Goal: Task Accomplishment & Management: Manage account settings

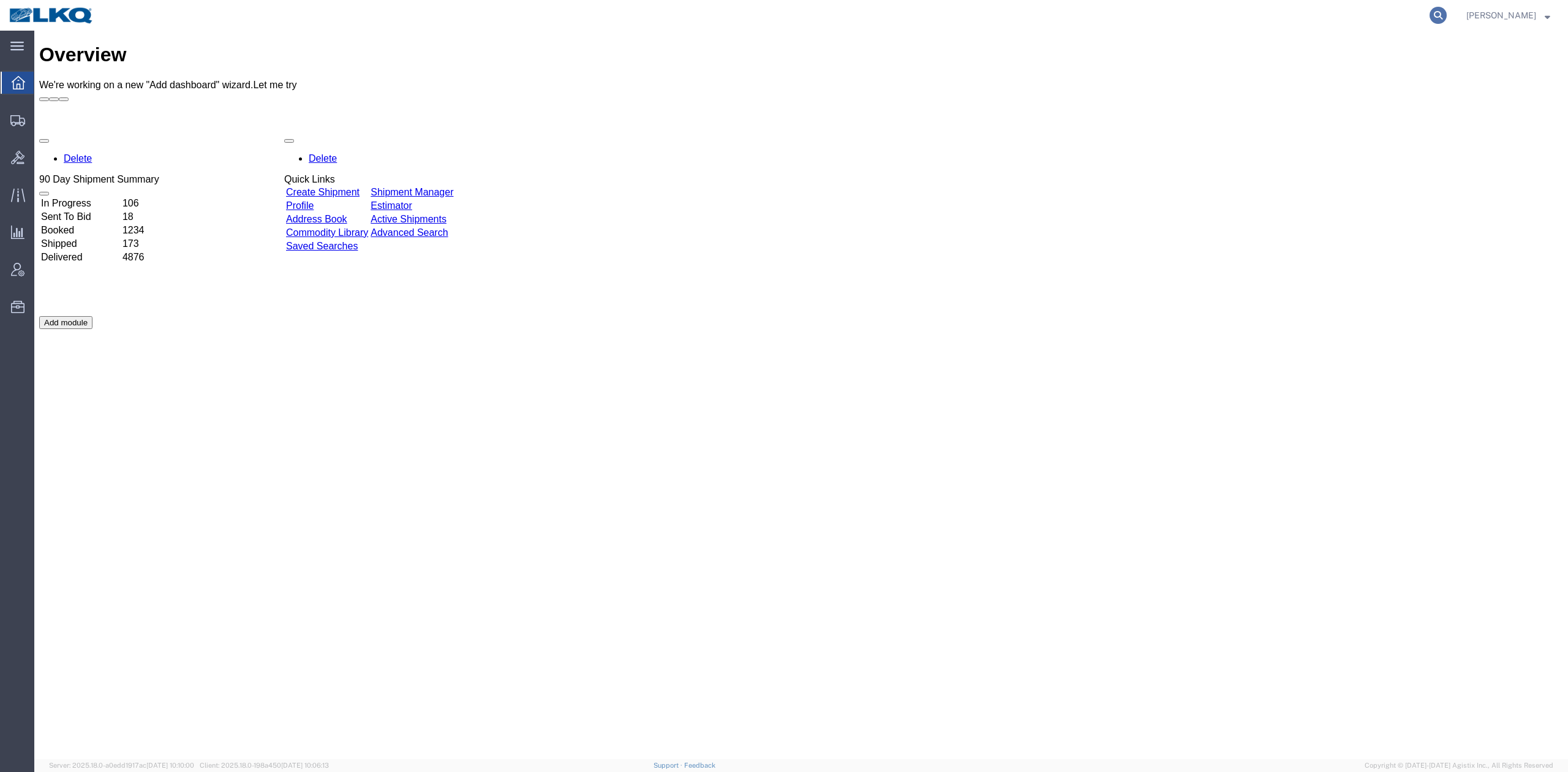
click at [1447, 19] on icon at bounding box center [1438, 15] width 17 height 17
paste input "56719051"
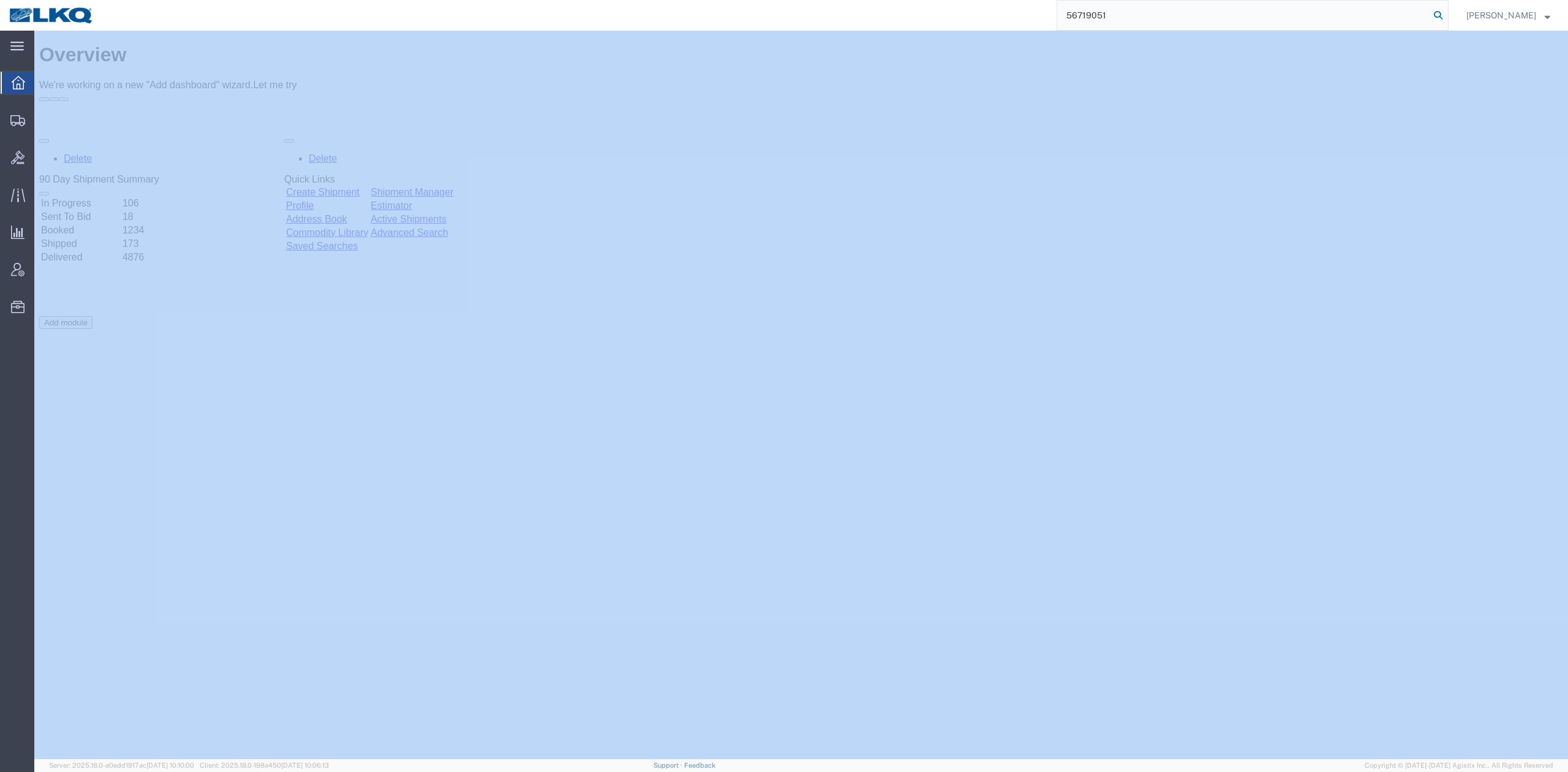
click at [1447, 19] on icon at bounding box center [1438, 15] width 17 height 17
type input "56719051"
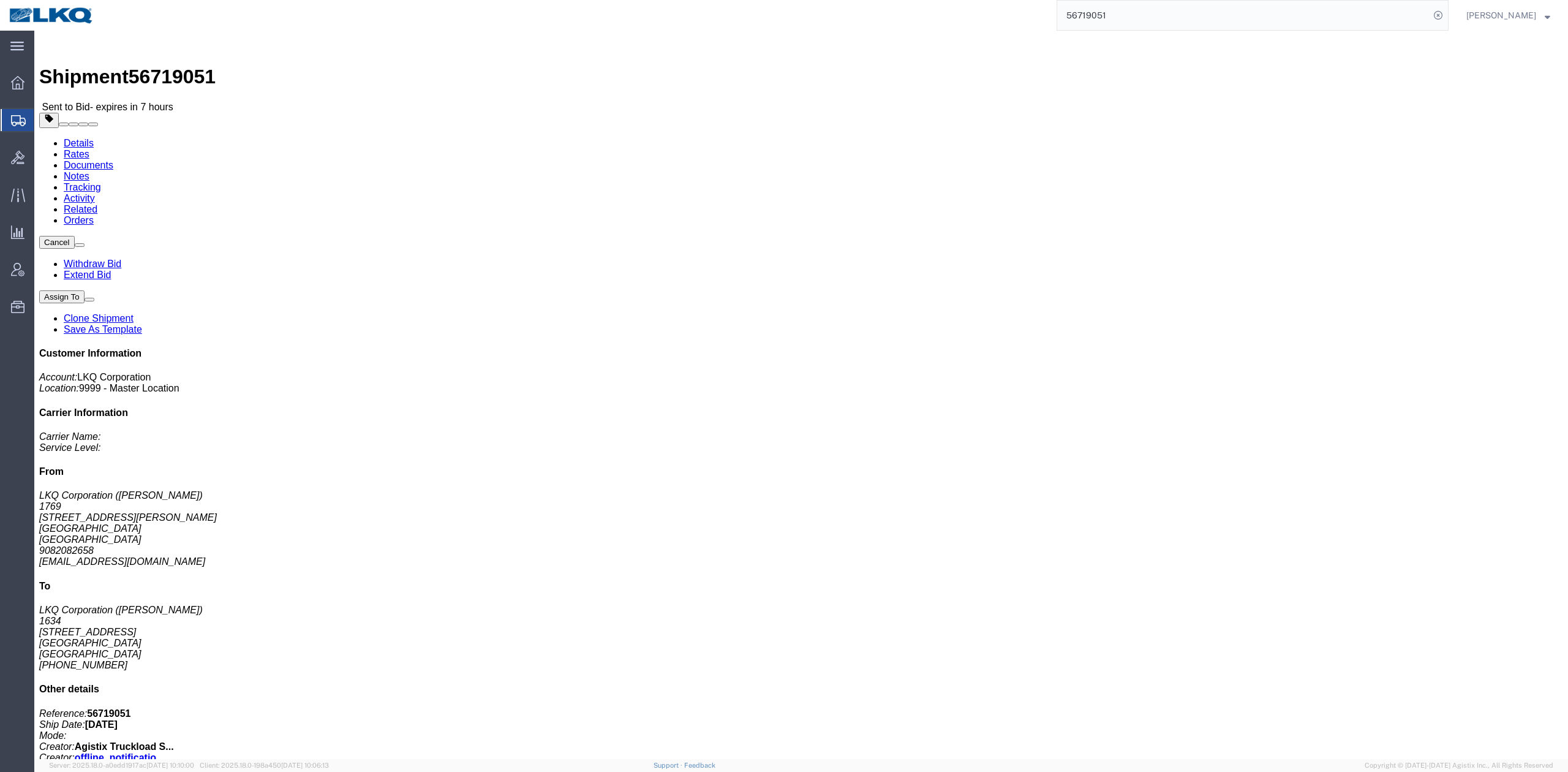
click div "Ship From LKQ Corporation (Marc Metzger) 1769 405 S Wanamaker Ave Ontario, CA 9…"
click address "LKQ Corporation (Jason) 1634 6320 Boat Rock Blvd SW Atlanta, GA 30336 United St…"
click link "Rates"
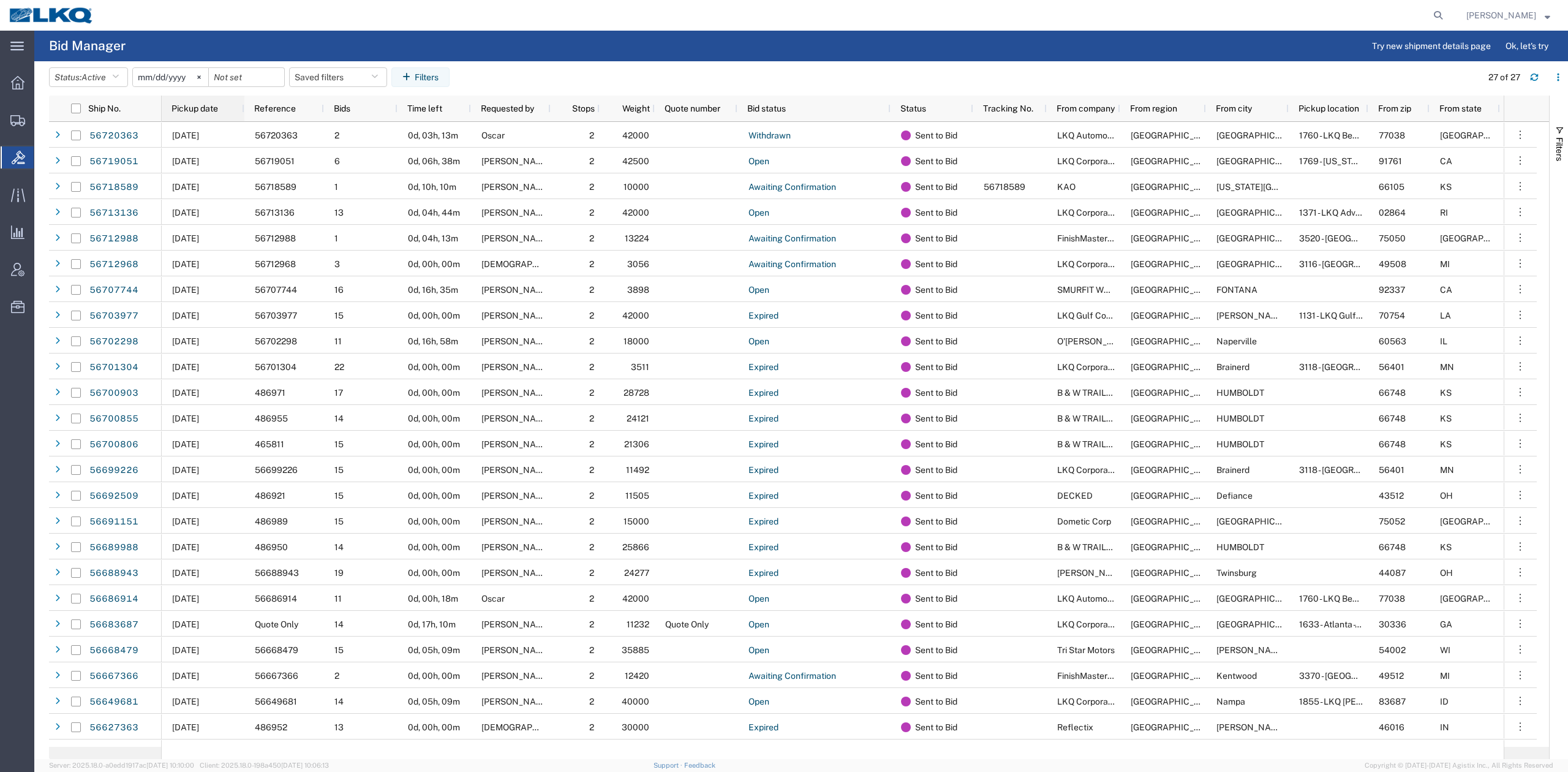
click at [207, 114] on div "Pickup date" at bounding box center [206, 108] width 68 height 19
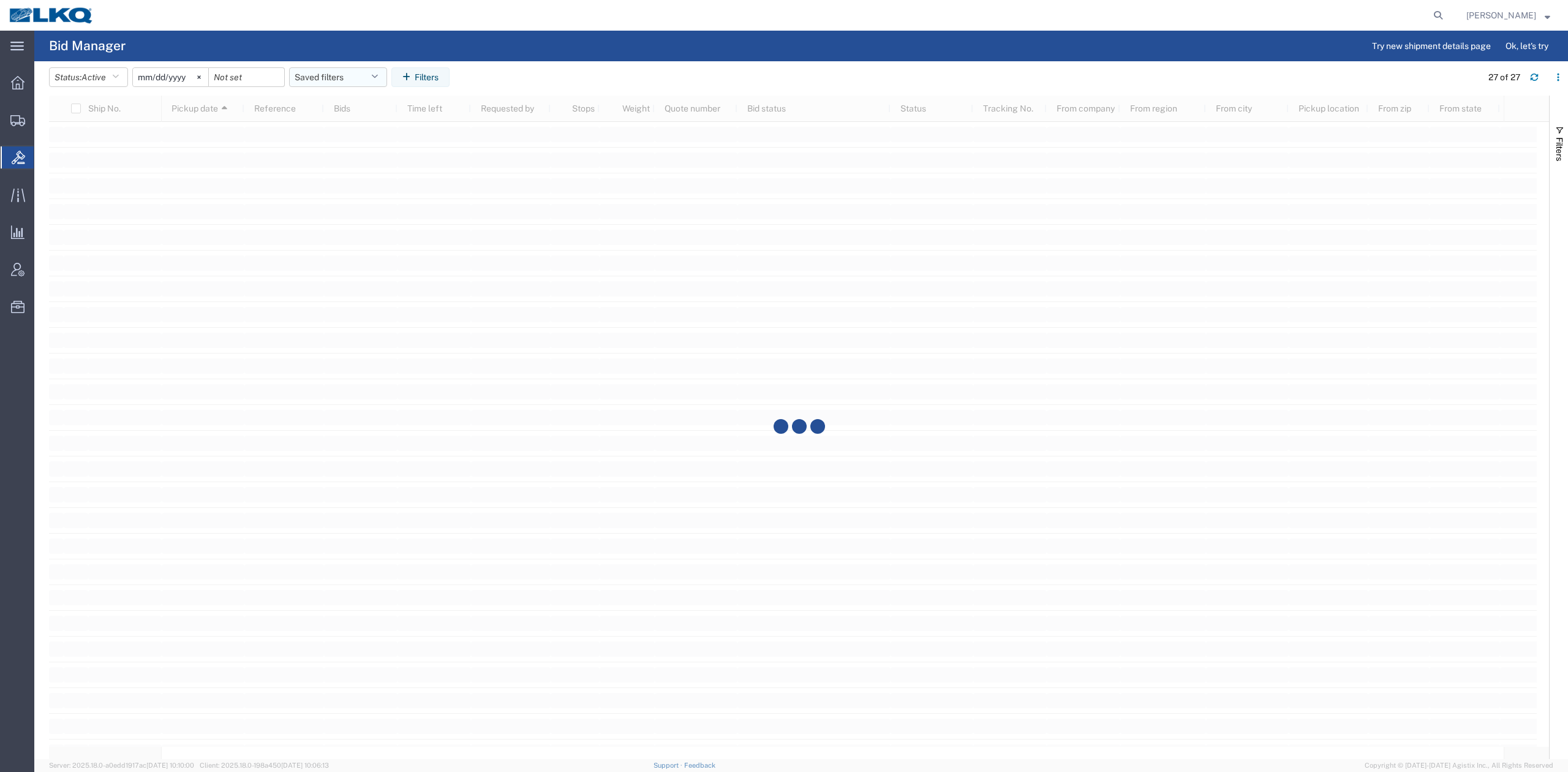
click at [329, 75] on button "Saved filters" at bounding box center [338, 77] width 98 height 19
click at [335, 126] on span "No PGW/LTL" at bounding box center [371, 130] width 161 height 23
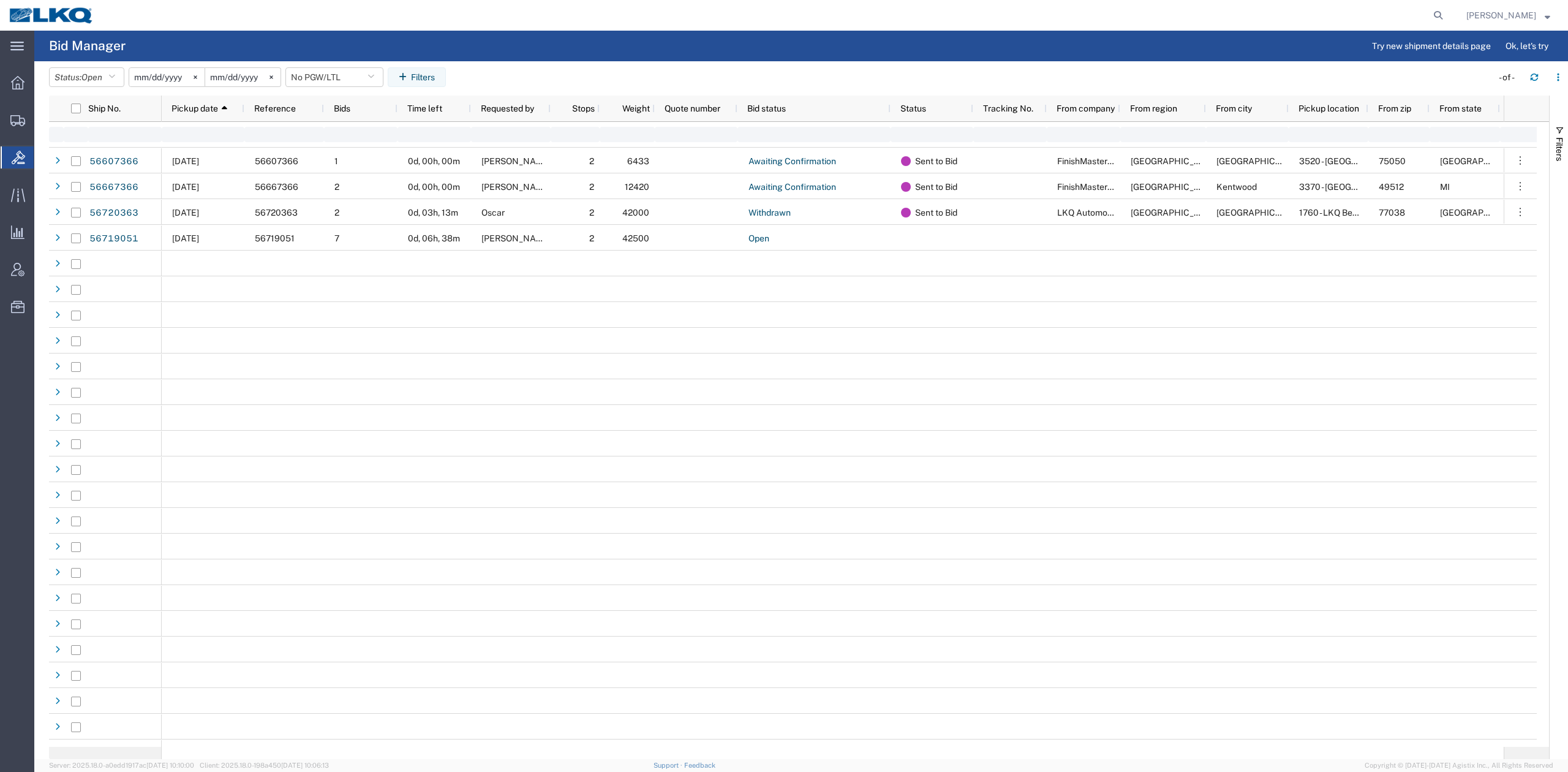
type input "[DATE]"
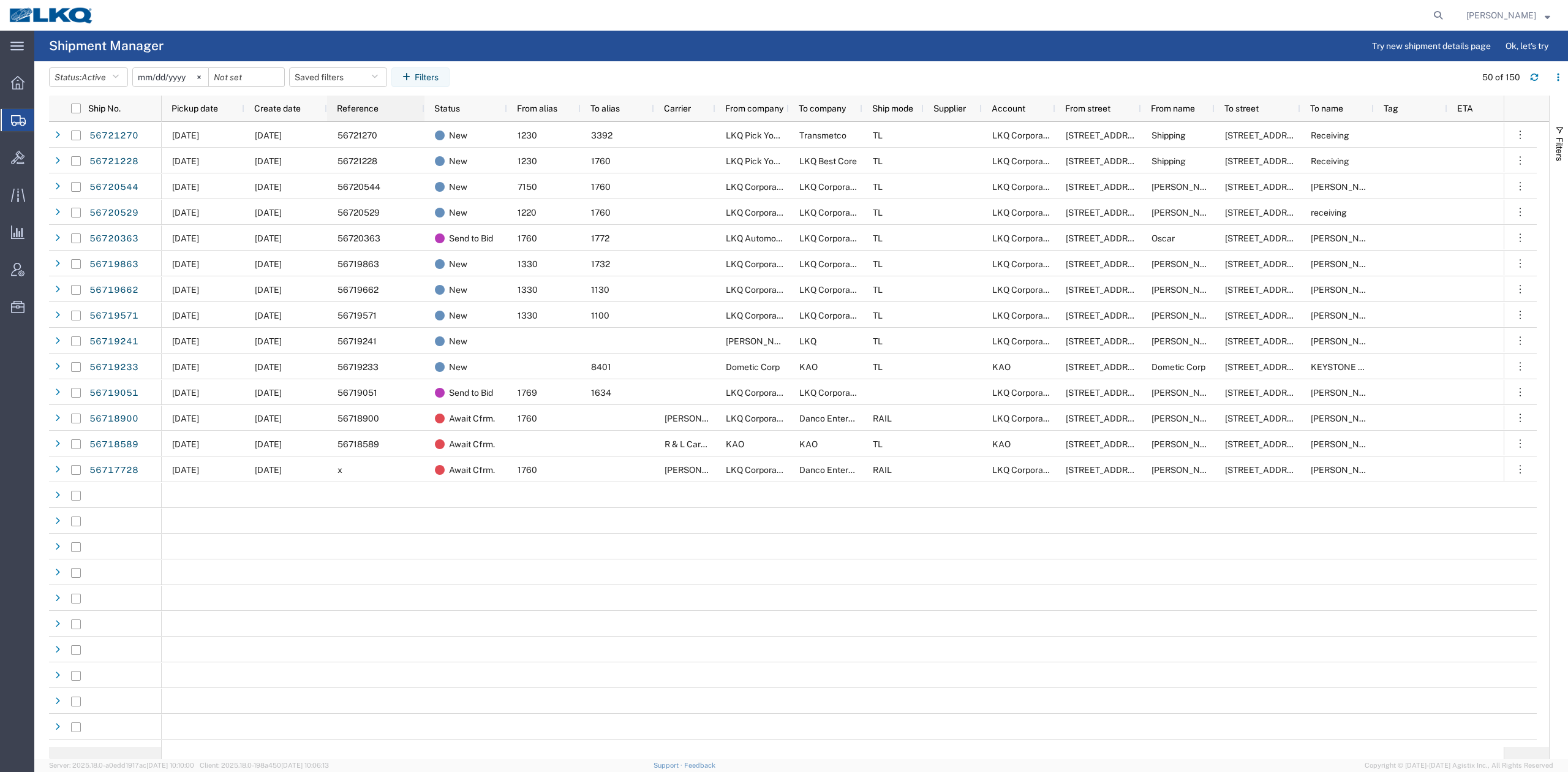
click at [197, 113] on div "Pickup date" at bounding box center [206, 108] width 68 height 19
click at [332, 70] on button "Saved filters" at bounding box center [338, 77] width 98 height 19
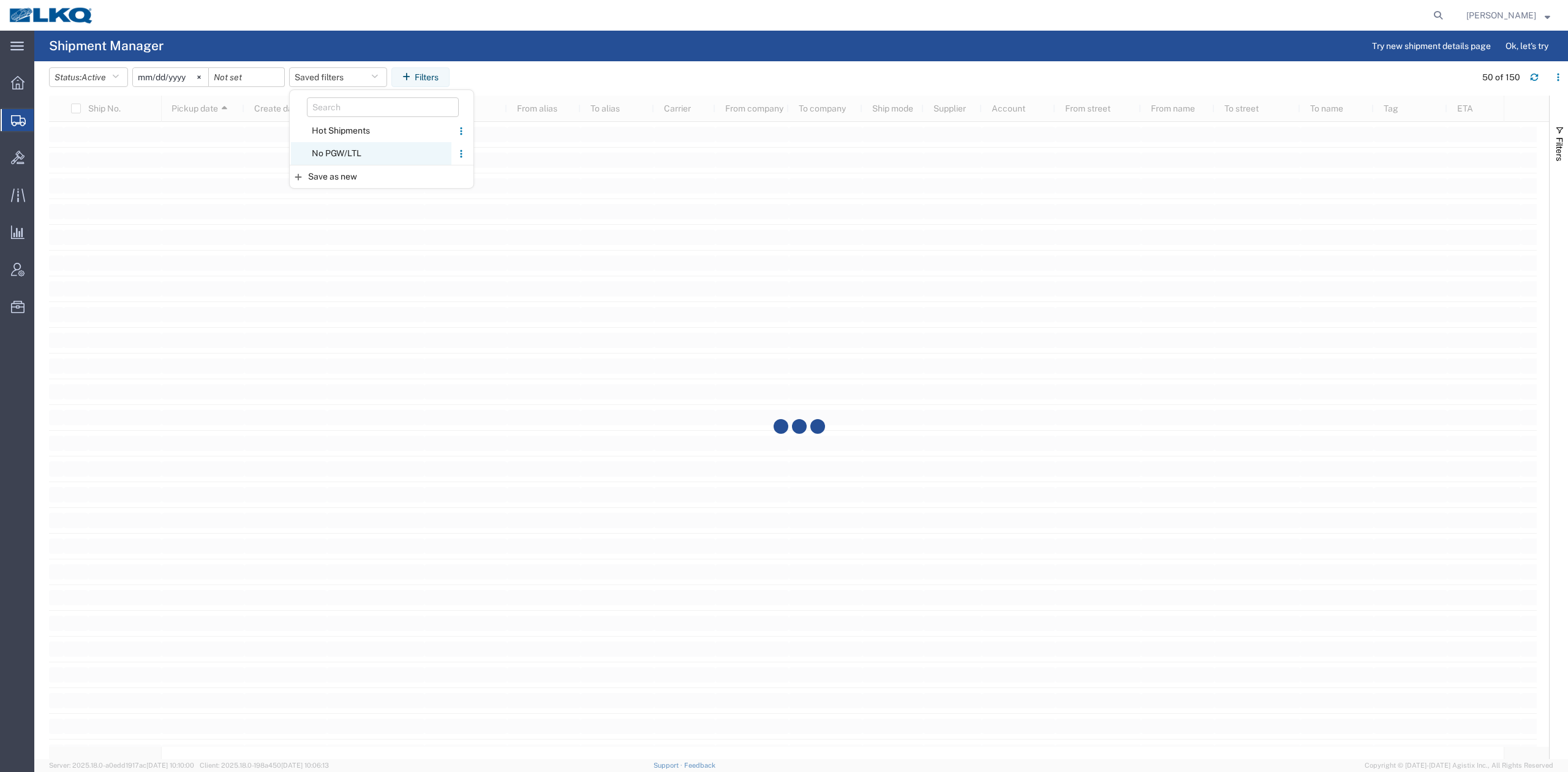
click at [343, 148] on span "No PGW/LTL" at bounding box center [371, 153] width 161 height 23
type input "2025-01-01"
type input "2025-12-31"
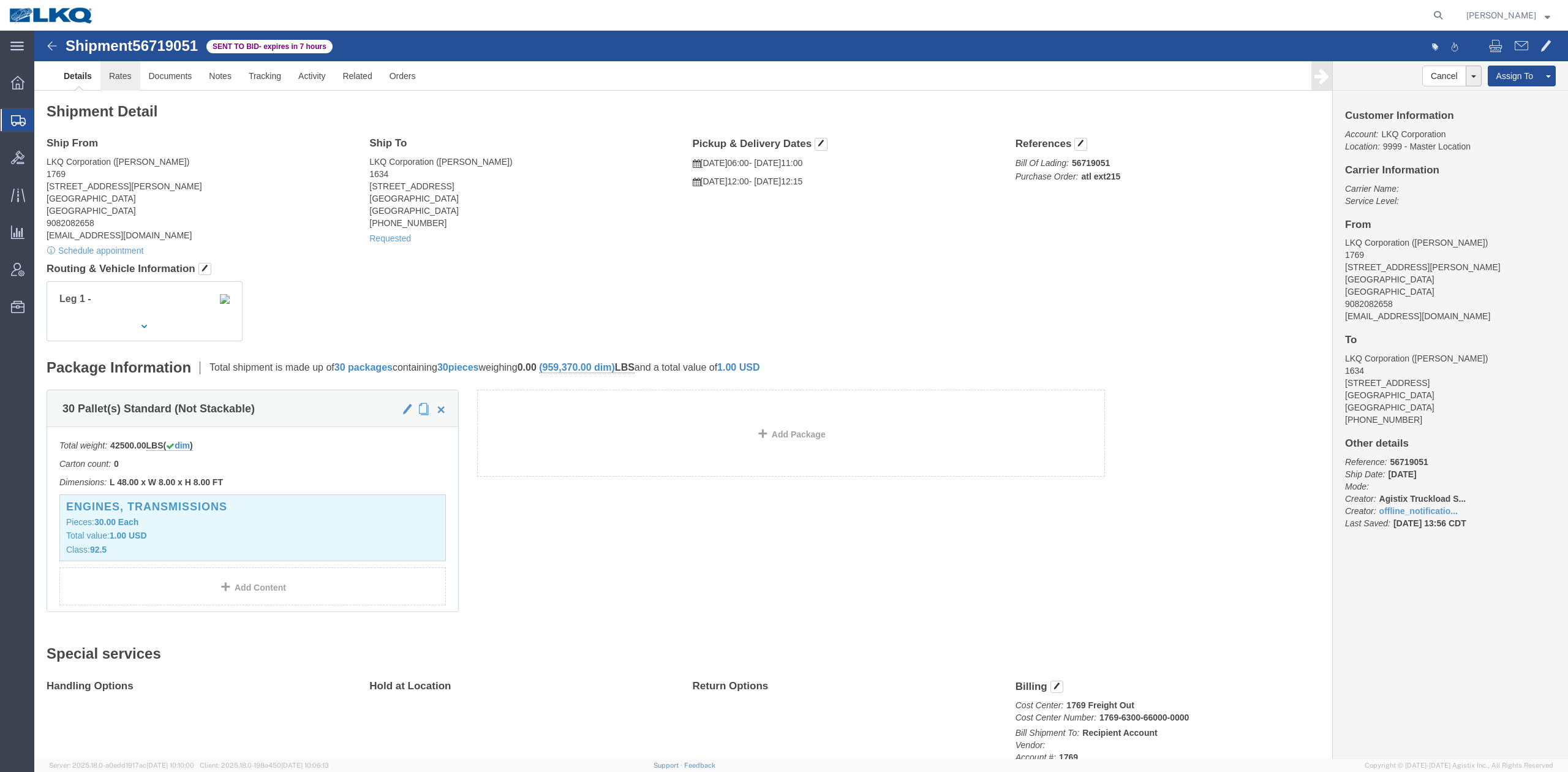
click link "Rates"
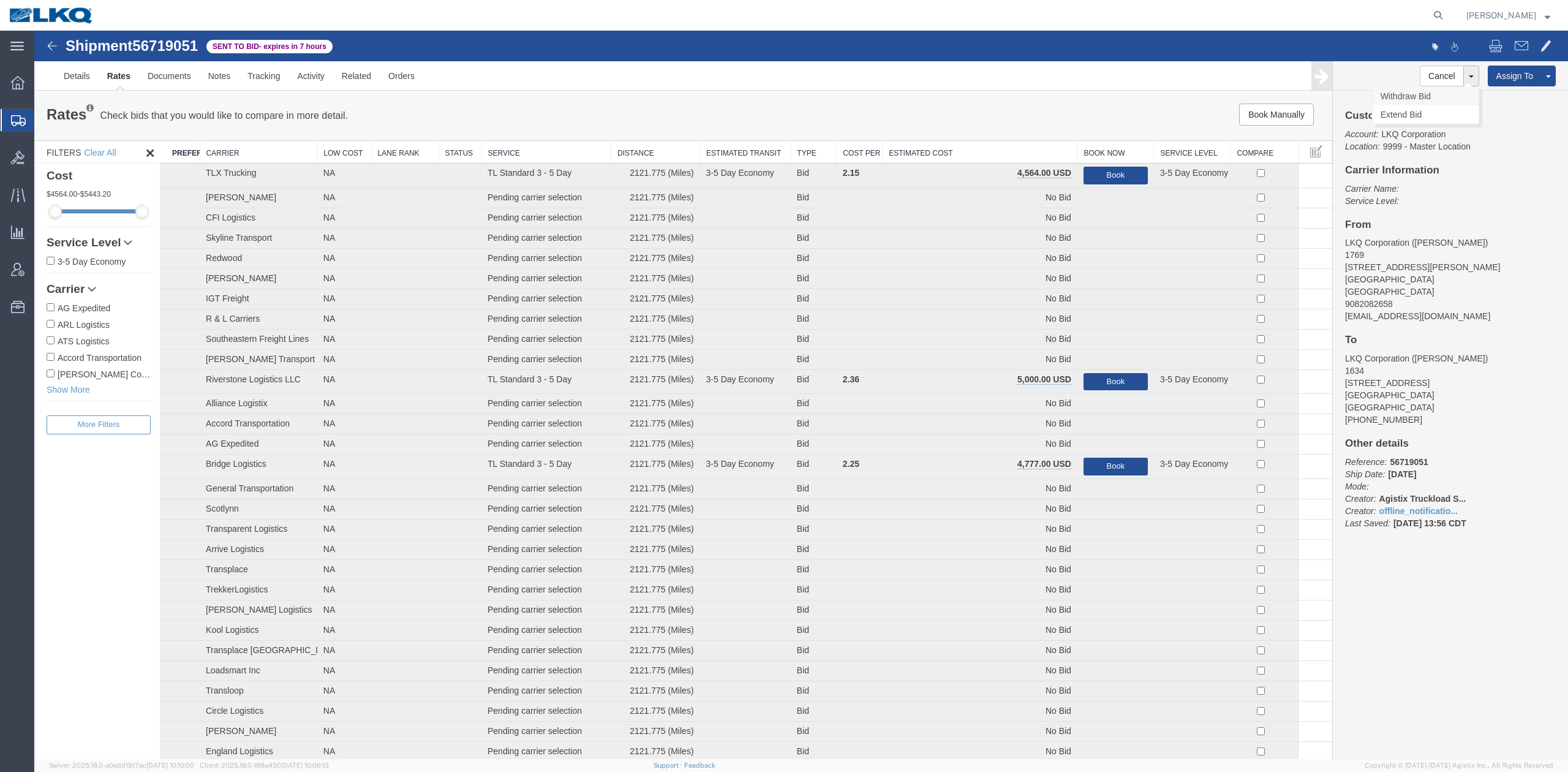
click at [1400, 98] on link "Withdraw Bid" at bounding box center [1425, 96] width 106 height 19
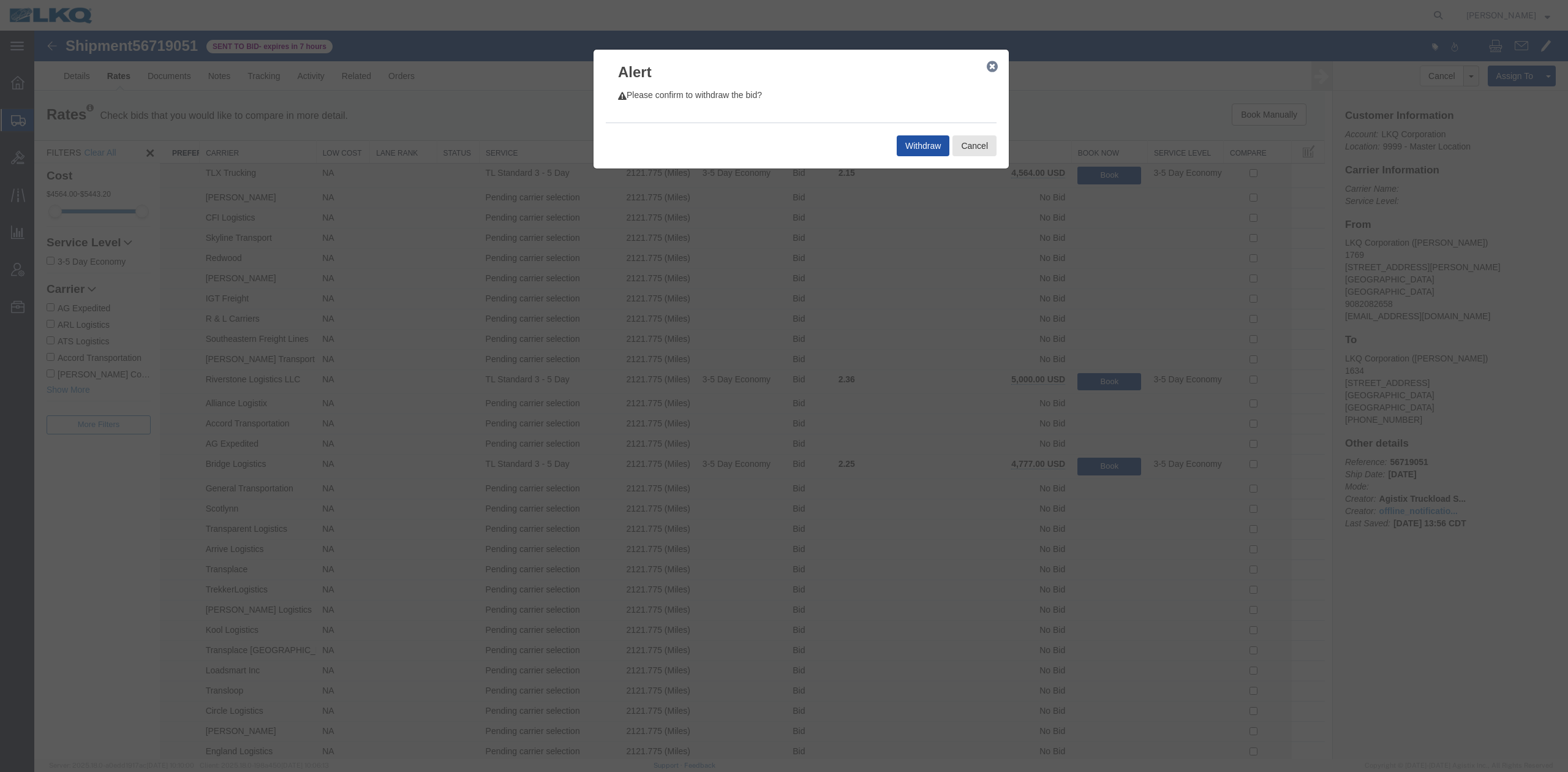
click at [922, 137] on button "Withdraw" at bounding box center [922, 146] width 53 height 21
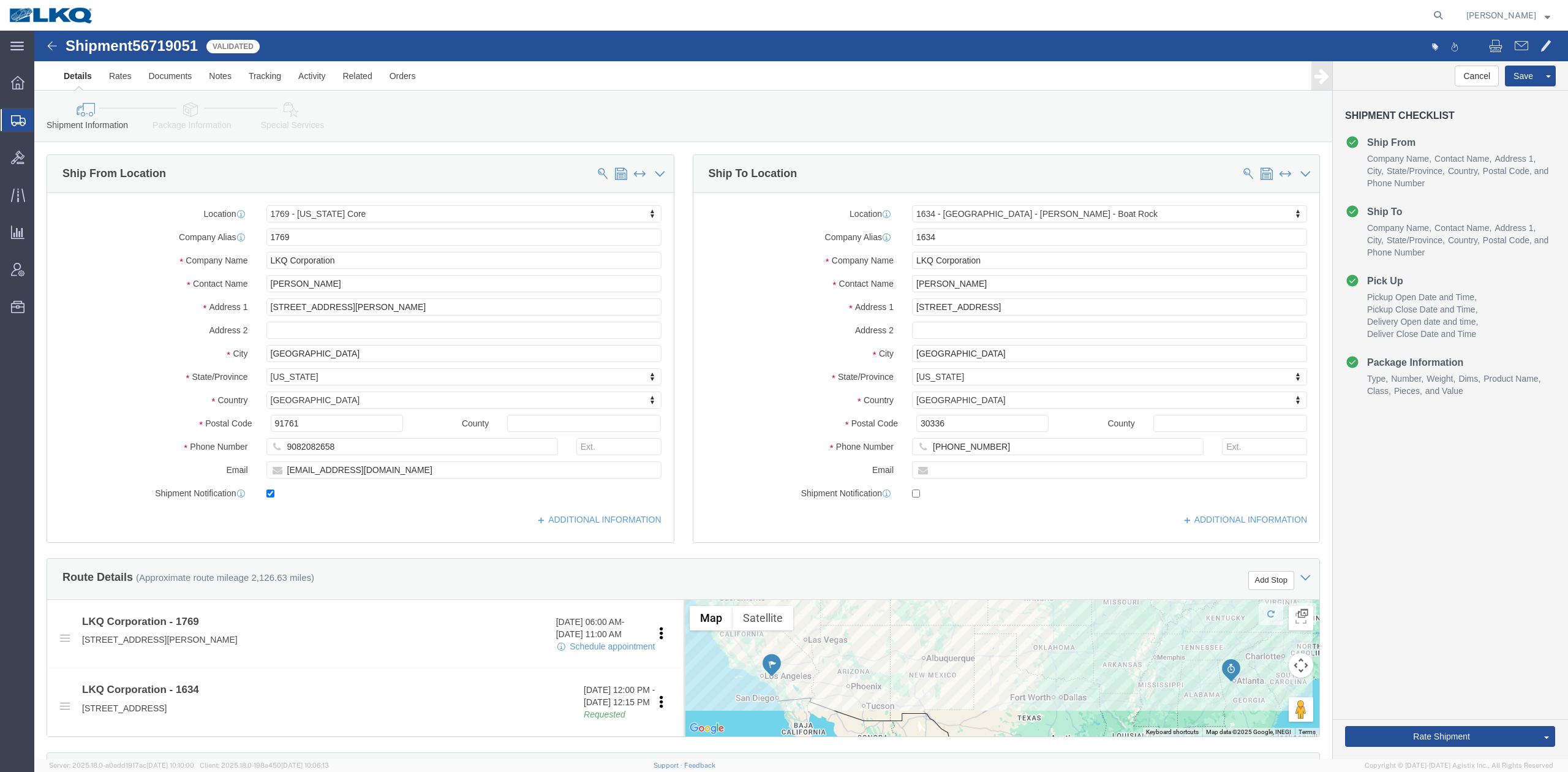
select select "28716"
select select "28712"
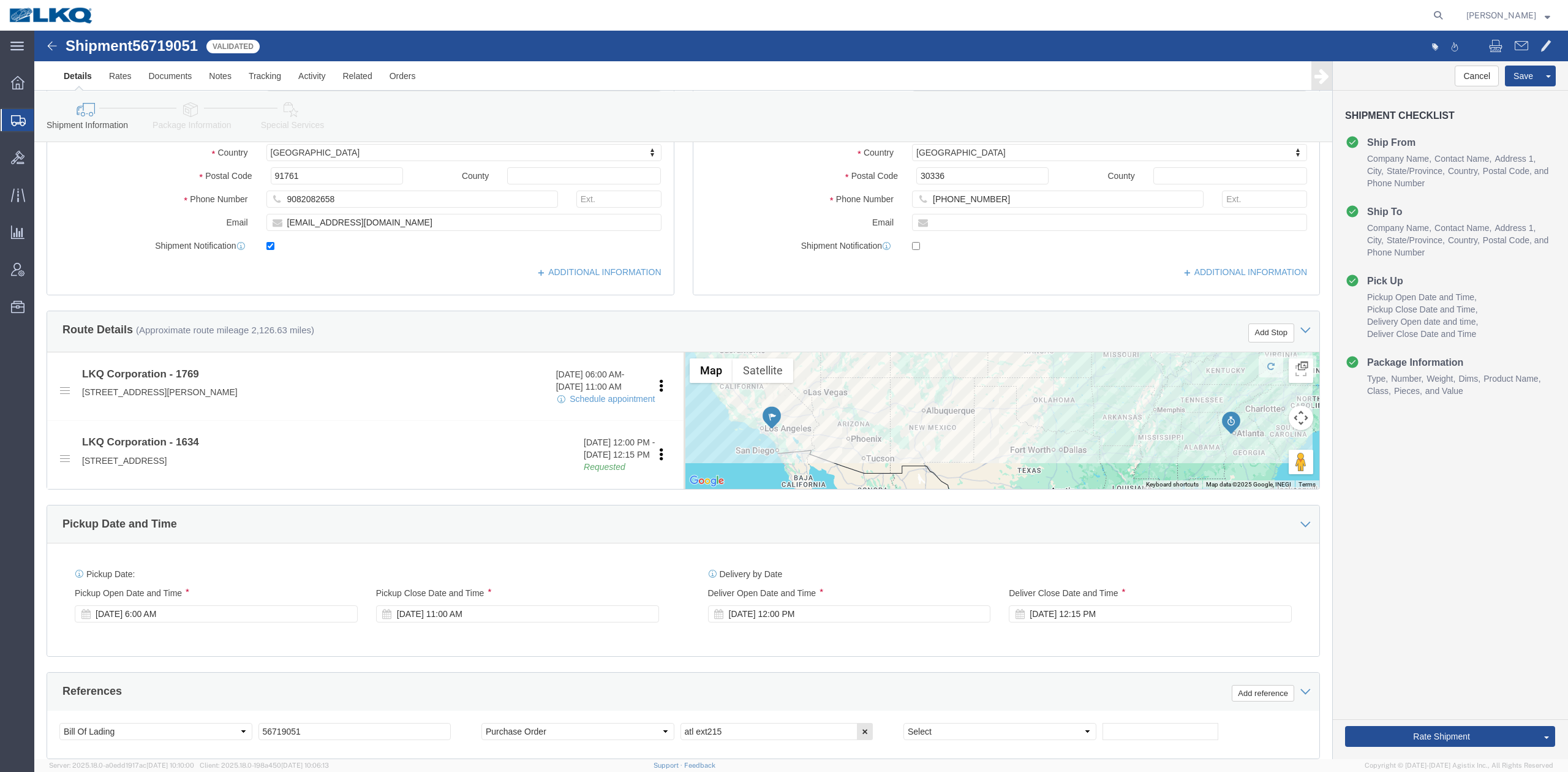
scroll to position [490, 0]
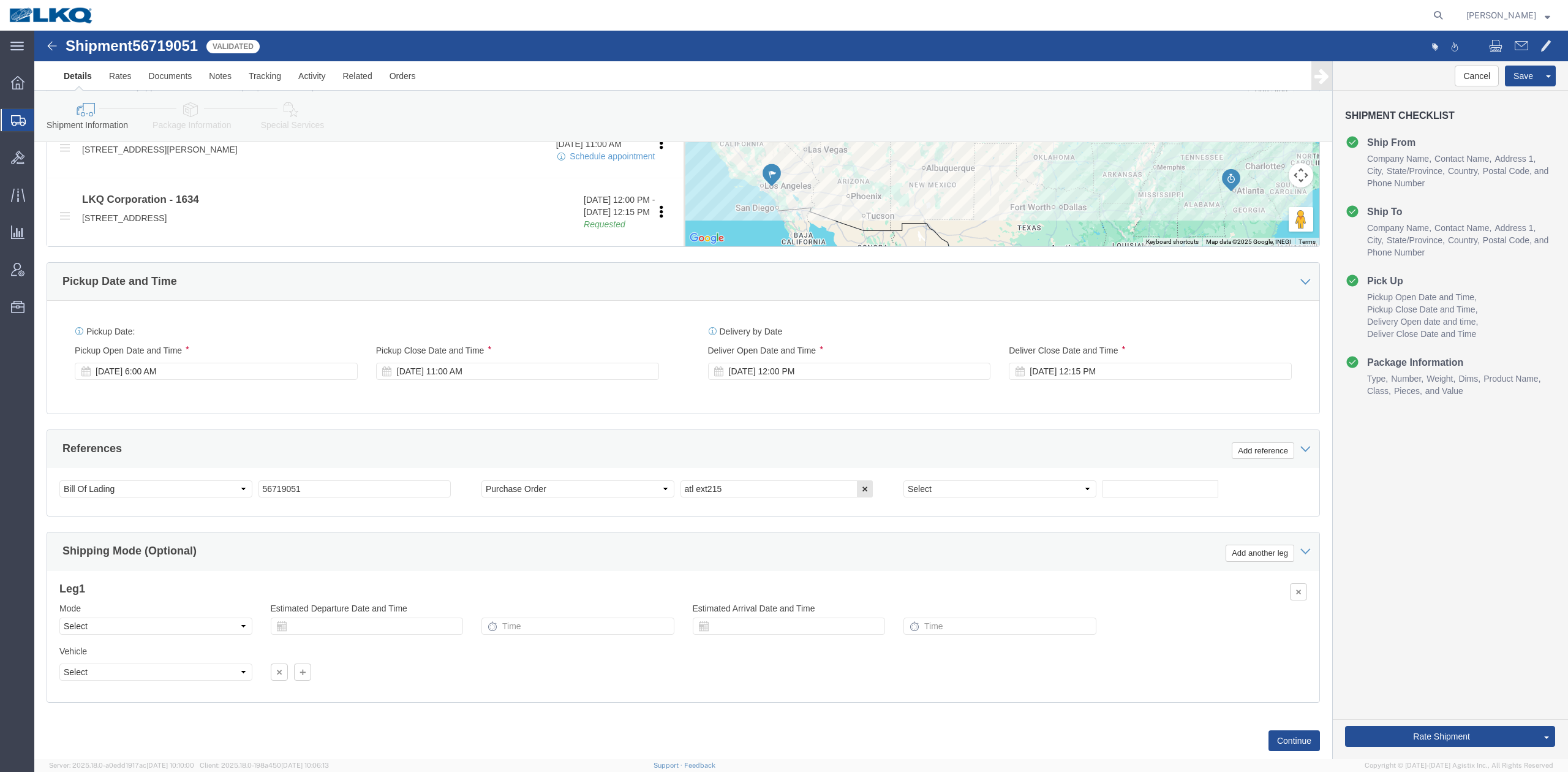
drag, startPoint x: 566, startPoint y: 281, endPoint x: 549, endPoint y: 404, distance: 124.2
click div "Pickup Date: Pickup Start Date Pickup Start Time Pickup Open Date and Time Sep …"
drag, startPoint x: 164, startPoint y: 595, endPoint x: 277, endPoint y: 600, distance: 113.1
click select "Select Air Less than Truckload Multi-Leg Ocean Freight Rail Small Parcel Truckl…"
click div "Ship From Location Location 1769 - California Core My Profile Location 1100 - L…"
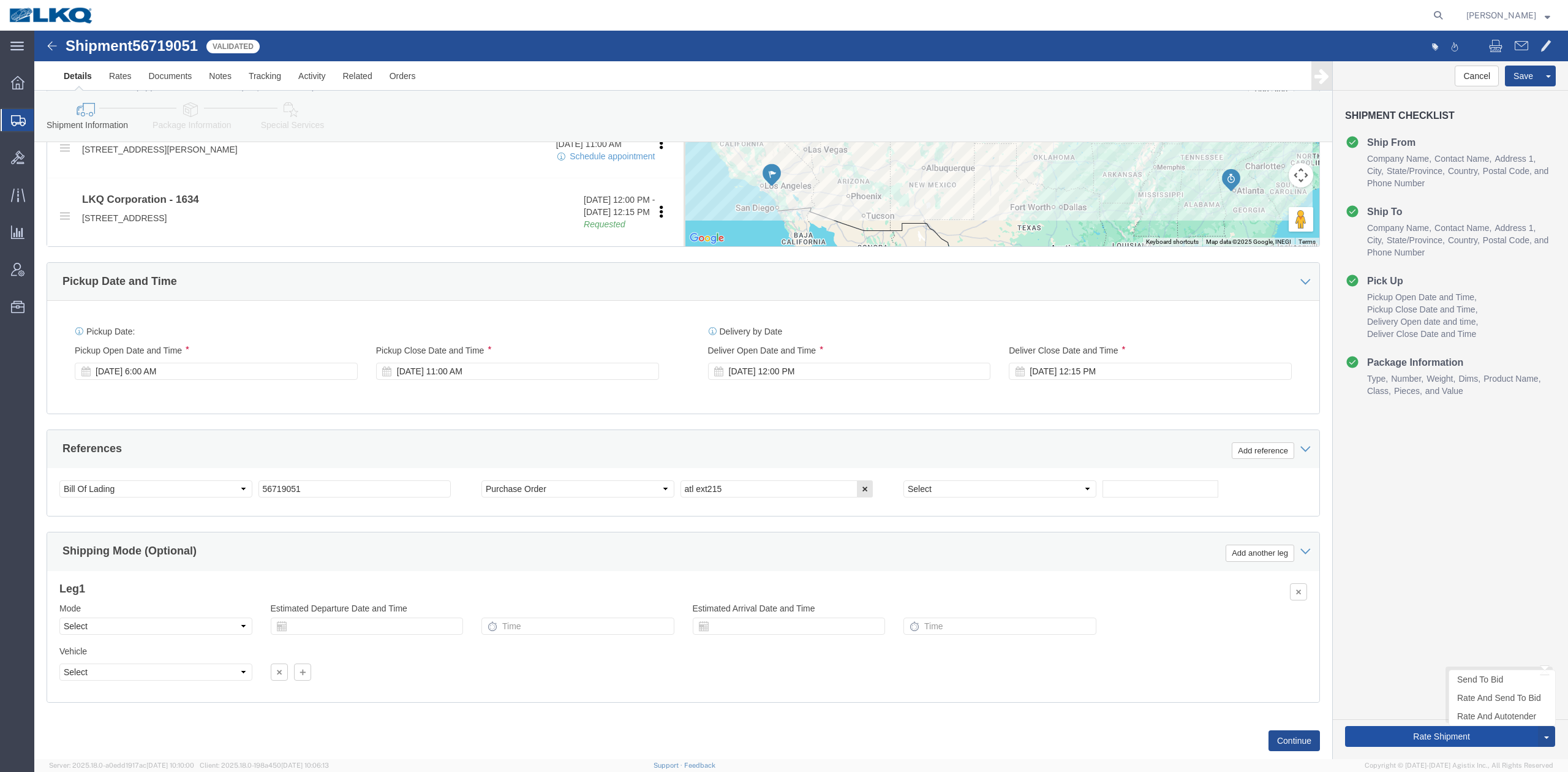
click button "Rate Shipment"
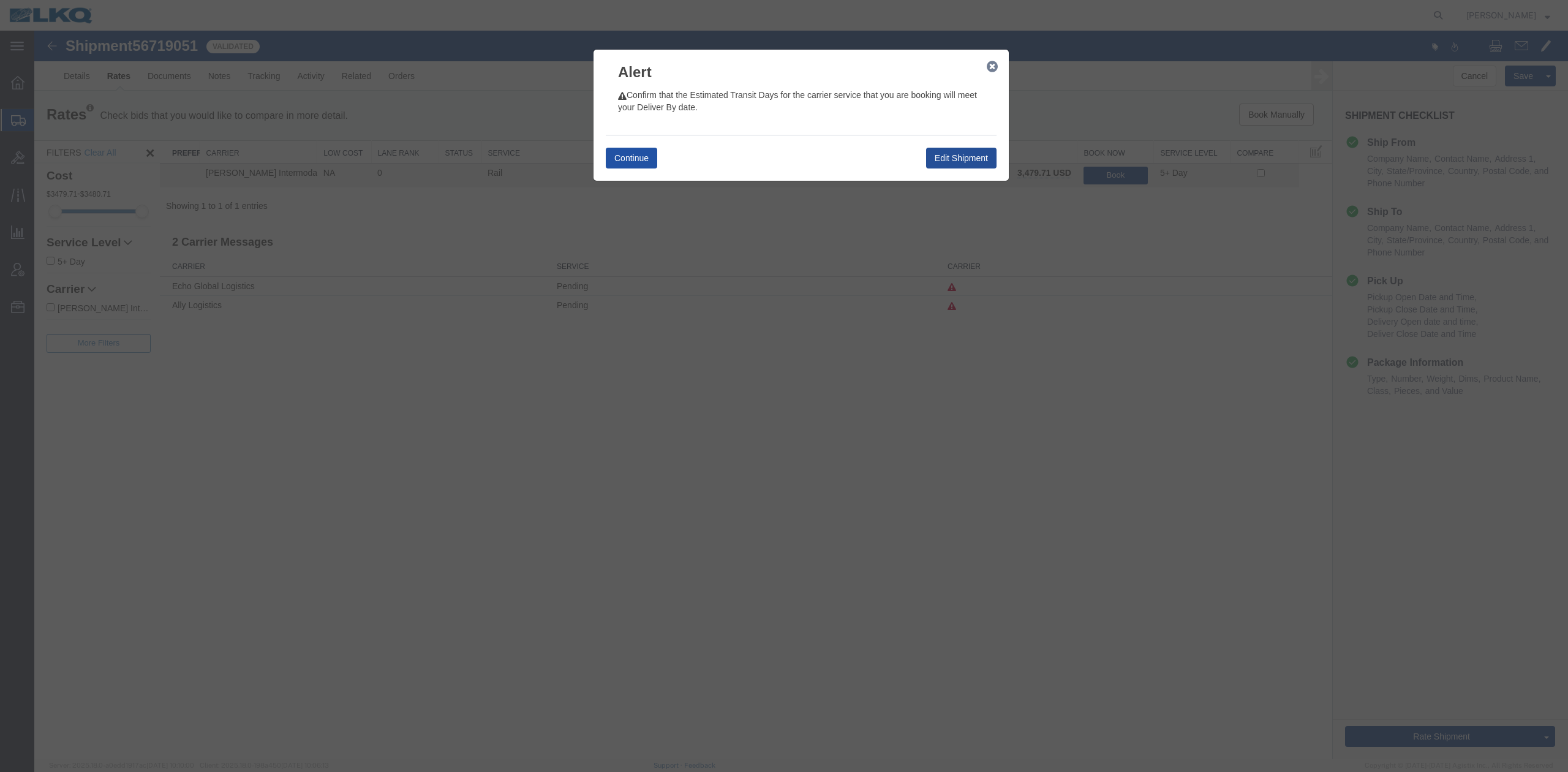
click at [636, 160] on button "Continue" at bounding box center [631, 158] width 52 height 21
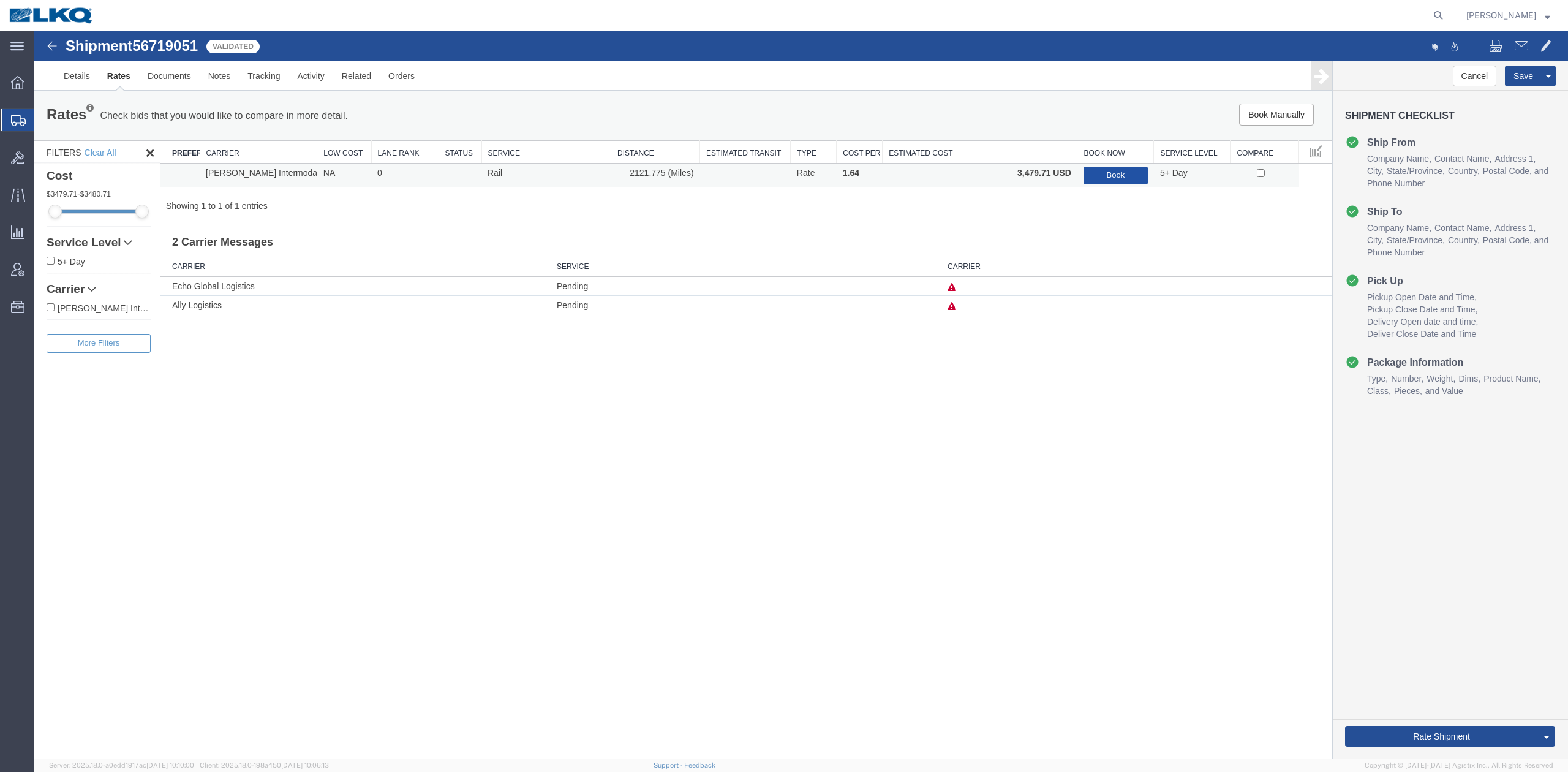
click at [1123, 172] on button "Book" at bounding box center [1116, 175] width 64 height 18
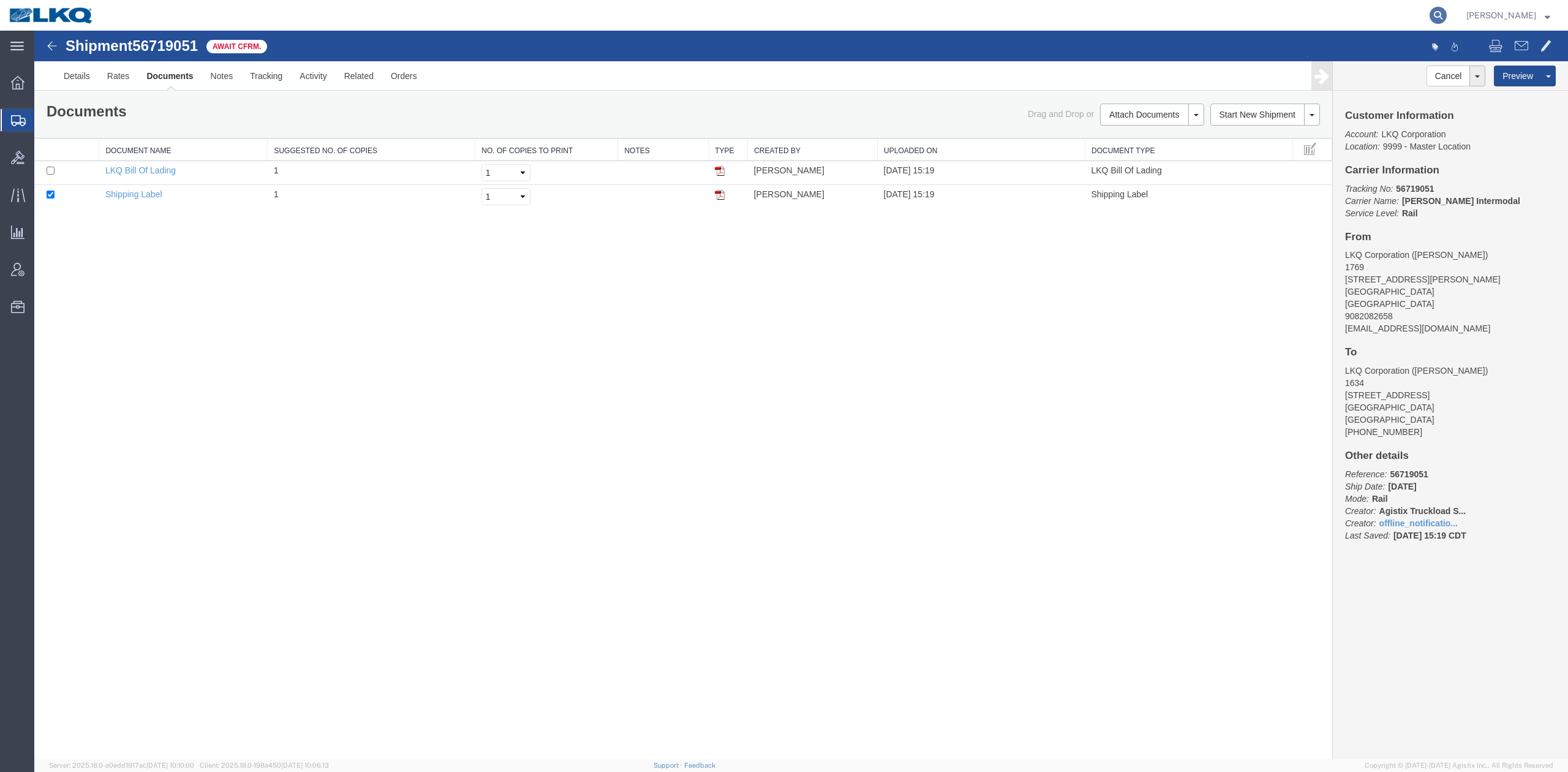
click at [1447, 16] on icon at bounding box center [1438, 15] width 17 height 17
paste input "56412518"
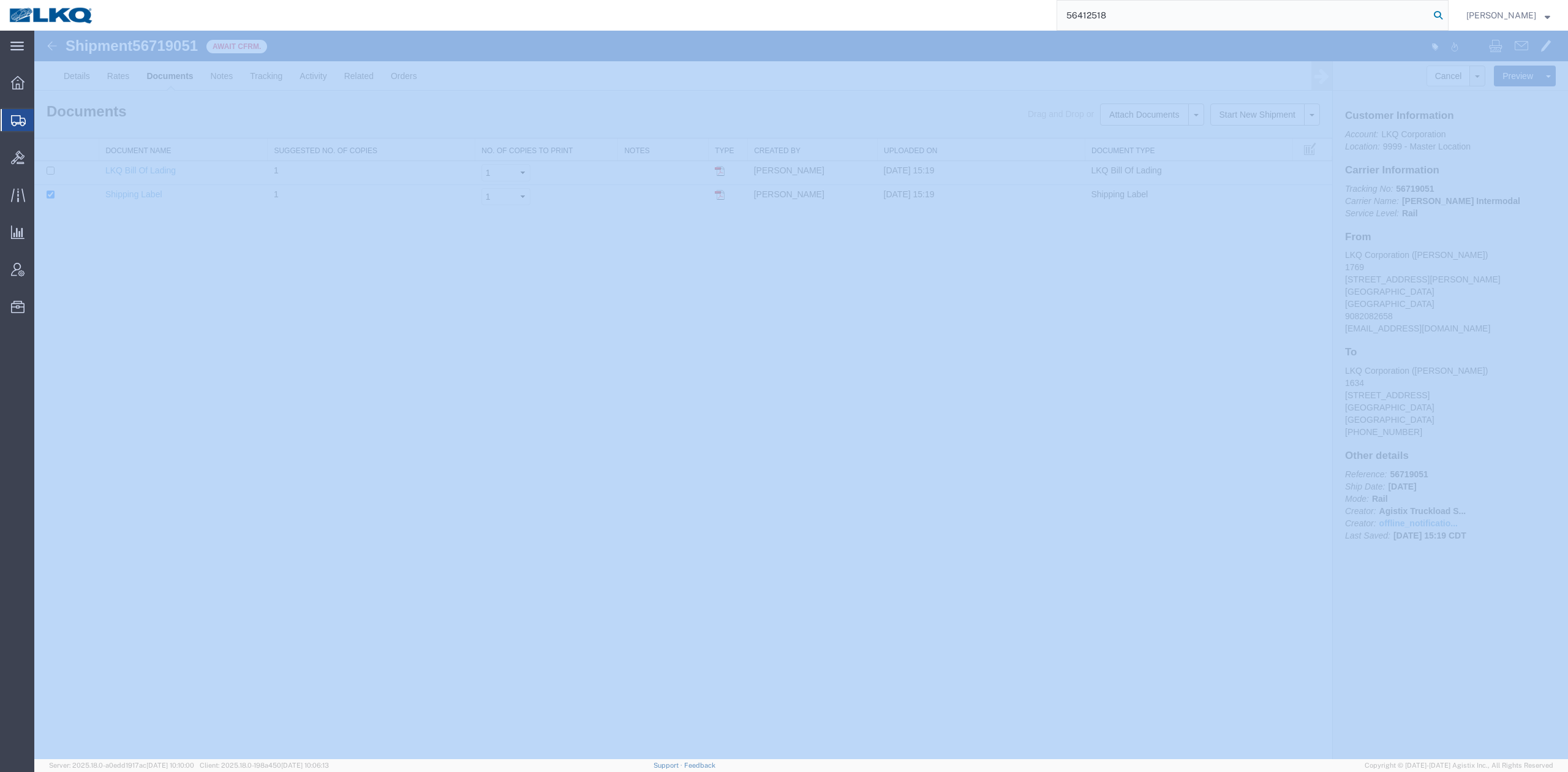
click at [1447, 16] on icon at bounding box center [1438, 15] width 17 height 17
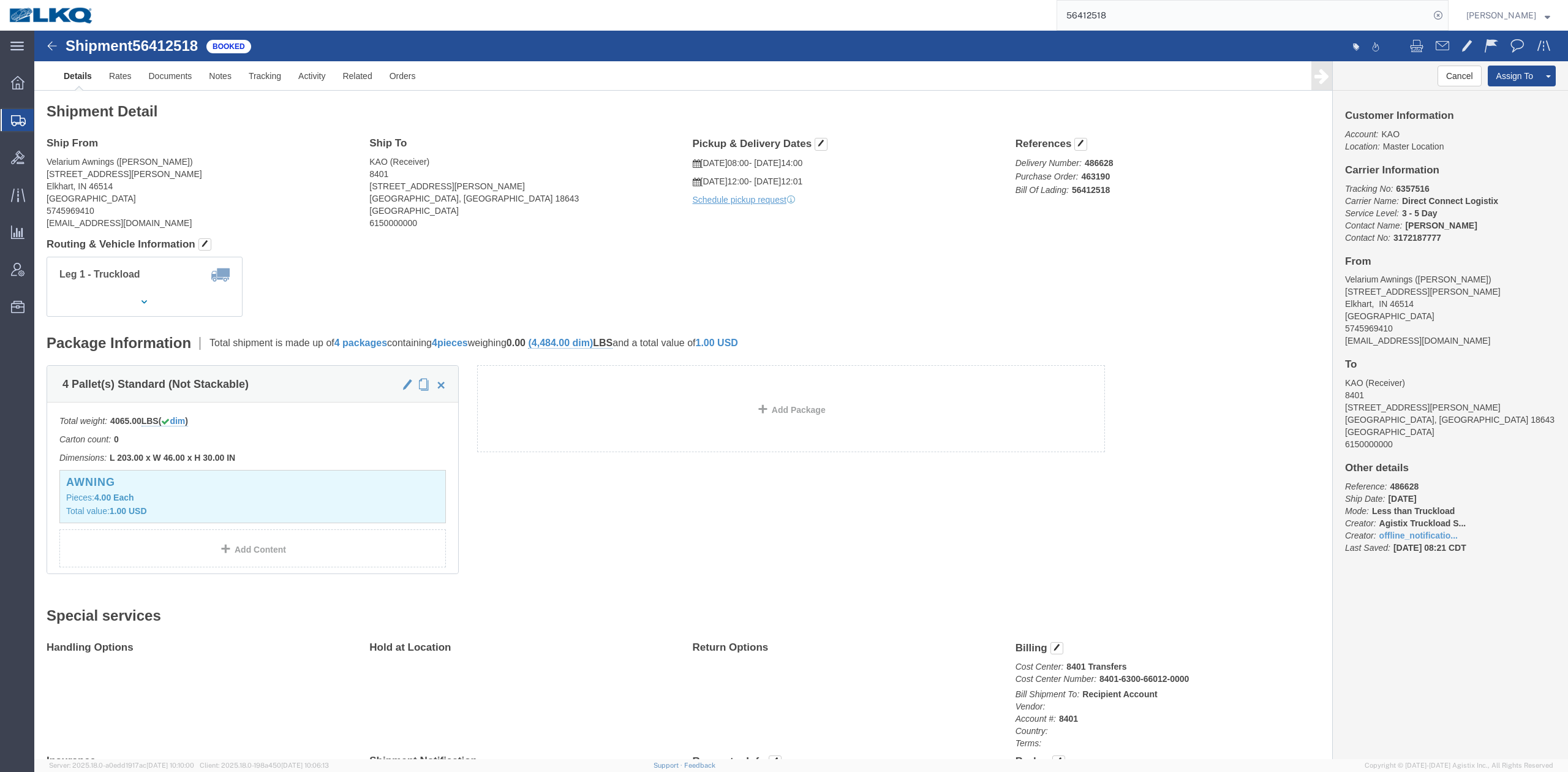
drag, startPoint x: 1117, startPoint y: 10, endPoint x: 1230, endPoint y: 23, distance: 113.7
click at [1117, 9] on input "56412518" at bounding box center [1243, 16] width 372 height 30
paste input "719241"
type input "56719241"
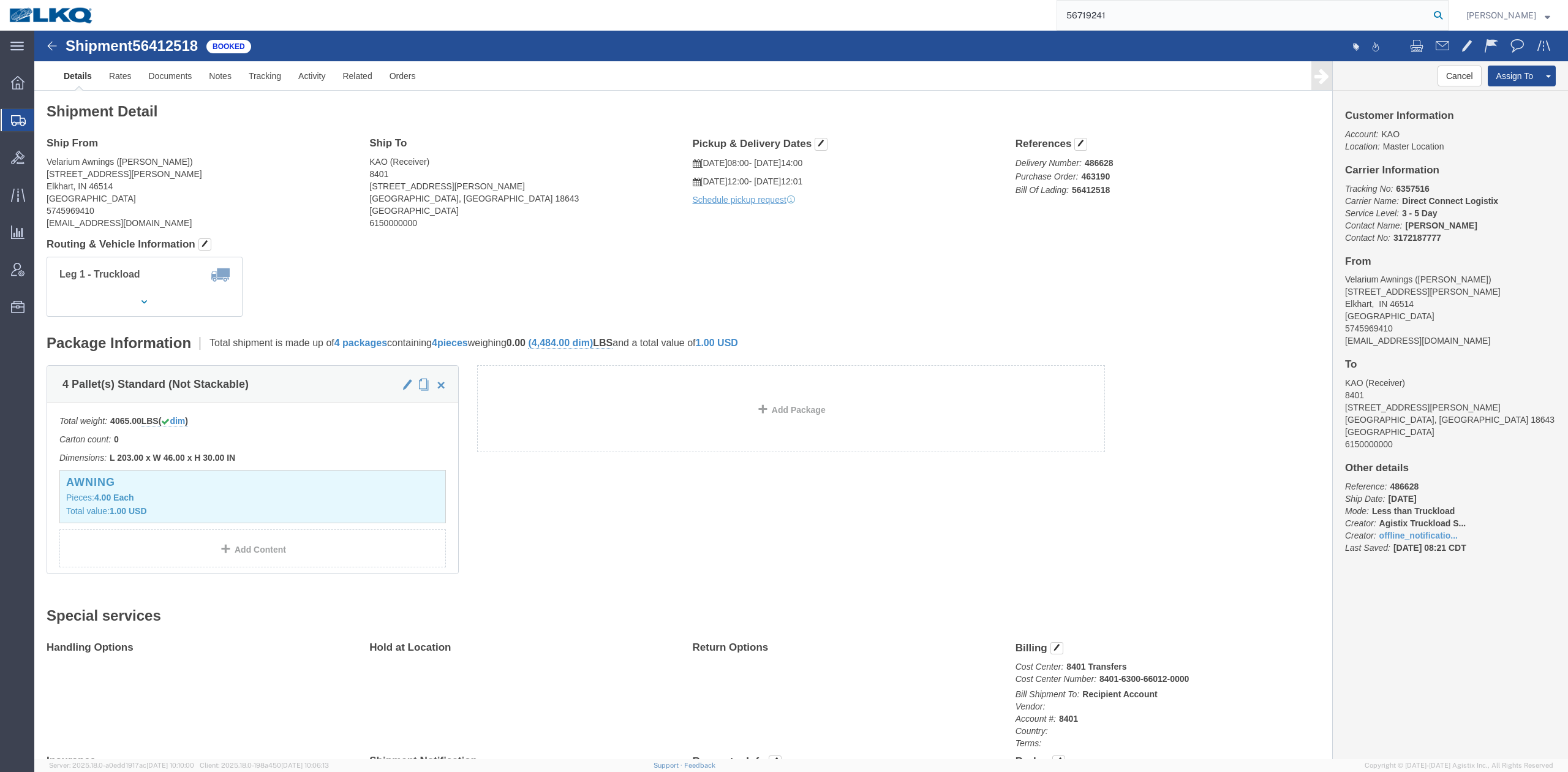
click at [1447, 15] on icon at bounding box center [1438, 15] width 17 height 17
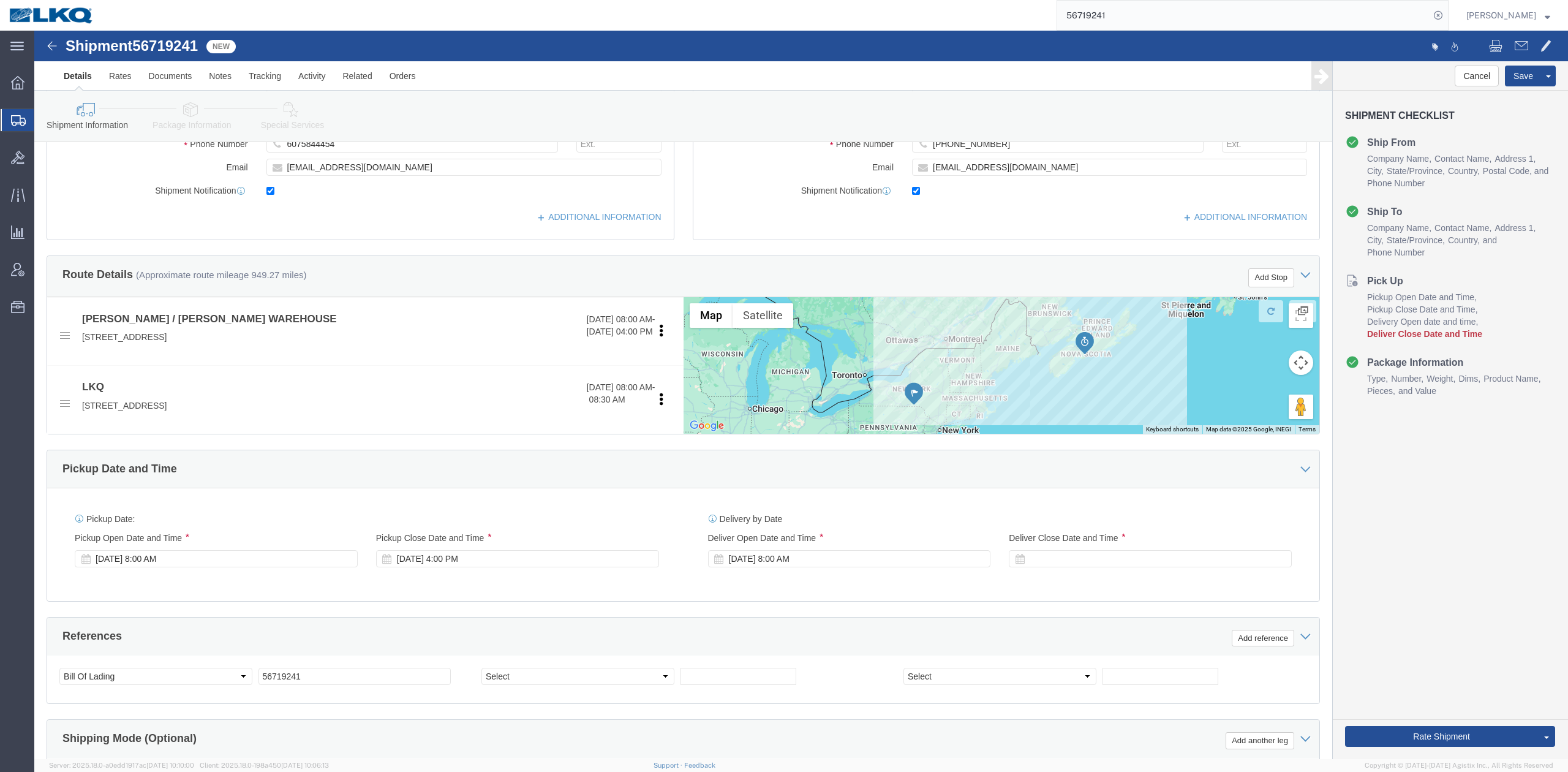
scroll to position [326, 0]
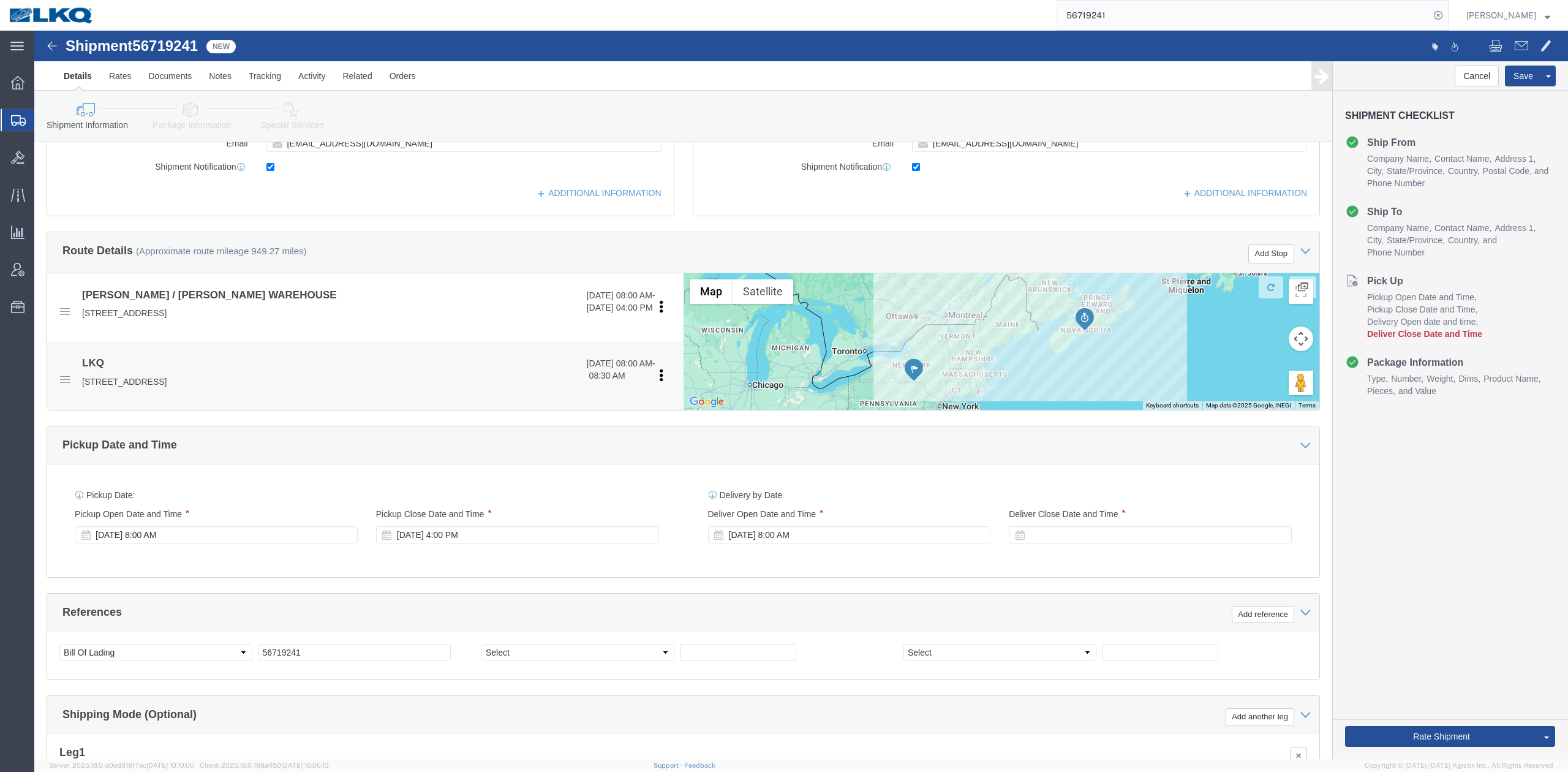
drag, startPoint x: 436, startPoint y: 501, endPoint x: 461, endPoint y: 345, distance: 158.0
click div "Sep 09 2025 4:00 PM"
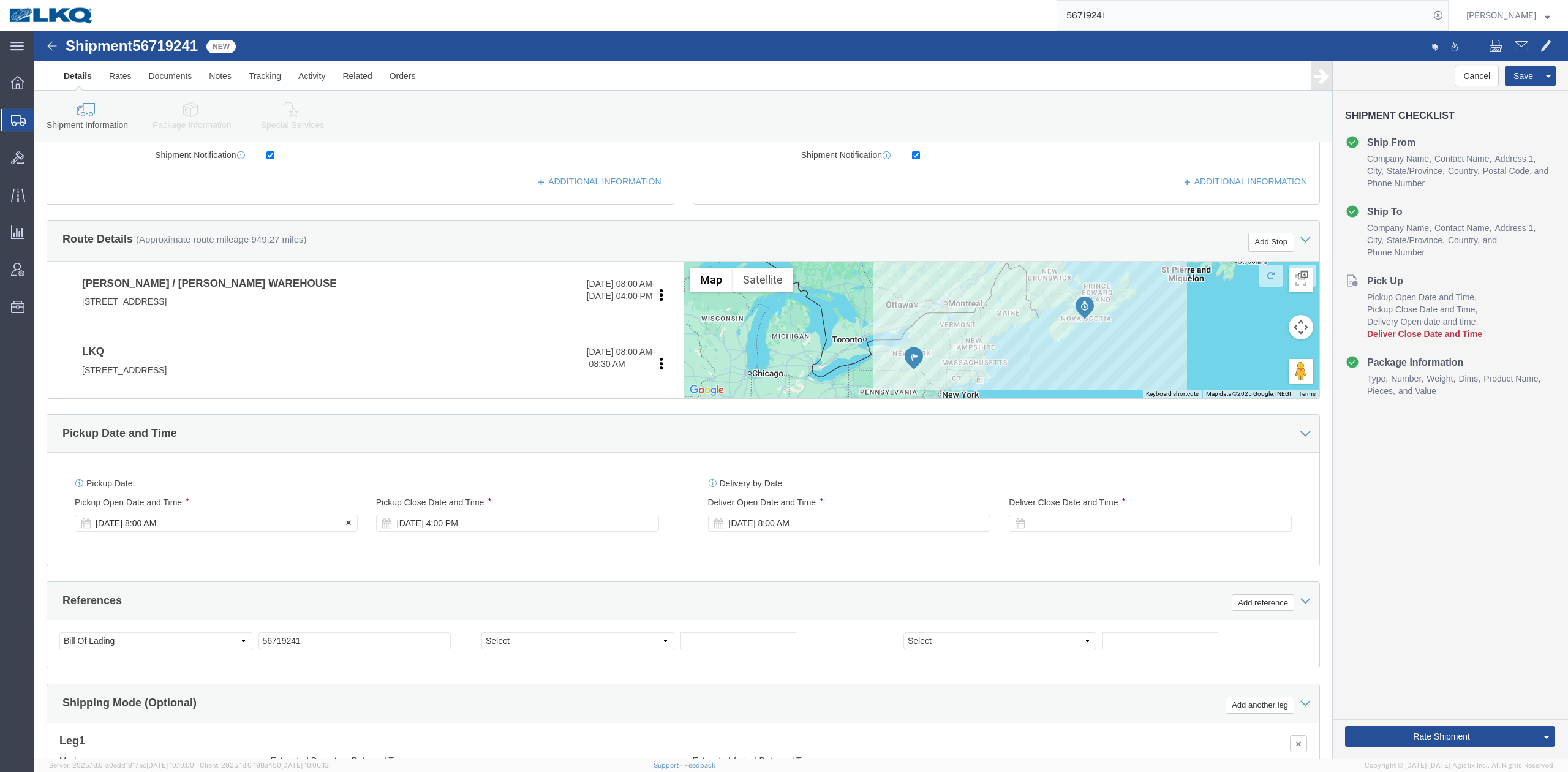
click div "[DATE] 8:00 AM"
click div "Ship From Location Location Select Select My Profile Location 1100 - LKQ Crysta…"
click div
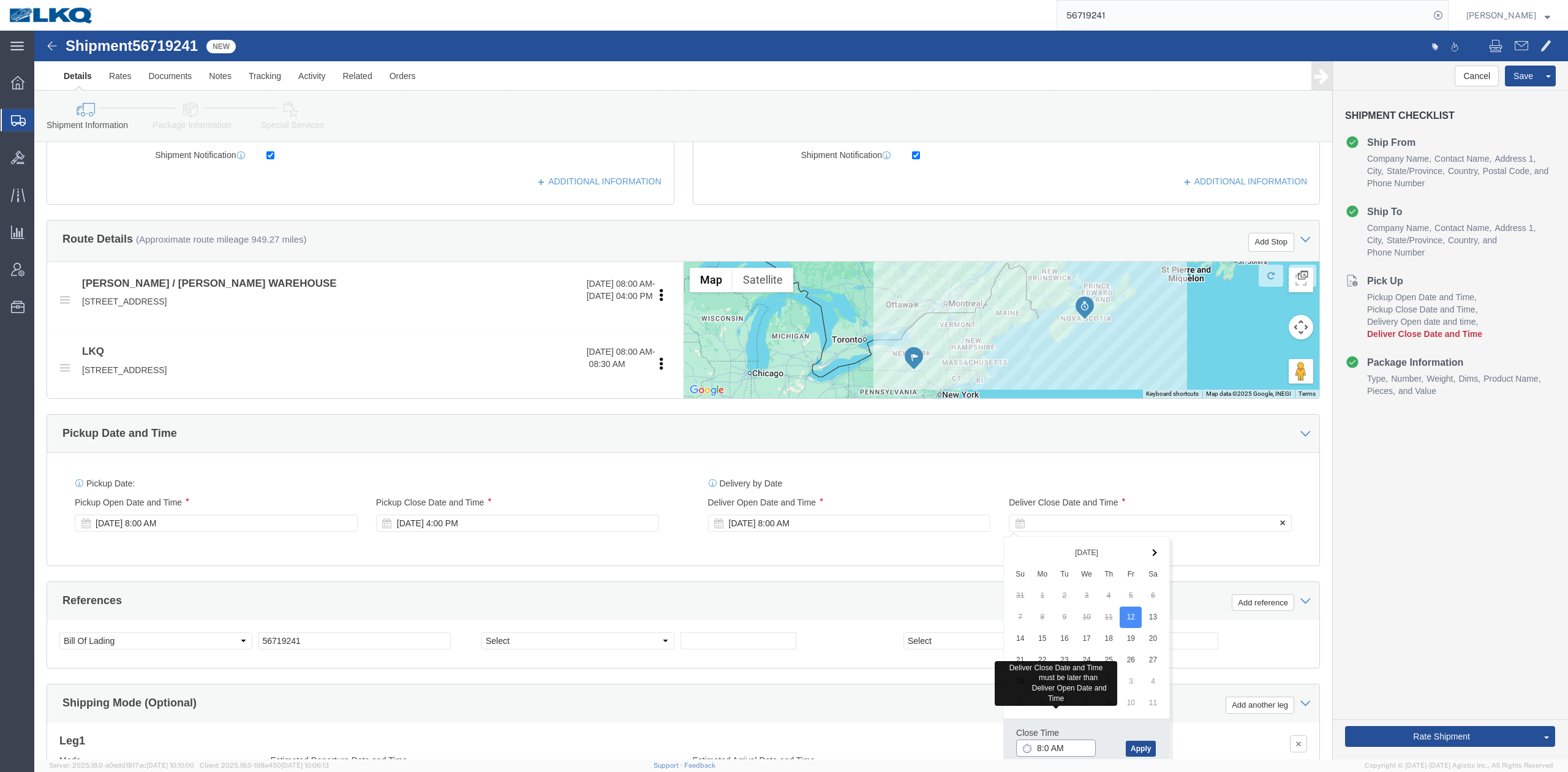
type input "8:01 AM"
click button "Apply"
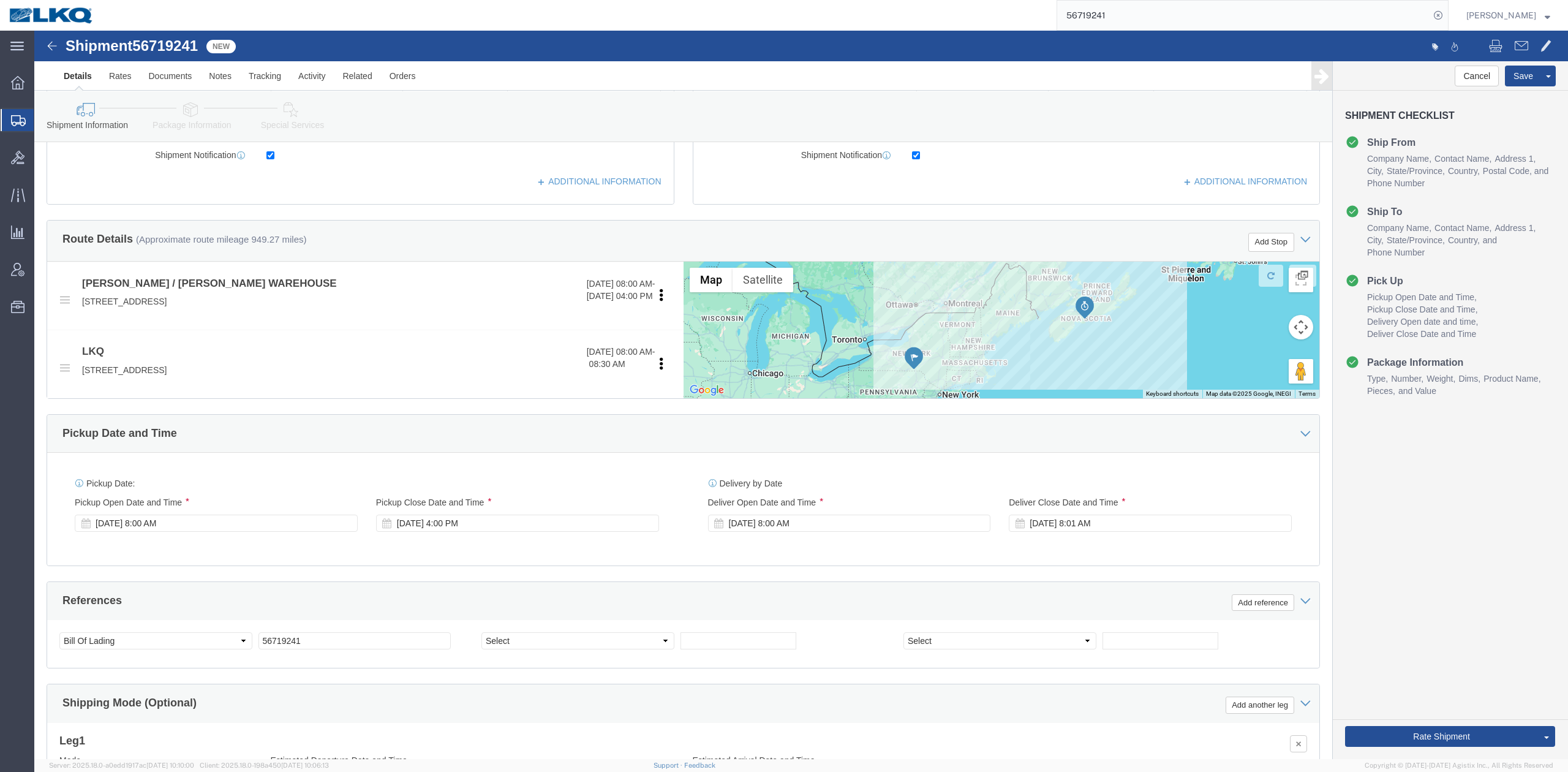
click div "References Add reference"
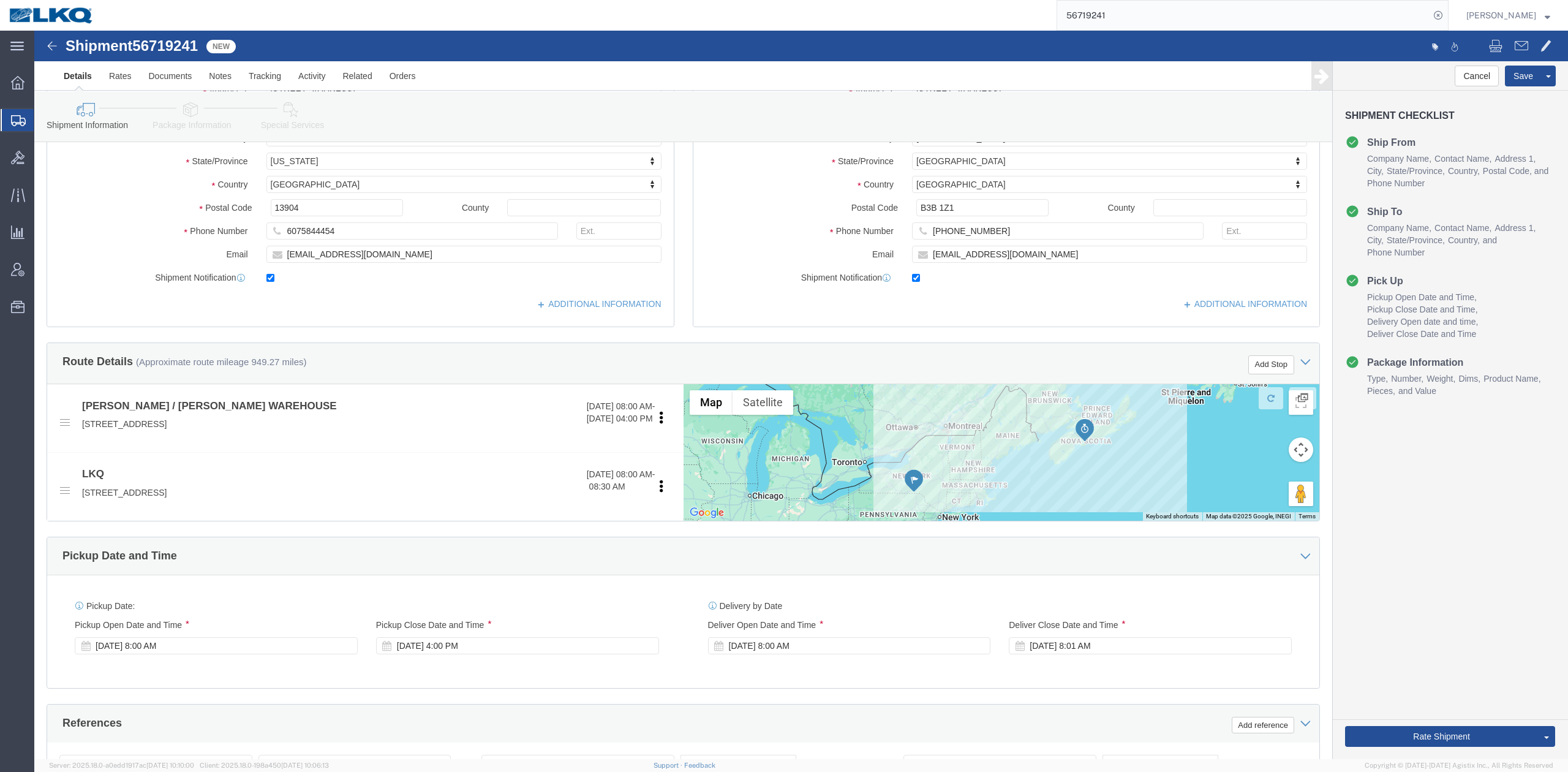
scroll to position [197, 0]
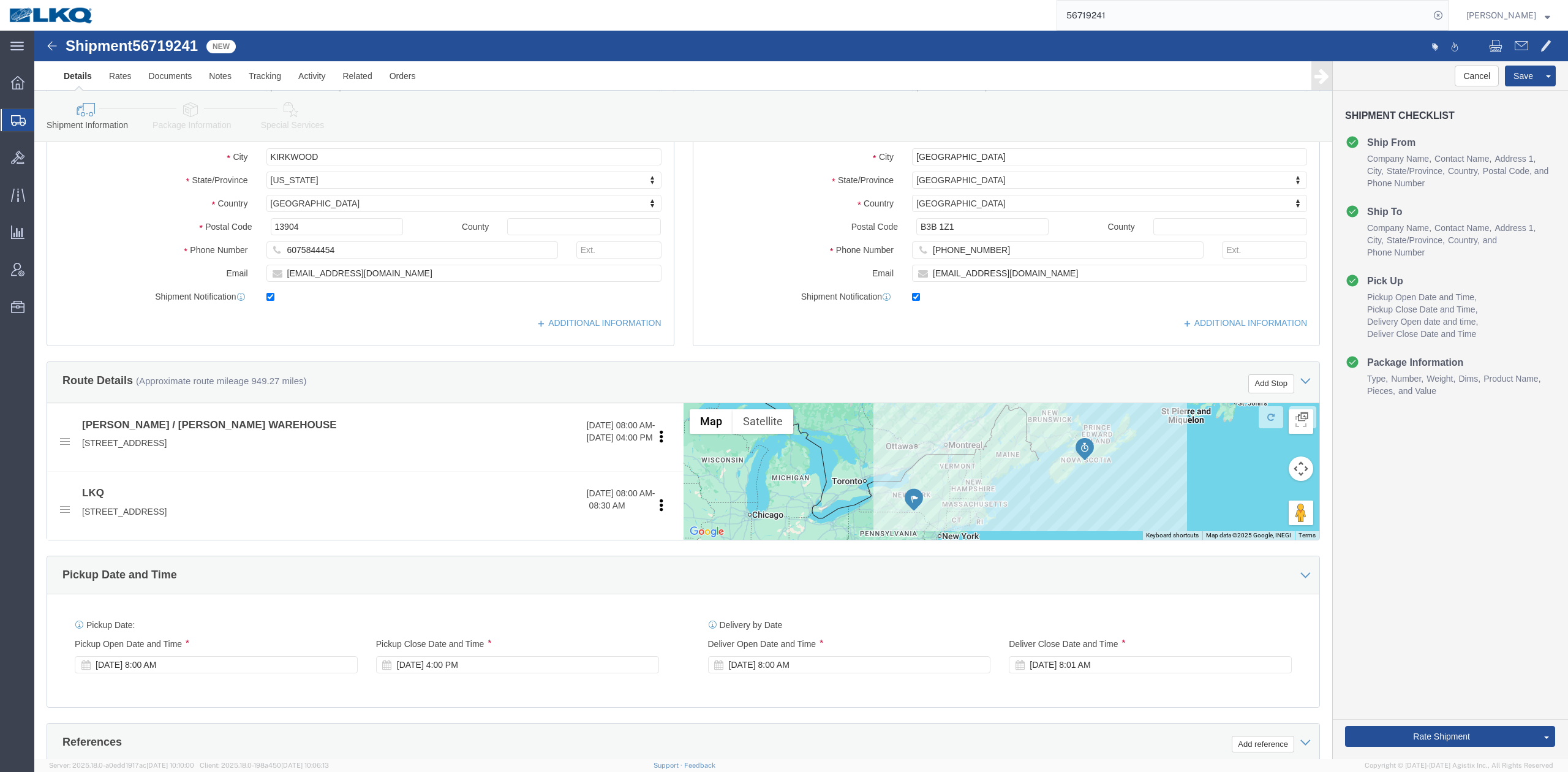
drag, startPoint x: 155, startPoint y: 90, endPoint x: 143, endPoint y: 90, distance: 12.0
click link "Package Information"
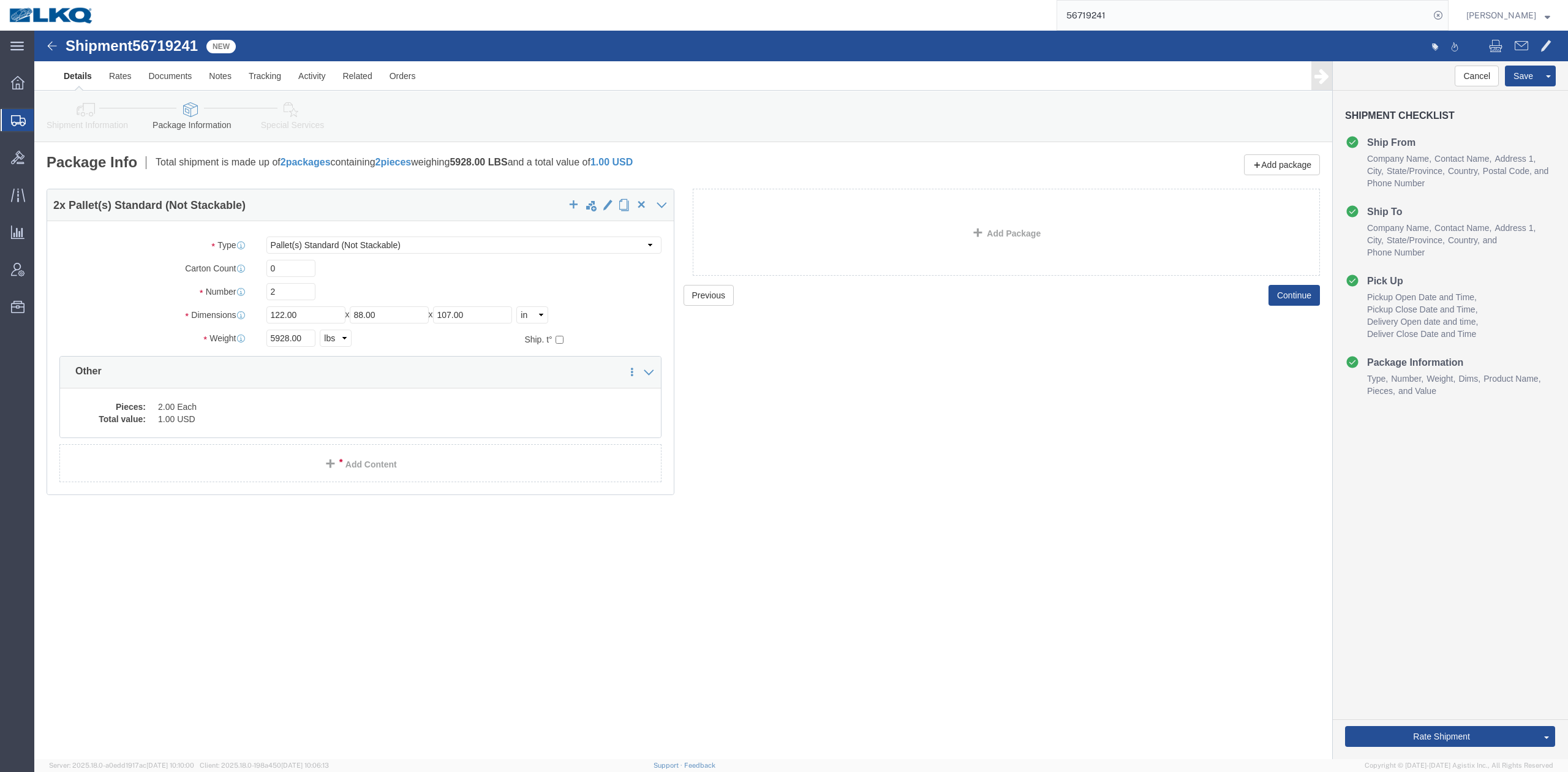
drag, startPoint x: 96, startPoint y: 118, endPoint x: 90, endPoint y: 84, distance: 34.5
click link "Shipment Information"
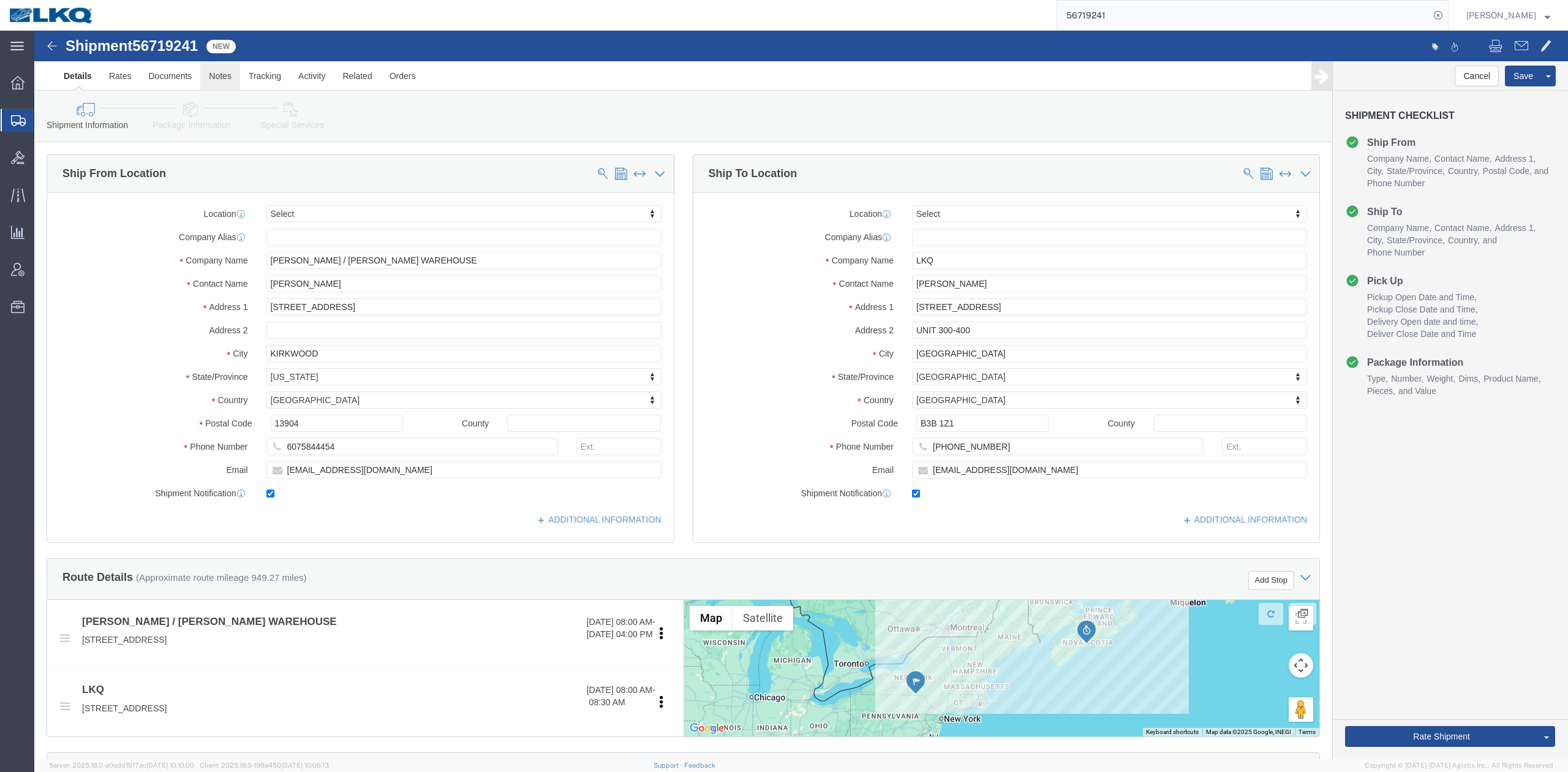
click link "Notes"
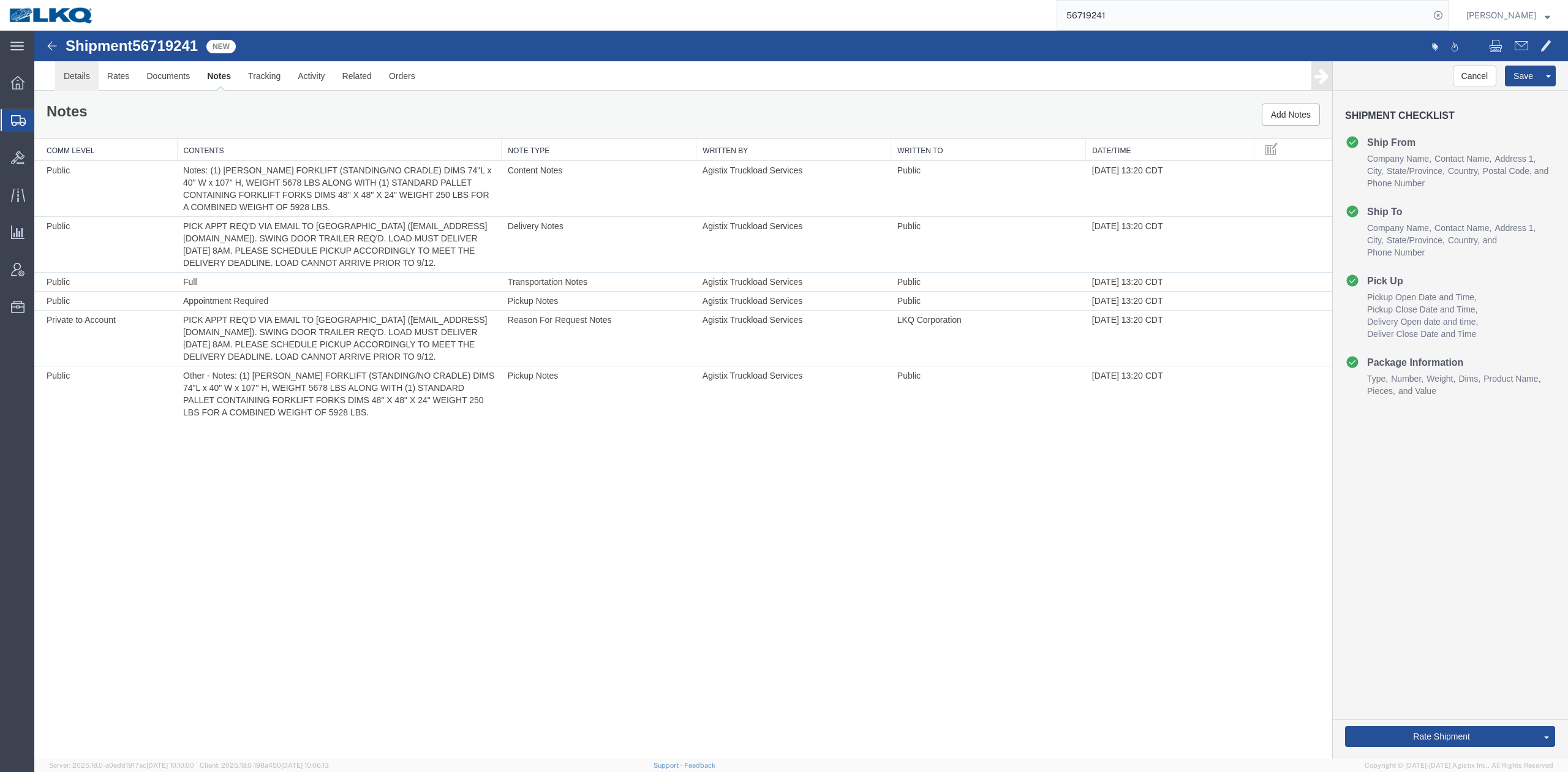
click at [62, 80] on link "Details" at bounding box center [76, 76] width 44 height 30
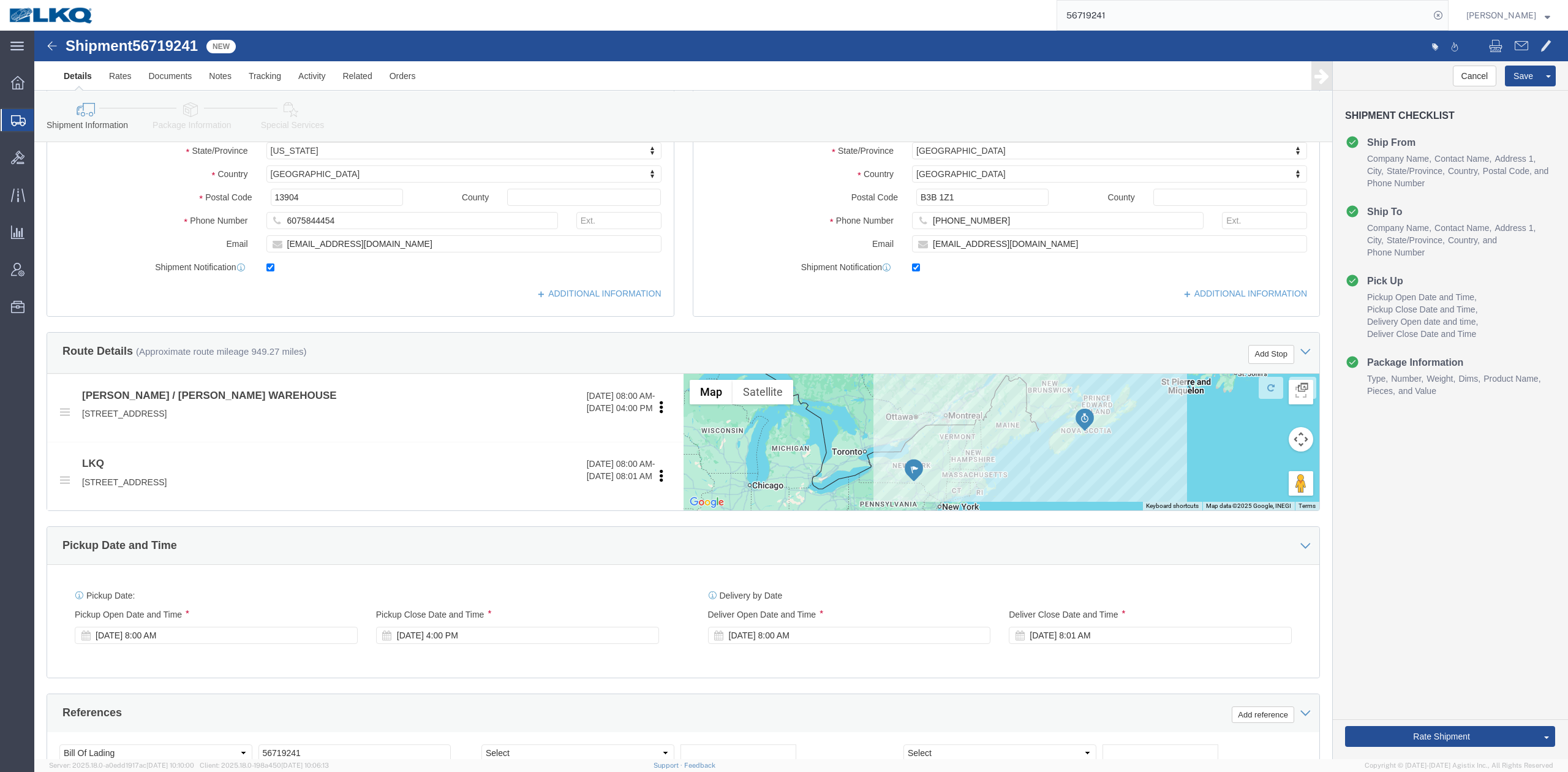
scroll to position [490, 0]
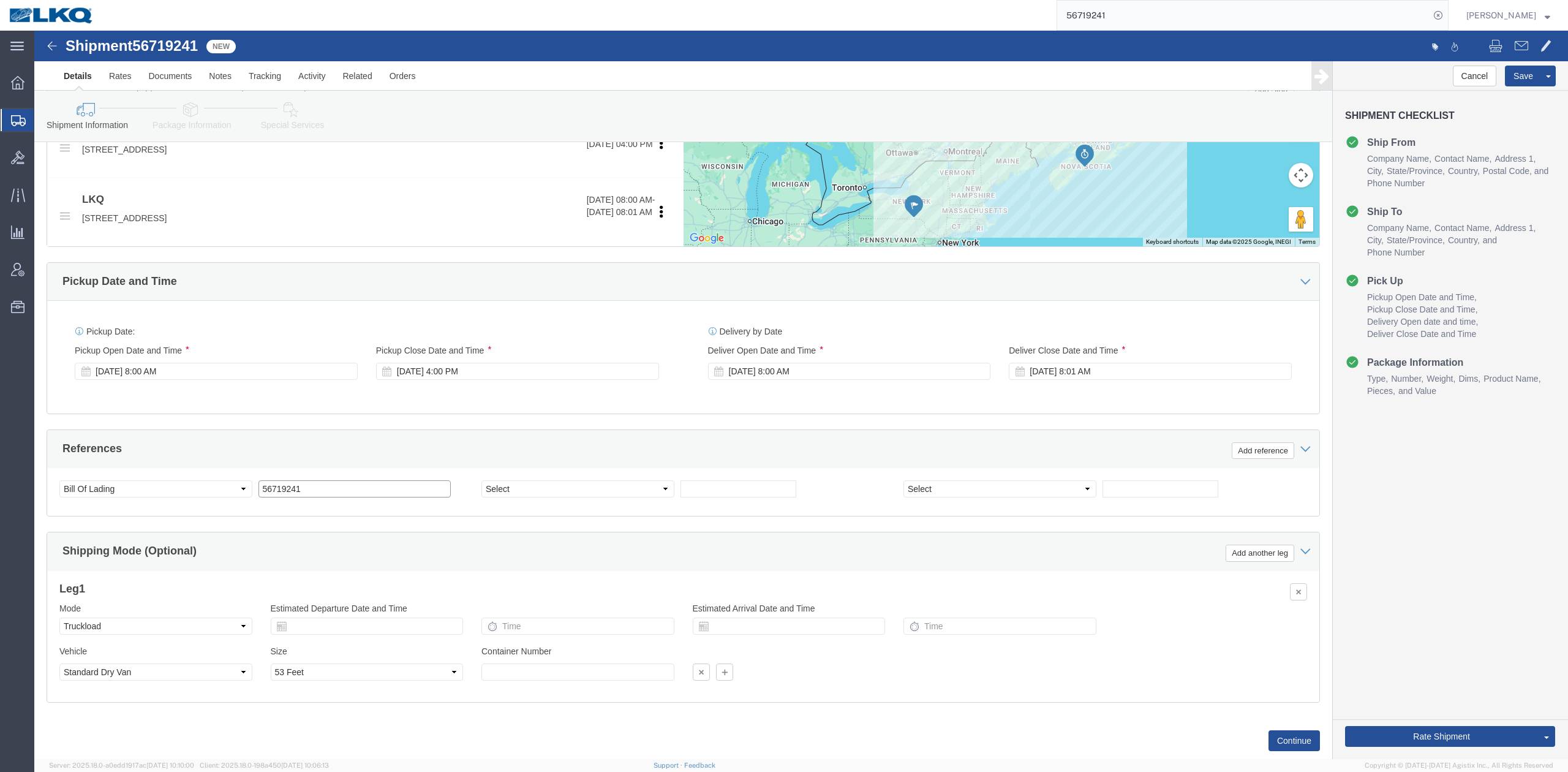
drag, startPoint x: 346, startPoint y: 462, endPoint x: 370, endPoint y: 423, distance: 45.8
click input "56719241"
type input "x"
click div "References Add reference"
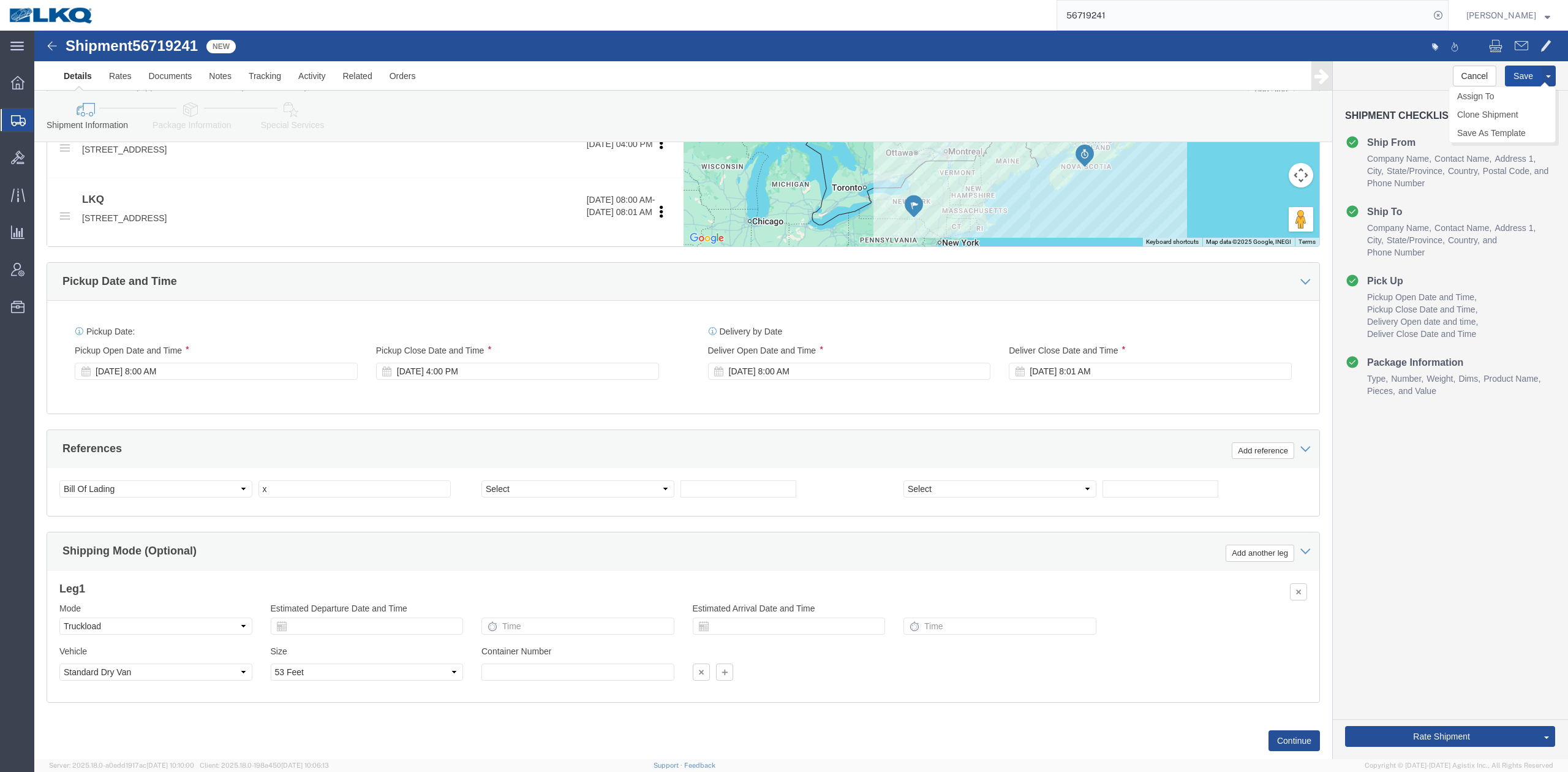
click button "Save"
type button "Save"
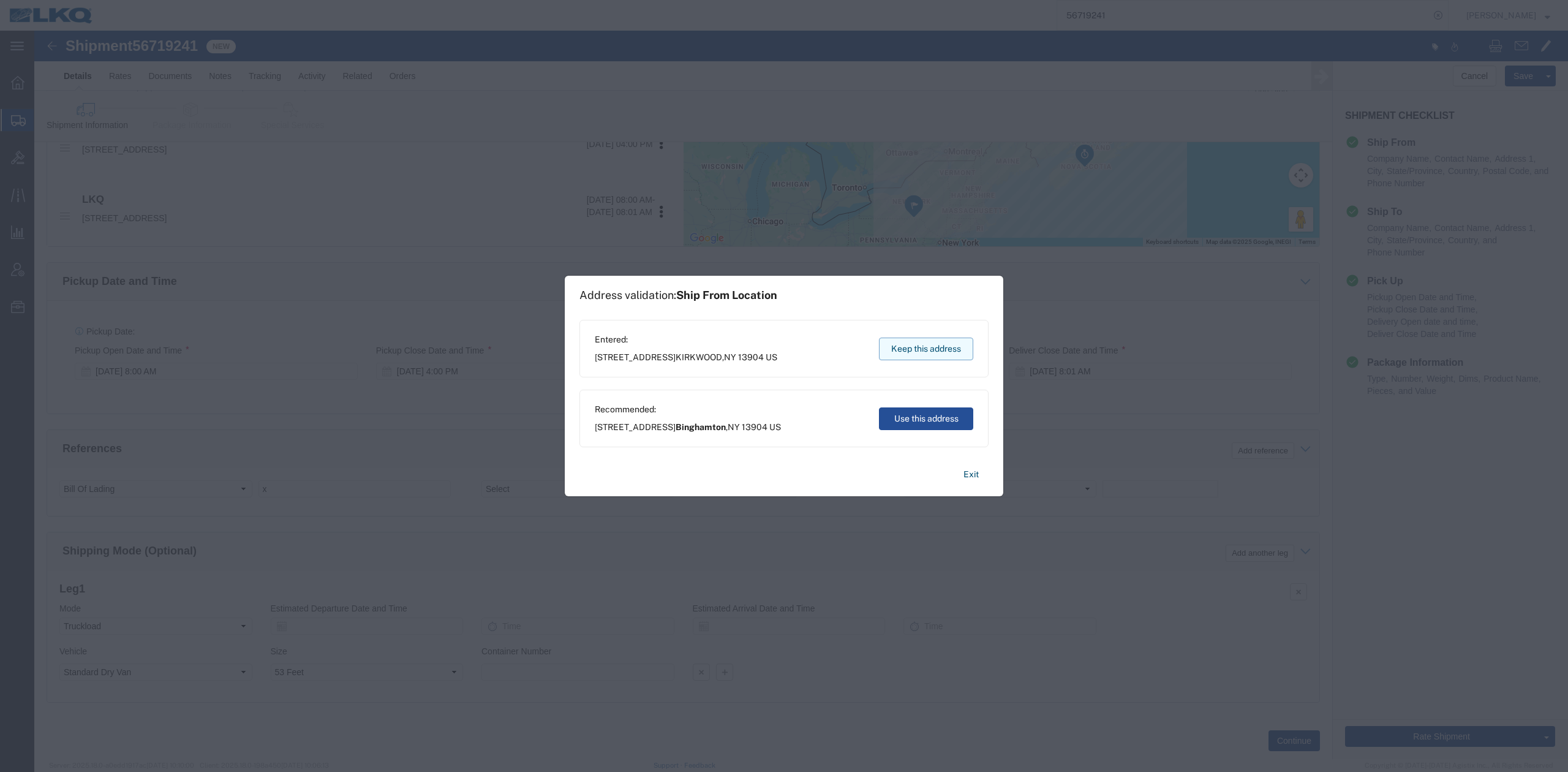
drag, startPoint x: 920, startPoint y: 359, endPoint x: 886, endPoint y: 328, distance: 46.0
click at [920, 359] on button "Keep this address" at bounding box center [925, 349] width 94 height 23
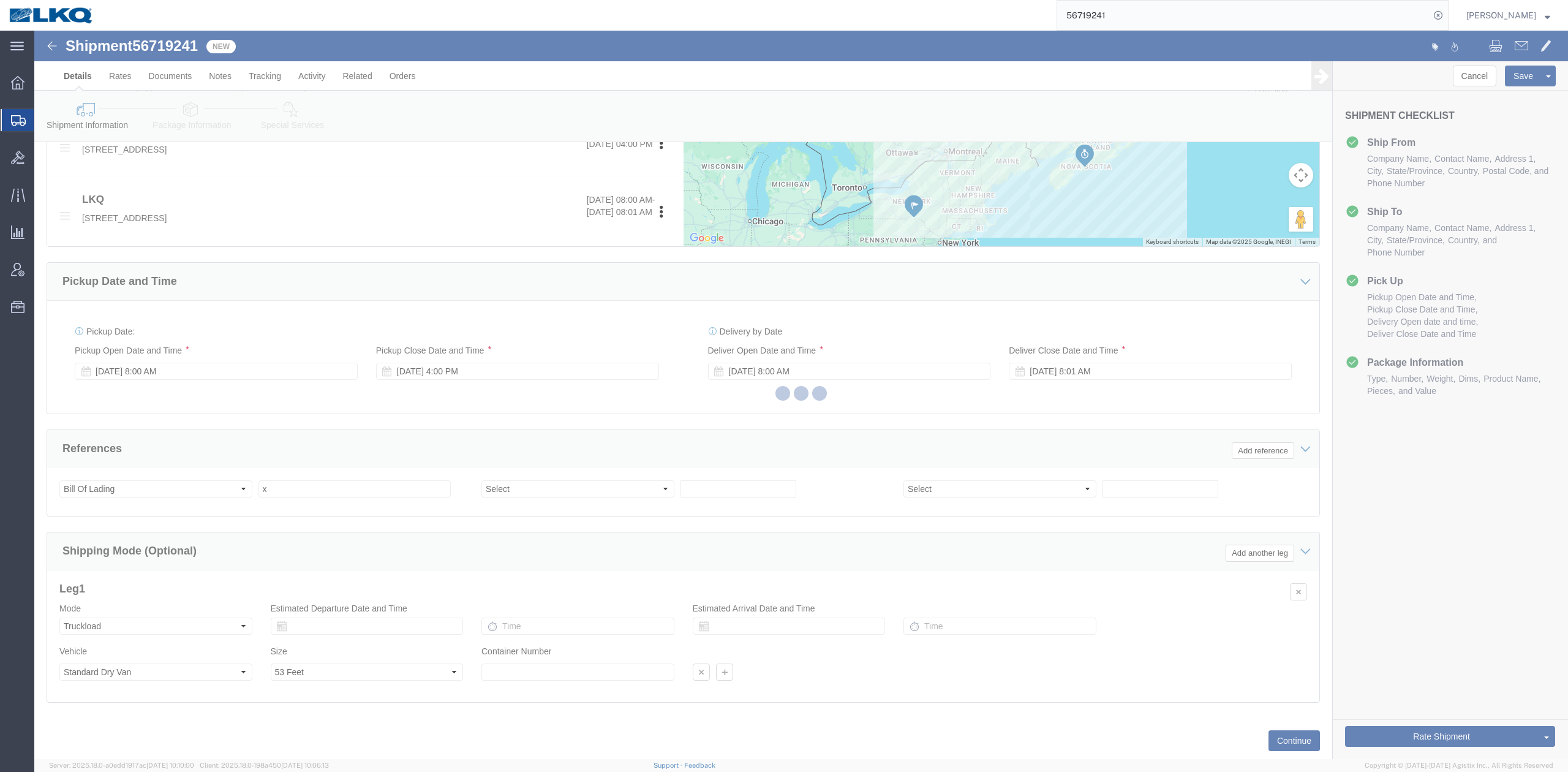
click at [1116, 17] on input "56719241" at bounding box center [1243, 16] width 372 height 30
paste input "541306"
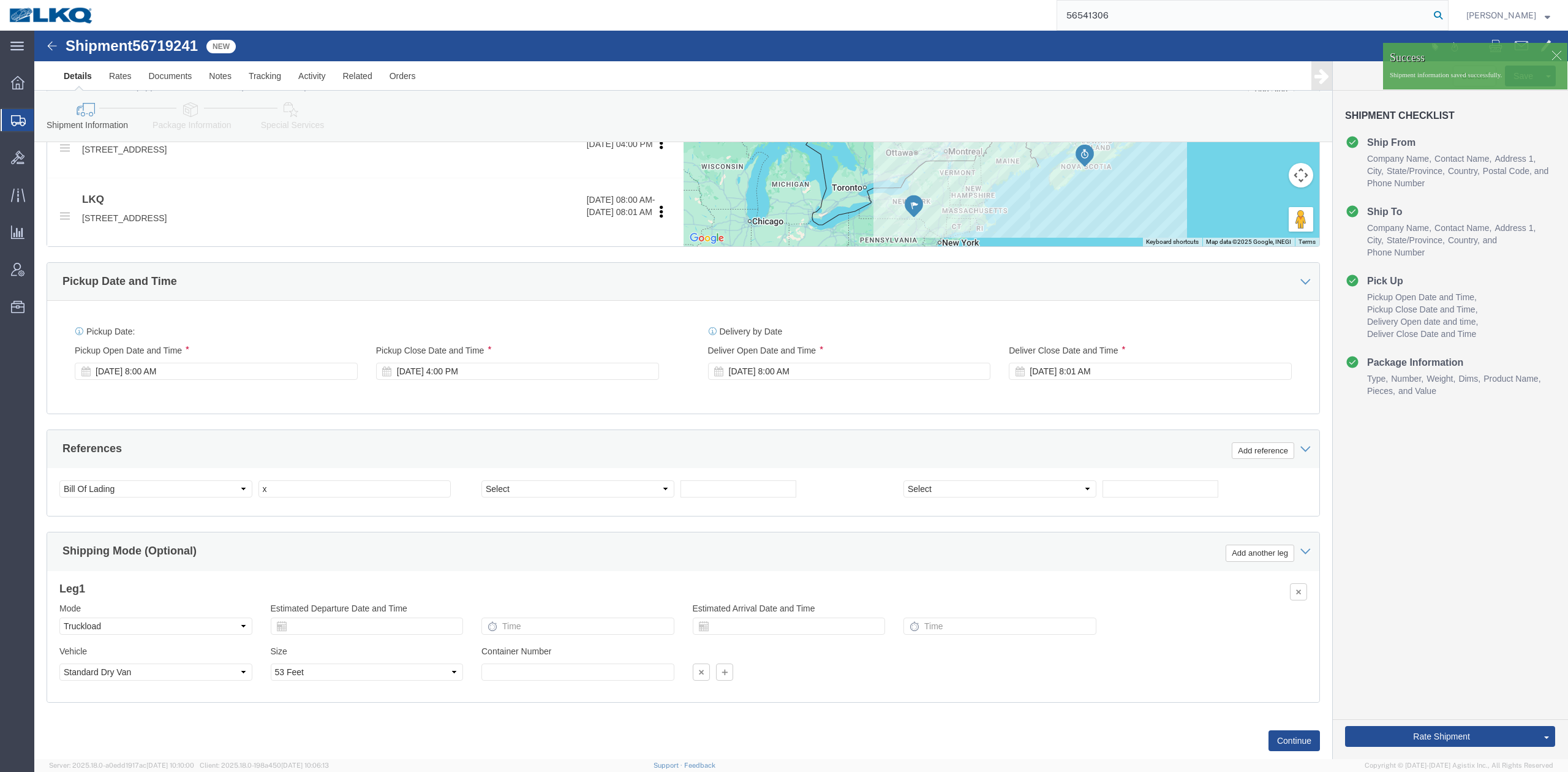
type input "56541306"
click at [1447, 10] on icon at bounding box center [1438, 15] width 17 height 17
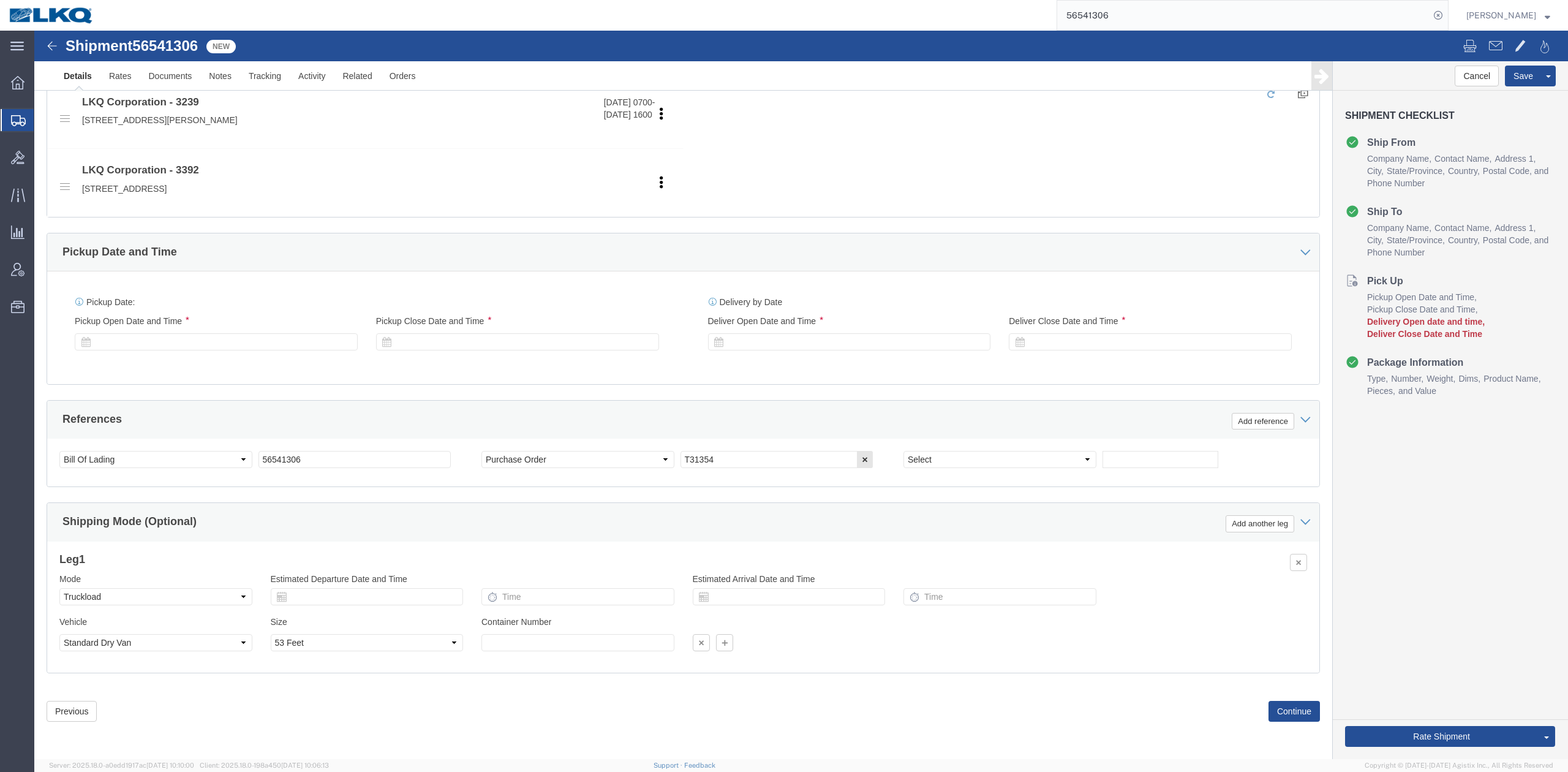
scroll to position [412, 0]
select select "27942"
select select "28018"
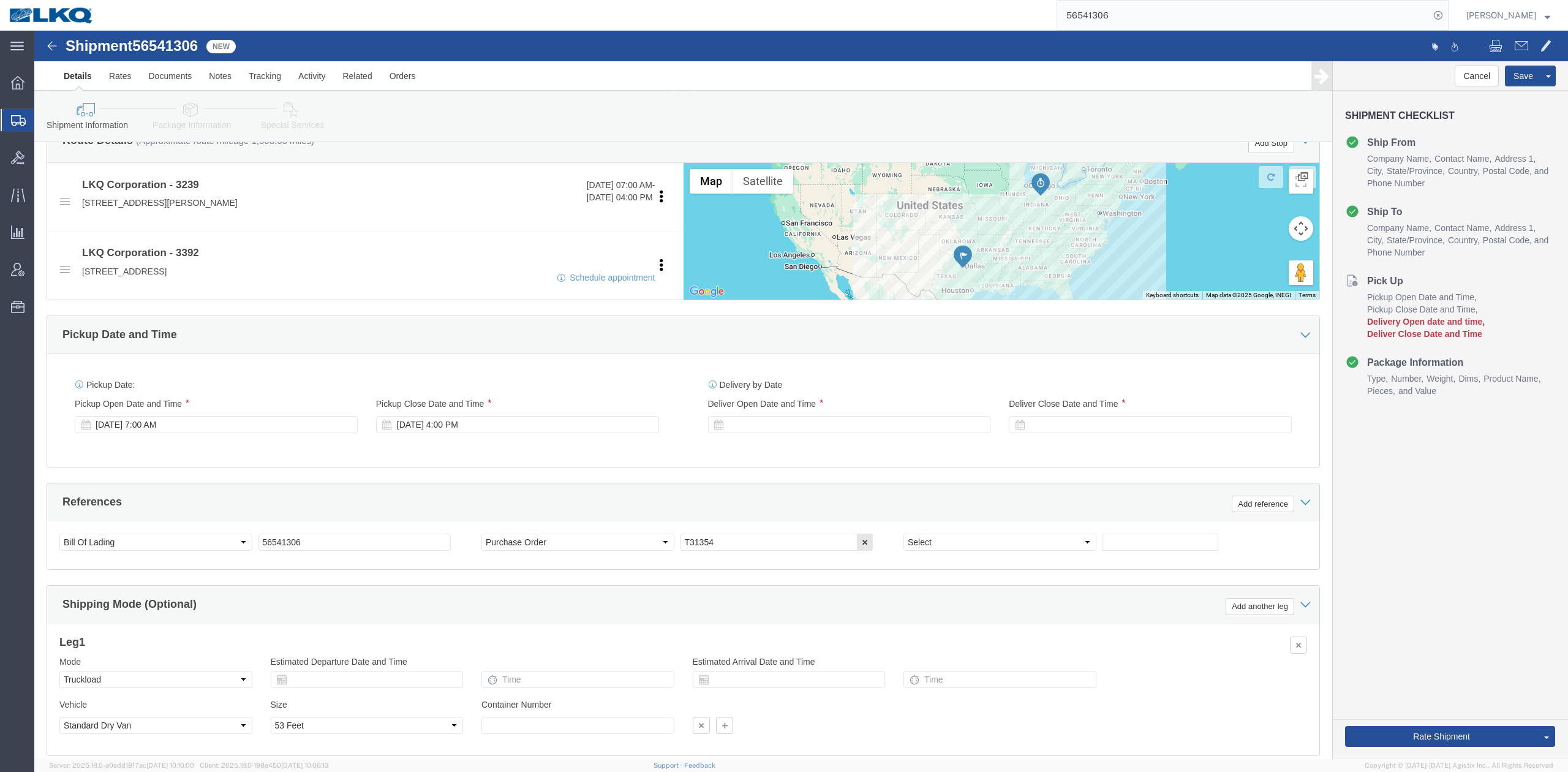
scroll to position [408, 0]
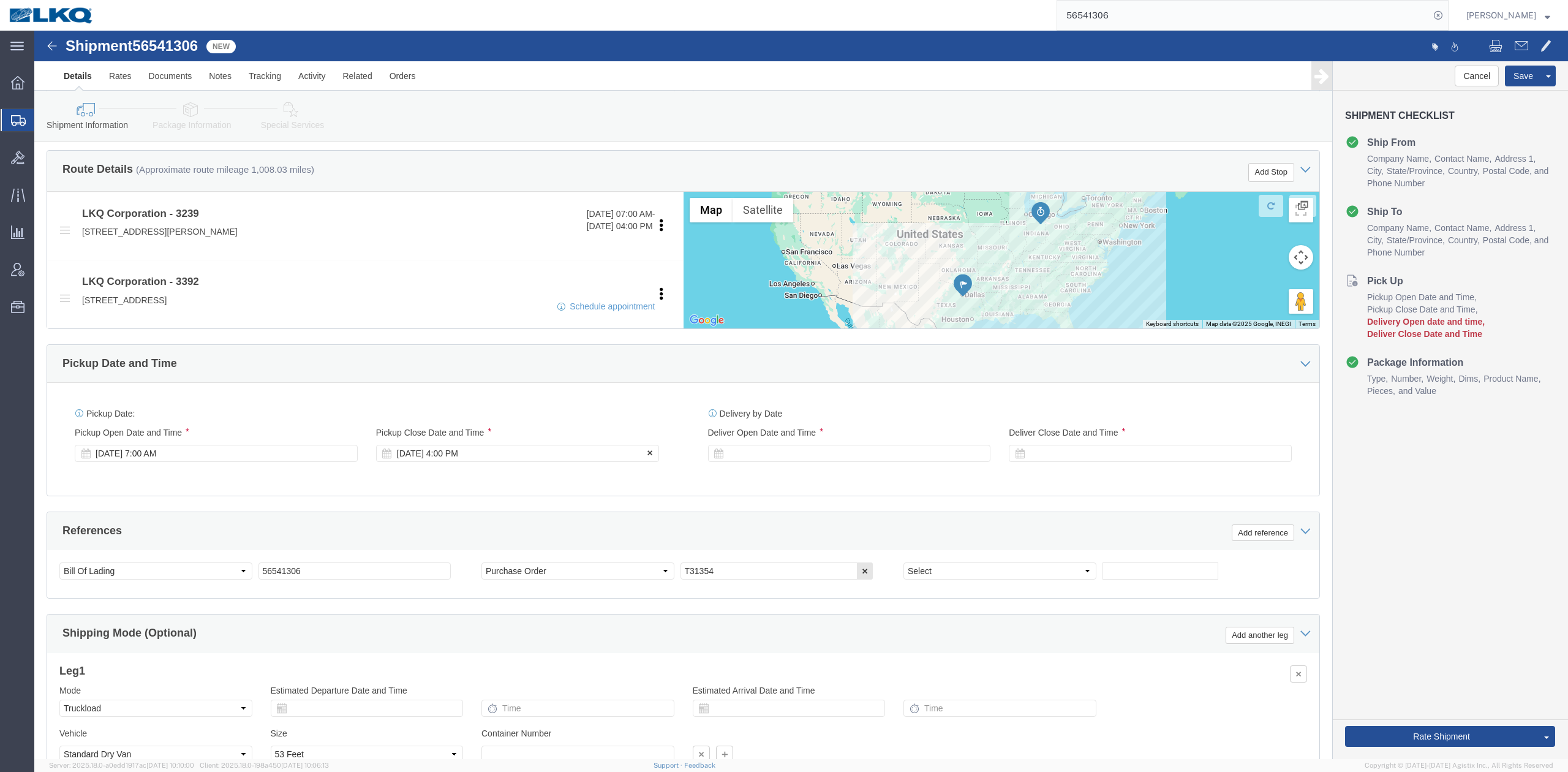
click div "Sep 11 2025 4:00 PM"
click div "Ship From Location Location 3239 - Hutchins TX (Best Bumper) Select My Profile …"
click input "T31354"
click link "Package Information"
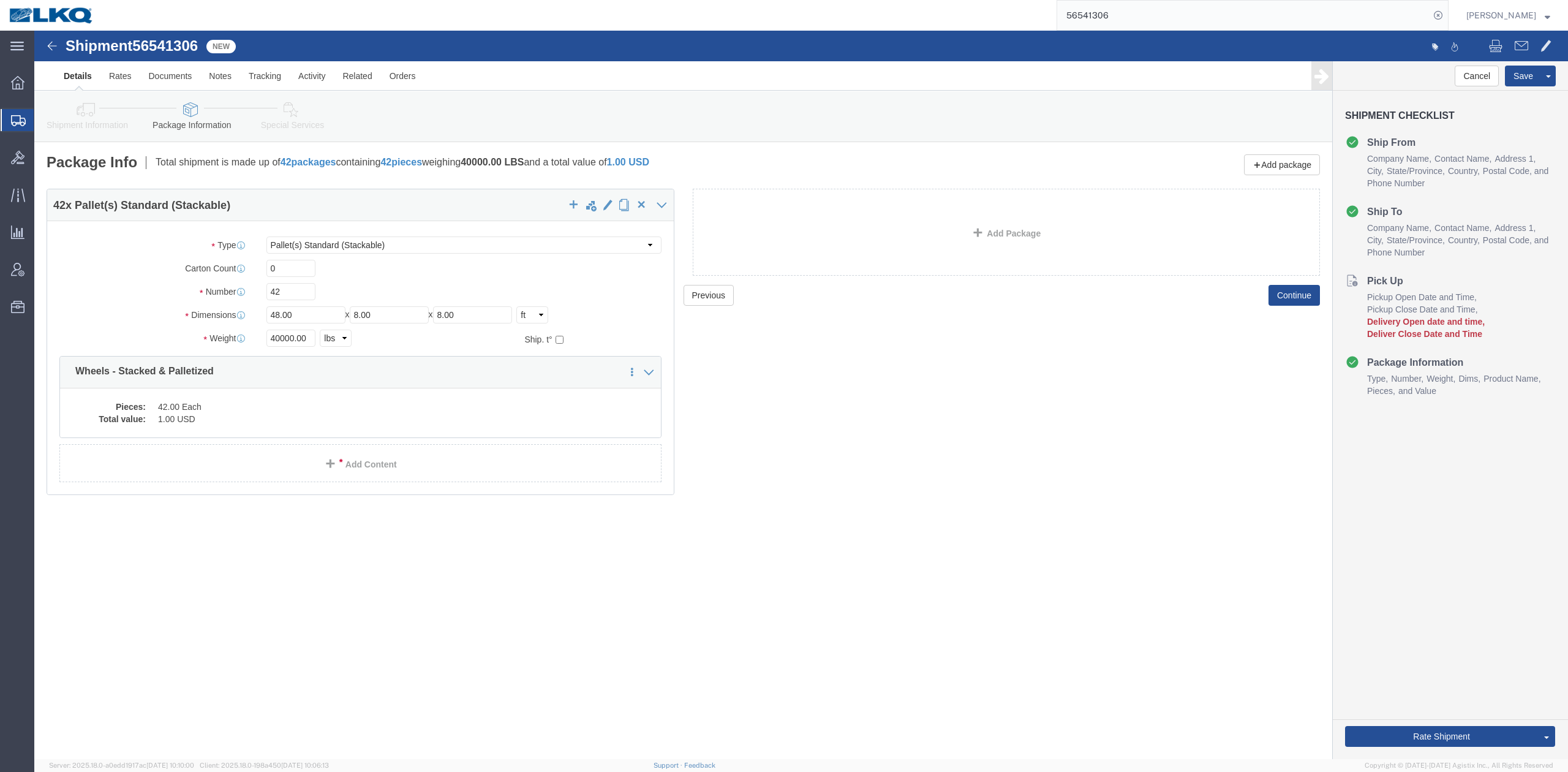
click link "Shipment Information"
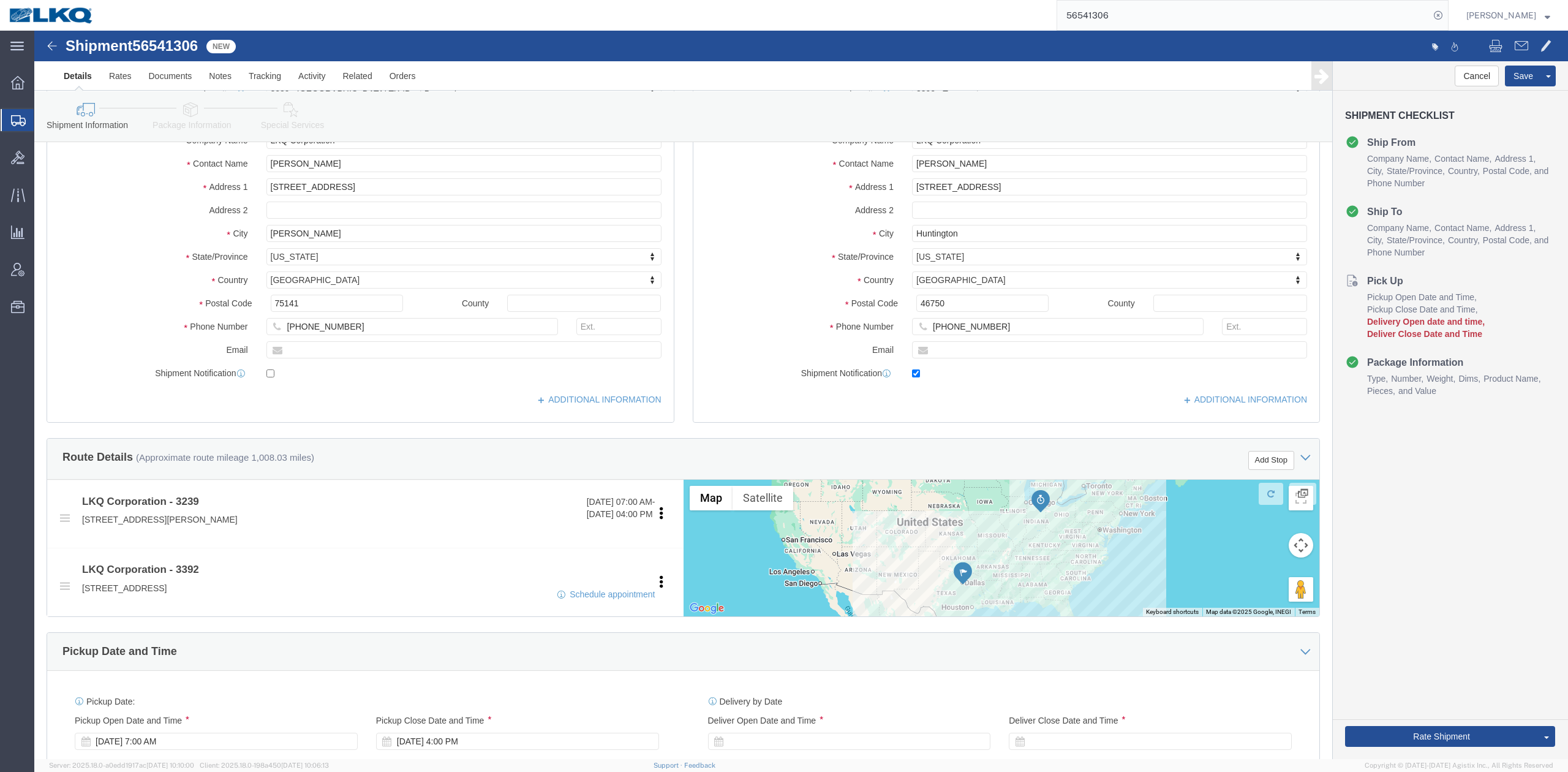
scroll to position [163, 0]
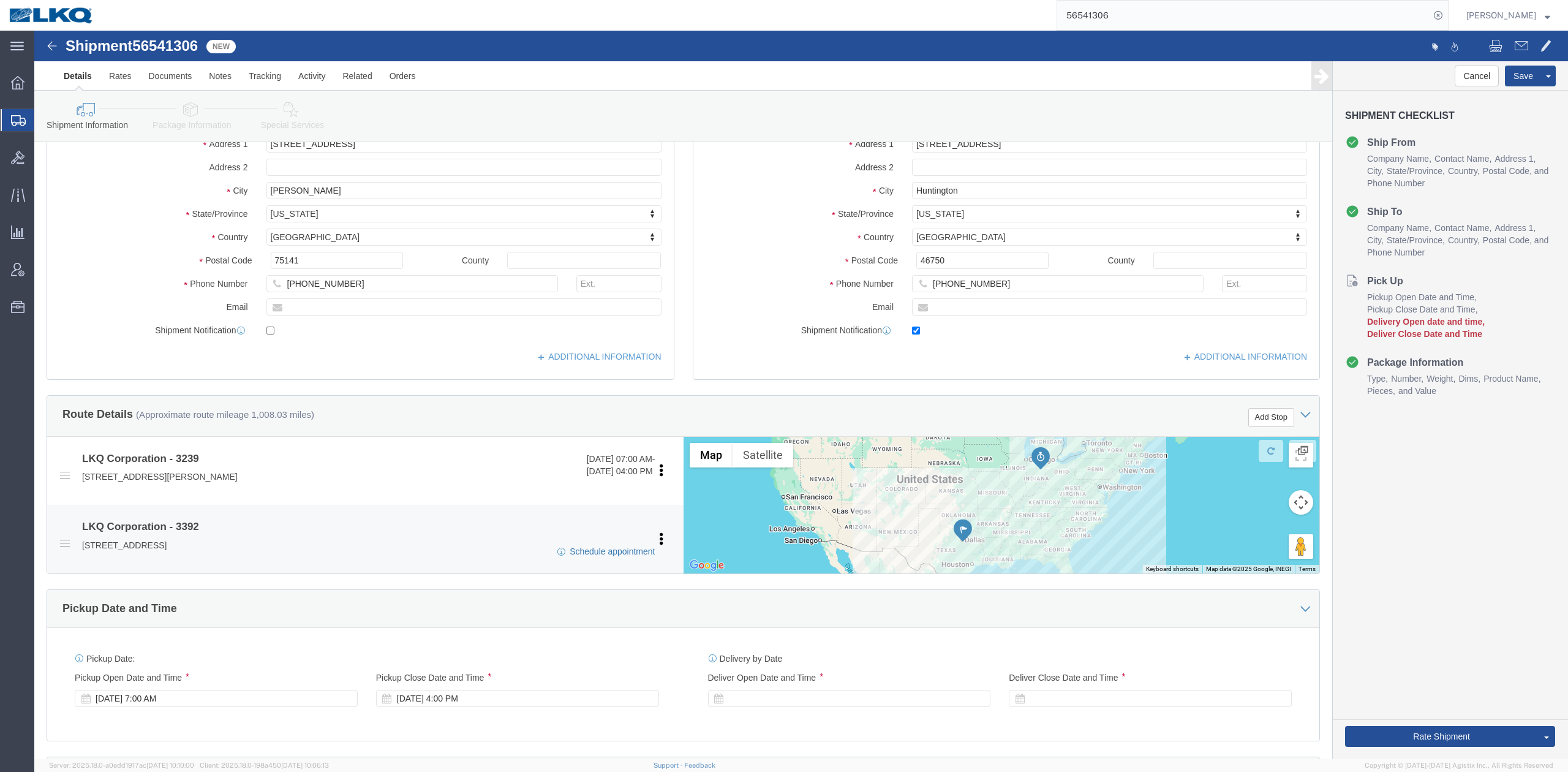
click link "Schedule appointment"
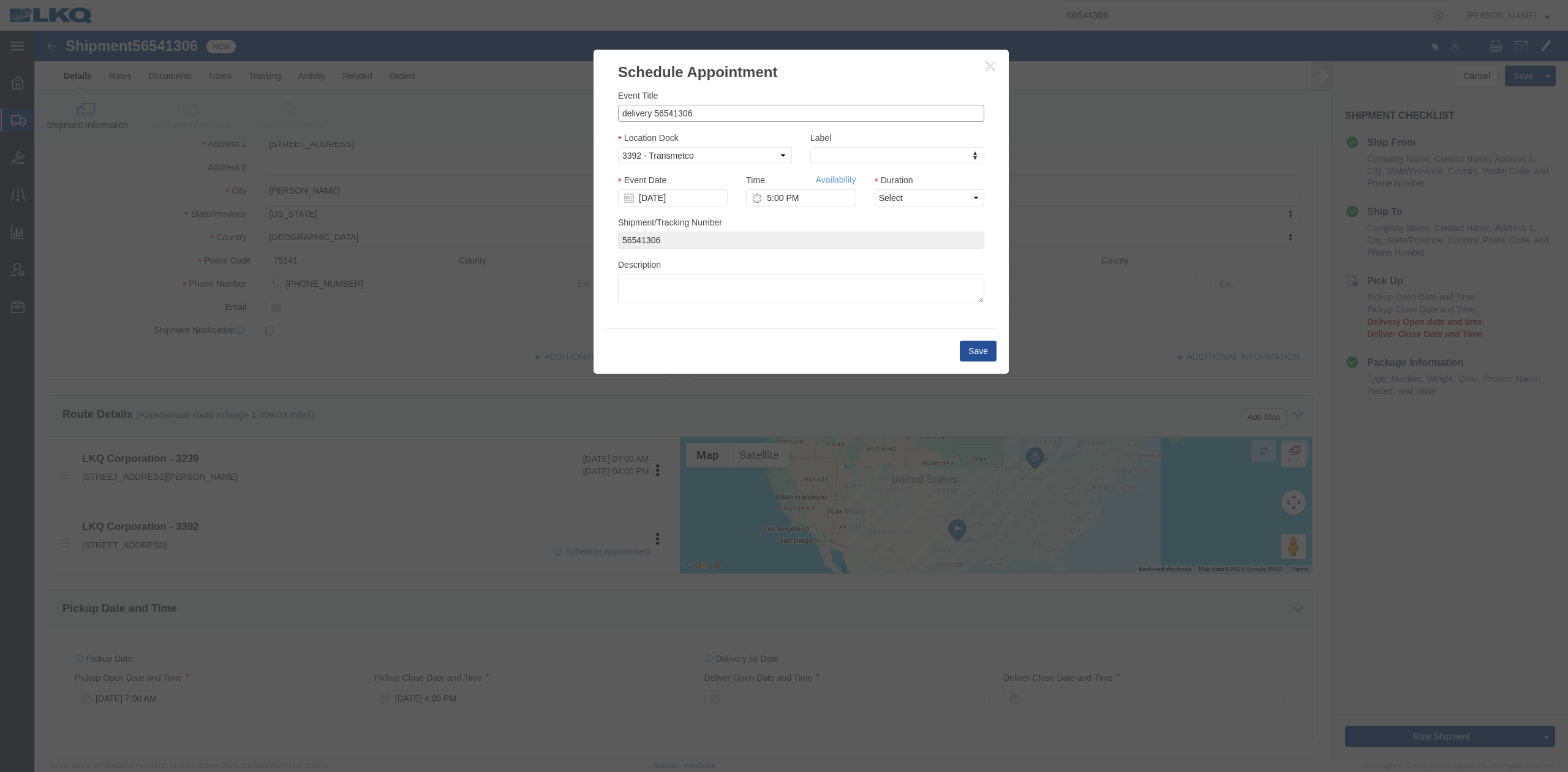
drag, startPoint x: 617, startPoint y: 80, endPoint x: 490, endPoint y: 70, distance: 127.4
click div "Schedule Appointment Event Title delivery 56541306 Location Dock Select 3392 - …"
paste input "T31354"
type input "56541306 Hutchins T31354 Skidded"
type input "l"
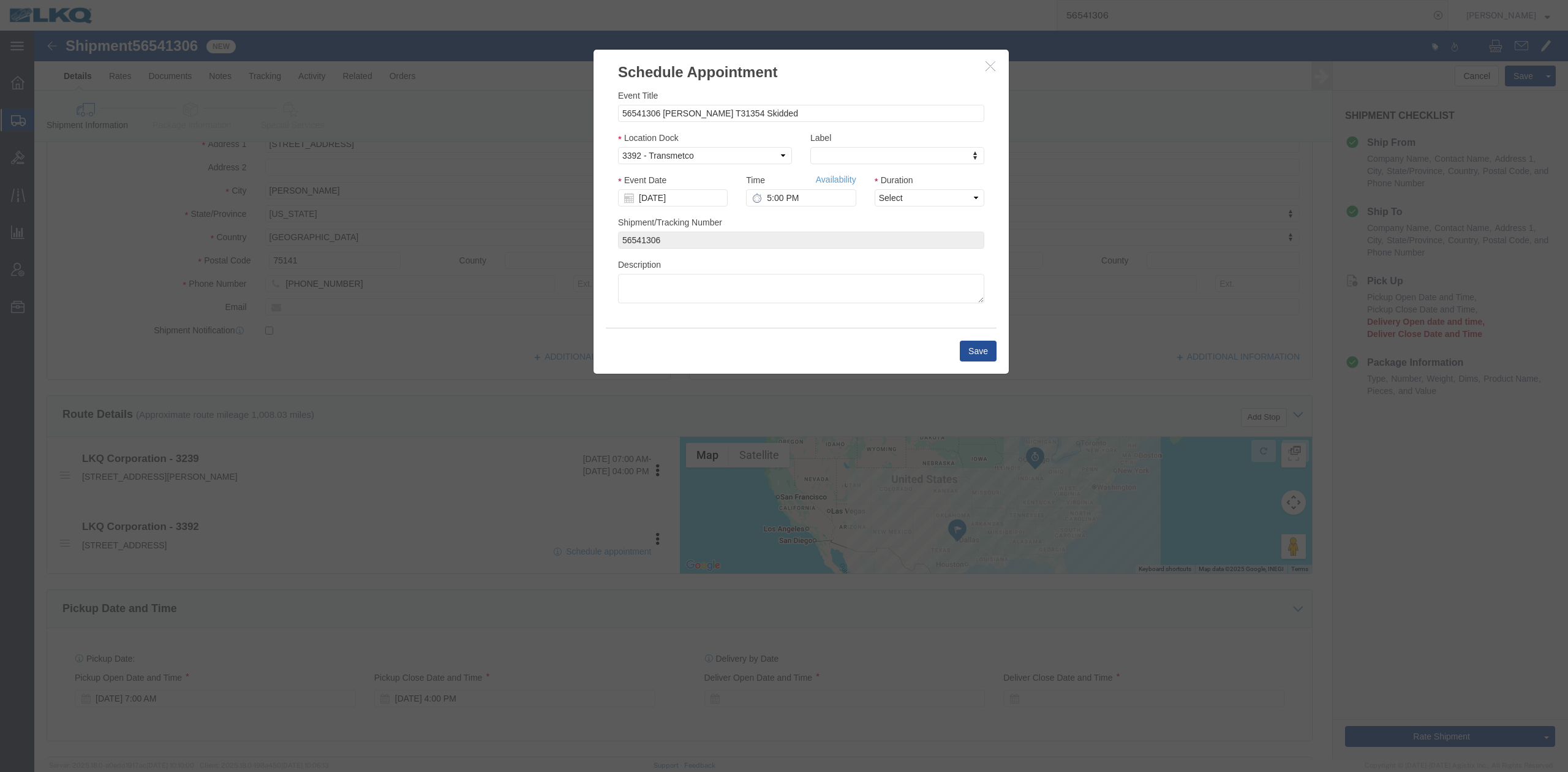
type input "lk"
select select "22"
click input "[DATE]"
click td "10"
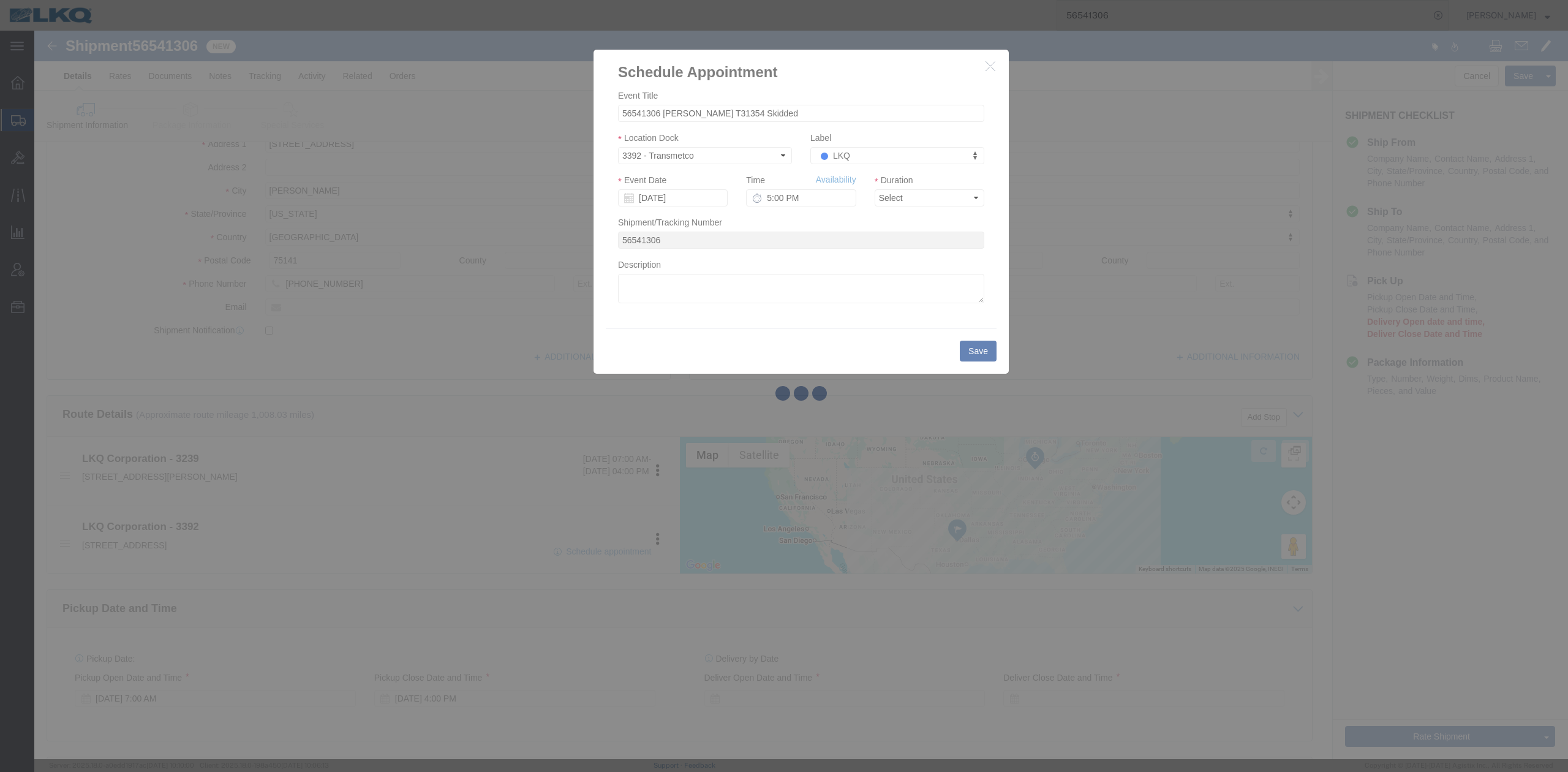
click at [902, 199] on div at bounding box center [801, 395] width 1534 height 728
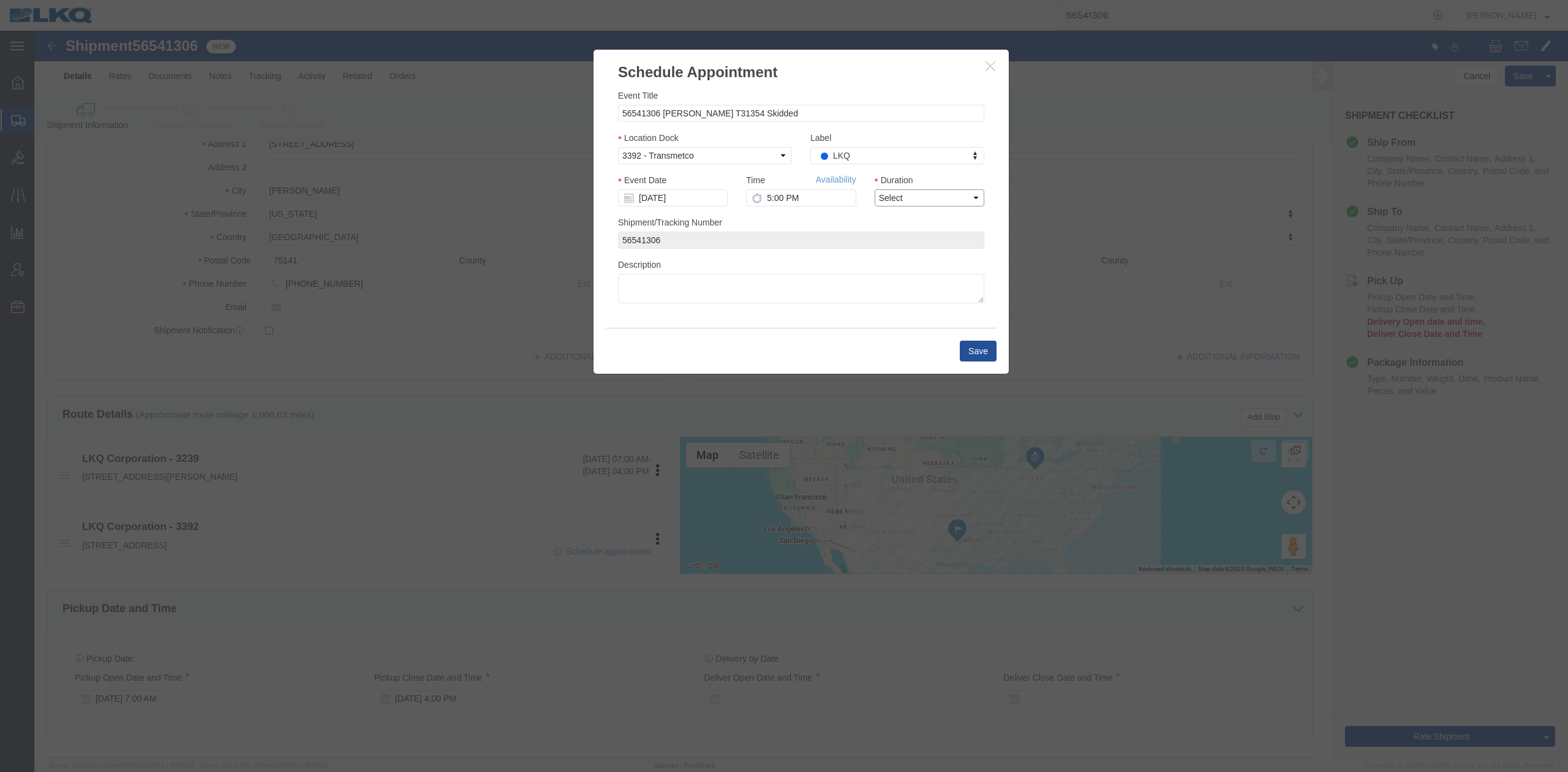
drag, startPoint x: 902, startPoint y: 199, endPoint x: 863, endPoint y: 174, distance: 46.3
click select "Select 15 min 30 min 45 min 1 hr 2 hr 3 hr 4 hr"
select select "15"
click select "Select 15 min 30 min 45 min 1 hr 2 hr 3 hr 4 hr"
click div "Time Availability 5:00 PM"
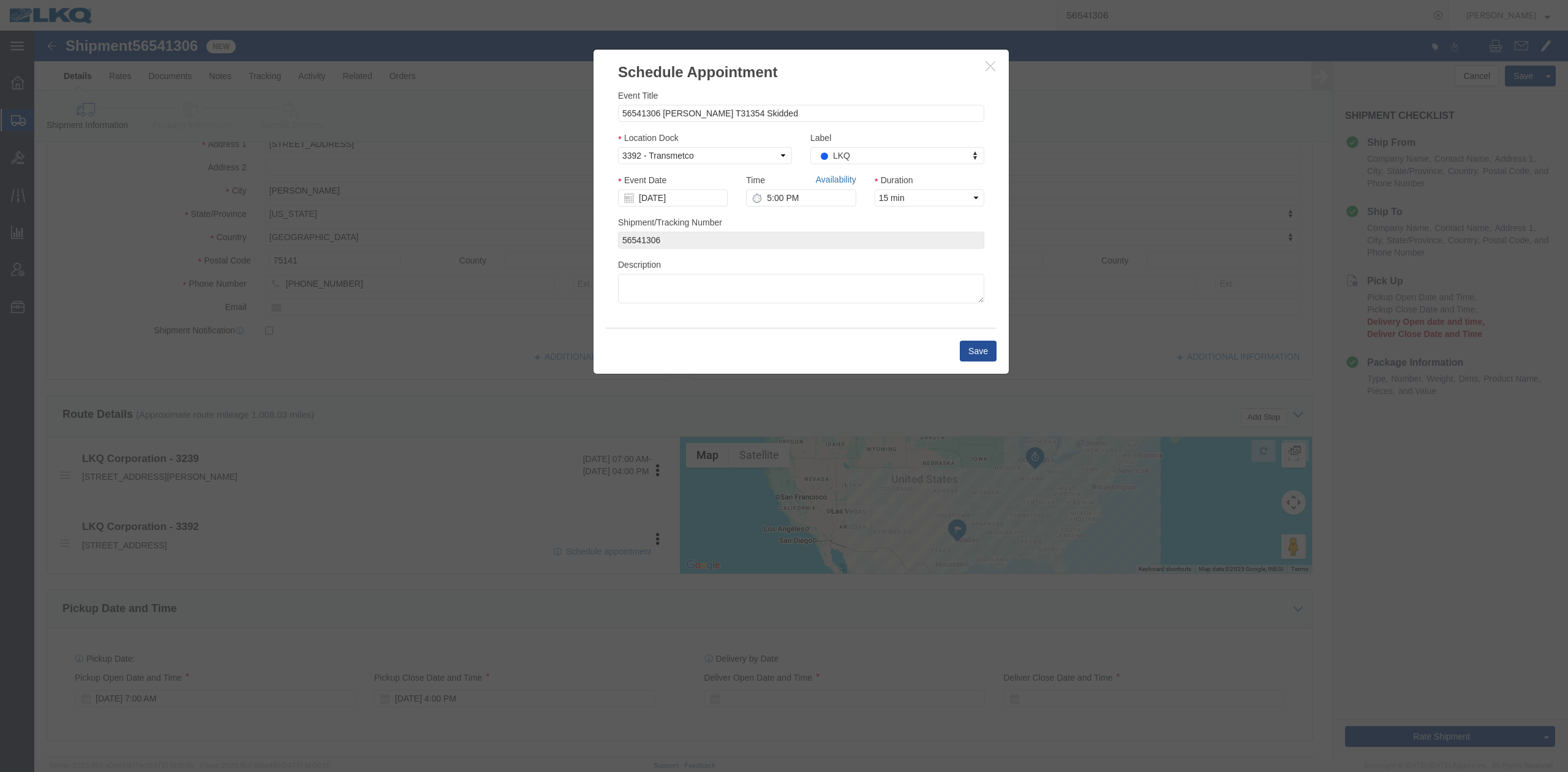
click link "Availability"
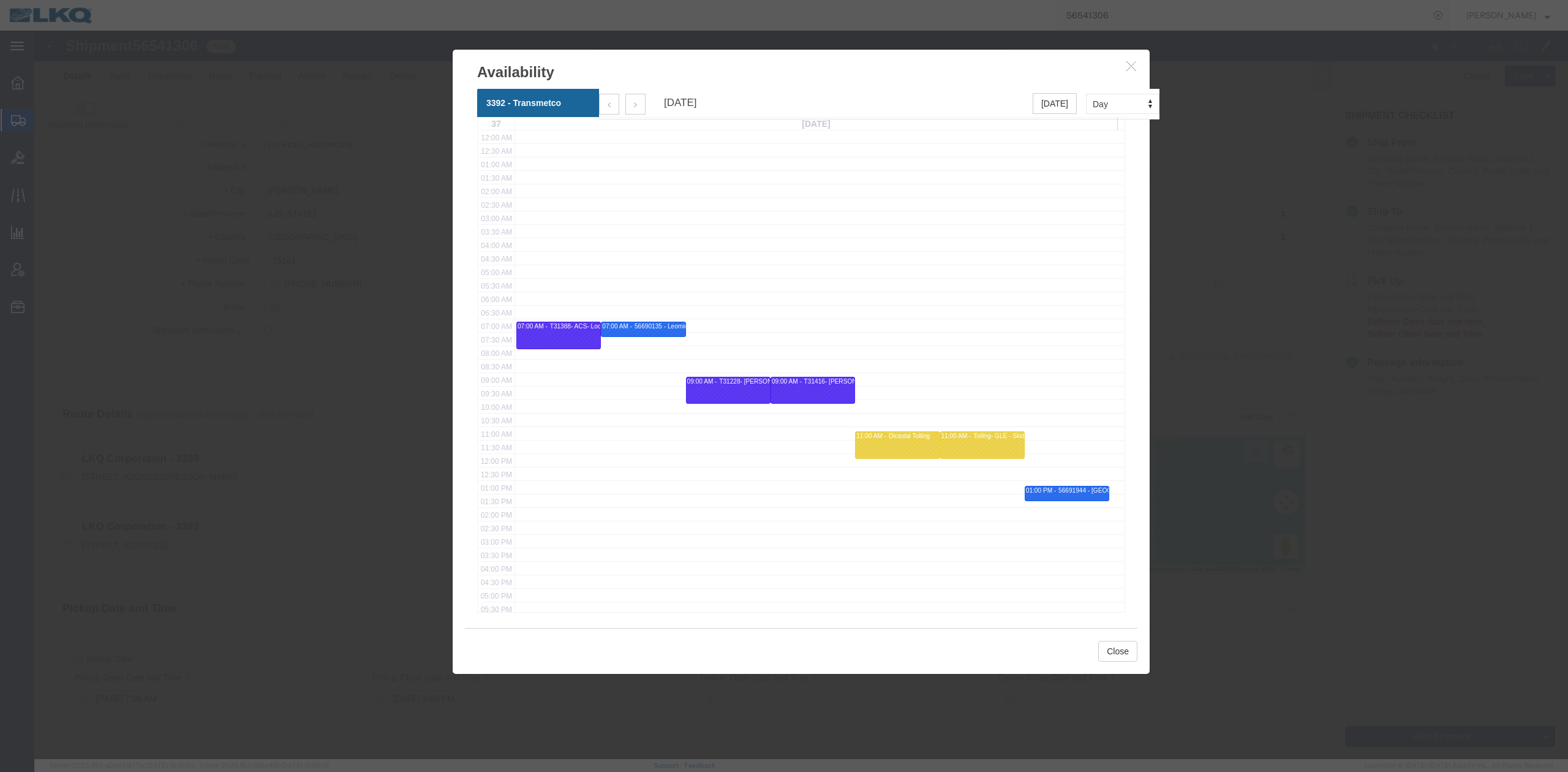
click icon "button"
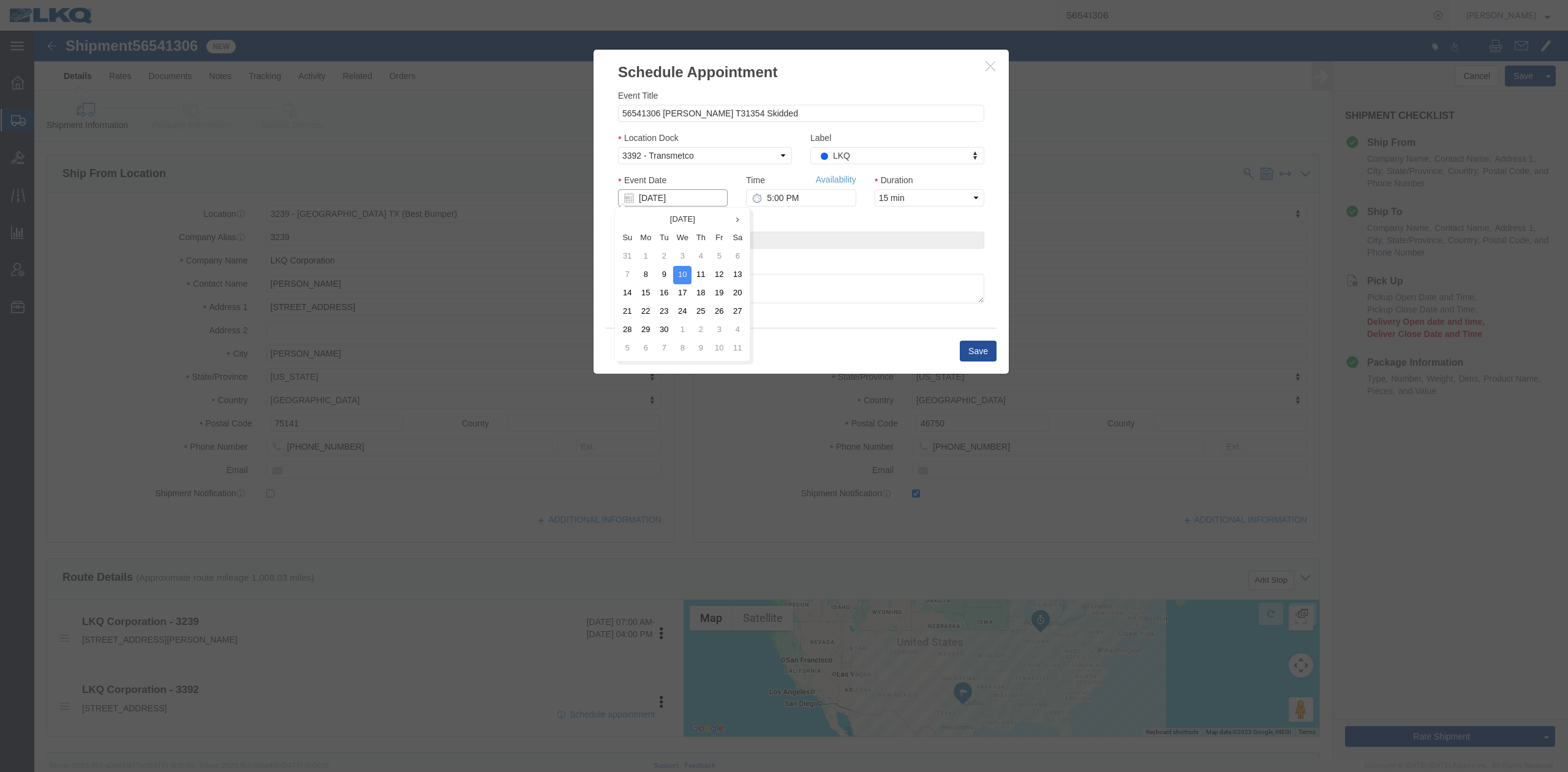
drag, startPoint x: 627, startPoint y: 164, endPoint x: 649, endPoint y: 222, distance: 62.0
click input "[DATE]"
click td "11"
click link "Availability"
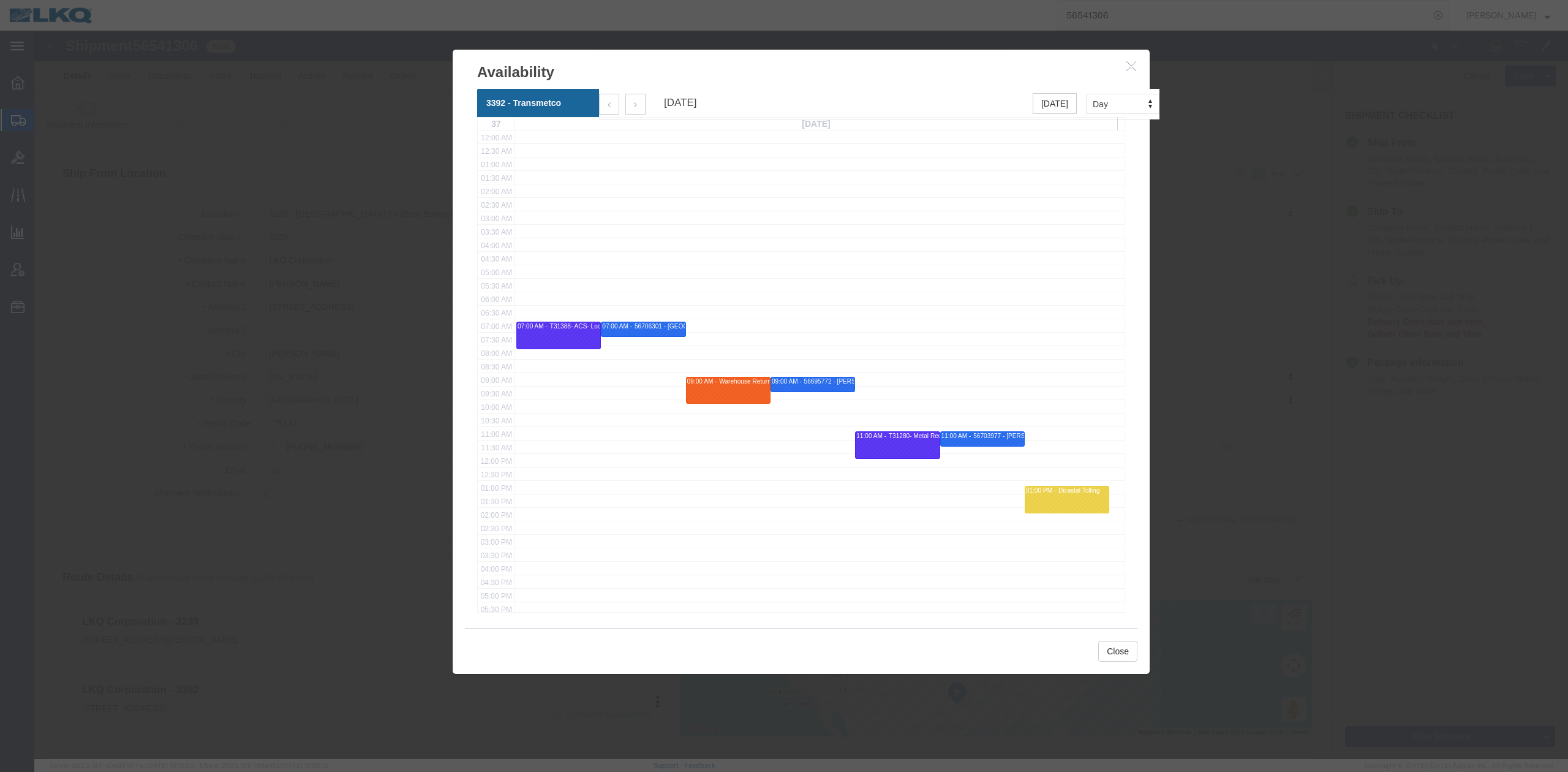
click icon "button"
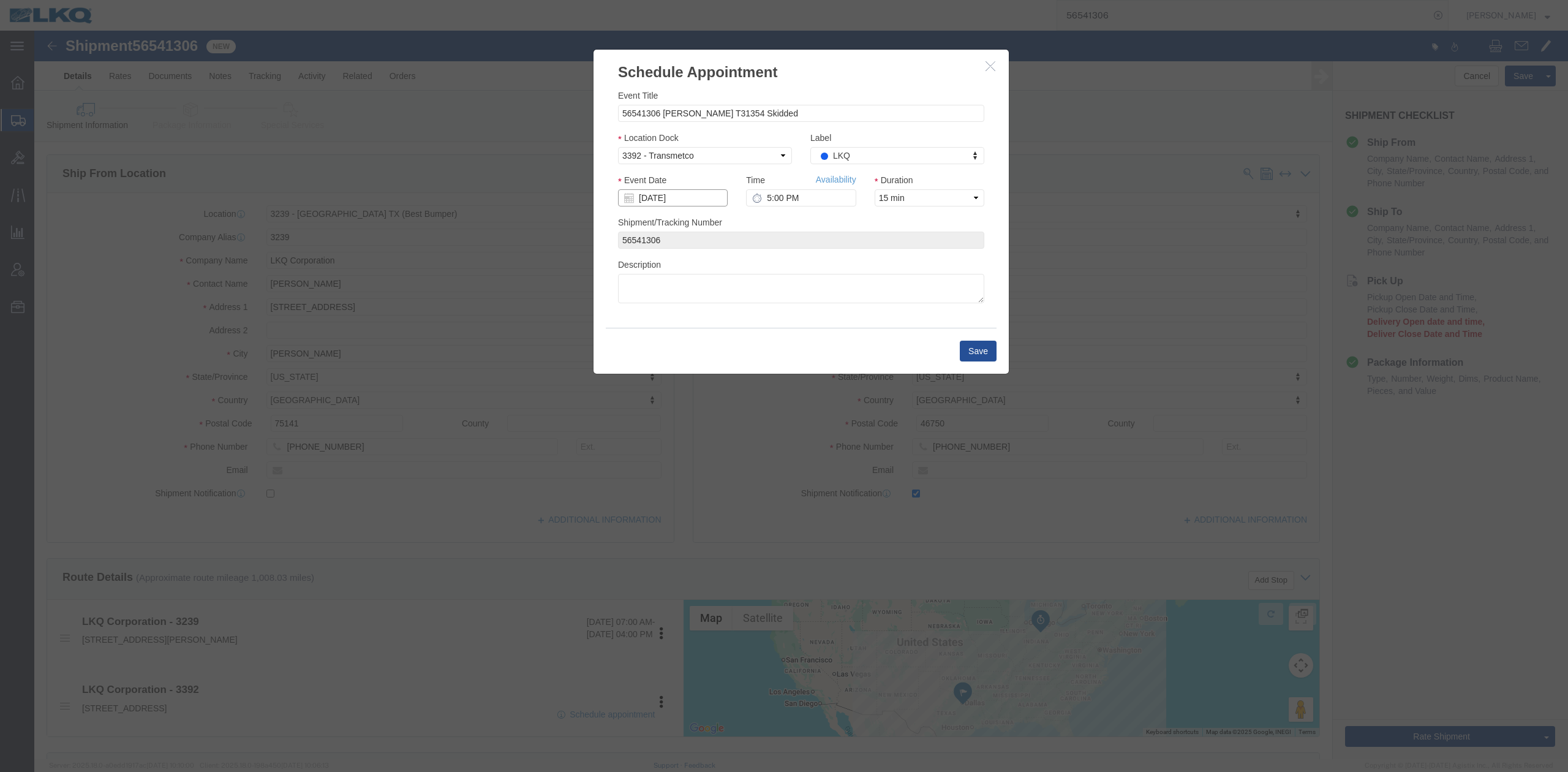
click input "[DATE]"
click td "12"
click link "Availability"
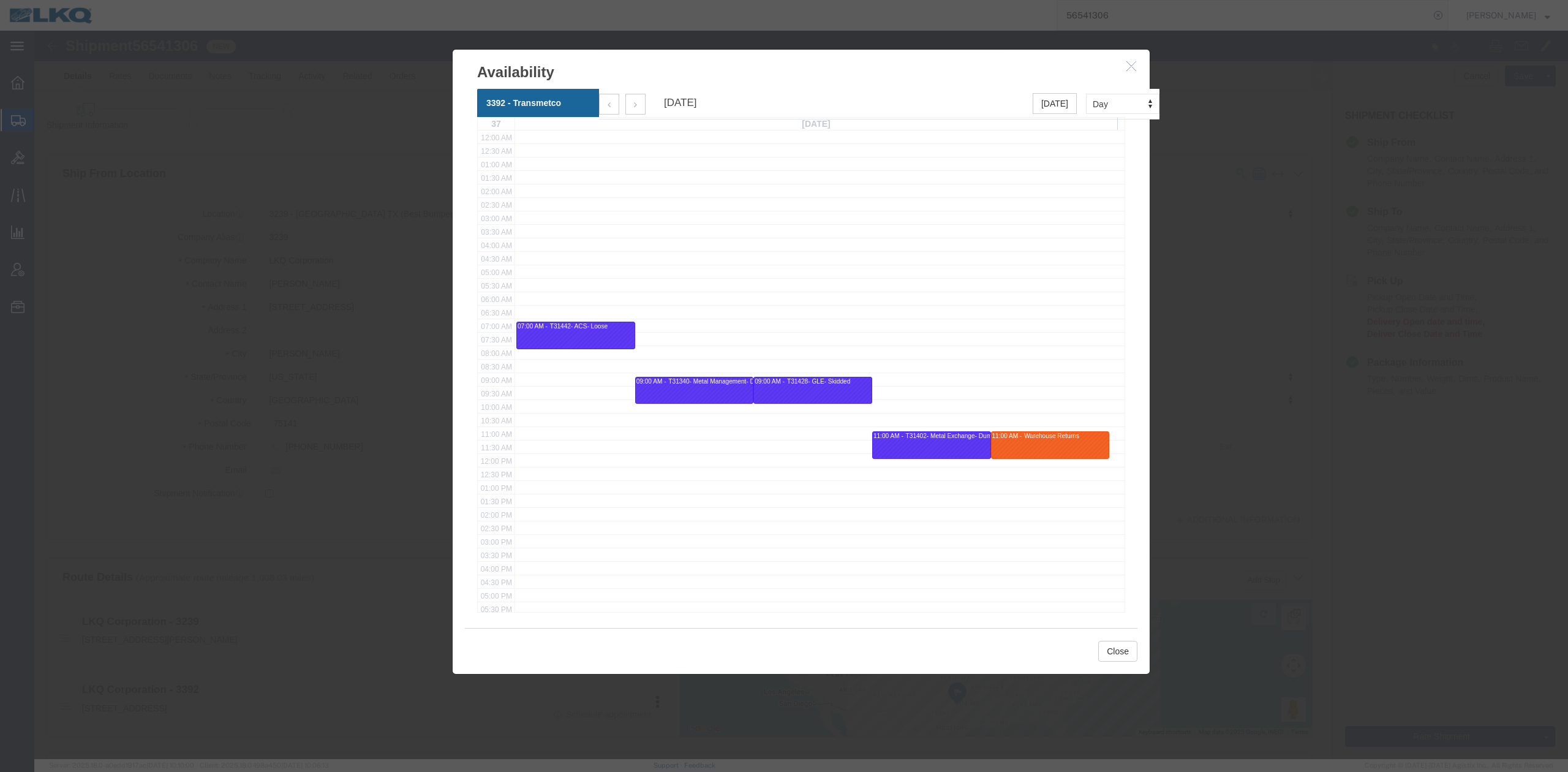
drag, startPoint x: 1087, startPoint y: 34, endPoint x: 1068, endPoint y: 44, distance: 21.5
click button "button"
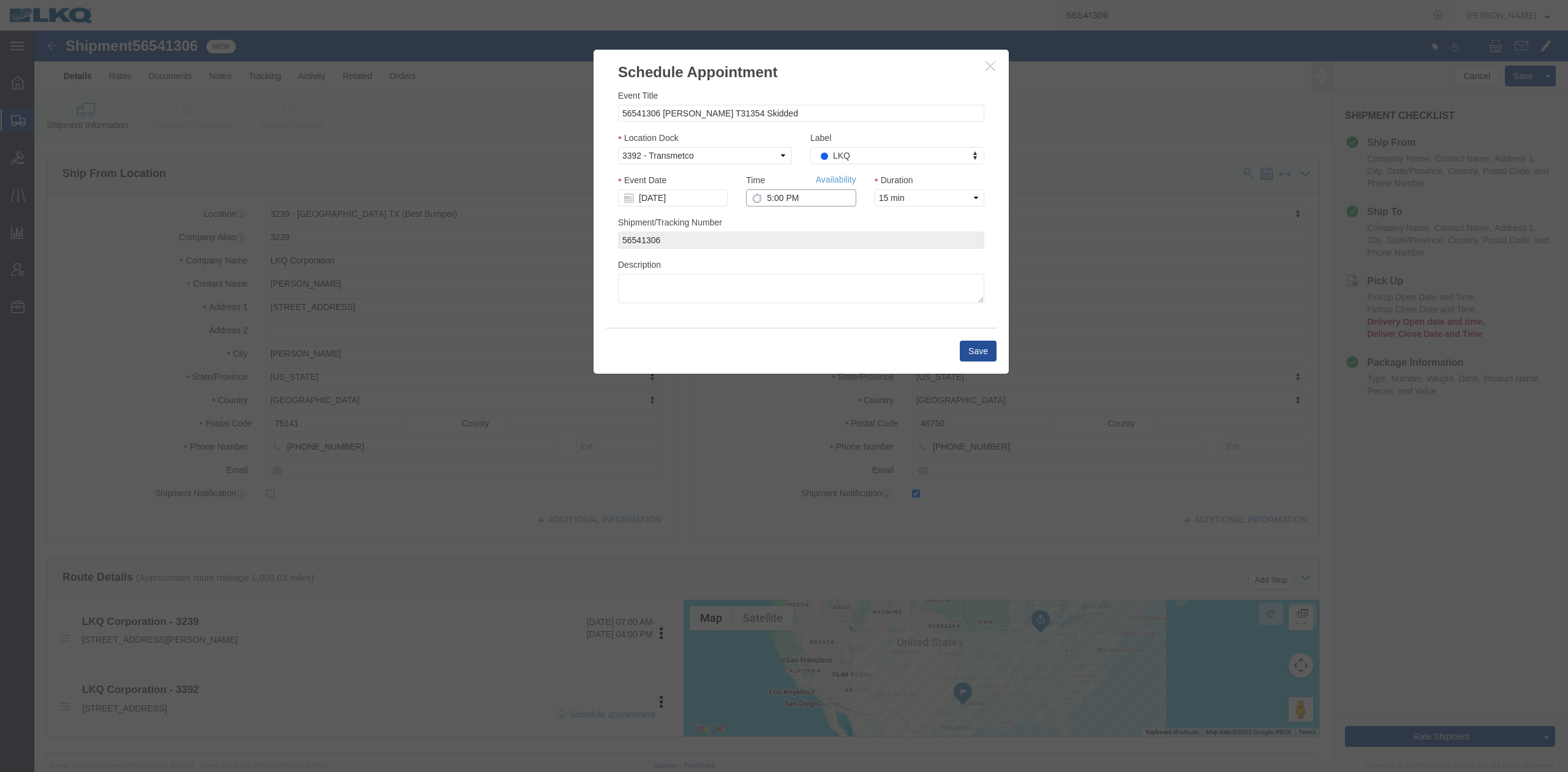
click input "5:00 PM"
type input "7:00 AM"
click button "Save"
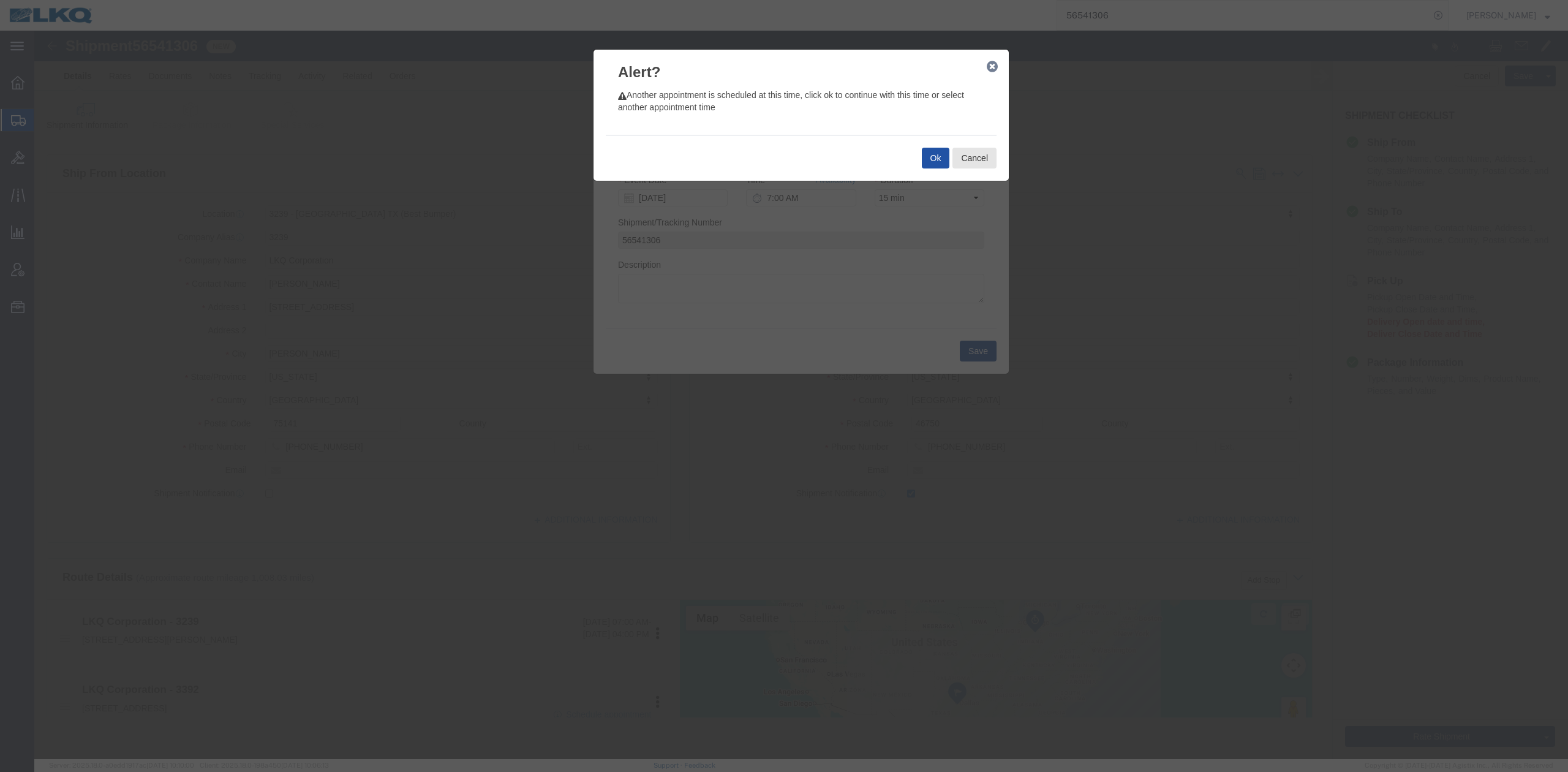
click button "Ok"
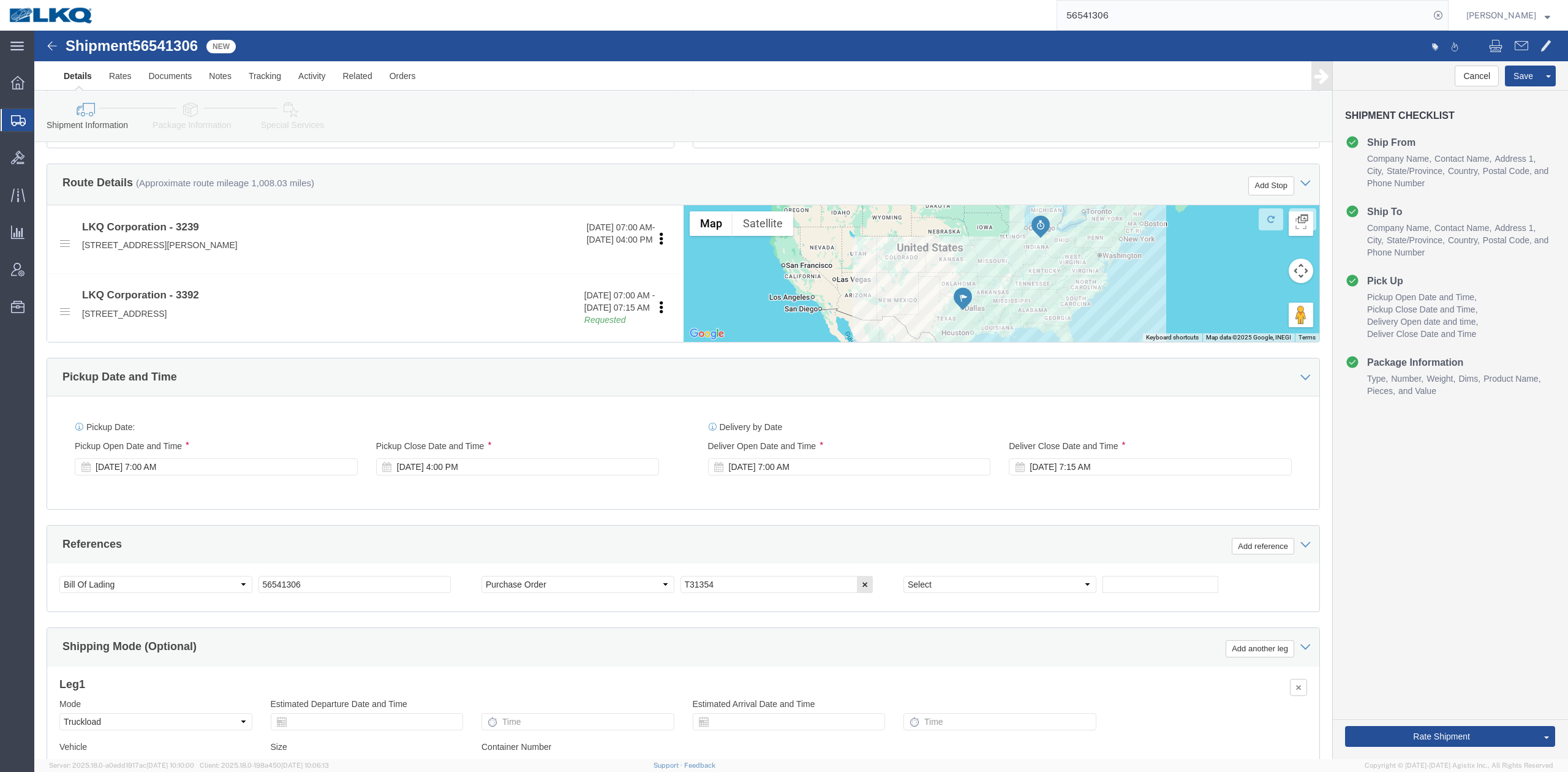
scroll to position [408, 0]
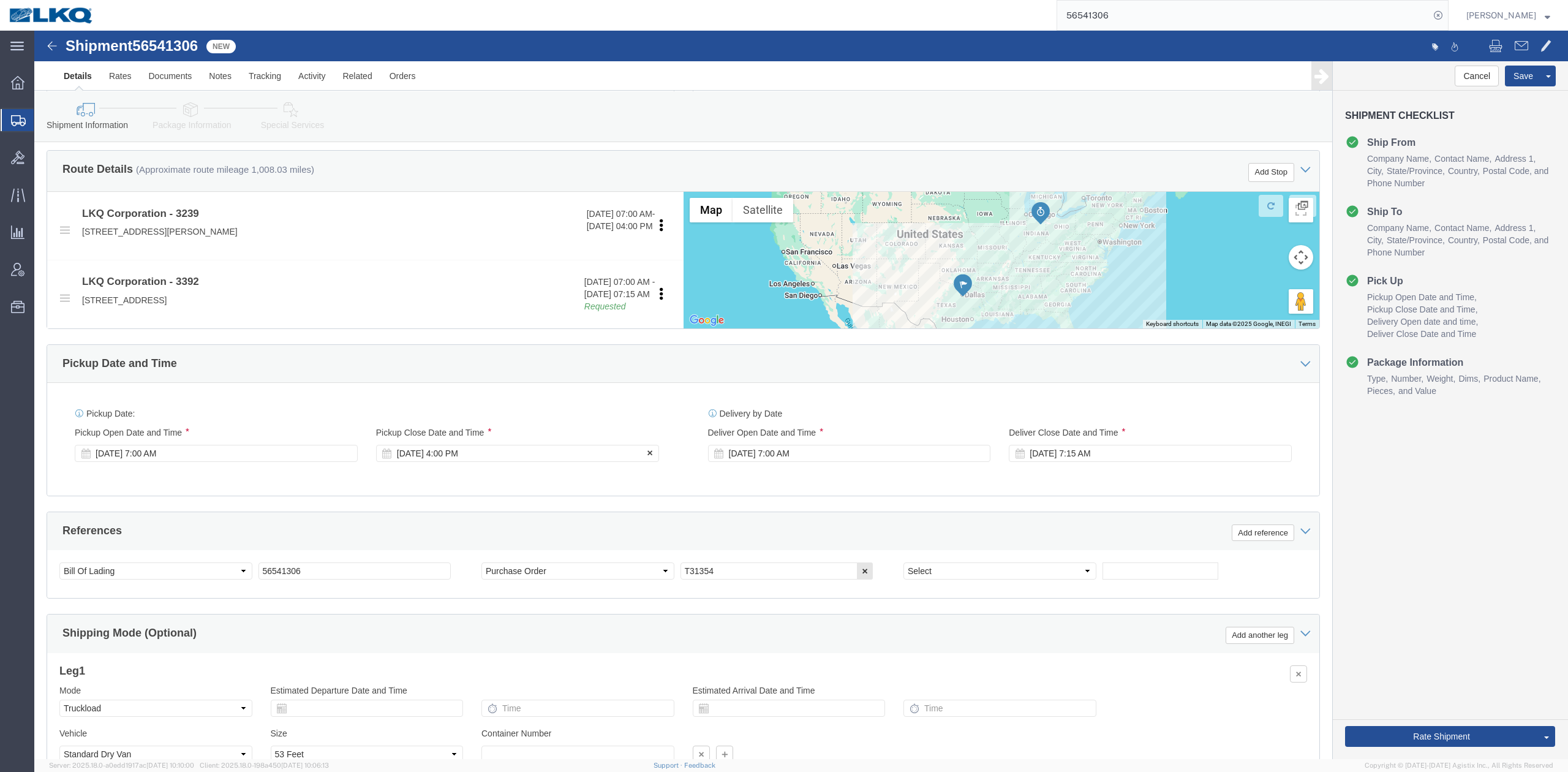
click div "Sep 08 2025 4:00 PM"
click div "[DATE] 7:00 AM"
click div "Ship From Location Location 3239 - Hutchins TX (Best Bumper) Select My Profile …"
click link "Package Information"
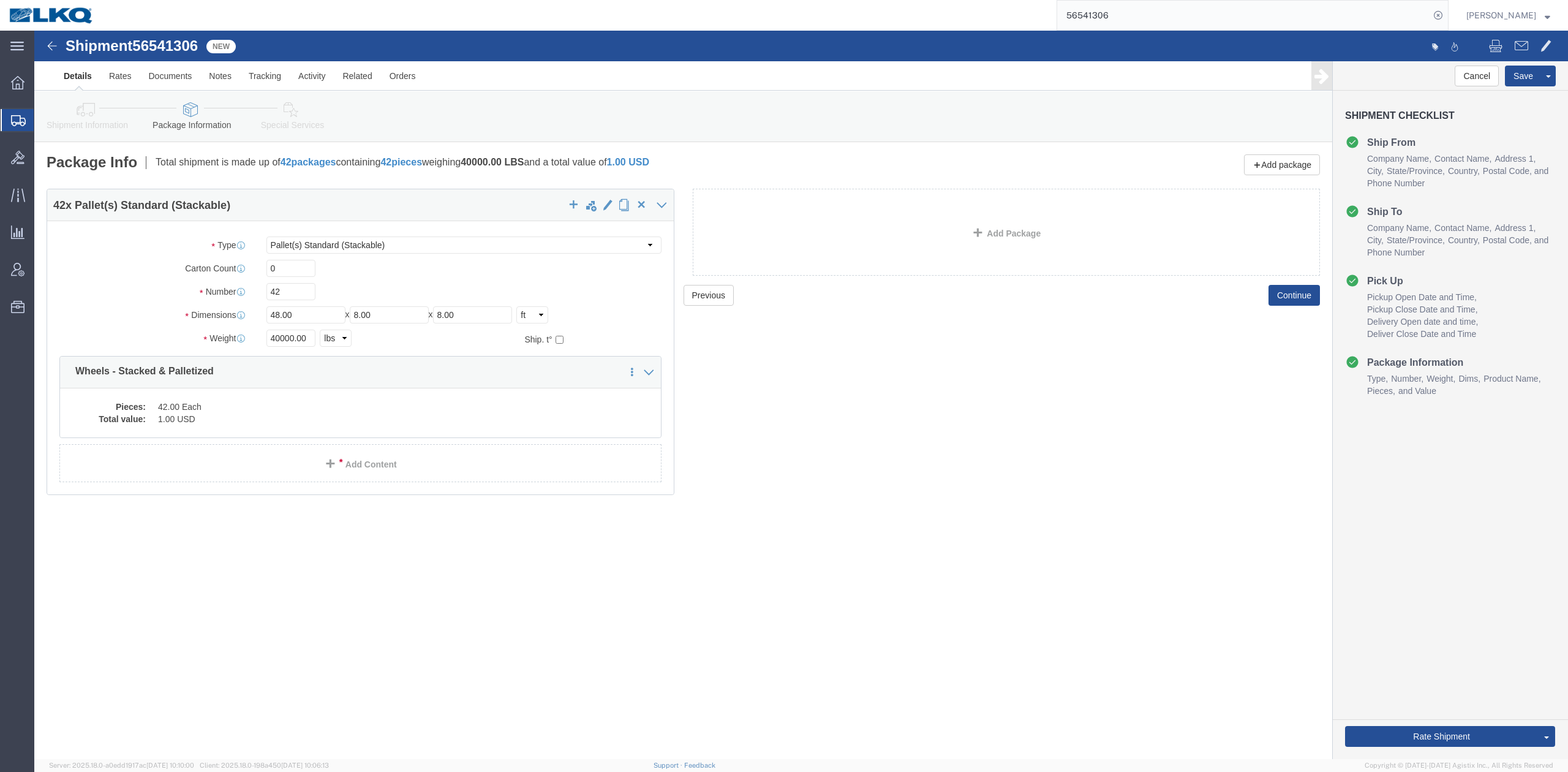
drag, startPoint x: 92, startPoint y: 116, endPoint x: 58, endPoint y: 87, distance: 44.7
click link "Shipment Information"
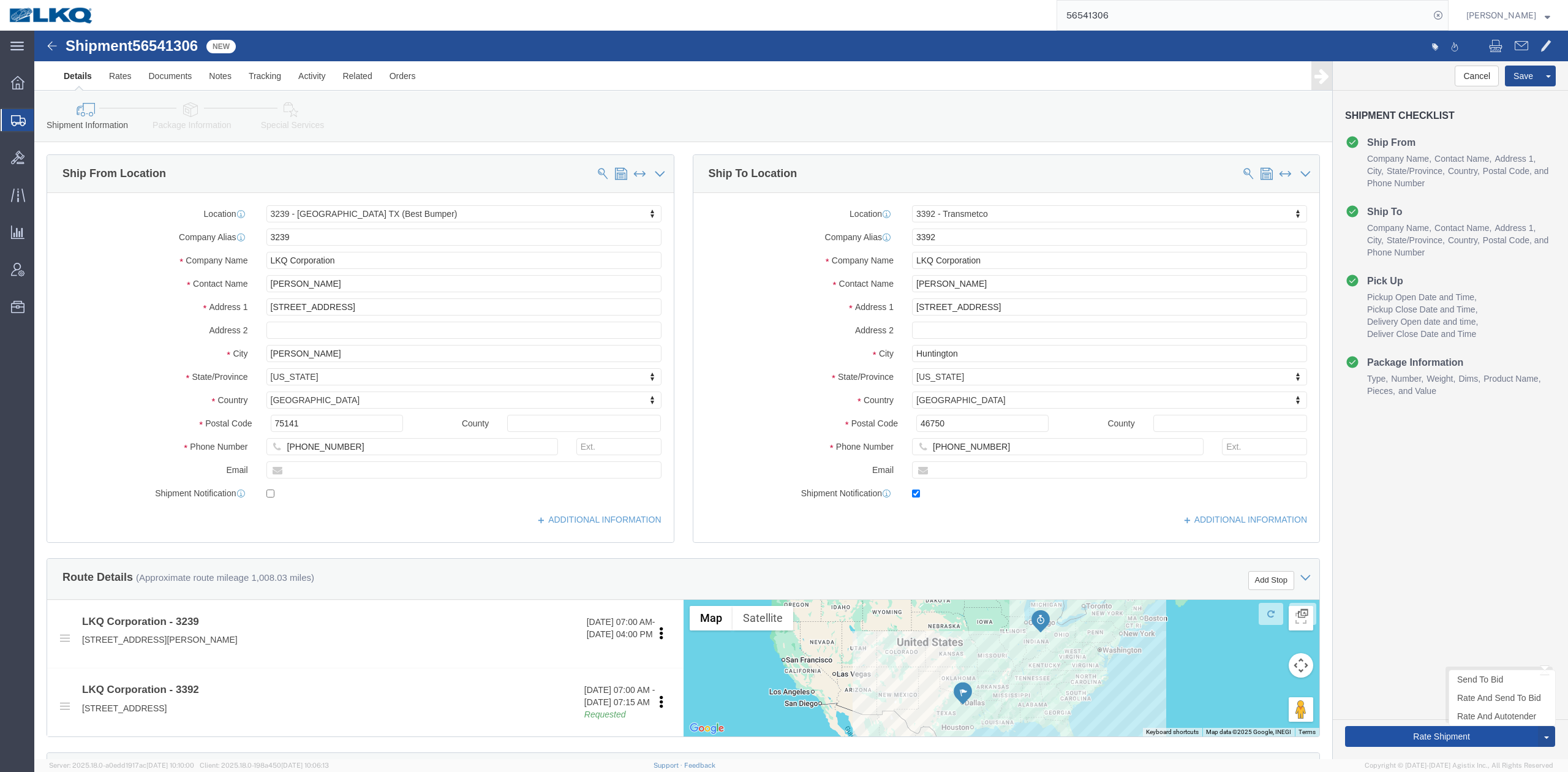
click button "Rate Shipment"
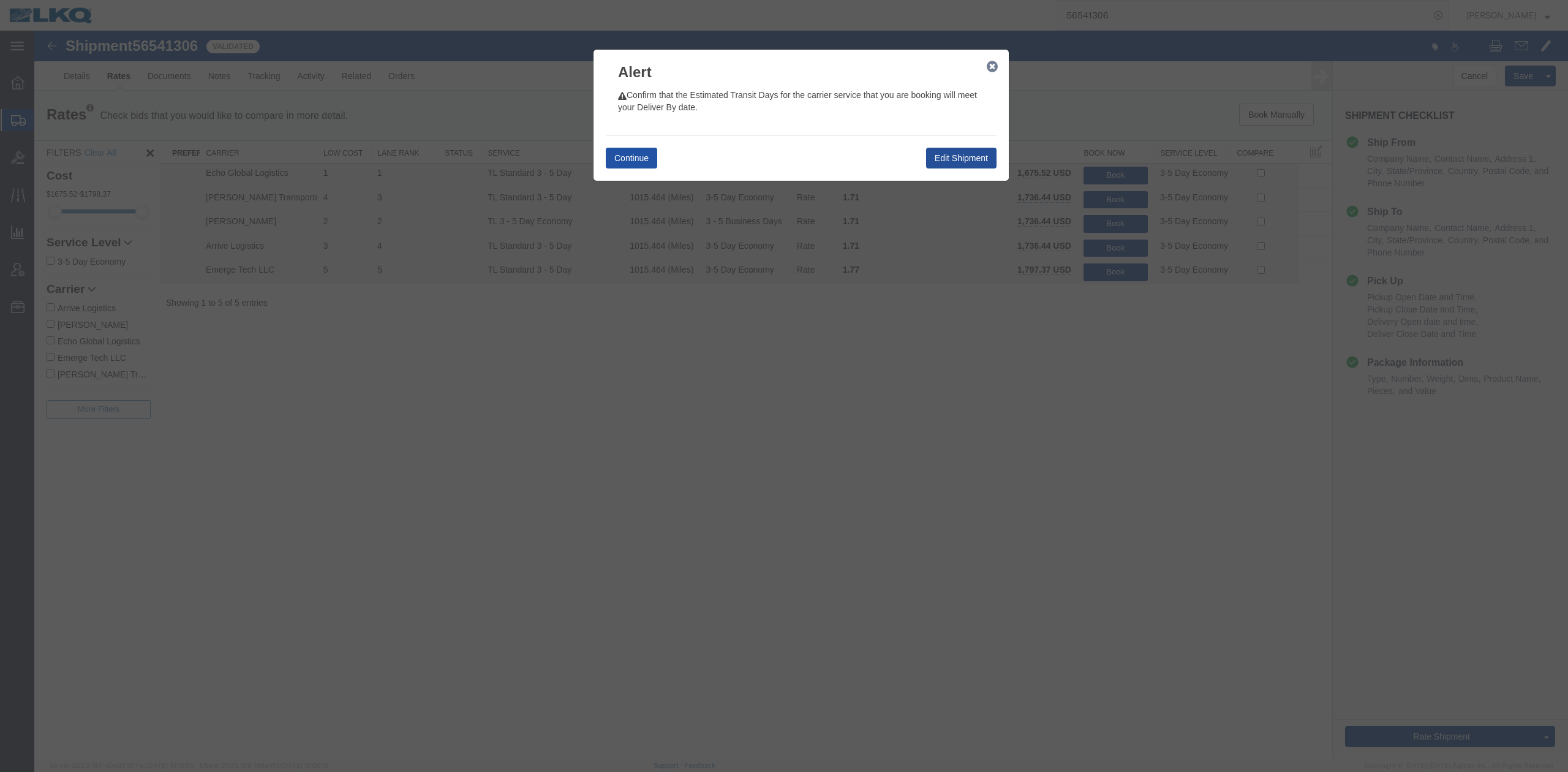
click at [636, 161] on button "Continue" at bounding box center [631, 158] width 52 height 21
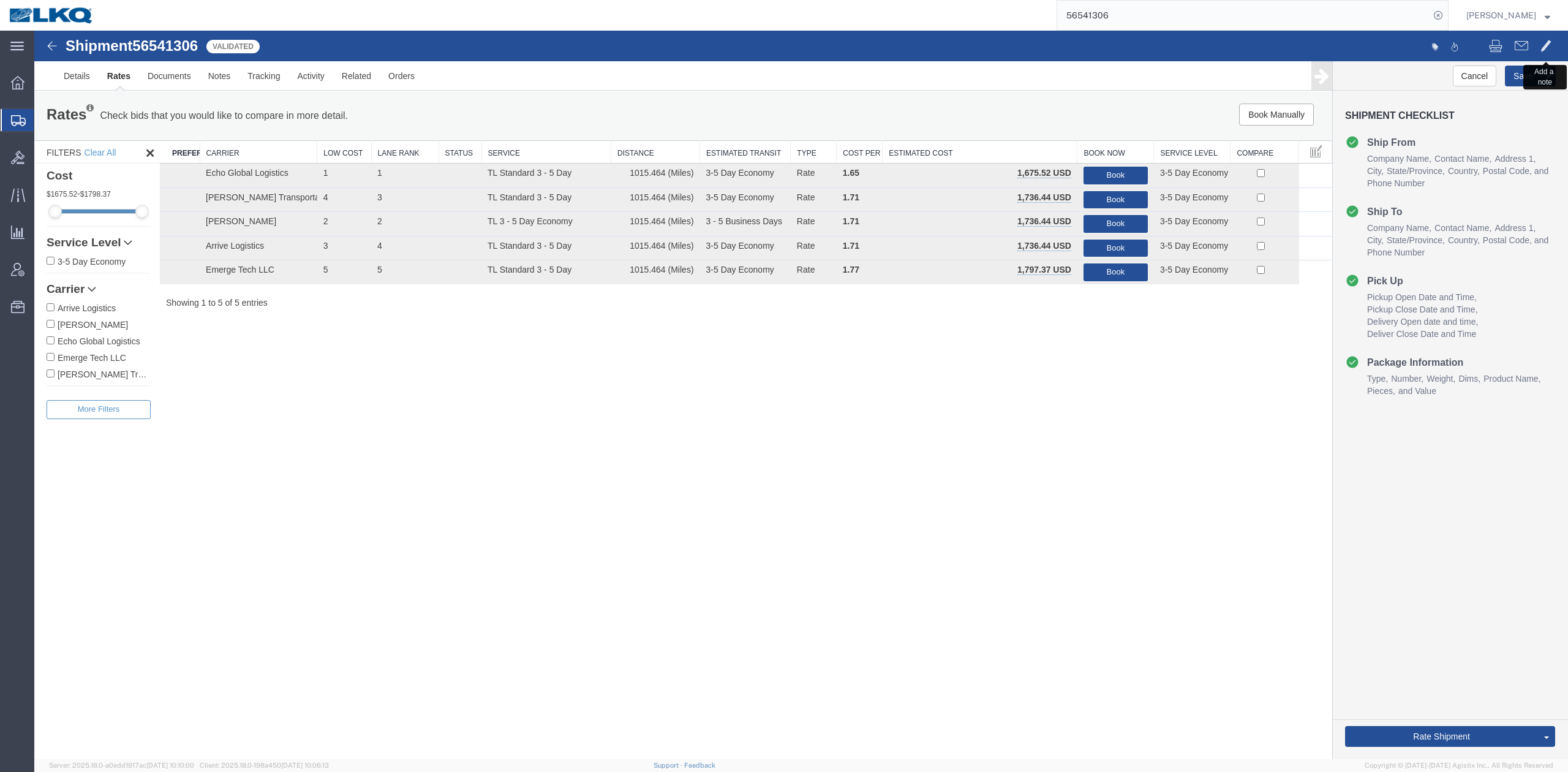
click at [1547, 44] on span at bounding box center [1546, 45] width 11 height 15
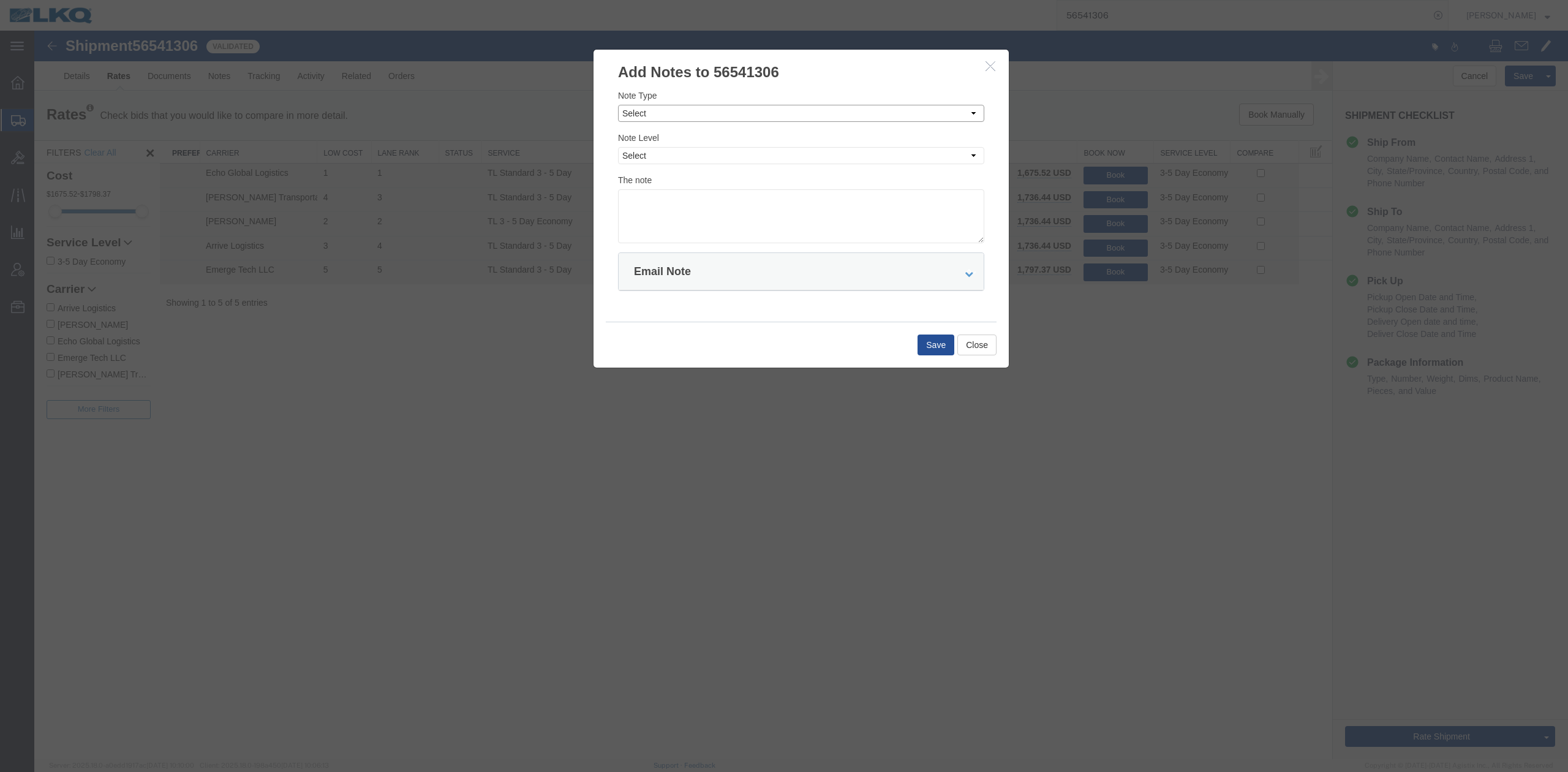
click at [680, 118] on select "Select Approval Bid Notes Carrier Change Notes Claim Notes Content Hazmat Notes…" at bounding box center [801, 113] width 366 height 17
select select "BID_NOTES"
click at [618, 105] on select "Select Approval Bid Notes Carrier Change Notes Claim Notes Content Hazmat Notes…" at bounding box center [801, 113] width 366 height 17
drag, startPoint x: 634, startPoint y: 152, endPoint x: 641, endPoint y: 163, distance: 13.0
click at [638, 158] on select "Select Private to Account Private to Vendor Public" at bounding box center [801, 155] width 366 height 17
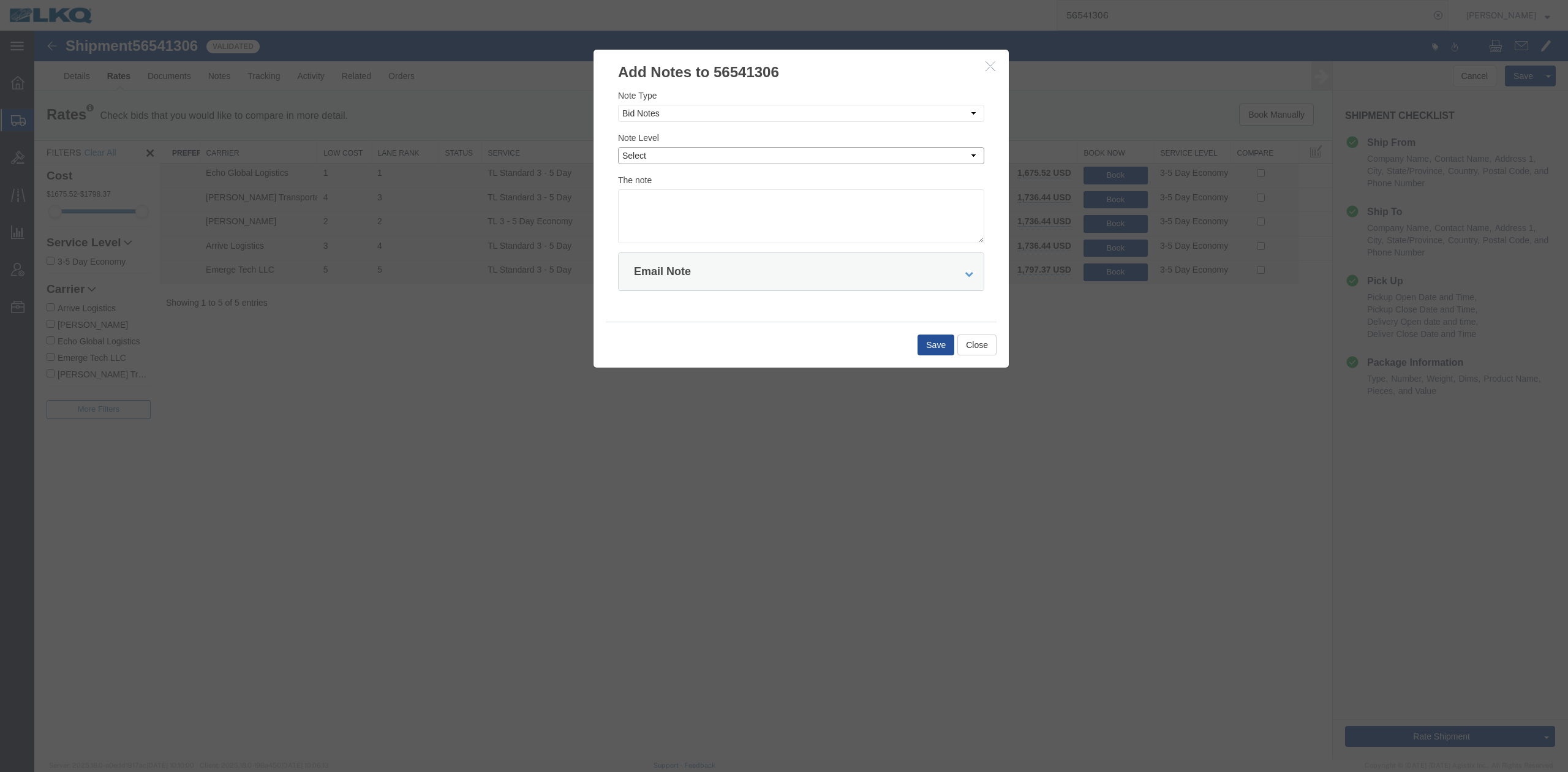
select select "PRIVATE_TO_ACCOUNT"
click at [618, 147] on select "Select Private to Account Private to Vendor Public" at bounding box center [801, 155] width 366 height 17
click at [655, 204] on textarea at bounding box center [801, 216] width 366 height 54
type textarea "Deviation: $1675"
click at [934, 351] on button "Save" at bounding box center [937, 345] width 37 height 21
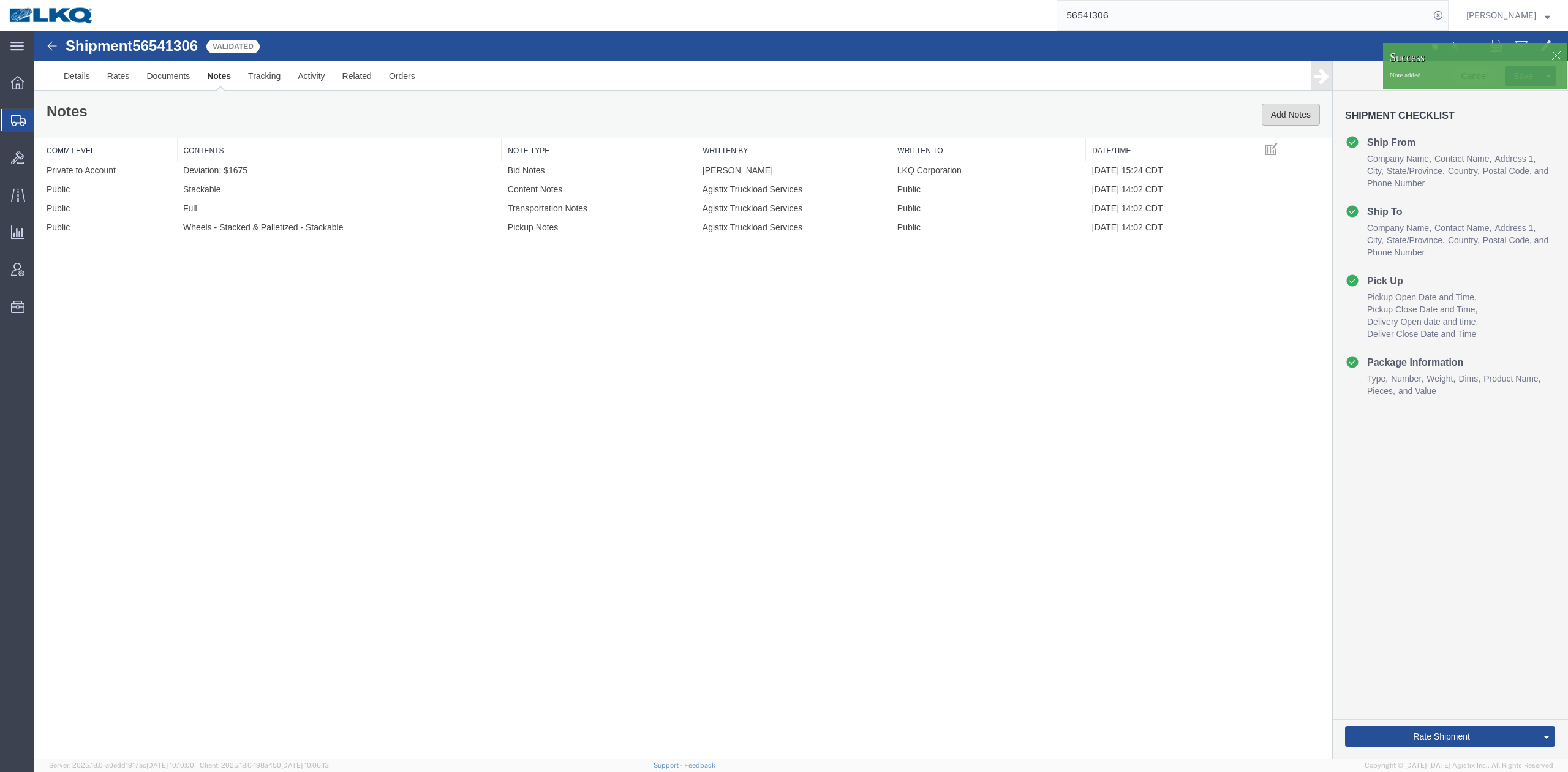
drag, startPoint x: 1287, startPoint y: 118, endPoint x: 726, endPoint y: 284, distance: 585.0
click at [1287, 118] on button "Add Notes" at bounding box center [1291, 115] width 58 height 22
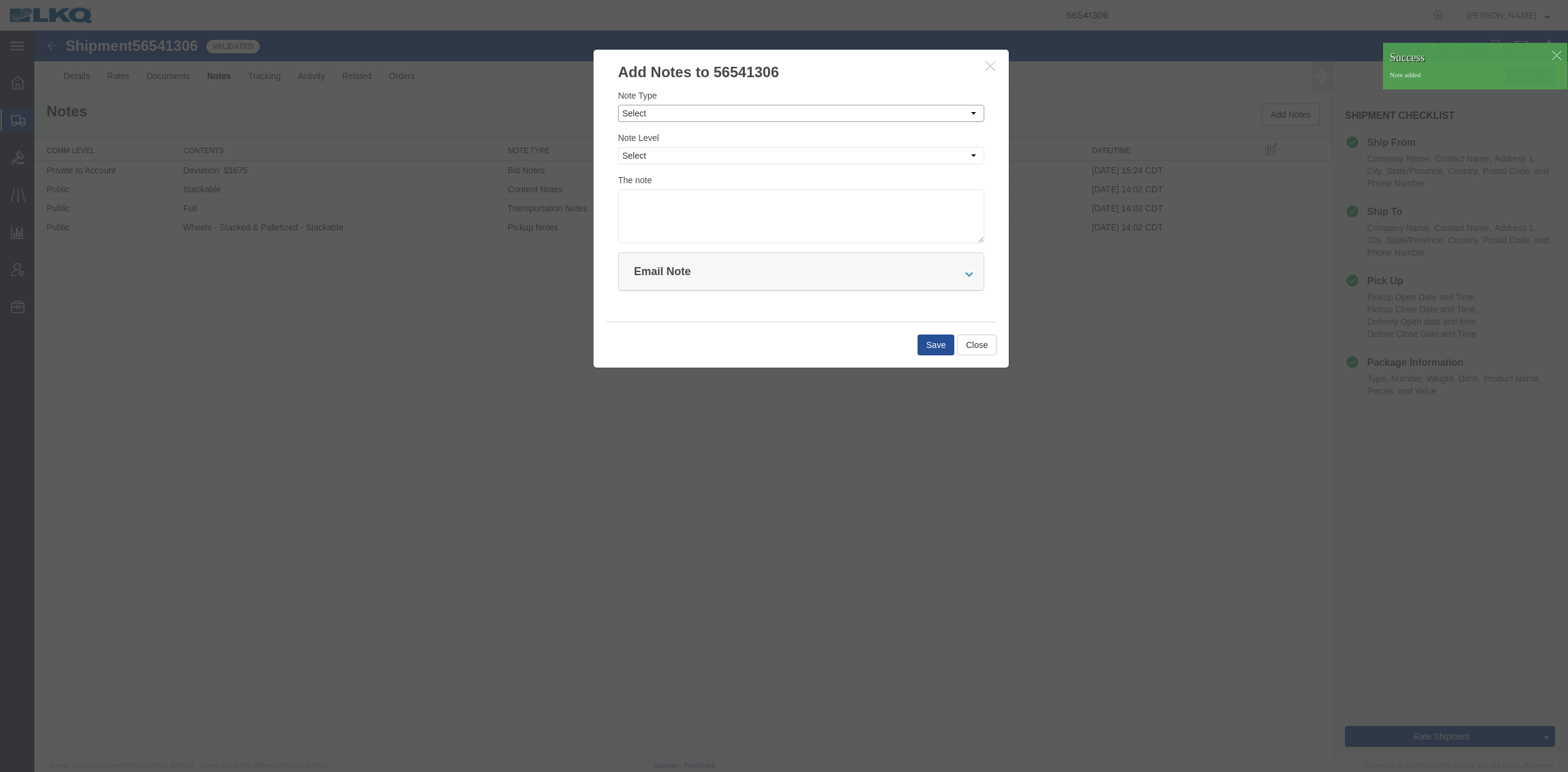
click at [669, 120] on select "Select Approval Bid Notes Carrier Change Notes Claim Notes Content Hazmat Notes…" at bounding box center [801, 113] width 366 height 17
select select "BID_NOTES"
click at [618, 105] on select "Select Approval Bid Notes Carrier Change Notes Claim Notes Content Hazmat Notes…" at bounding box center [801, 113] width 366 height 17
drag, startPoint x: 649, startPoint y: 153, endPoint x: 654, endPoint y: 162, distance: 10.3
click at [650, 157] on select "Select Private to Account Private to Vendor Public" at bounding box center [801, 155] width 366 height 17
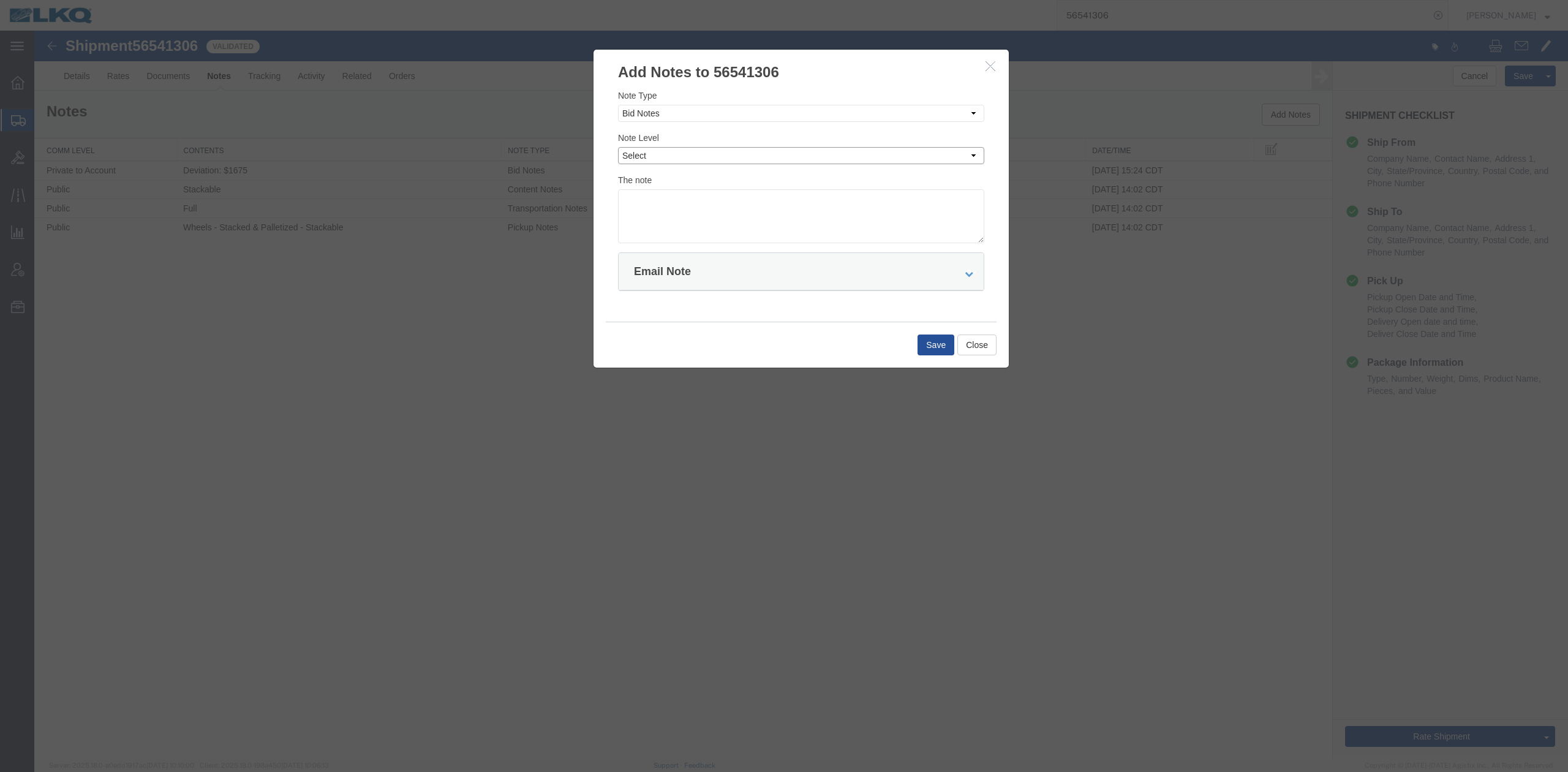
select select "PRIVATE_TO_ACCOUNT"
click at [618, 147] on select "Select Private to Account Private to Vendor Public" at bounding box center [801, 155] width 366 height 17
click at [658, 192] on textarea at bounding box center [801, 216] width 366 height 54
type textarea "DAT: $1638"
click at [924, 346] on button "Save" at bounding box center [937, 345] width 37 height 21
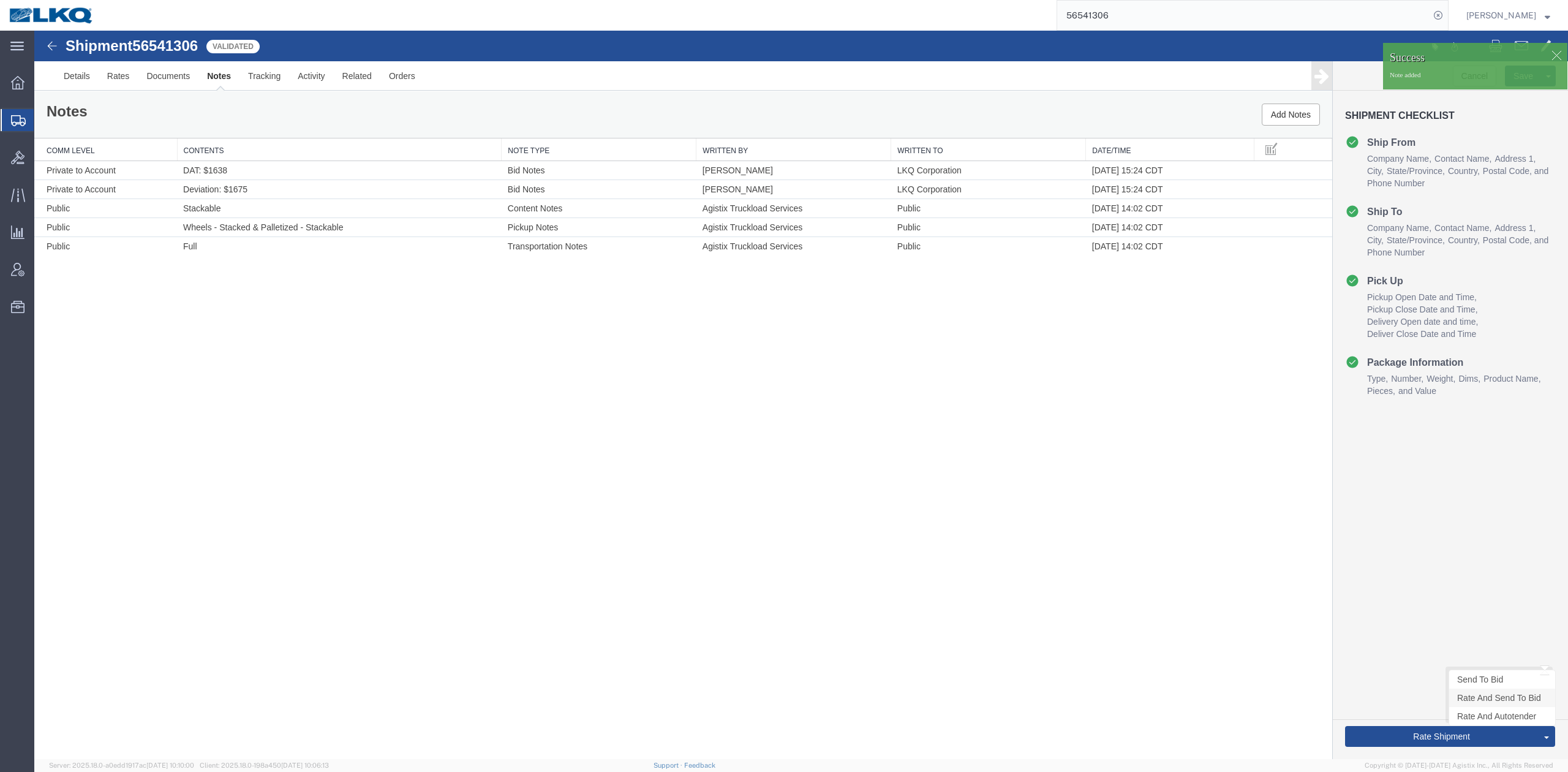
click at [1470, 697] on link "Rate And Send To Bid" at bounding box center [1502, 697] width 106 height 19
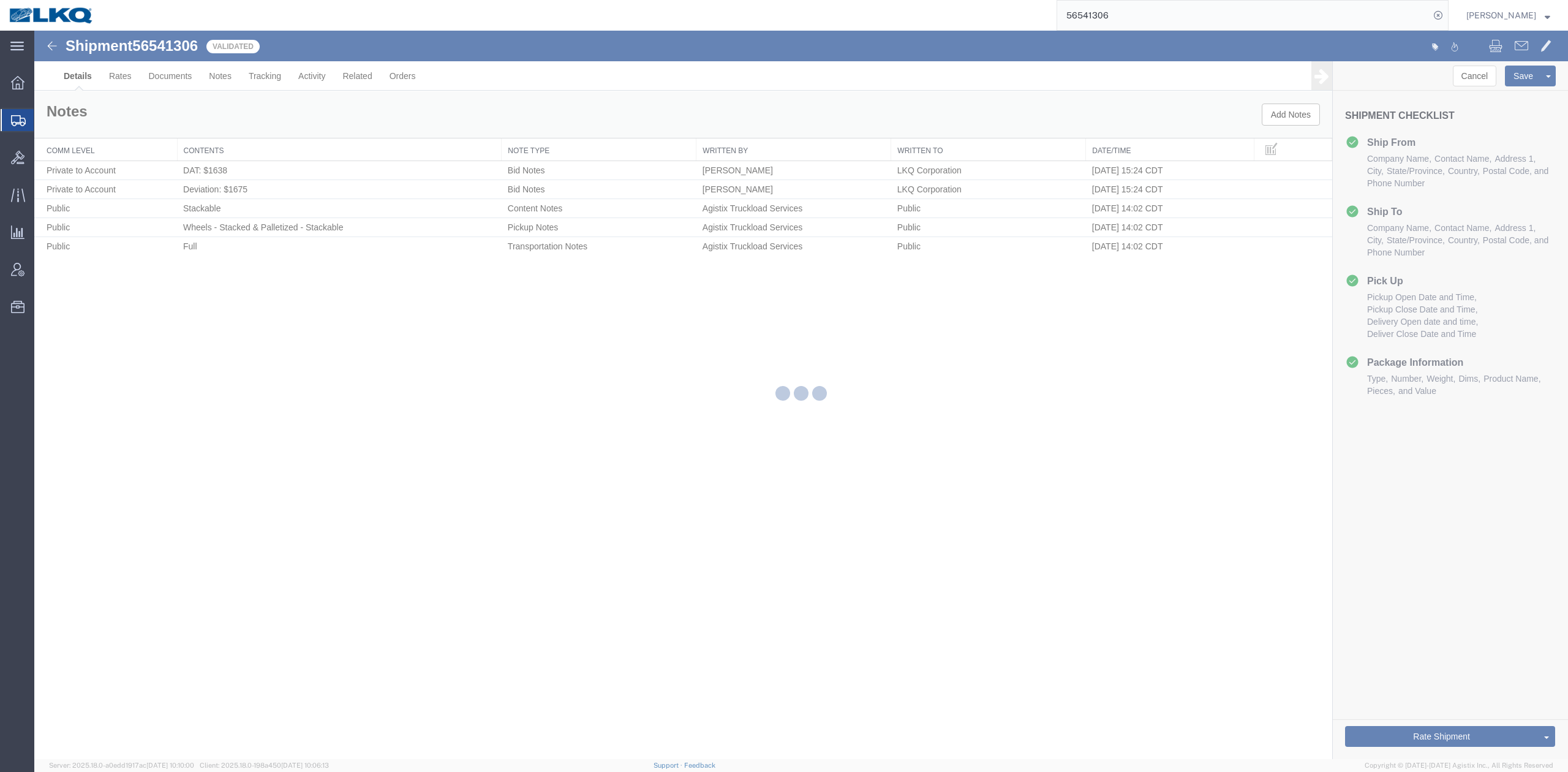
select select "27942"
select select "28018"
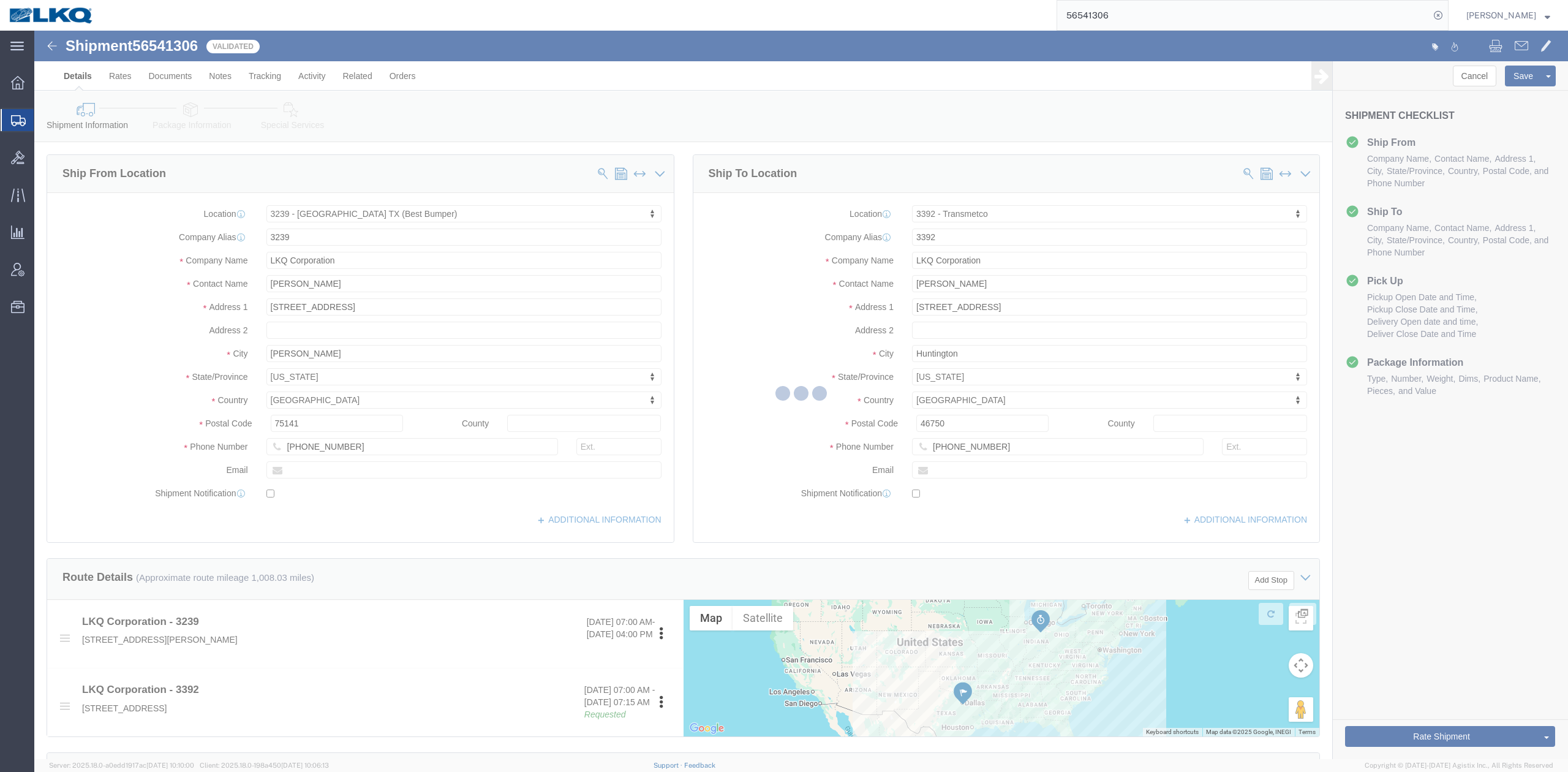
select select "TL"
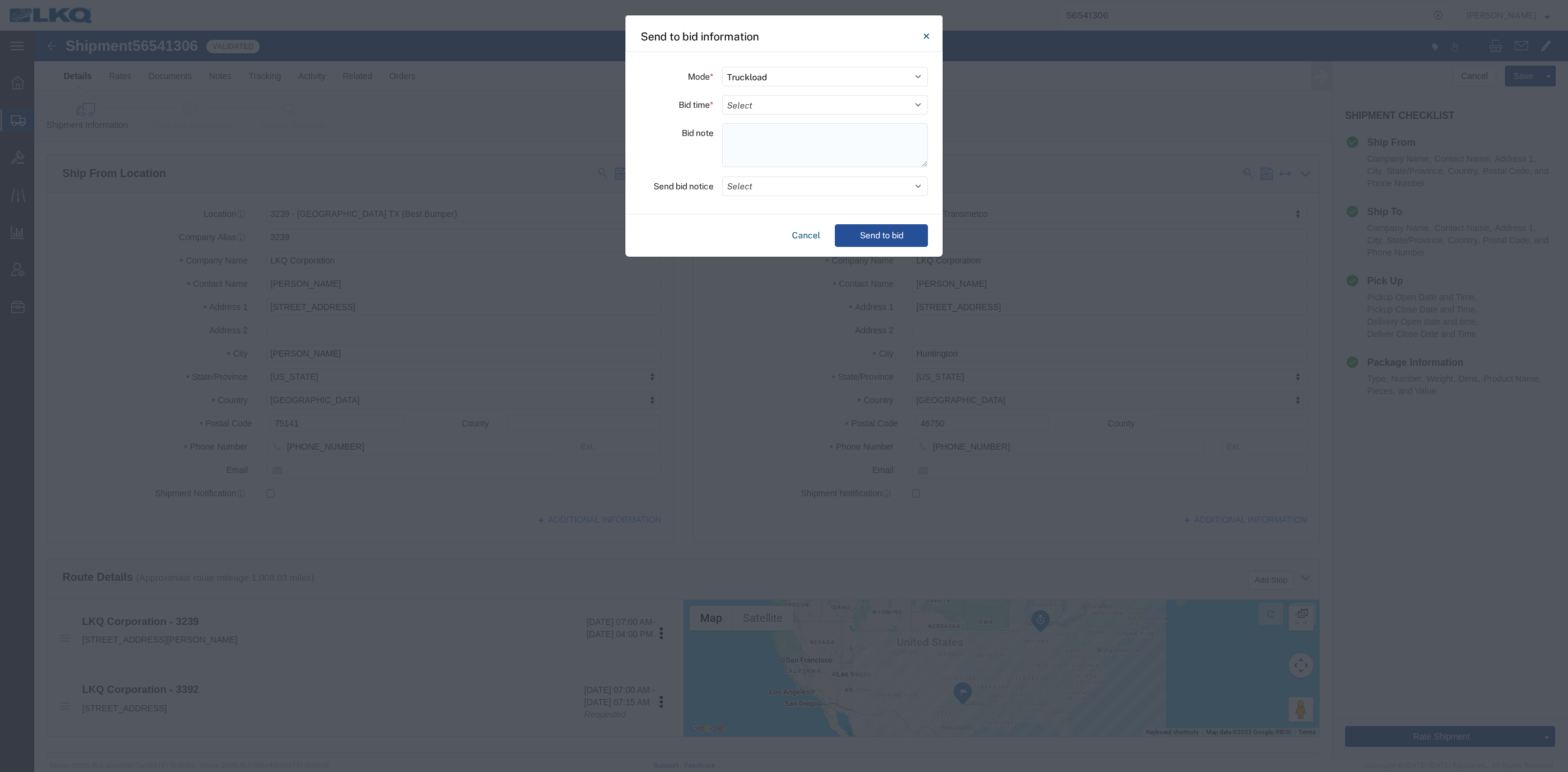
click at [760, 101] on select "Select 30 Min (Rush) 1 Hour (Rush) 2 Hours (Rush) 4 Hours (Rush) 8 Hours (Rush)…" at bounding box center [825, 104] width 206 height 19
select select "24"
click at [723, 95] on select "Select 30 Min (Rush) 1 Hour (Rush) 2 Hours (Rush) 4 Hours (Rush) 8 Hours (Rush)…" at bounding box center [825, 104] width 206 height 19
click at [760, 182] on button "Select" at bounding box center [825, 186] width 206 height 19
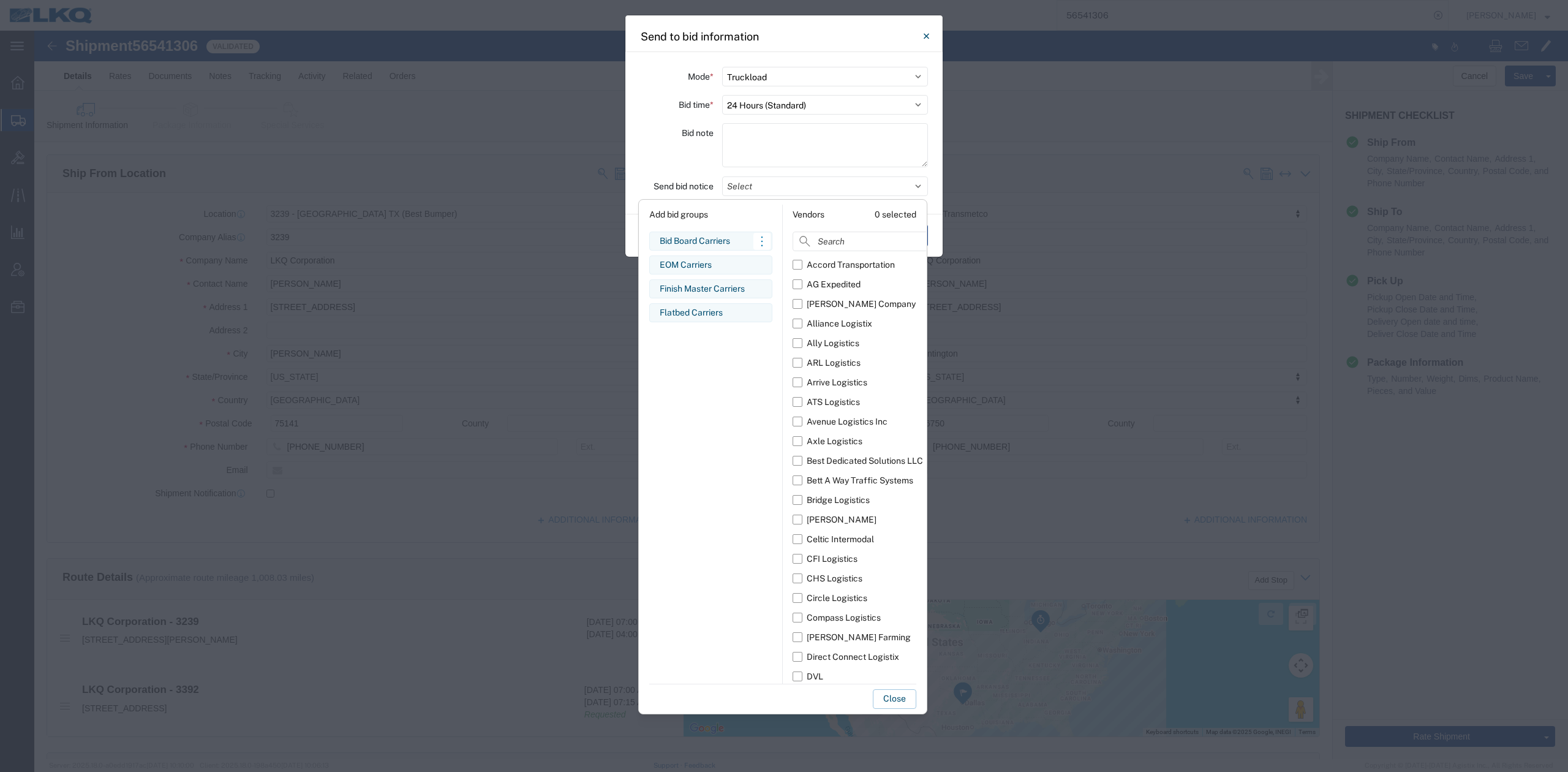
click at [711, 240] on div "Bid Board Carriers" at bounding box center [711, 241] width 102 height 13
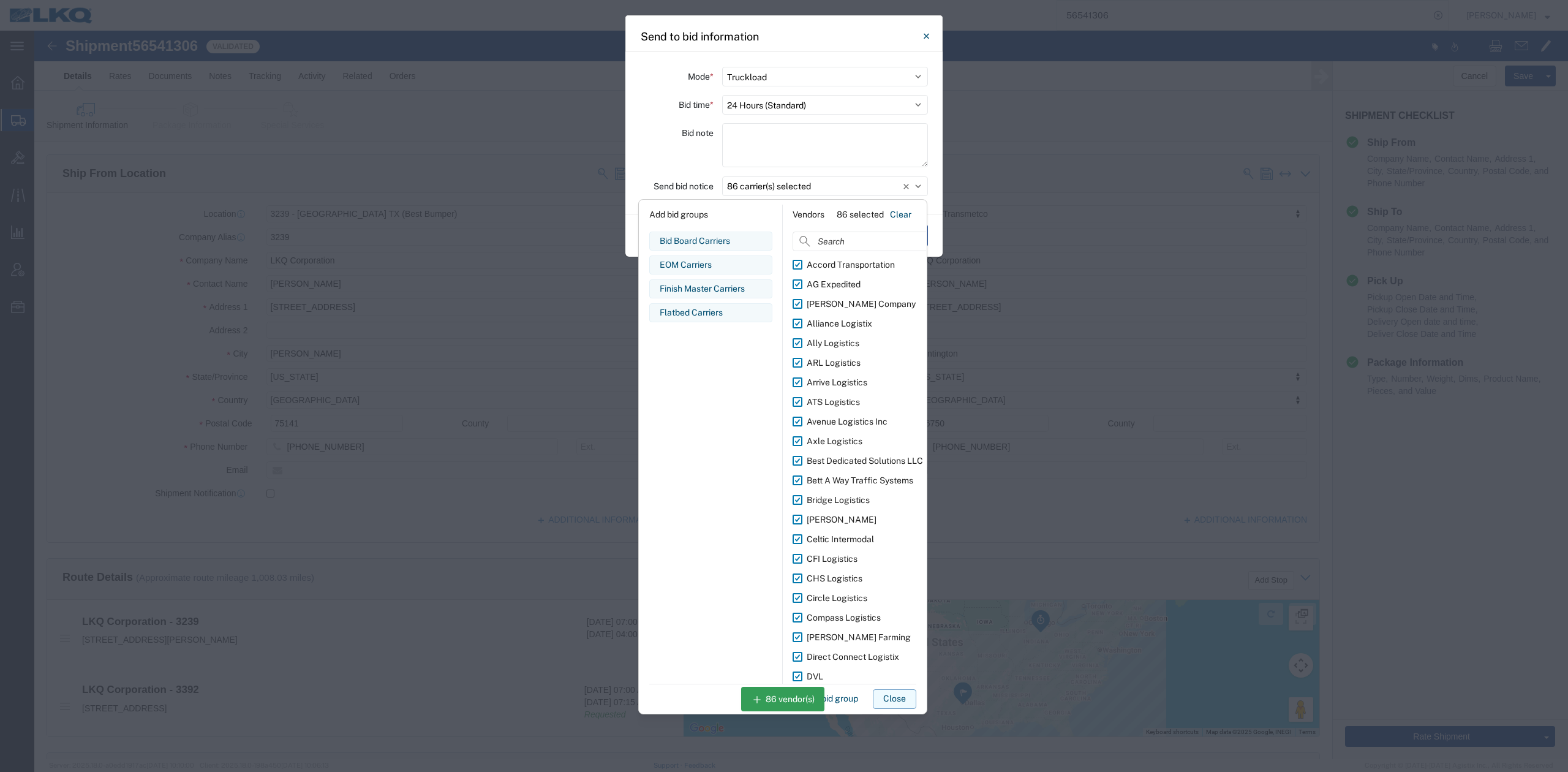
click at [900, 694] on button "Close" at bounding box center [894, 699] width 44 height 19
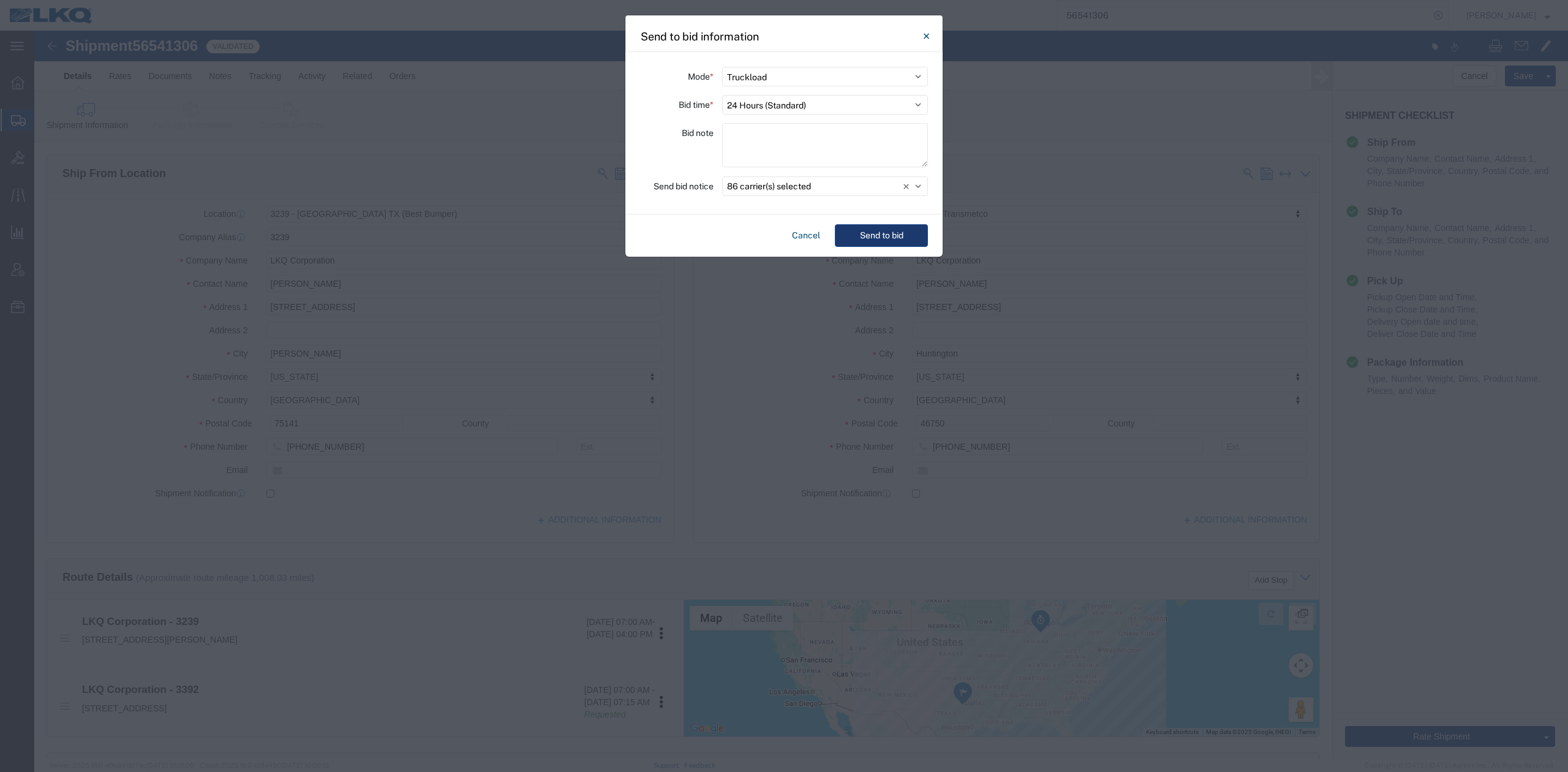
click at [873, 241] on button "Send to bid" at bounding box center [882, 235] width 93 height 23
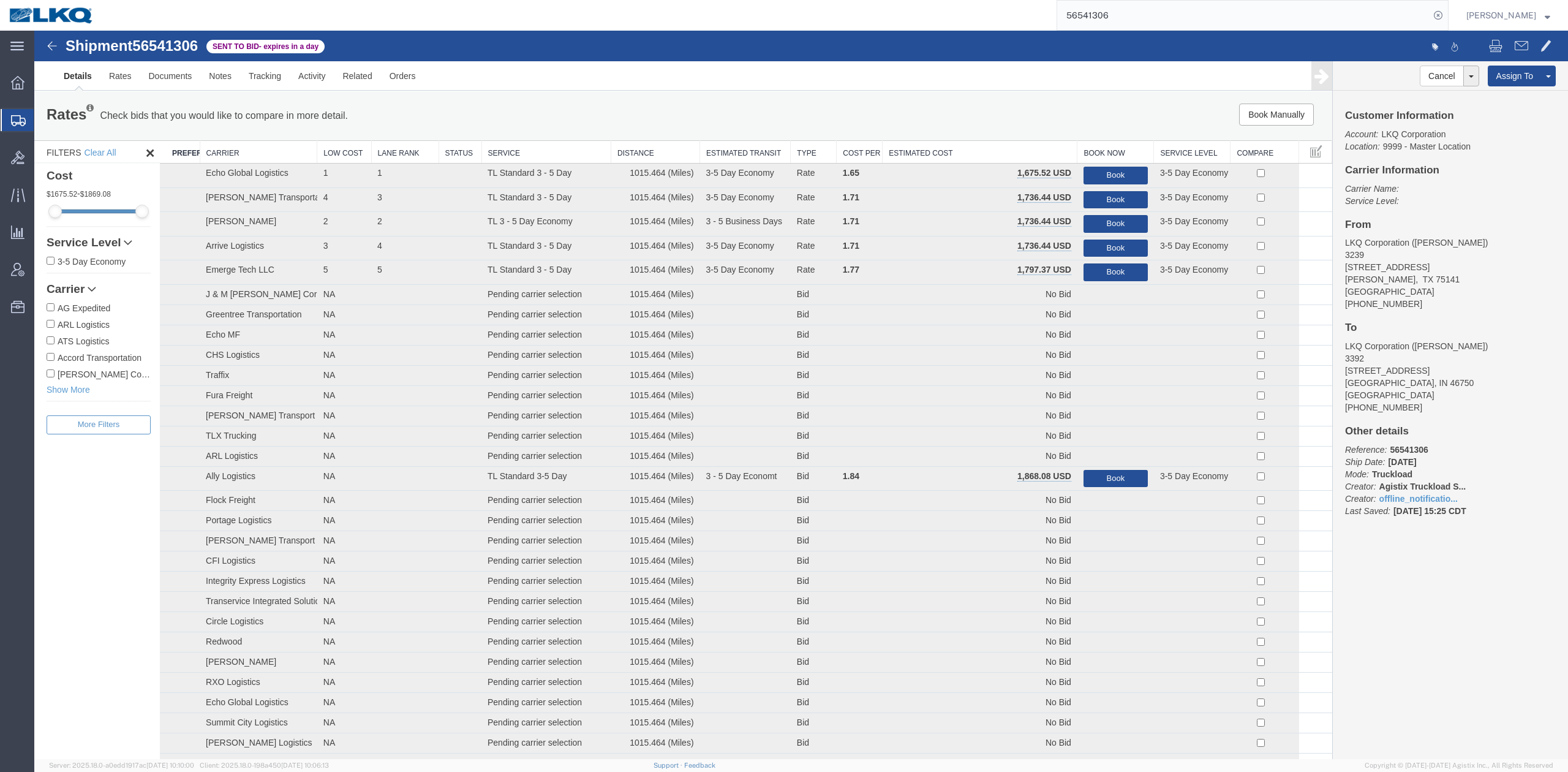
click at [1130, 15] on input "56541306" at bounding box center [1243, 16] width 372 height 30
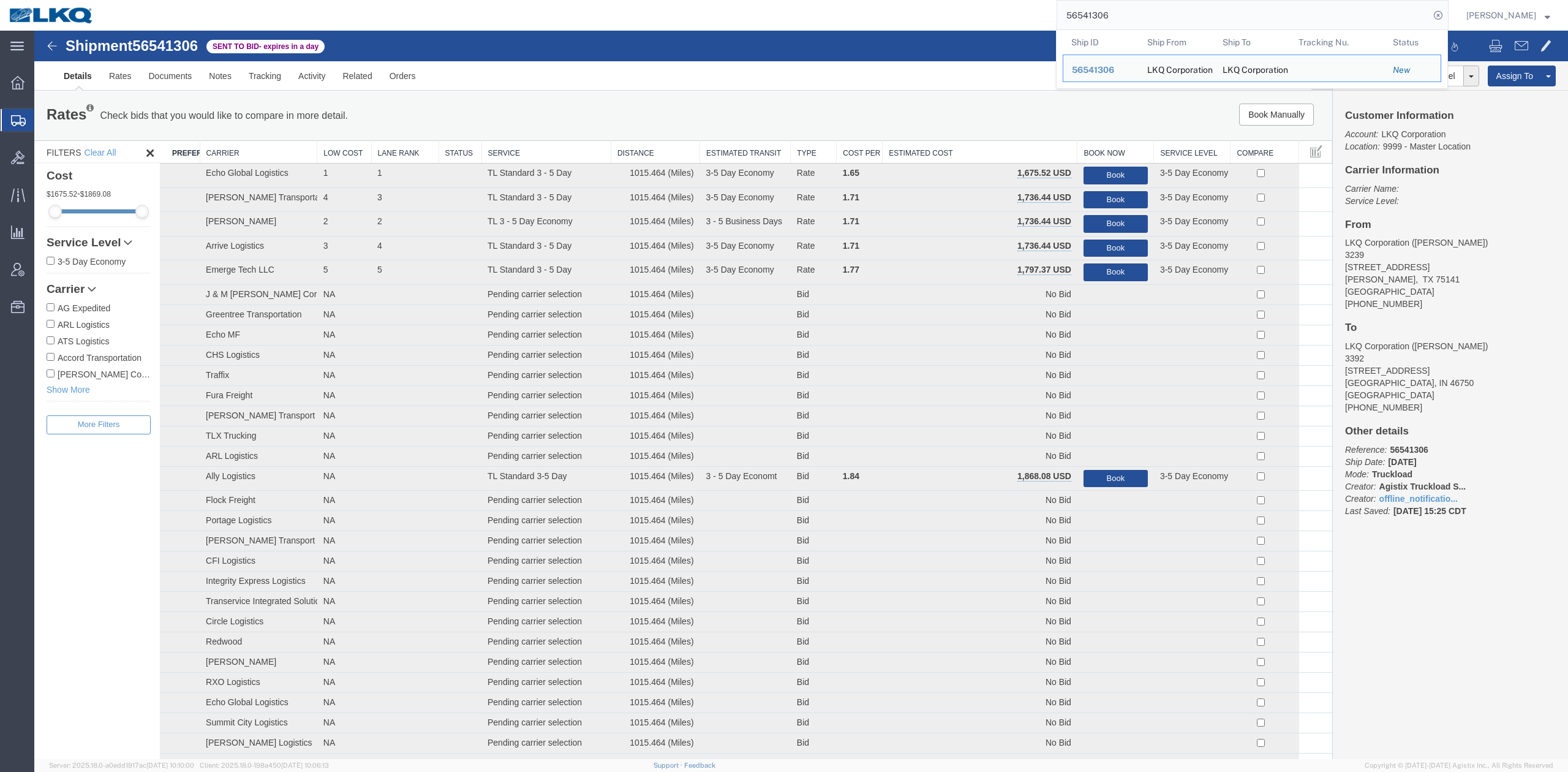
click at [1128, 15] on input "56541306" at bounding box center [1243, 16] width 372 height 30
paste input "715708"
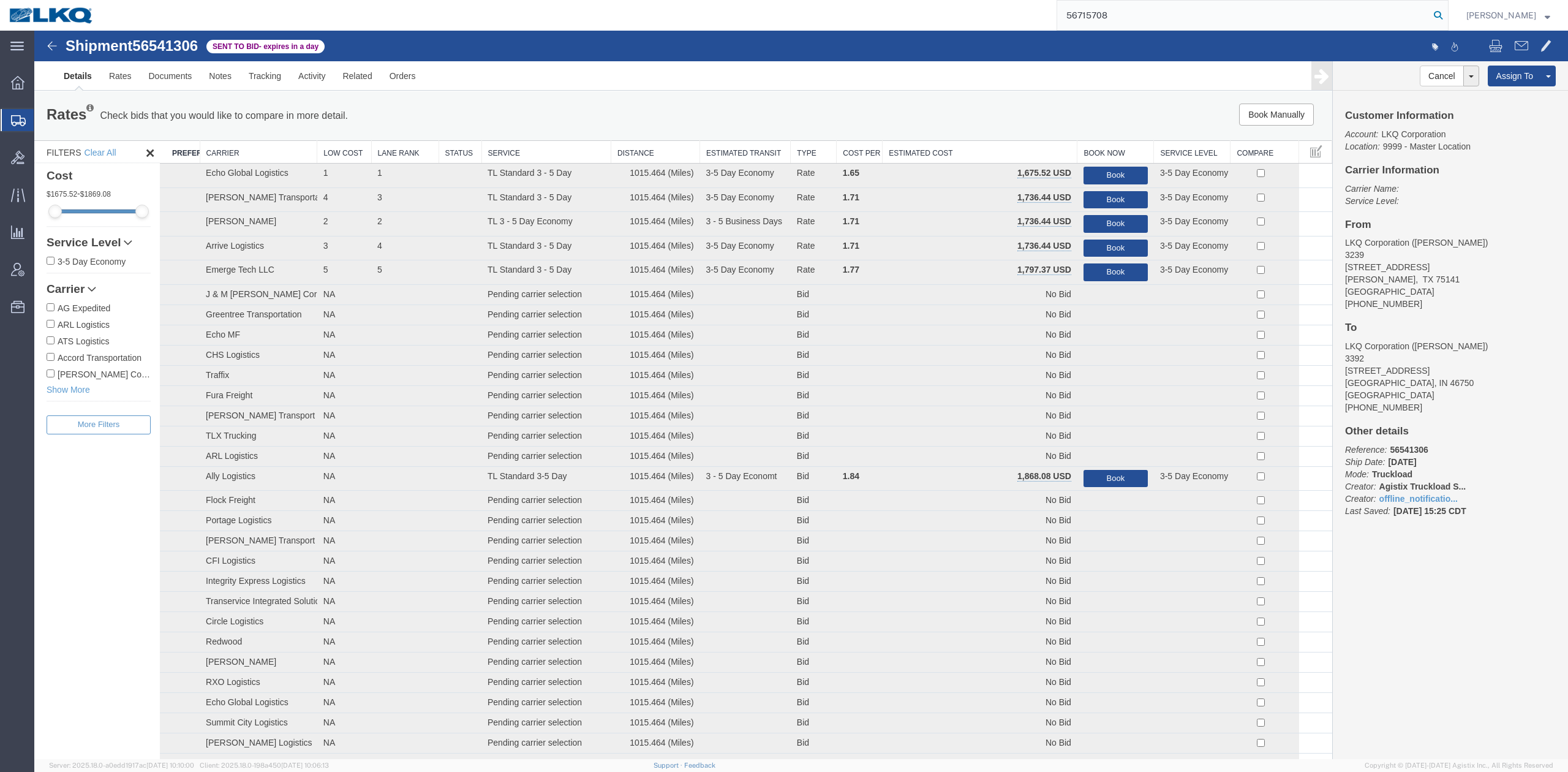
drag, startPoint x: 1455, startPoint y: 16, endPoint x: 797, endPoint y: 144, distance: 670.3
click at [1447, 16] on icon at bounding box center [1438, 15] width 17 height 17
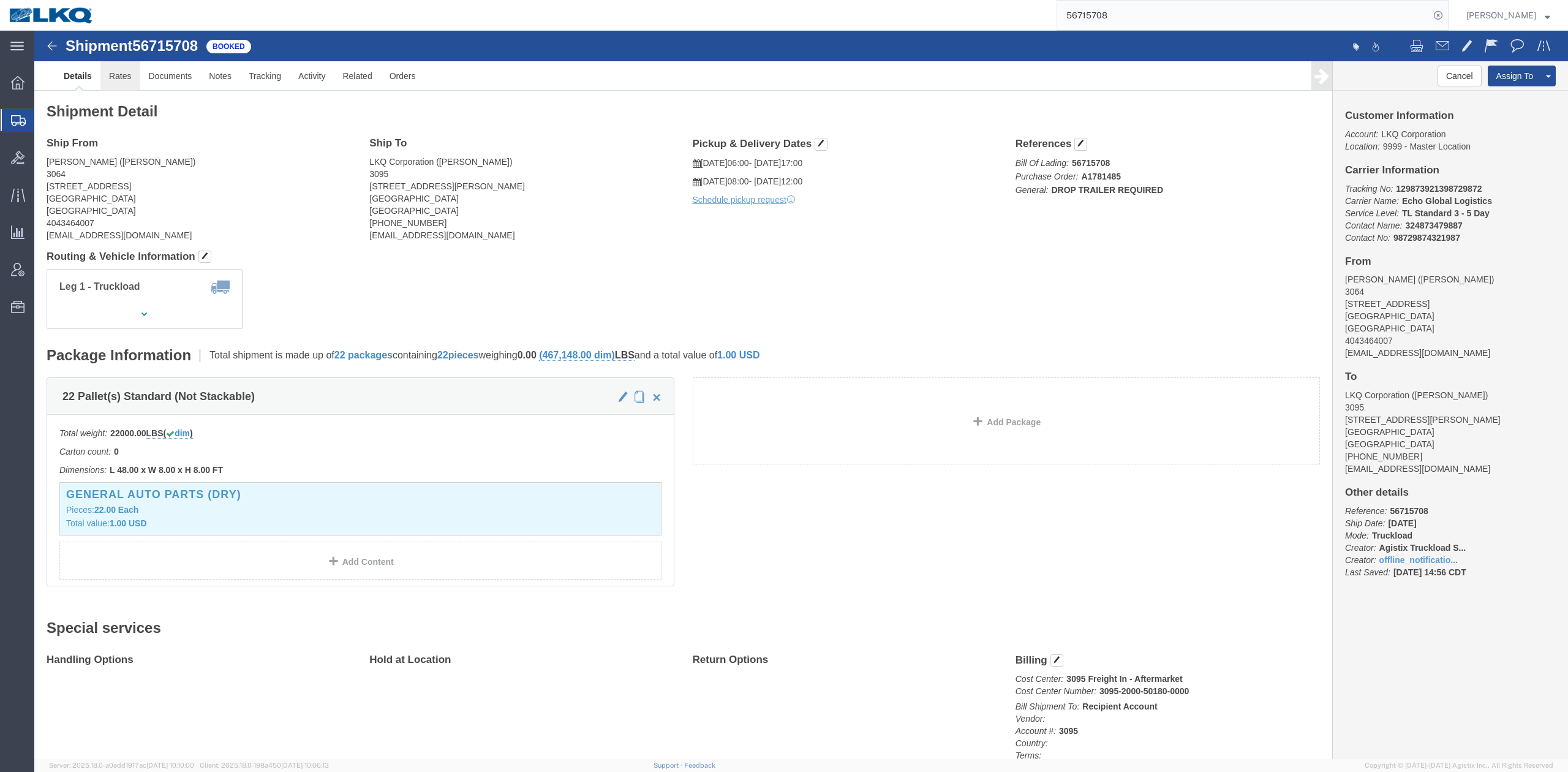
drag, startPoint x: 788, startPoint y: 146, endPoint x: 90, endPoint y: 45, distance: 705.3
click link "Rates"
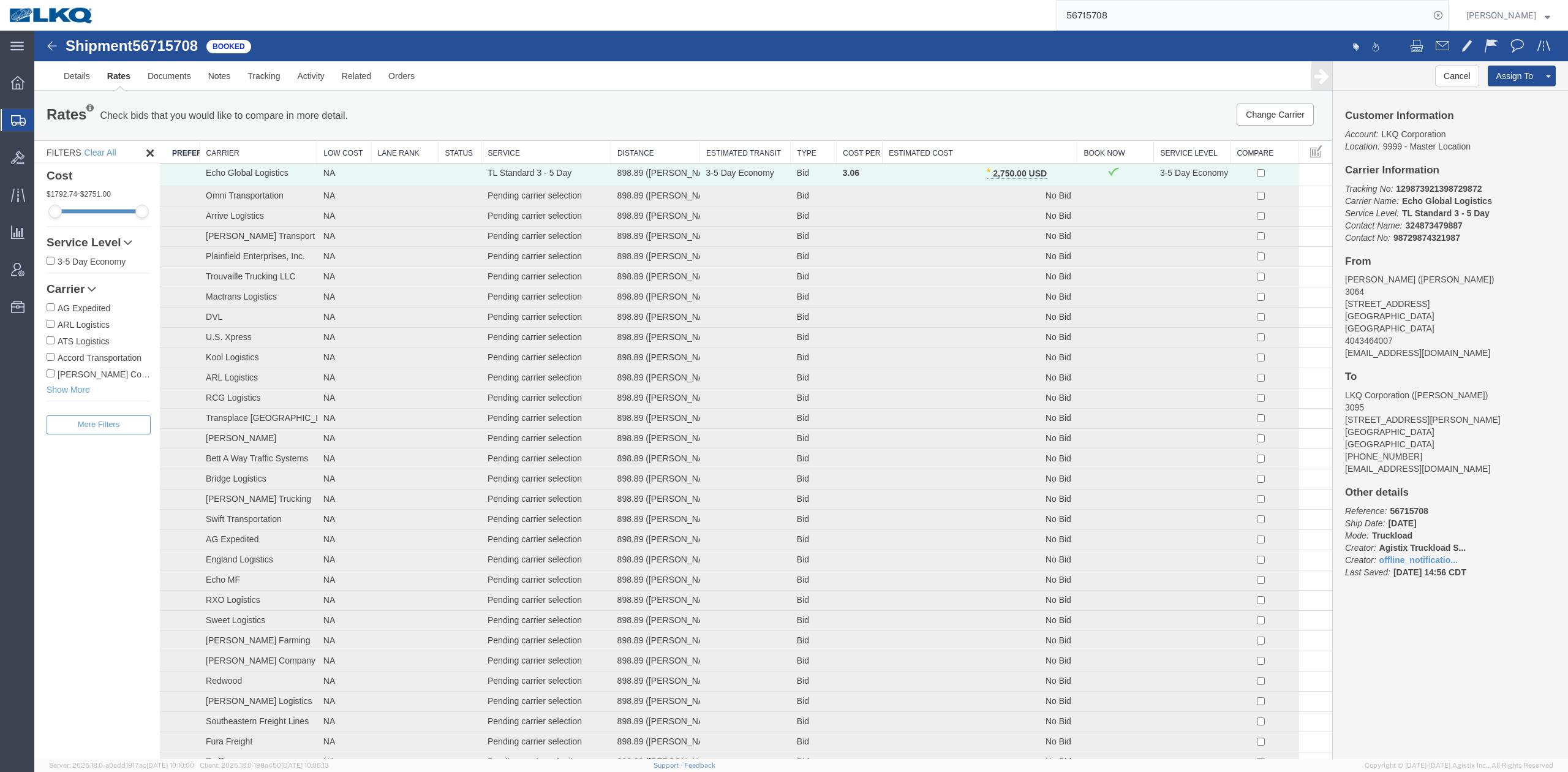
click at [989, 151] on th "Estimated Cost" at bounding box center [979, 152] width 195 height 23
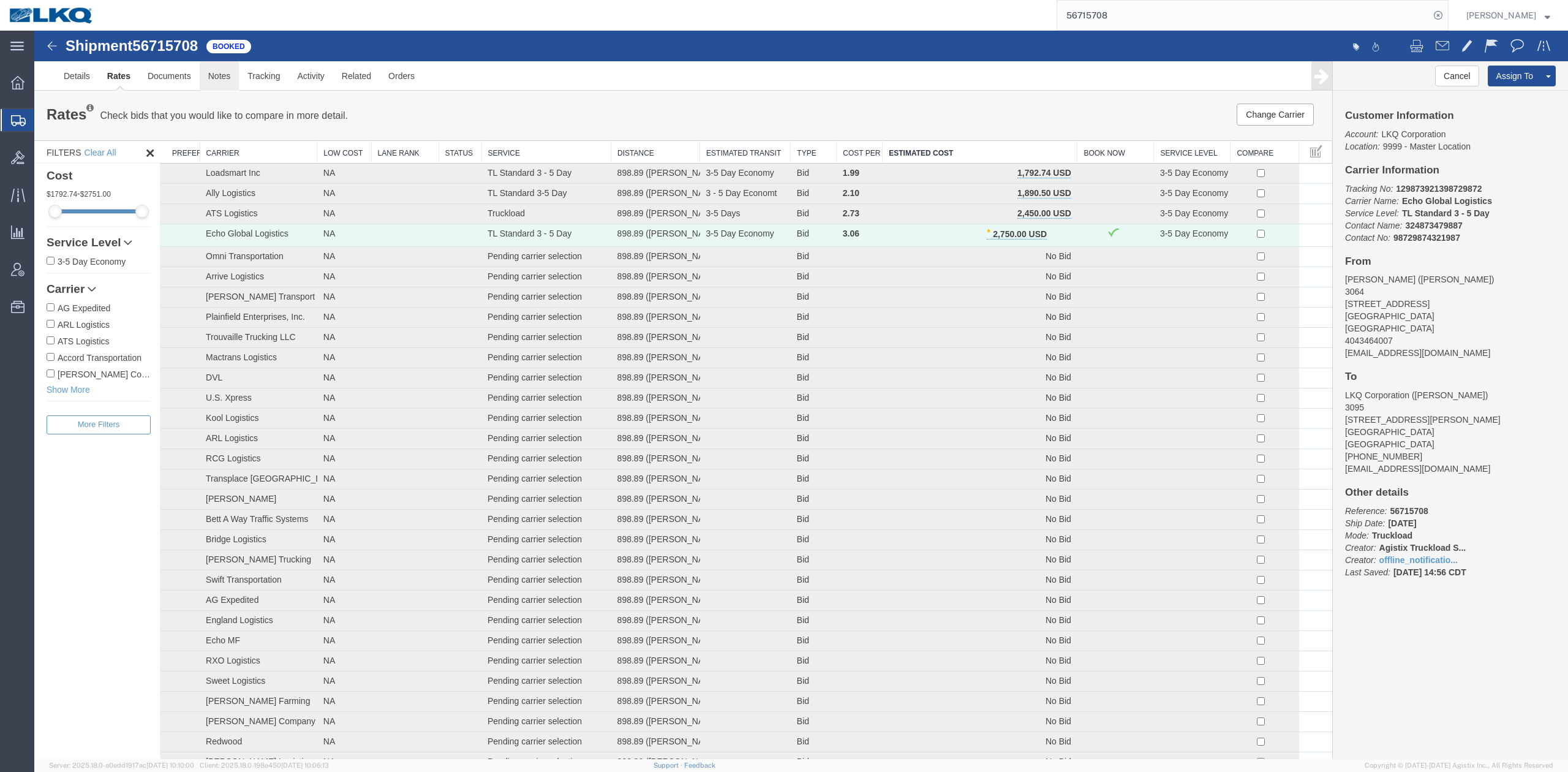
click at [236, 81] on link "Notes" at bounding box center [220, 76] width 40 height 30
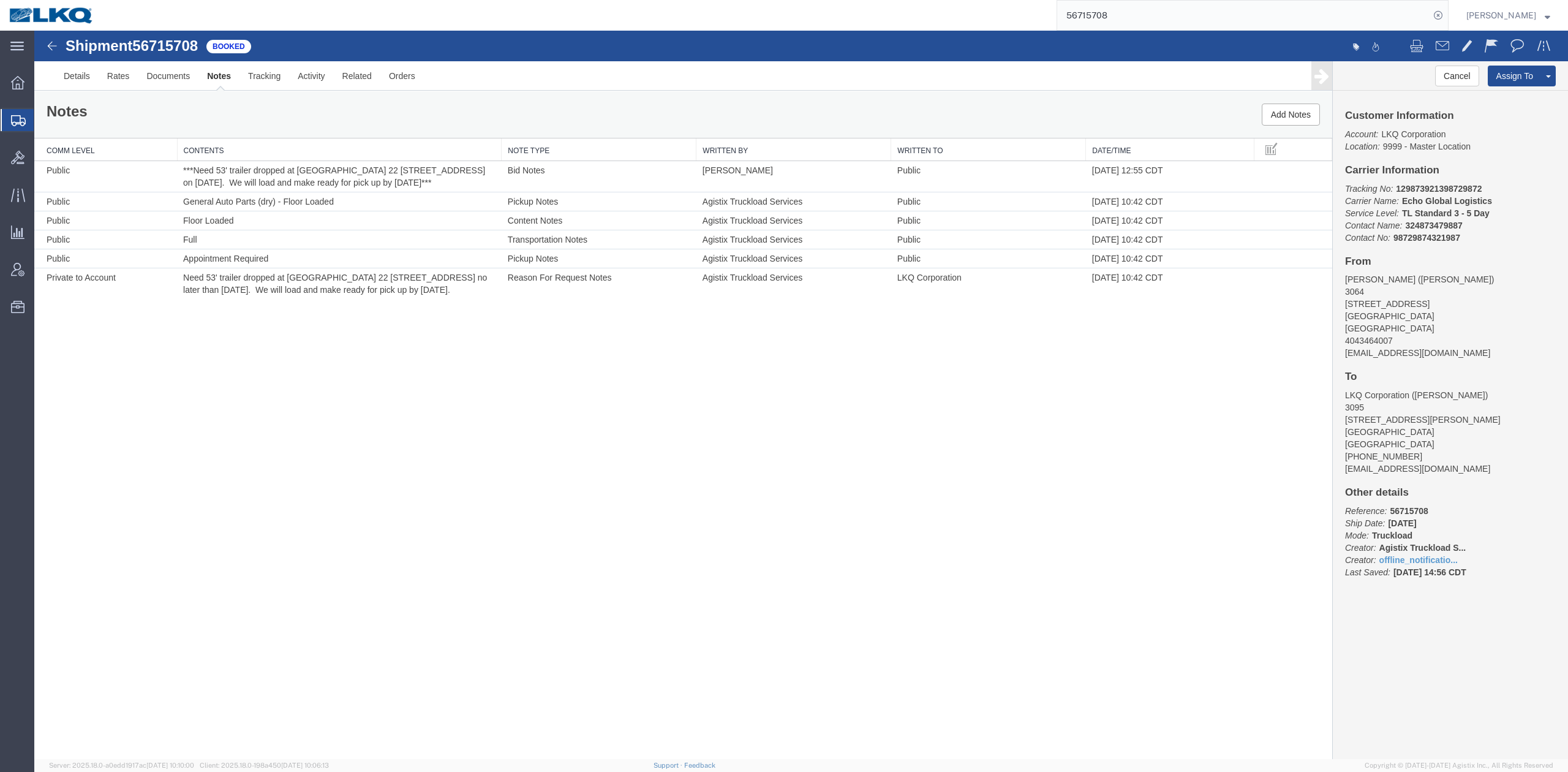
drag, startPoint x: 1207, startPoint y: 21, endPoint x: 1315, endPoint y: 23, distance: 108.0
click at [1207, 21] on input "56715708" at bounding box center [1243, 16] width 372 height 30
paste input "20363"
click at [1449, 18] on form "56720363" at bounding box center [1253, 15] width 392 height 30
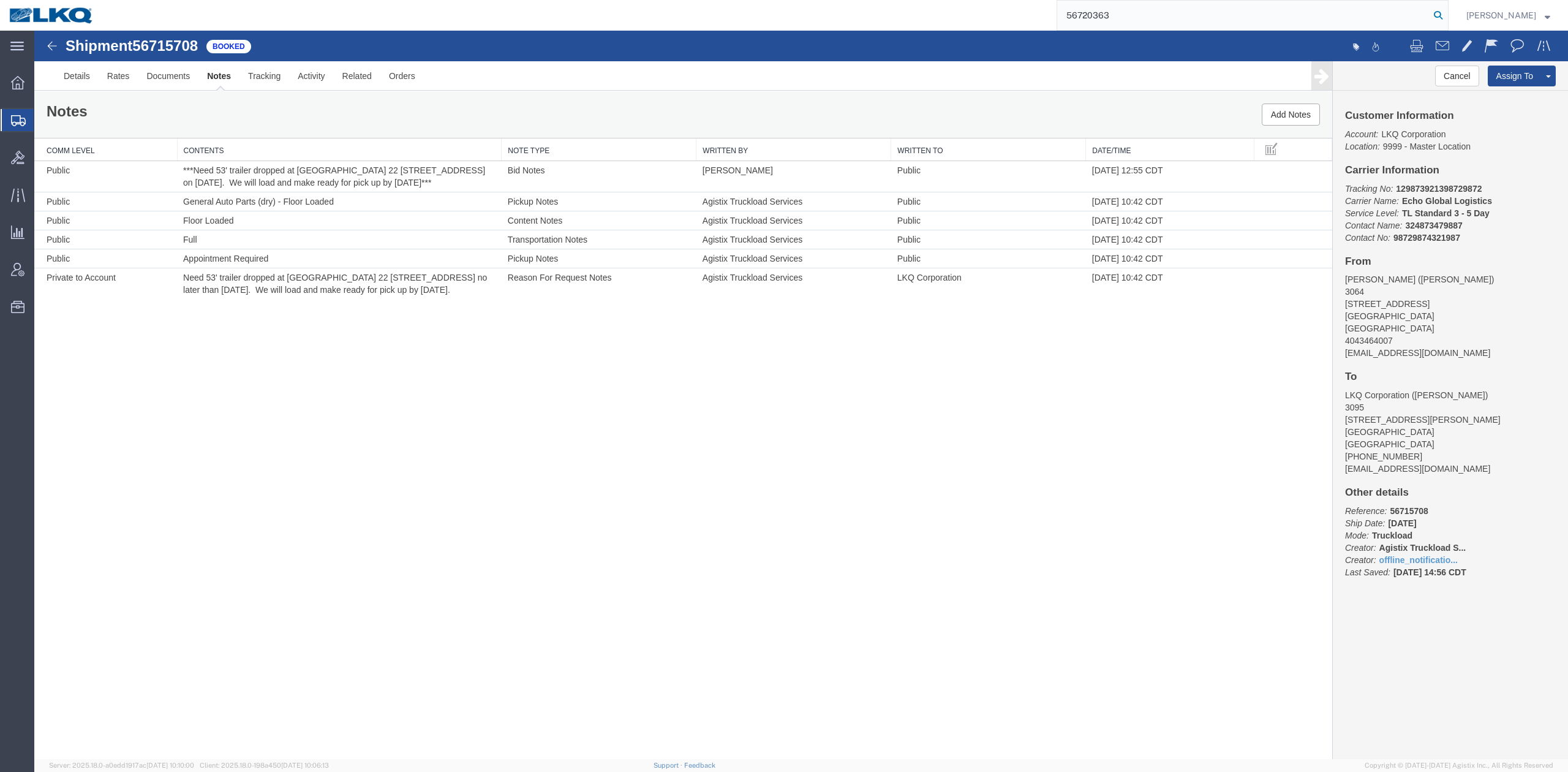
click at [1447, 17] on icon at bounding box center [1438, 15] width 17 height 17
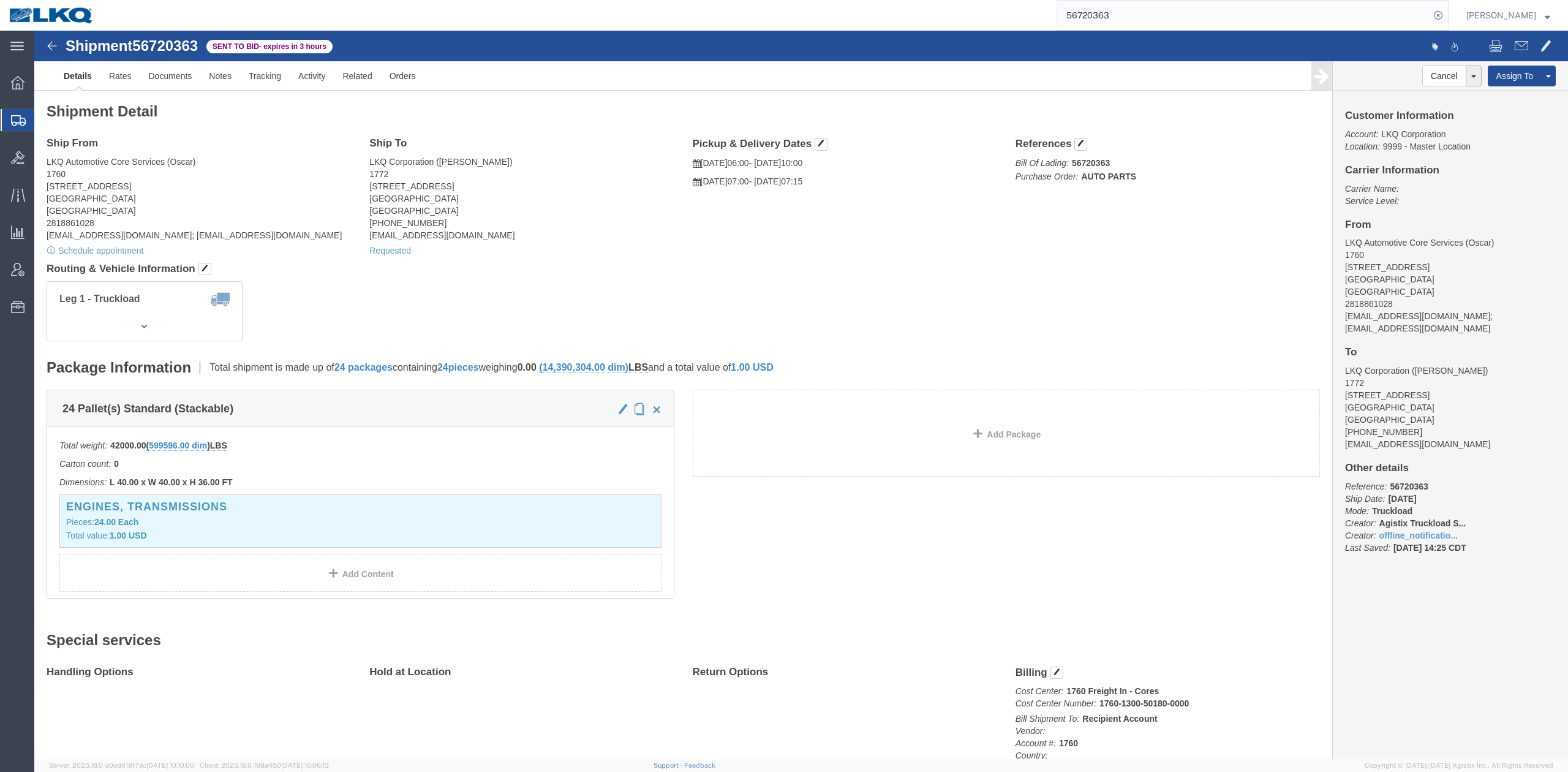
drag, startPoint x: 1088, startPoint y: 13, endPoint x: 1191, endPoint y: 30, distance: 104.4
click at [1088, 13] on input "56720363" at bounding box center [1243, 16] width 372 height 30
paste input "17595"
click at [1447, 16] on icon at bounding box center [1438, 15] width 17 height 17
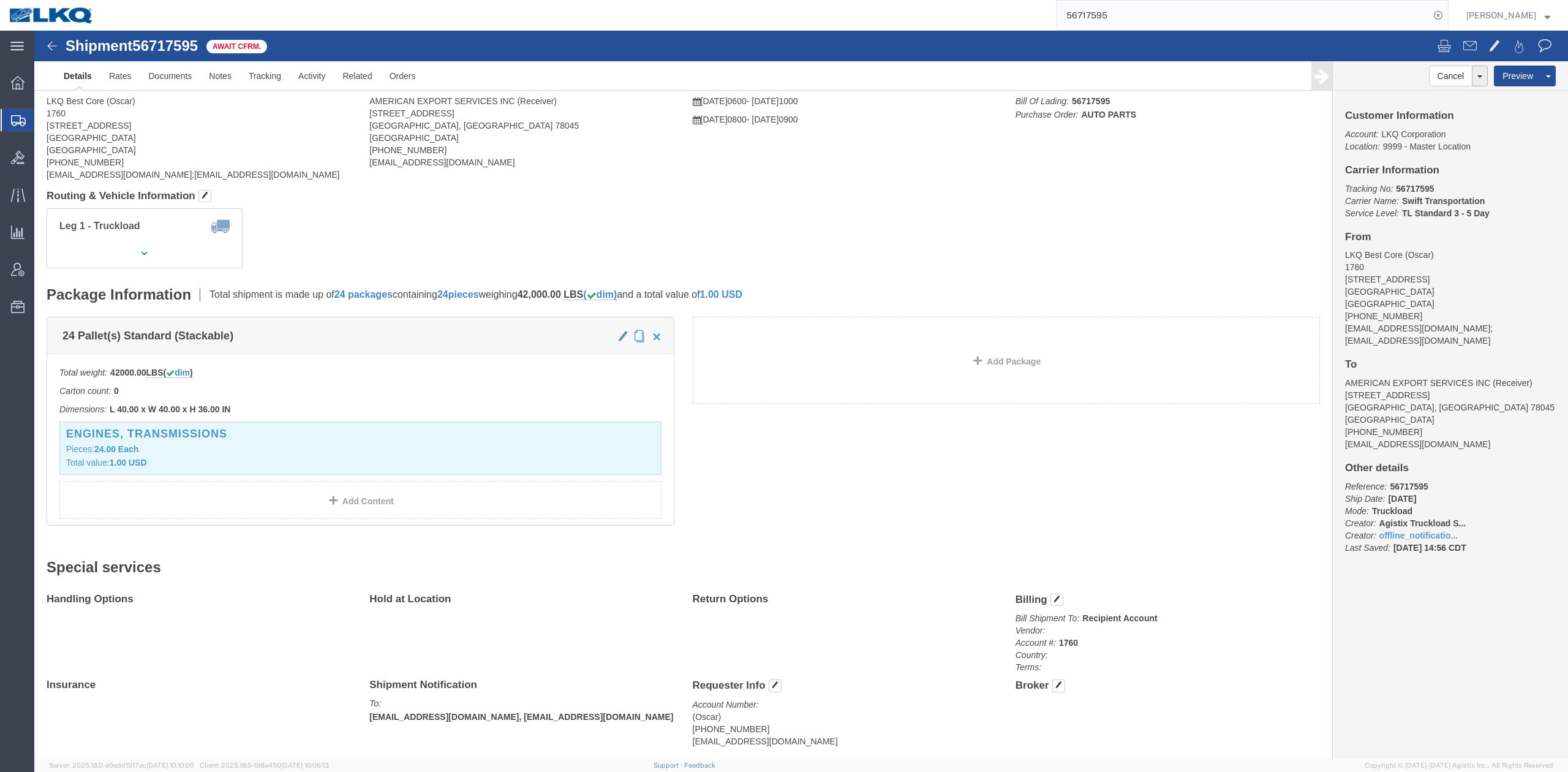
click at [1110, 11] on input "56717595" at bounding box center [1243, 16] width 372 height 30
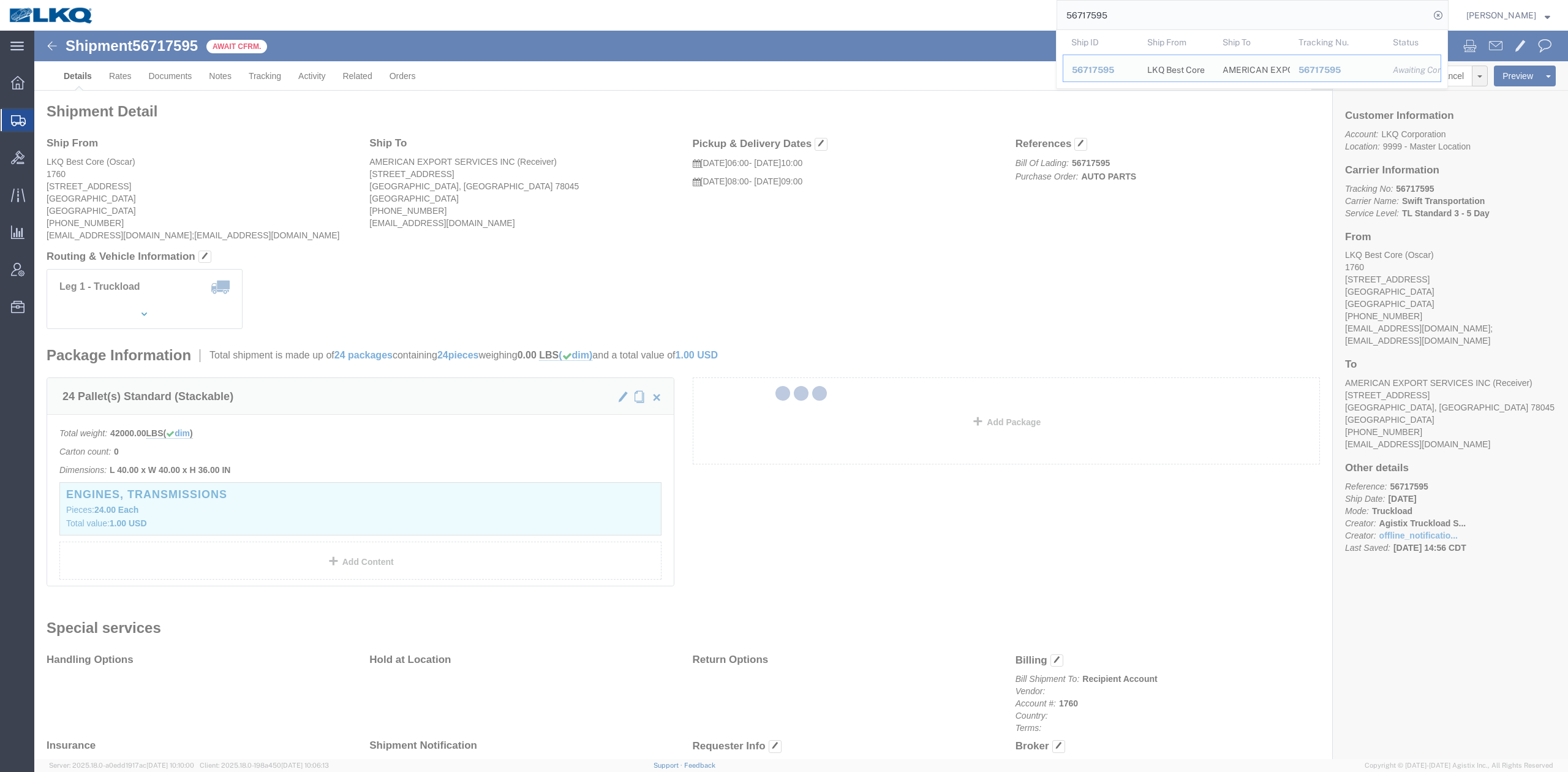
paste input "623"
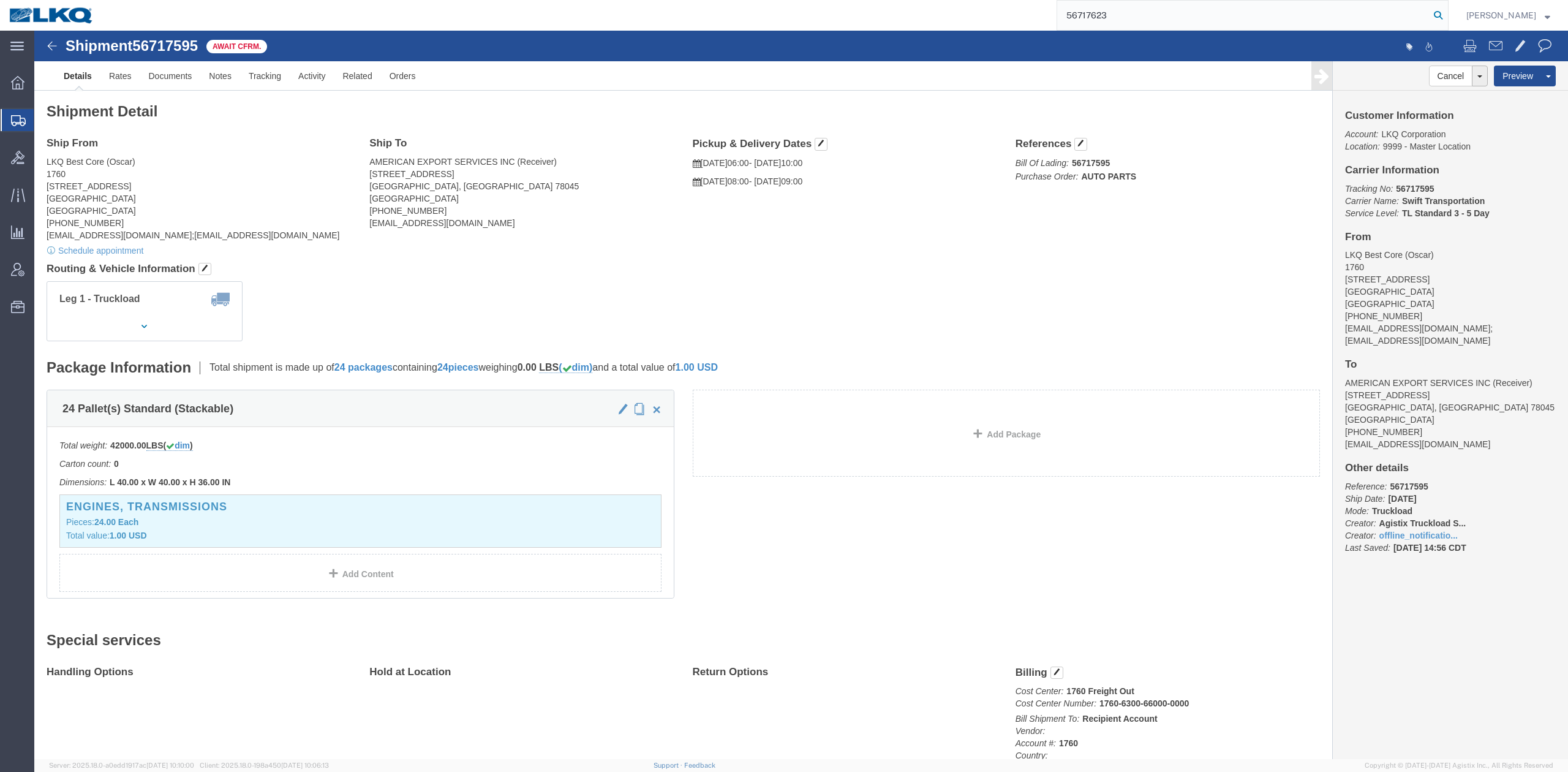
click at [1447, 22] on icon at bounding box center [1438, 15] width 17 height 17
click at [1121, 13] on input "56717623" at bounding box center [1243, 16] width 372 height 30
paste input "20544"
type input "56720544"
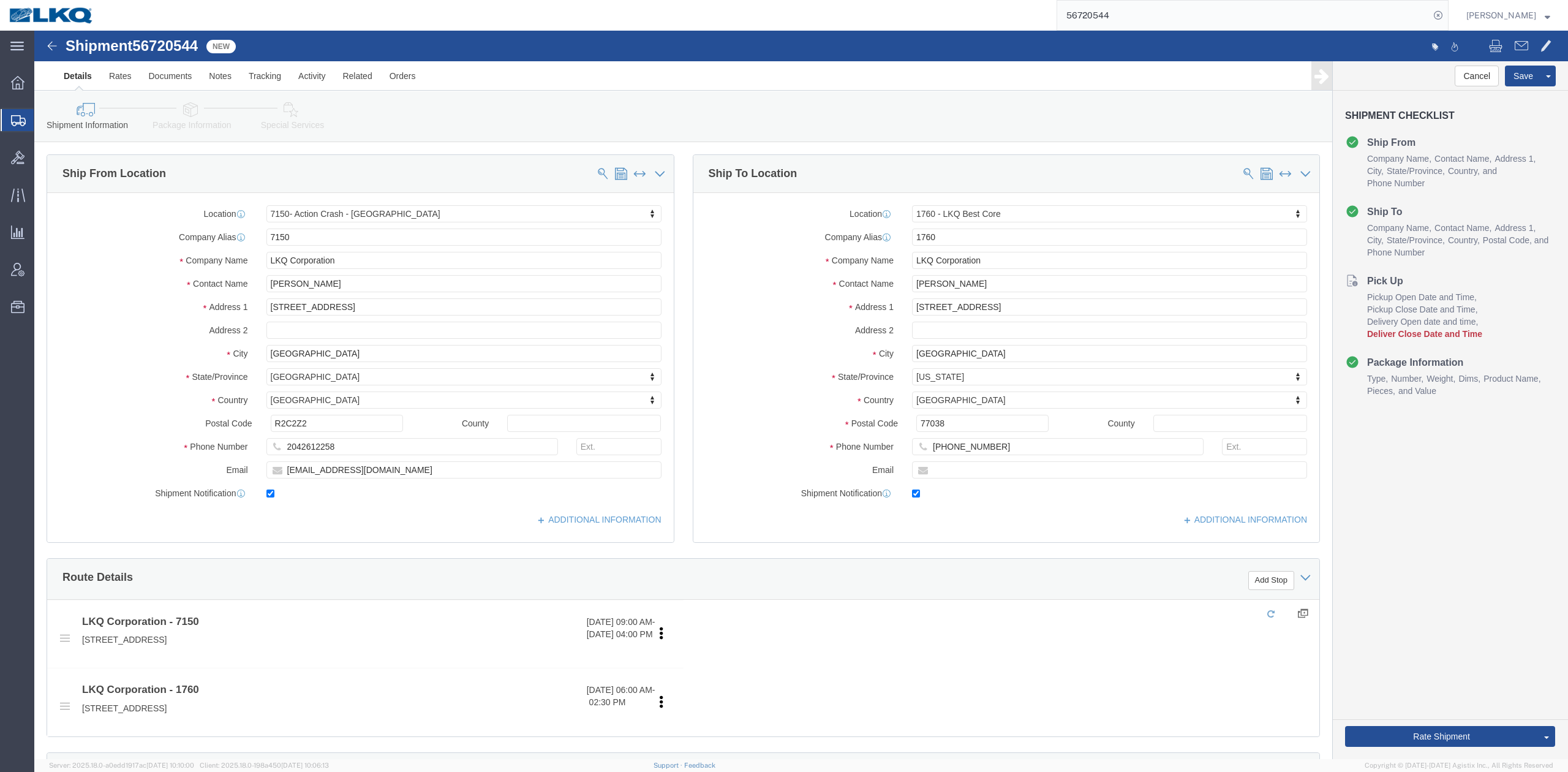
select select "28138"
select select "27634"
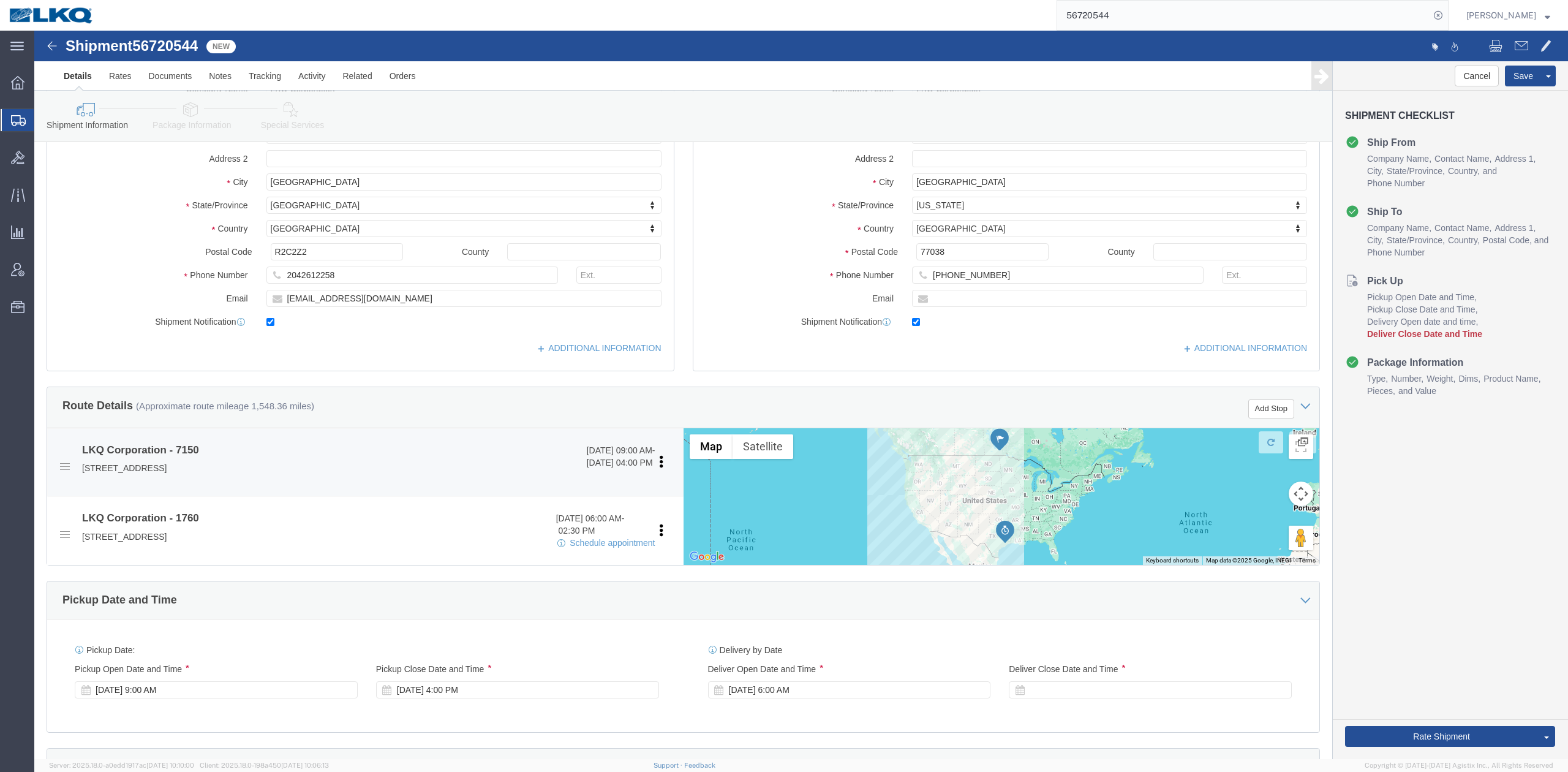
scroll to position [245, 0]
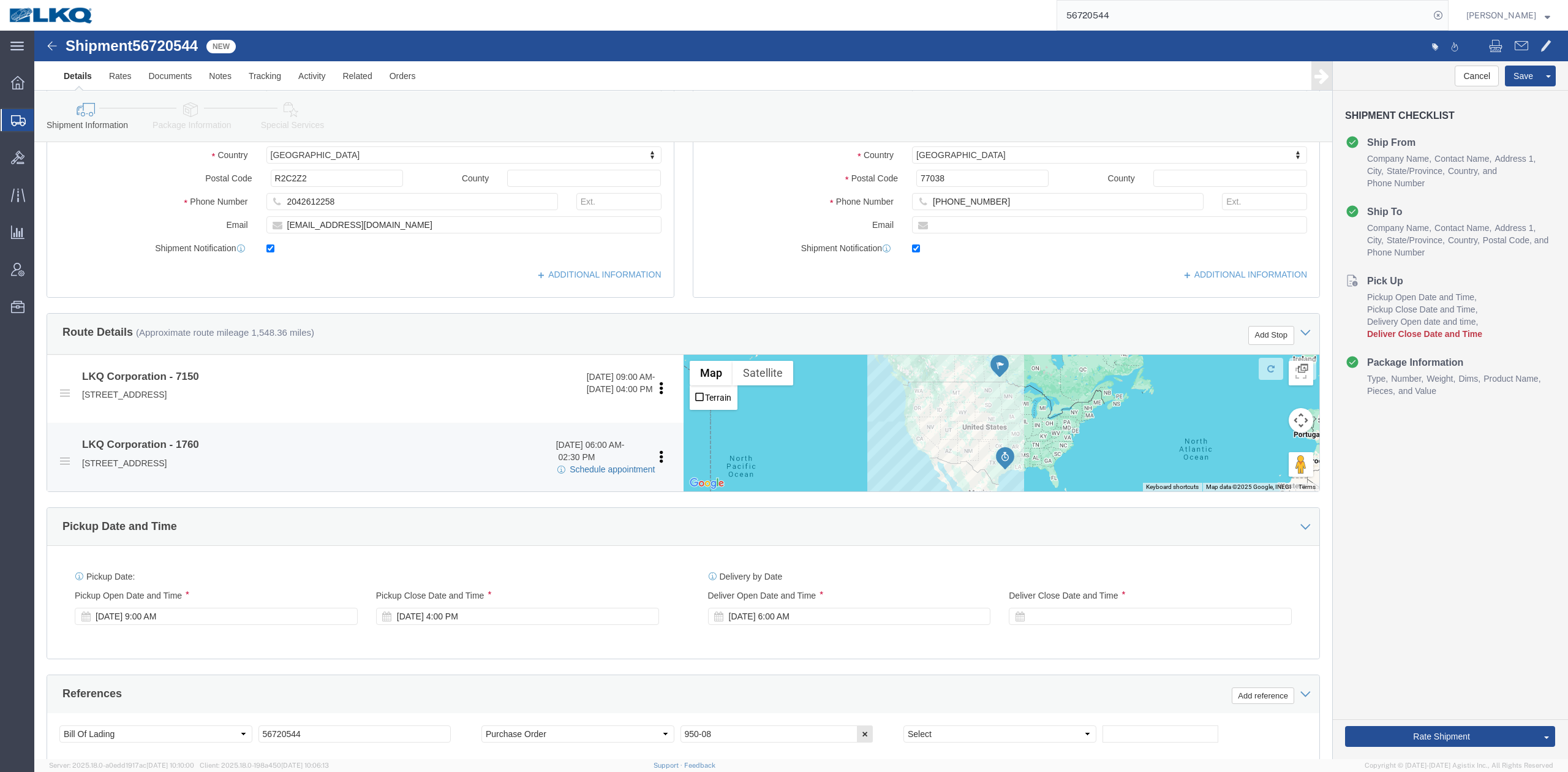
click link "Schedule appointment"
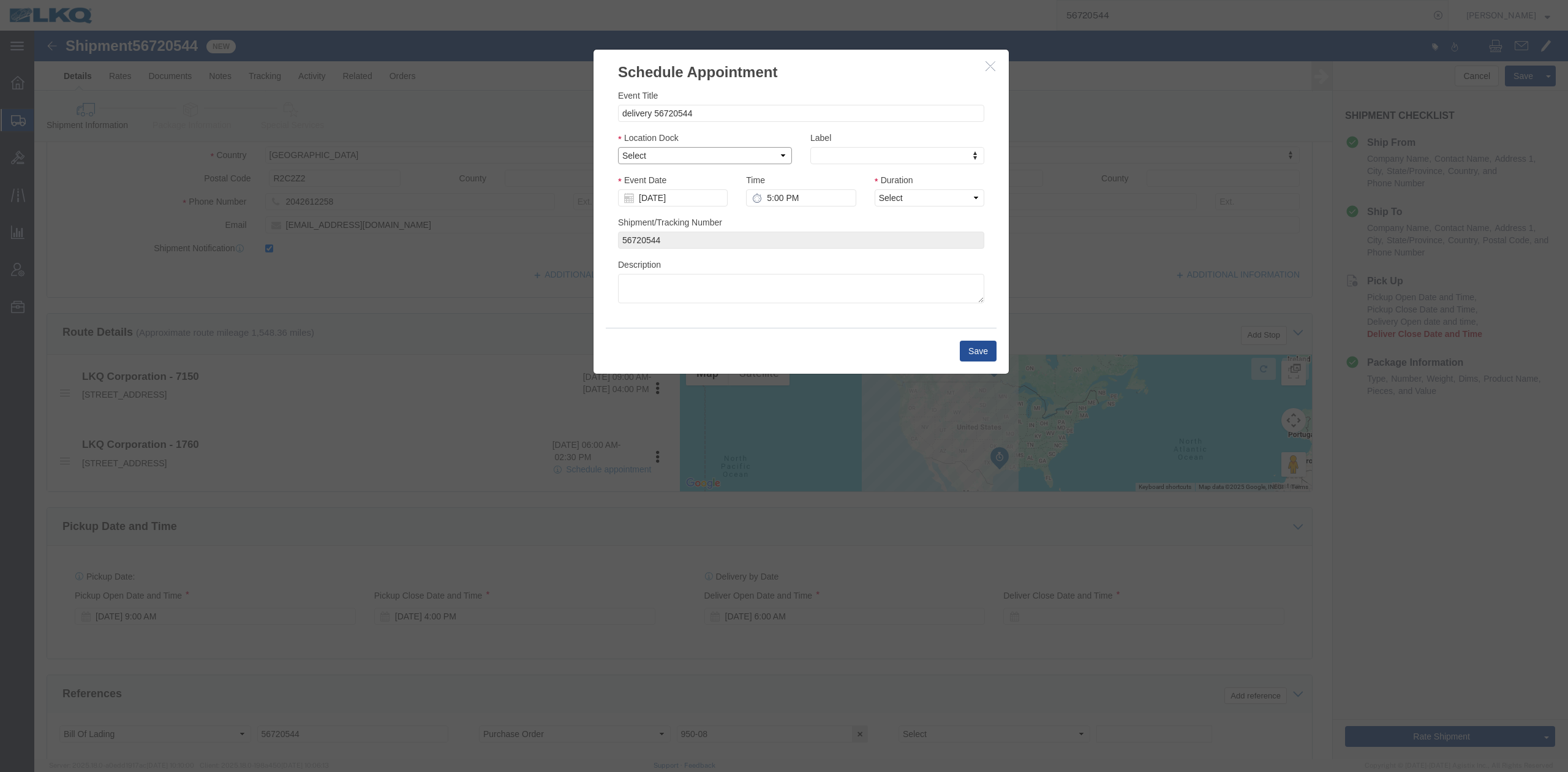
click select "Select 1760 - LKQ Best Core 1760 - Outbound Loads"
select select "1"
click select "Select 1760 - LKQ Best Core 1760 - Outbound Loads"
click input "[DATE]"
click td "15"
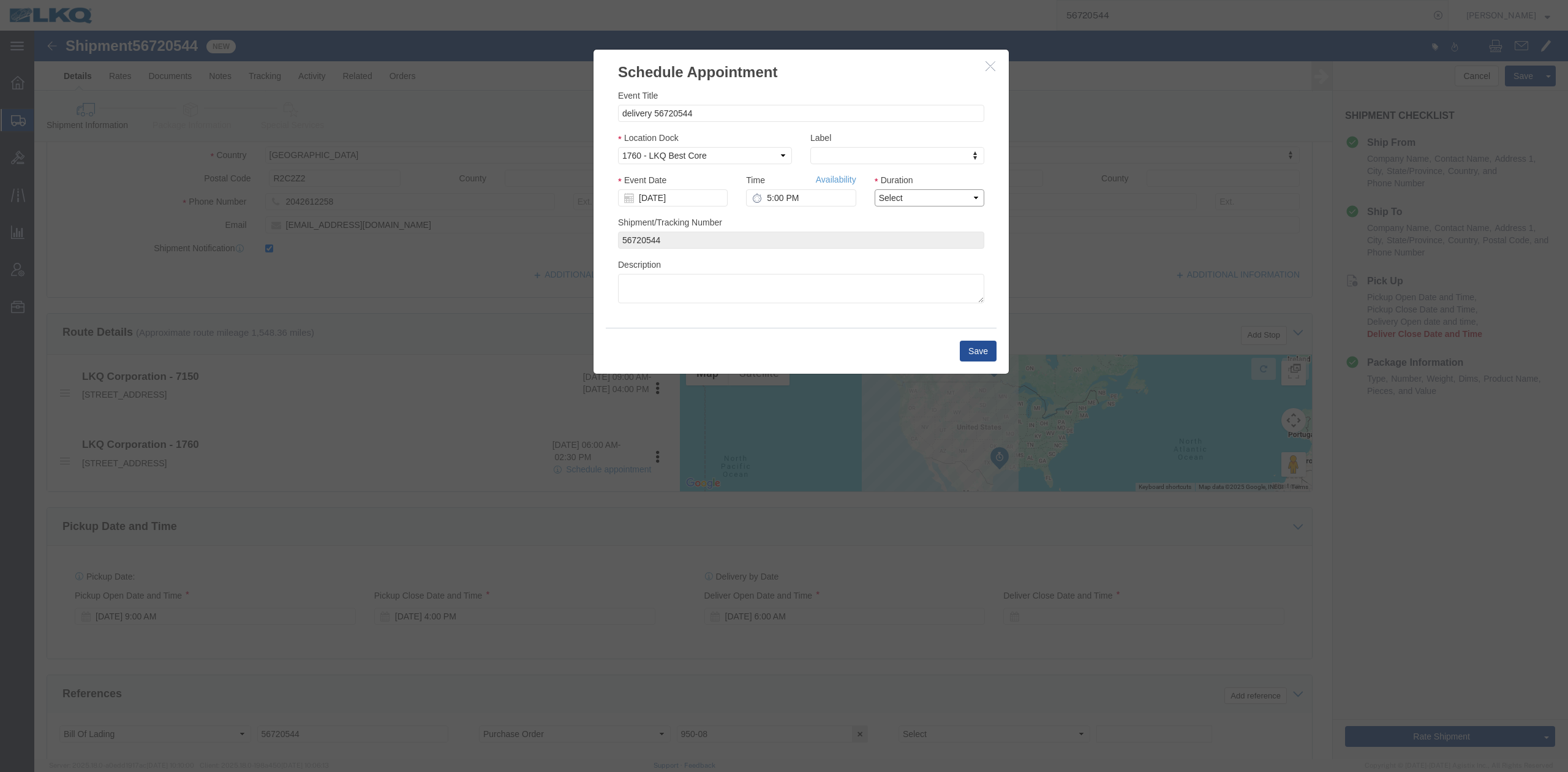
drag, startPoint x: 875, startPoint y: 166, endPoint x: 868, endPoint y: 175, distance: 11.4
click select "Select 15 min 30 min 45 min 1 hr 2 hr 3 hr 4 hr"
select select "15"
click select "Select 15 min 30 min 45 min 1 hr 2 hr 3 hr 4 hr"
drag, startPoint x: 803, startPoint y: 153, endPoint x: 788, endPoint y: 136, distance: 22.7
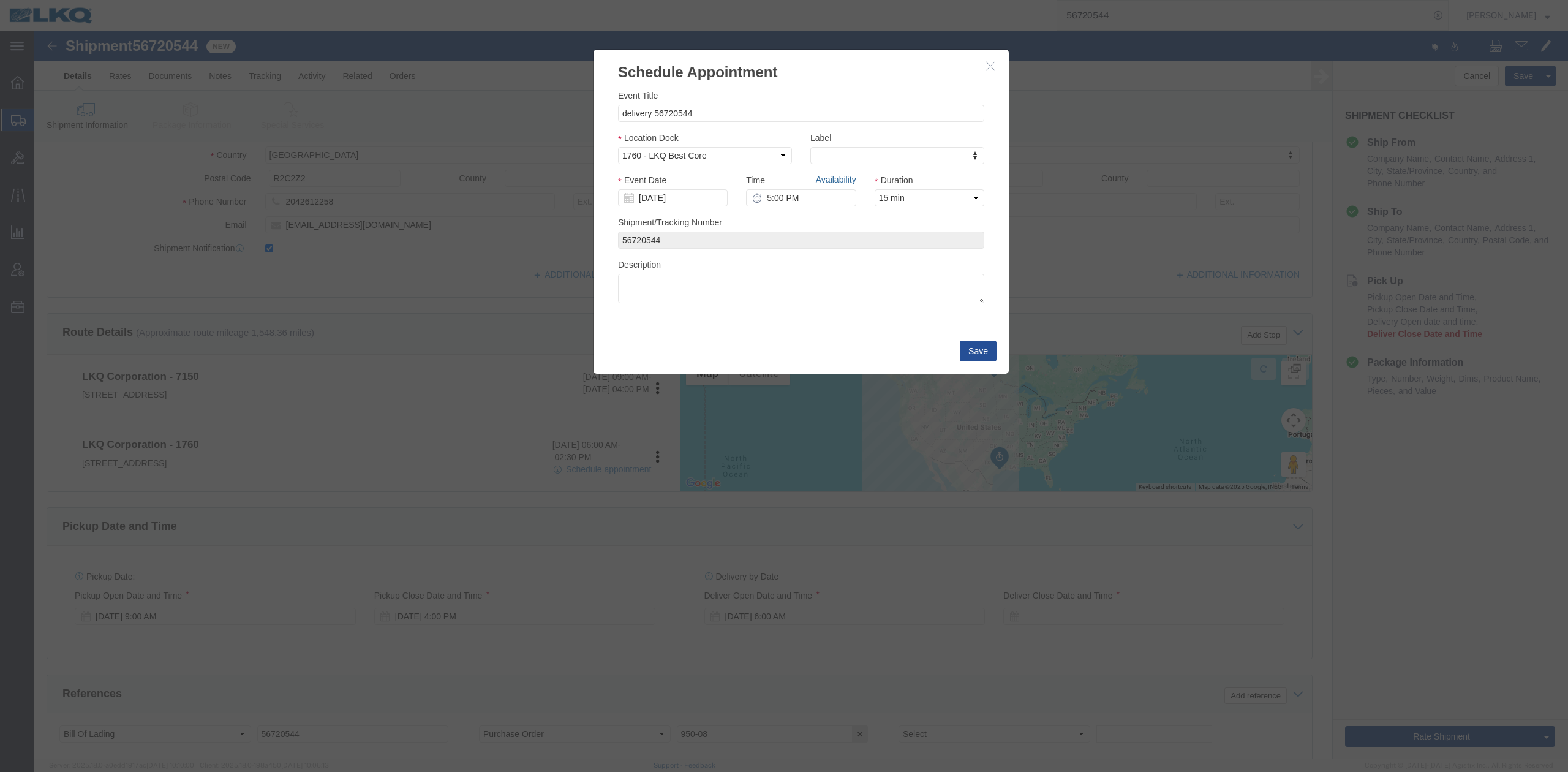
click link "Availability"
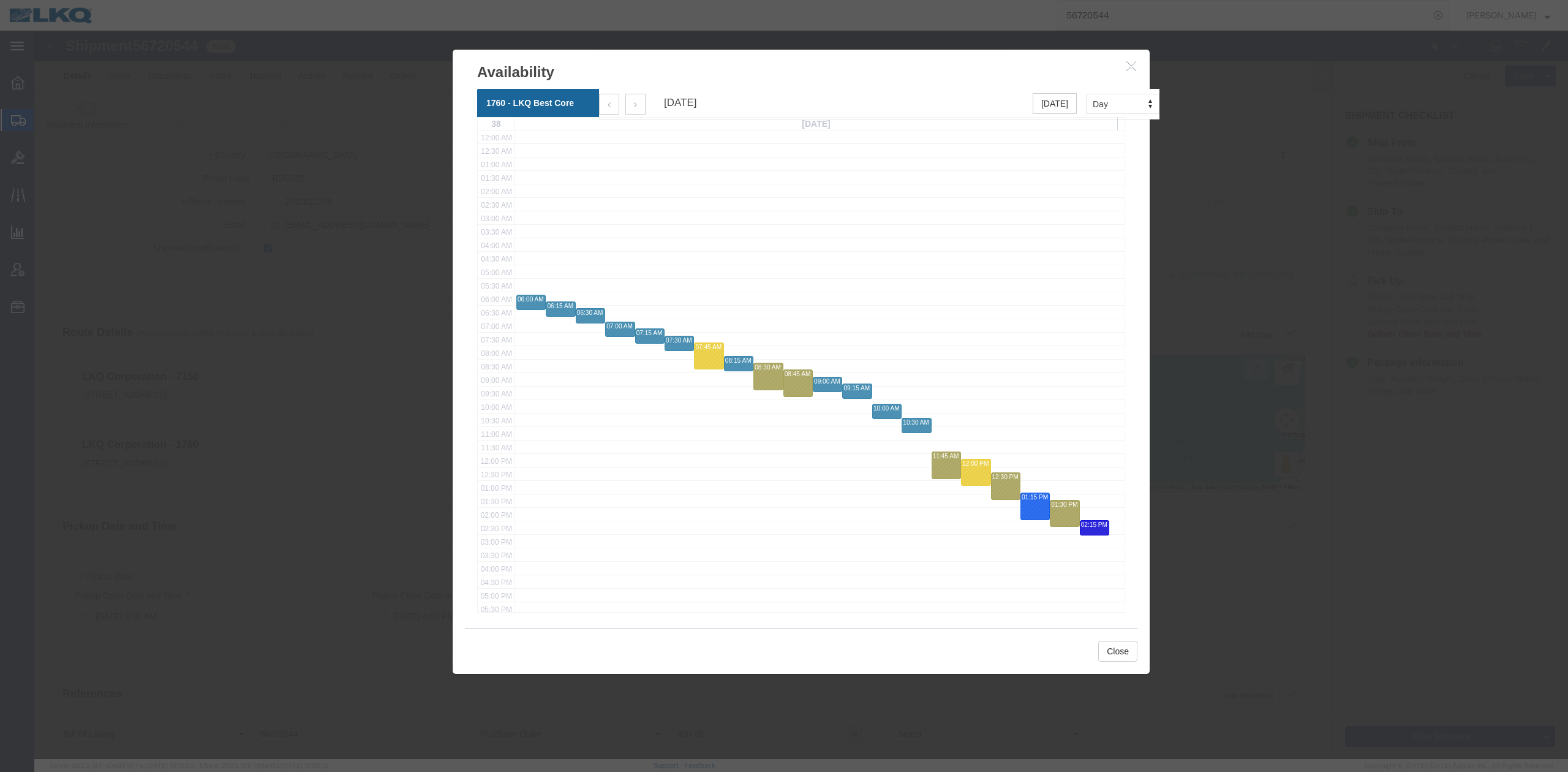
click button "button"
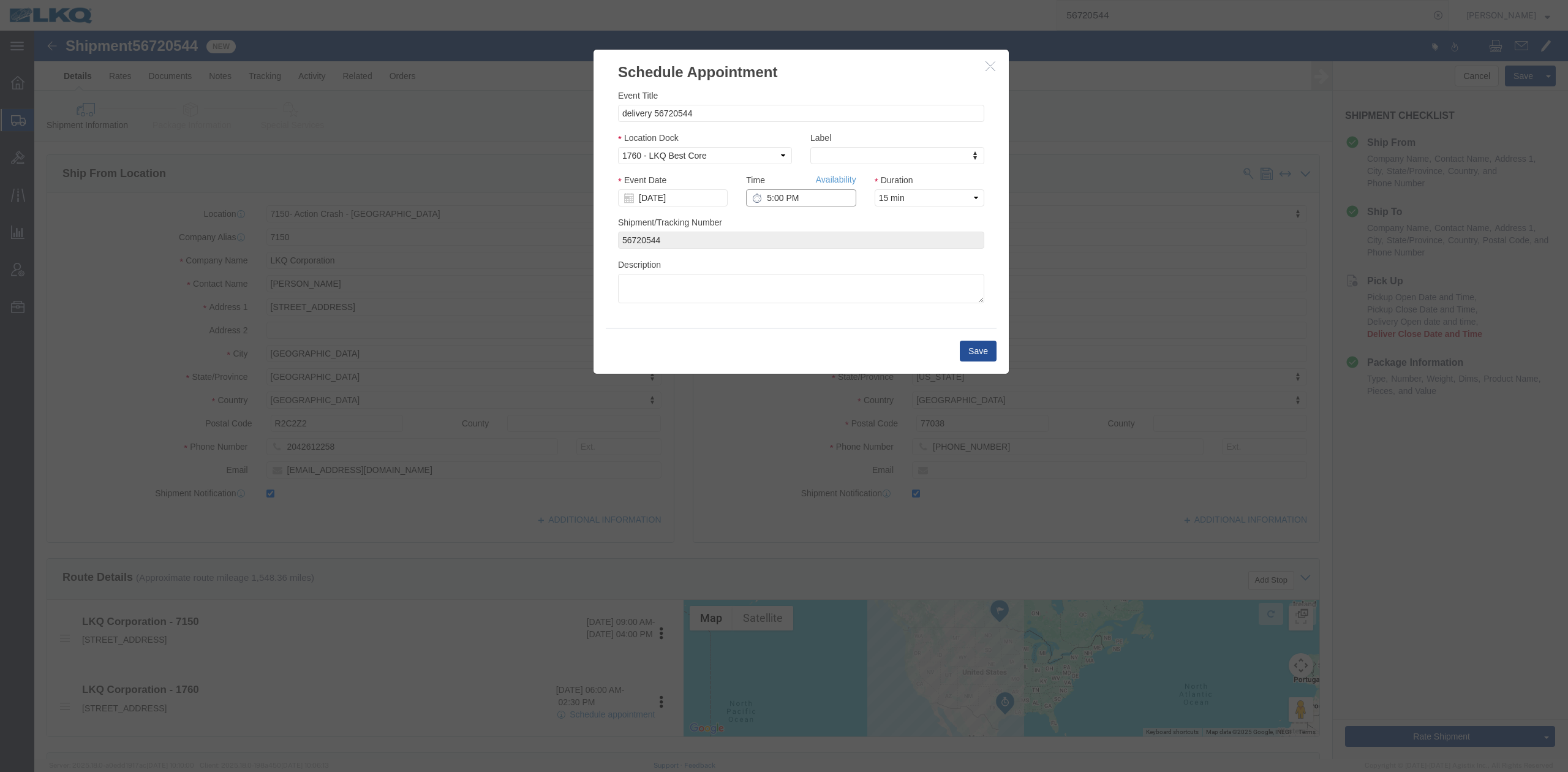
click input "5:00 PM"
type input "9:30 AM"
click button "Save"
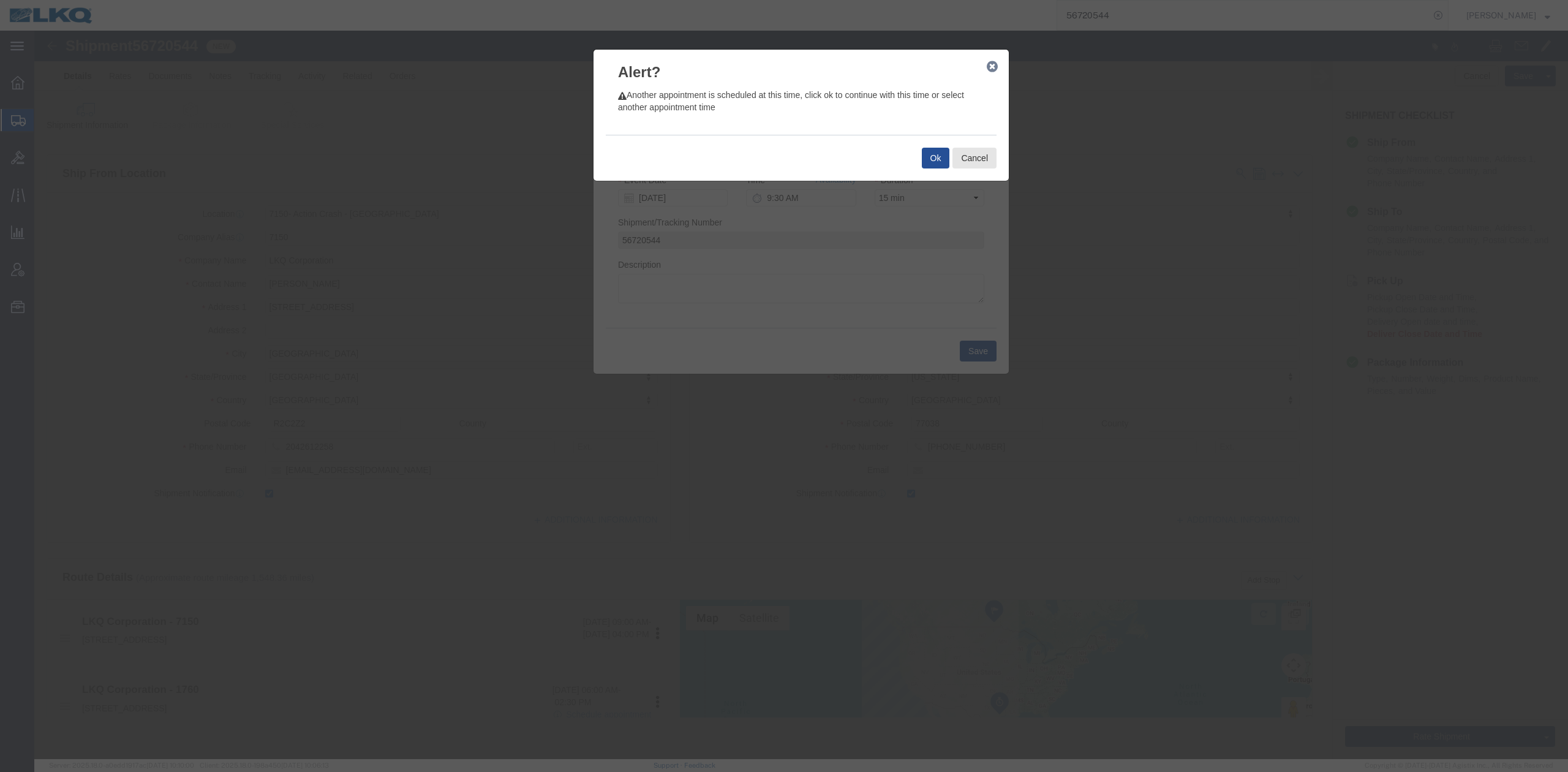
click div "Ok Cancel"
click button "Ok"
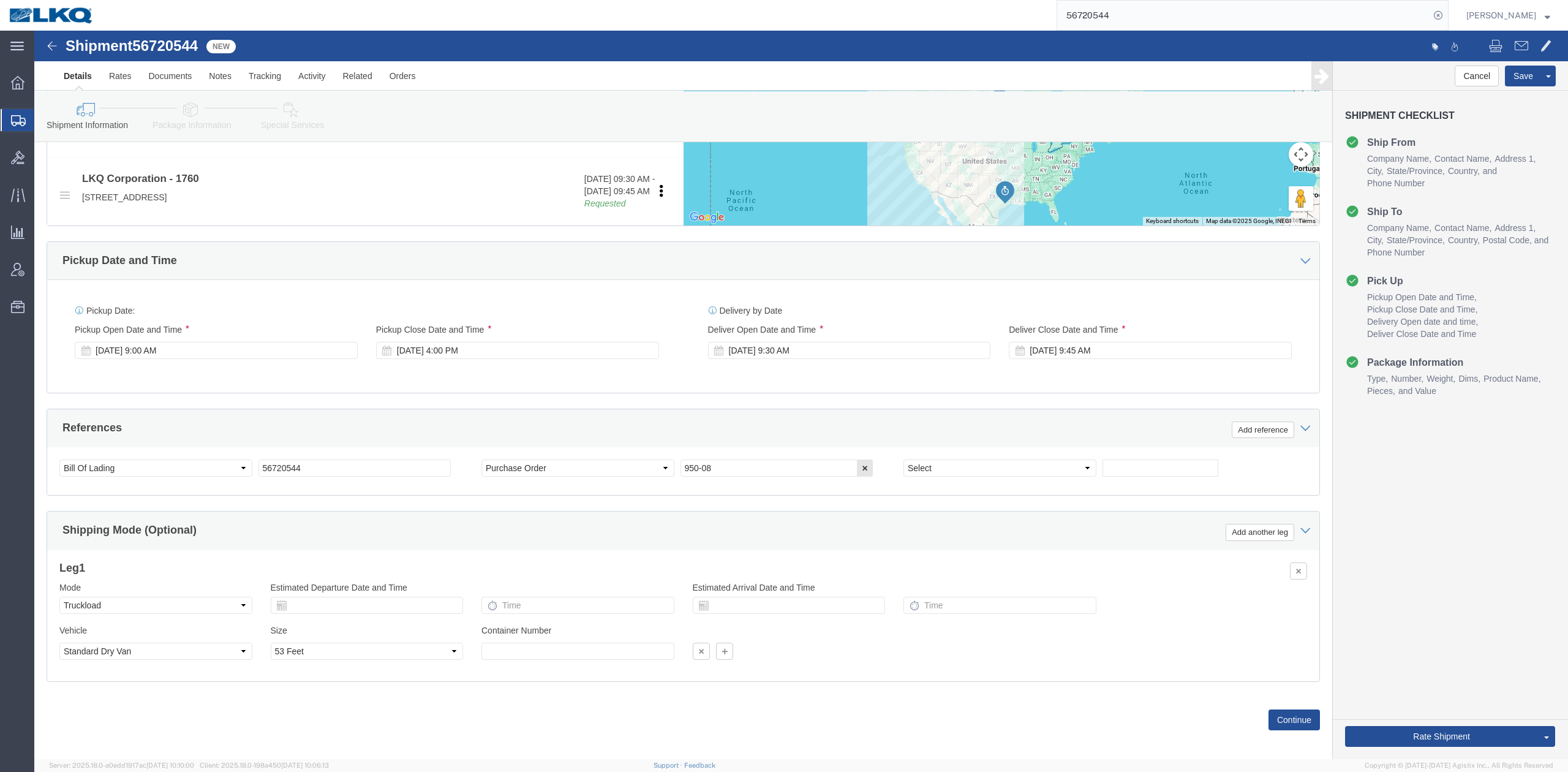
scroll to position [523, 0]
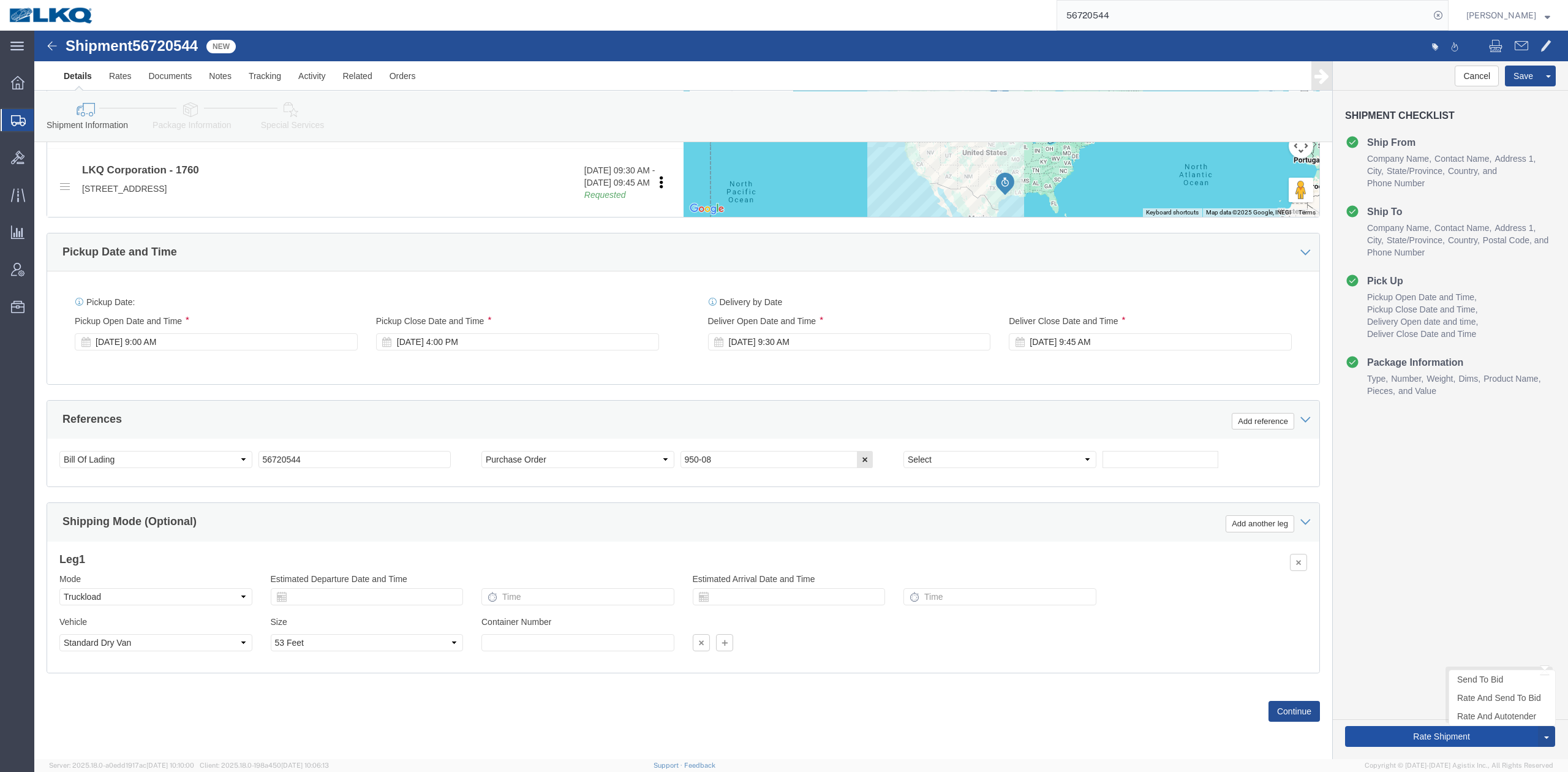
click button "Rate Shipment"
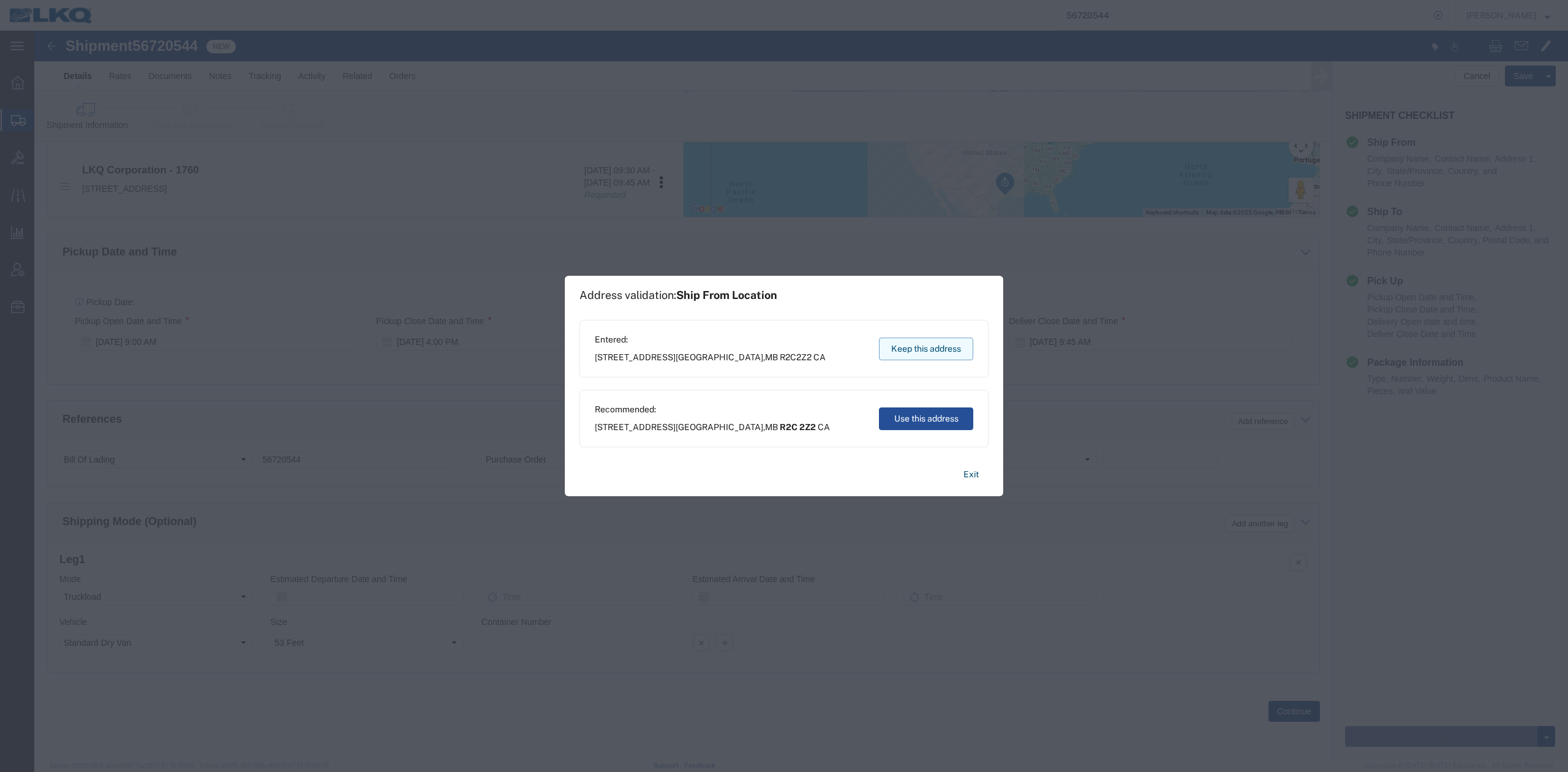
click at [944, 349] on button "Keep this address" at bounding box center [925, 349] width 94 height 23
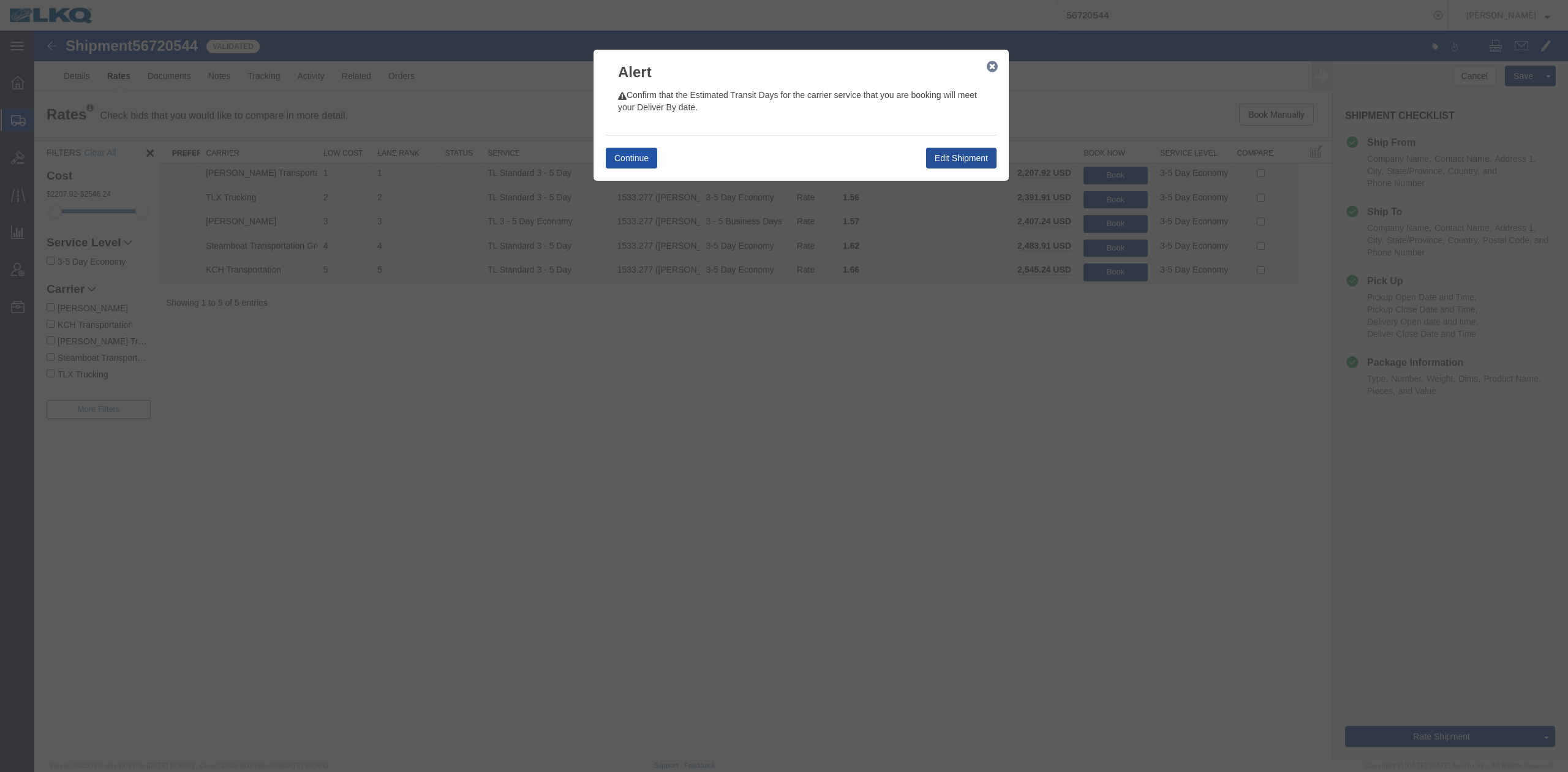
drag, startPoint x: 630, startPoint y: 168, endPoint x: 616, endPoint y: 202, distance: 36.8
click at [630, 168] on button "Continue" at bounding box center [631, 158] width 52 height 21
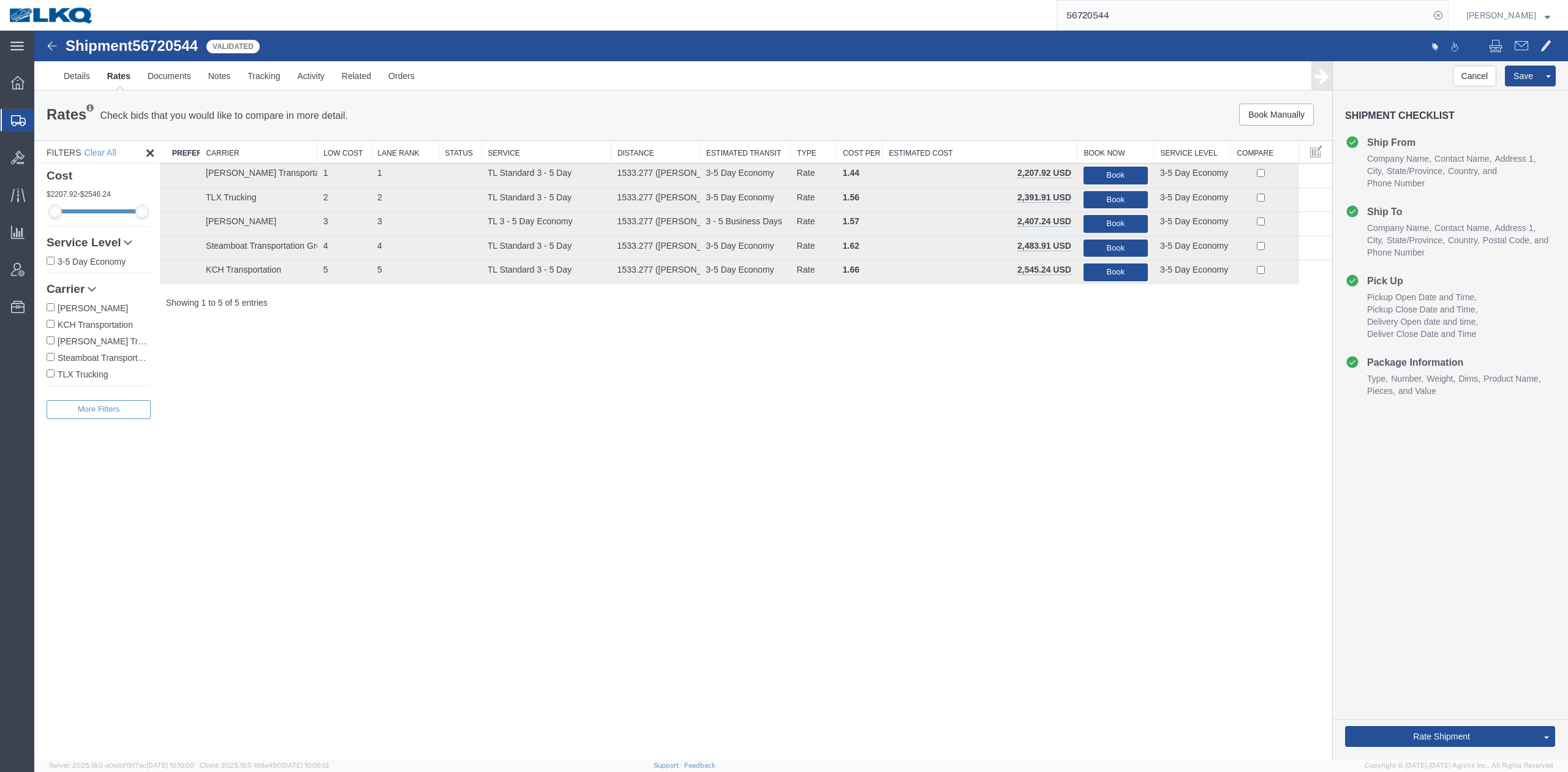
drag, startPoint x: 1481, startPoint y: 711, endPoint x: 1100, endPoint y: 425, distance: 476.4
click at [34, 30] on link "Rate And Autotender" at bounding box center [34, 30] width 0 height 0
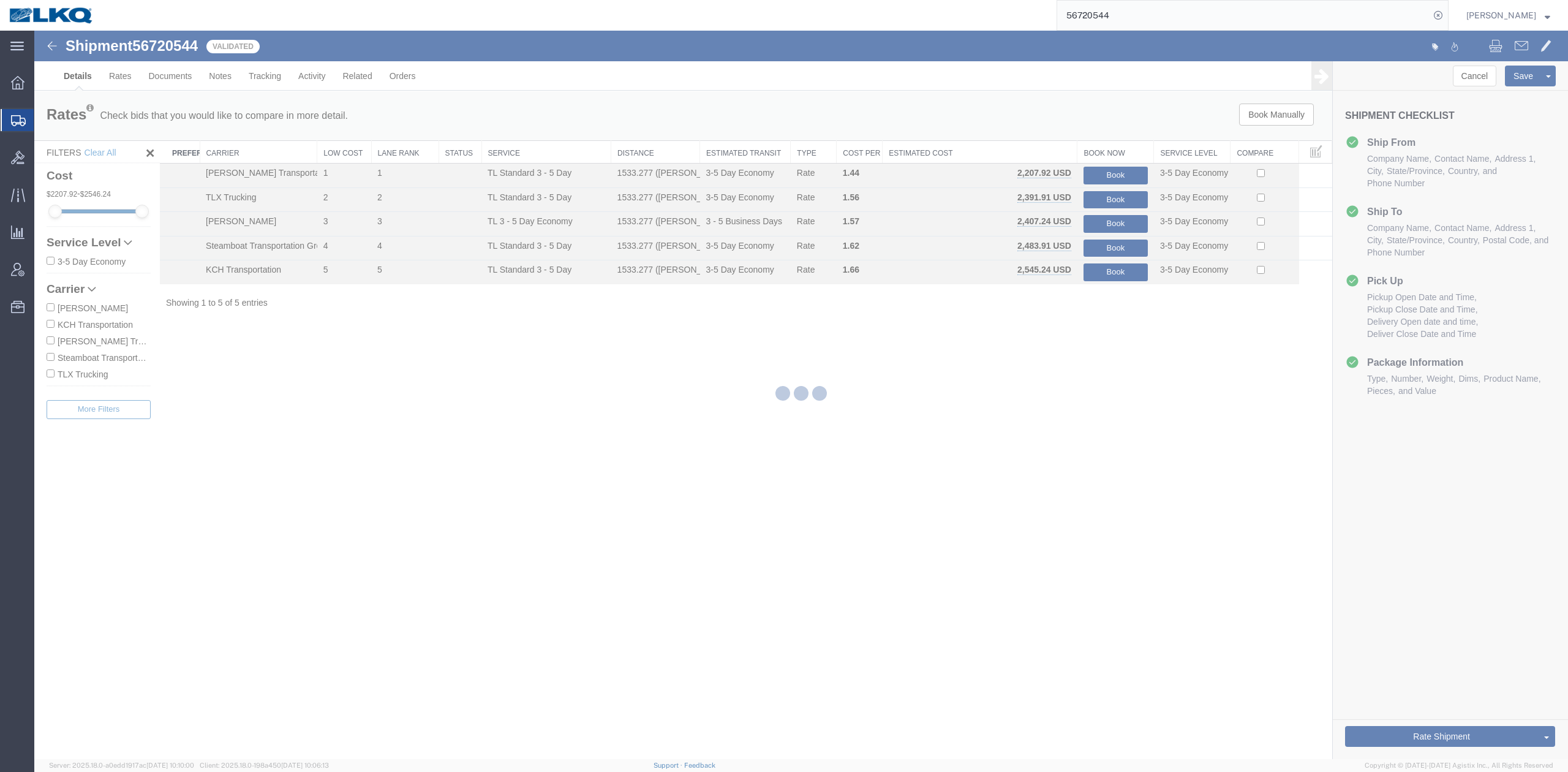
click at [1104, 10] on input "56720544" at bounding box center [1243, 16] width 372 height 30
click at [1103, 11] on input "56720544" at bounding box center [1243, 16] width 372 height 30
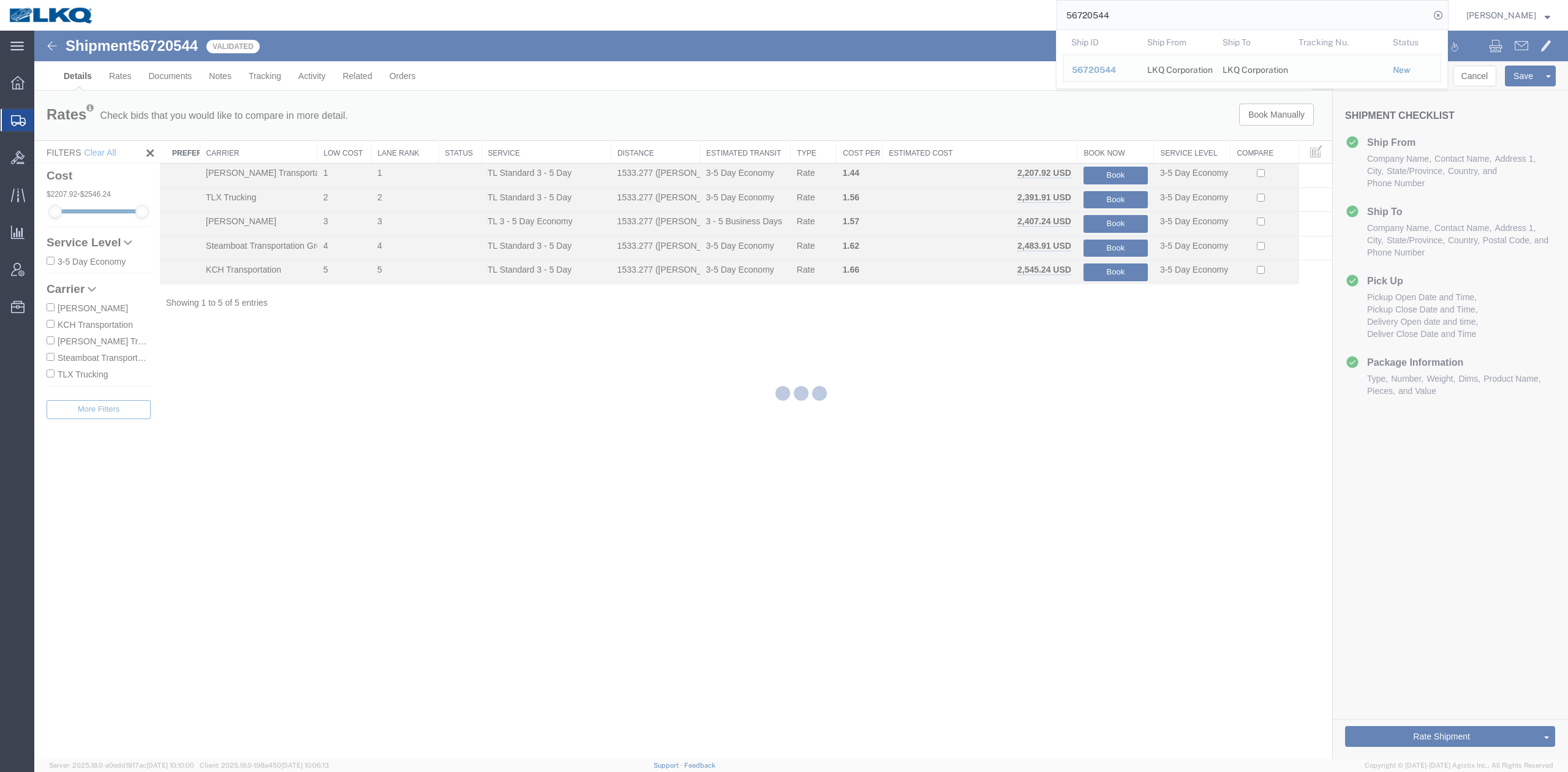
select select "28138"
select select "27634"
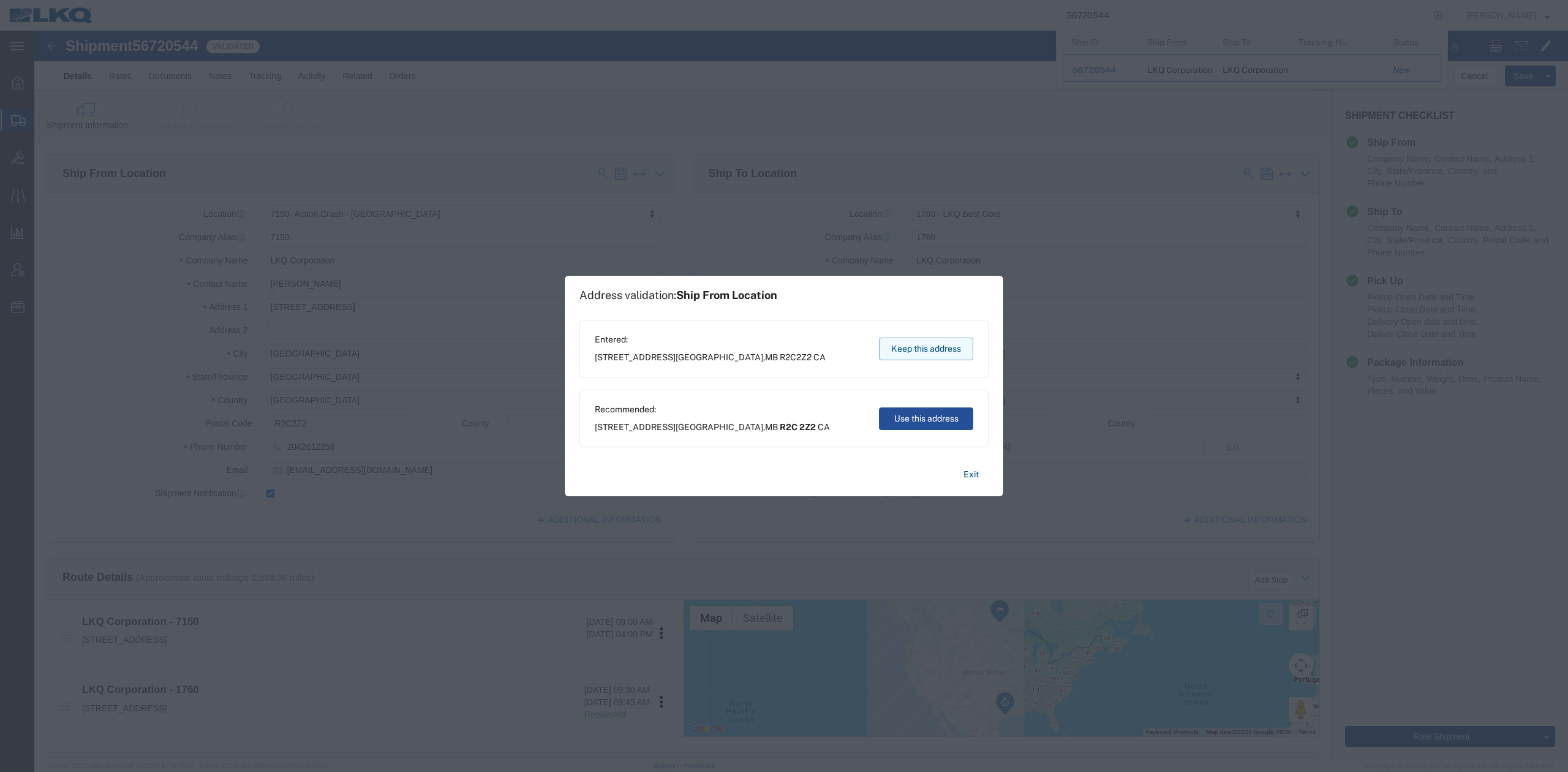
drag, startPoint x: 888, startPoint y: 322, endPoint x: 922, endPoint y: 353, distance: 46.0
click at [922, 353] on button "Keep this address" at bounding box center [925, 349] width 94 height 23
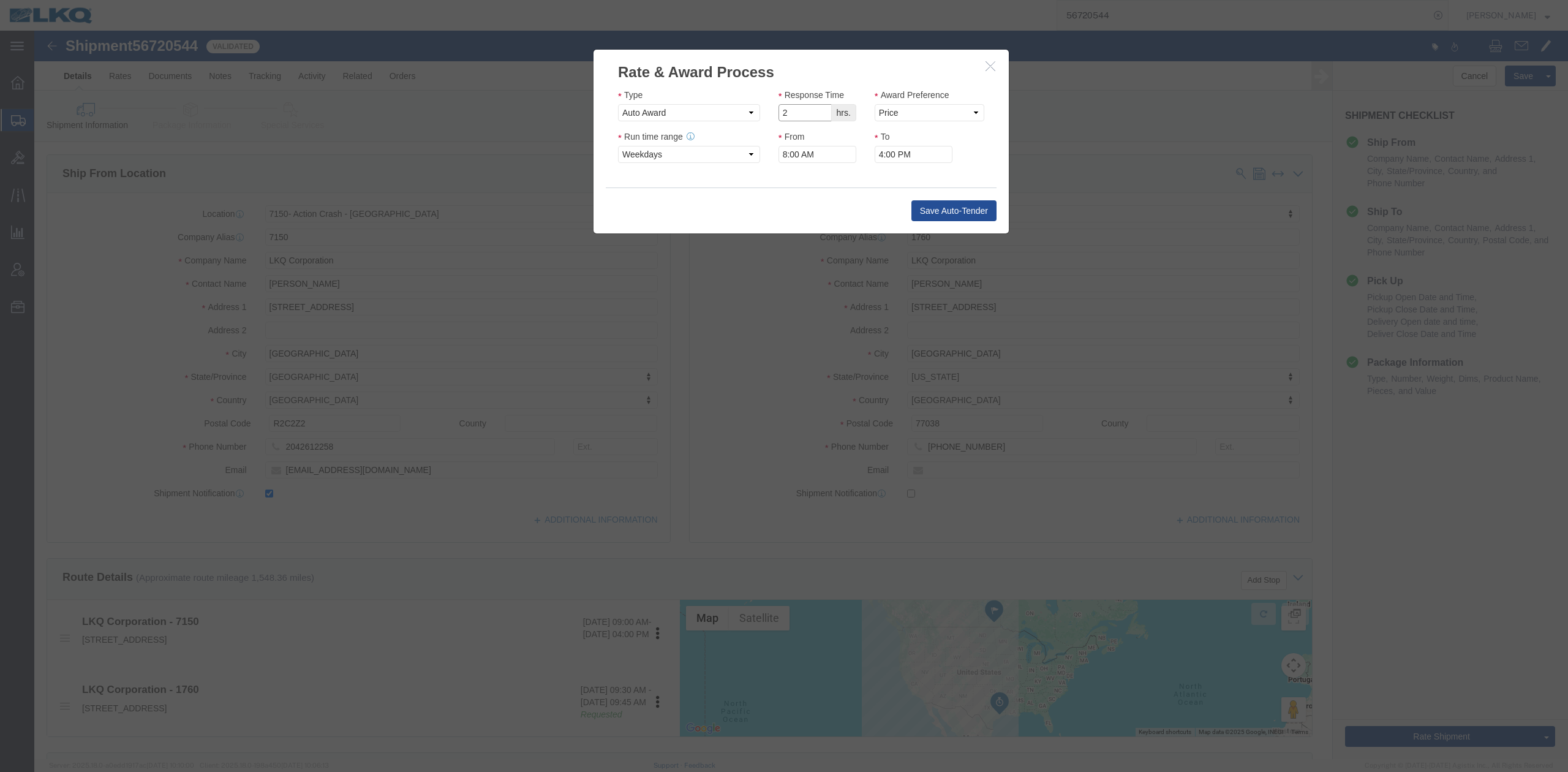
drag, startPoint x: 784, startPoint y: 87, endPoint x: 810, endPoint y: 87, distance: 26.0
type input "2"
click input "2"
drag, startPoint x: 849, startPoint y: 84, endPoint x: 849, endPoint y: 92, distance: 8.0
click div "Award Preference Price Carrier Rank"
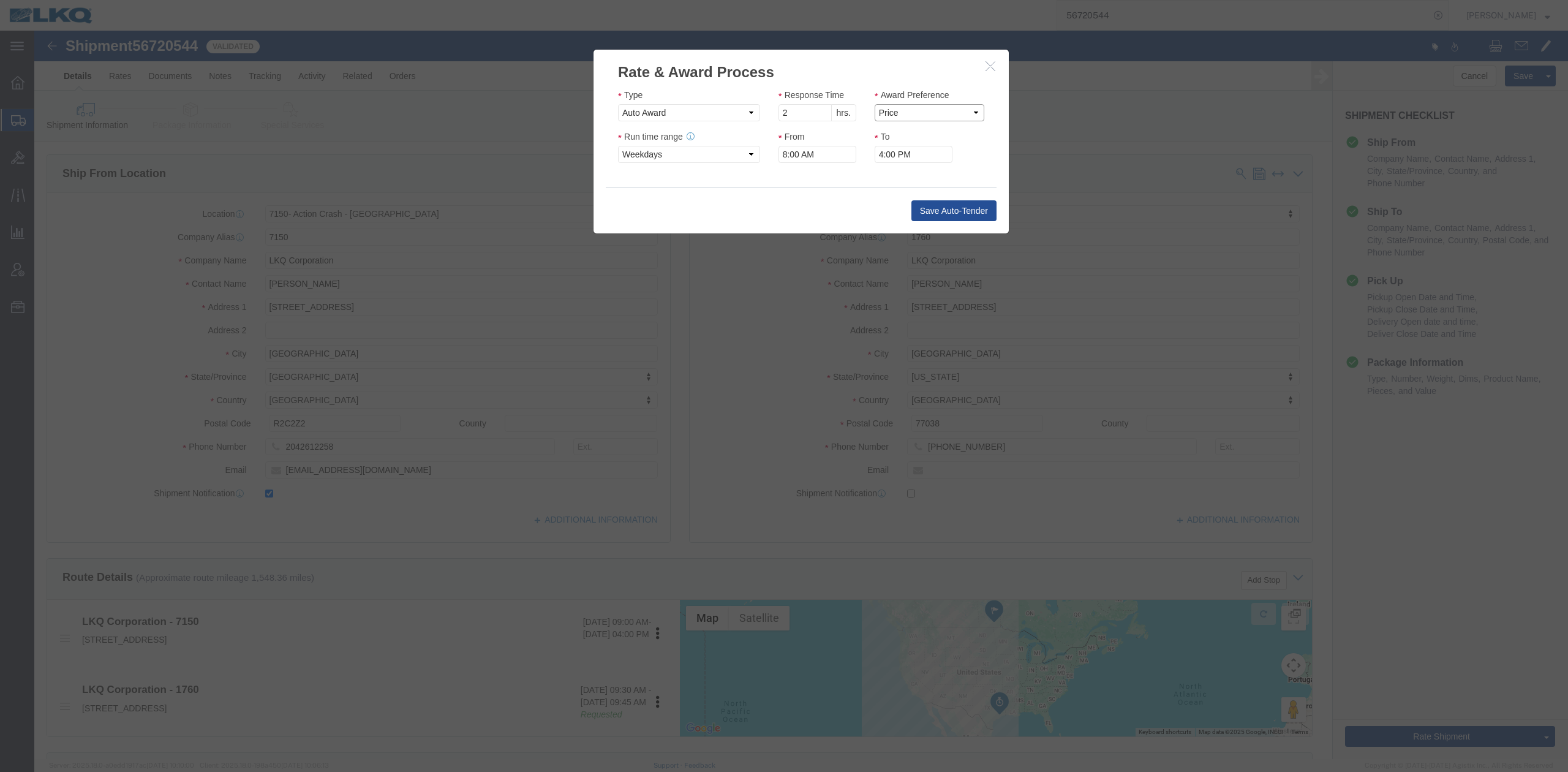
select select "LANE_RANK"
click select "Price Carrier Rank"
click input "4:00 PM"
type input "4:30 PM"
click button "Save Auto-Tender"
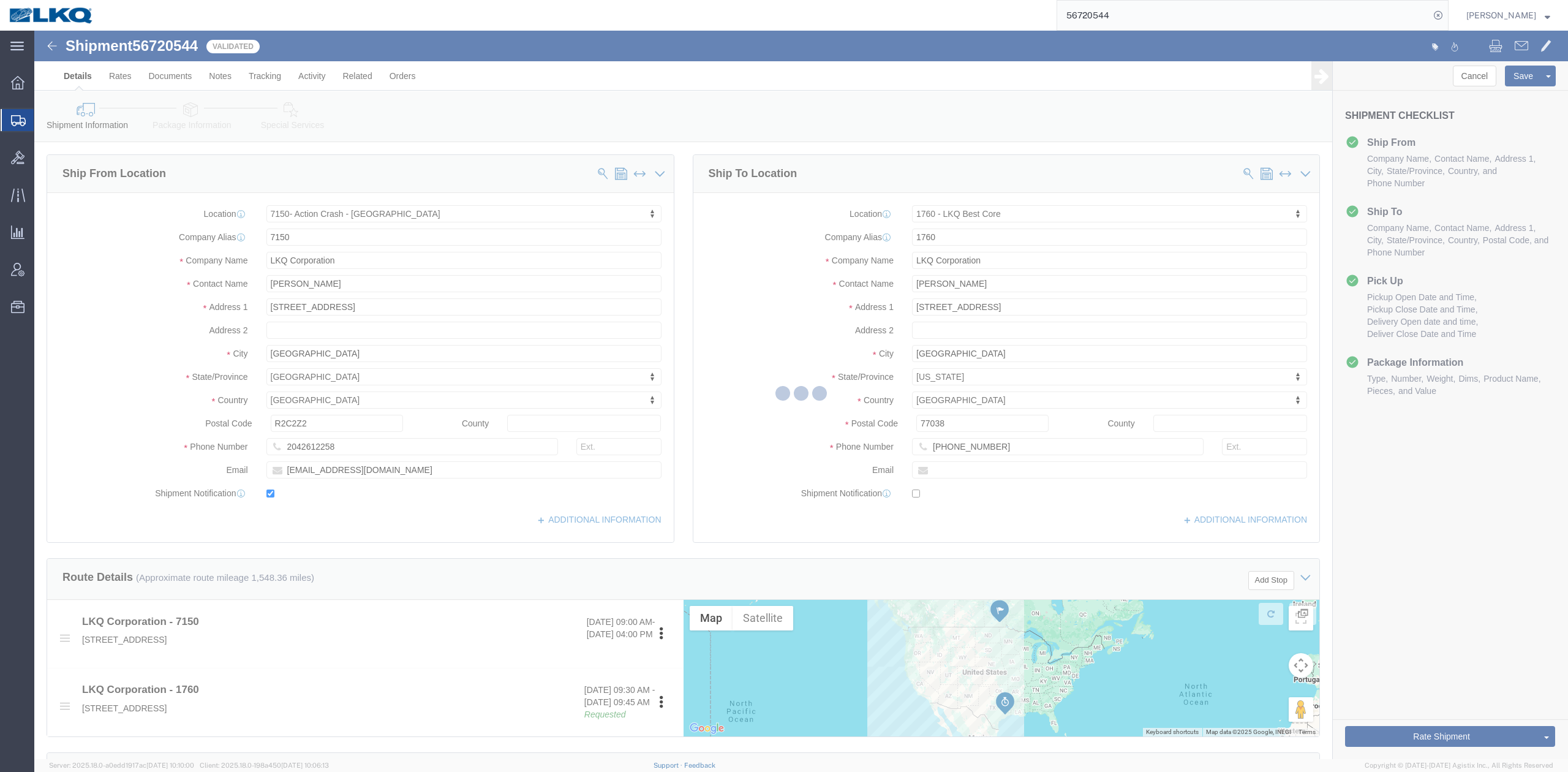
click at [1116, 17] on input "56720544" at bounding box center [1243, 16] width 372 height 30
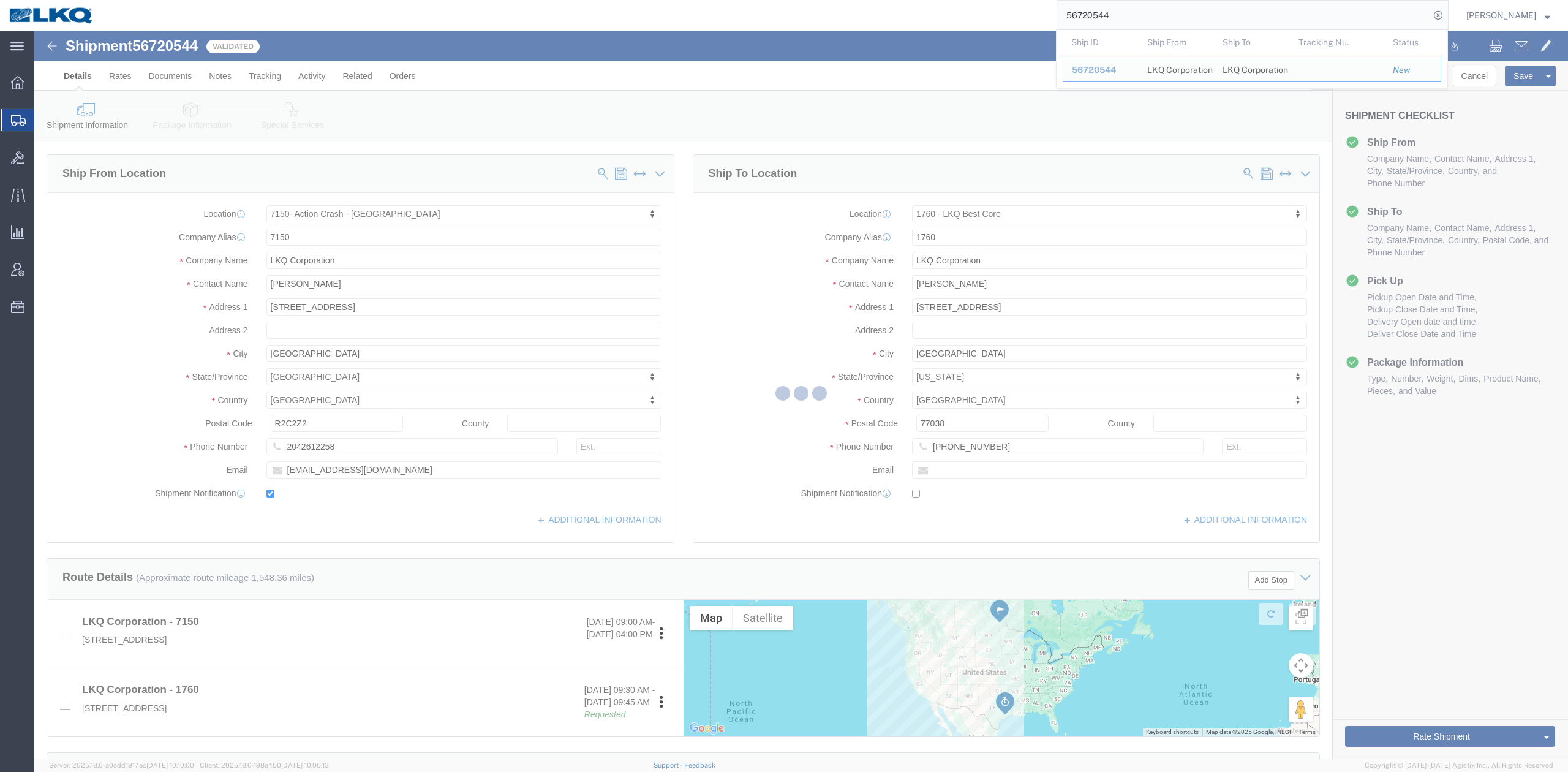
click at [1116, 17] on input "56720544" at bounding box center [1243, 16] width 372 height 30
paste input "363"
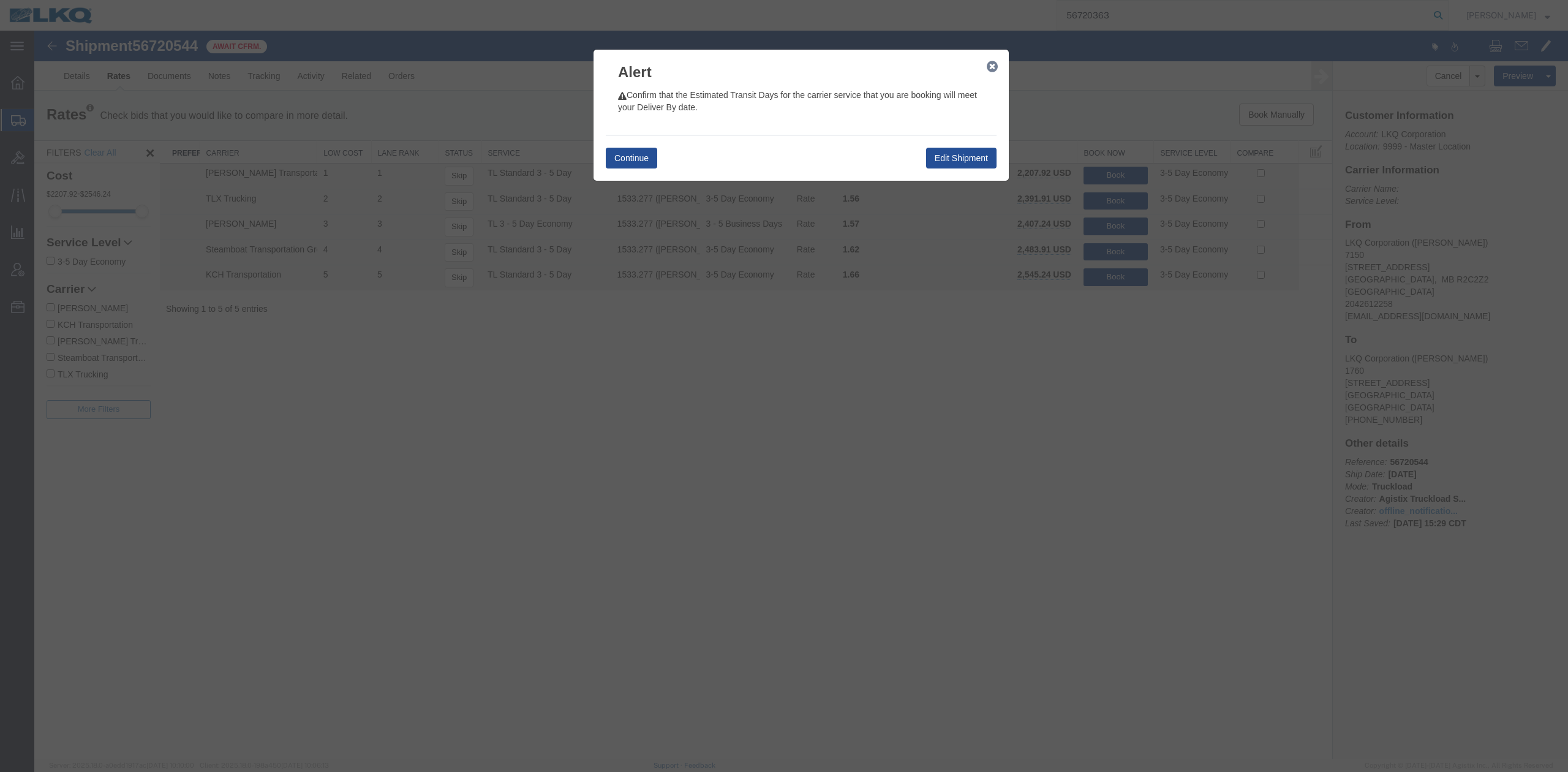
click at [34, 30] on agx-top-navbar "56720363 Matt Harvey" at bounding box center [34, 400] width 0 height 741
click at [619, 155] on button "Continue" at bounding box center [631, 158] width 52 height 21
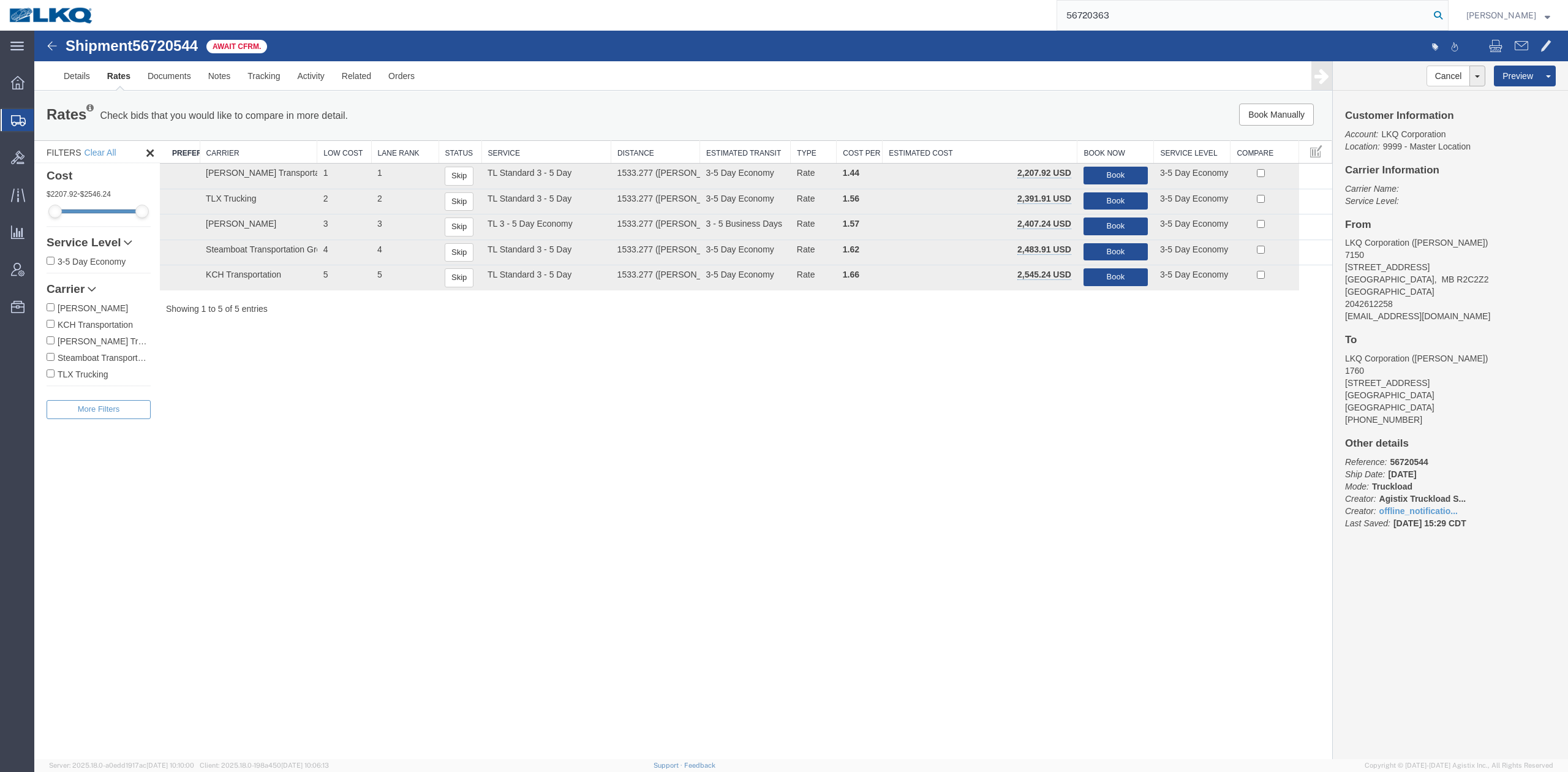
click at [1447, 11] on icon at bounding box center [1438, 15] width 17 height 17
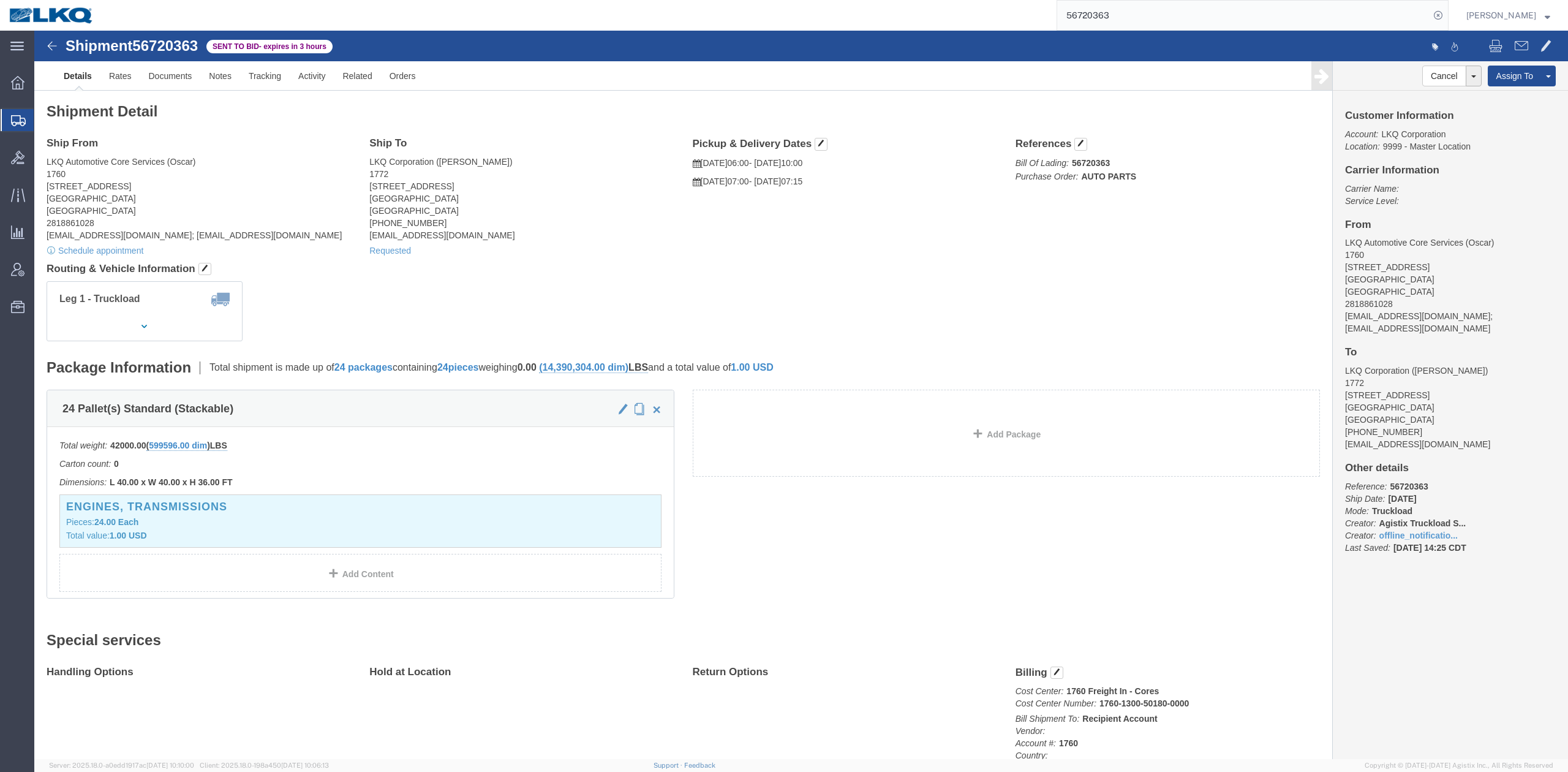
click at [1177, 22] on input "56720363" at bounding box center [1243, 16] width 372 height 30
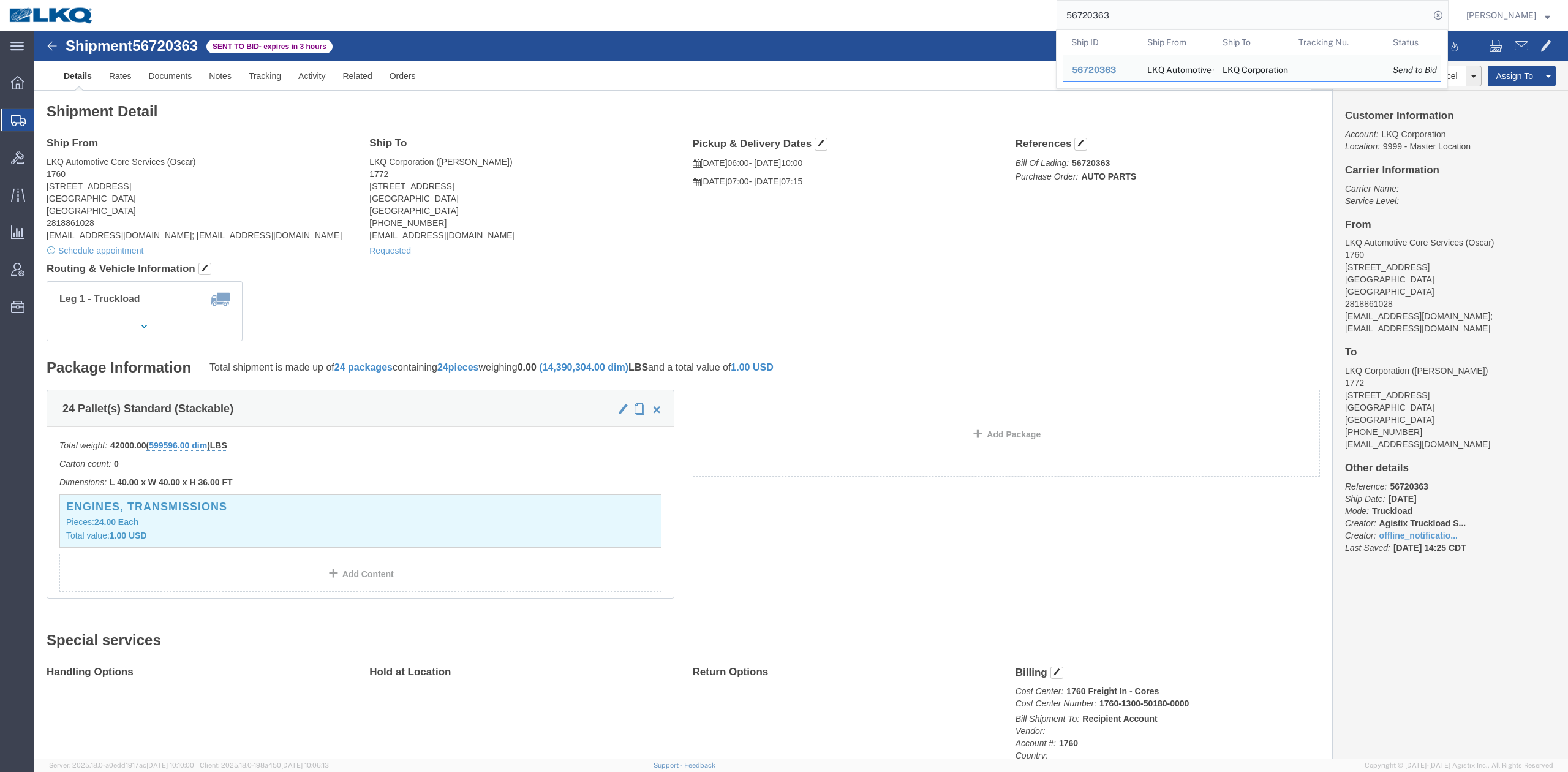
click at [1176, 22] on input "56720363" at bounding box center [1243, 16] width 372 height 30
click at [1109, 11] on input "56720363" at bounding box center [1243, 16] width 372 height 30
paste input "412518"
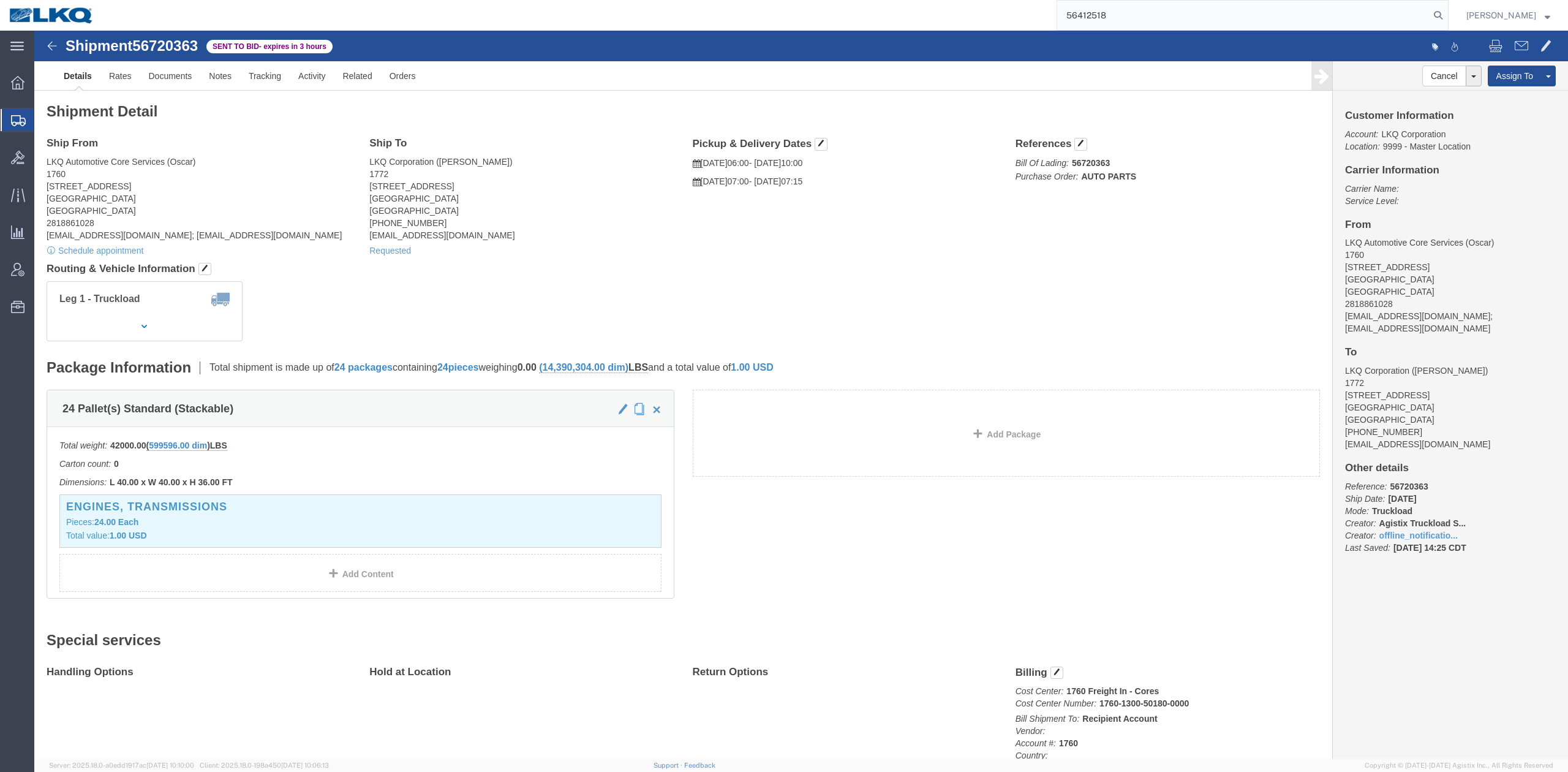
click at [1474, 25] on nav "56412518 Matt Harvey" at bounding box center [788, 15] width 1560 height 30
drag, startPoint x: 1466, startPoint y: 18, endPoint x: 305, endPoint y: 115, distance: 1165.0
click at [1447, 18] on icon at bounding box center [1438, 15] width 17 height 17
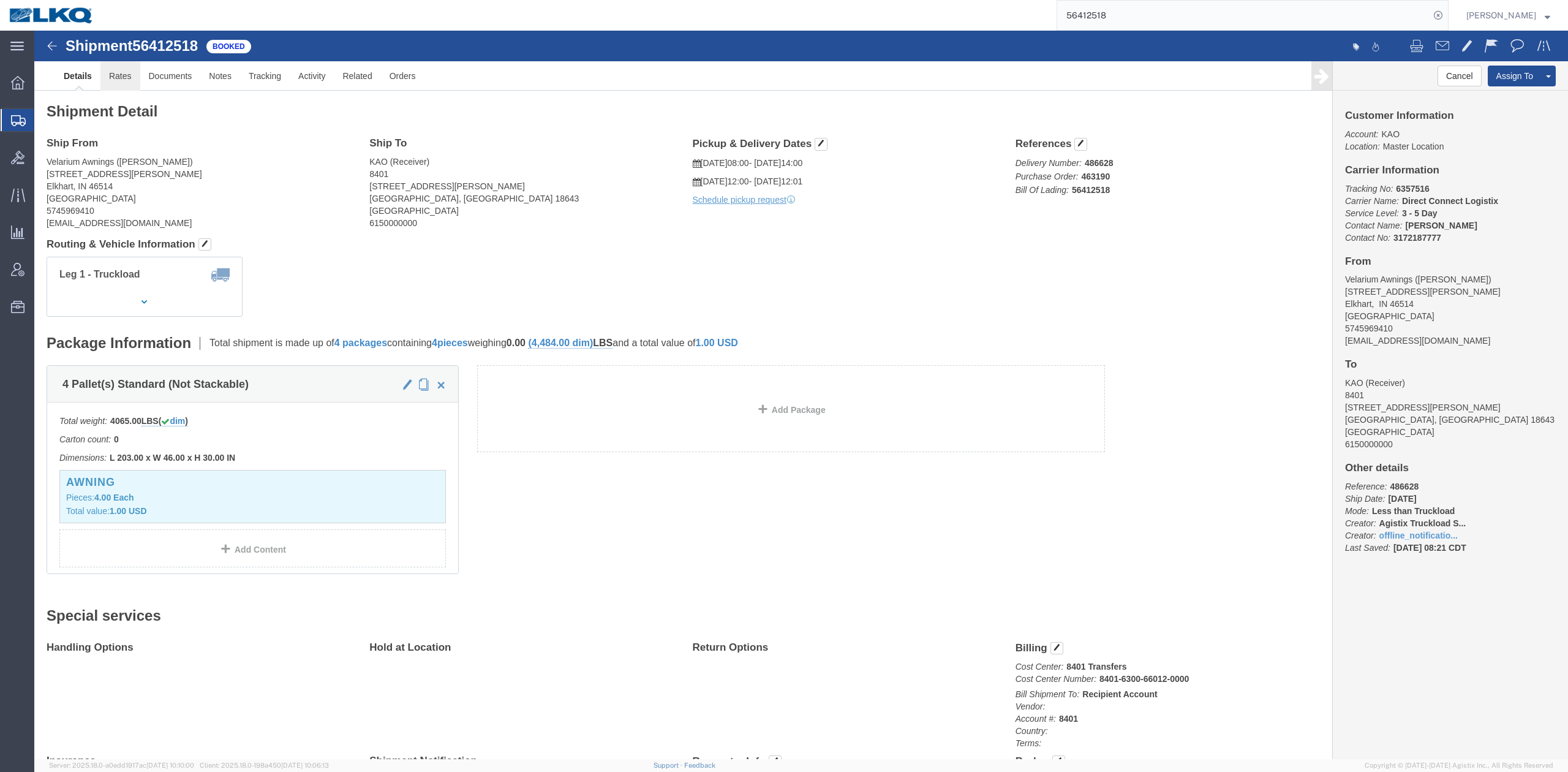
click link "Rates"
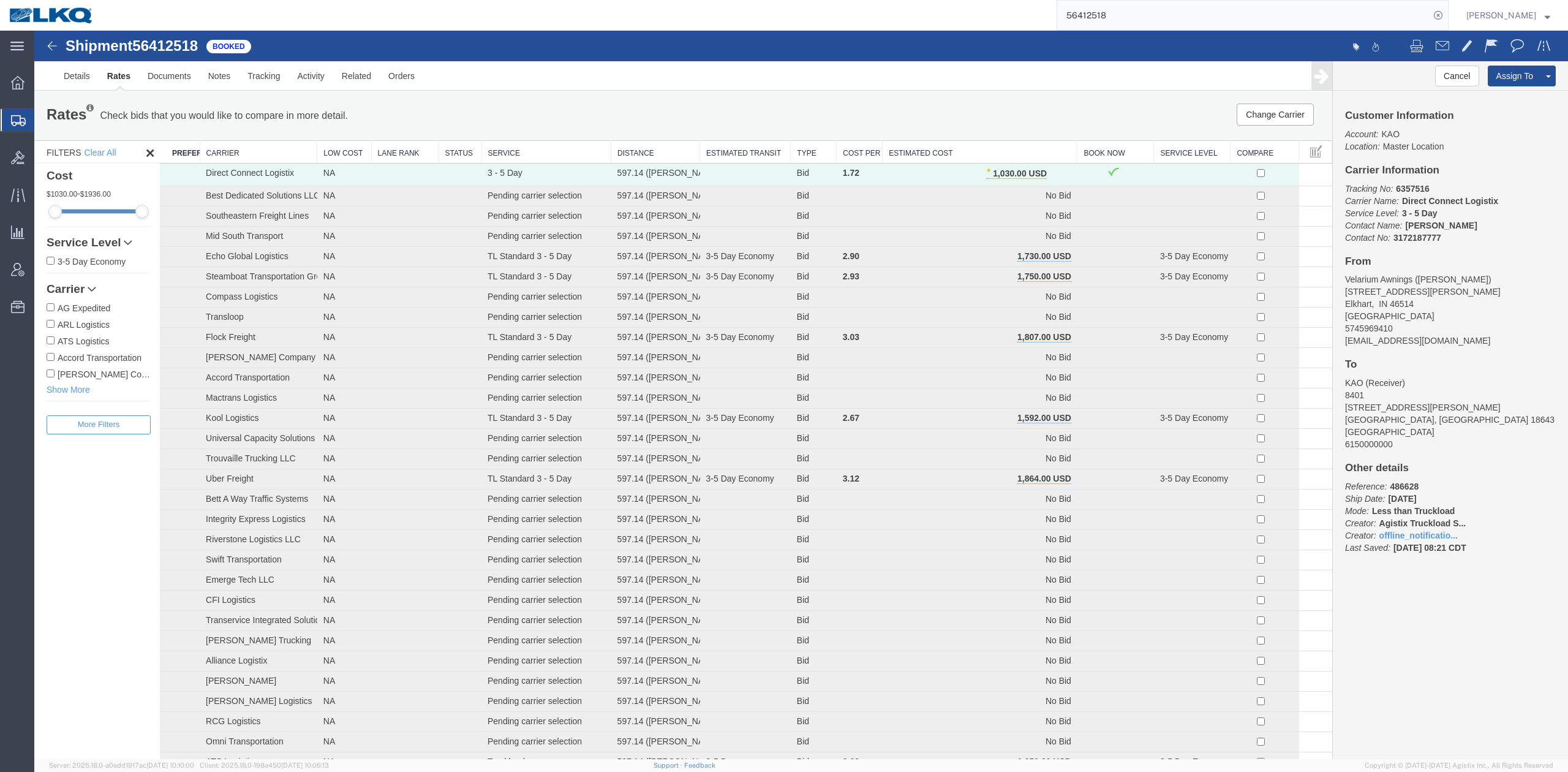
click at [967, 144] on th "Estimated Cost" at bounding box center [979, 152] width 195 height 23
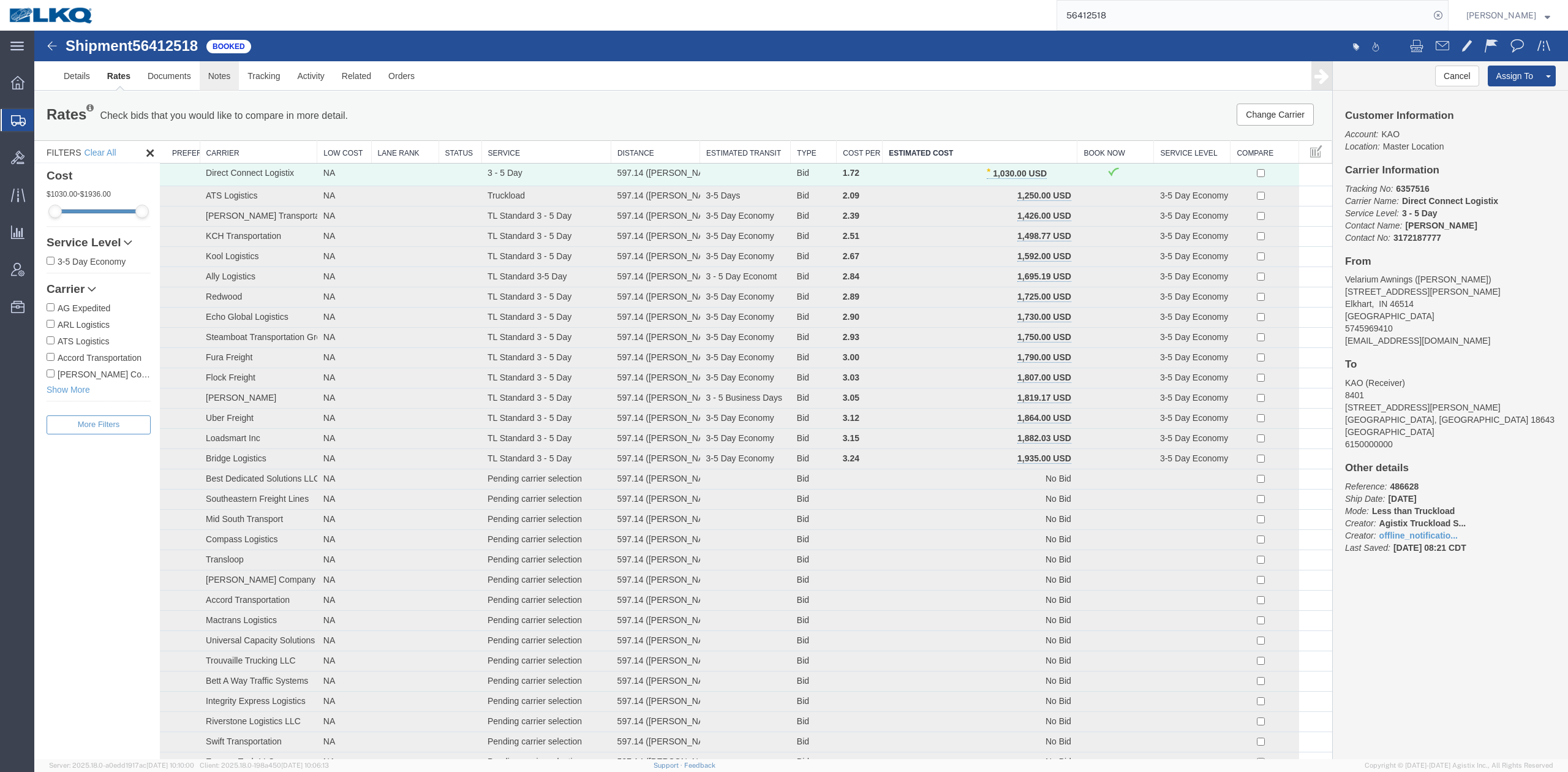
click at [233, 80] on link "Notes" at bounding box center [220, 76] width 40 height 30
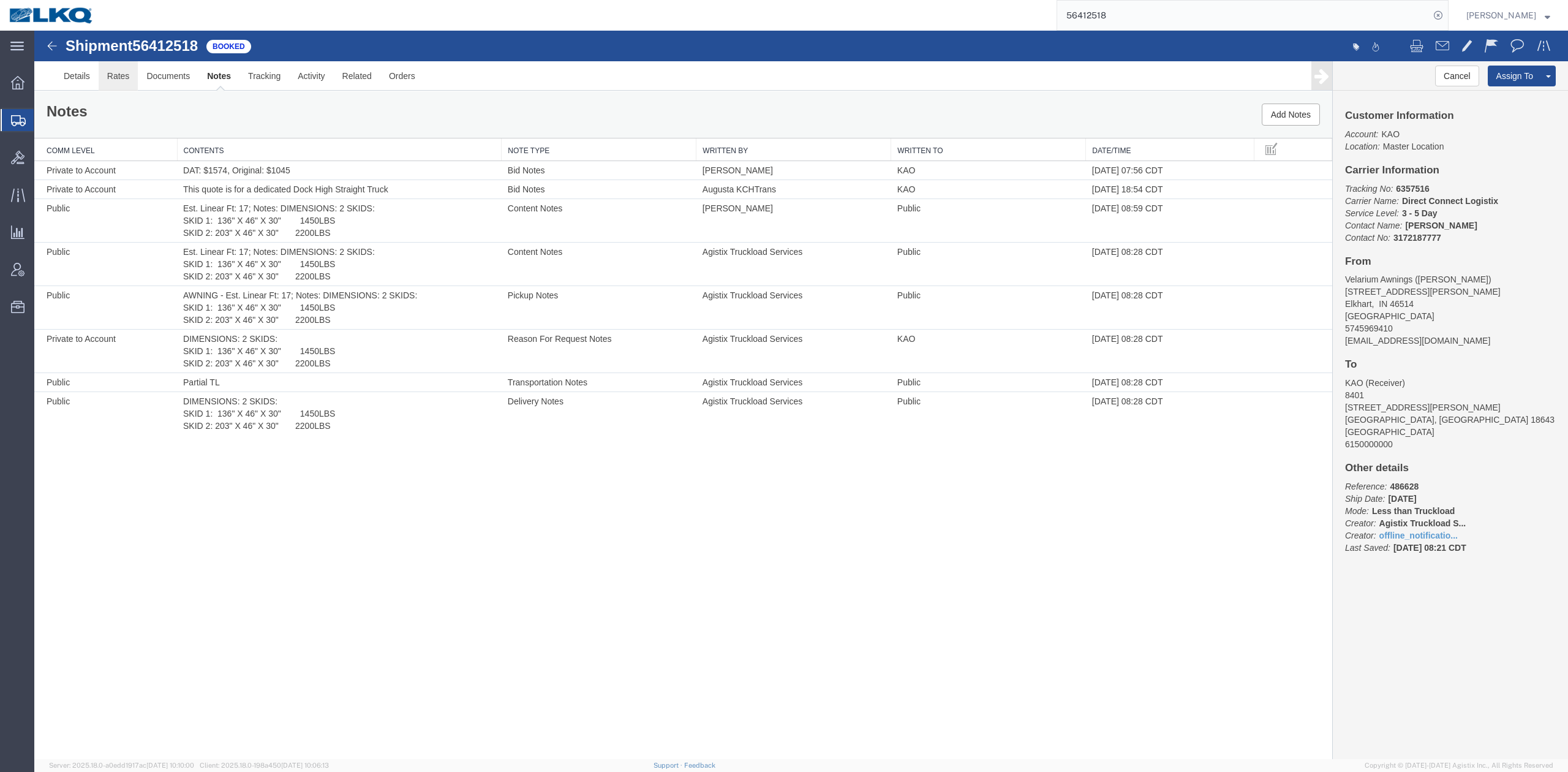
click at [124, 80] on link "Rates" at bounding box center [118, 76] width 40 height 30
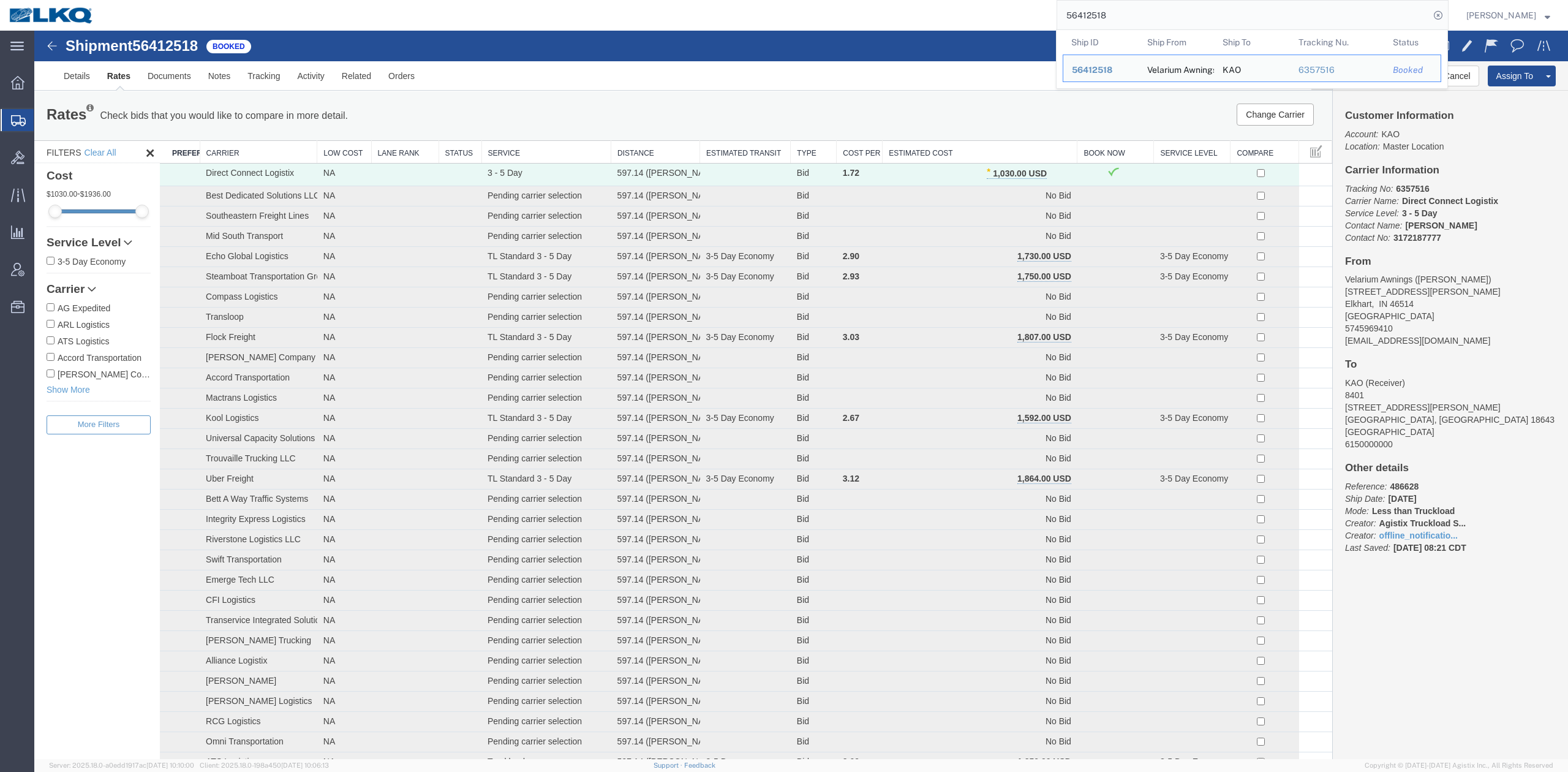
click at [1167, 13] on input "56412518" at bounding box center [1243, 16] width 372 height 30
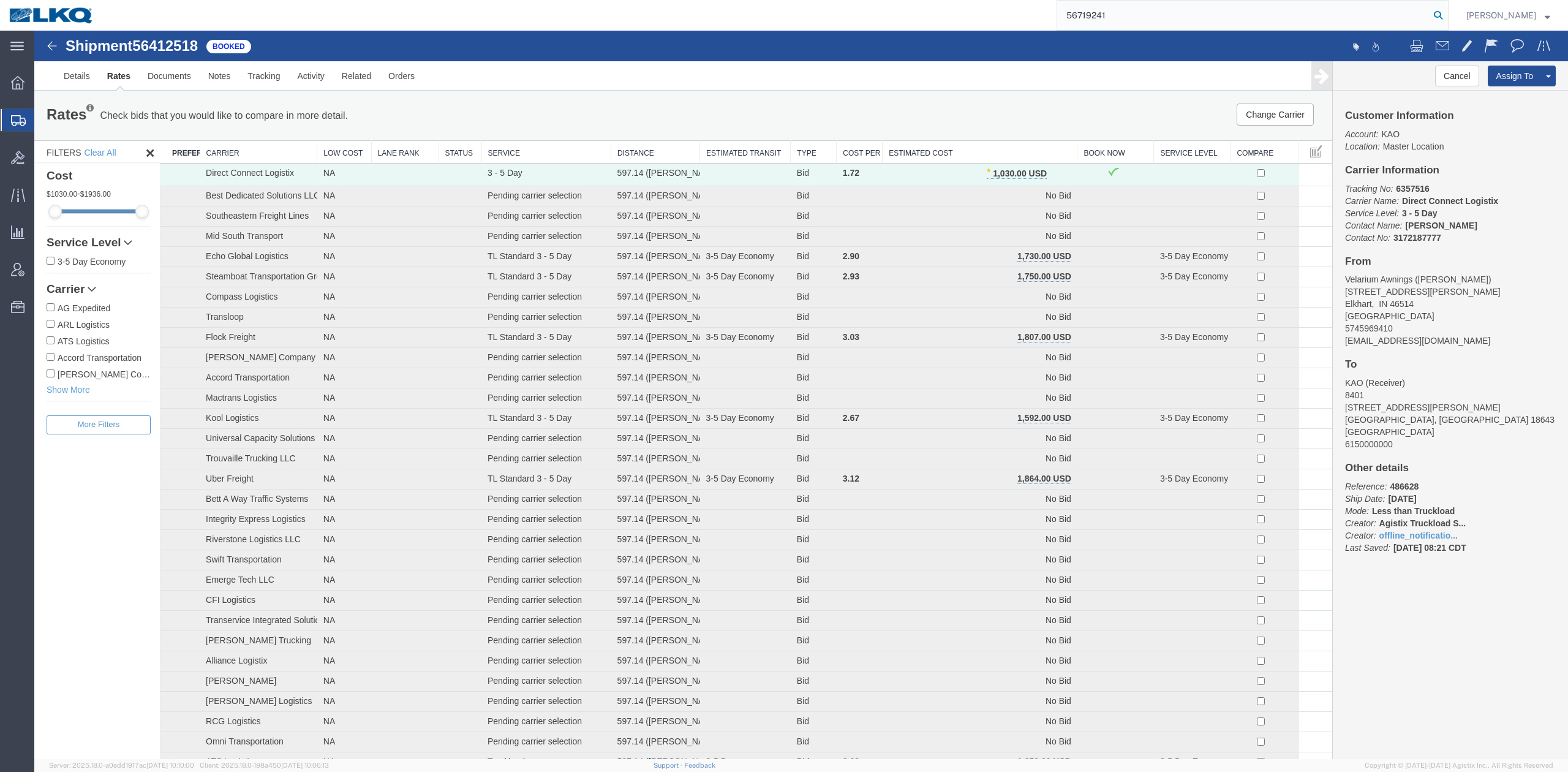
click at [1447, 10] on icon at bounding box center [1438, 15] width 17 height 17
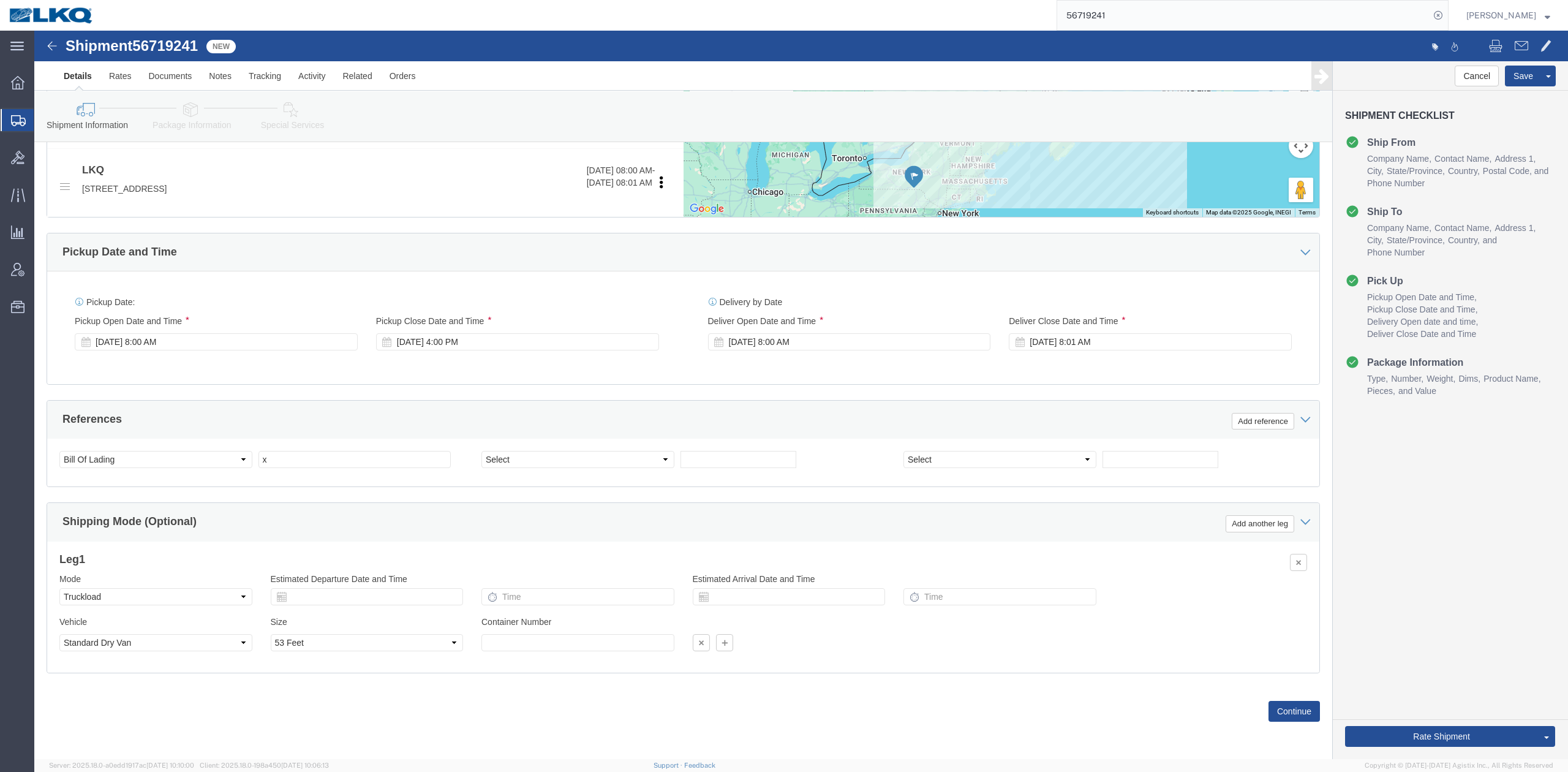
scroll to position [523, 0]
click div "Ship From Location Location Select Select My Profile Location 1100 - LKQ Crysta…"
click at [1150, 10] on input "56719241" at bounding box center [1243, 16] width 372 height 30
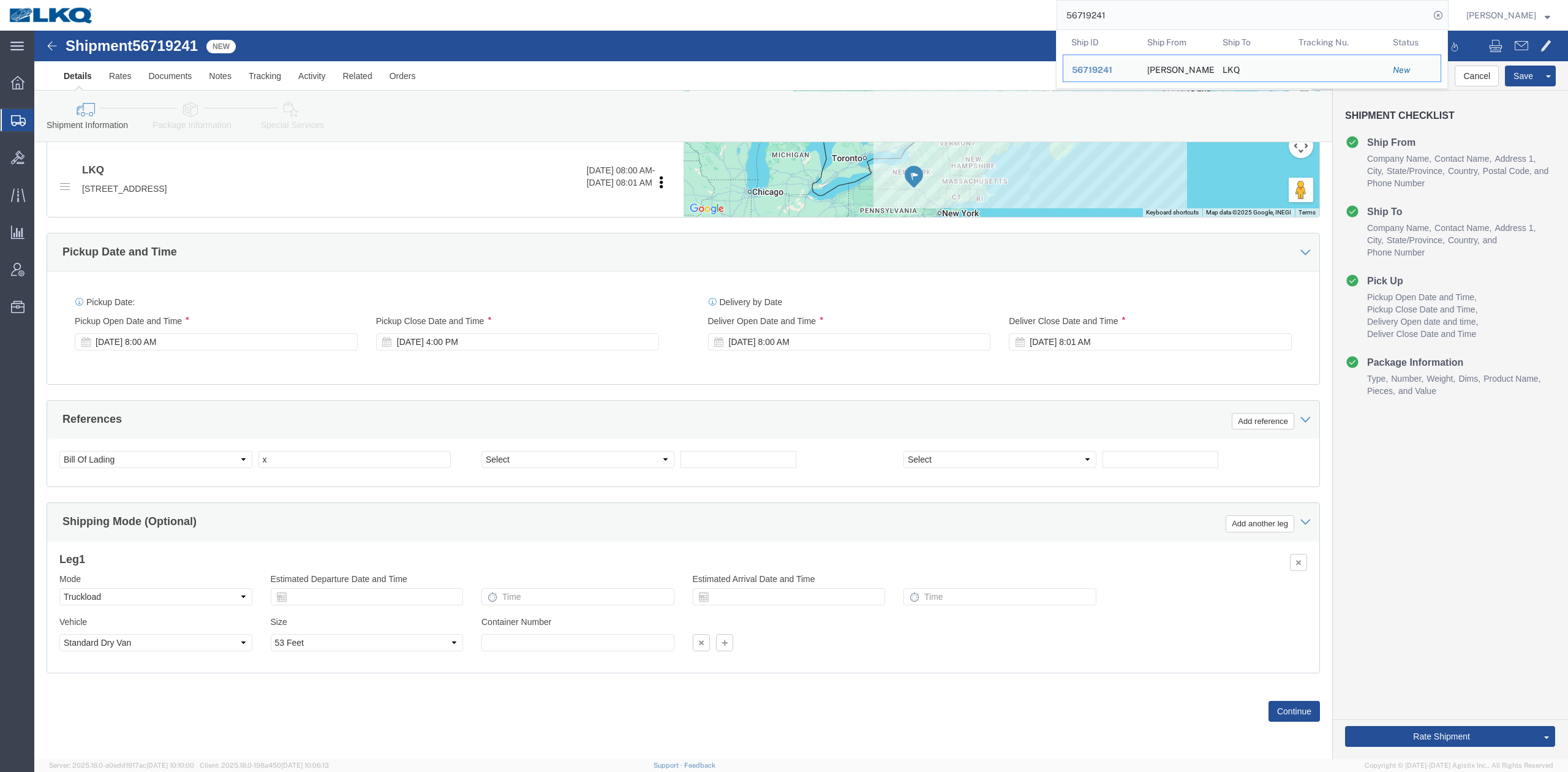
paste input "05972"
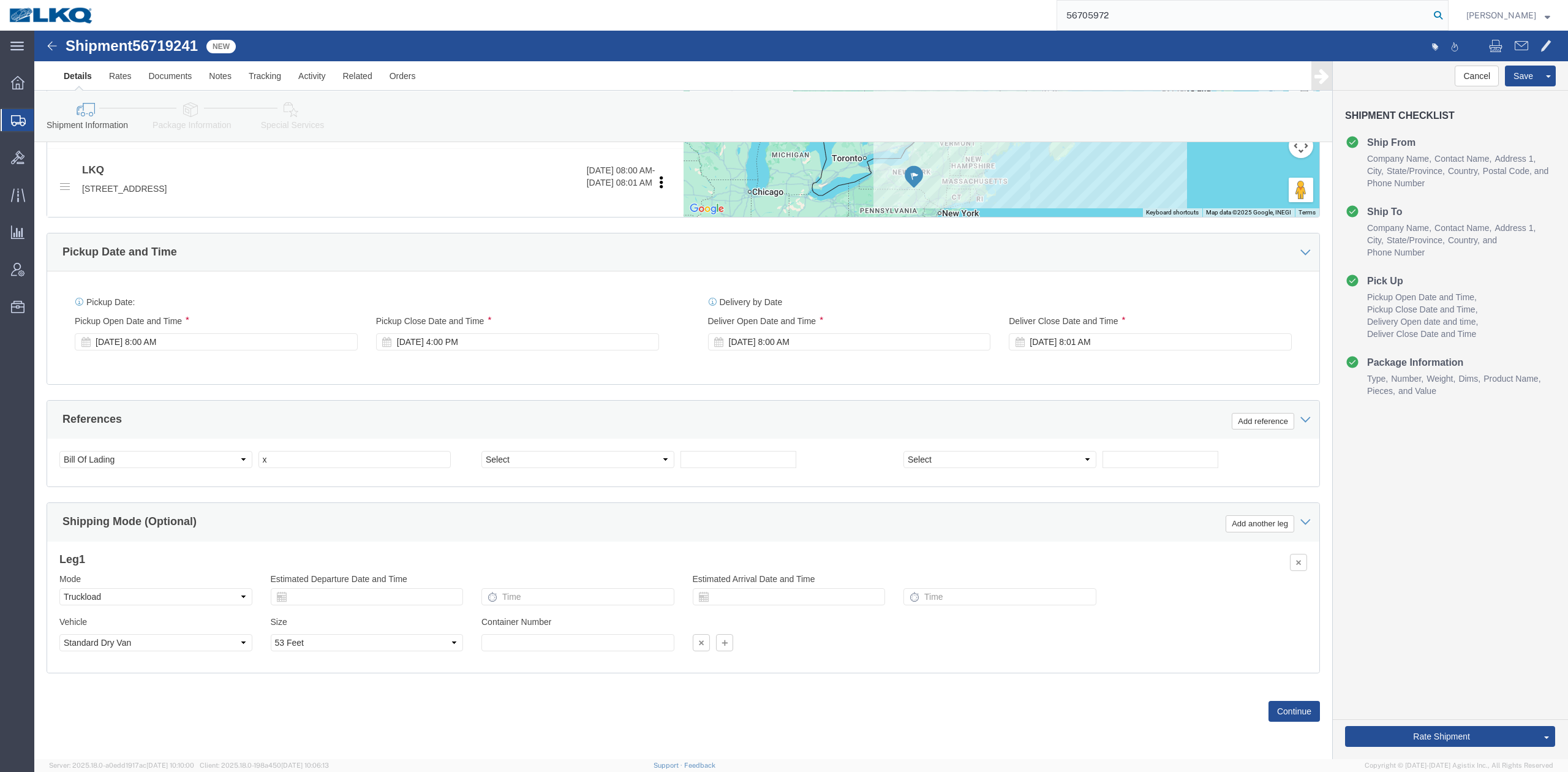
type input "56705972"
click at [1447, 11] on icon at bounding box center [1438, 15] width 17 height 17
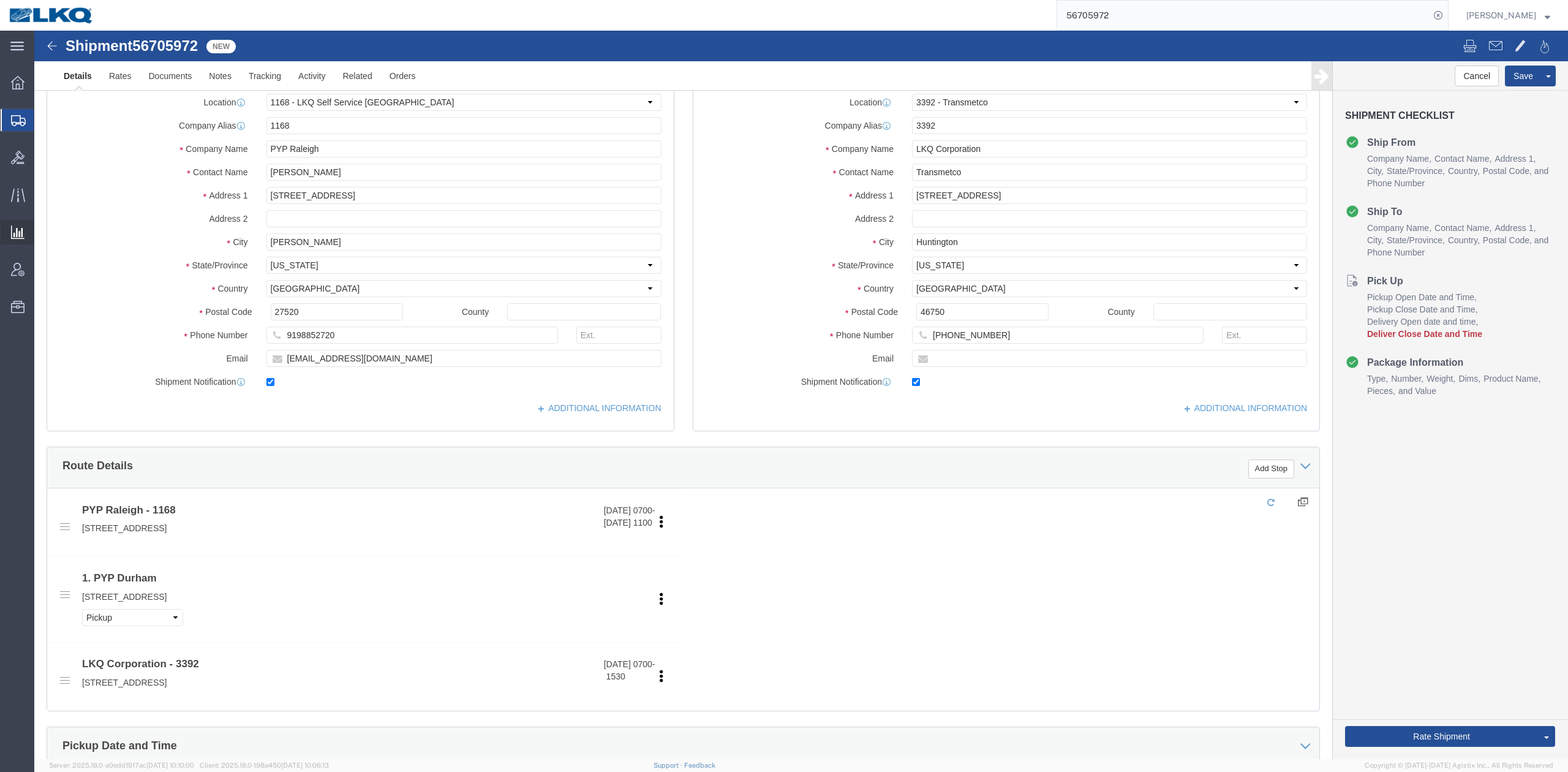
select select "27394"
select select "28018"
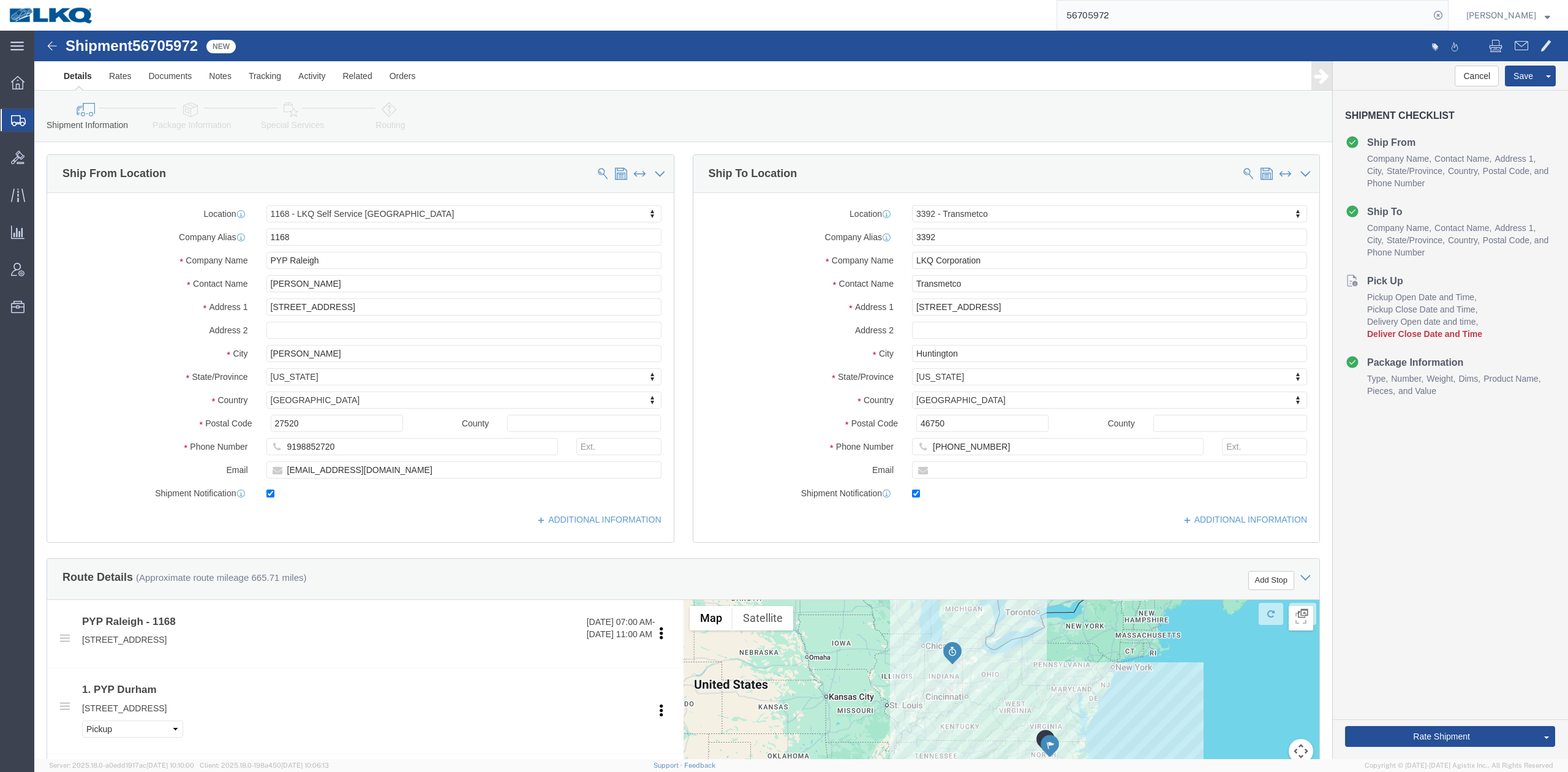
click at [1115, 19] on input "56705972" at bounding box center [1243, 16] width 372 height 30
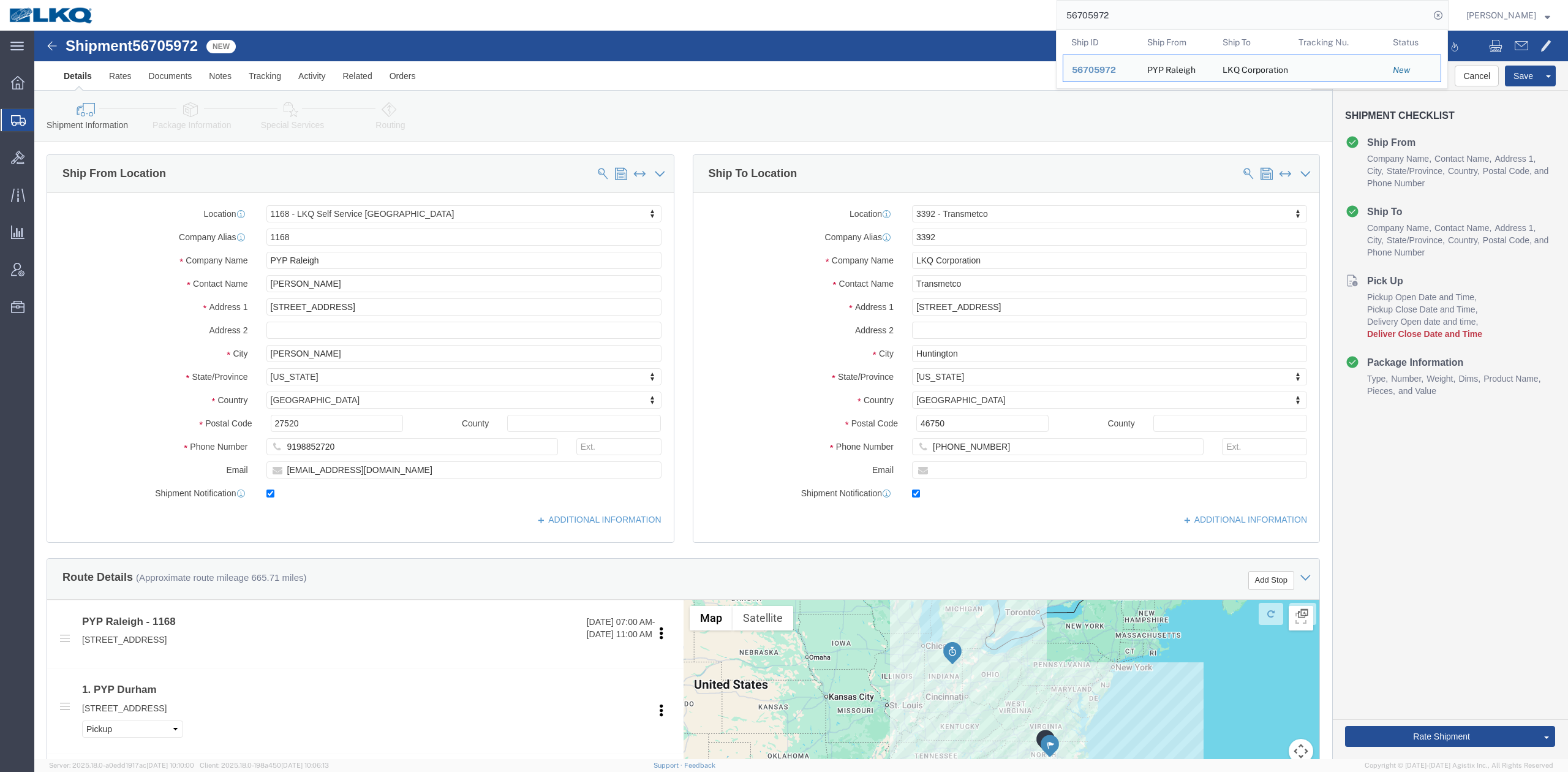
click at [1115, 19] on input "56705972" at bounding box center [1243, 16] width 372 height 30
paste input "17728"
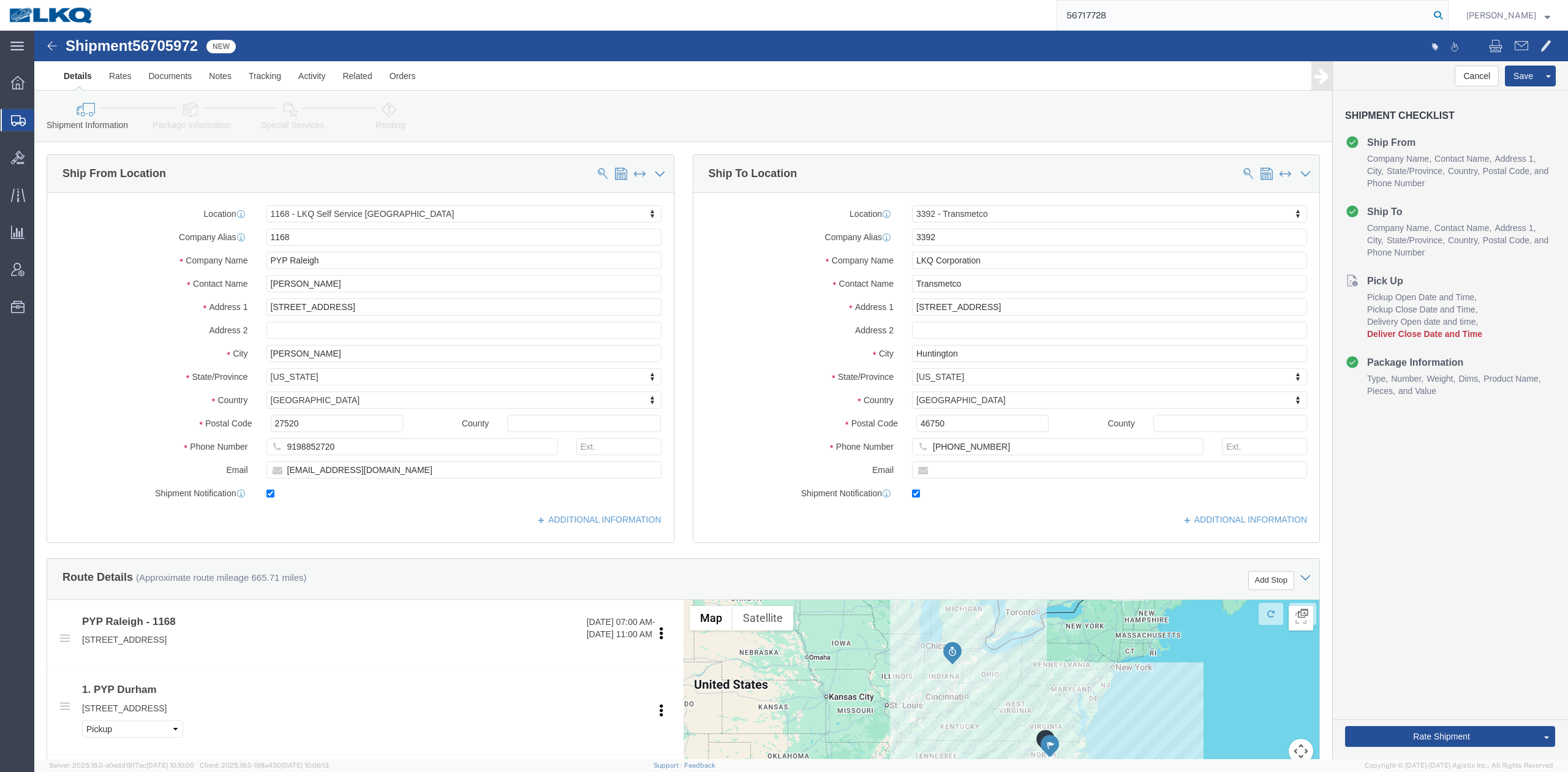
click at [1447, 21] on icon at bounding box center [1438, 15] width 17 height 17
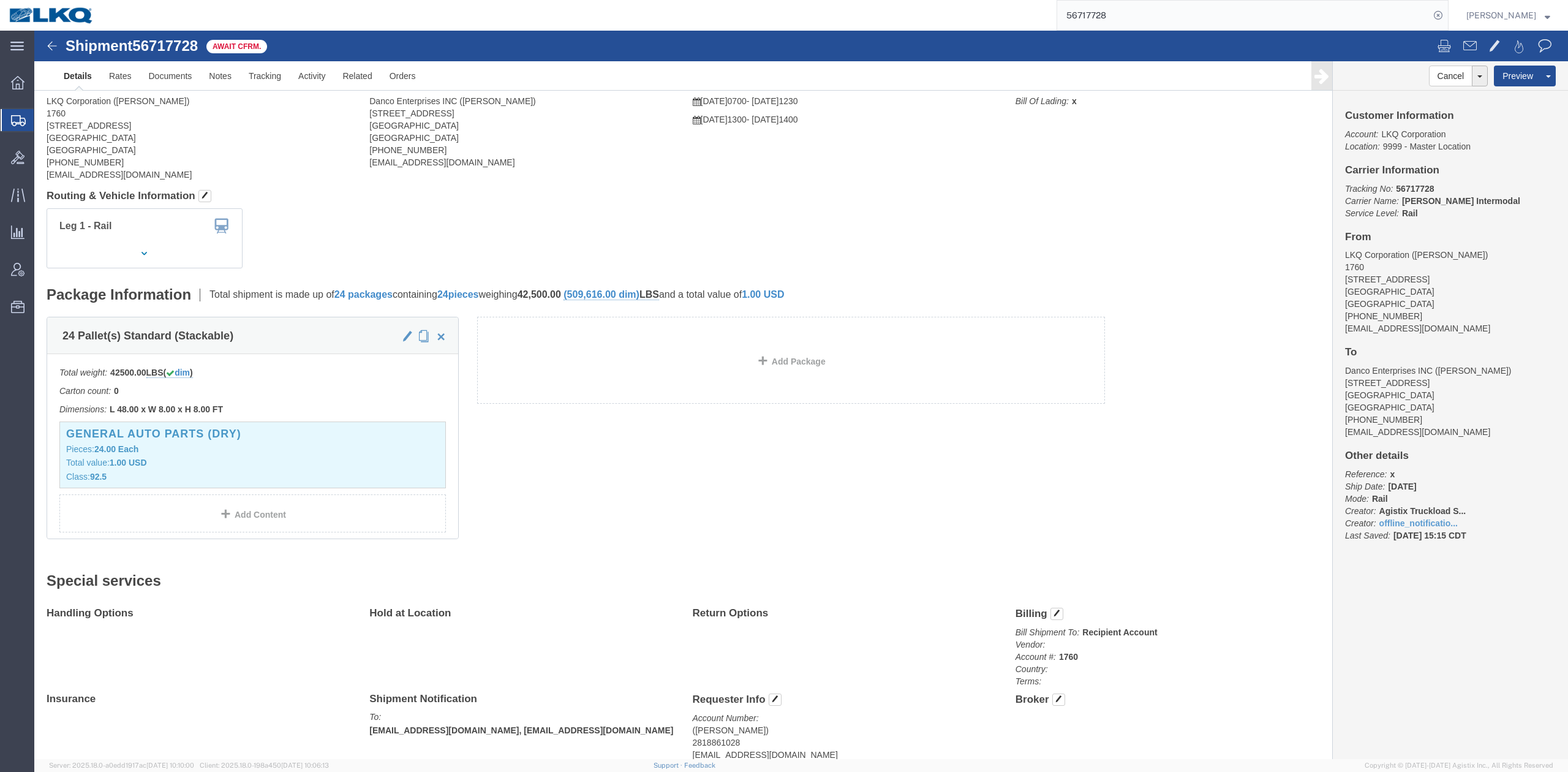
click at [1110, 9] on input "56717728" at bounding box center [1243, 16] width 372 height 30
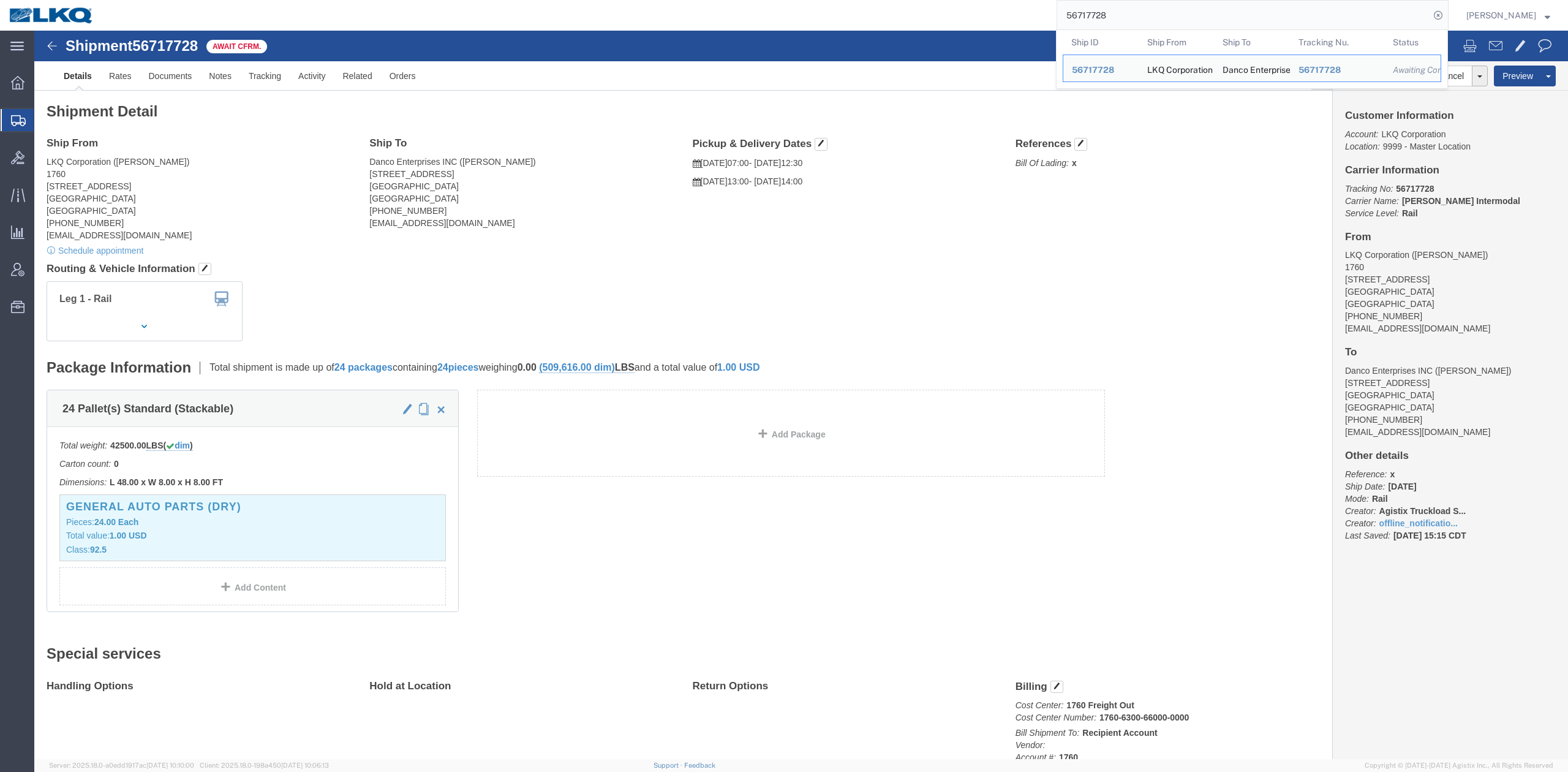
paste input "8900"
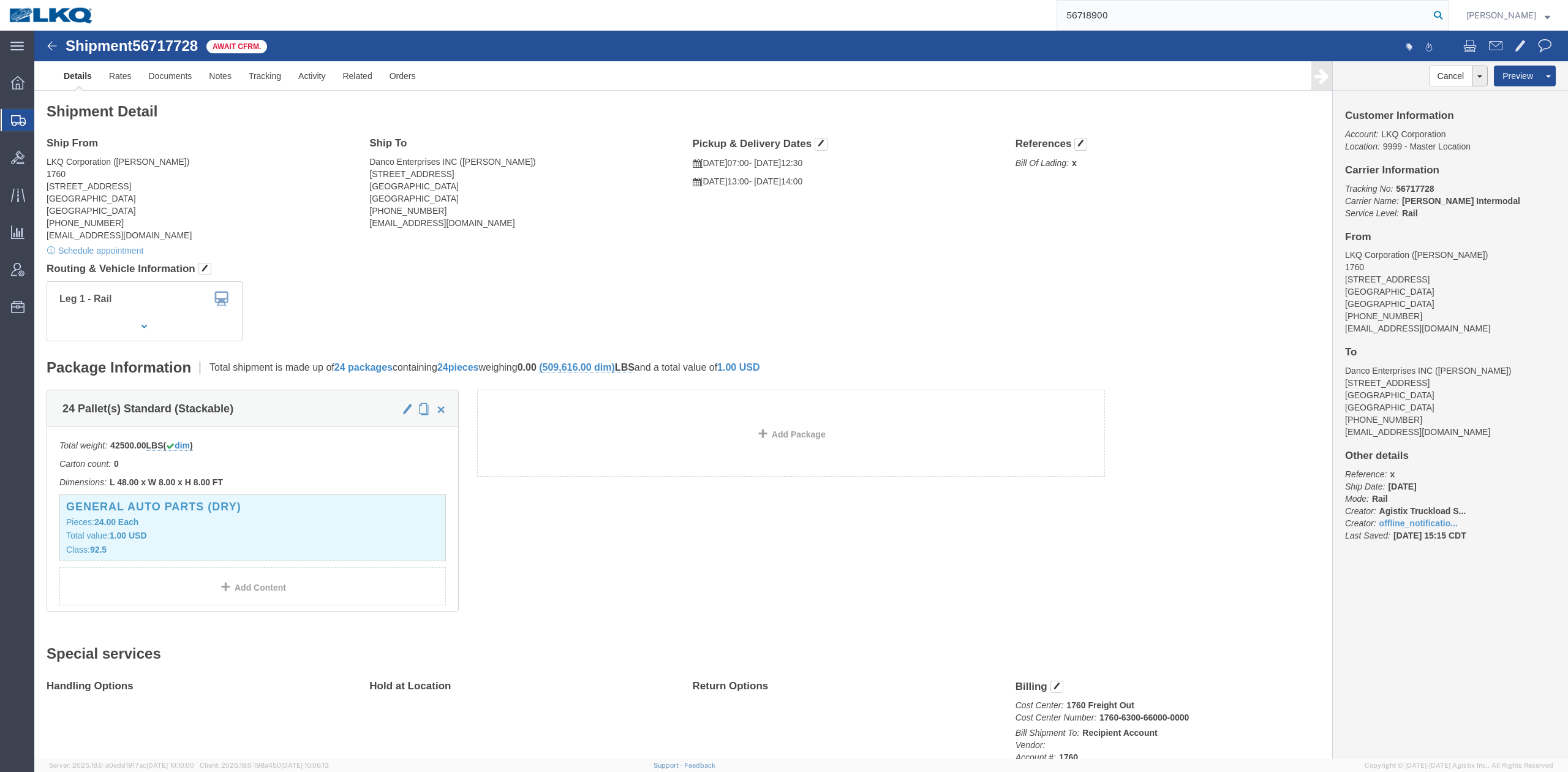
drag, startPoint x: 1458, startPoint y: 13, endPoint x: 118, endPoint y: 374, distance: 1387.8
click at [1447, 13] on icon at bounding box center [1438, 15] width 17 height 17
click at [1113, 13] on input "56718900" at bounding box center [1243, 16] width 372 height 30
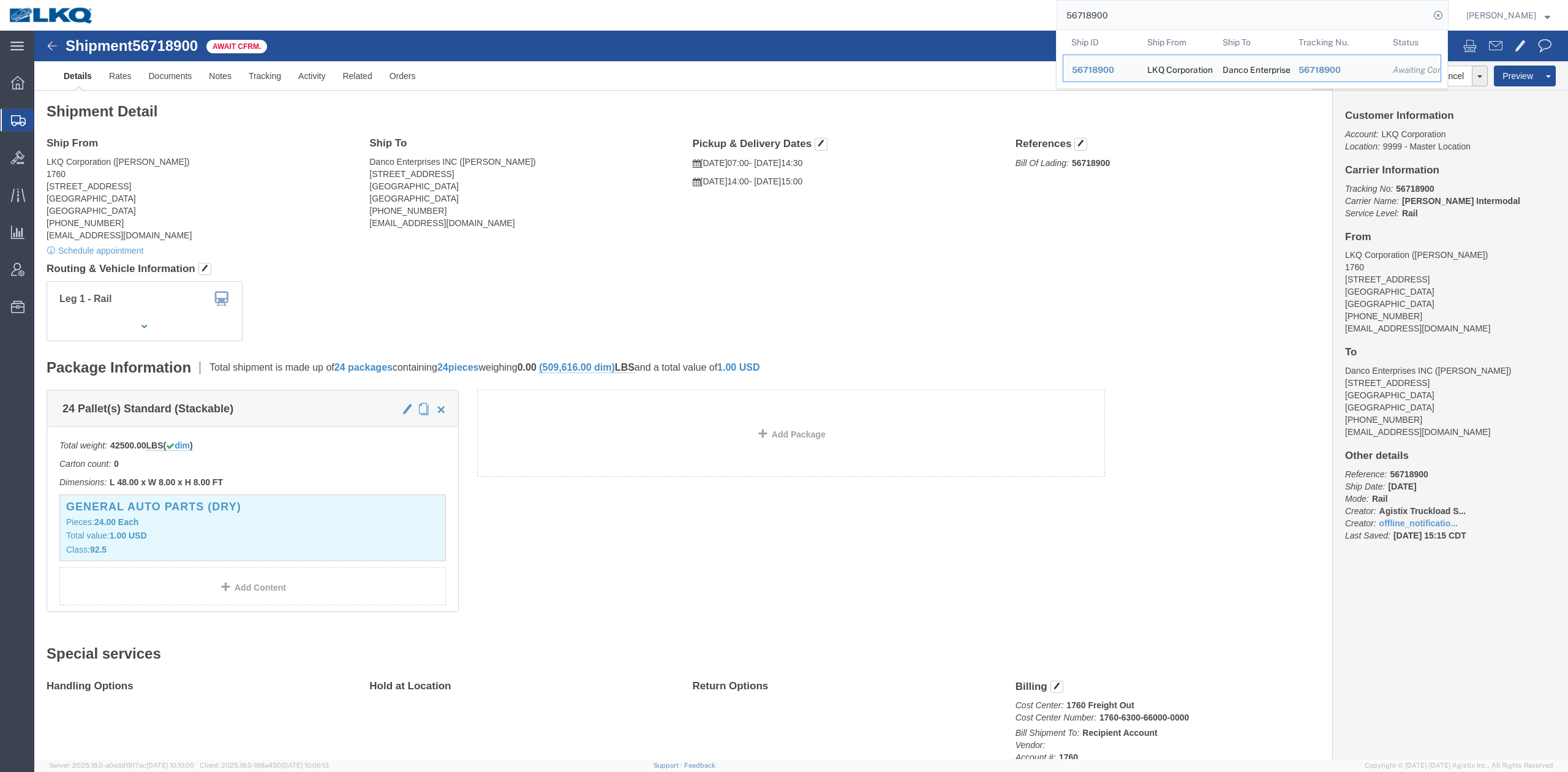
click at [1113, 13] on input "56718900" at bounding box center [1243, 16] width 372 height 30
paste input "01304"
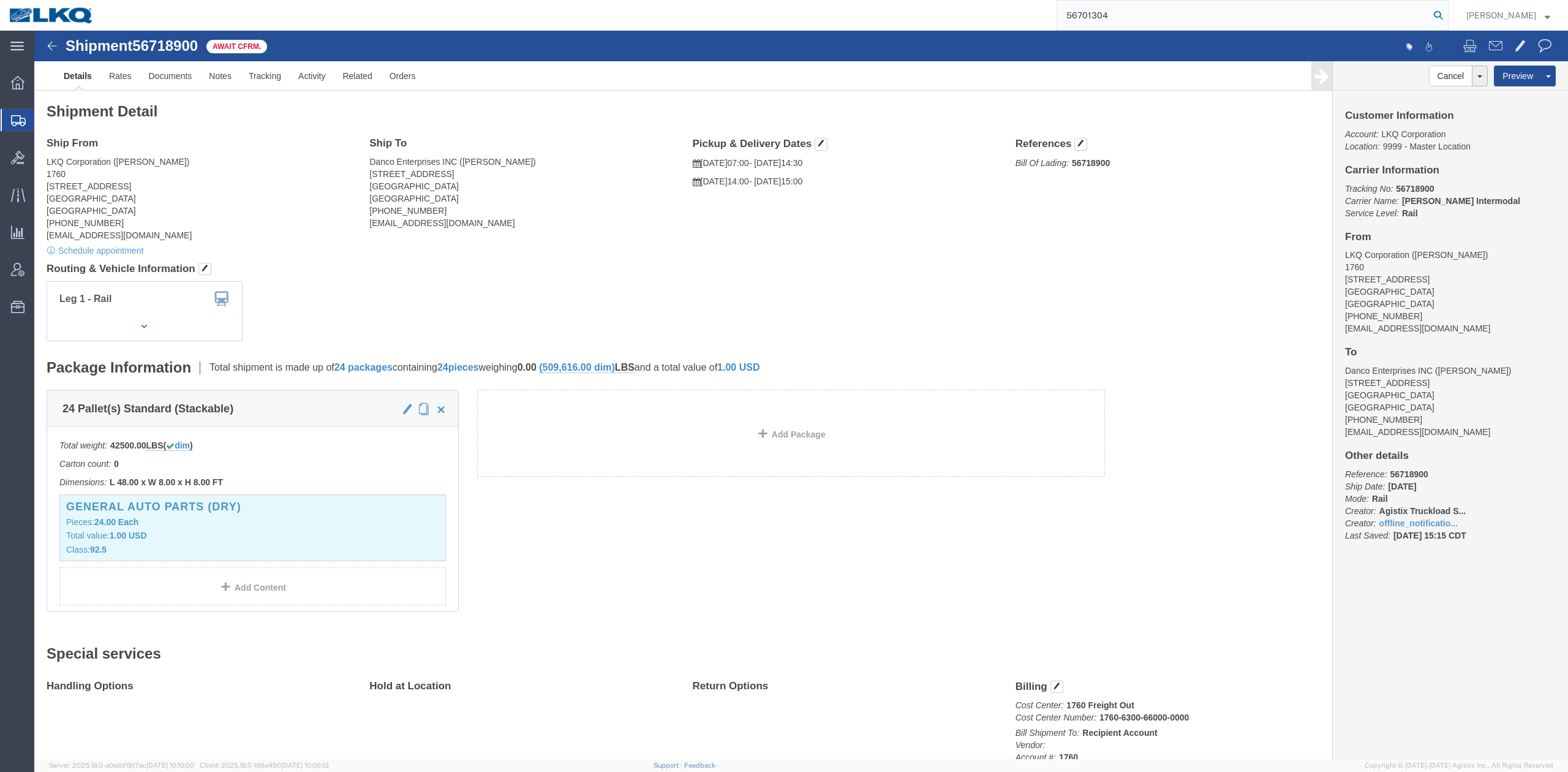
click at [1447, 16] on icon at bounding box center [1438, 15] width 17 height 17
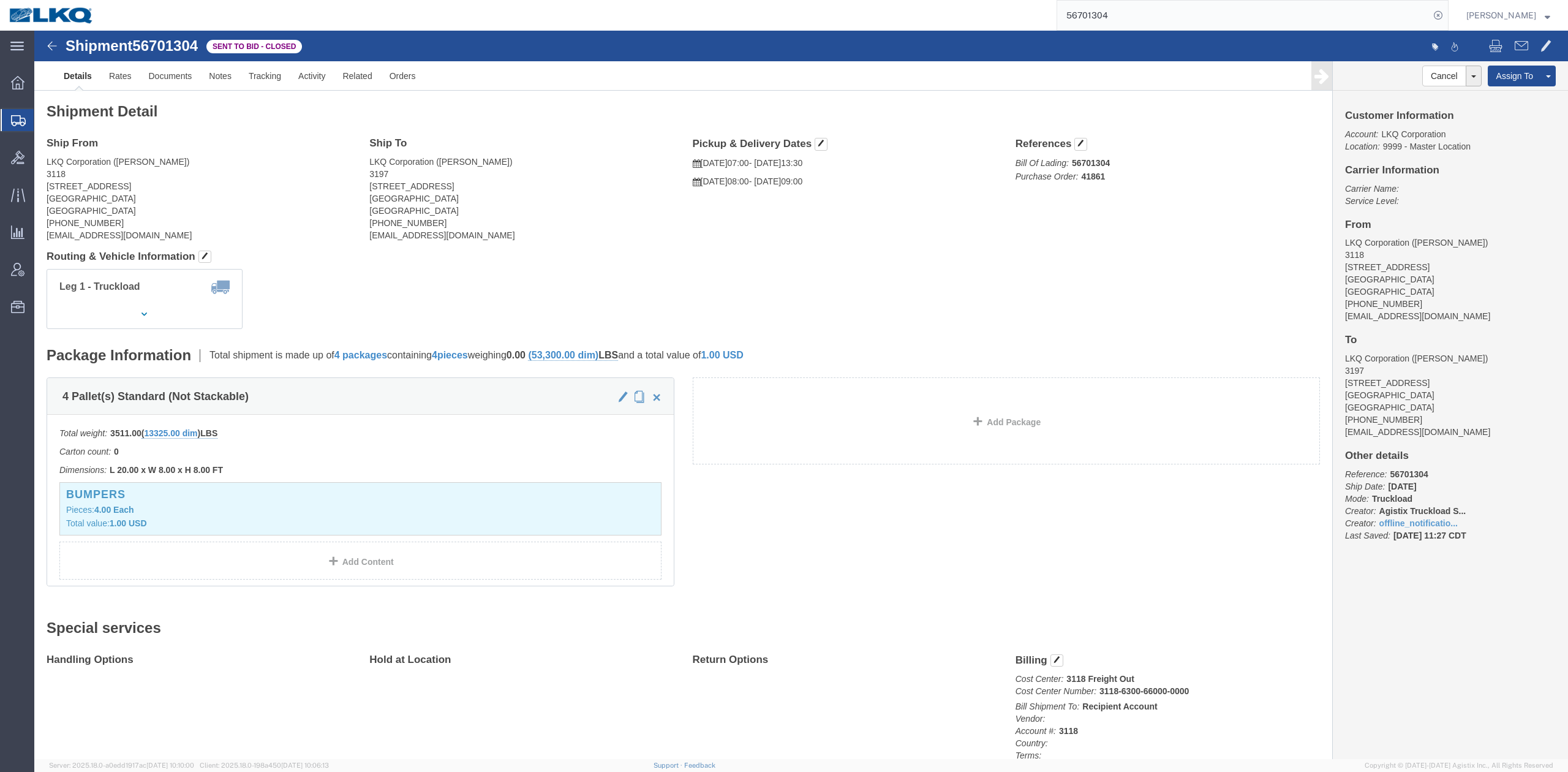
click at [1128, 25] on input "56701304" at bounding box center [1243, 16] width 372 height 30
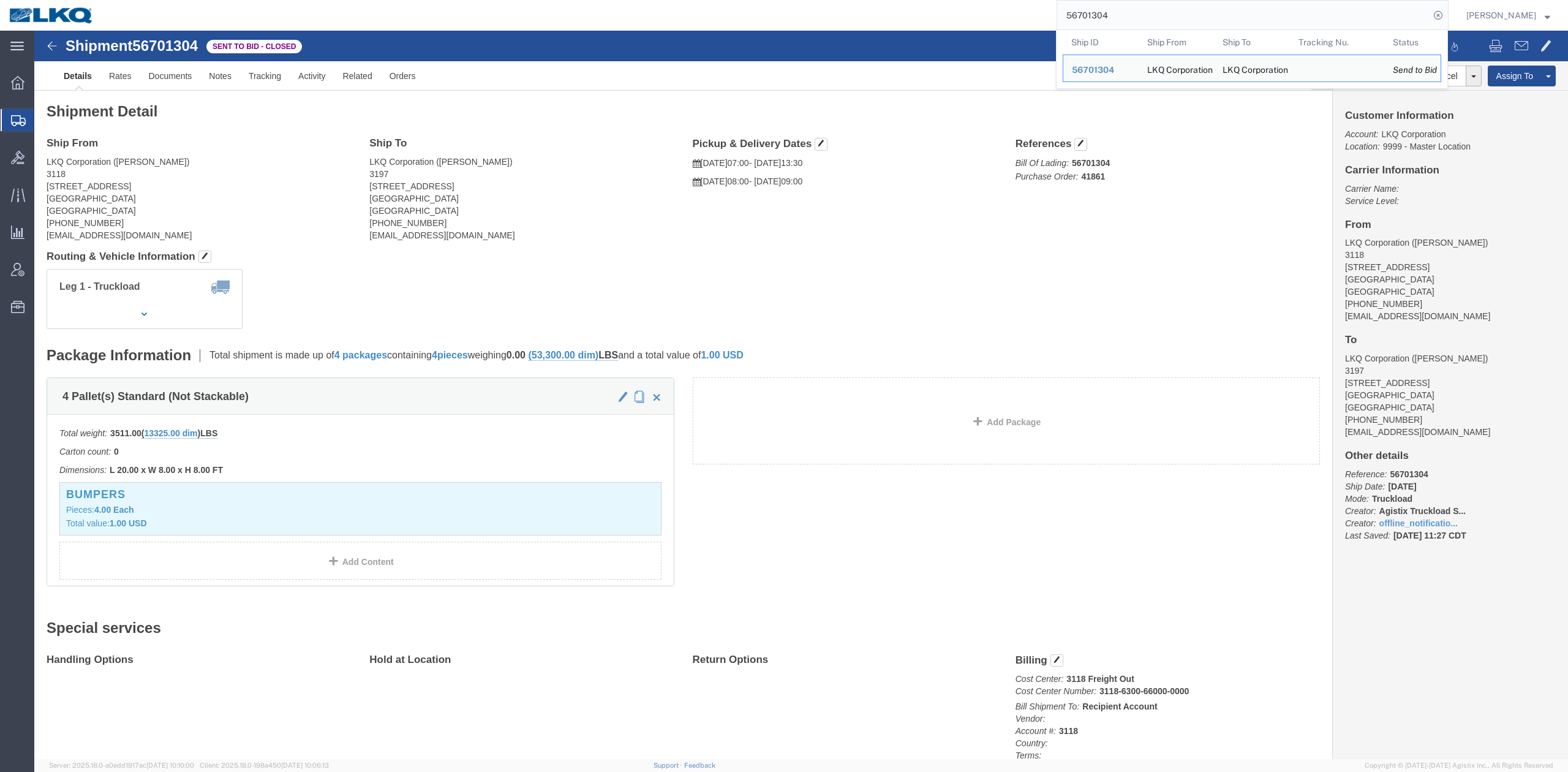
click at [1128, 25] on input "56701304" at bounding box center [1243, 16] width 372 height 30
paste input "19241"
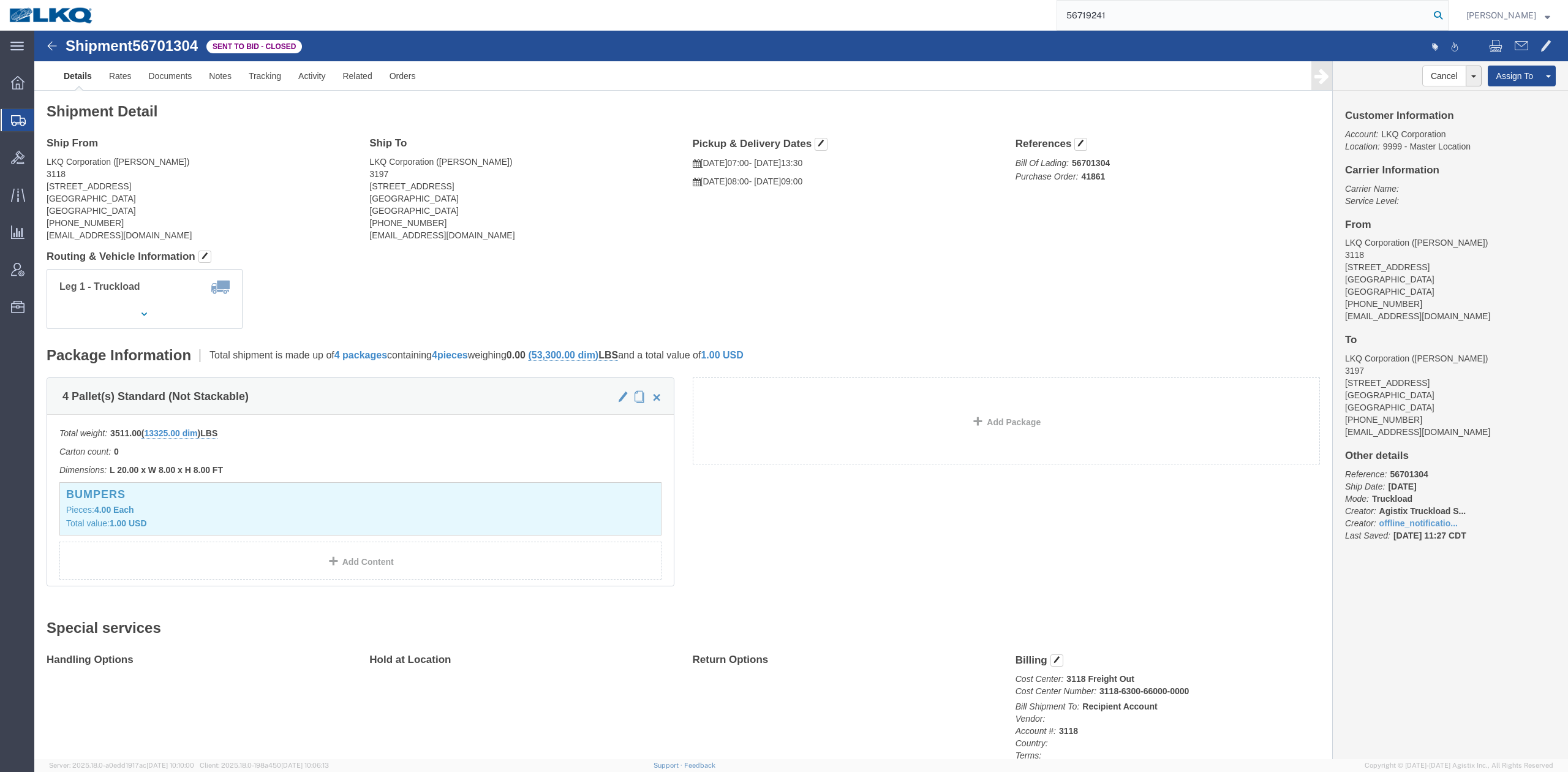
click at [1449, 18] on form "56719241" at bounding box center [1253, 15] width 392 height 30
type input "56719241"
click at [1447, 17] on icon at bounding box center [1438, 15] width 17 height 17
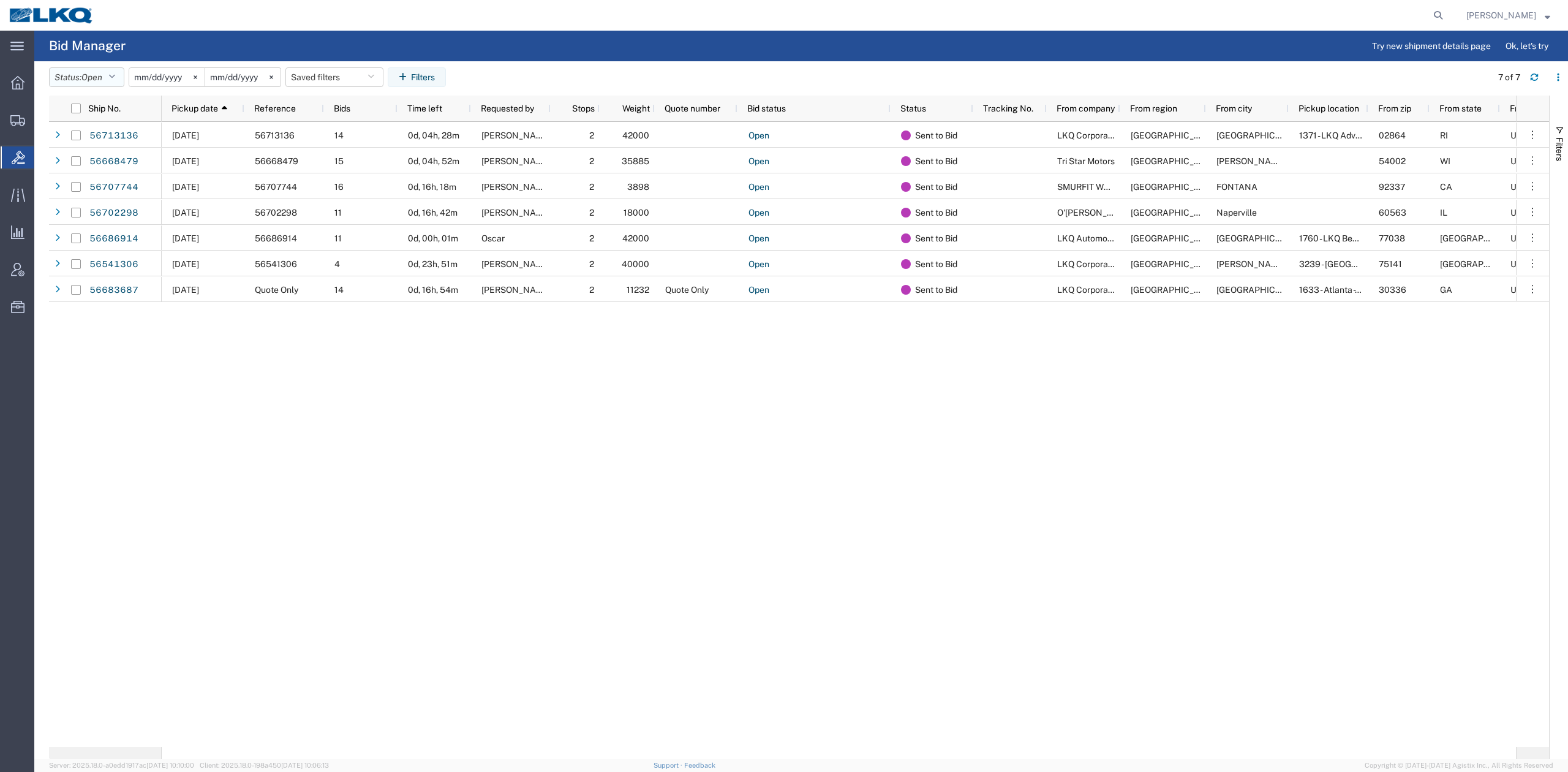
click at [79, 75] on button "Status: Open" at bounding box center [87, 77] width 76 height 19
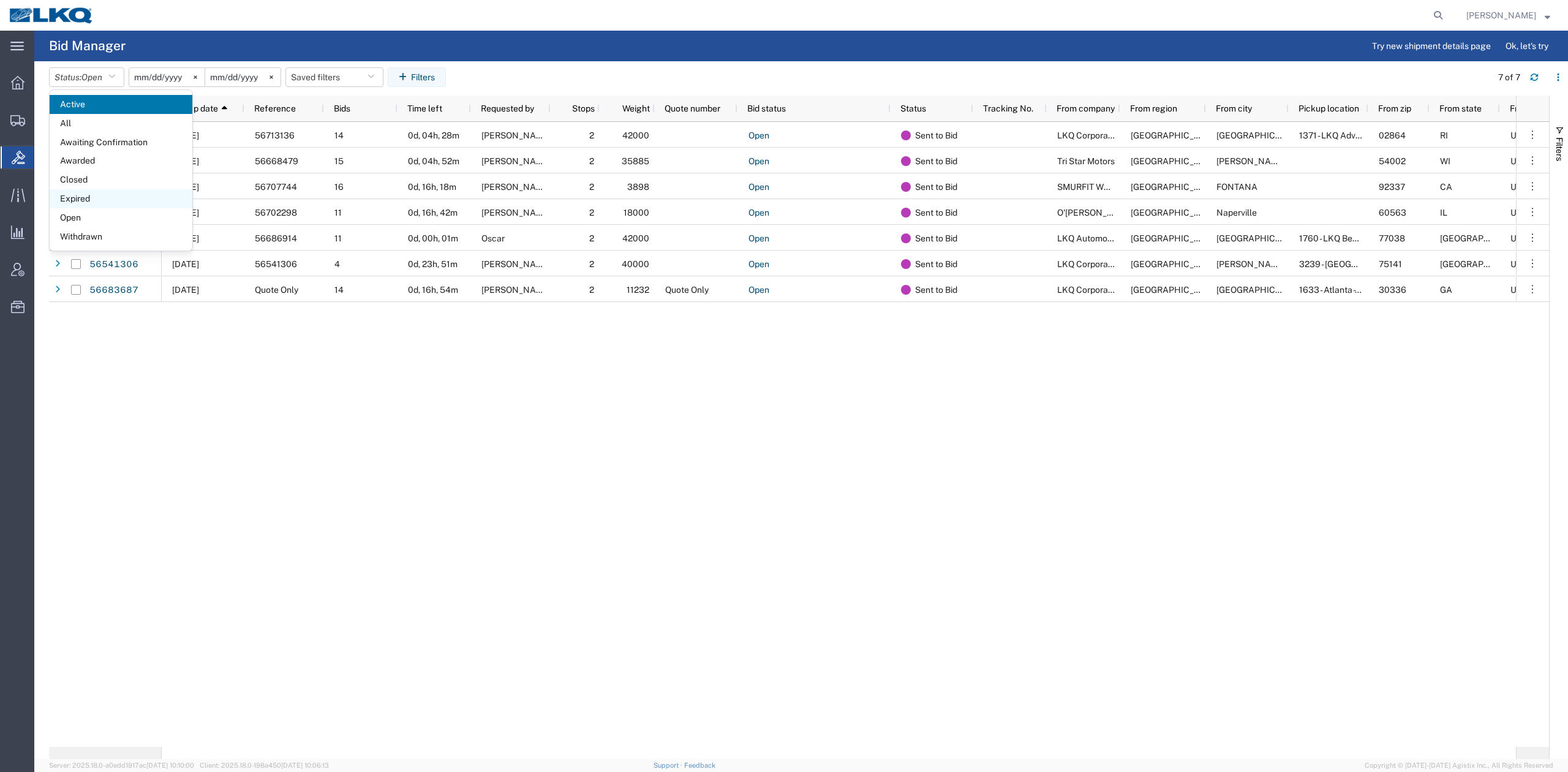
click at [84, 192] on span "Expired" at bounding box center [121, 199] width 143 height 19
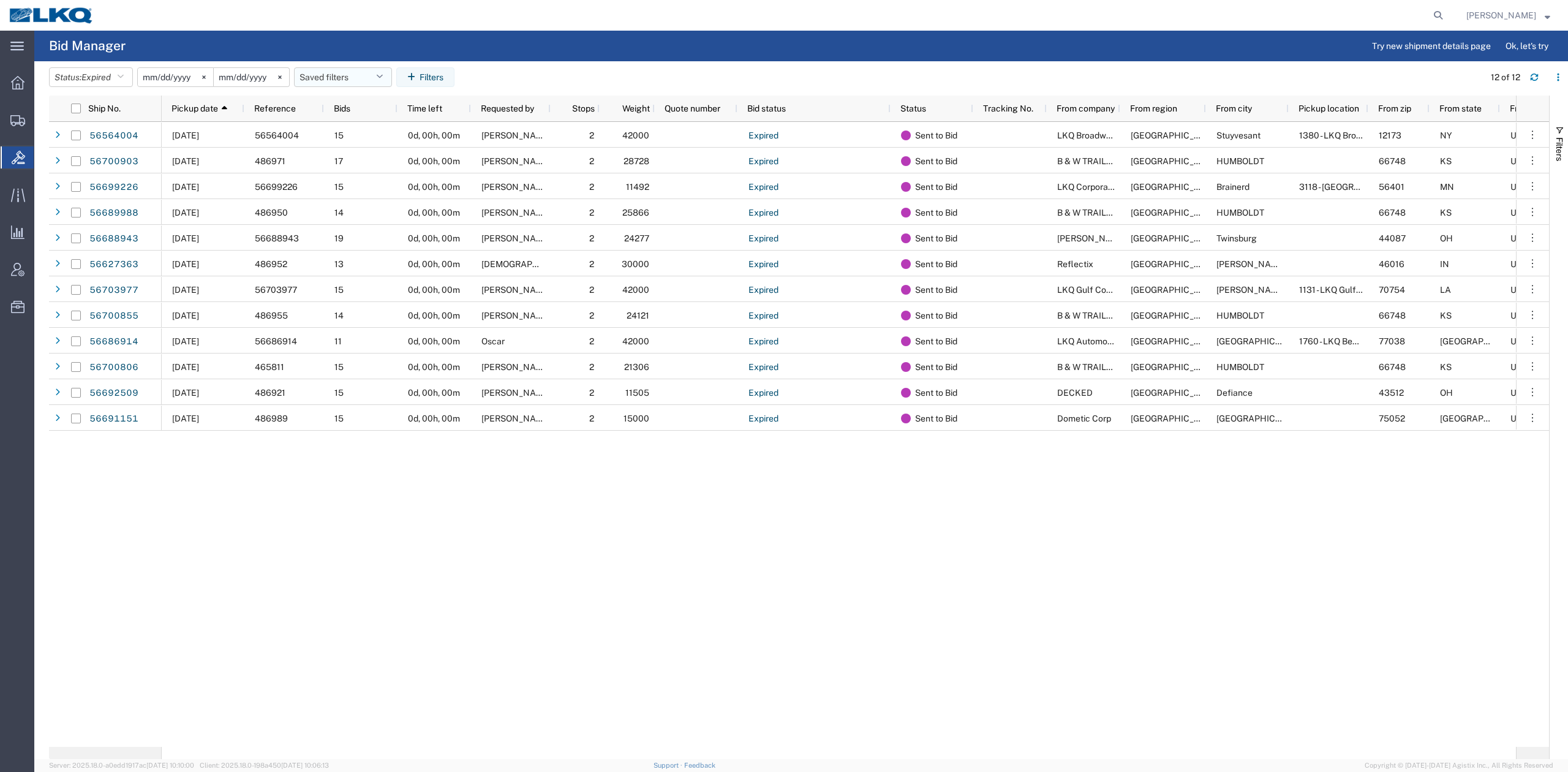
click at [363, 77] on button "Saved filters" at bounding box center [343, 77] width 98 height 19
click at [371, 123] on span "No PGW/LTL" at bounding box center [376, 130] width 161 height 23
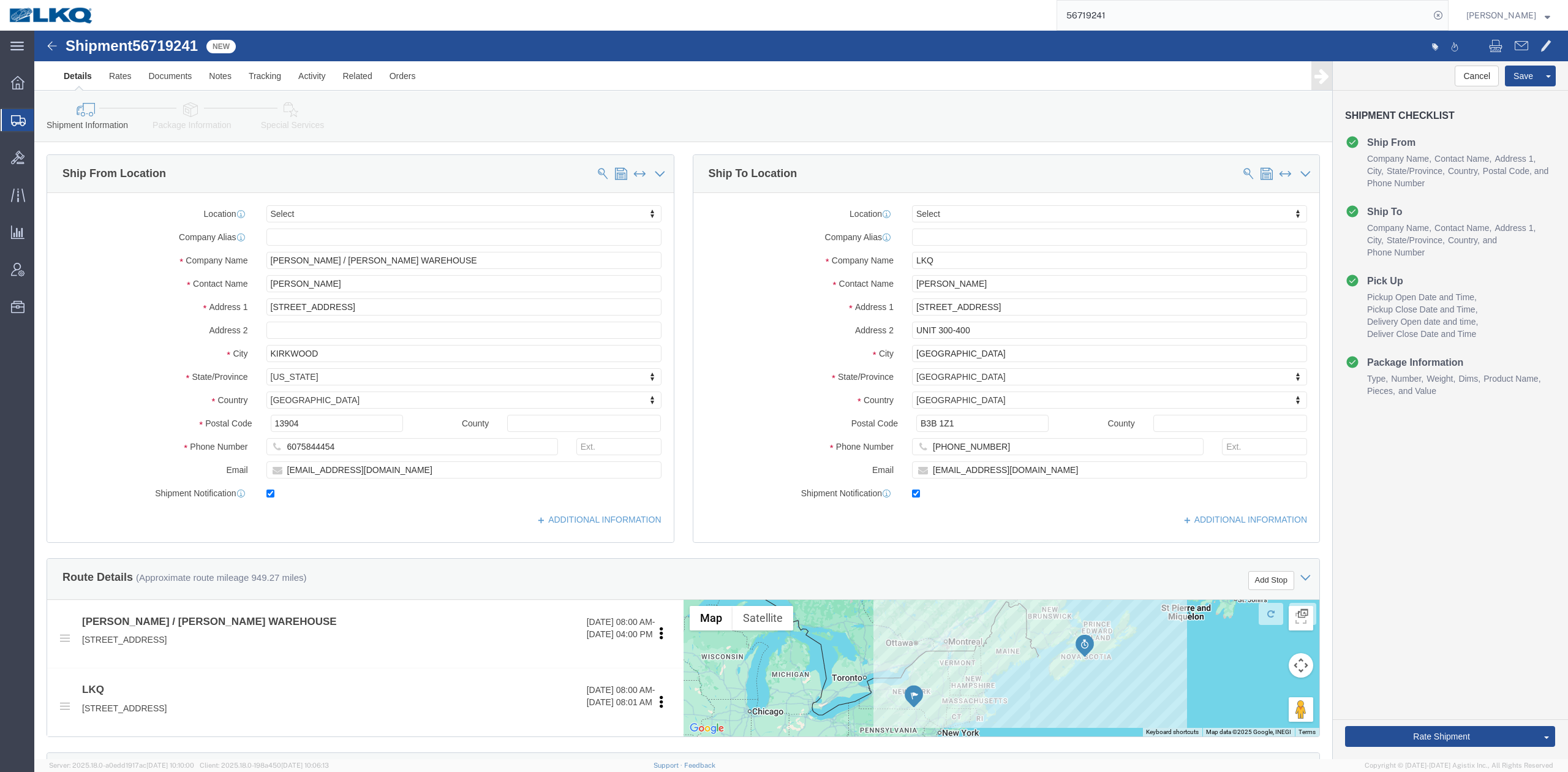
type input "3837"
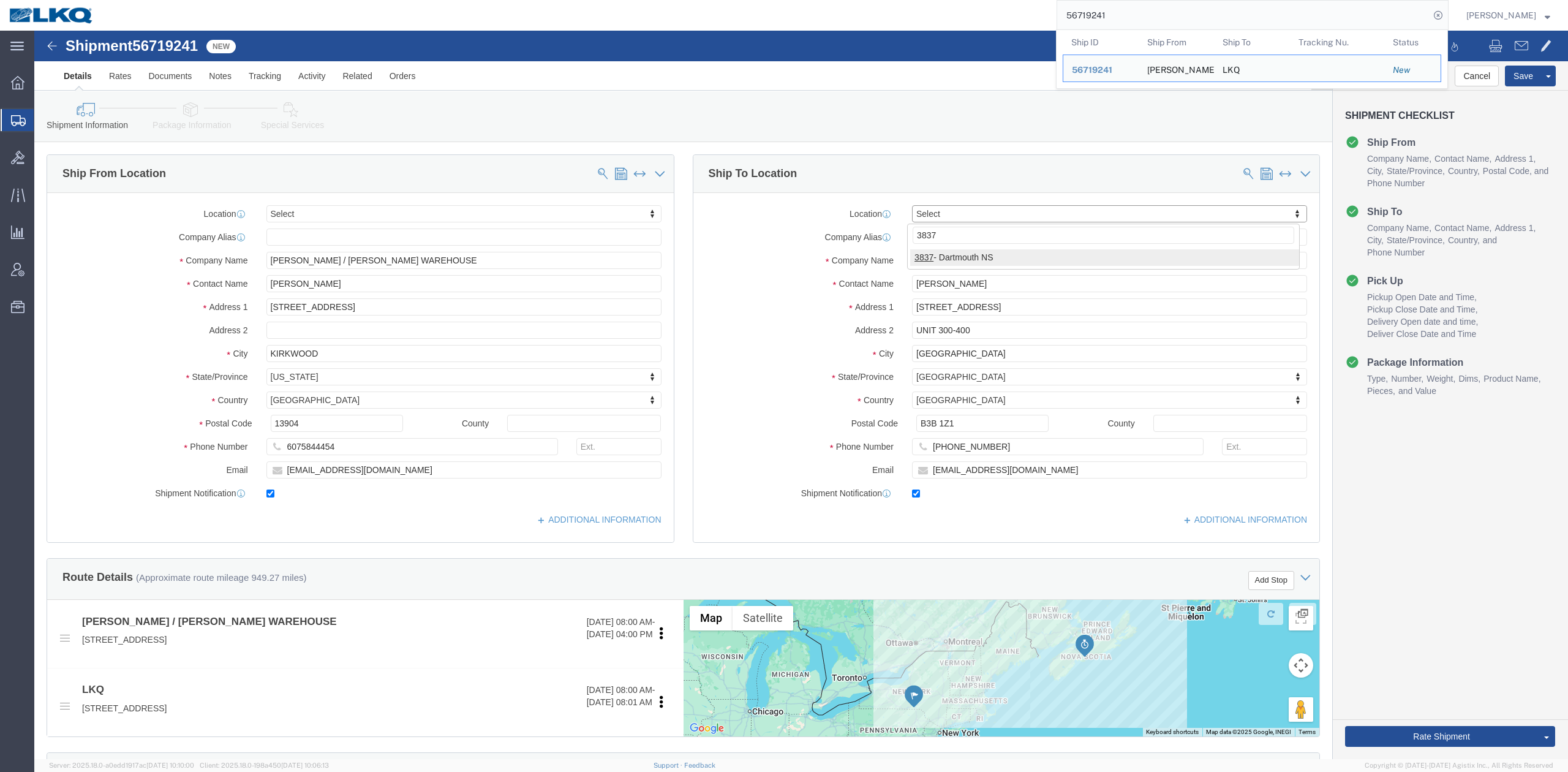
select select "28076"
select select "NS"
click input "[PERSON_NAME]"
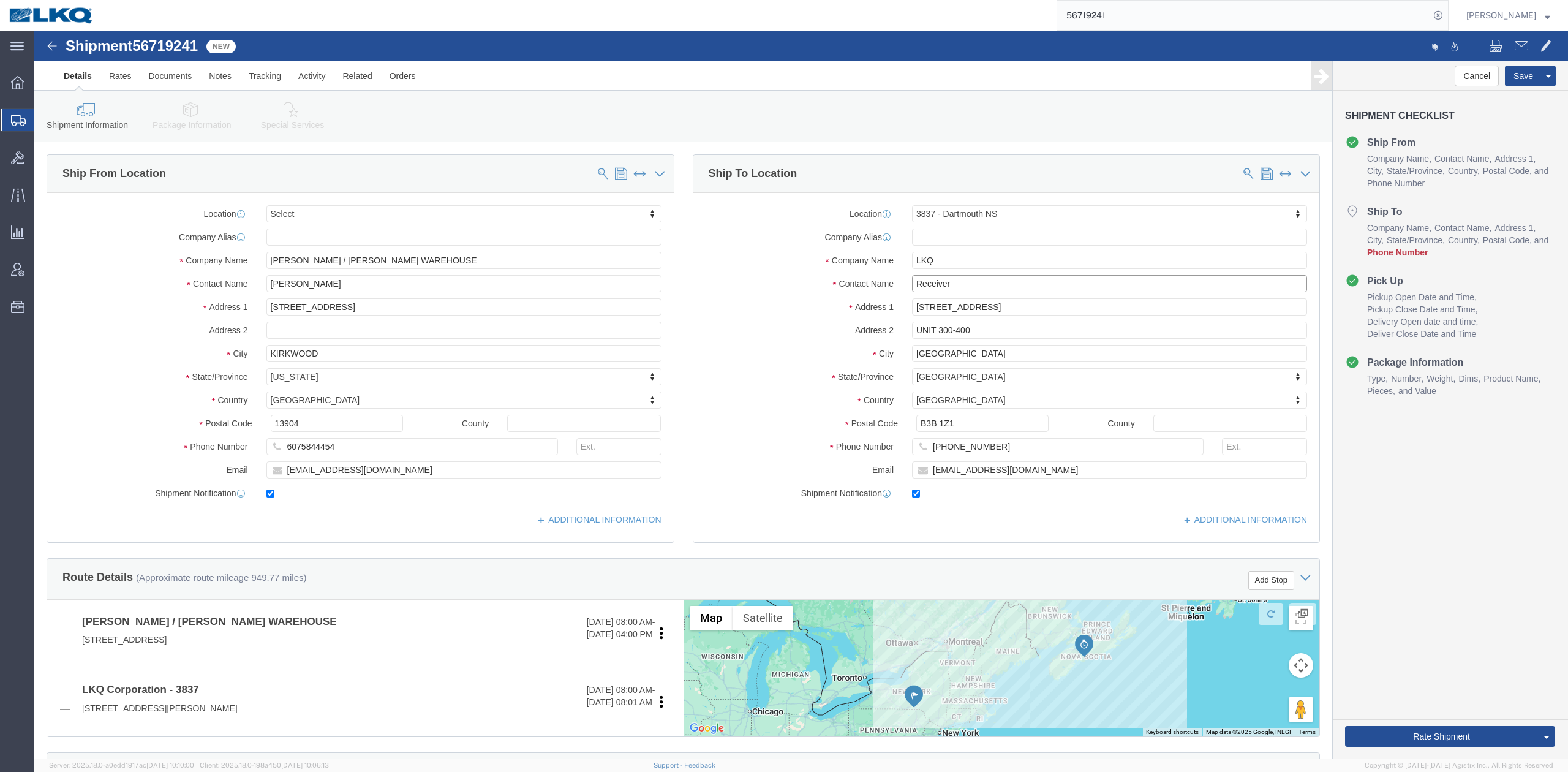
type input "Receiver"
drag, startPoint x: 757, startPoint y: 290, endPoint x: 858, endPoint y: 335, distance: 110.6
click div "Location 3837 - [GEOGRAPHIC_DATA] NS Select My Profile Location 1100 - LKQ [GEO…"
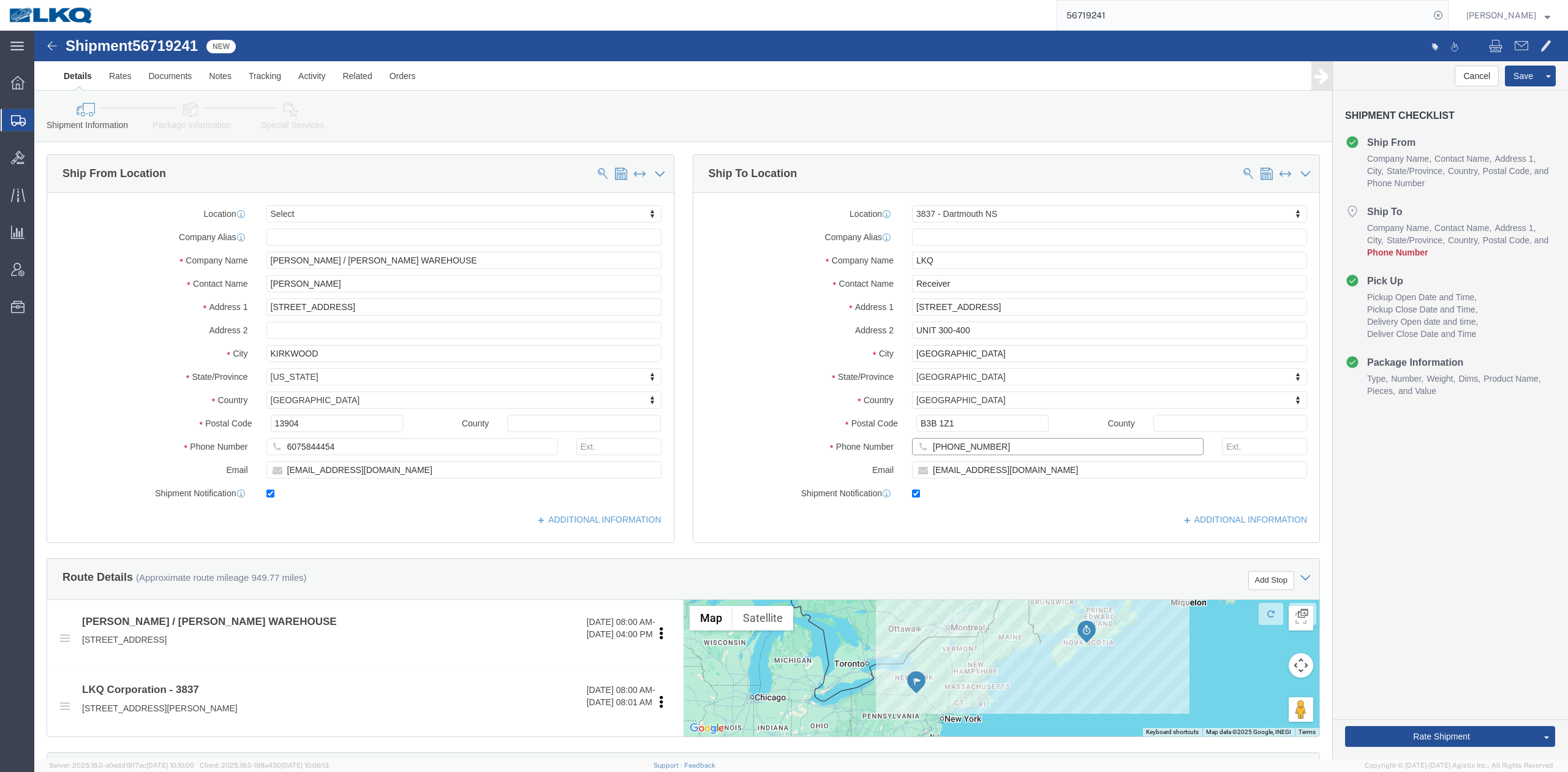
drag, startPoint x: 935, startPoint y: 418, endPoint x: 939, endPoint y: 423, distance: 6.4
click input "[PHONE_NUMBER]"
type input "6150000000"
click div "Location 3837 - [GEOGRAPHIC_DATA] NS Select My Profile Location 1100 - LKQ [GEO…"
drag, startPoint x: 1464, startPoint y: 37, endPoint x: 1473, endPoint y: 41, distance: 9.8
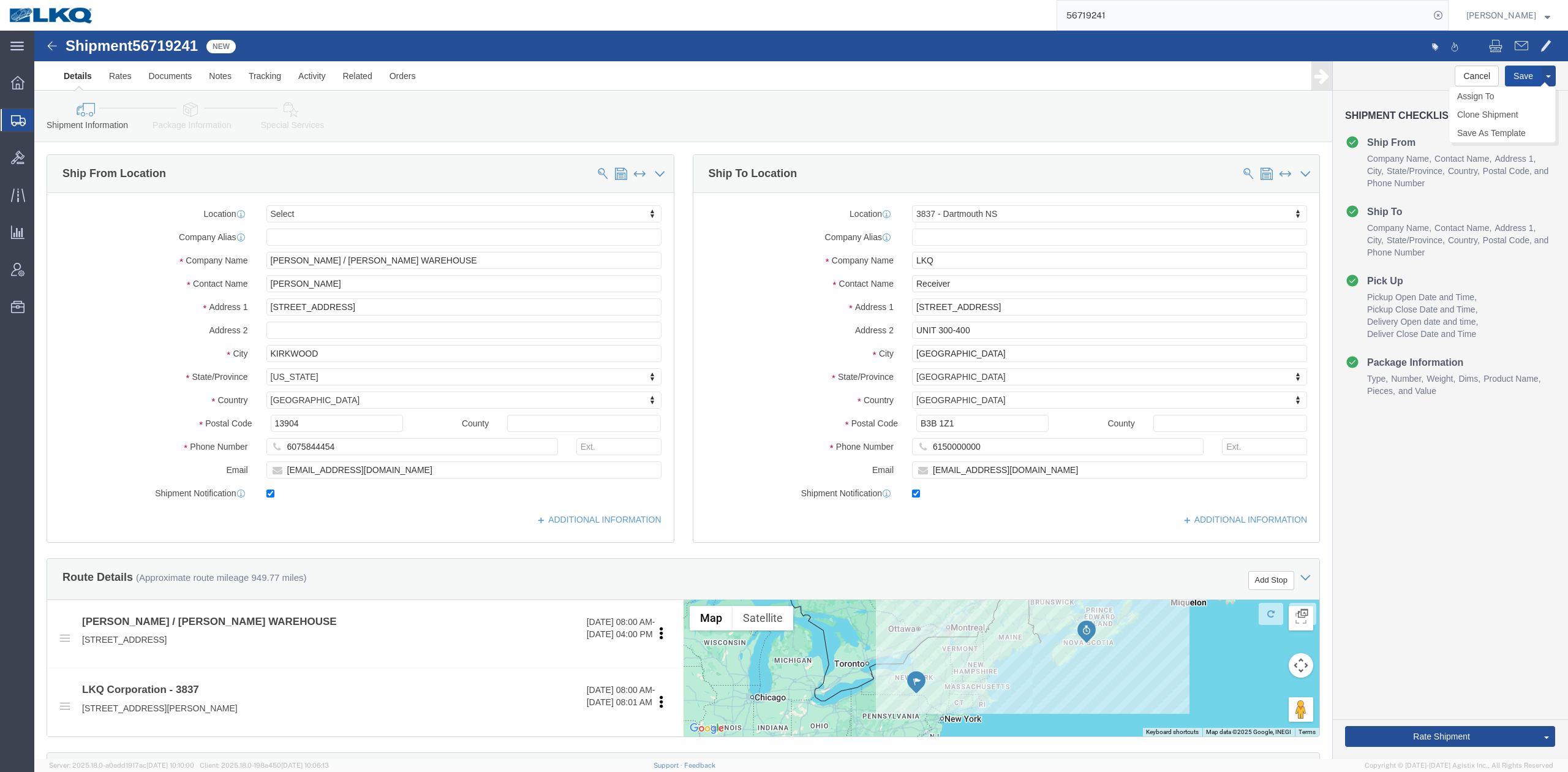
click button "Save"
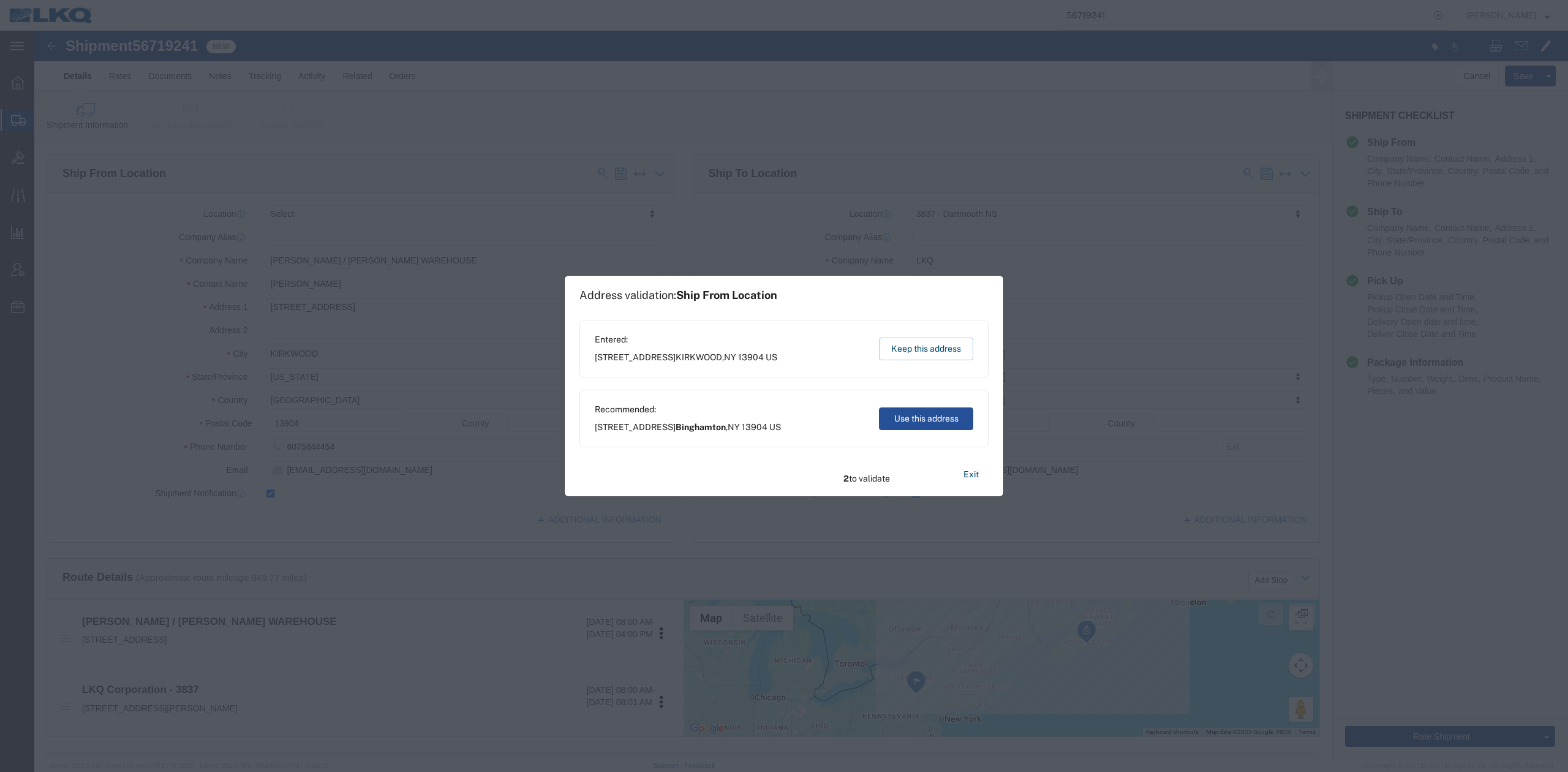
type button "Save"
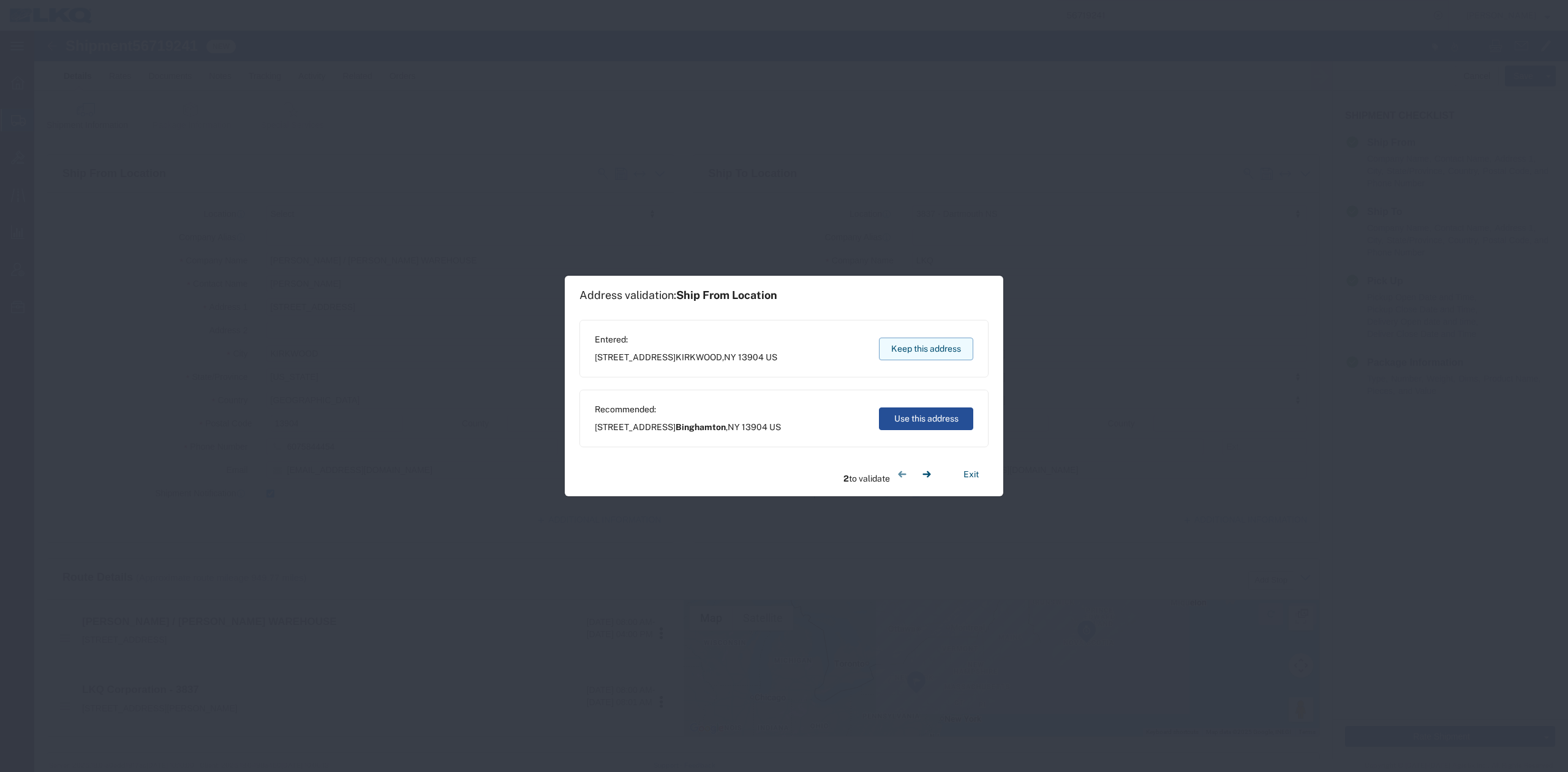
click at [937, 353] on button "Keep this address" at bounding box center [925, 349] width 94 height 23
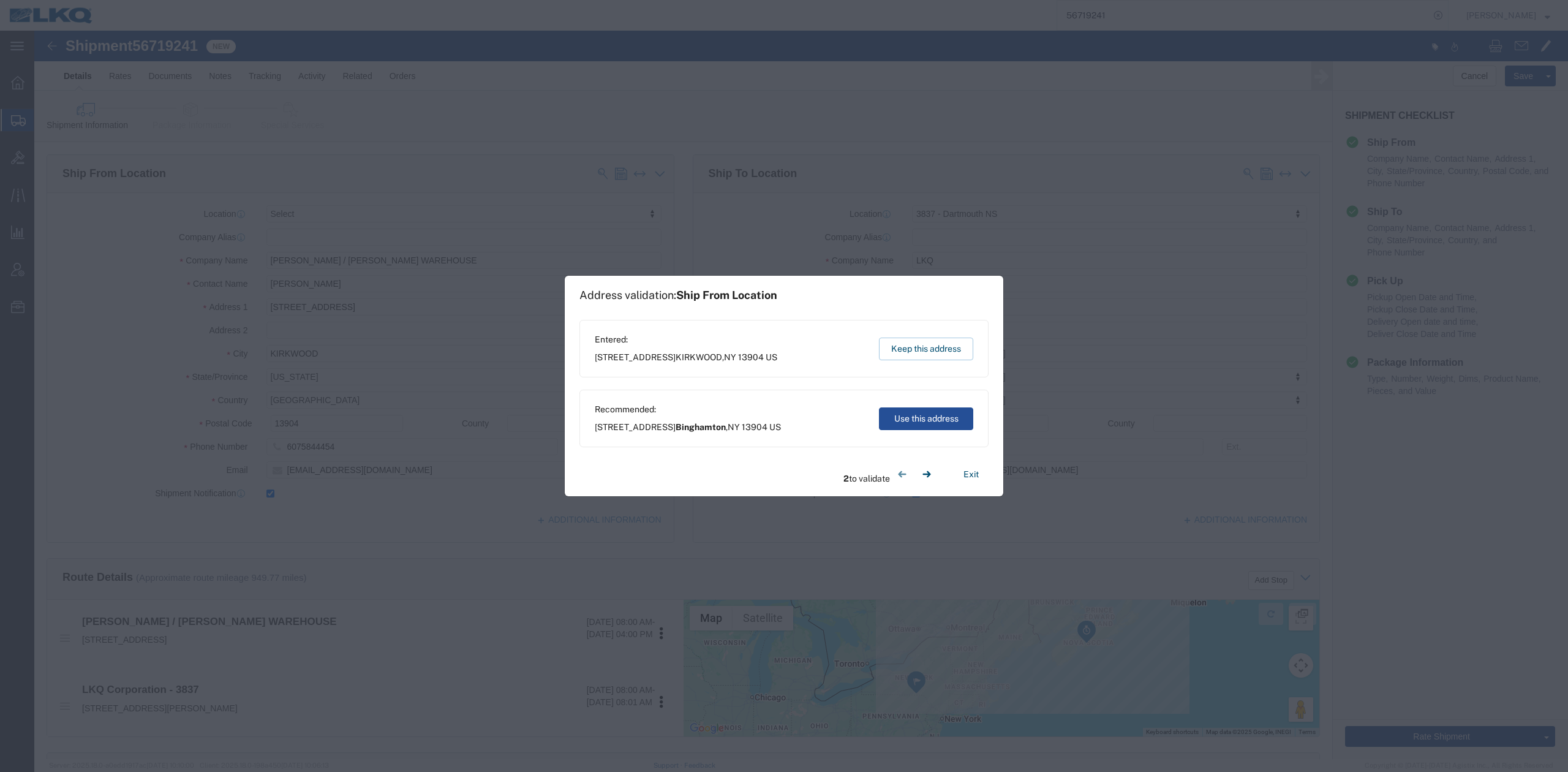
click at [937, 353] on button "Keep this address" at bounding box center [925, 349] width 94 height 23
click at [937, 354] on button "Keep this address" at bounding box center [925, 349] width 94 height 23
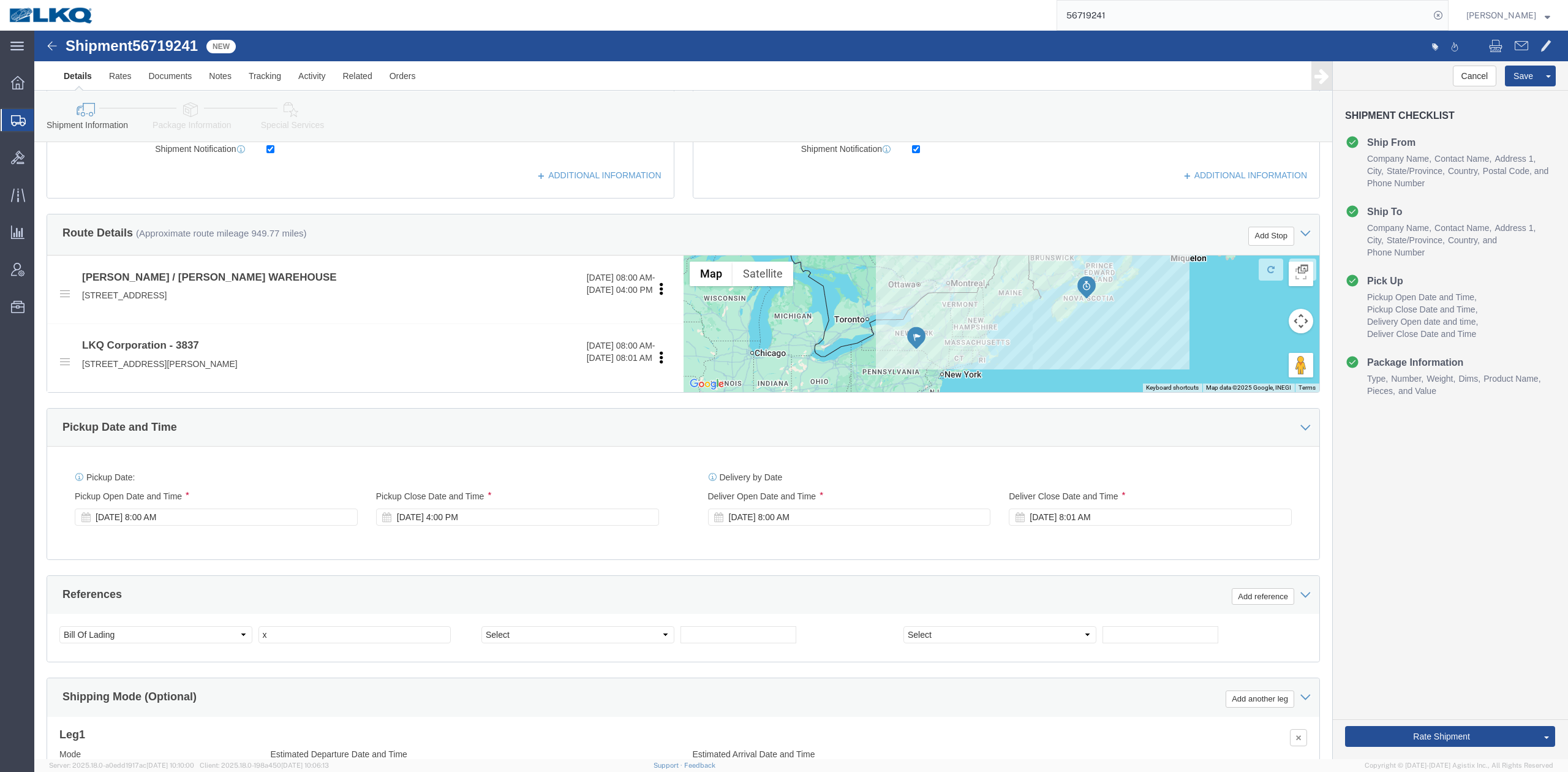
scroll to position [490, 0]
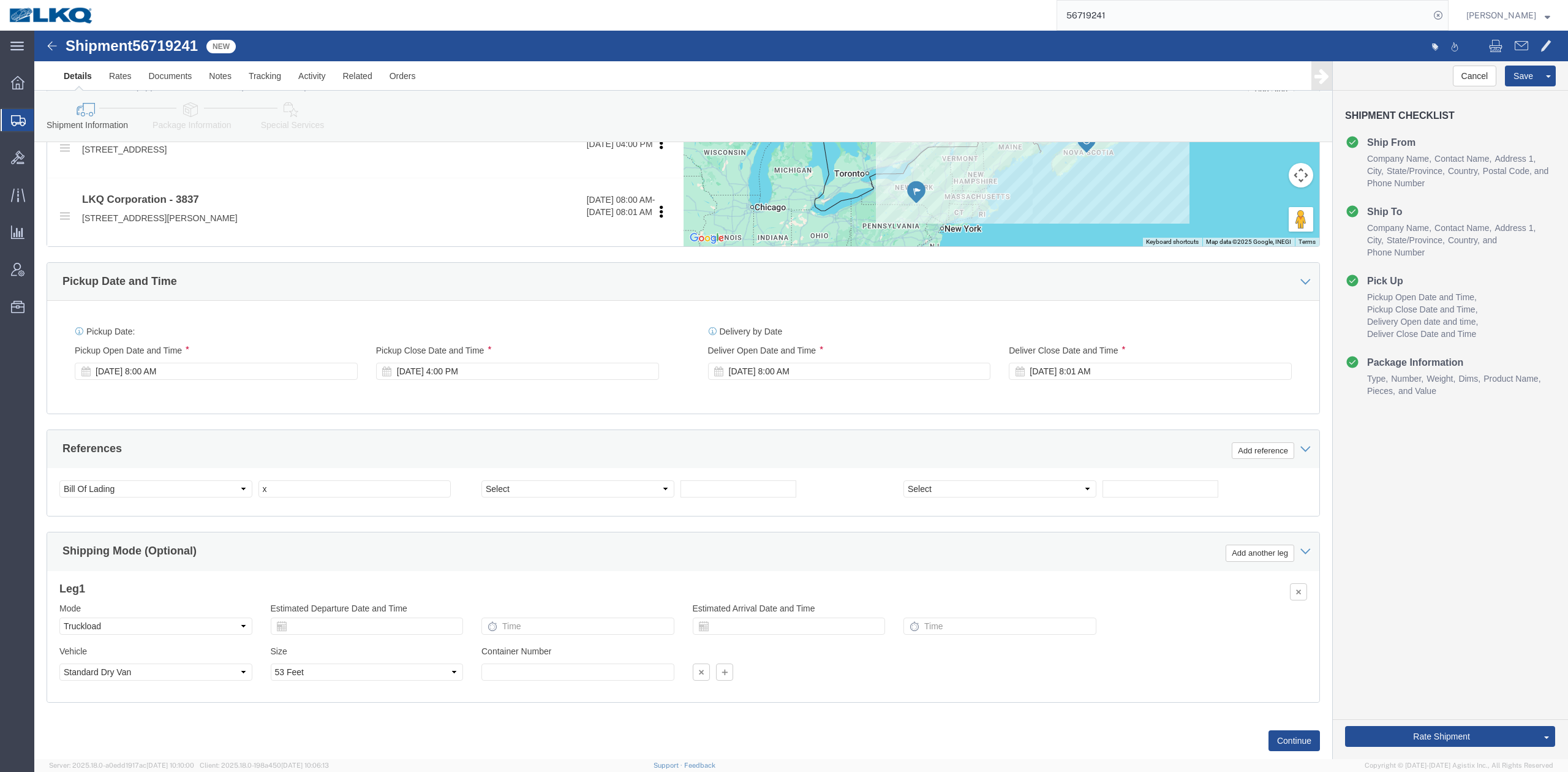
drag, startPoint x: 672, startPoint y: 378, endPoint x: 580, endPoint y: 453, distance: 118.7
click div "Pickup Date: Pickup Start Date Pickup Start Time Pickup Open Date and Time [DAT…"
click input "x"
paste input "56719241"
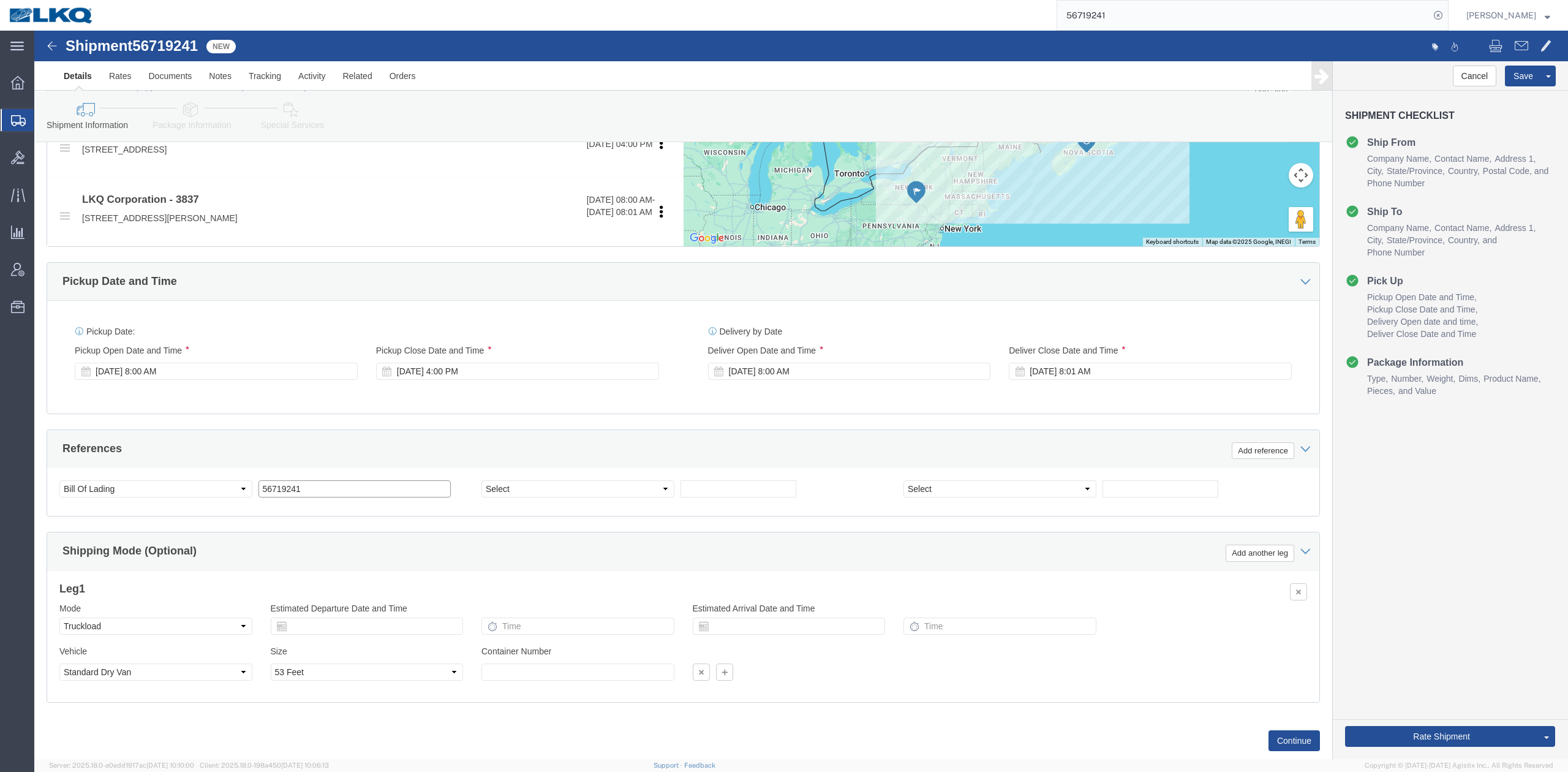
type input "56719241"
click select "Select Account Type Activity ID Airline Appointment Number ASN Batch Request # …"
select select "GENERAL"
click select "Select Account Type Activity ID Airline Appointment Number ASN Batch Request # …"
type input "SWING DOOR REQUIRED"
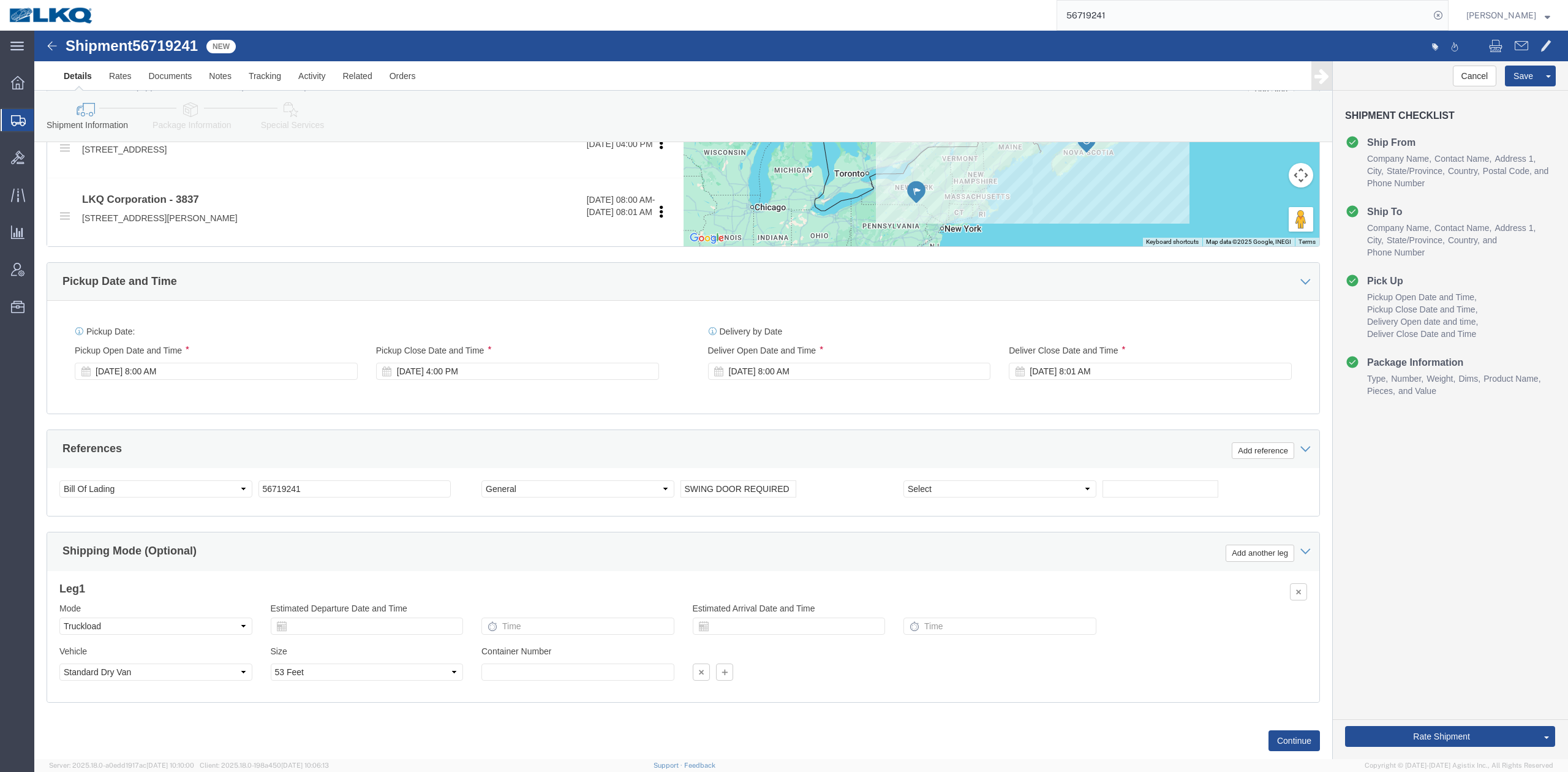
click div "References Add reference"
click button "Save"
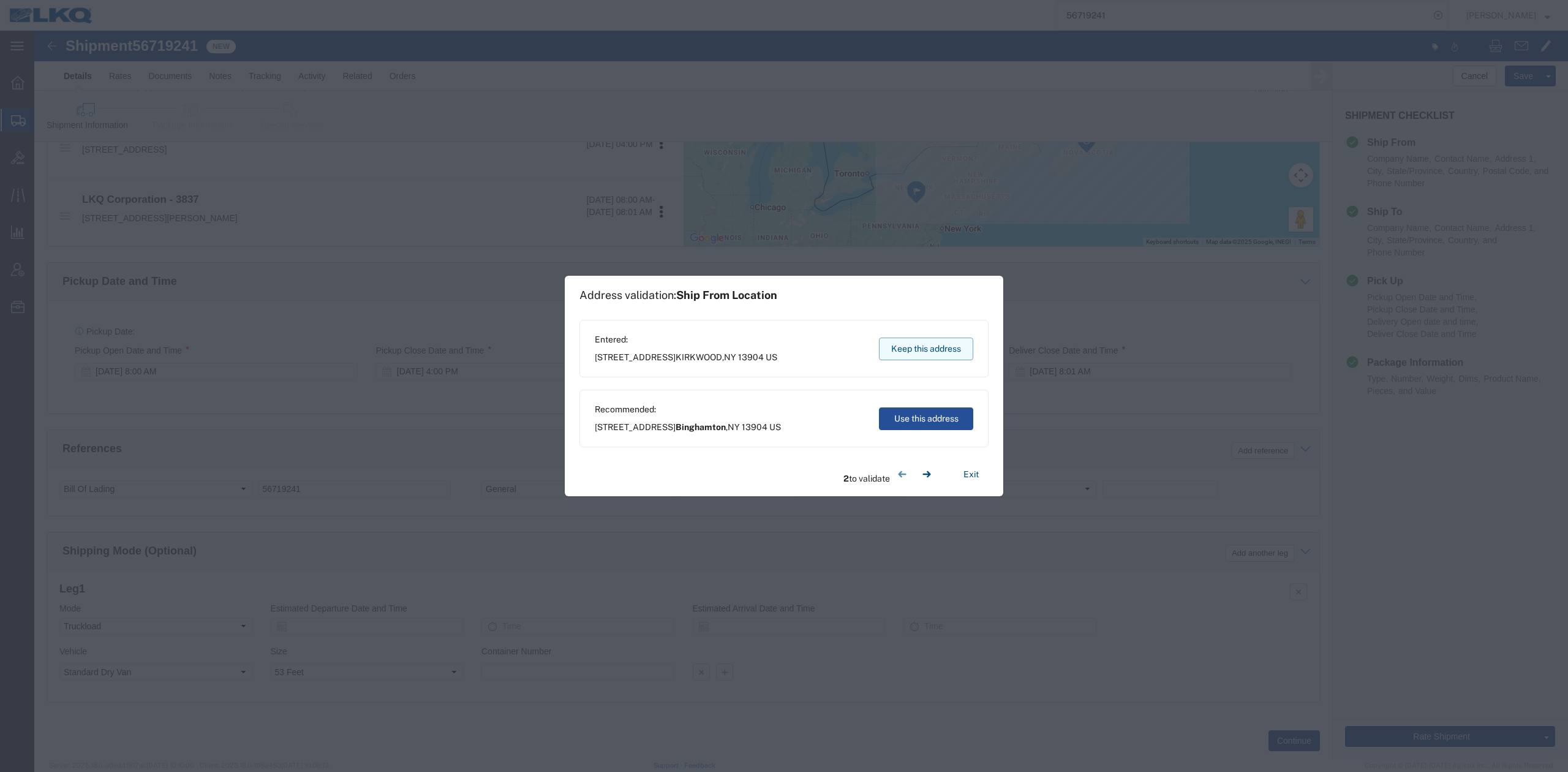
click at [935, 348] on button "Keep this address" at bounding box center [925, 349] width 94 height 23
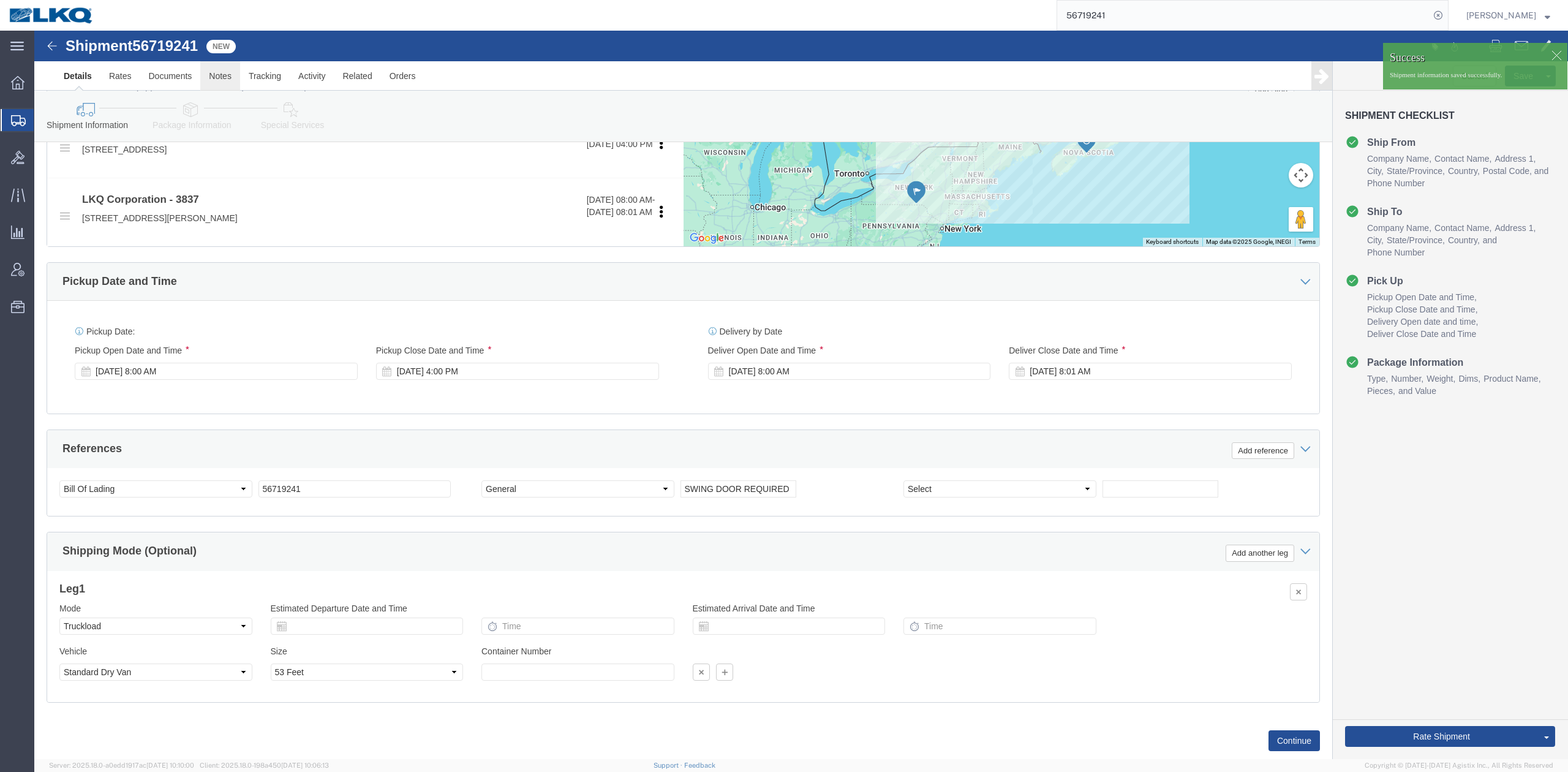
click link "Notes"
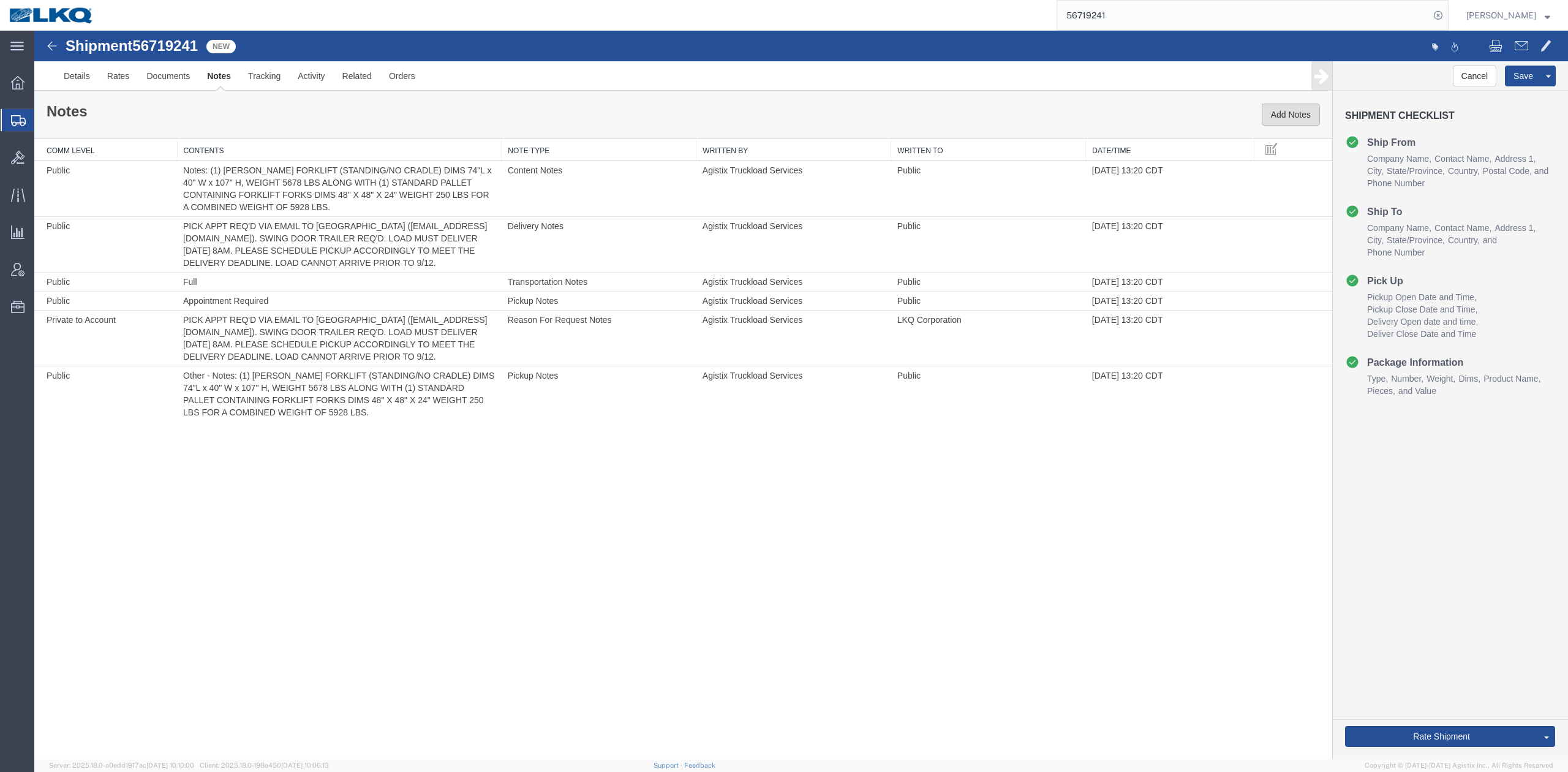
click at [1299, 120] on button "Add Notes" at bounding box center [1291, 115] width 58 height 22
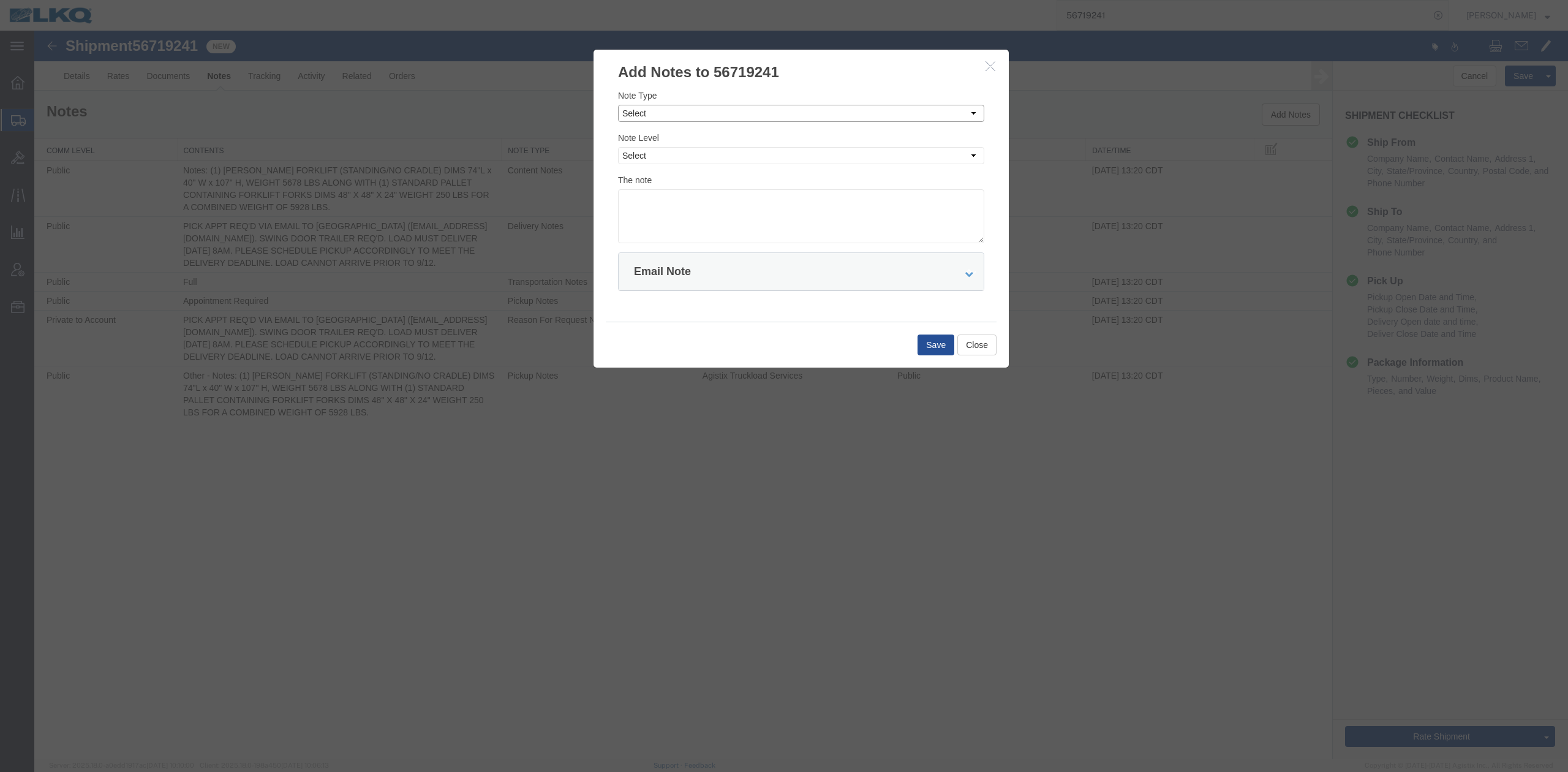
drag, startPoint x: 700, startPoint y: 108, endPoint x: 687, endPoint y: 119, distance: 17.0
click at [700, 108] on select "Select Approval Bid Notes Carrier Change Notes Claim Notes Content Hazmat Notes…" at bounding box center [801, 113] width 366 height 17
click at [989, 66] on icon "button" at bounding box center [990, 66] width 10 height 10
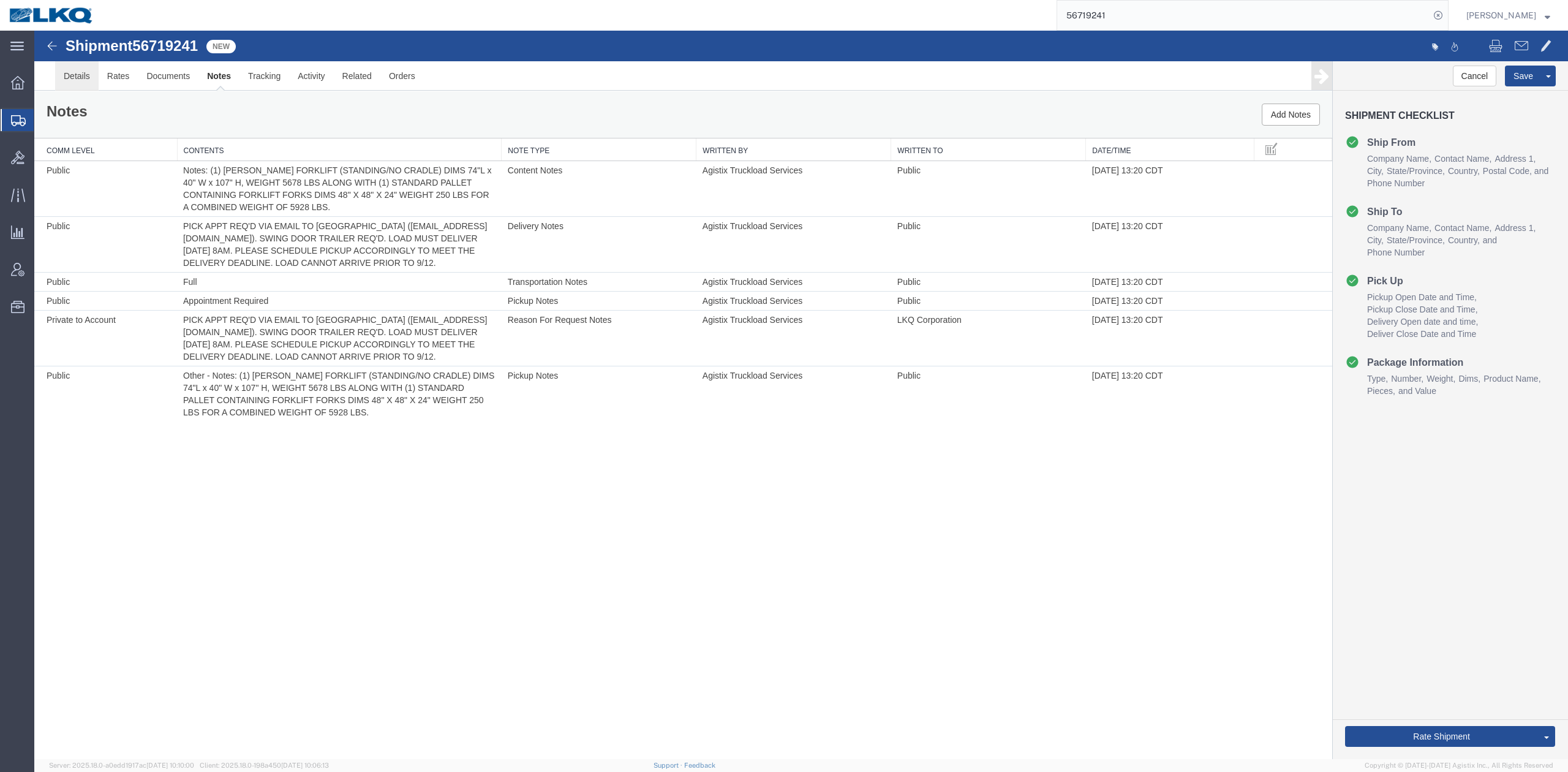
click at [58, 84] on link "Details" at bounding box center [76, 76] width 44 height 30
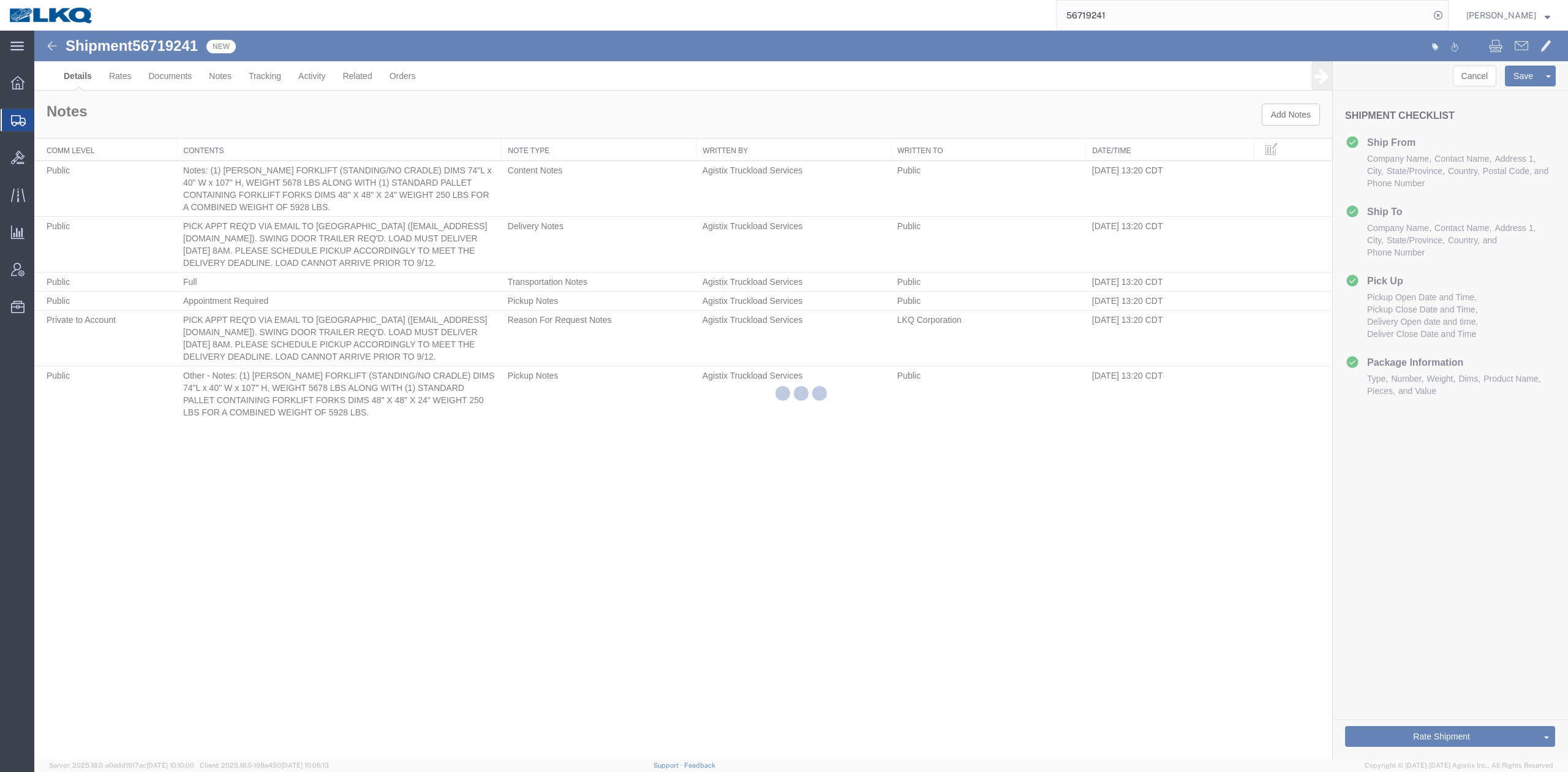
select select "28076"
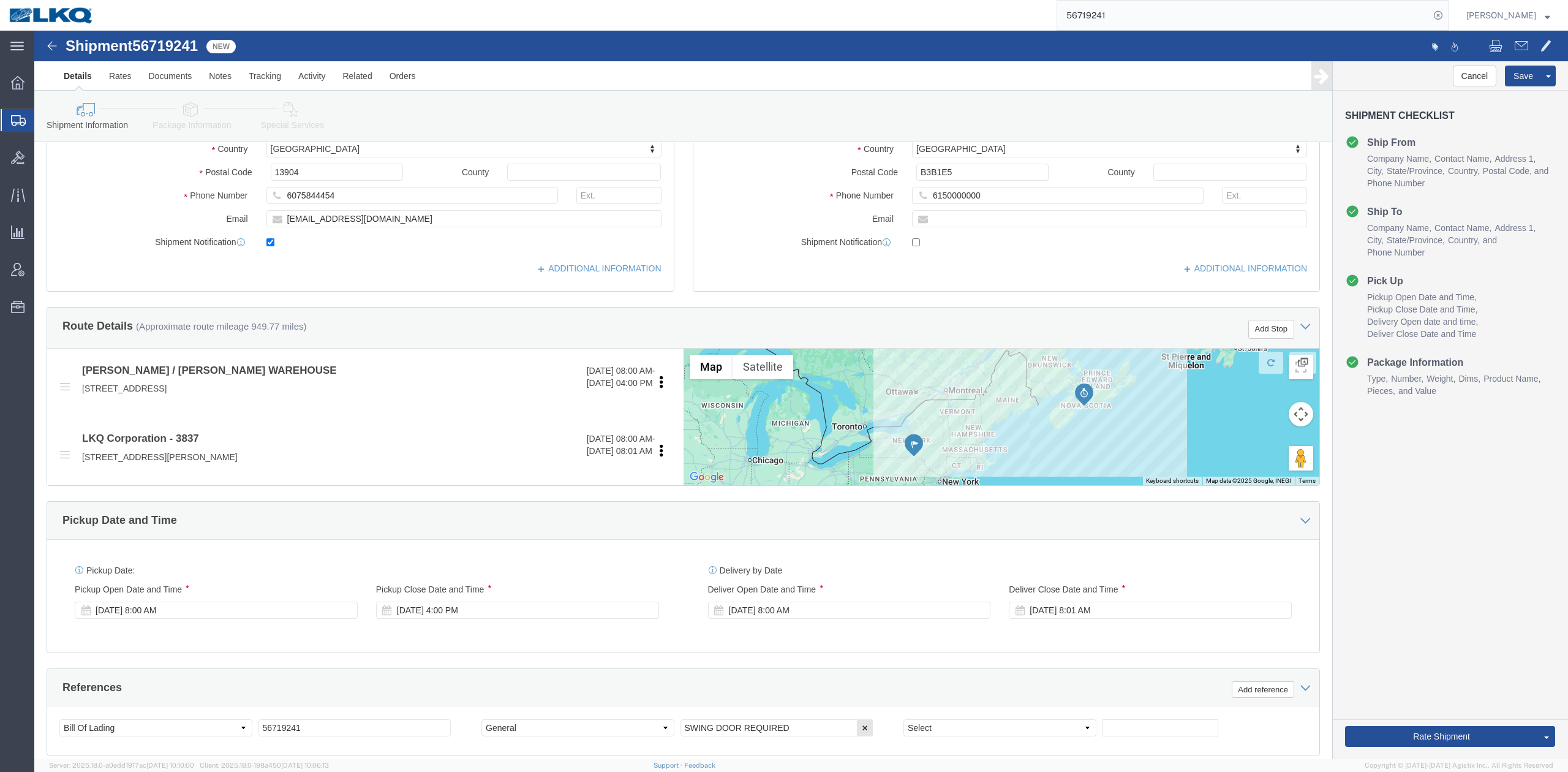
scroll to position [523, 0]
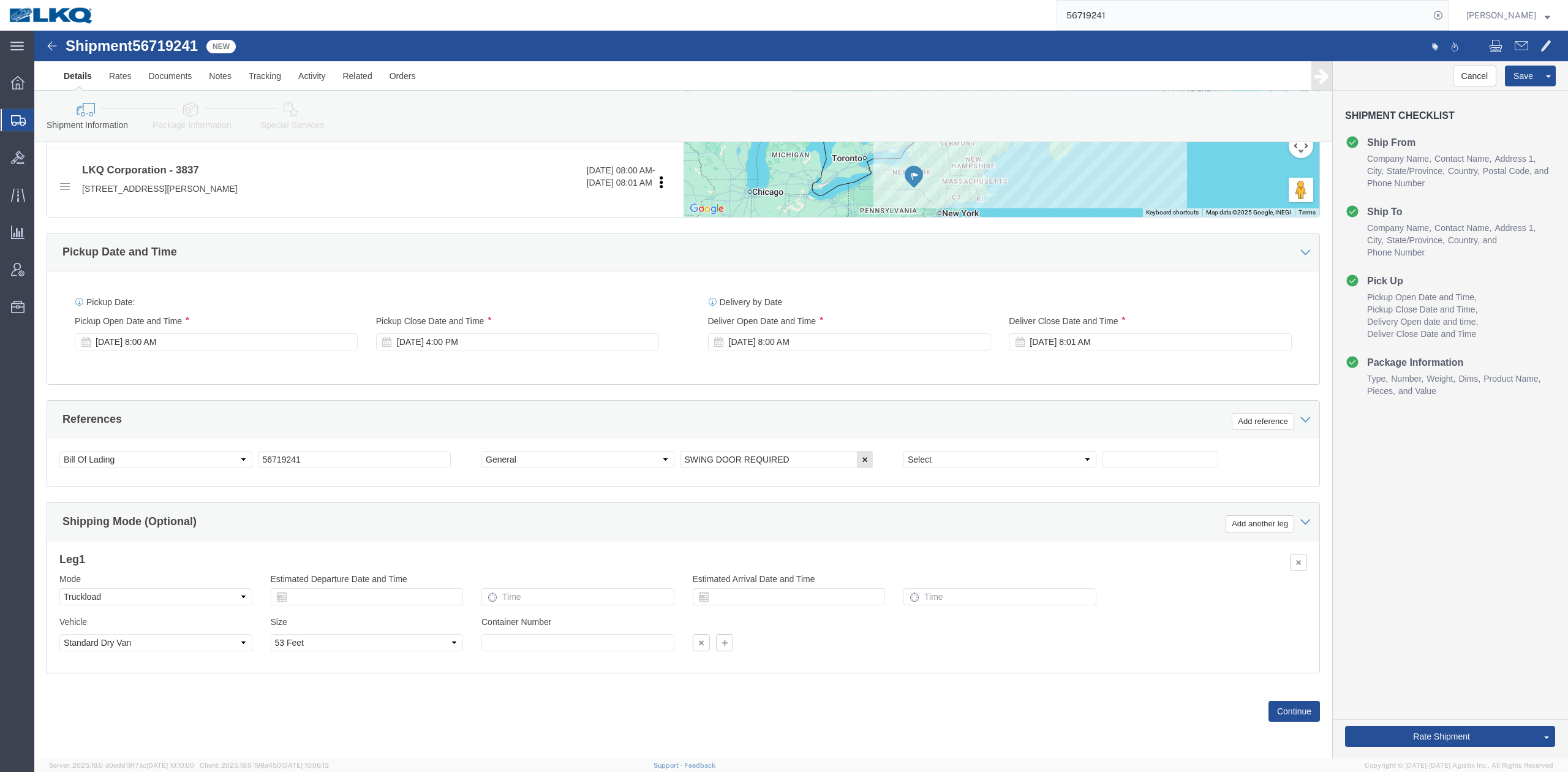
click div "Pickup Date: Pickup Start Date Pickup Start Time Pickup Open Date and Time [DAT…"
click button "Save"
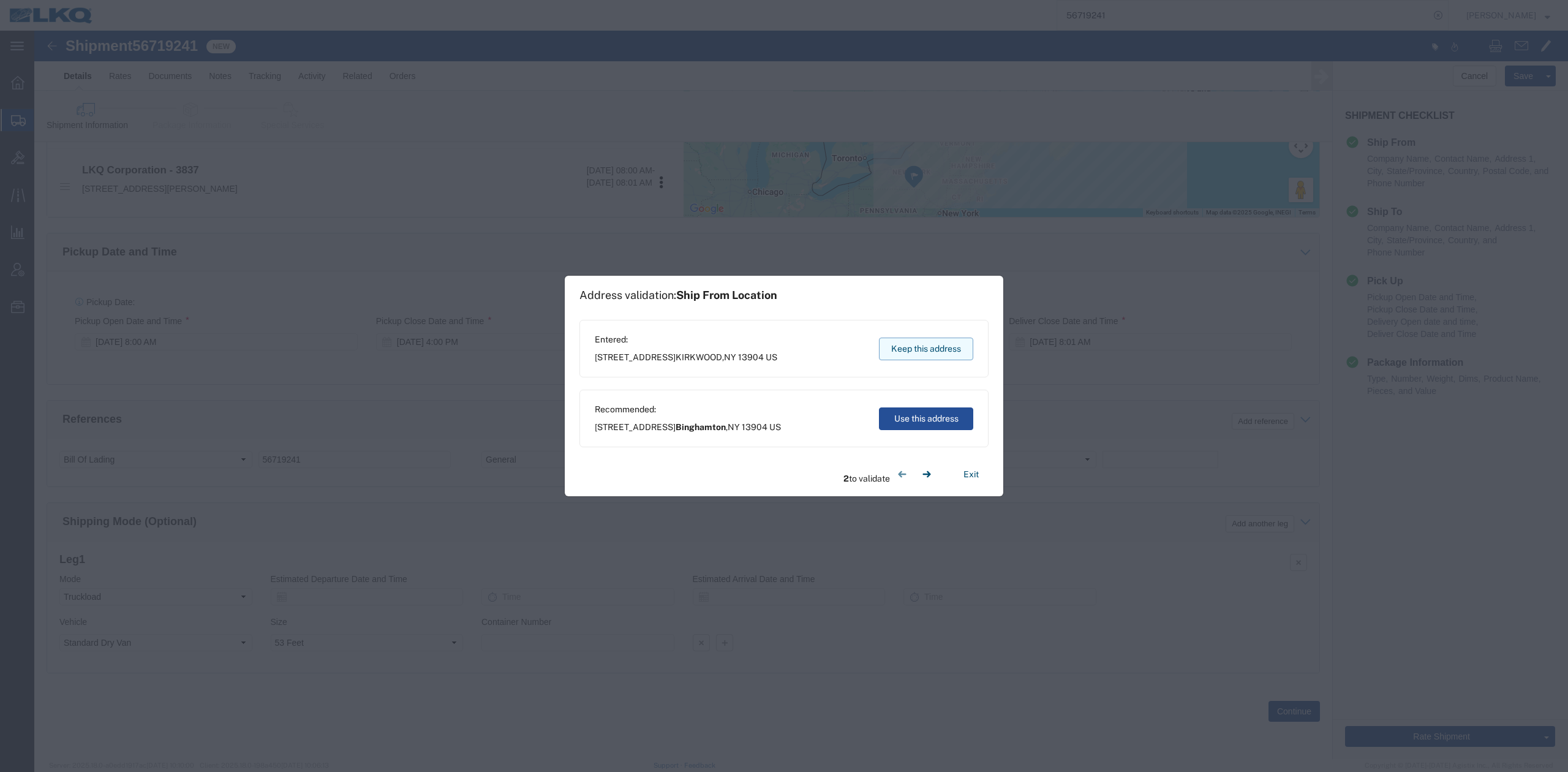
click at [881, 346] on button "Keep this address" at bounding box center [925, 349] width 94 height 23
click at [881, 346] on button "Keep this address" at bounding box center [925, 349] width 94 height 23
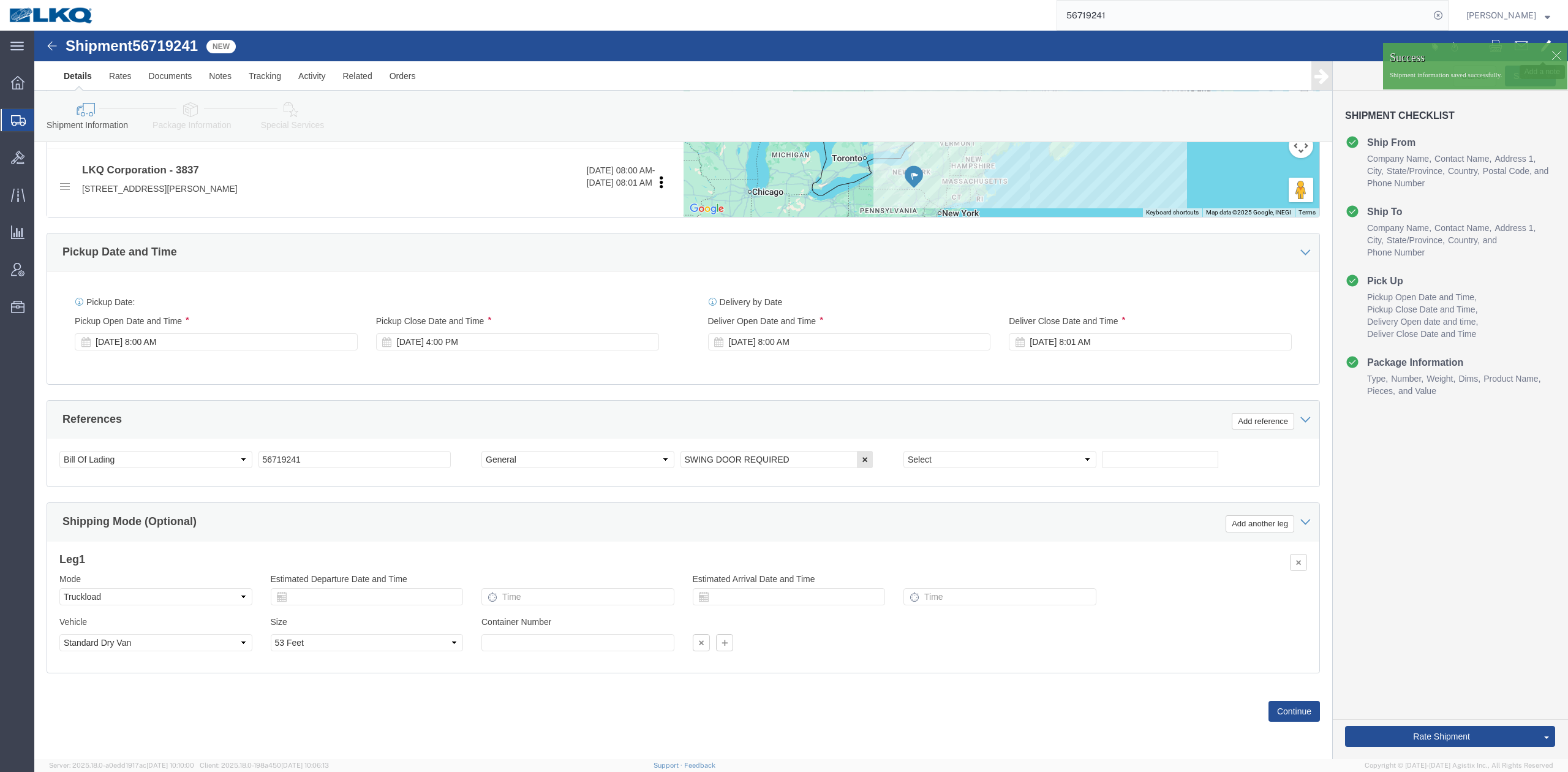
click span
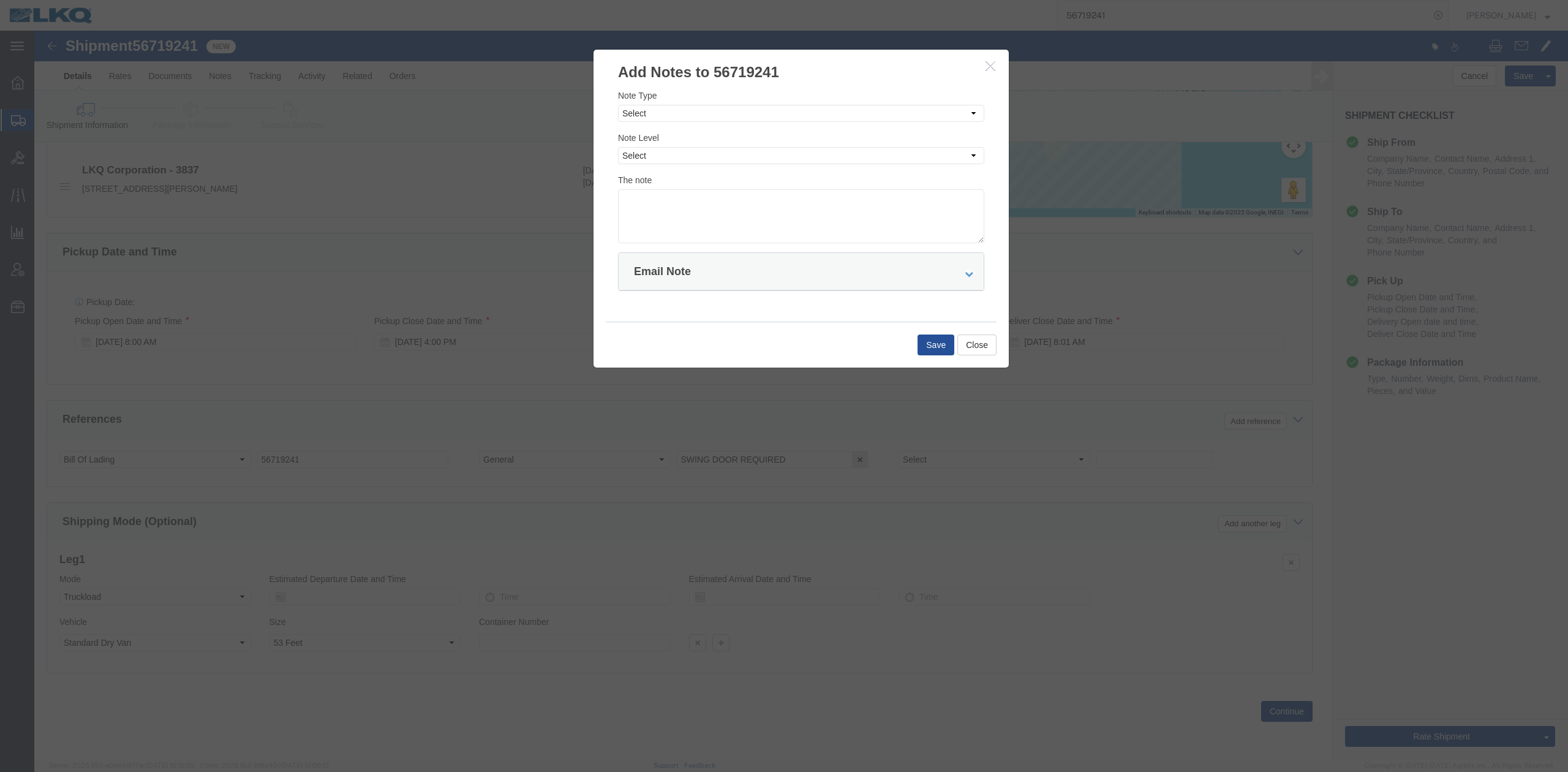
click div "Note Type Select Approval Bid Notes Carrier Change Notes Claim Notes Content Ha…"
drag, startPoint x: 614, startPoint y: 92, endPoint x: 615, endPoint y: 101, distance: 9.1
click div "Note Type Select Approval Bid Notes Carrier Change Notes Claim Notes Content Ha…"
click select "Select Approval Bid Notes Carrier Change Notes Claim Notes Content Hazmat Notes…"
select select "BID_NOTES"
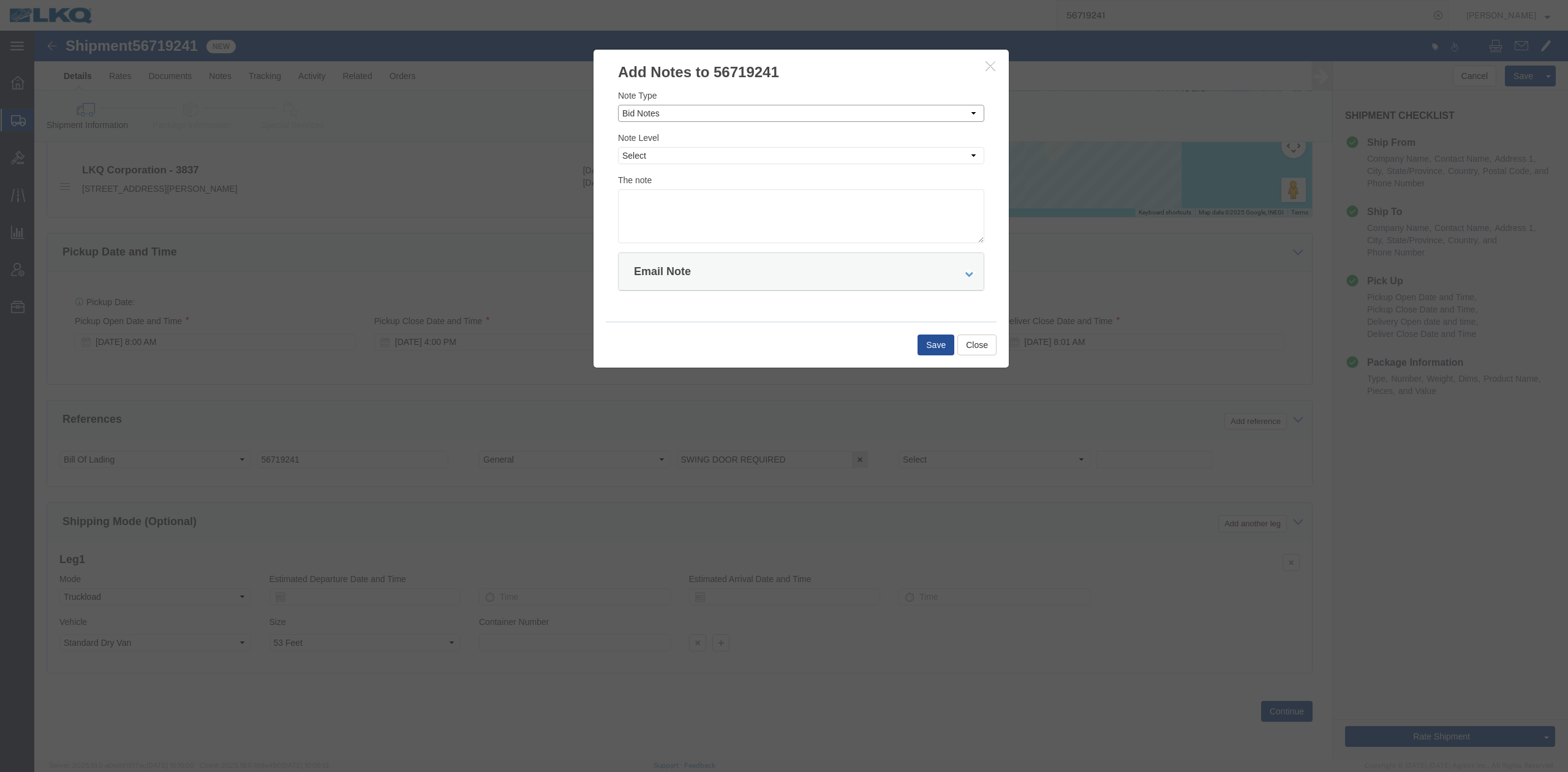
click select "Select Approval Bid Notes Carrier Change Notes Claim Notes Content Hazmat Notes…"
click select "Select Private to Account Private to Vendor Public"
select select "PRIVATE_TO_ACCOUNT"
click select "Select Private to Account Private to Vendor Public"
click textarea
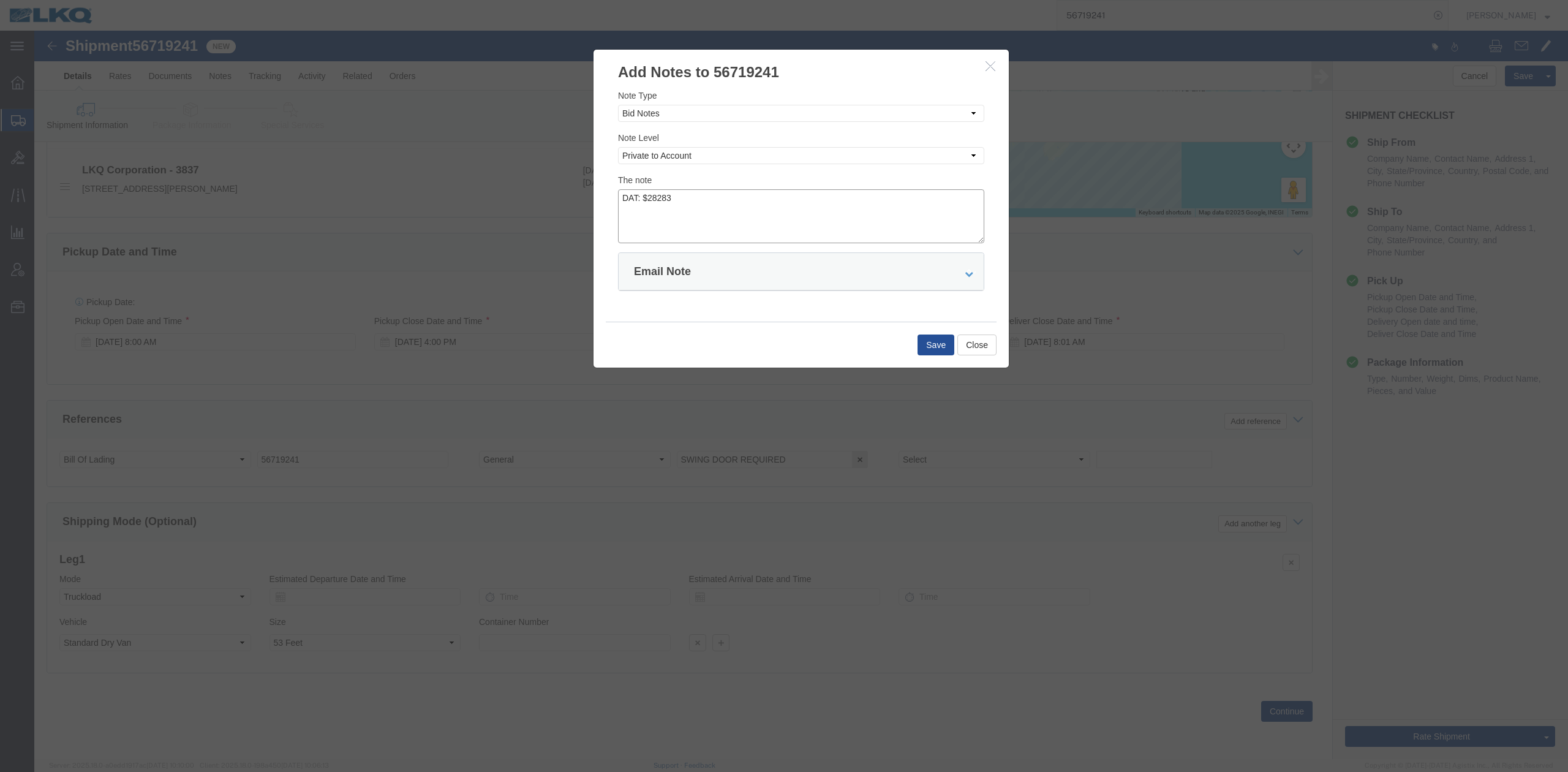
click textarea "DAT: $28283"
type textarea "DAT: $2283"
click div "Save Close"
click button "Save"
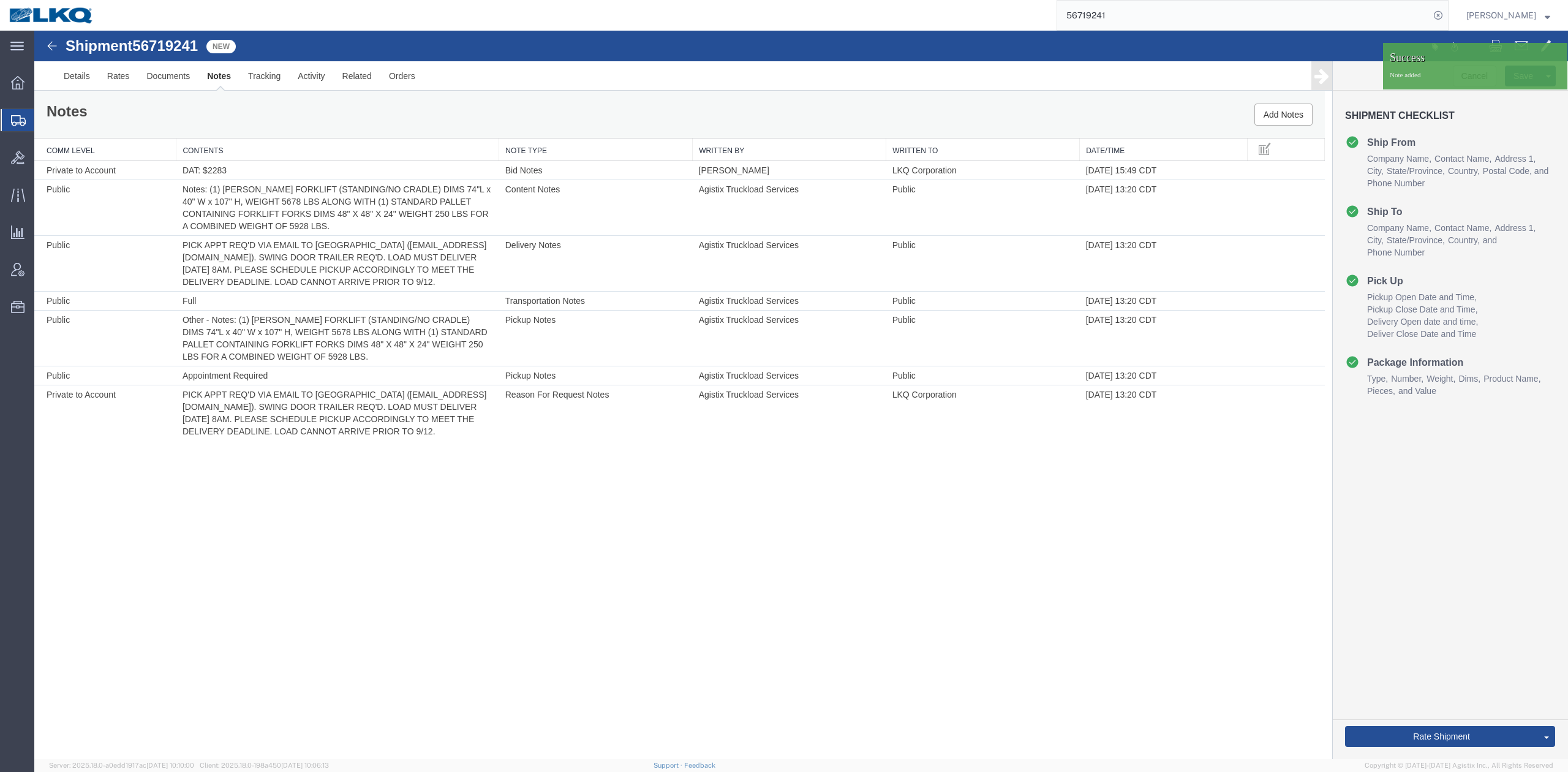
scroll to position [0, 0]
click at [1455, 679] on link "Send To Bid" at bounding box center [1502, 679] width 106 height 19
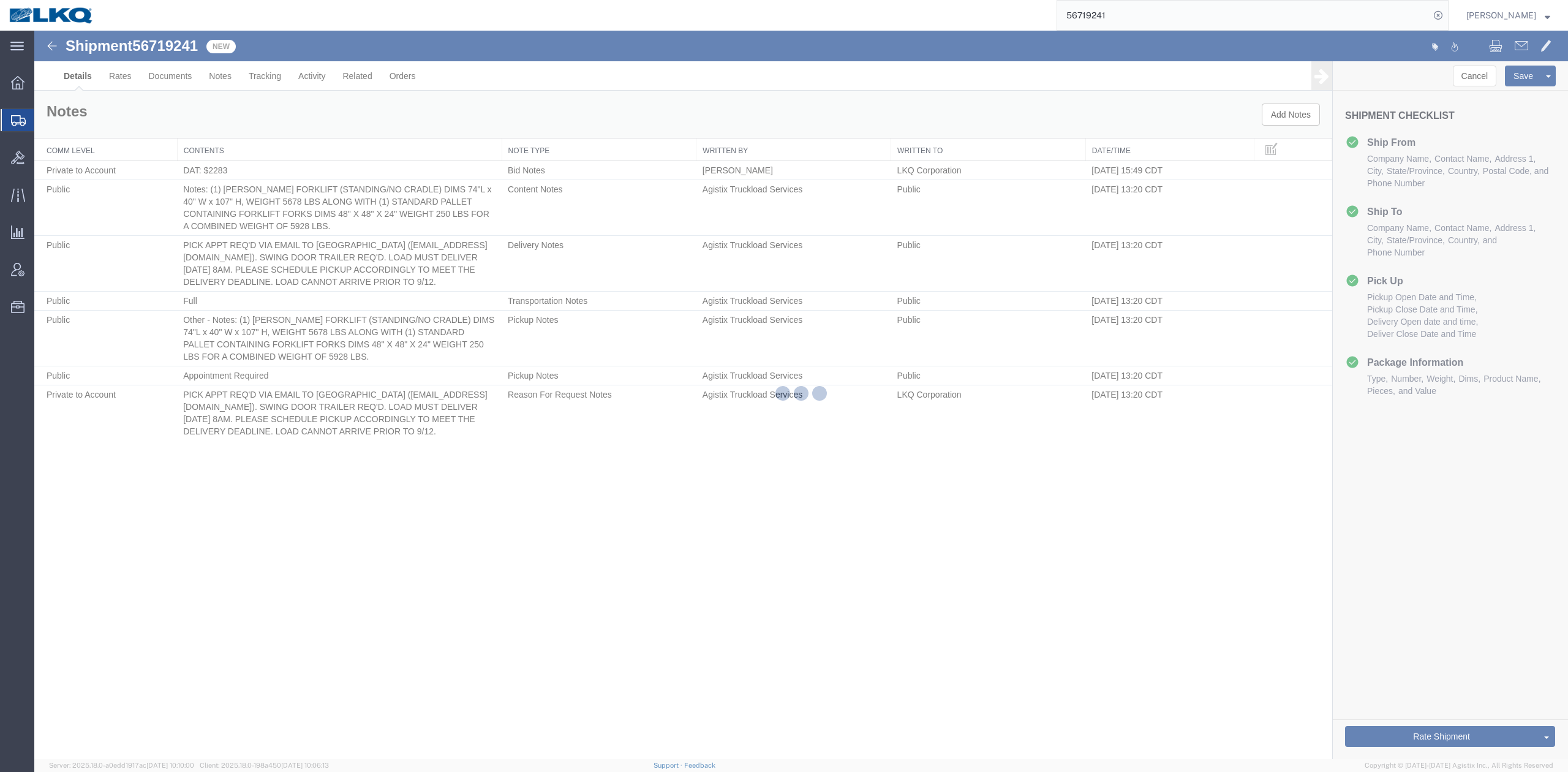
select select "28076"
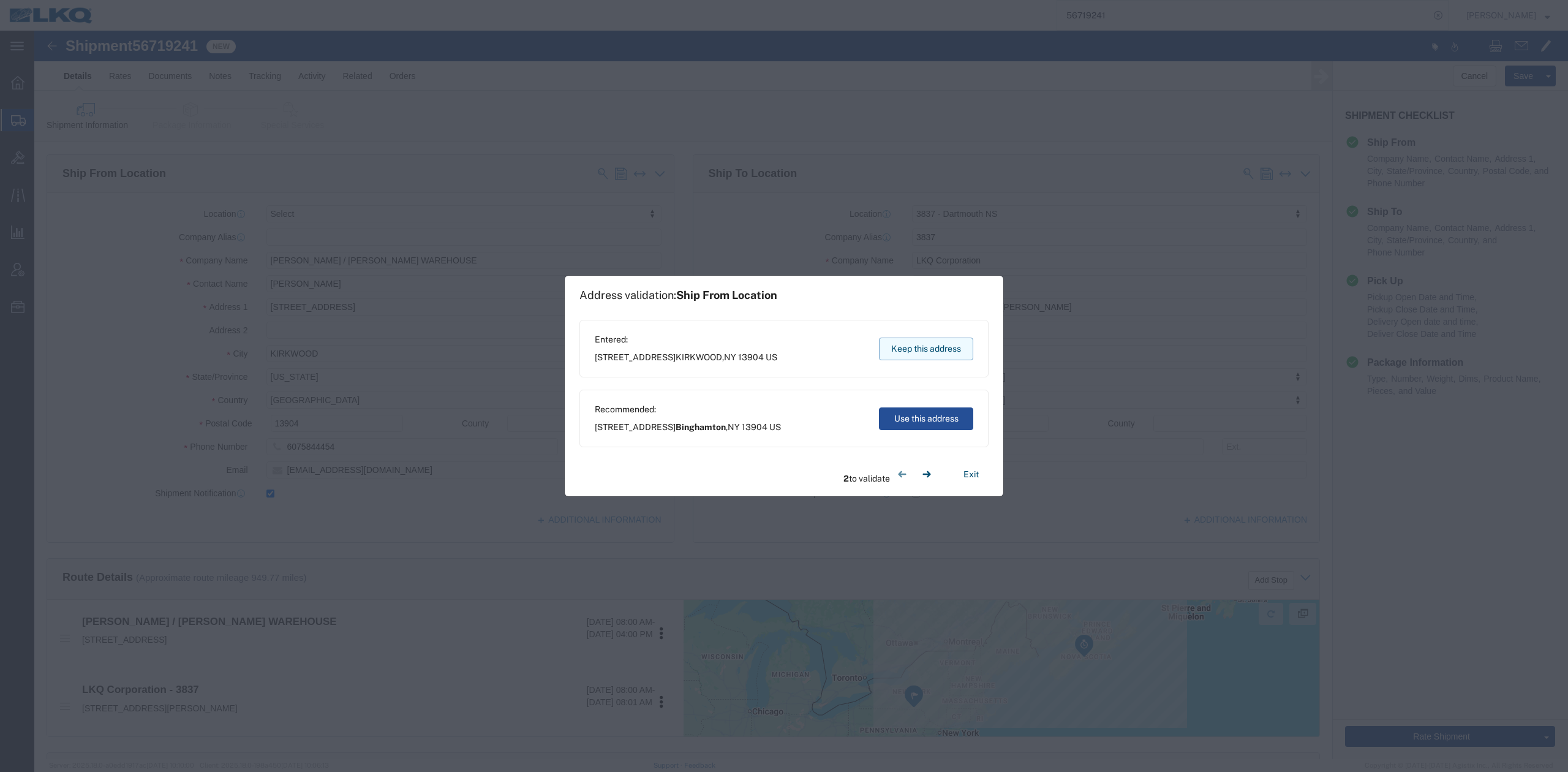
click at [942, 348] on button "Keep this address" at bounding box center [925, 349] width 94 height 23
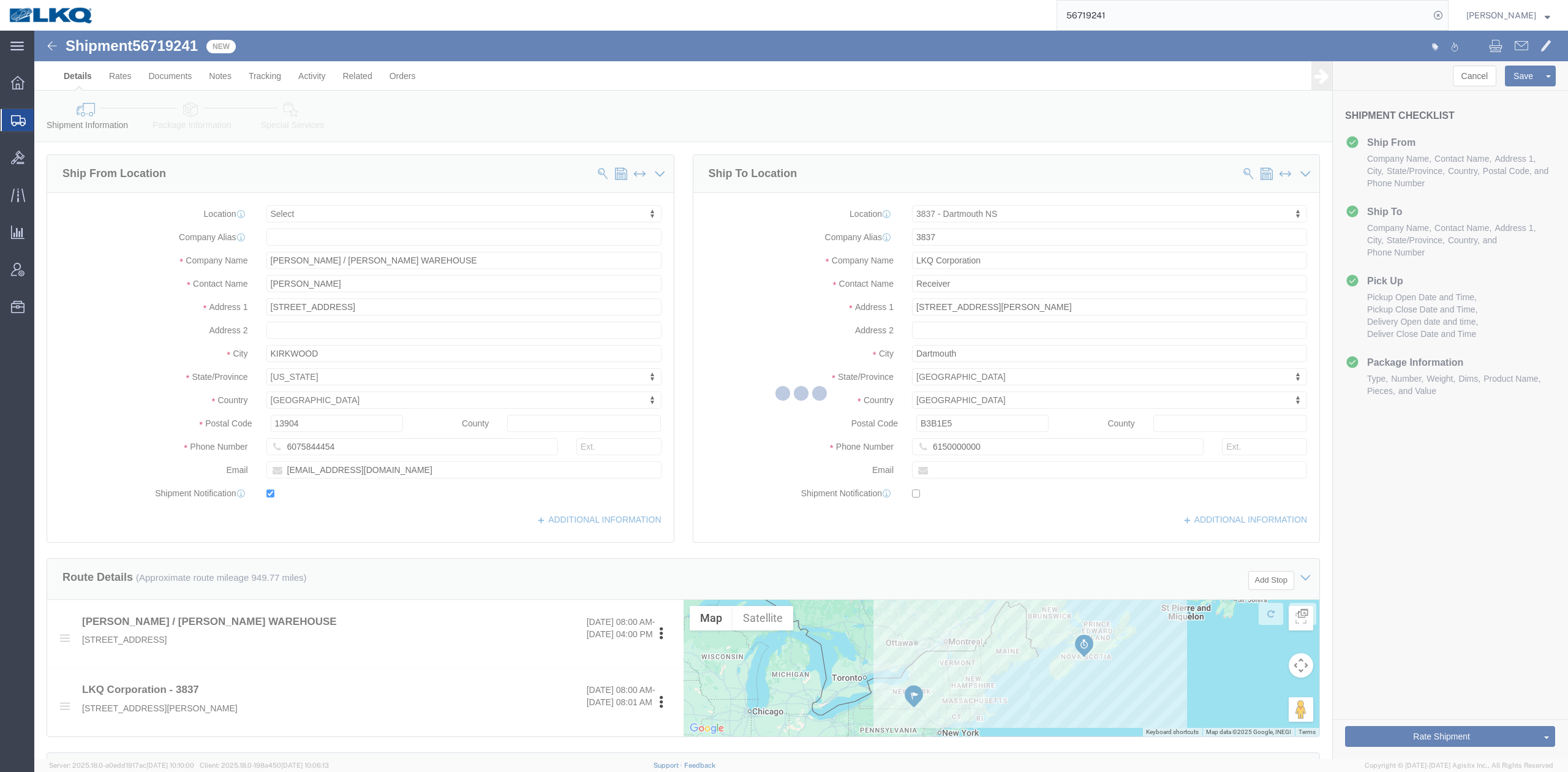
select select "TL"
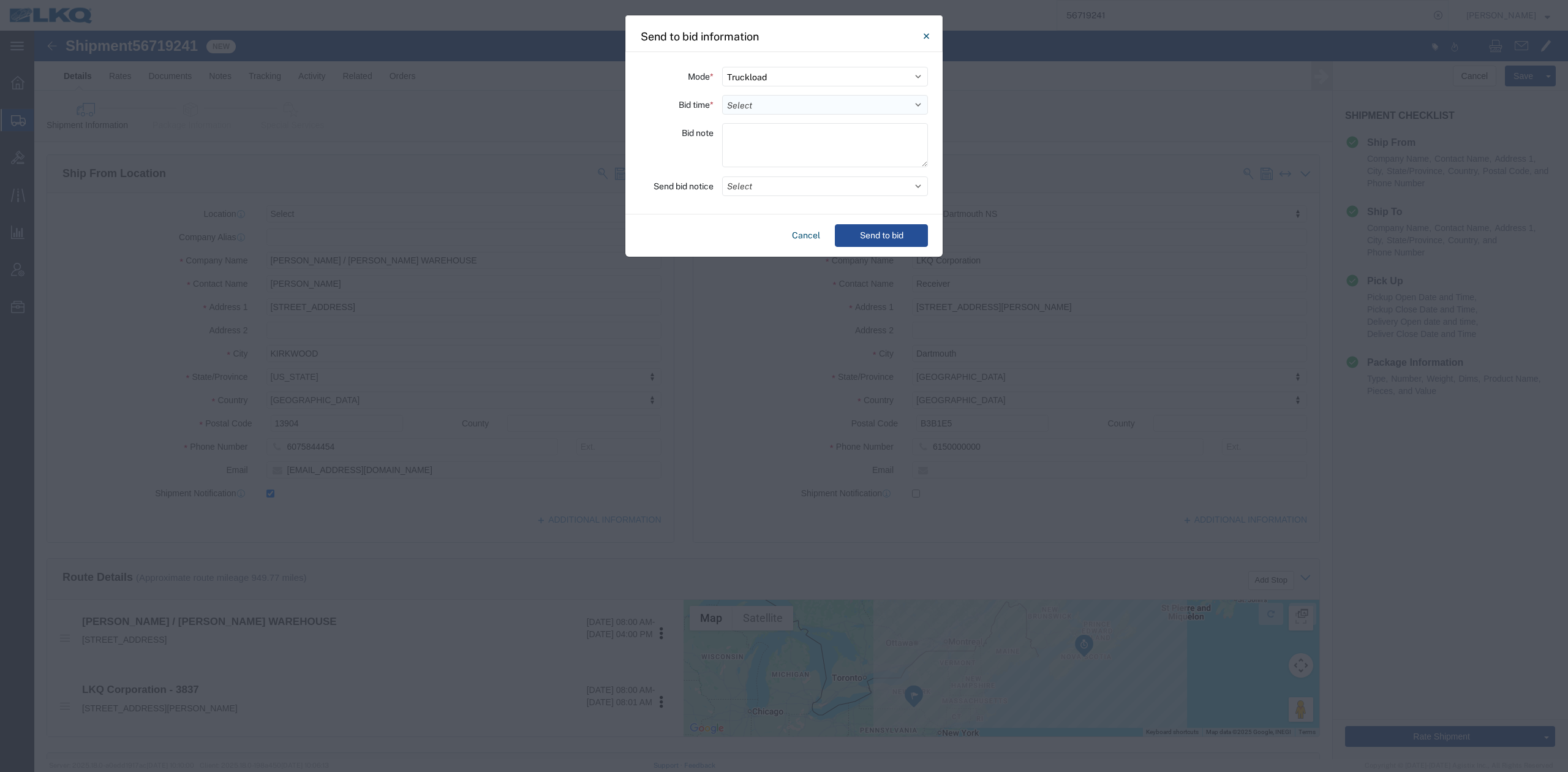
click at [799, 101] on select "Select 30 Min (Rush) 1 Hour (Rush) 2 Hours (Rush) 4 Hours (Rush) 8 Hours (Rush)…" at bounding box center [825, 104] width 206 height 19
select select "24"
click at [723, 95] on select "Select 30 Min (Rush) 1 Hour (Rush) 2 Hours (Rush) 4 Hours (Rush) 8 Hours (Rush)…" at bounding box center [825, 104] width 206 height 19
click at [762, 192] on button "Select" at bounding box center [825, 186] width 206 height 19
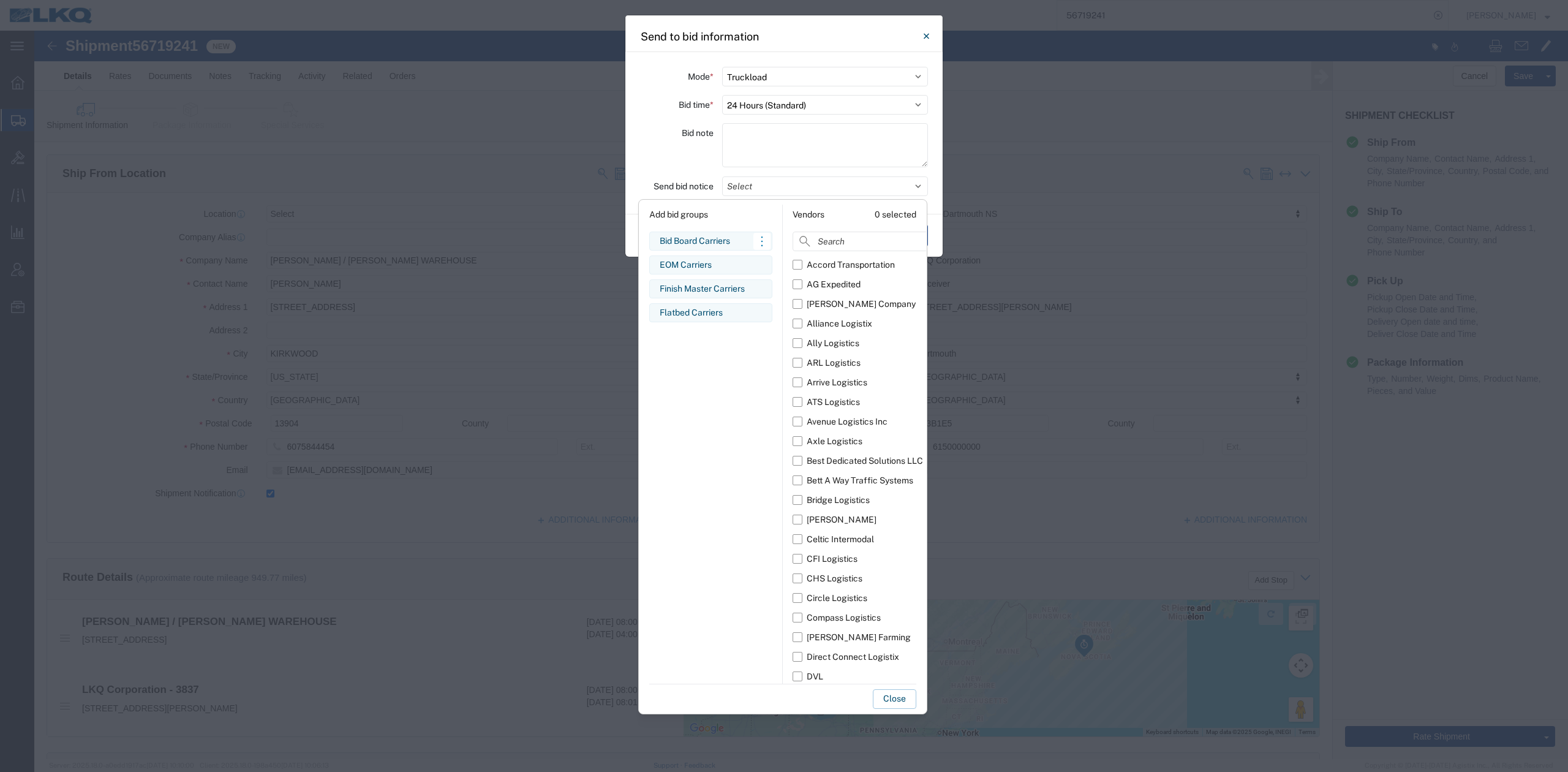
click at [714, 238] on div "Bid Board Carriers" at bounding box center [711, 241] width 102 height 13
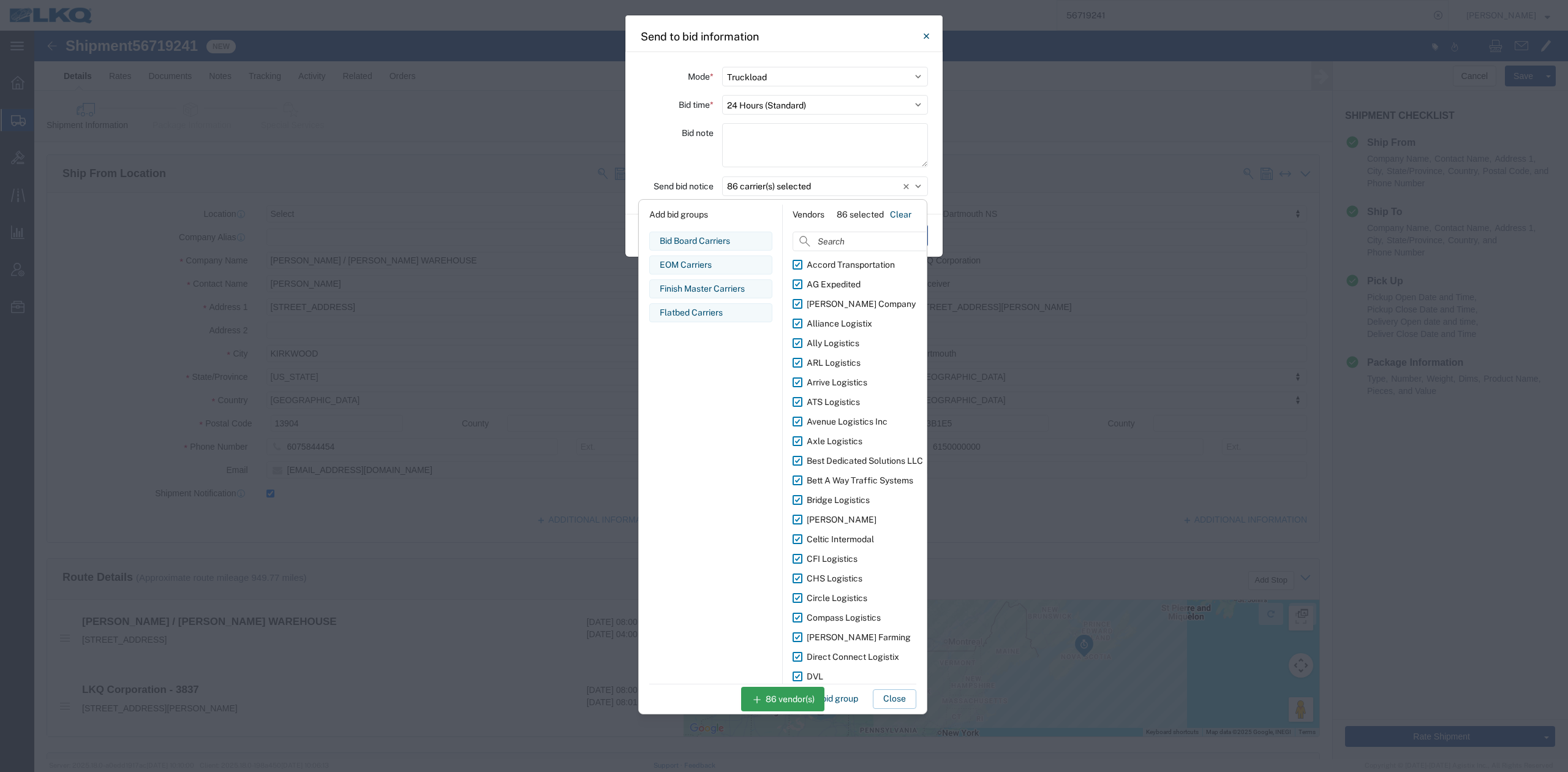
click at [891, 694] on button "Close" at bounding box center [894, 699] width 44 height 19
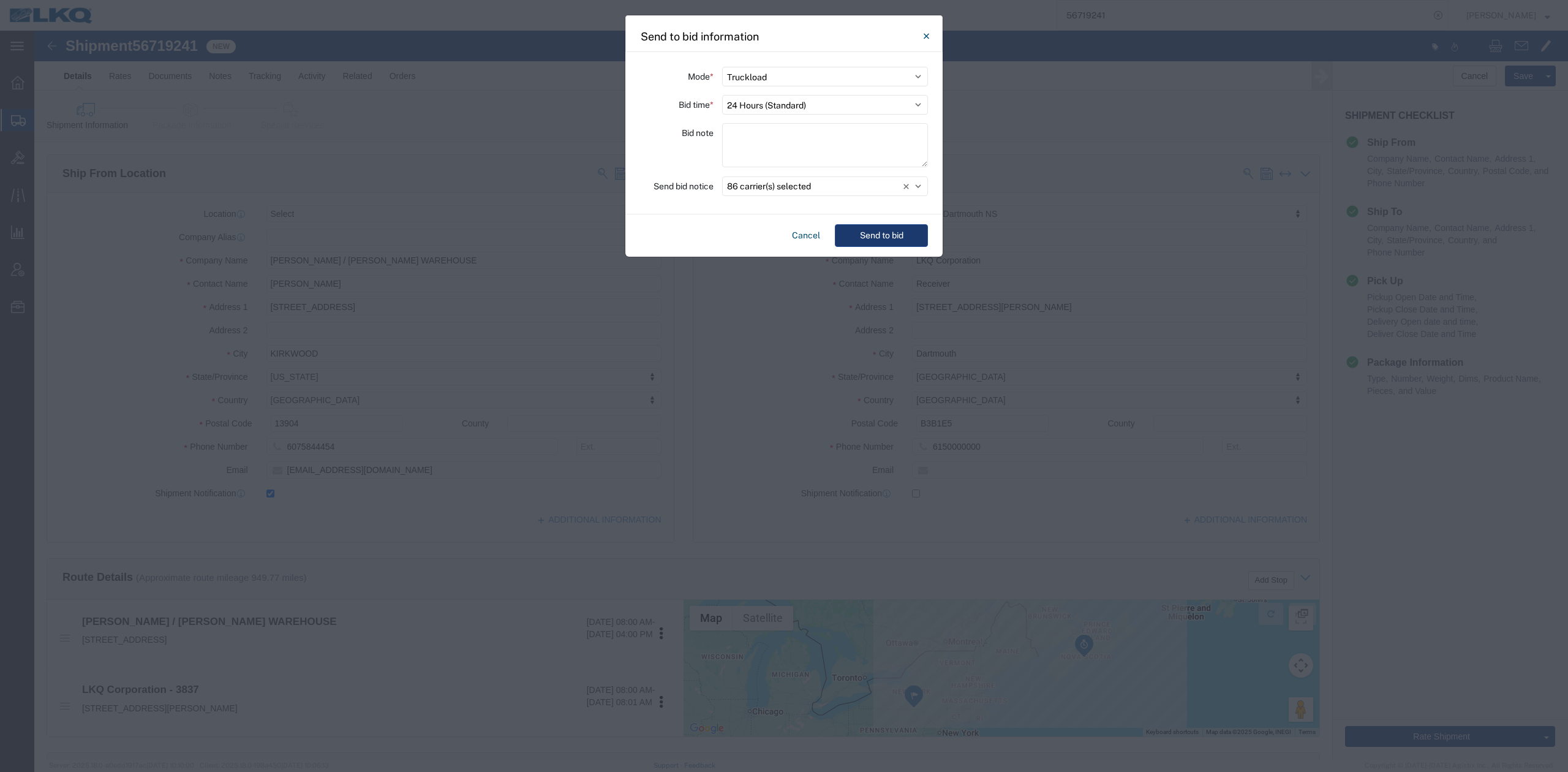
click at [879, 229] on button "Send to bid" at bounding box center [882, 235] width 93 height 23
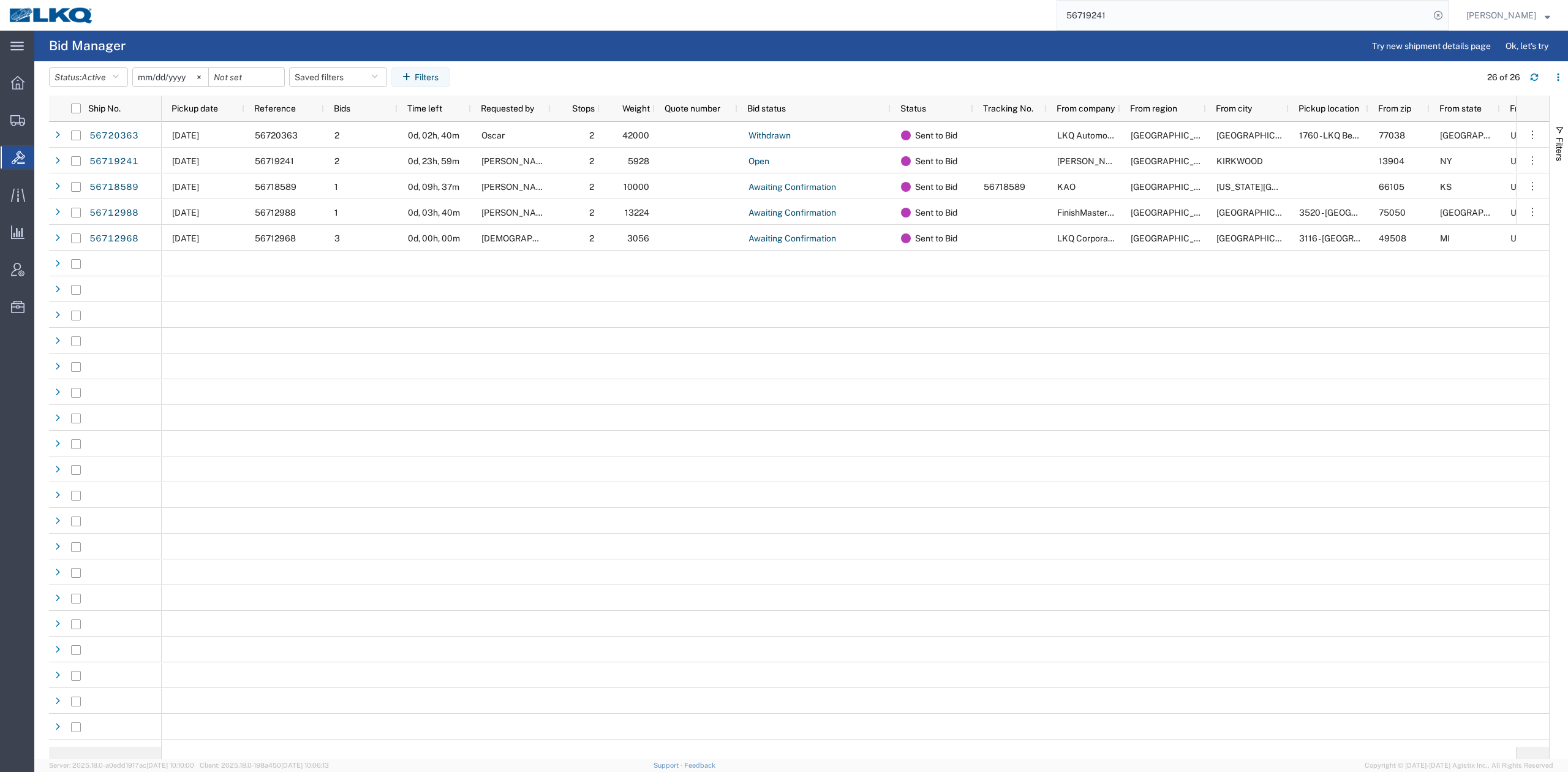
click at [1176, 16] on input "56719241" at bounding box center [1243, 16] width 372 height 30
paste input "2200"
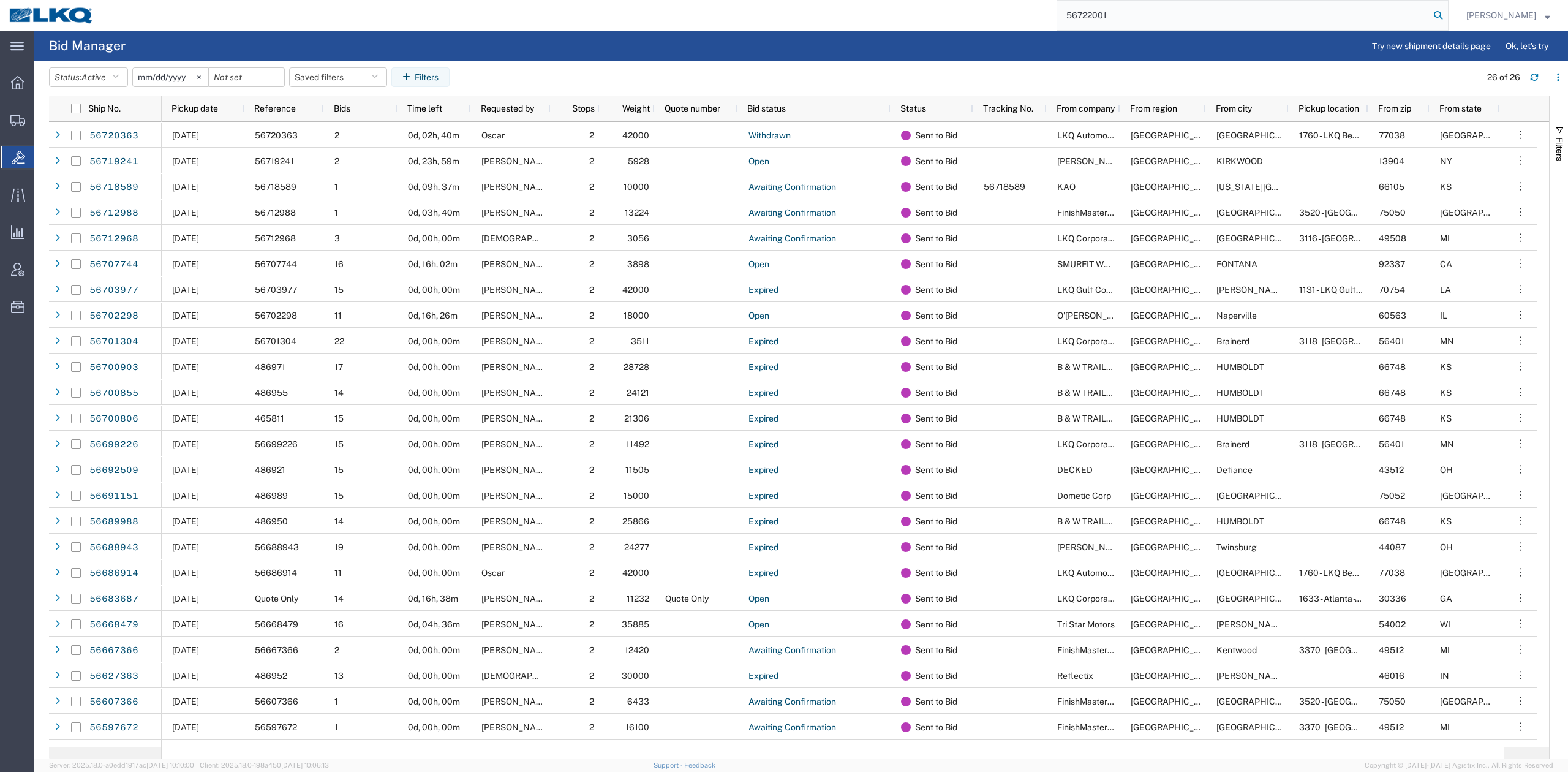
type input "56722001"
click at [1447, 19] on icon at bounding box center [1438, 15] width 17 height 17
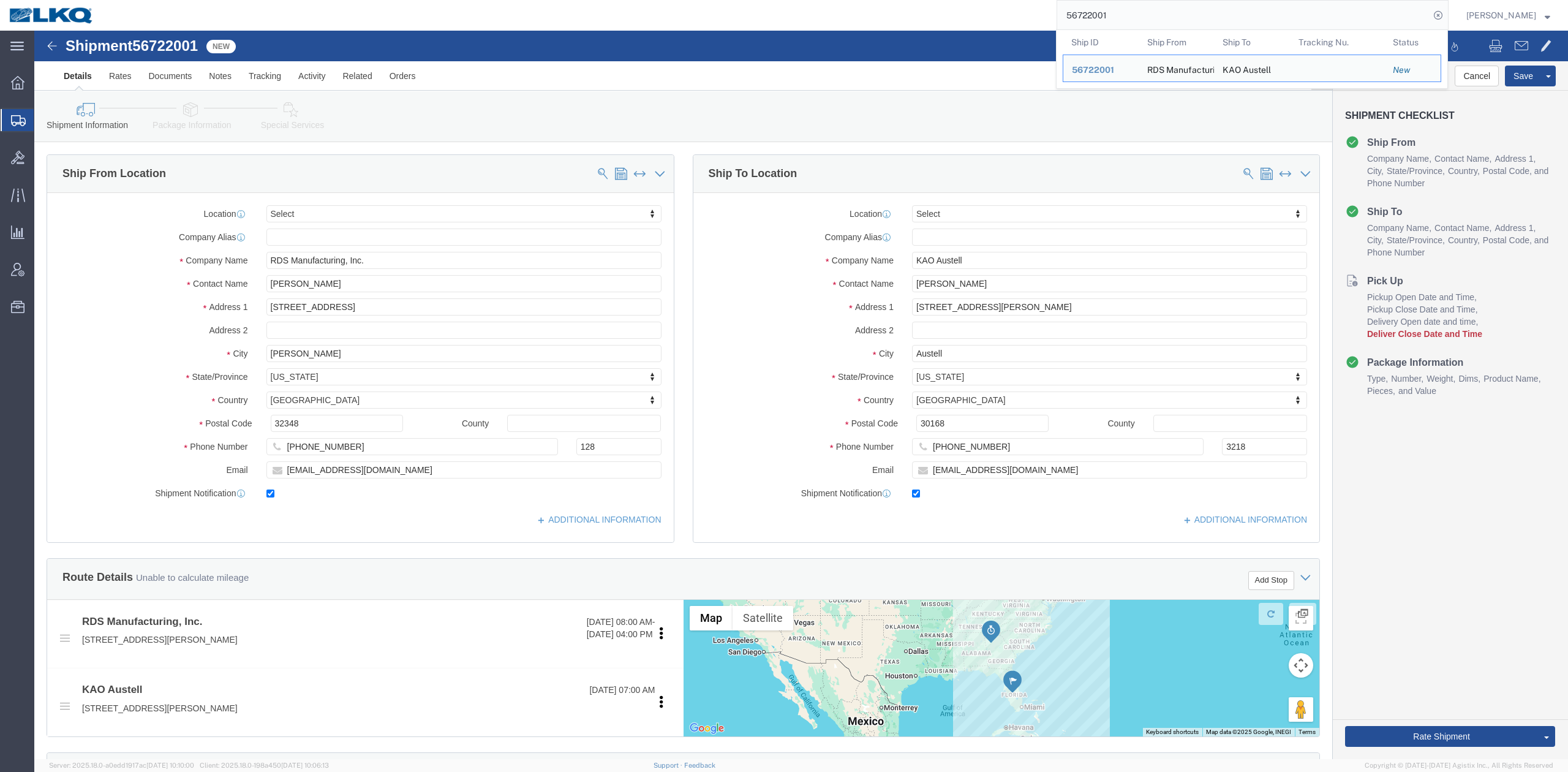
select select
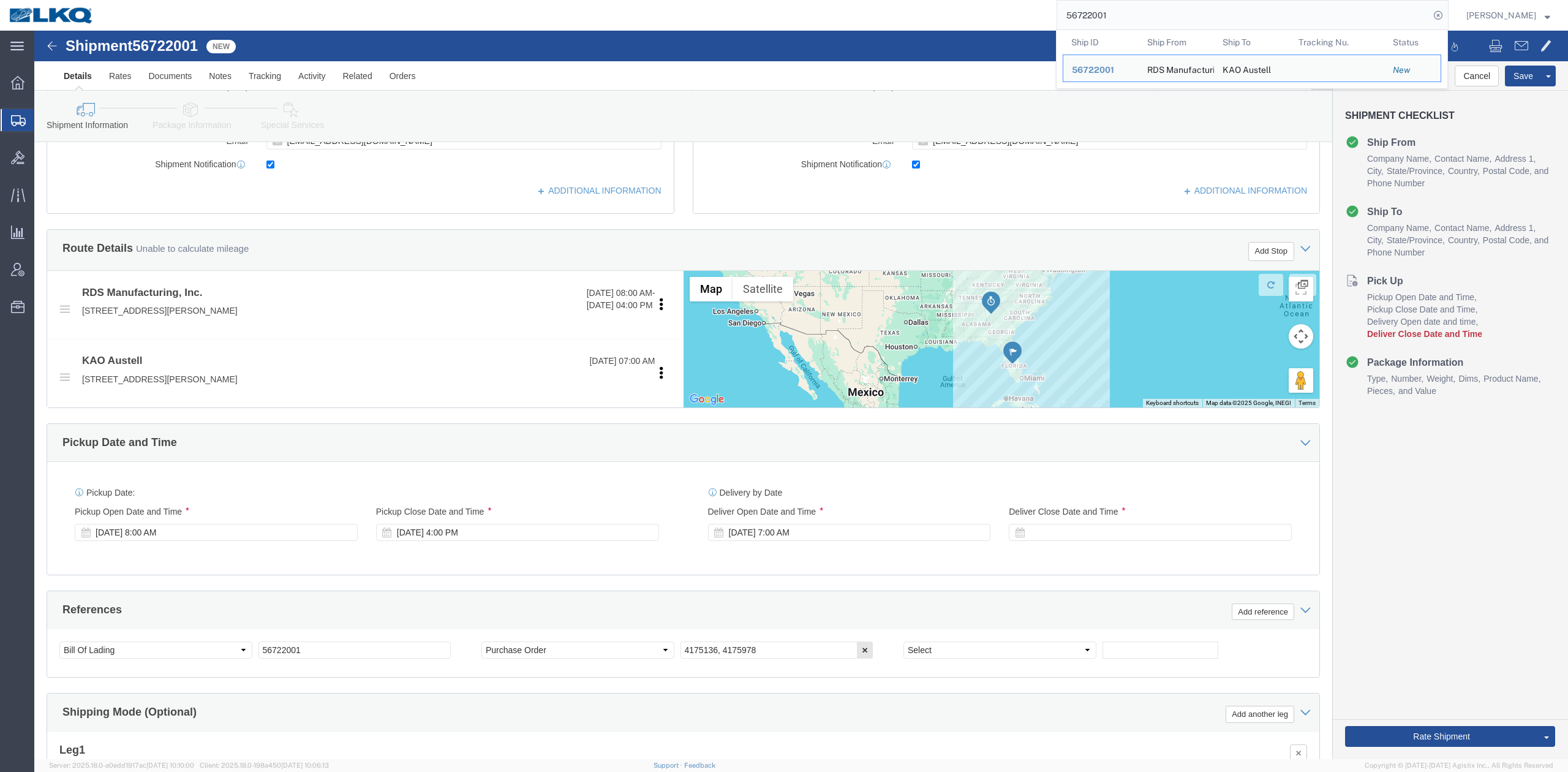
scroll to position [523, 0]
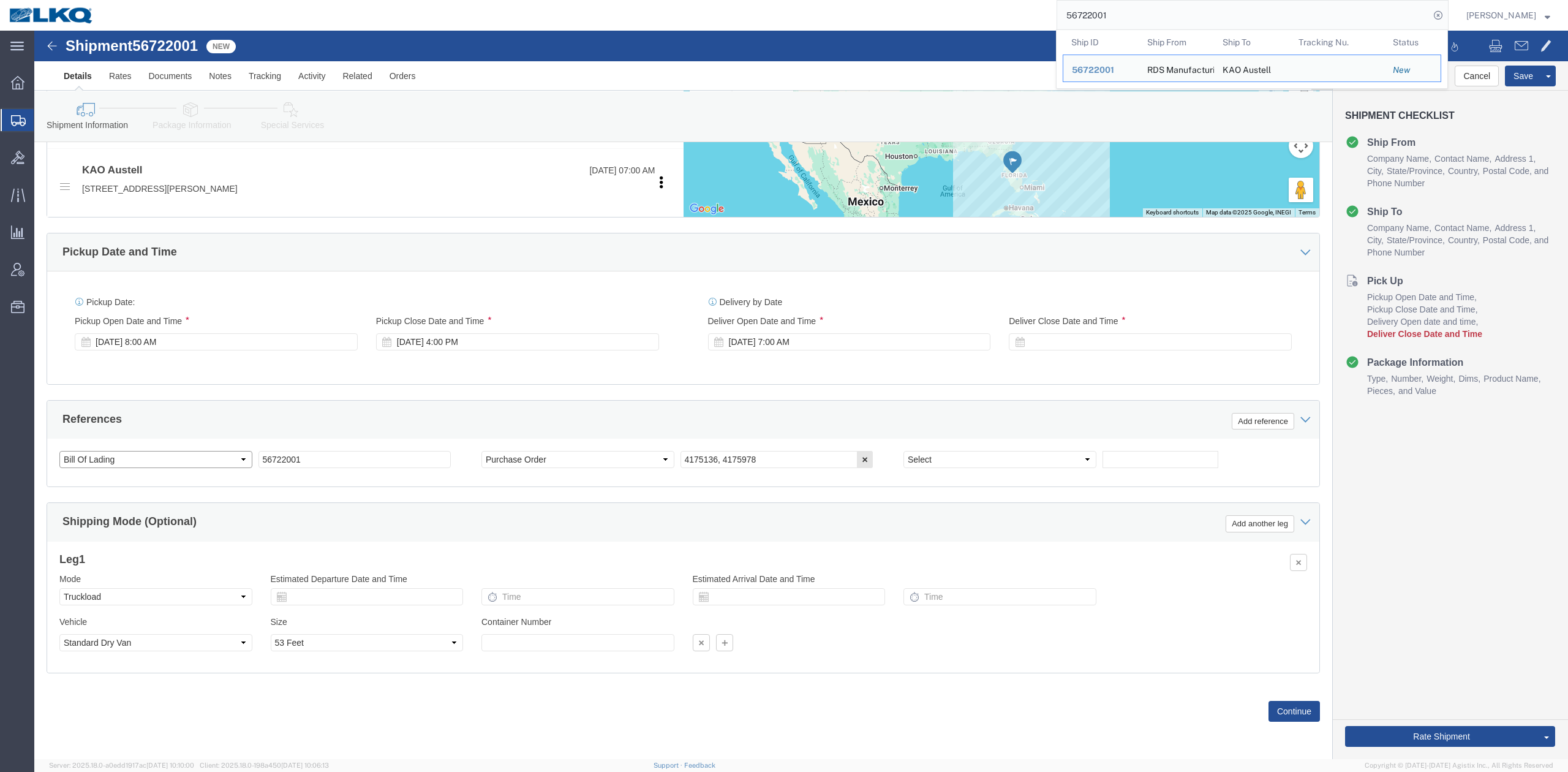
click select "Select Account Type Activity ID Airline Appointment Number ASN Batch Request # …"
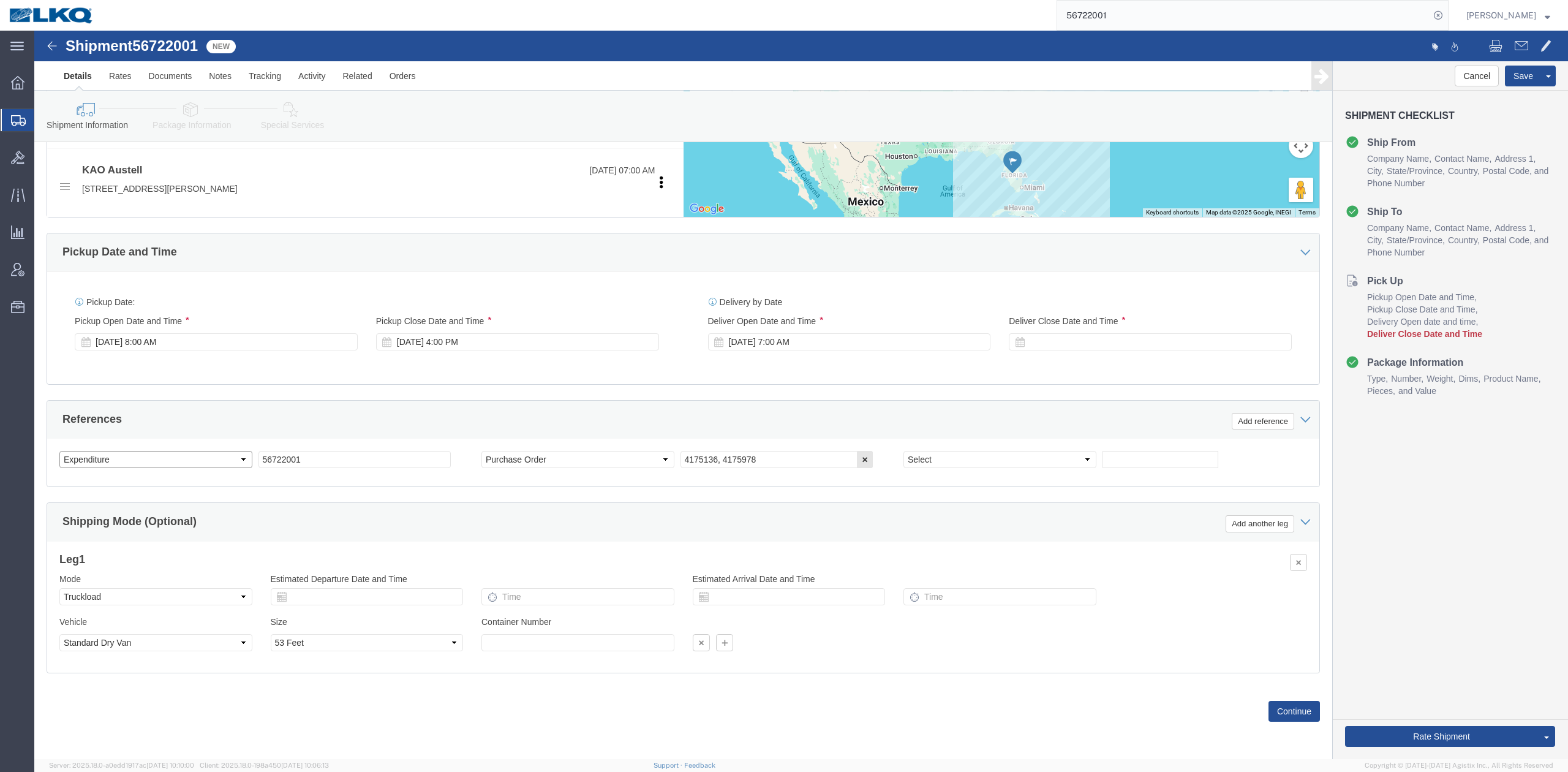
click select "Select Account Type Activity ID Airline Appointment Number ASN Batch Request # …"
select select "DELNUM"
type input "486558"
select select "BOL"
paste input "56722001"
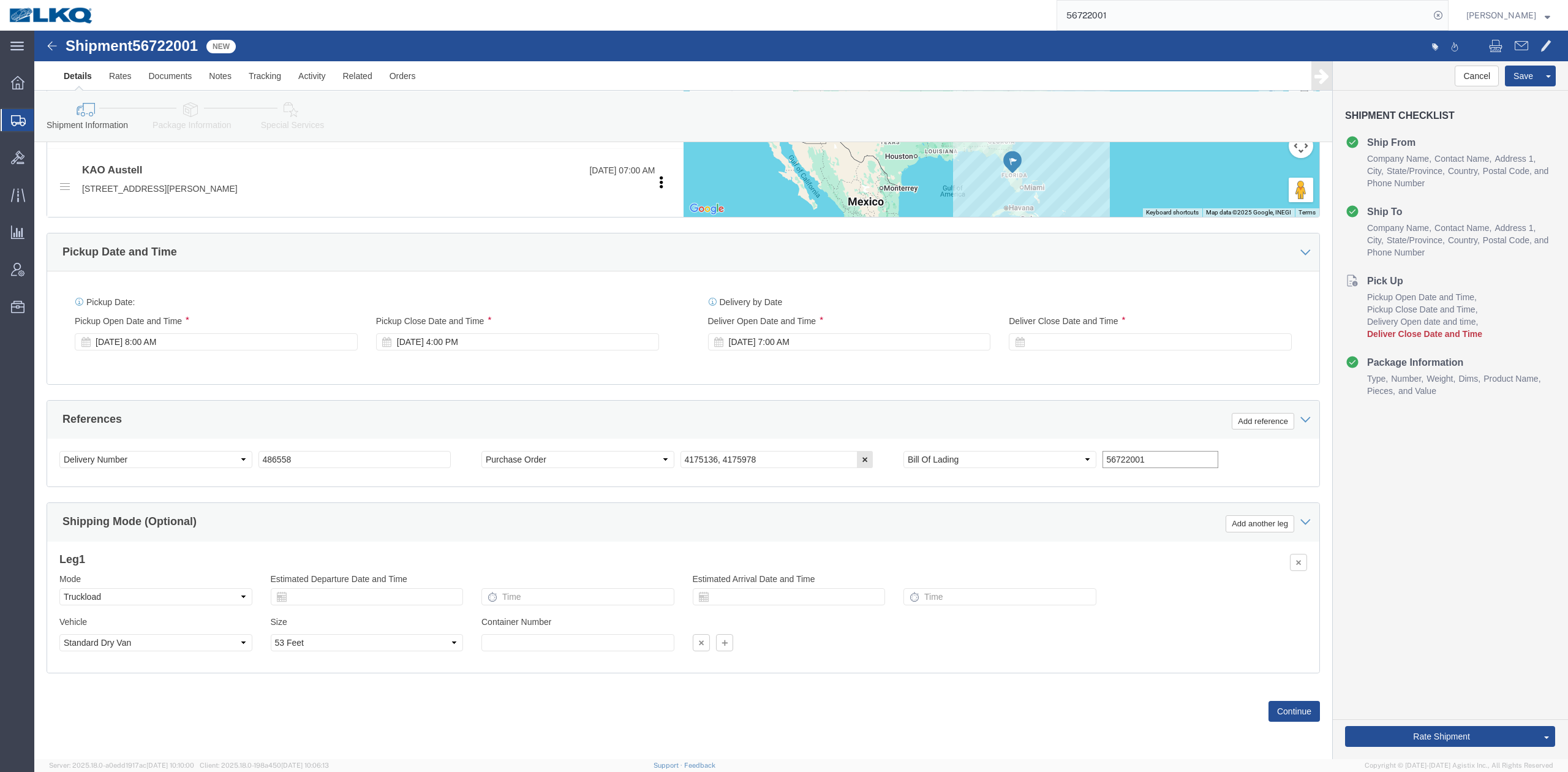
type input "56722001"
click div "Ship From Location Location My Profile Location 1100 - LKQ [GEOGRAPHIC_DATA] 11…"
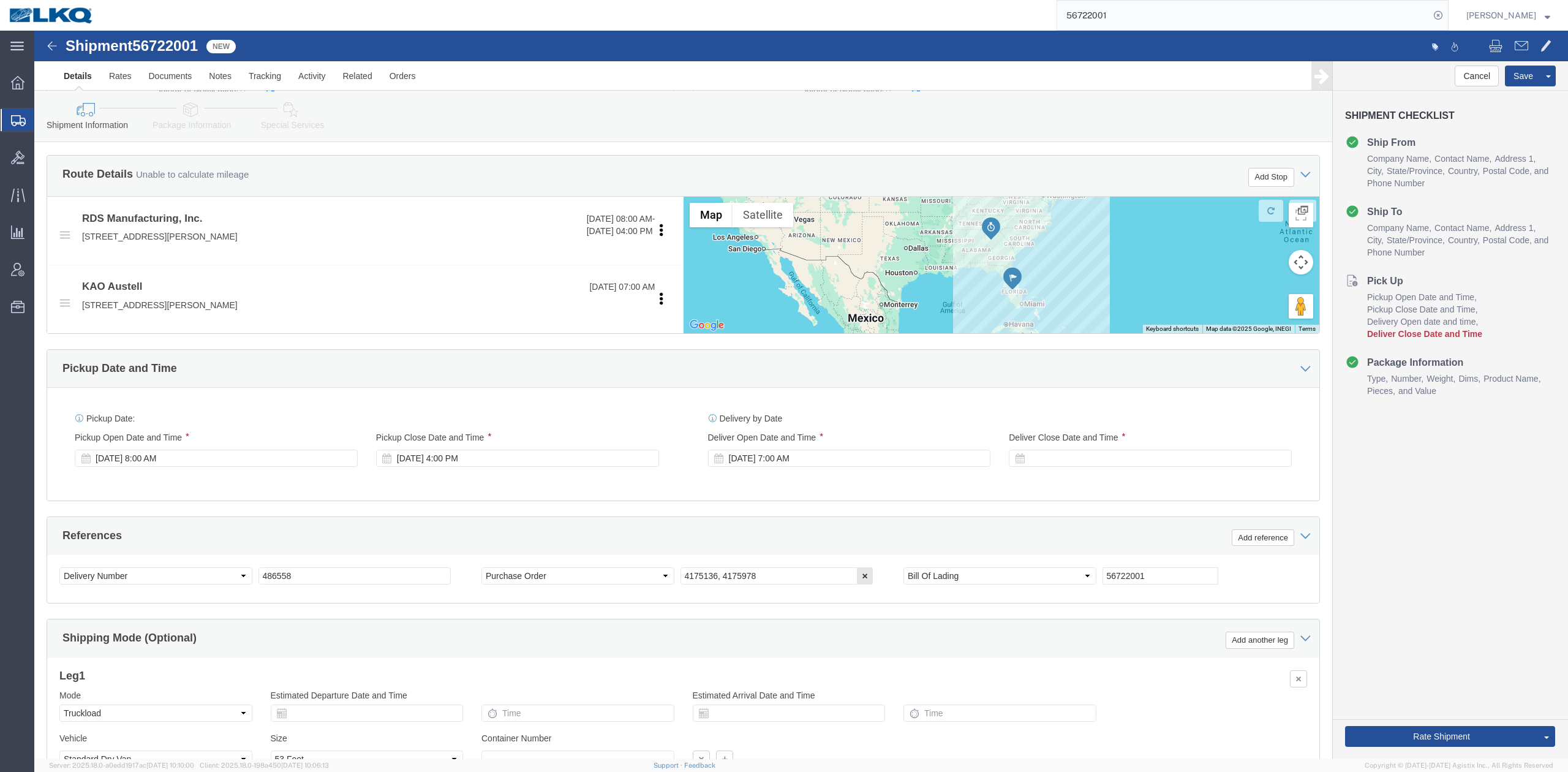
scroll to position [360, 0]
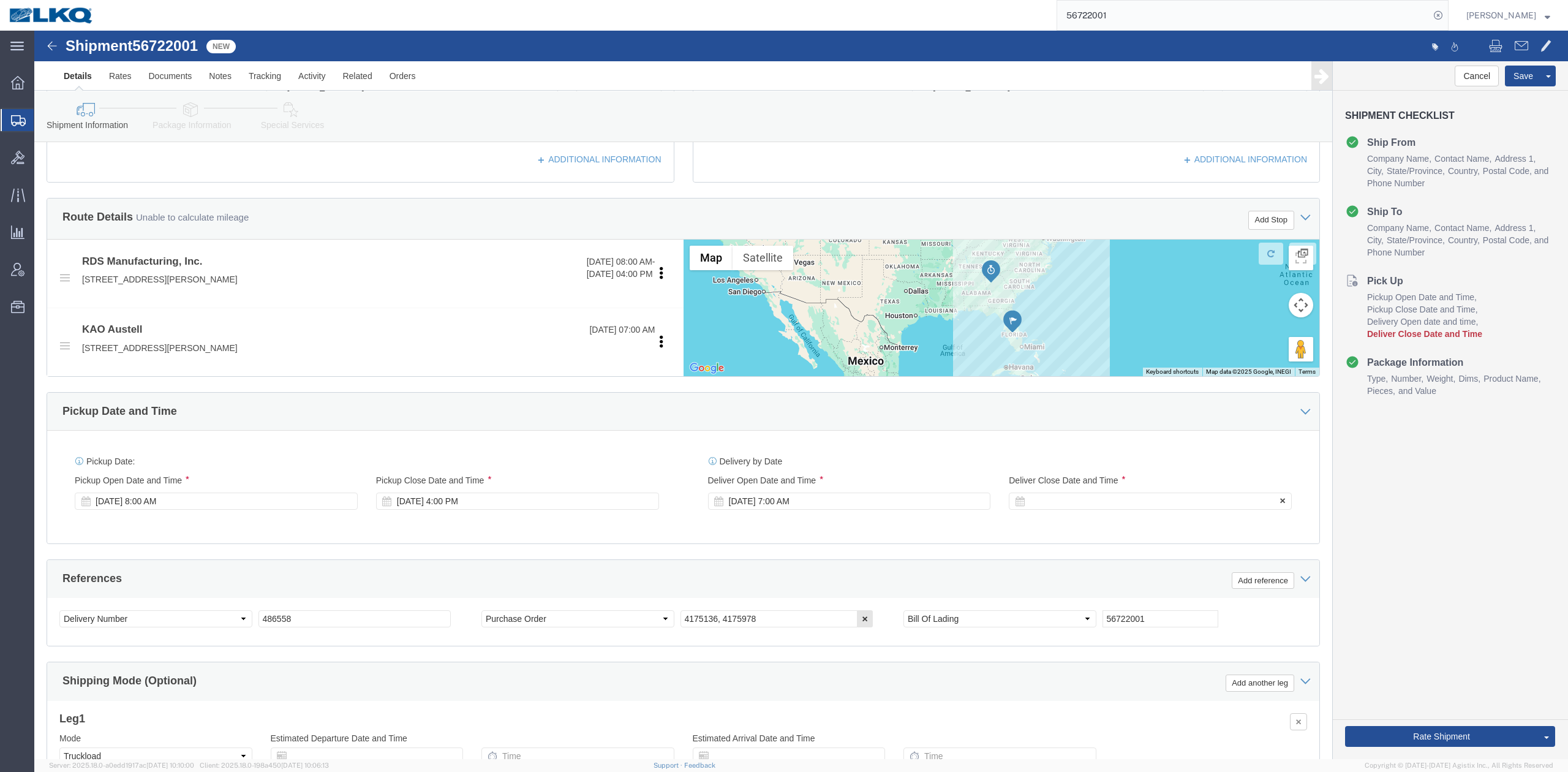
click div
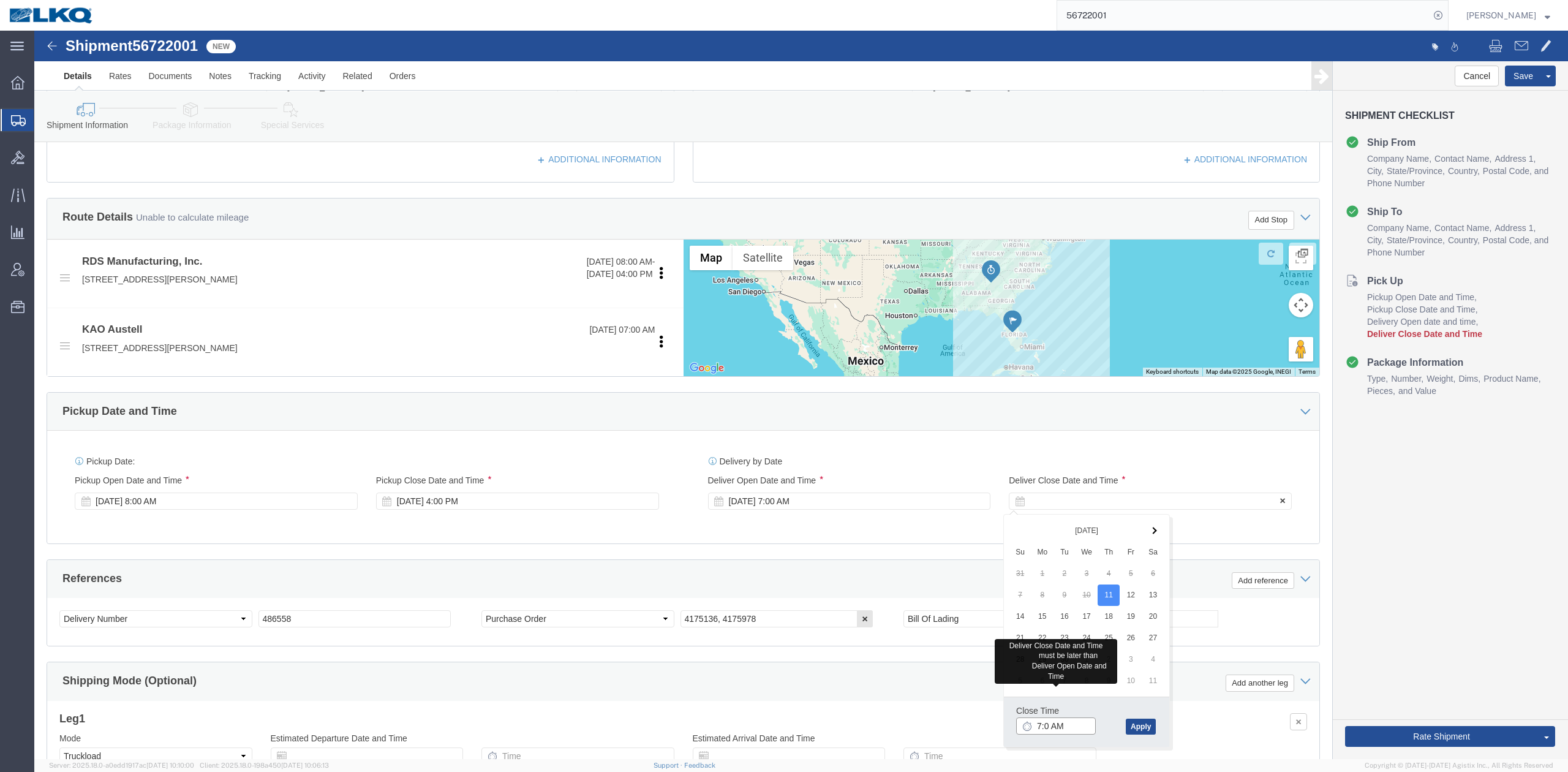
type input "7:01 AM"
click button "Apply"
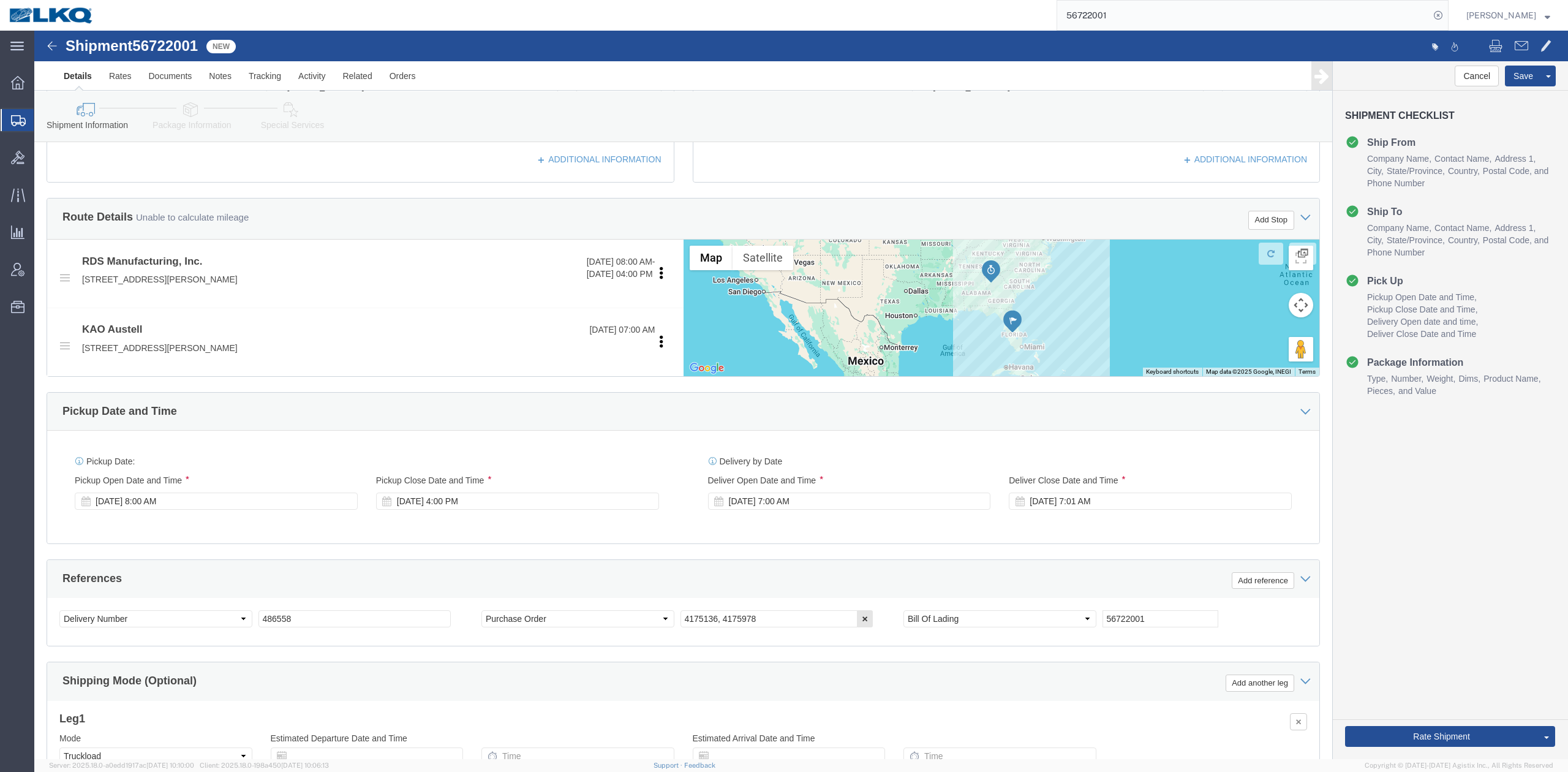
click div "Pickup Date: Pickup Start Date Pickup Start Time Pickup Open Date and Time [DAT…"
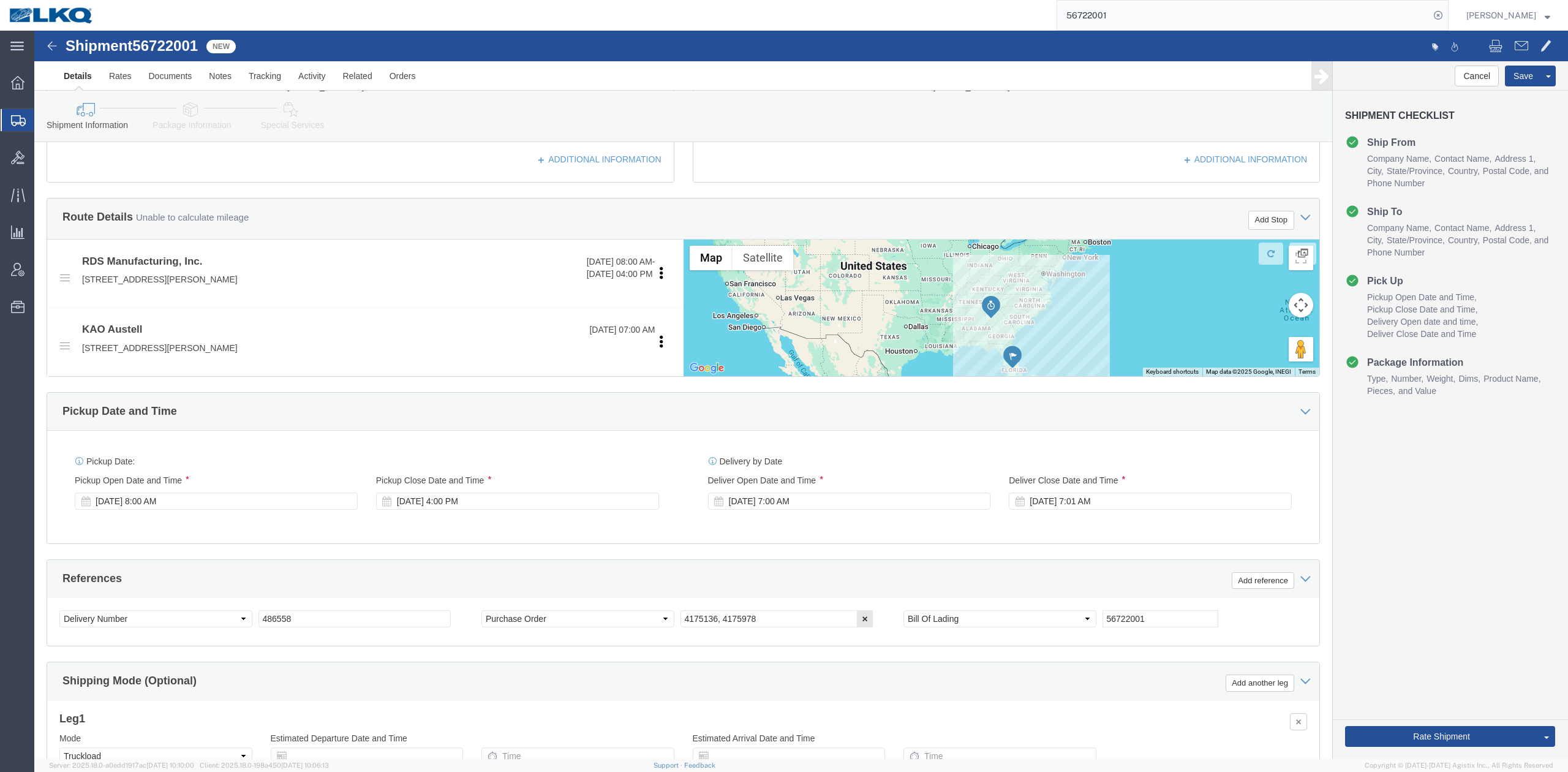
click div "Pickup Date and Time"
click button "Save"
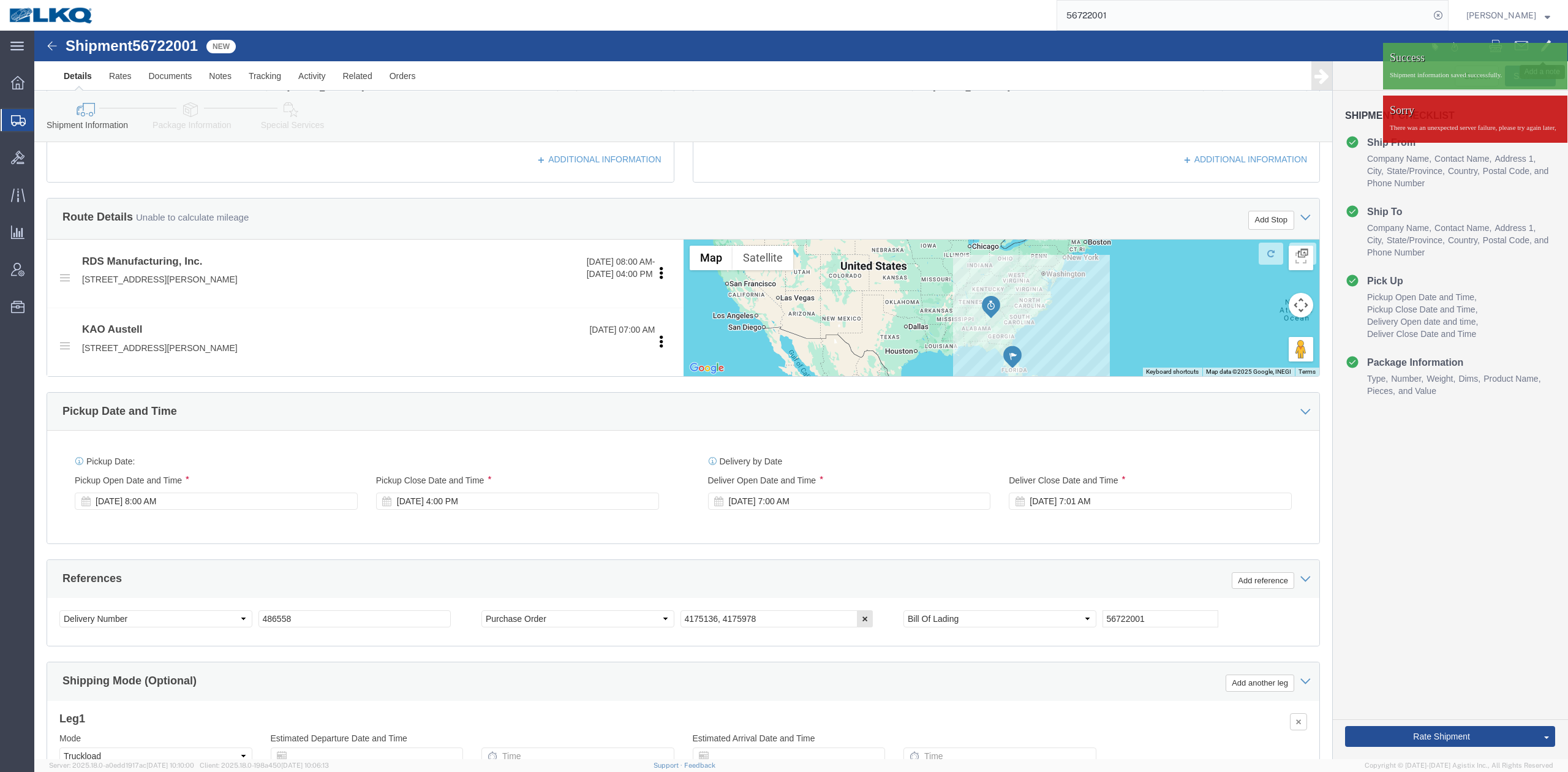
click span
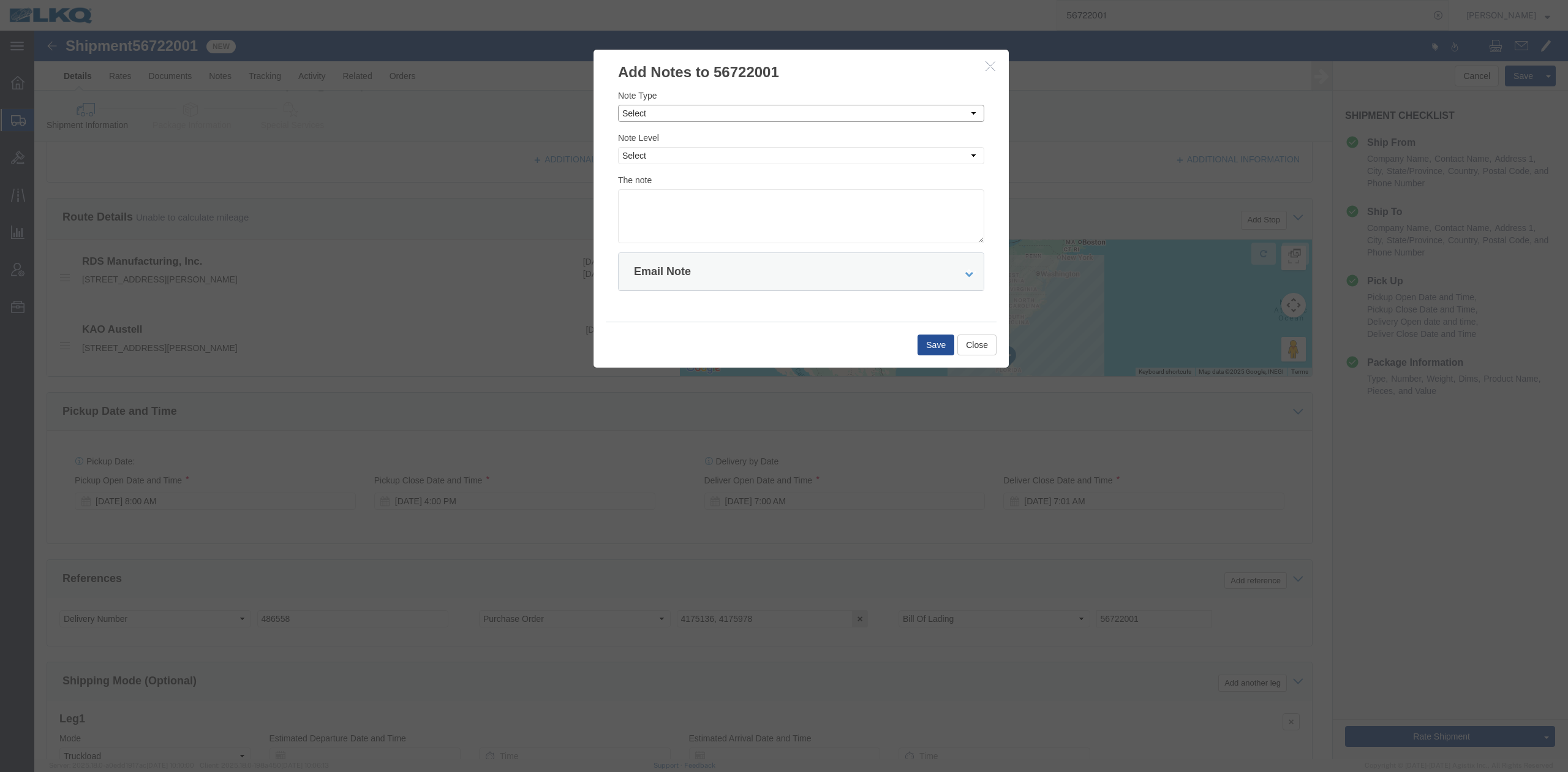
click select "Select Approval Bid Notes Carrier Change Notes Claim Notes Content Hazmat Notes…"
select select "BID_NOTES"
click select "Select Approval Bid Notes Carrier Change Notes Claim Notes Content Hazmat Notes…"
click select "Select Private to Account Private to Vendor Public"
select select "PRIVATE_TO_ACCOUNT"
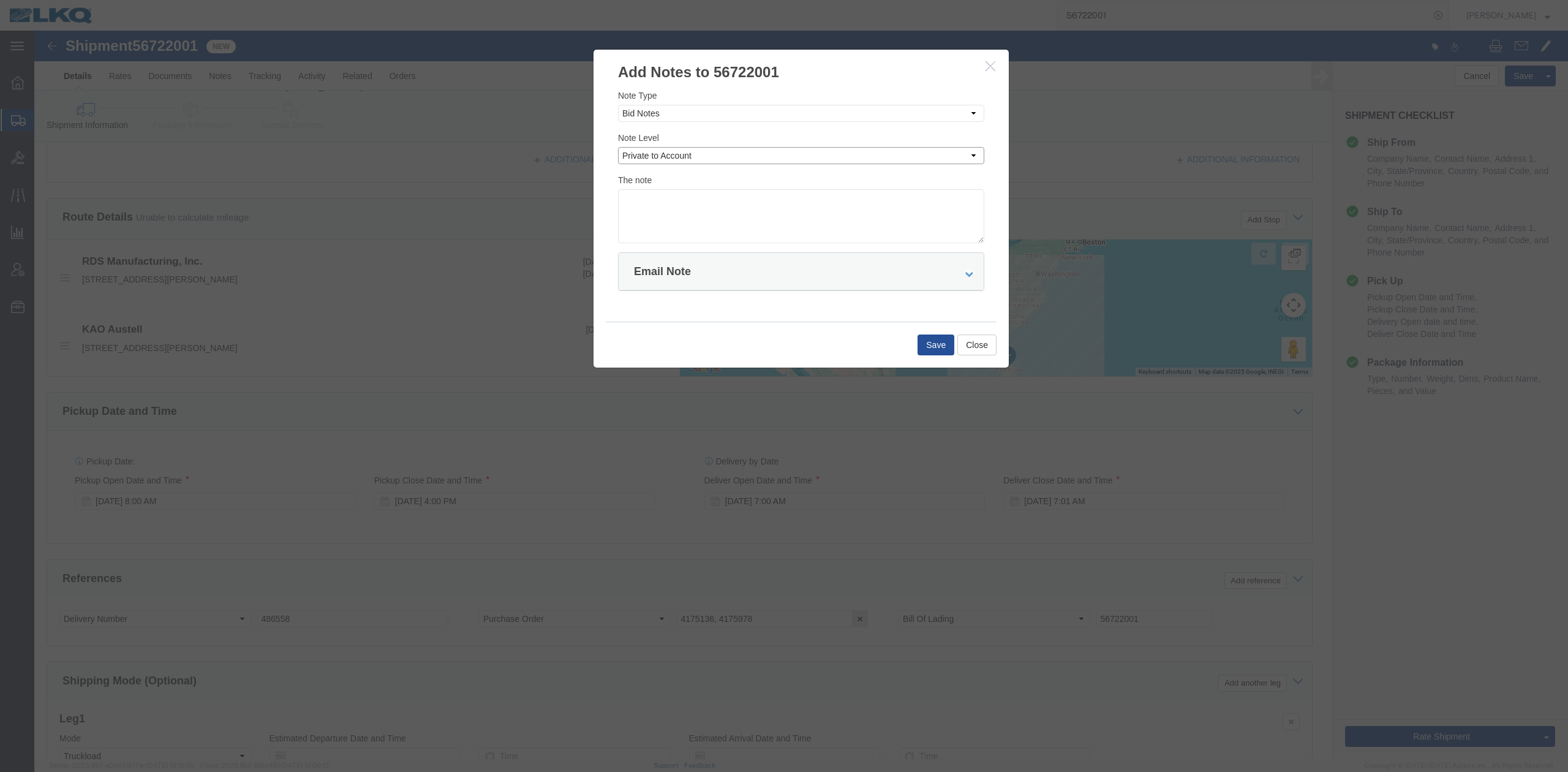
click select "Select Private to Account Private to Vendor Public"
click textarea
type textarea "DAT: $627"
click button "Save"
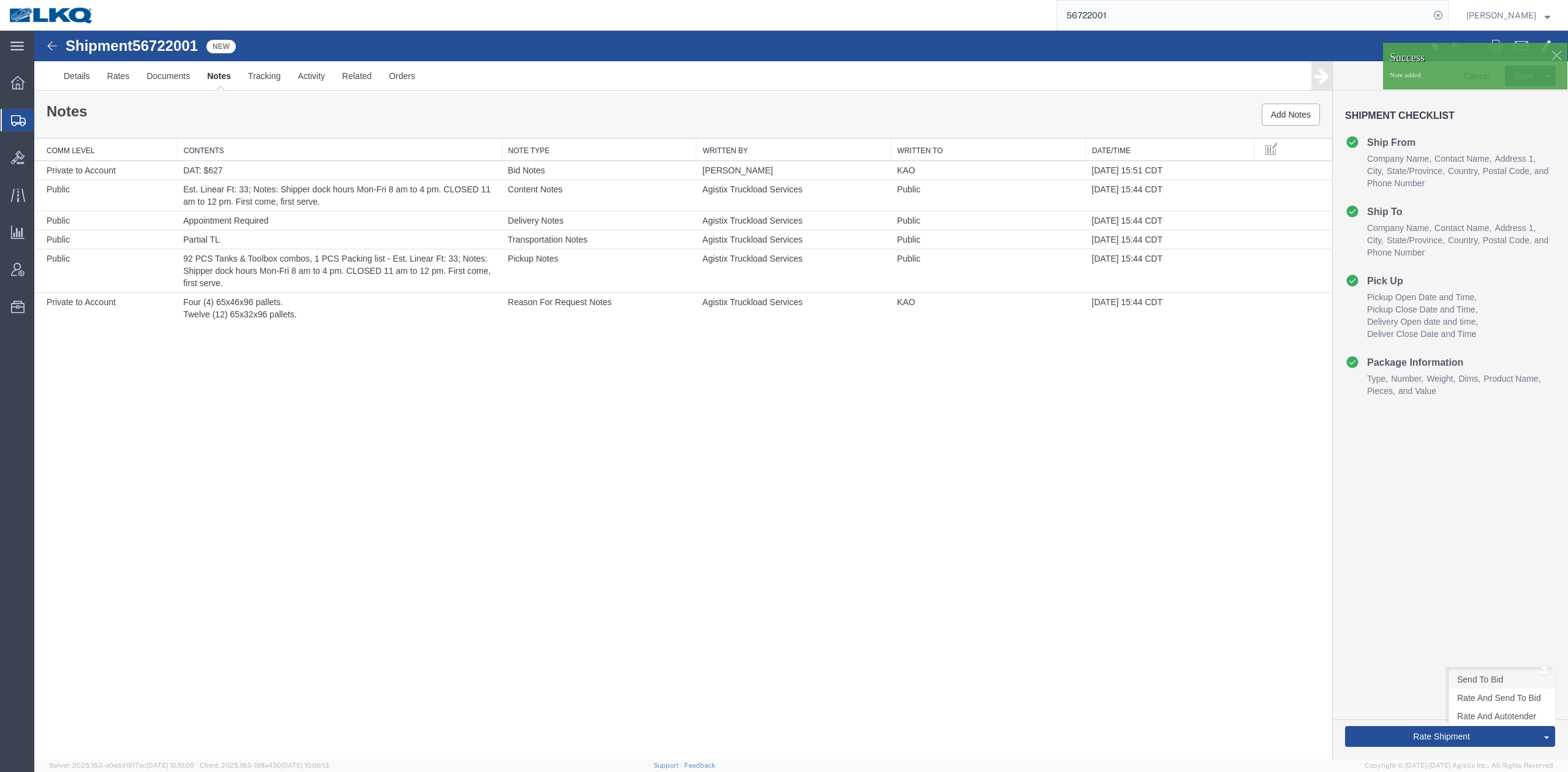
click at [1480, 675] on link "Send To Bid" at bounding box center [1502, 679] width 106 height 19
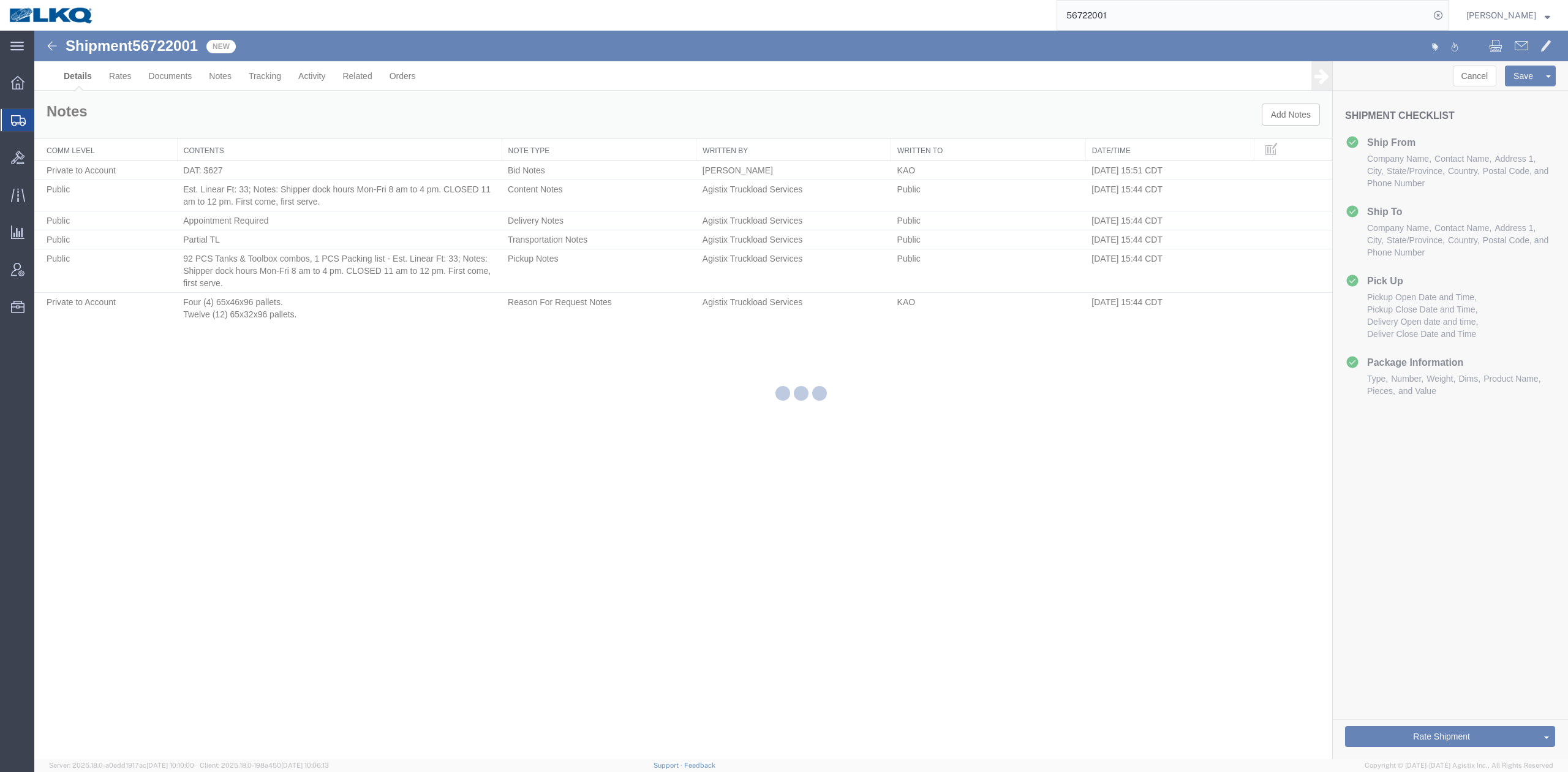
click at [1135, 27] on input "56722001" at bounding box center [1243, 16] width 372 height 30
click at [1121, 15] on input "56722001" at bounding box center [1243, 16] width 372 height 30
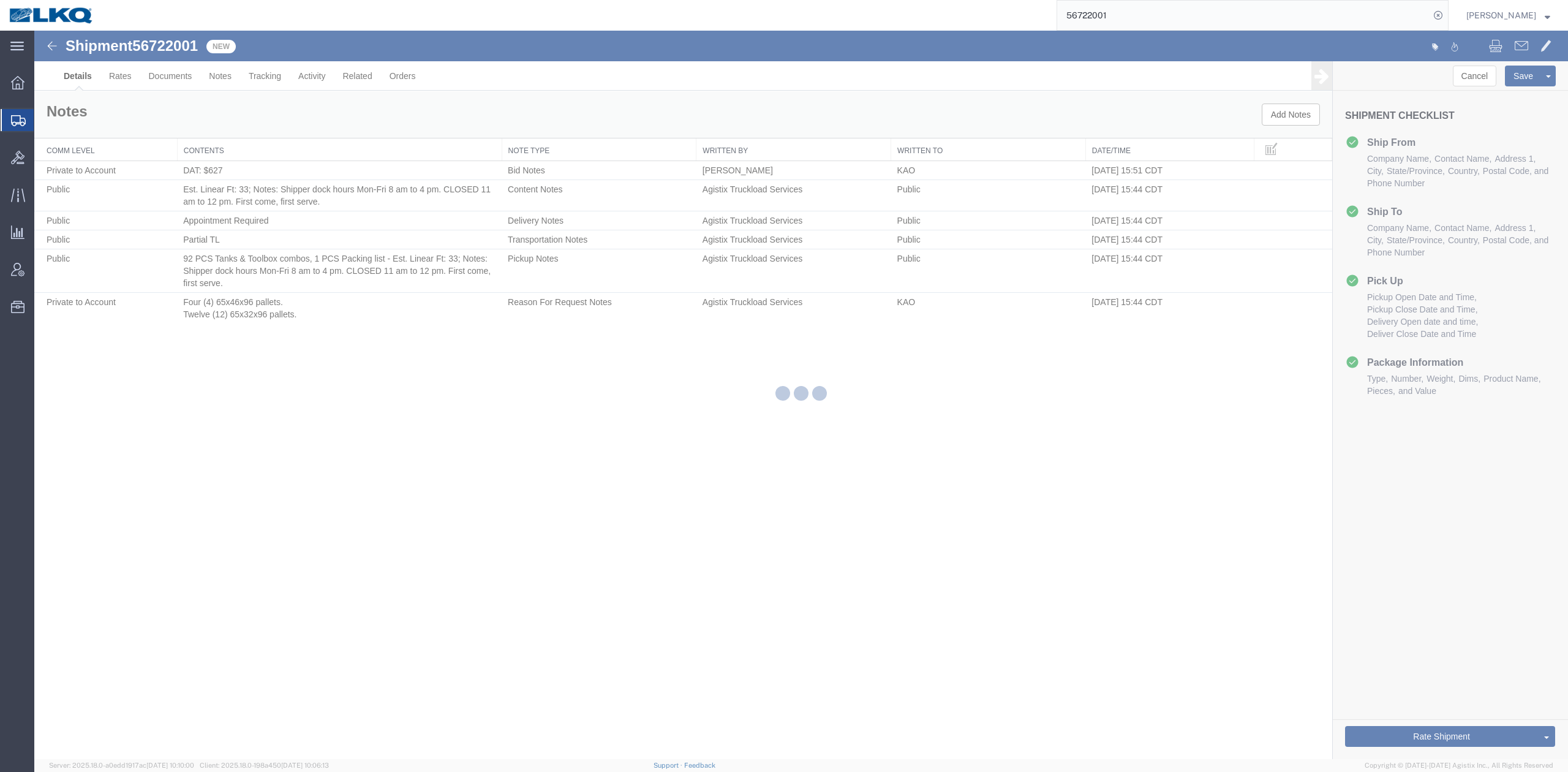
click at [1121, 15] on input "56722001" at bounding box center [1243, 16] width 372 height 30
paste input "64968"
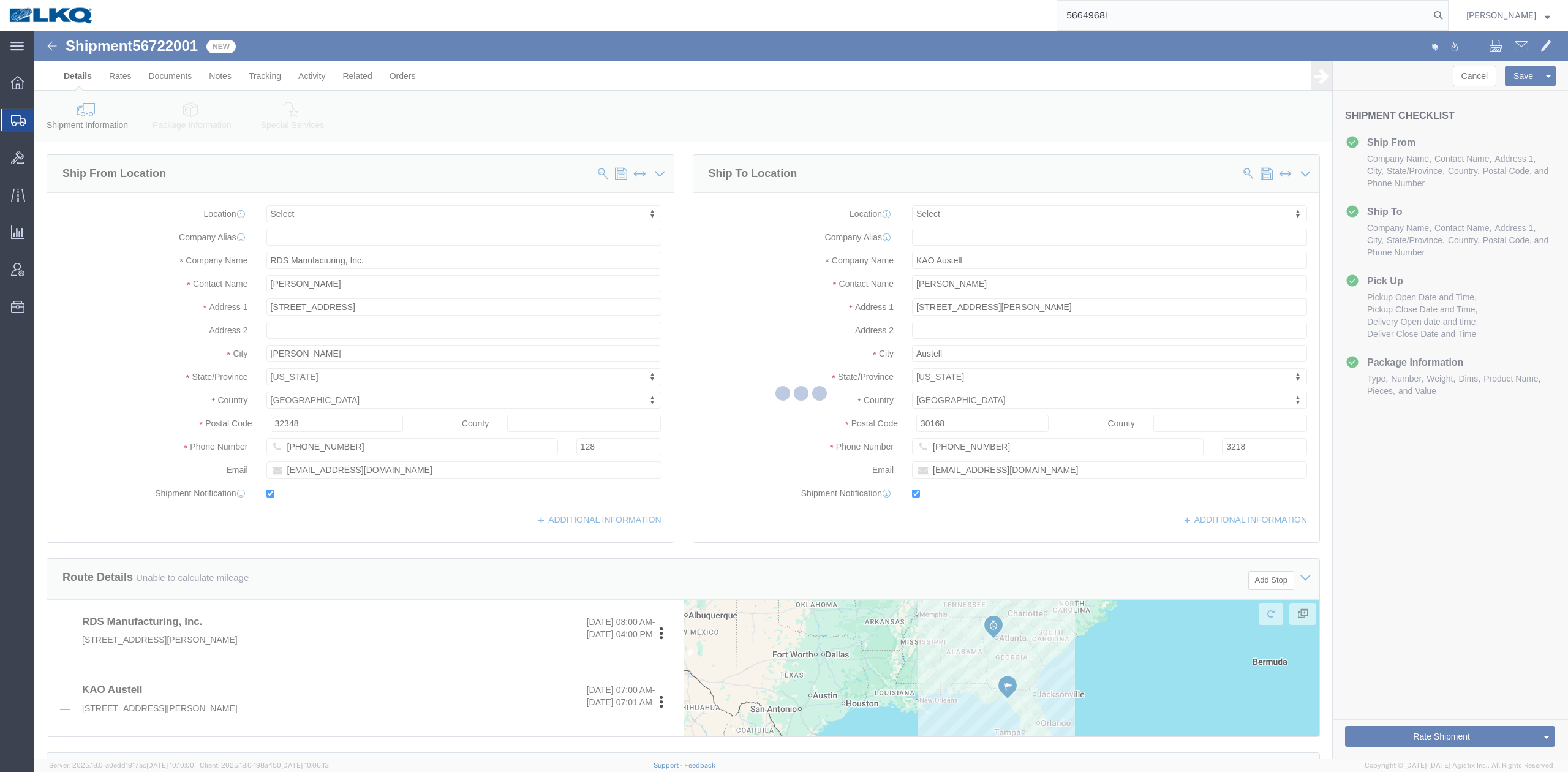
type input "56649681"
select select "TL"
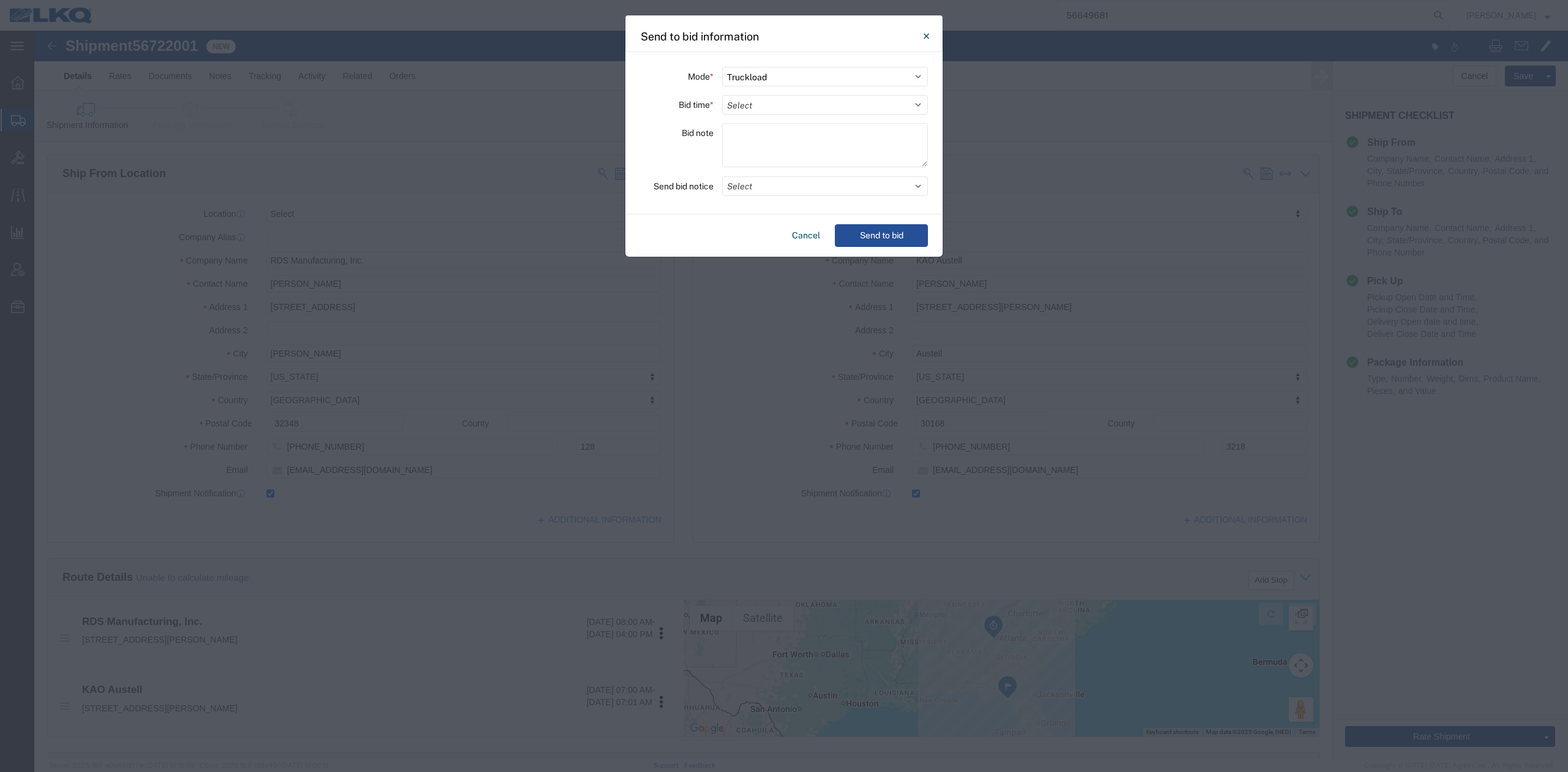
click at [769, 106] on select "Select 30 Min (Rush) 1 Hour (Rush) 2 Hours (Rush) 4 Hours (Rush) 8 Hours (Rush)…" at bounding box center [825, 104] width 206 height 19
select select "24"
click at [723, 95] on select "Select 30 Min (Rush) 1 Hour (Rush) 2 Hours (Rush) 4 Hours (Rush) 8 Hours (Rush)…" at bounding box center [825, 104] width 206 height 19
click at [757, 189] on button "Select" at bounding box center [825, 186] width 206 height 19
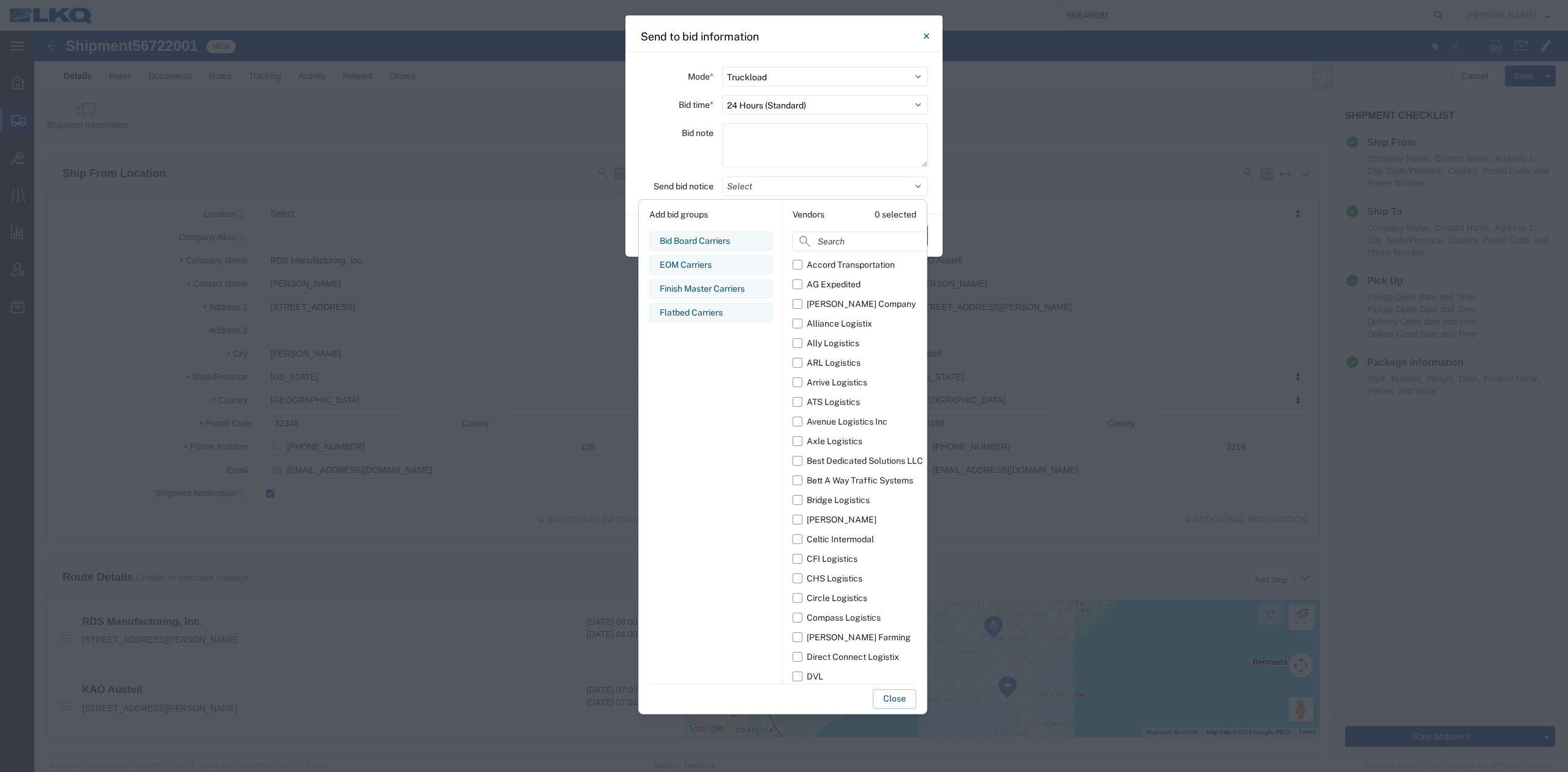
drag, startPoint x: 699, startPoint y: 241, endPoint x: 720, endPoint y: 327, distance: 88.5
click at [699, 241] on div "Bid Board Carriers" at bounding box center [711, 241] width 102 height 13
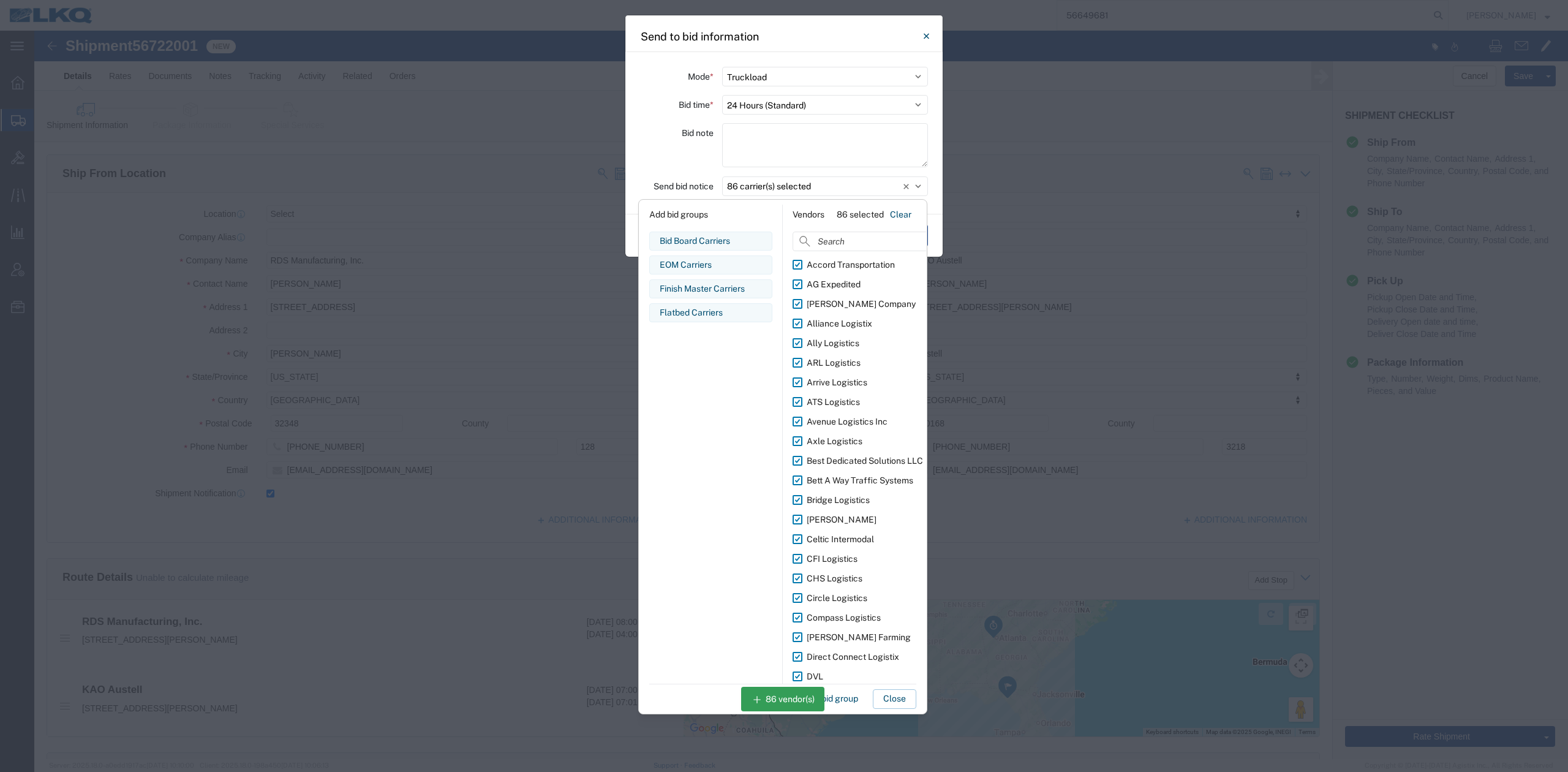
click at [902, 687] on div "Save as new bid group Close" at bounding box center [783, 696] width 267 height 25
click at [905, 694] on button "Close" at bounding box center [894, 699] width 44 height 19
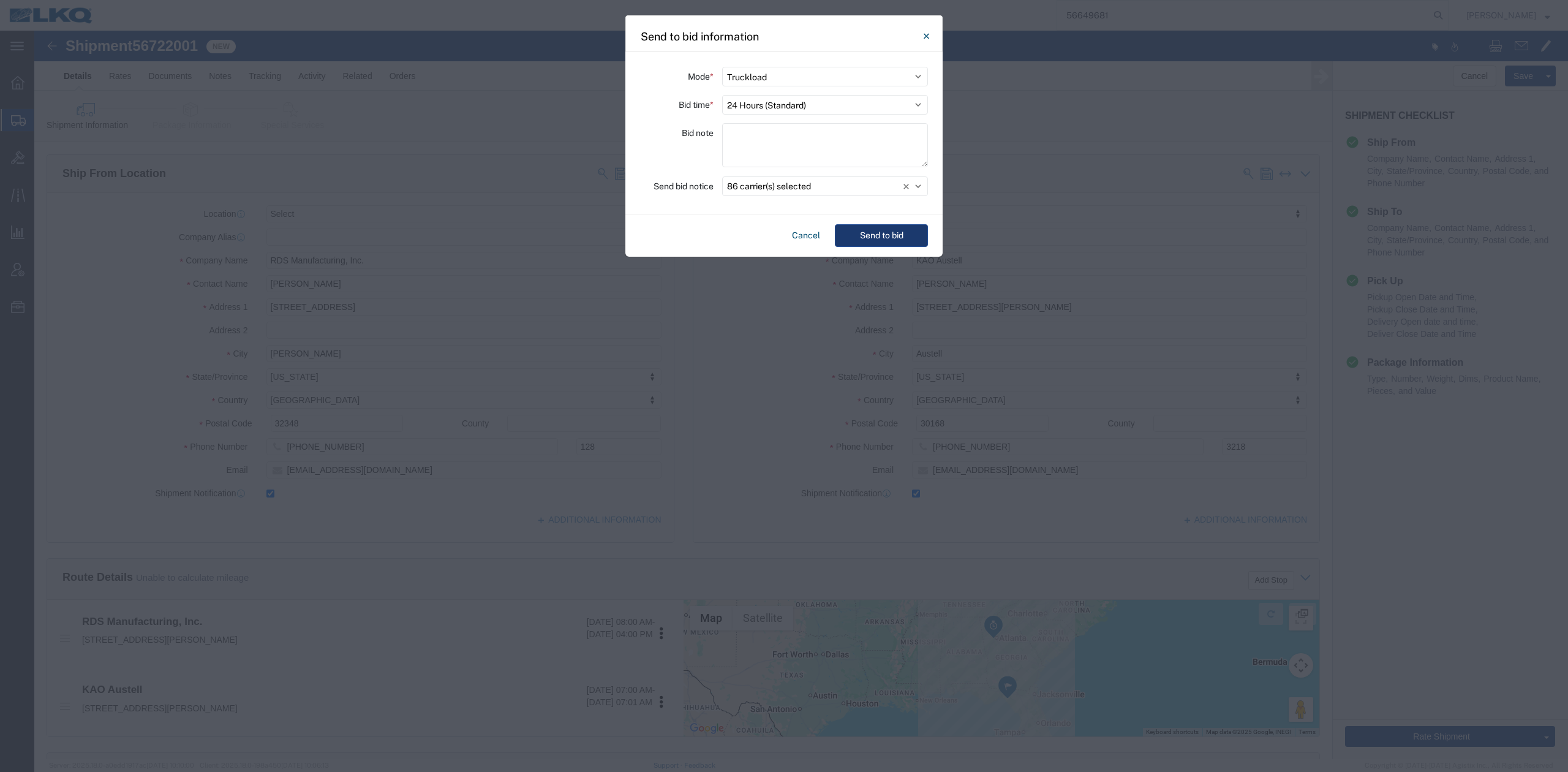
click at [885, 236] on button "Send to bid" at bounding box center [882, 235] width 93 height 23
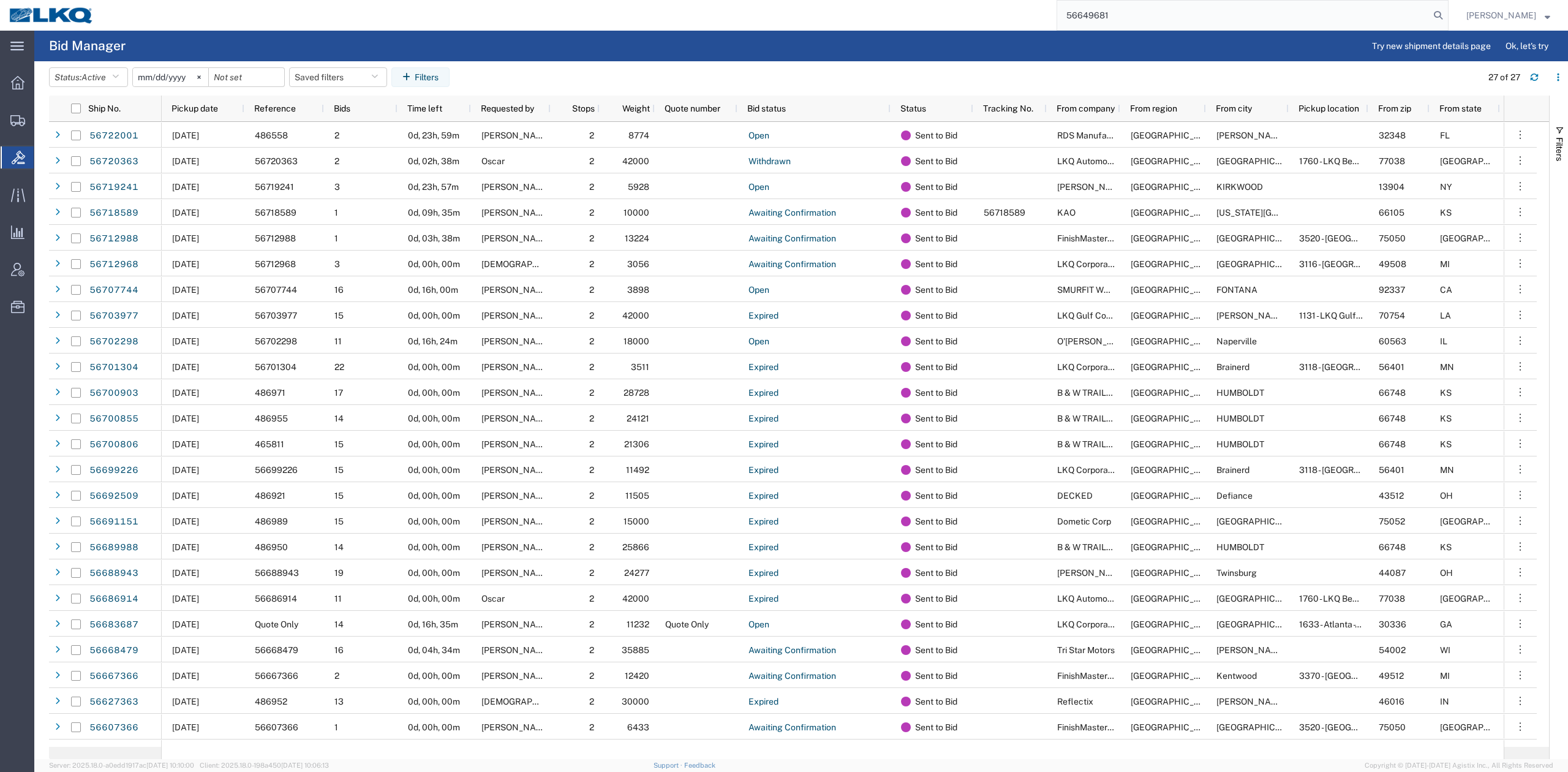
click at [1143, 19] on input "56649681" at bounding box center [1243, 16] width 372 height 30
click at [1143, 21] on input "56649681" at bounding box center [1243, 16] width 372 height 30
click at [1447, 16] on icon at bounding box center [1438, 15] width 17 height 17
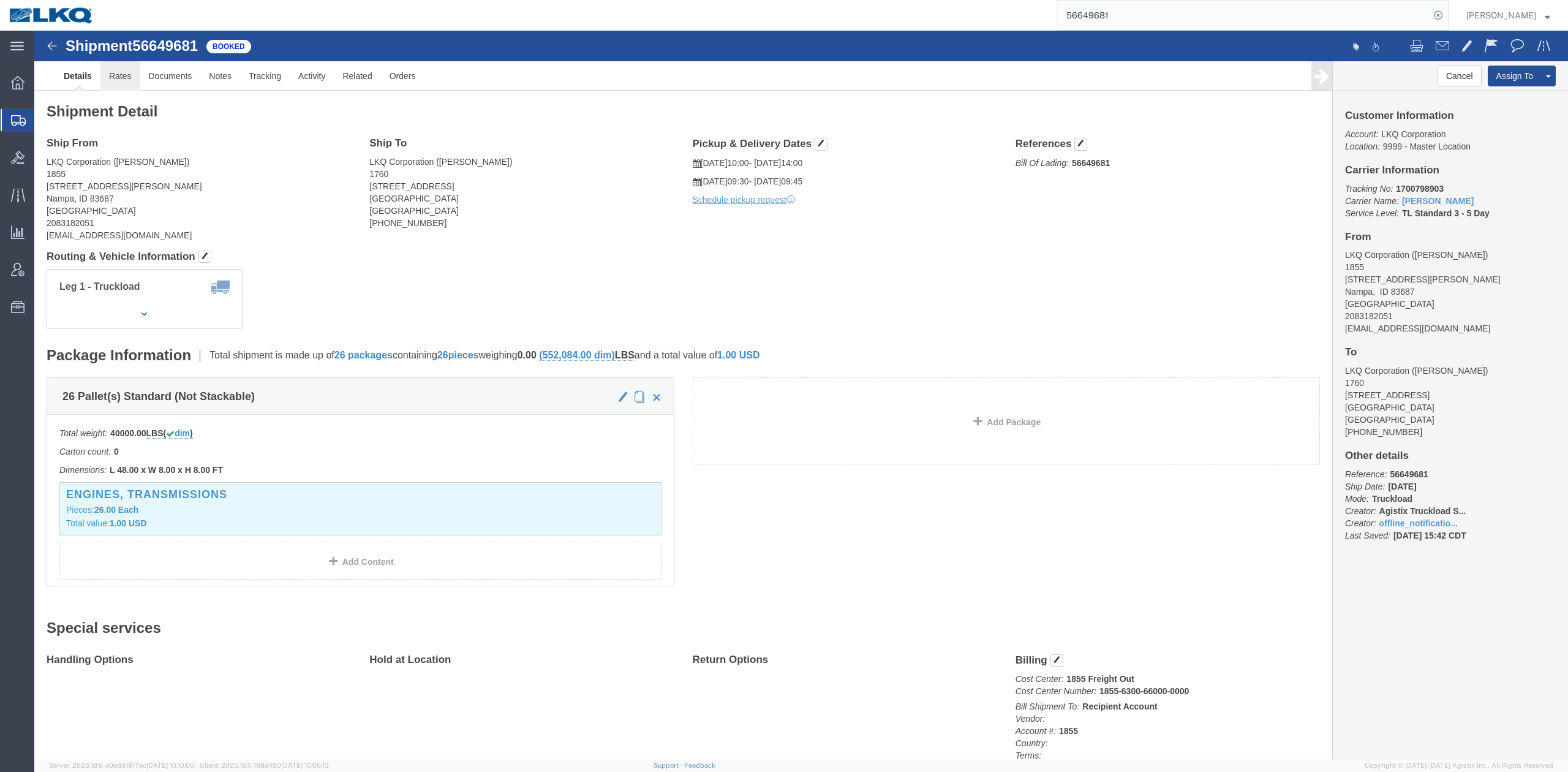
drag, startPoint x: 90, startPoint y: 41, endPoint x: 179, endPoint y: 127, distance: 123.8
click link "Rates"
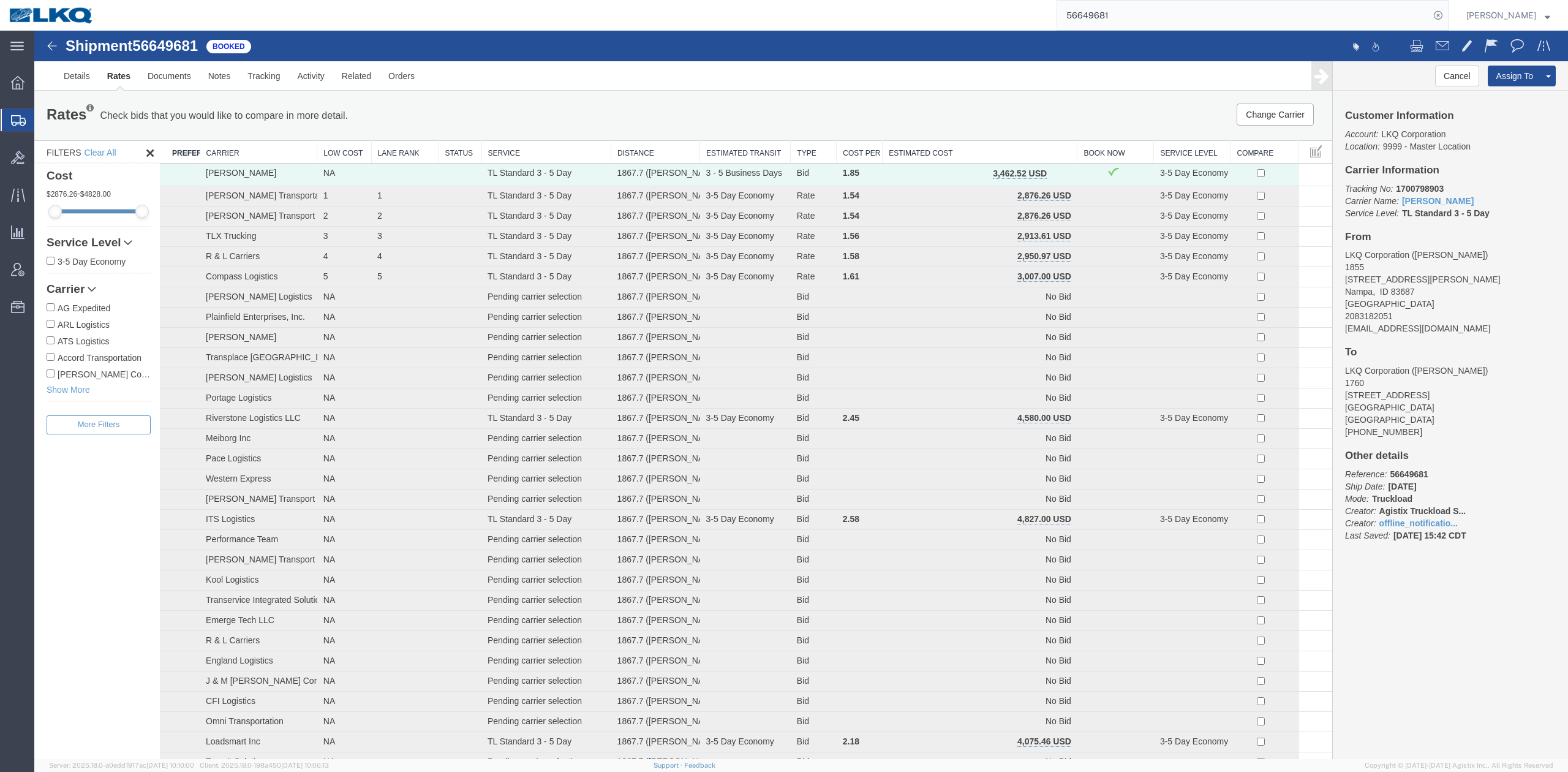
drag, startPoint x: 949, startPoint y: 141, endPoint x: 937, endPoint y: 126, distance: 19.2
click at [949, 141] on th "Estimated Cost" at bounding box center [979, 152] width 195 height 23
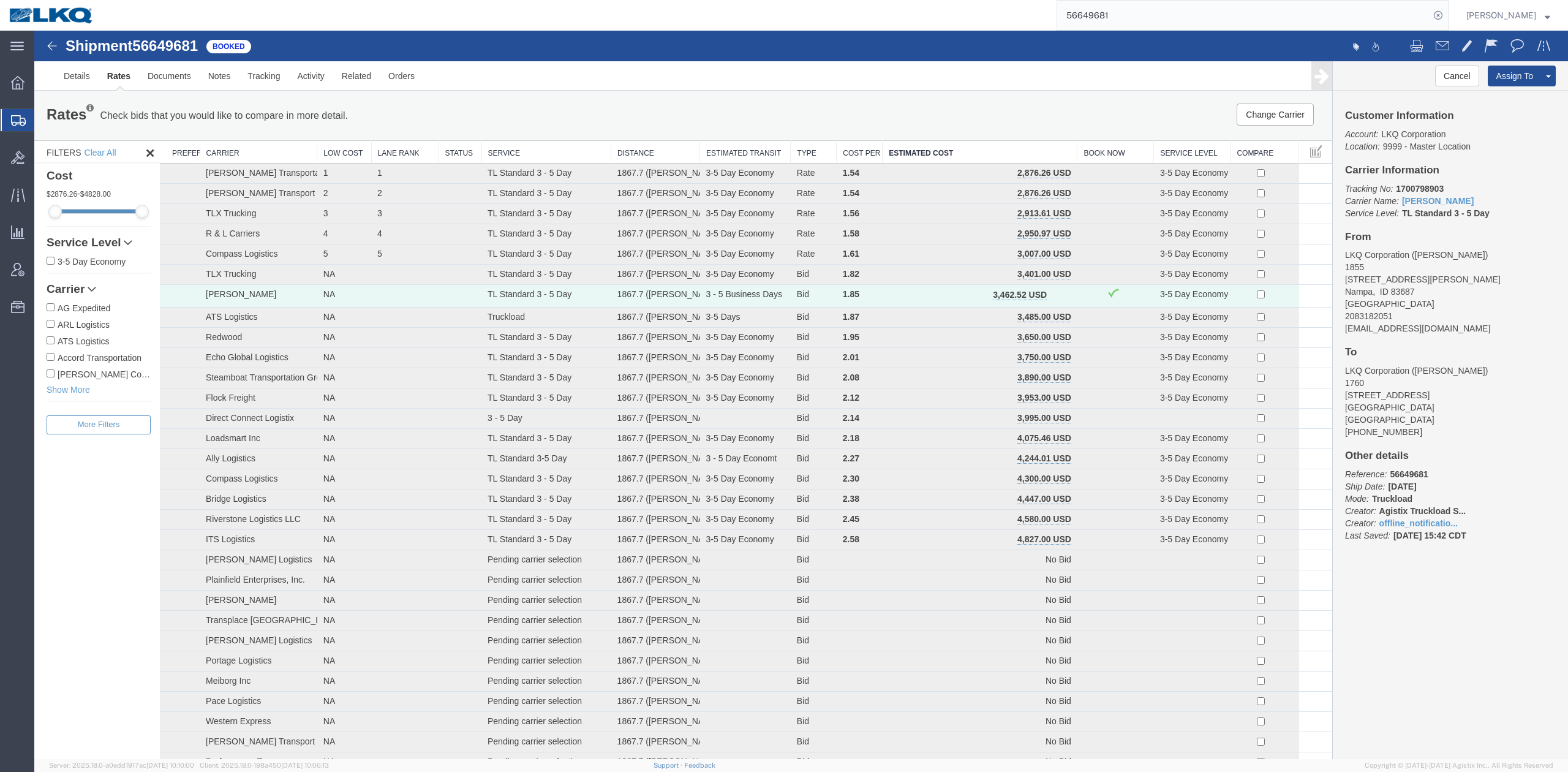
click at [0, 0] on span "Shipment Manager" at bounding box center [0, 0] width 0 height 0
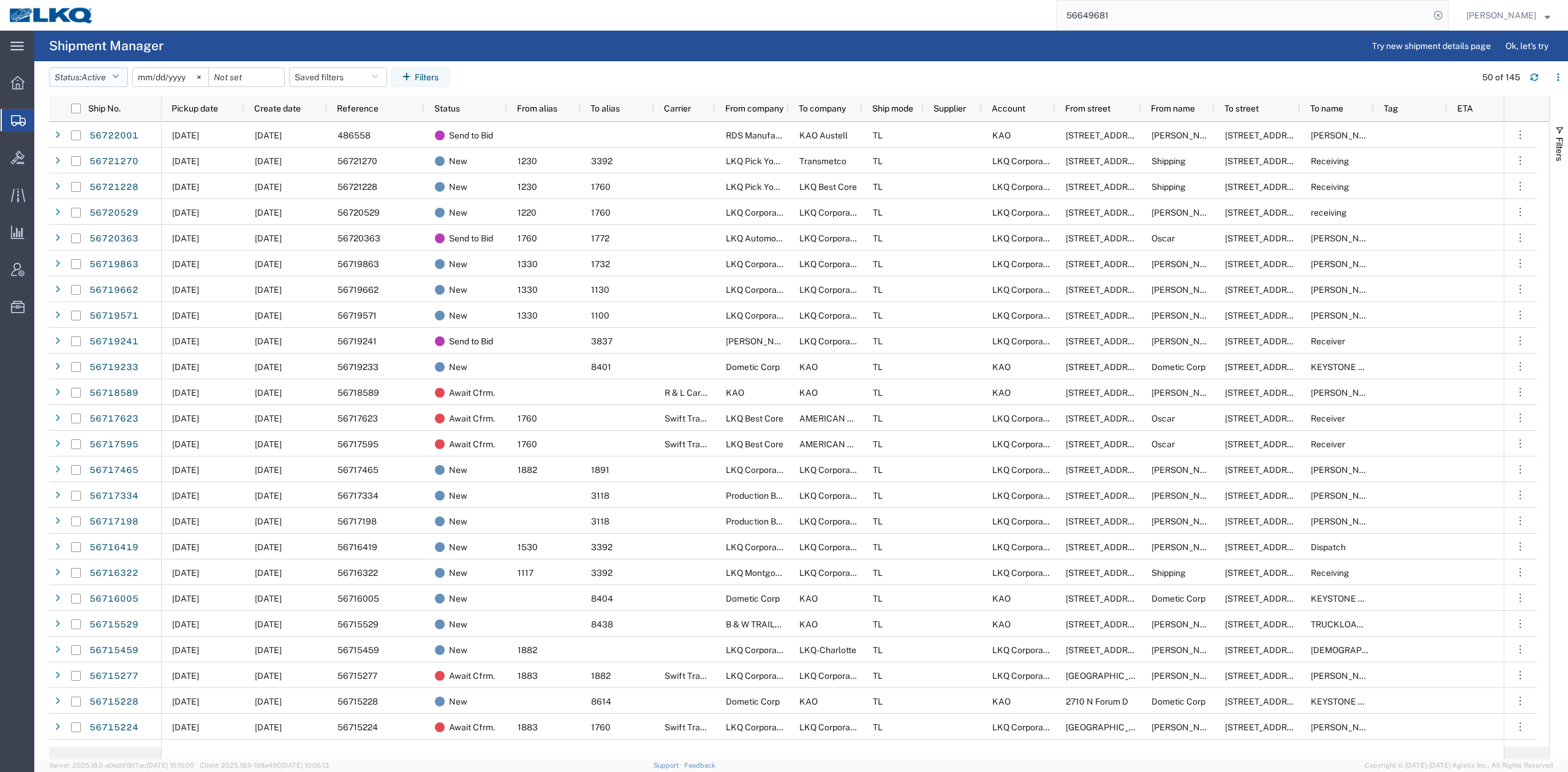
click at [92, 69] on button "Status: Active" at bounding box center [88, 77] width 79 height 19
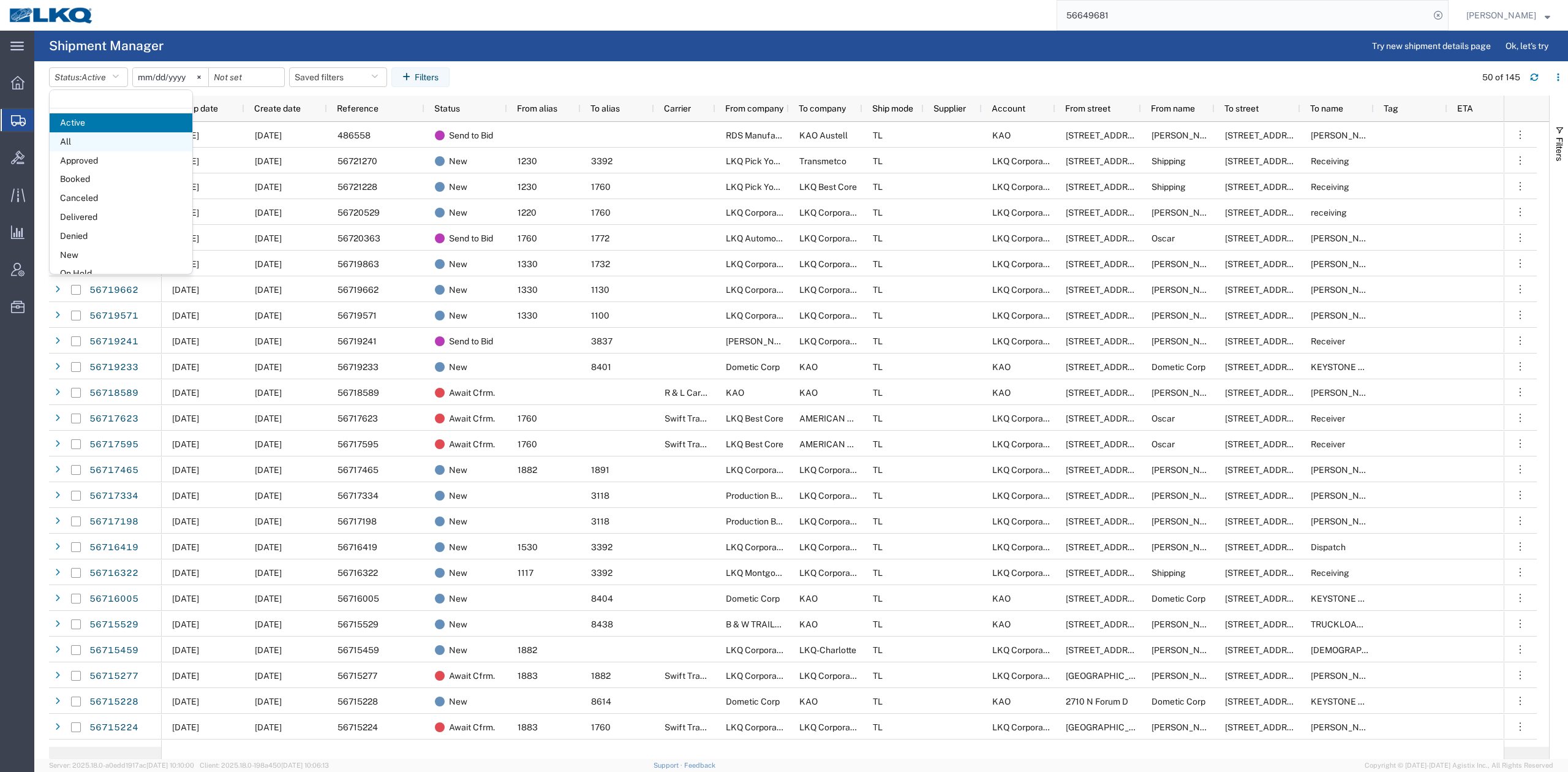
click at [96, 143] on span "All" at bounding box center [121, 142] width 143 height 19
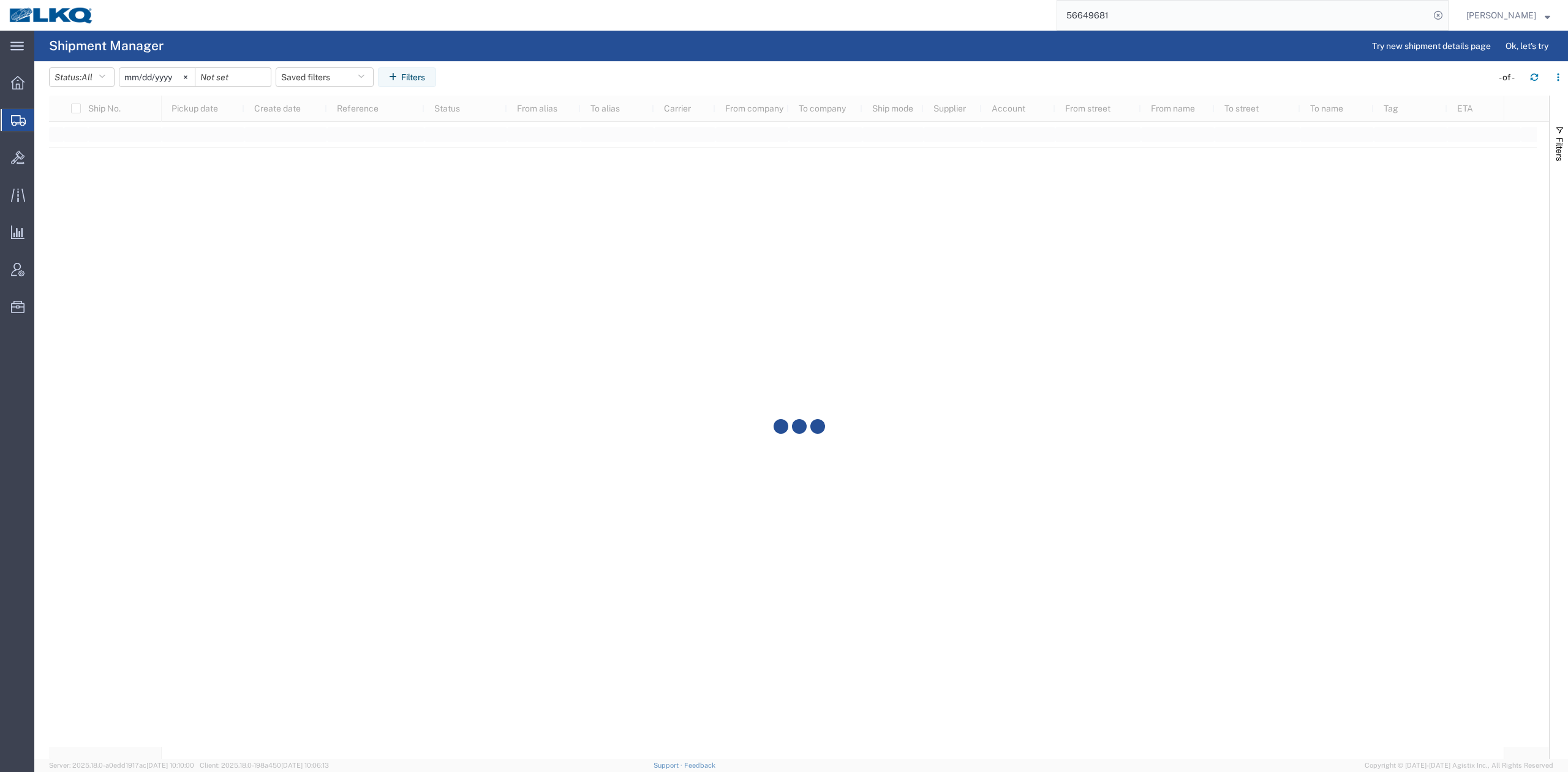
click at [155, 72] on input "[DATE]" at bounding box center [157, 77] width 76 height 19
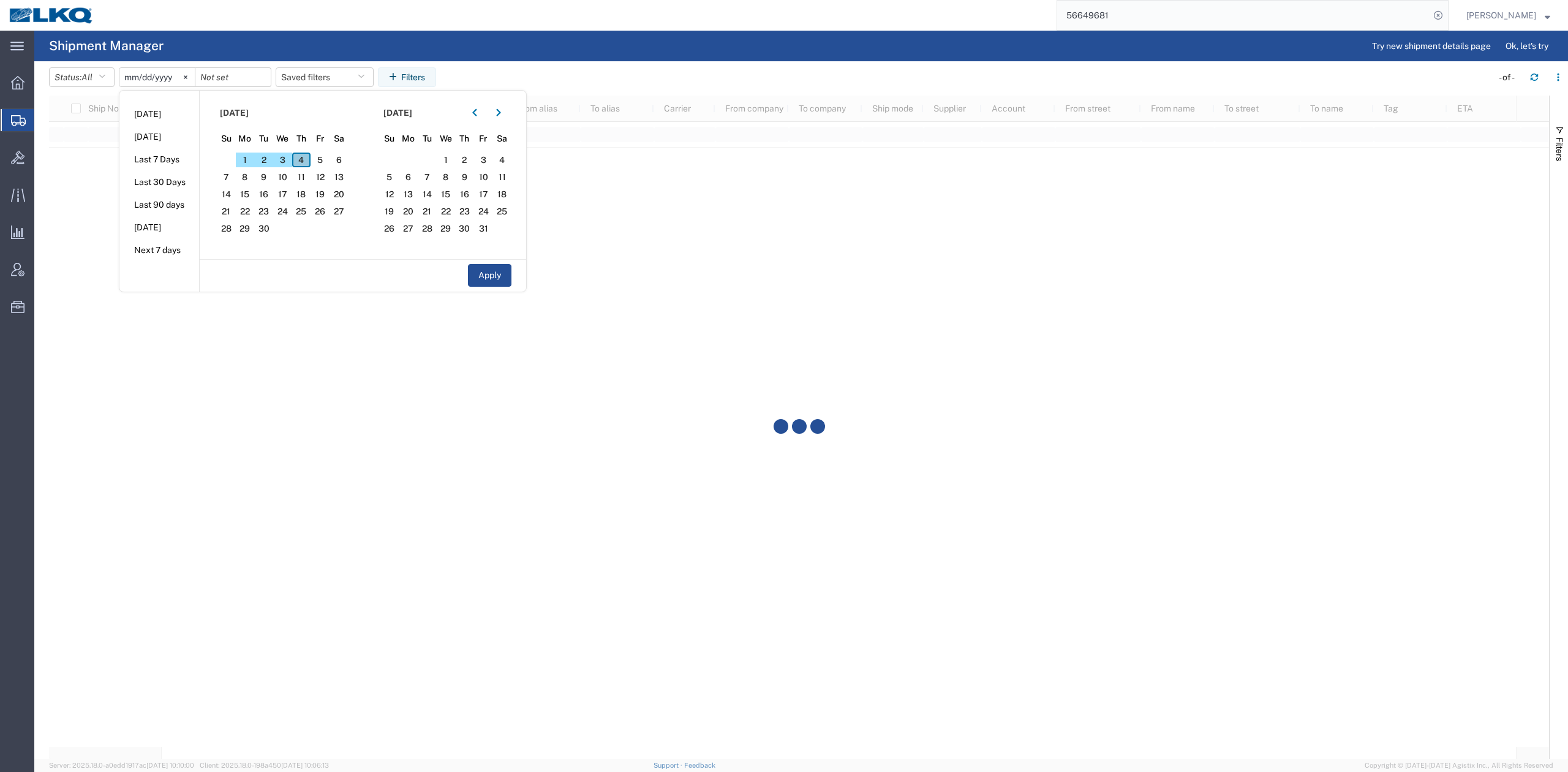
click at [300, 158] on span "4" at bounding box center [302, 160] width 19 height 15
click at [486, 272] on button "Apply" at bounding box center [489, 275] width 44 height 23
type input "[DATE]"
drag, startPoint x: 1561, startPoint y: 142, endPoint x: 1498, endPoint y: 300, distance: 170.1
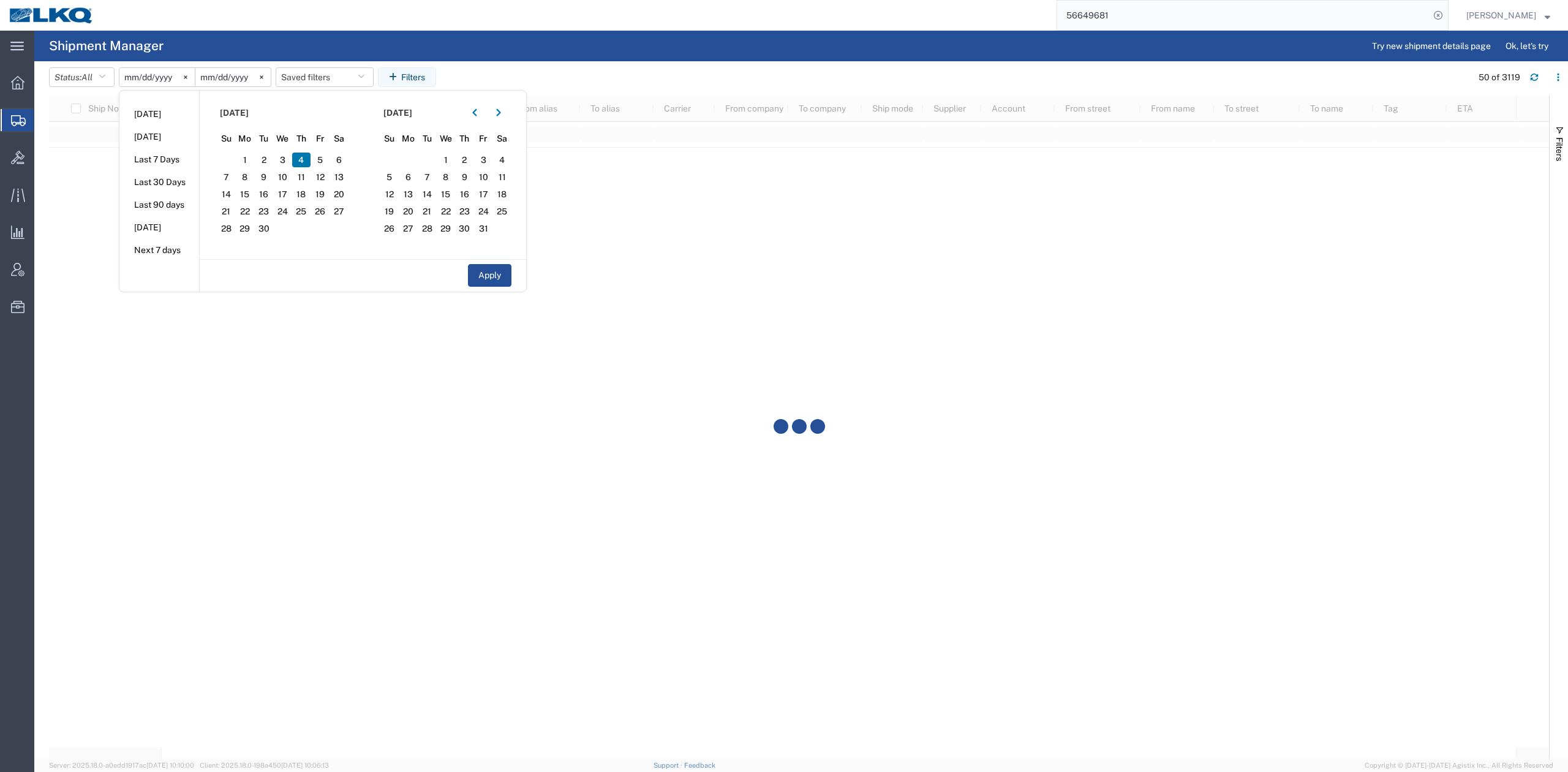
click at [1561, 141] on span "Filters" at bounding box center [1559, 149] width 10 height 24
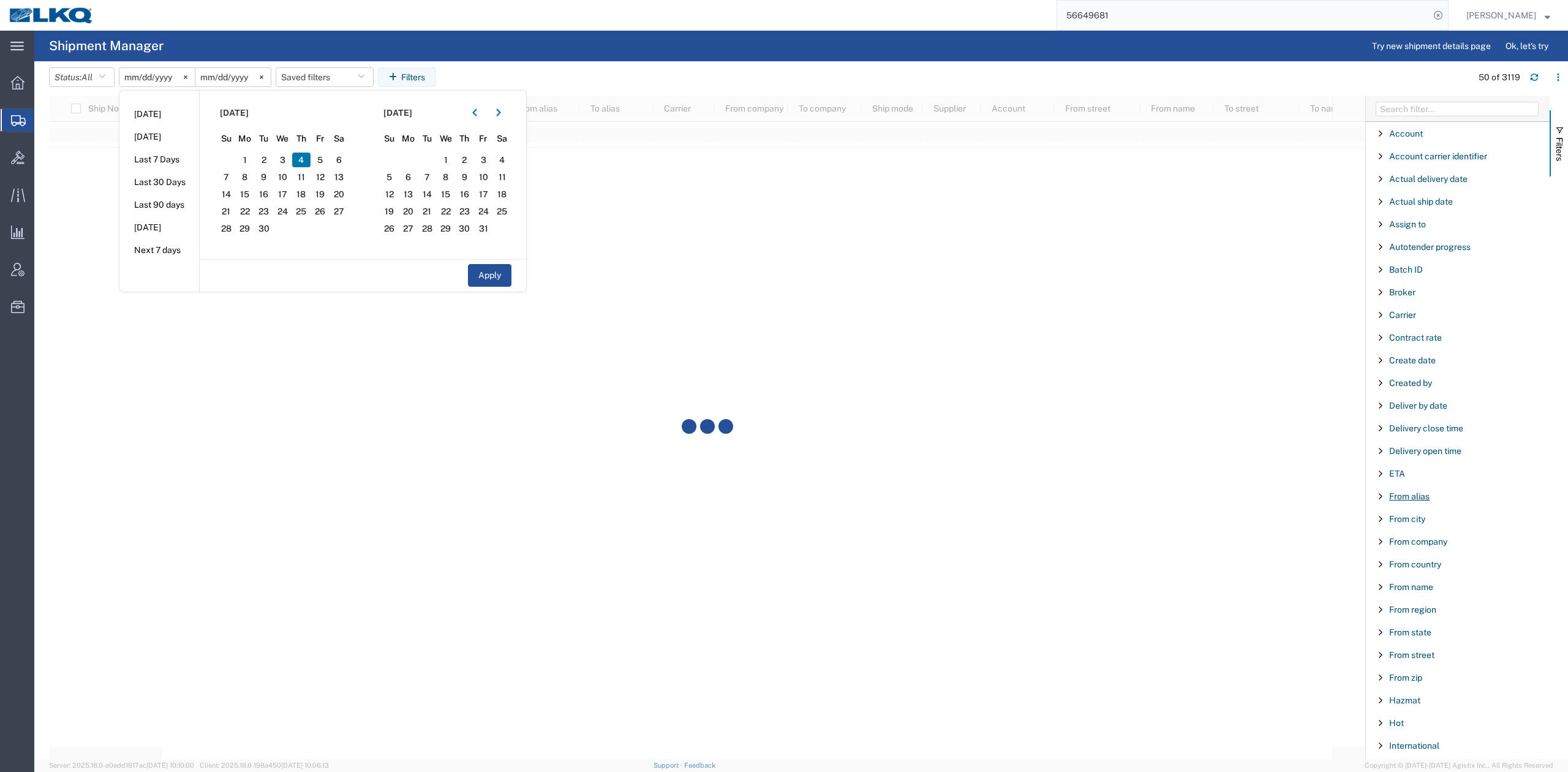
click at [1410, 501] on span "From alias" at bounding box center [1410, 496] width 41 height 10
type input "1210"
click at [1558, 151] on span "Filters" at bounding box center [1559, 149] width 10 height 24
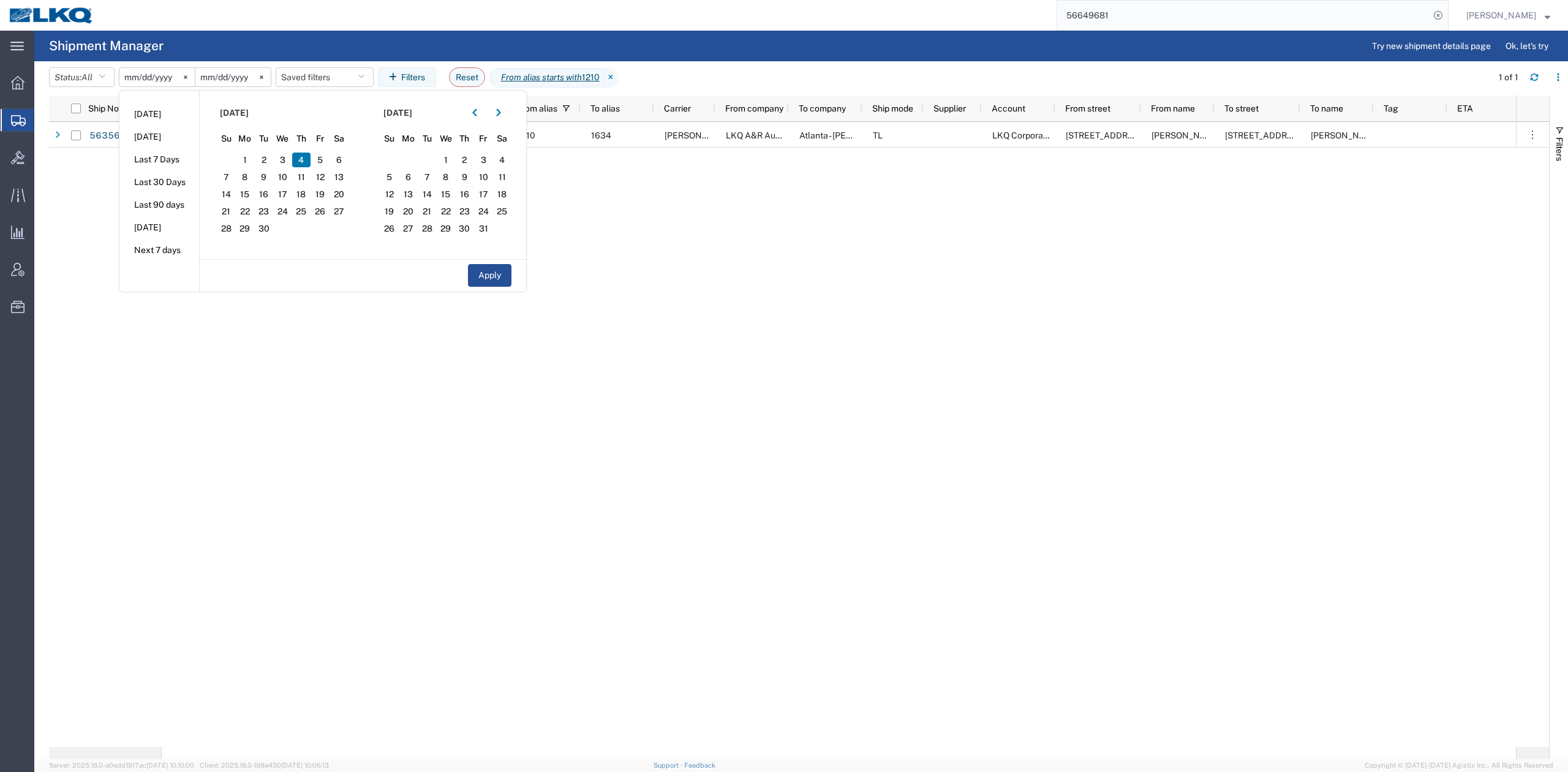
click at [756, 54] on agx-page-header "Shipment Manager Try new shipment details page Ok, let's try" at bounding box center [801, 45] width 1534 height 30
click at [648, 352] on div "[DATE] [DATE] Dedicated_1210_1634_Eng Trans Booked 1210 1634 [PERSON_NAME] Tran…" at bounding box center [839, 434] width 1355 height 625
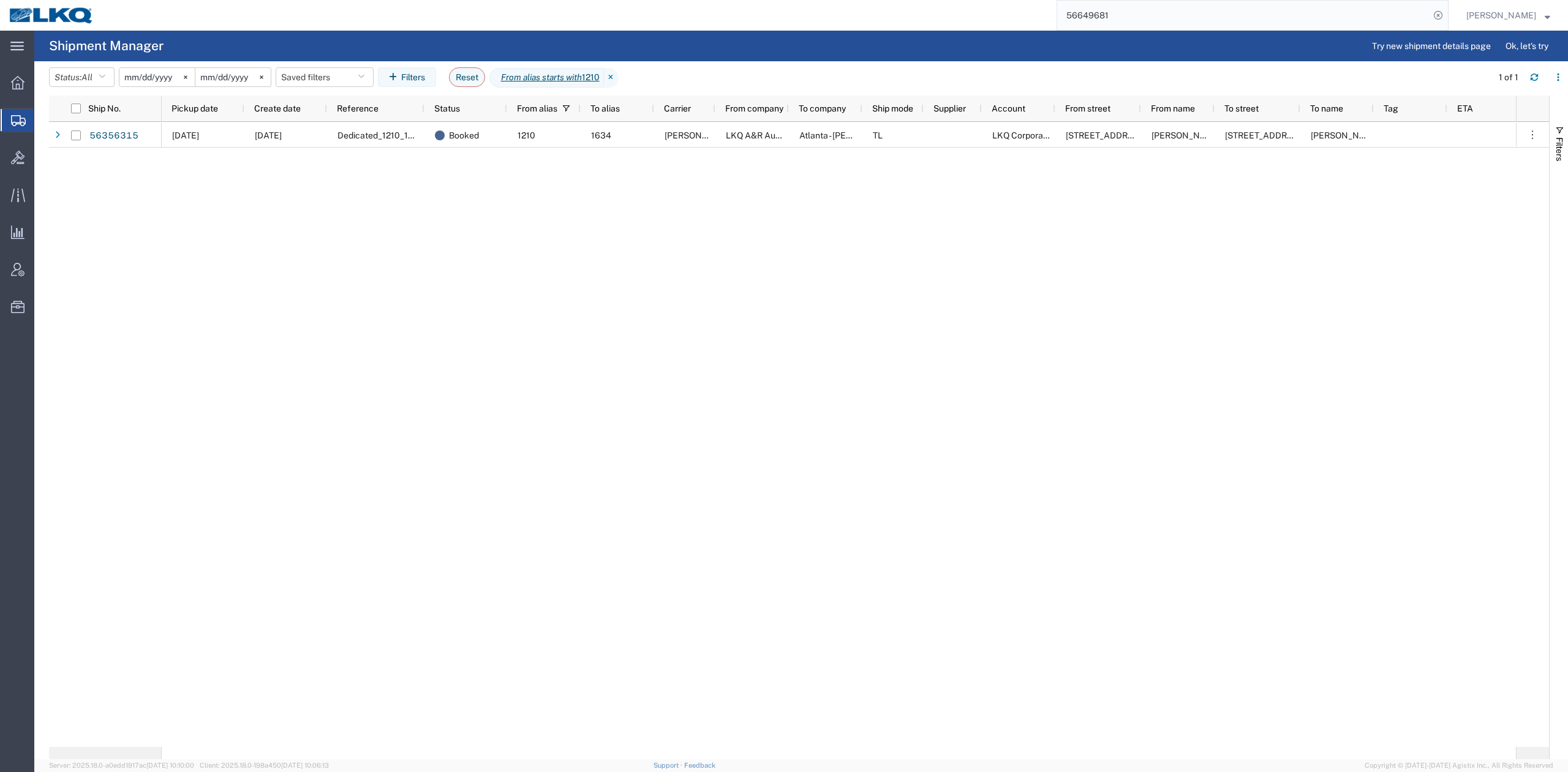
click at [481, 278] on div "[DATE] [DATE] Dedicated_1210_1634_Eng Trans Booked 1210 1634 [PERSON_NAME] Tran…" at bounding box center [839, 434] width 1355 height 625
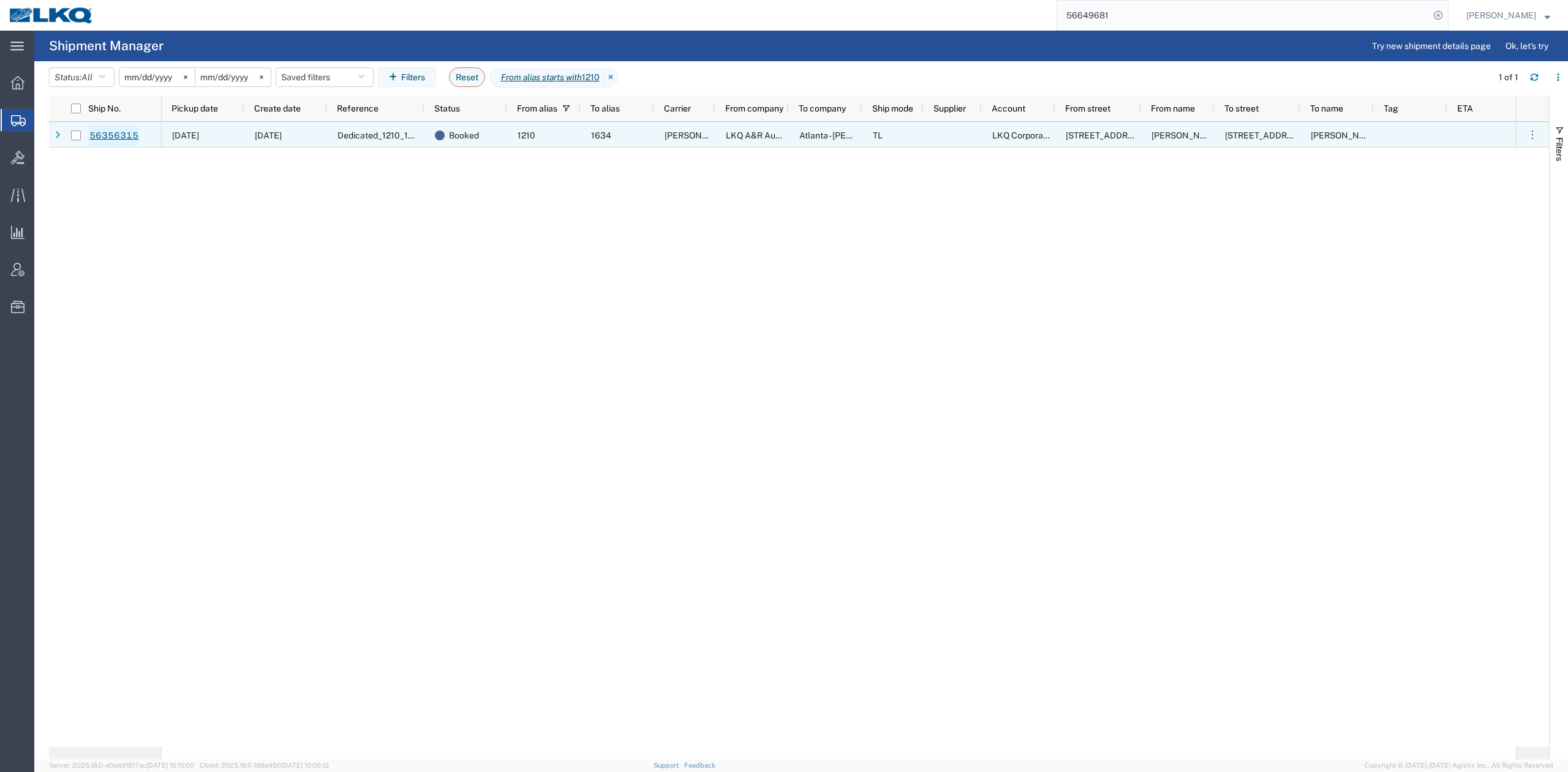
click at [136, 133] on link "56356315" at bounding box center [114, 135] width 50 height 19
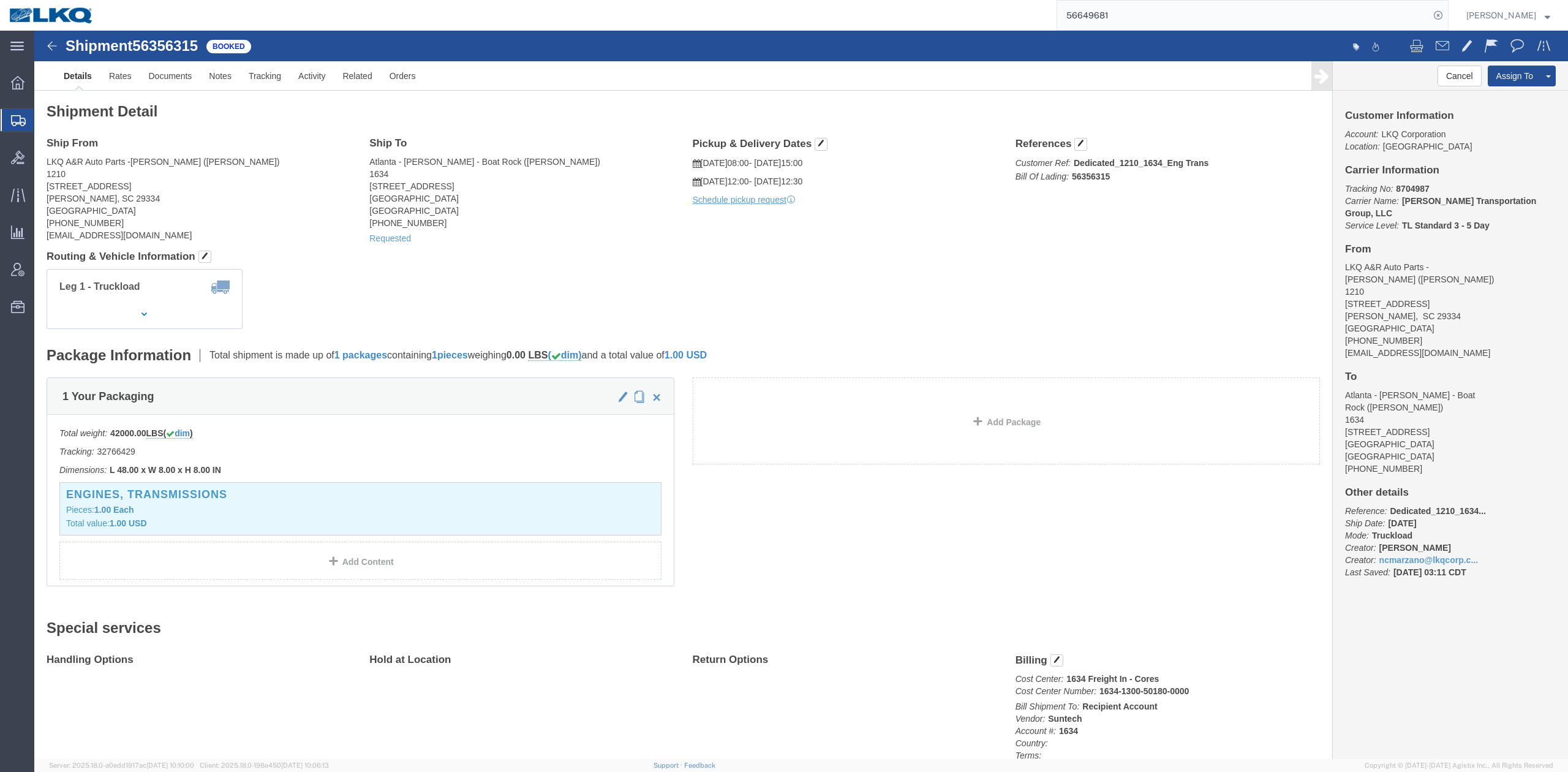
drag, startPoint x: 28, startPoint y: 105, endPoint x: 135, endPoint y: 19, distance: 137.3
click span "56356315"
drag, startPoint x: 353, startPoint y: 209, endPoint x: 30, endPoint y: 209, distance: 323.0
click link "Requested"
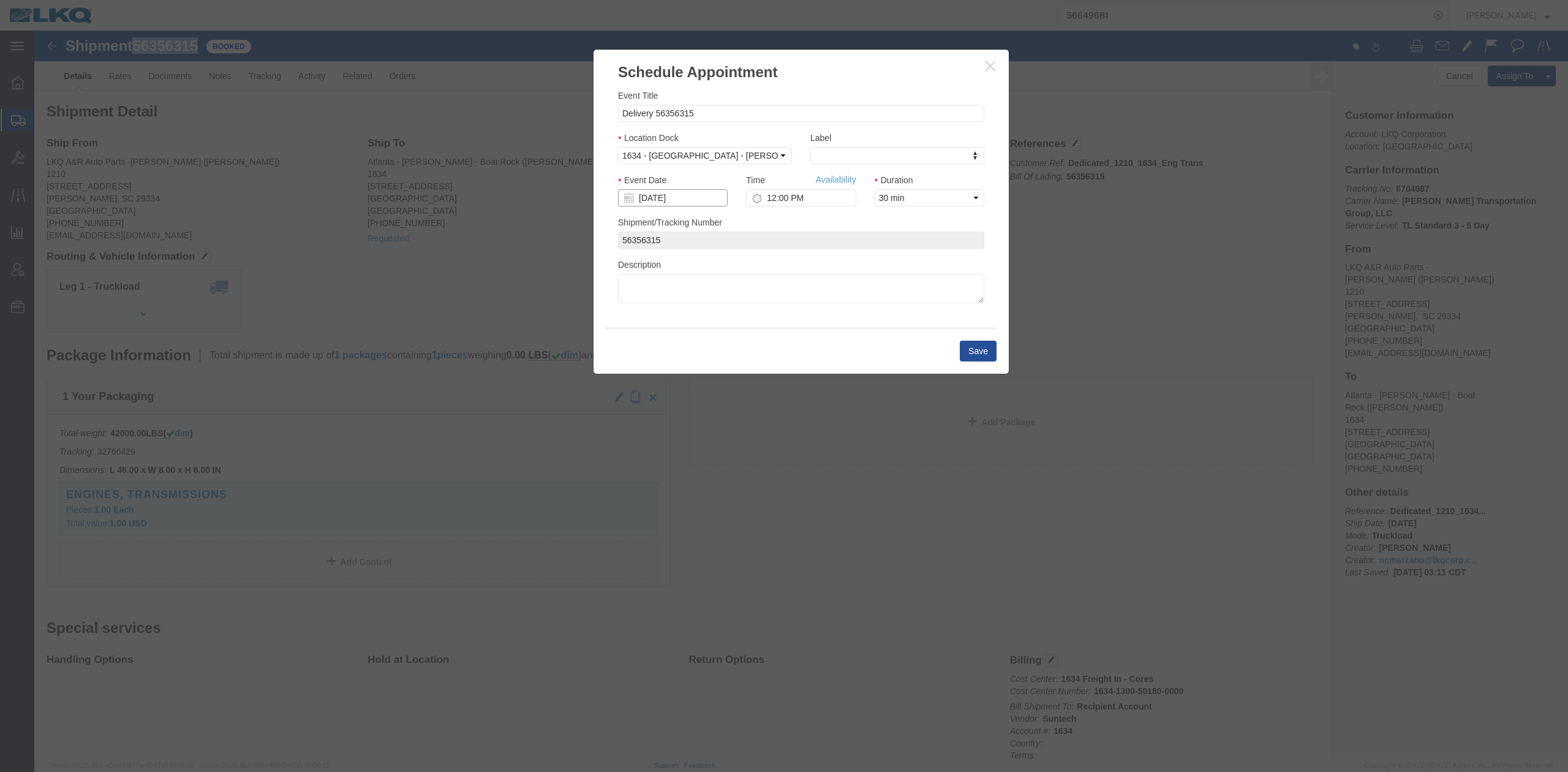
drag, startPoint x: 652, startPoint y: 163, endPoint x: 620, endPoint y: 168, distance: 32.4
click input "[DATE]"
click td "8"
click link "Availability"
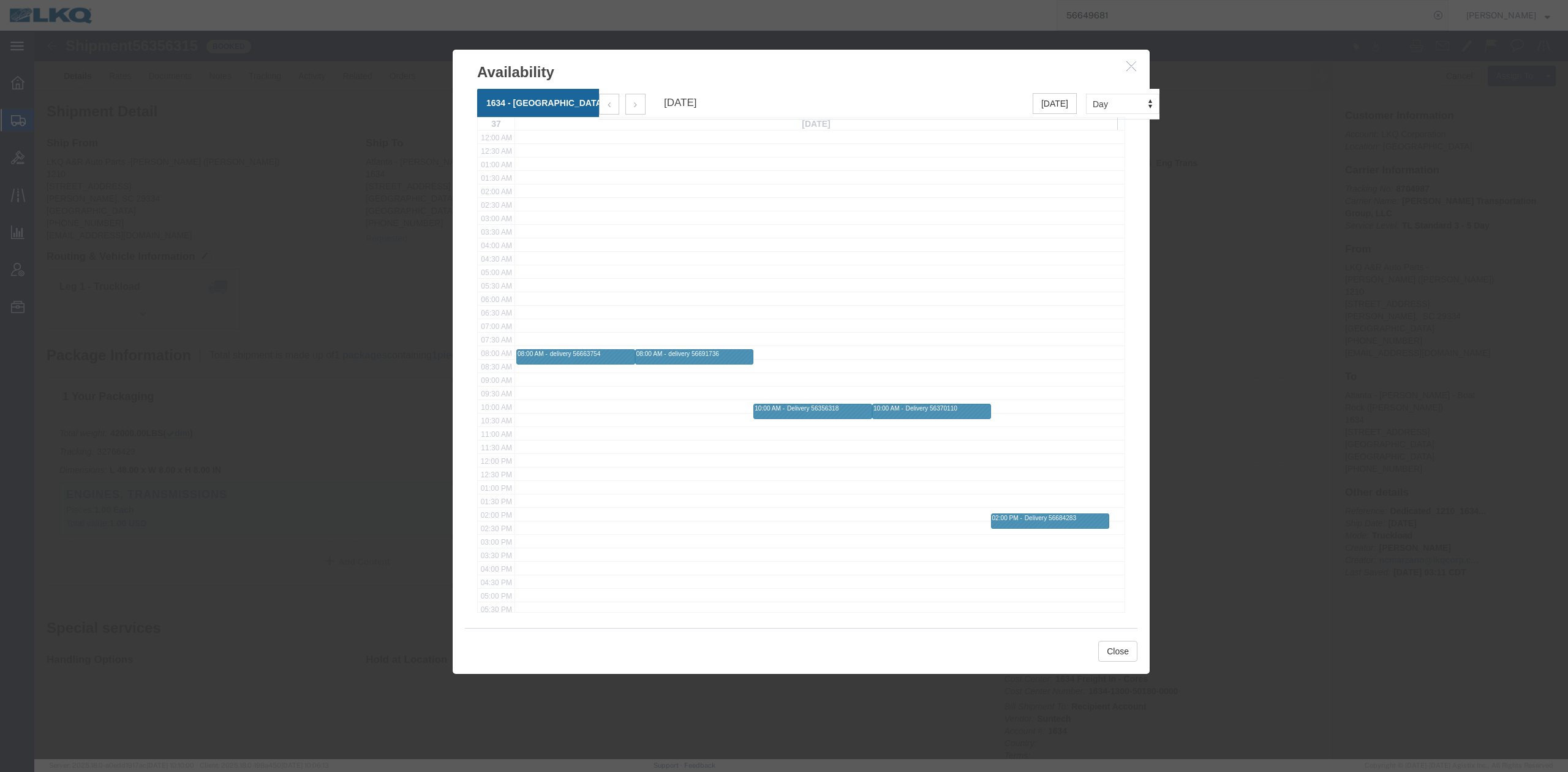
click icon "button"
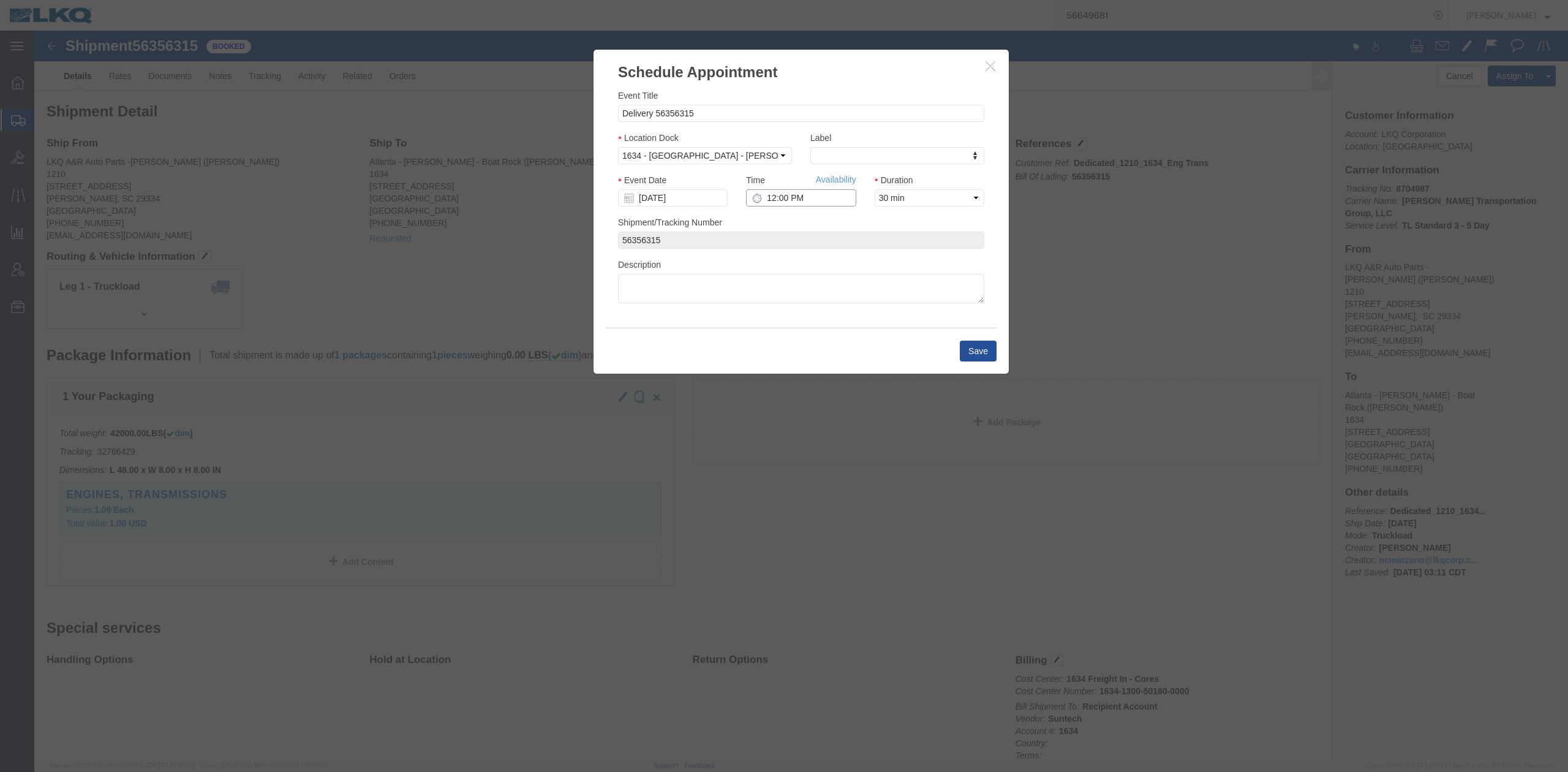
click input "12:00 PM"
type input "7:00 AM"
click button "Save"
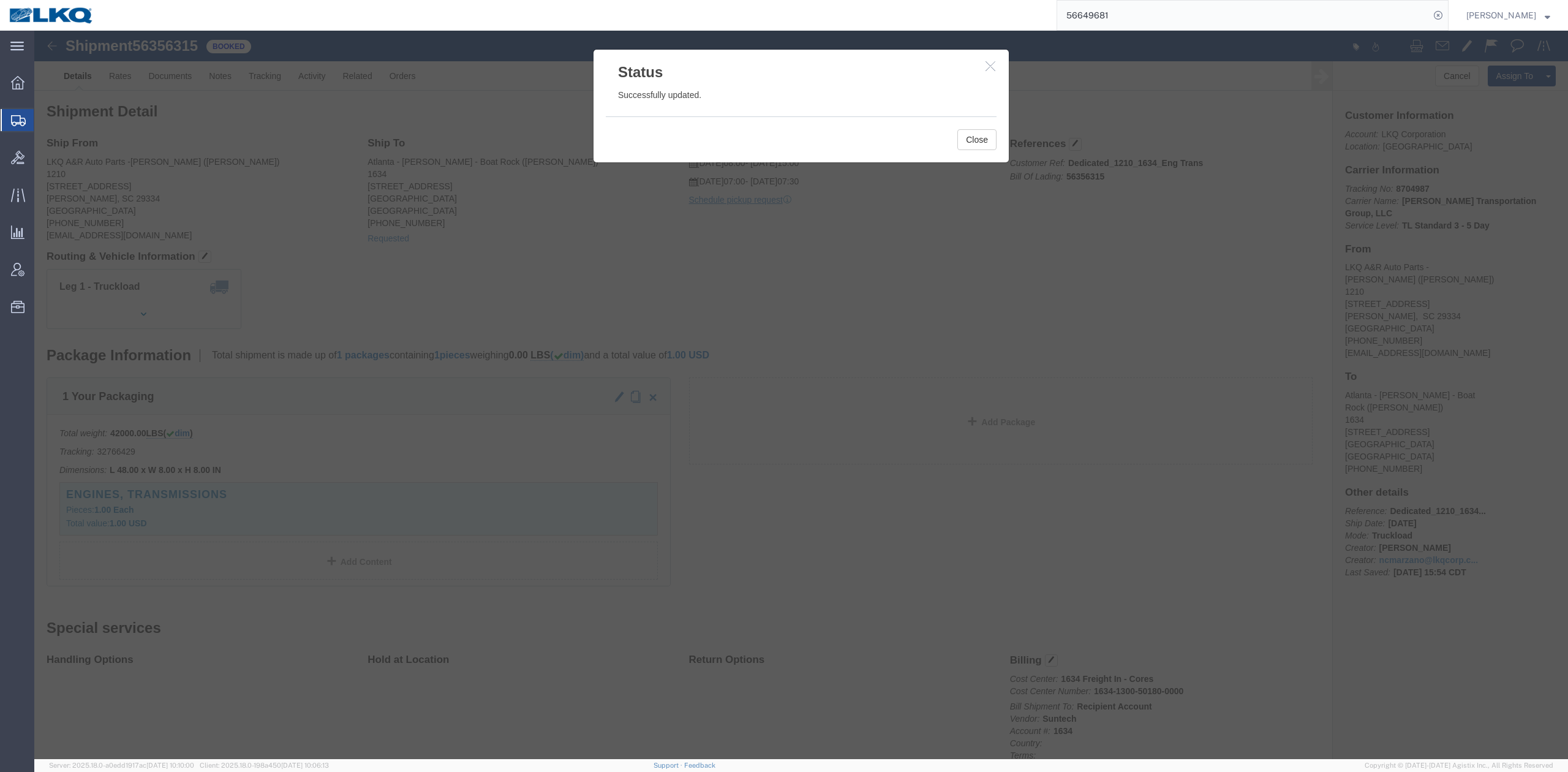
click div "Close"
click button "Close"
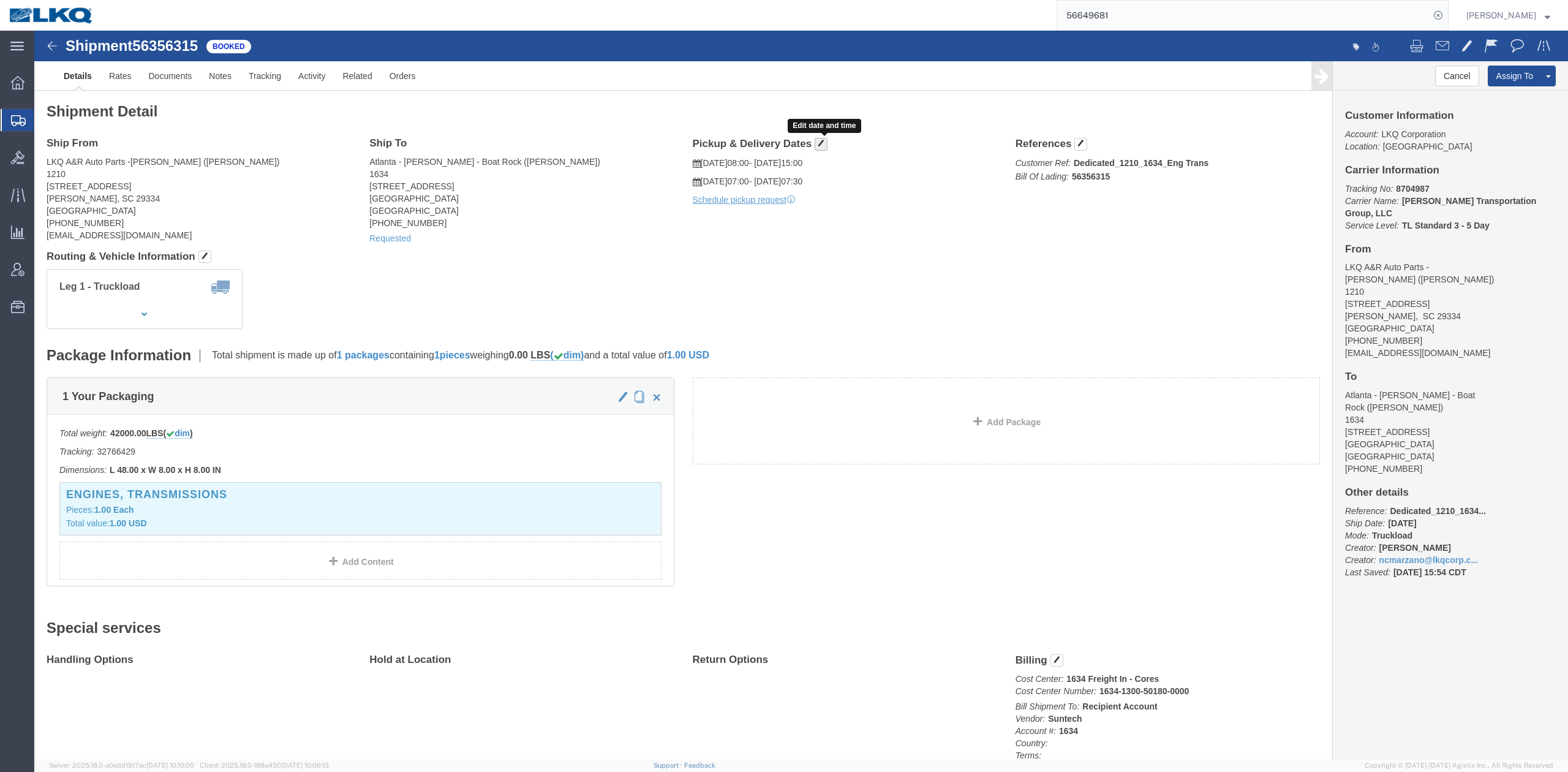
click span "button"
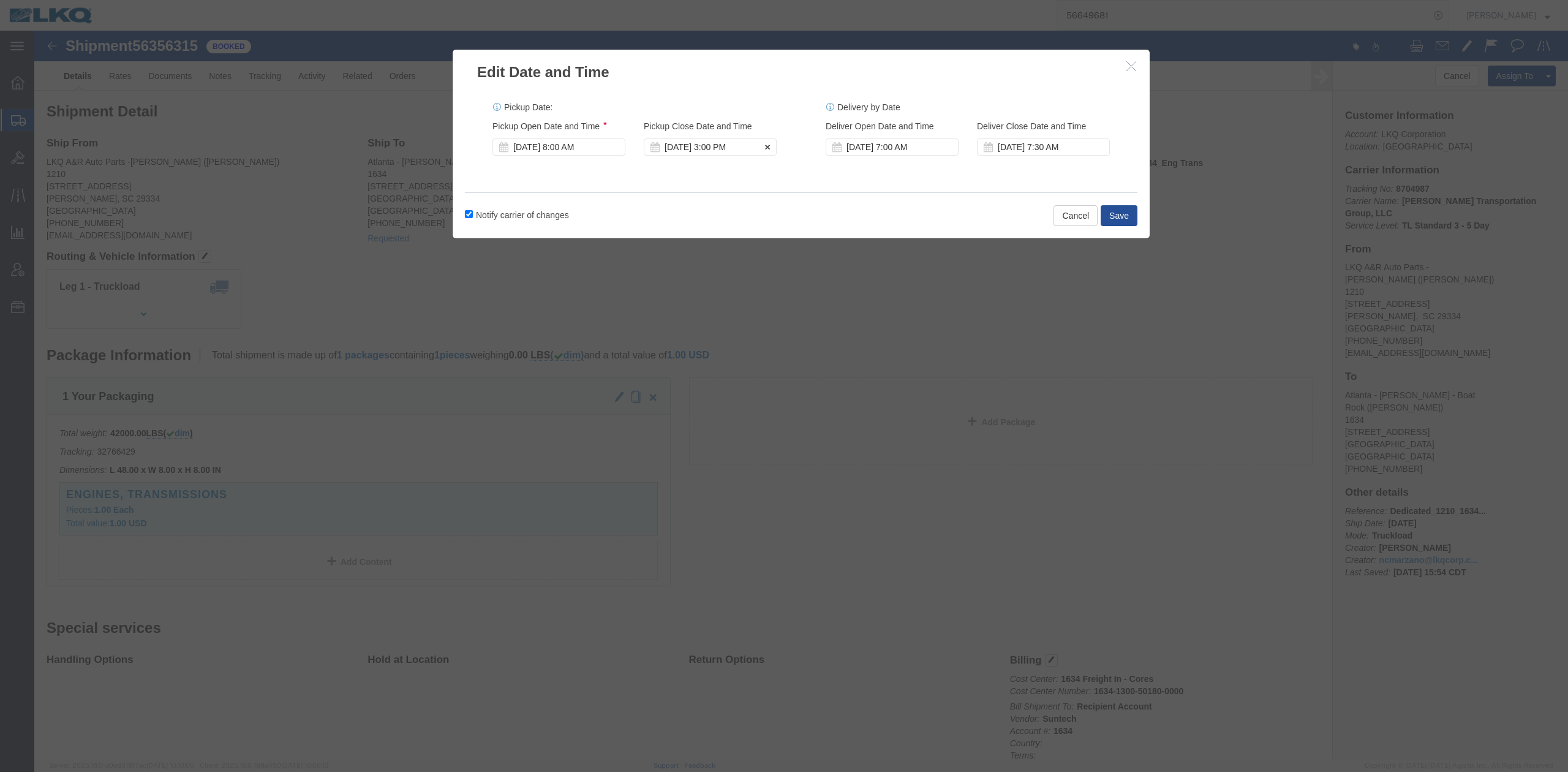
click div "[DATE] 3:00 PM"
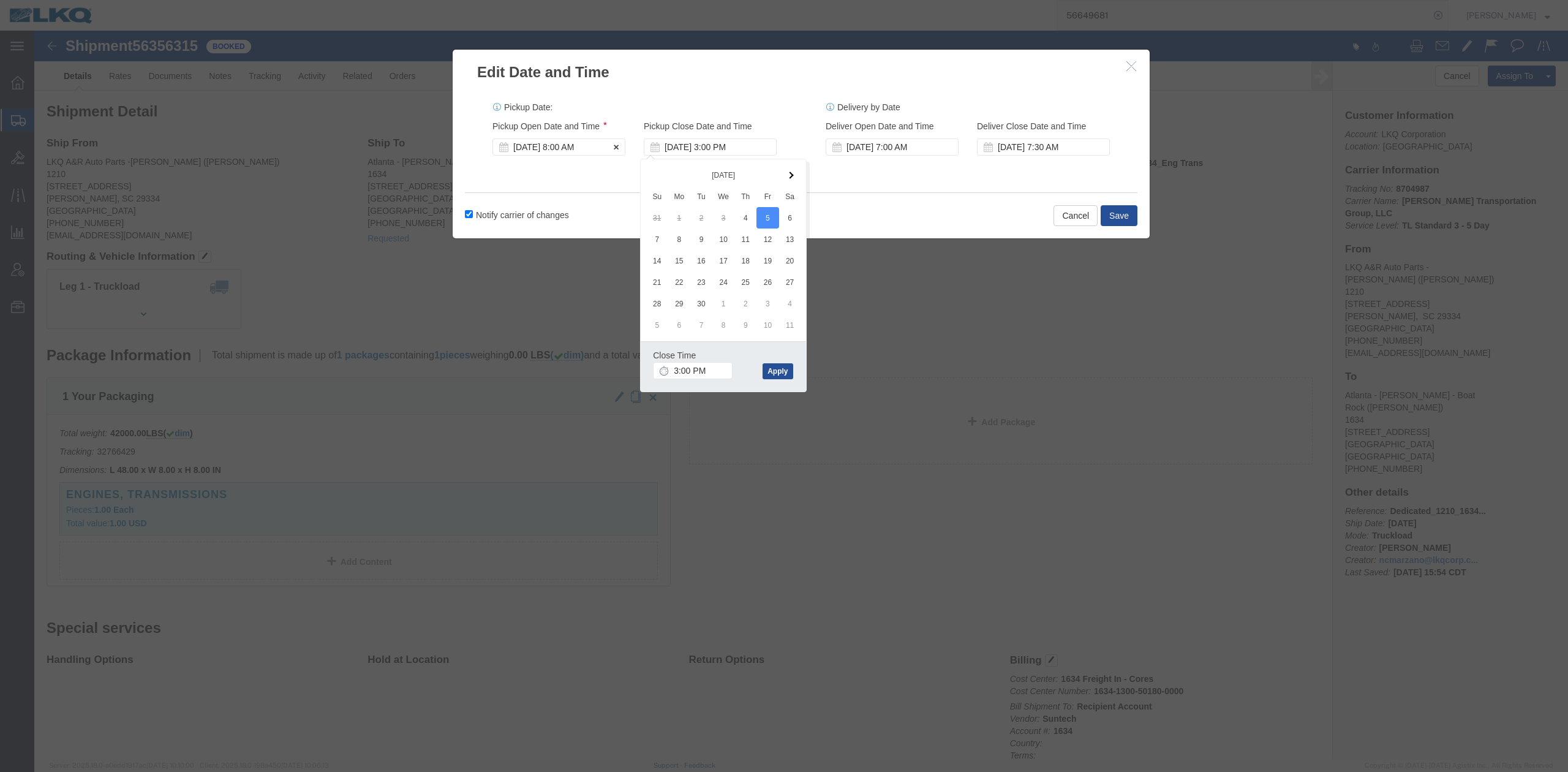
click div "[DATE] 8:00 AM"
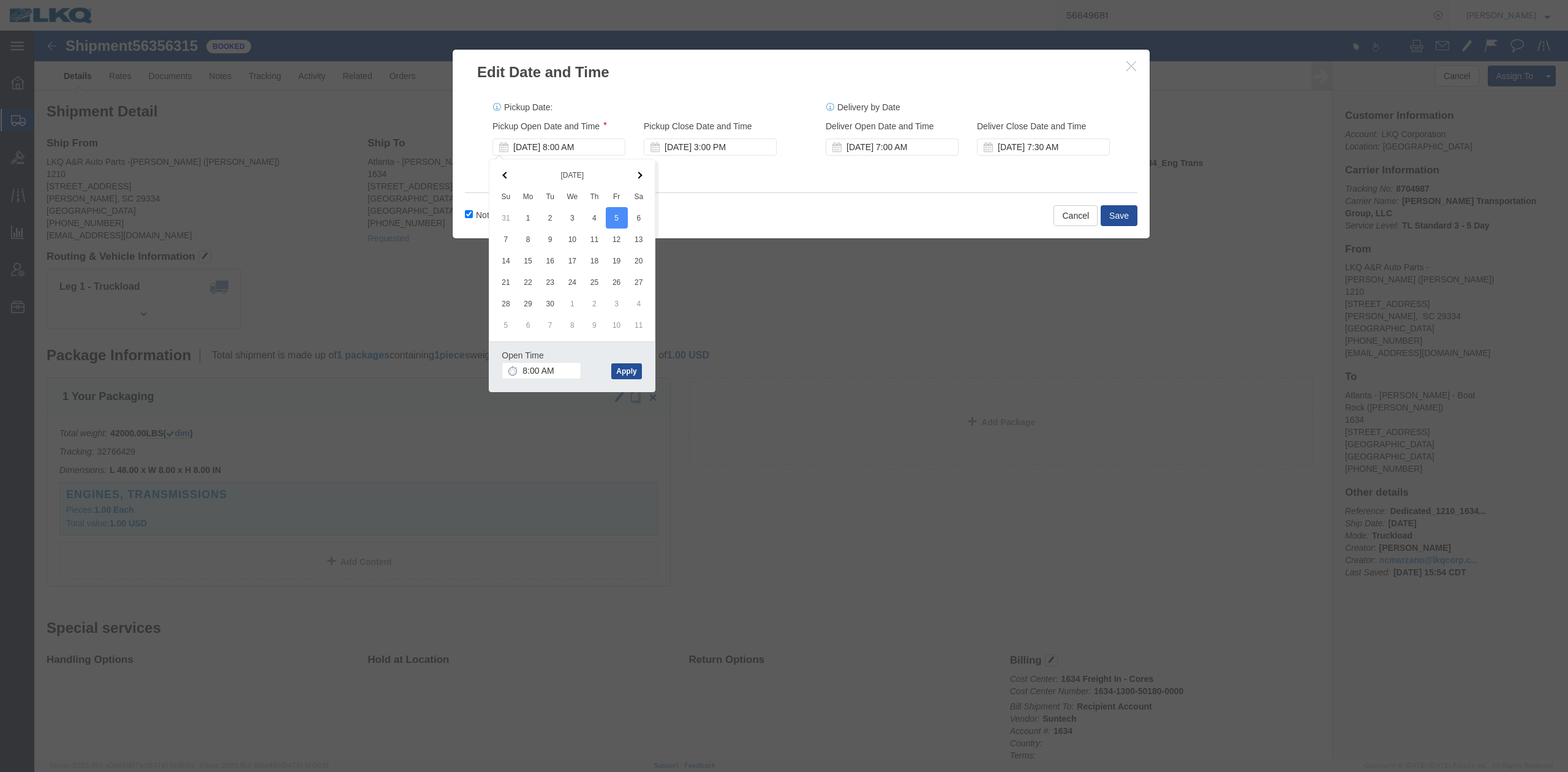
click div "Delivery by Date Delivery Start Date Delivery Start Time Deliver Open Date and …"
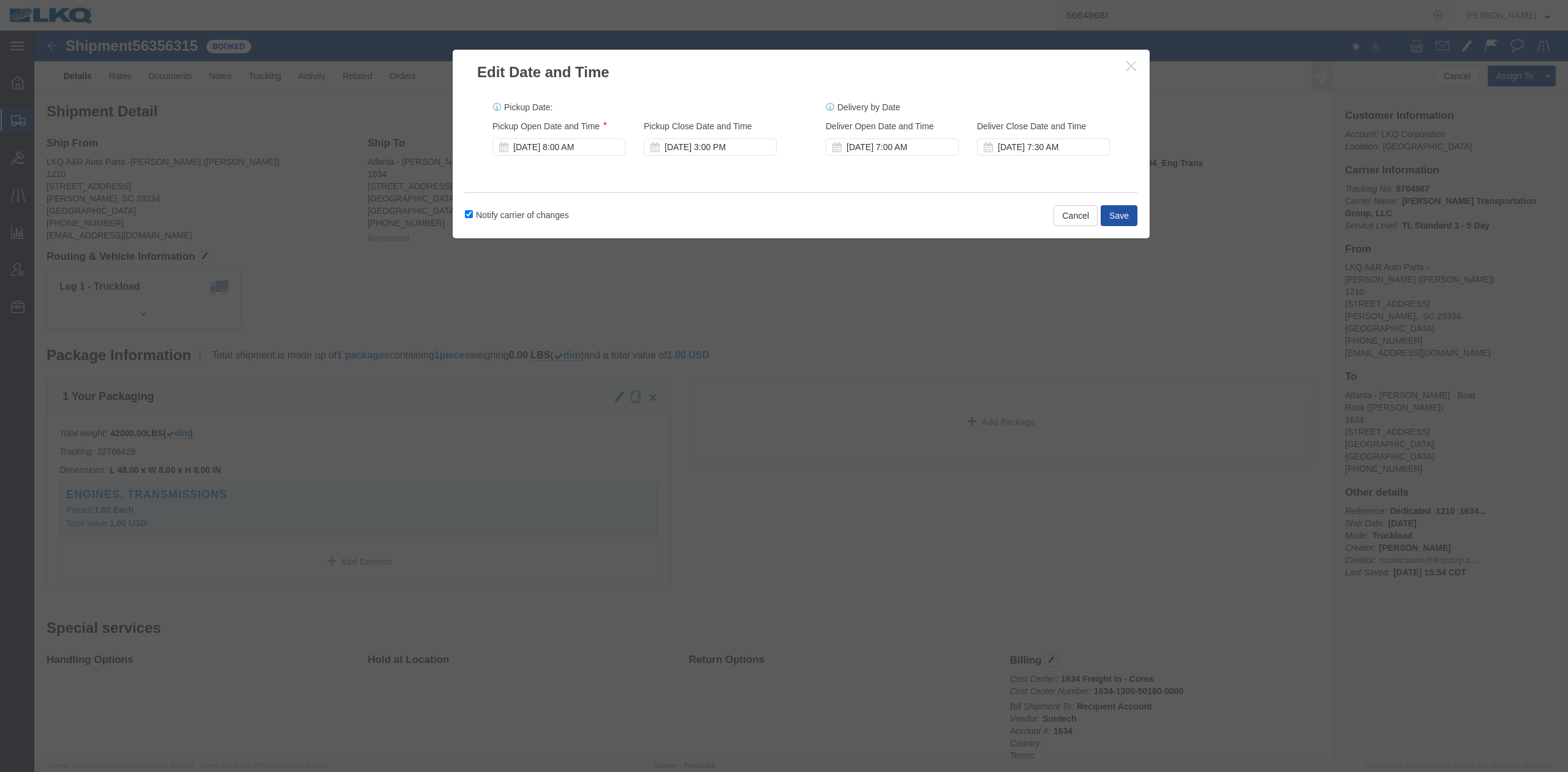
click button "Save"
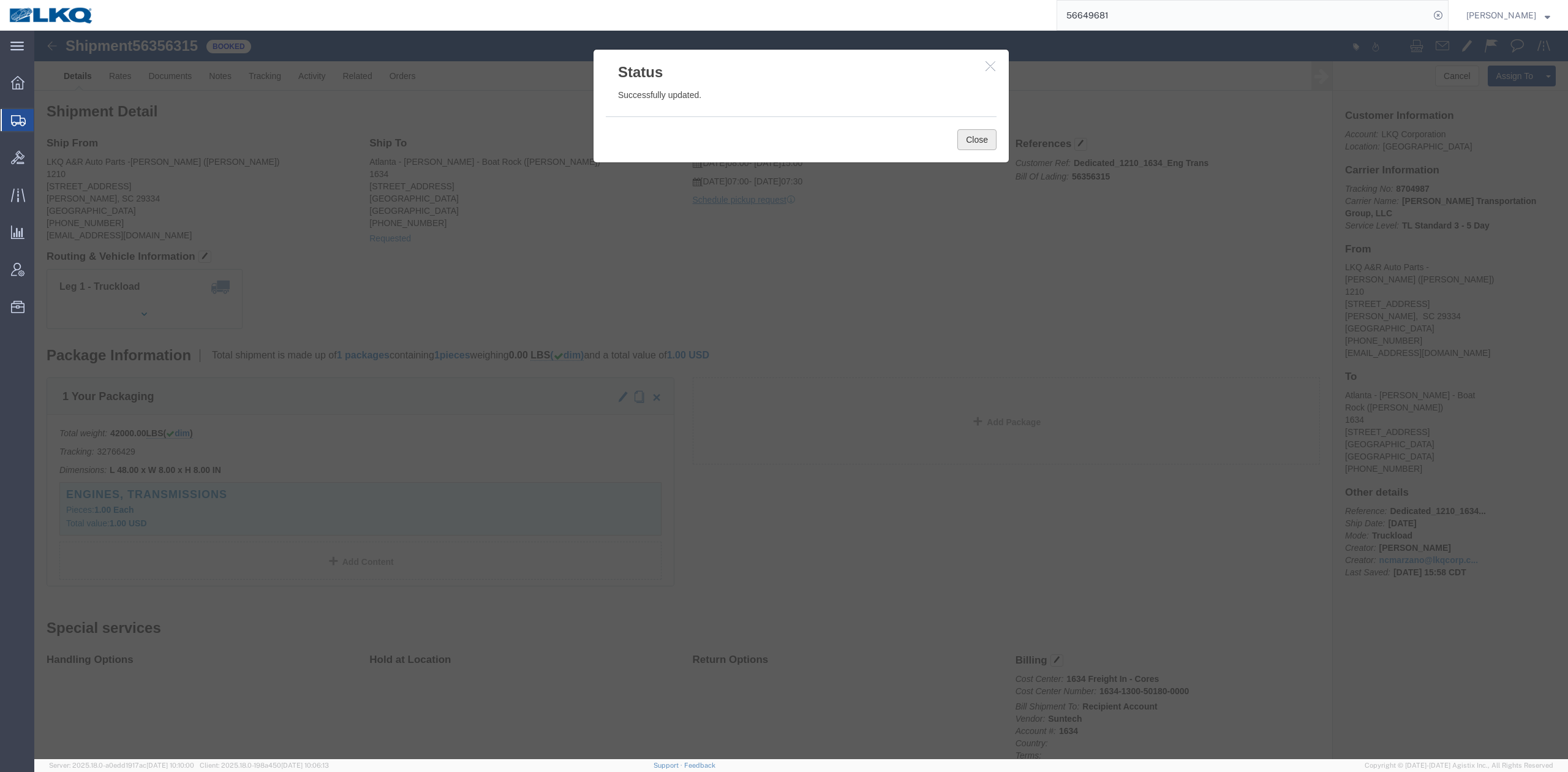
drag, startPoint x: 939, startPoint y: 107, endPoint x: 877, endPoint y: 135, distance: 68.0
click button "Close"
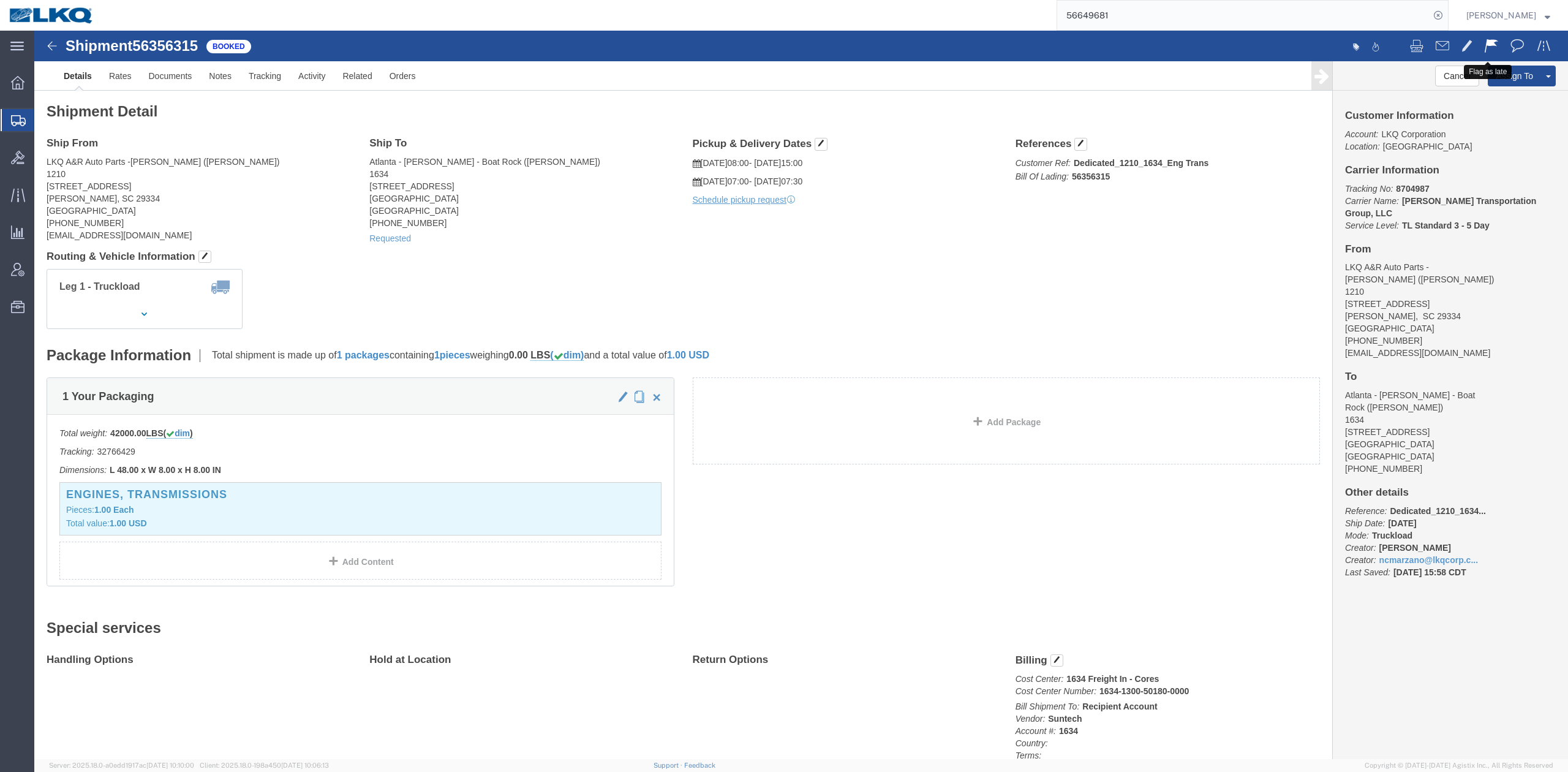
click span
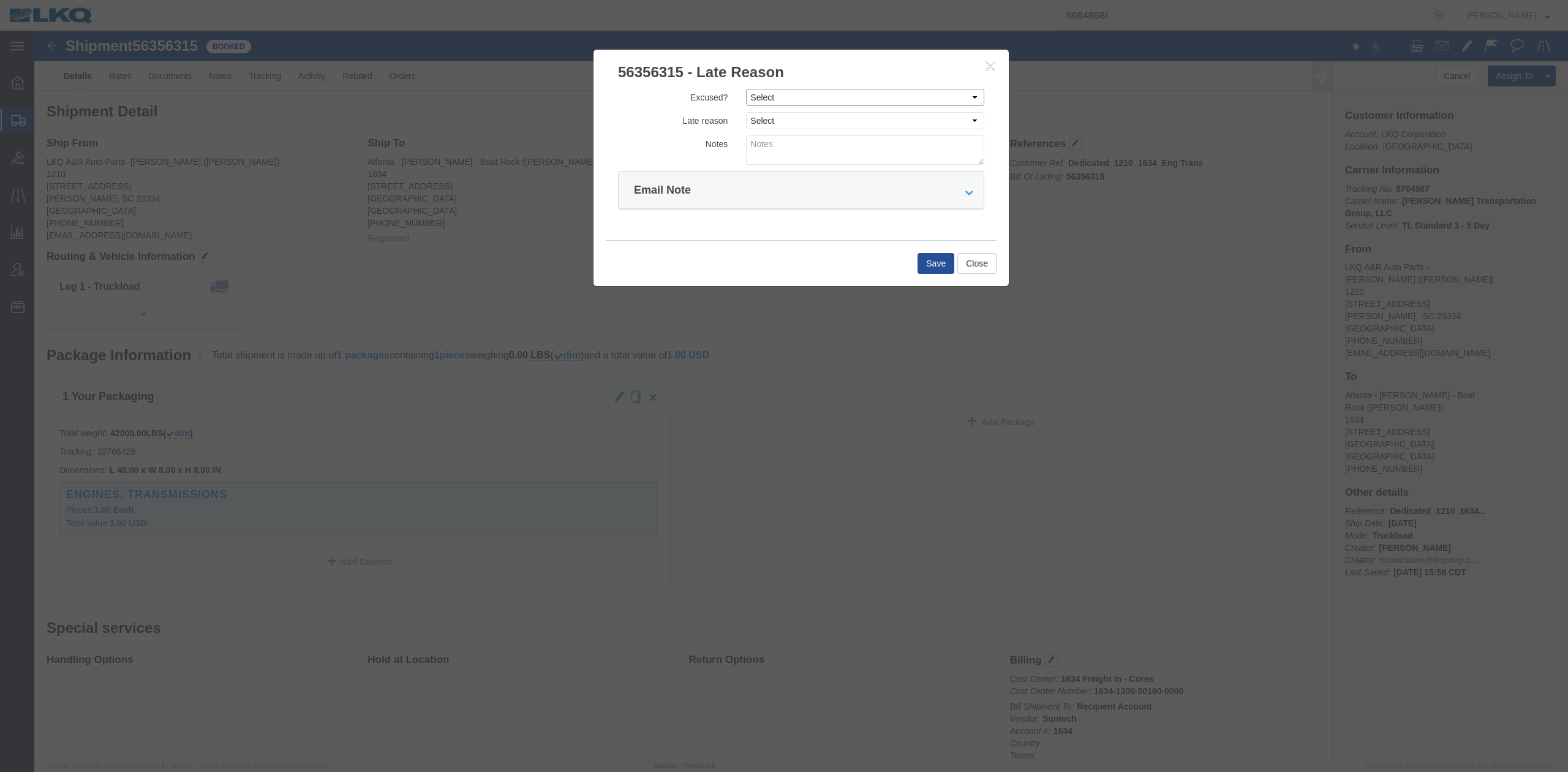
drag, startPoint x: 787, startPoint y: 63, endPoint x: 784, endPoint y: 75, distance: 12.4
click select "Select Excused Not Excused"
select select "NOT_EXCUSED"
click select "Select Excused Not Excused"
drag, startPoint x: 730, startPoint y: 87, endPoint x: 731, endPoint y: 95, distance: 8.1
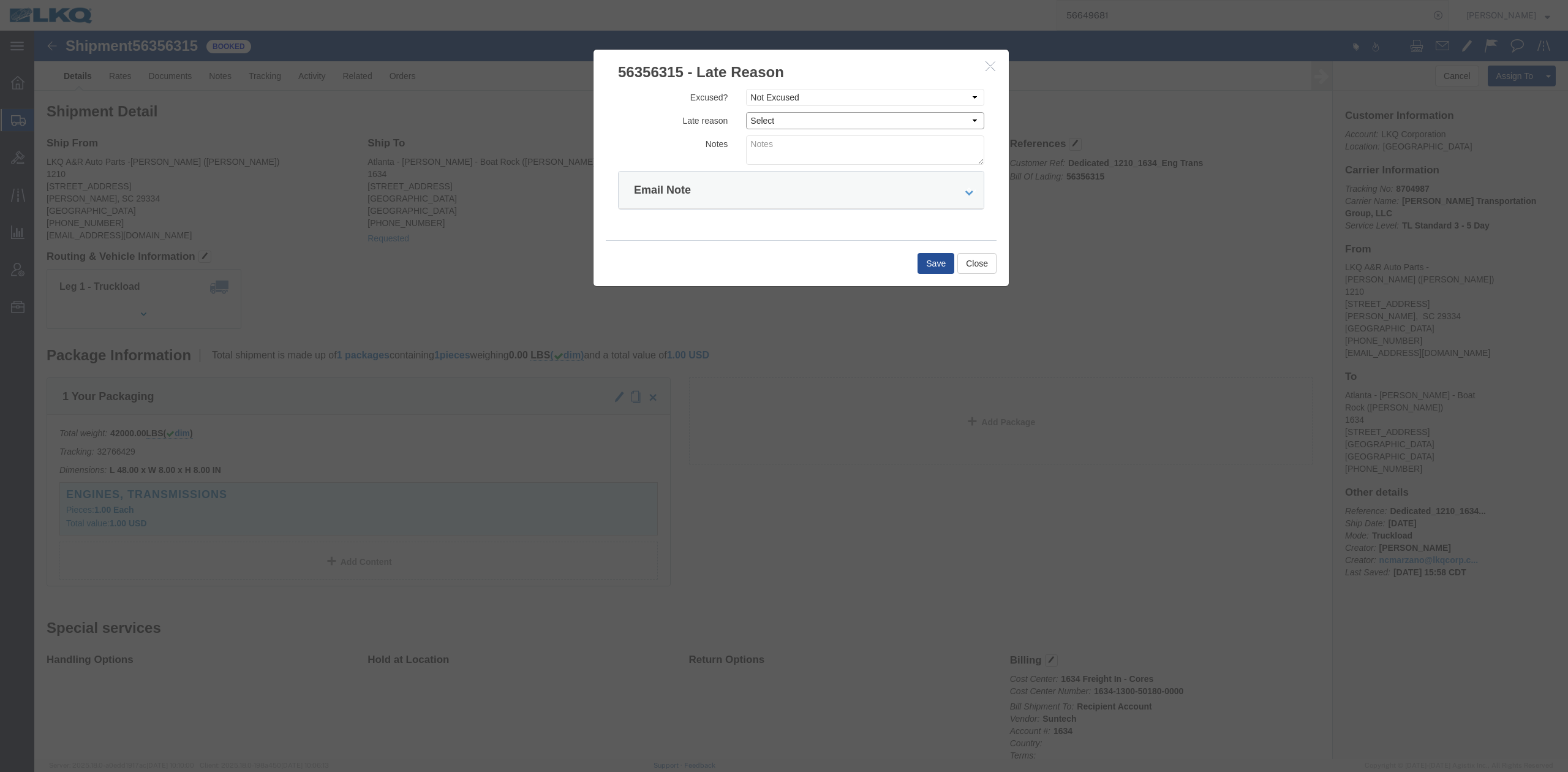
click select "Select Bad Carrier Data Carrier Admin Error Delay Accident Driver Error Lack of…"
select select "DRIVER_ERROR"
click select "Select Bad Carrier Data Carrier Admin Error Delay Accident Driver Error Lack of…"
click textarea
click textarea "pICKUP 9/4"
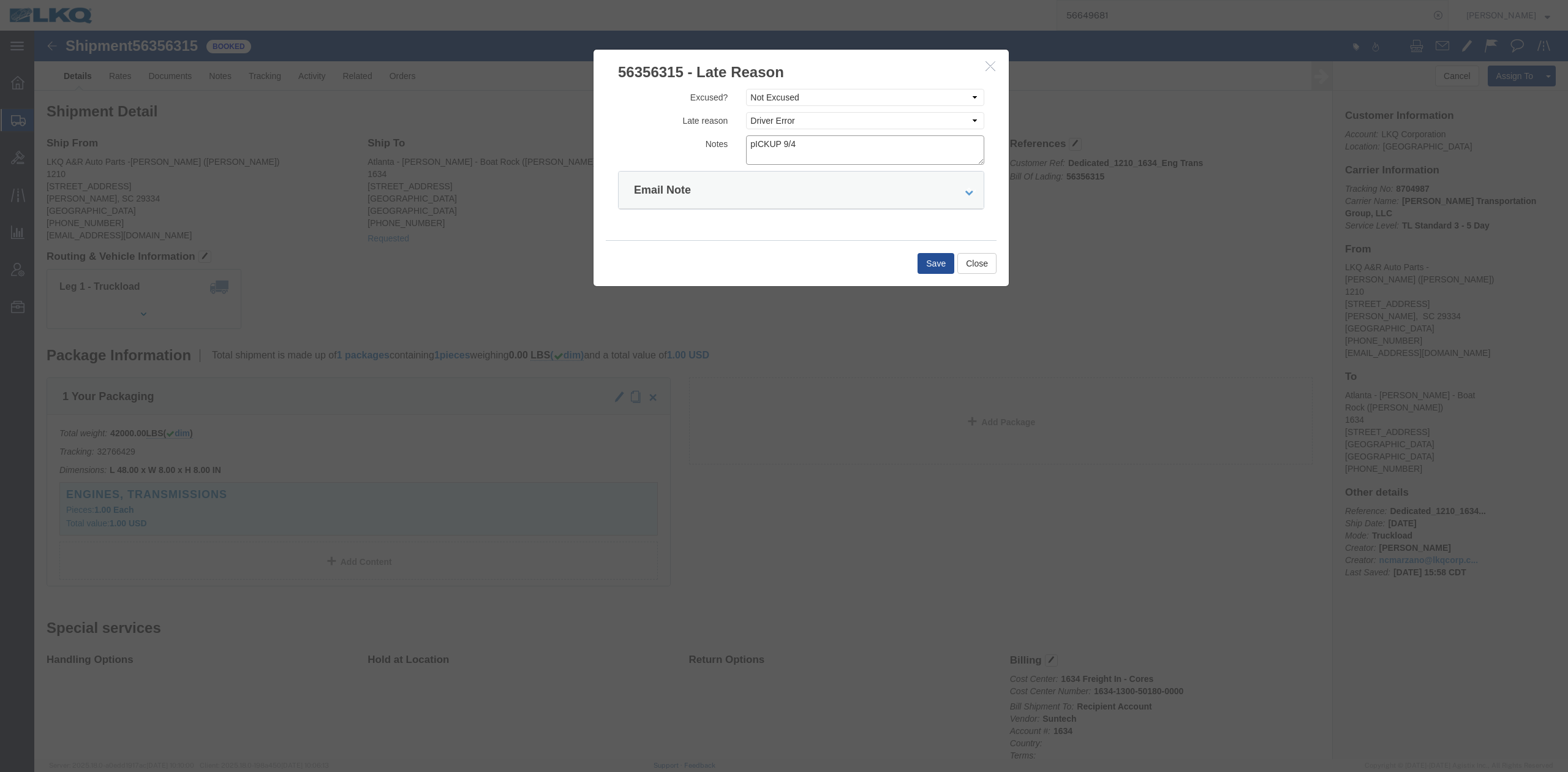
click textarea "pICKUP 9/4"
type textarea "Pickup 9/4"
click button "Save"
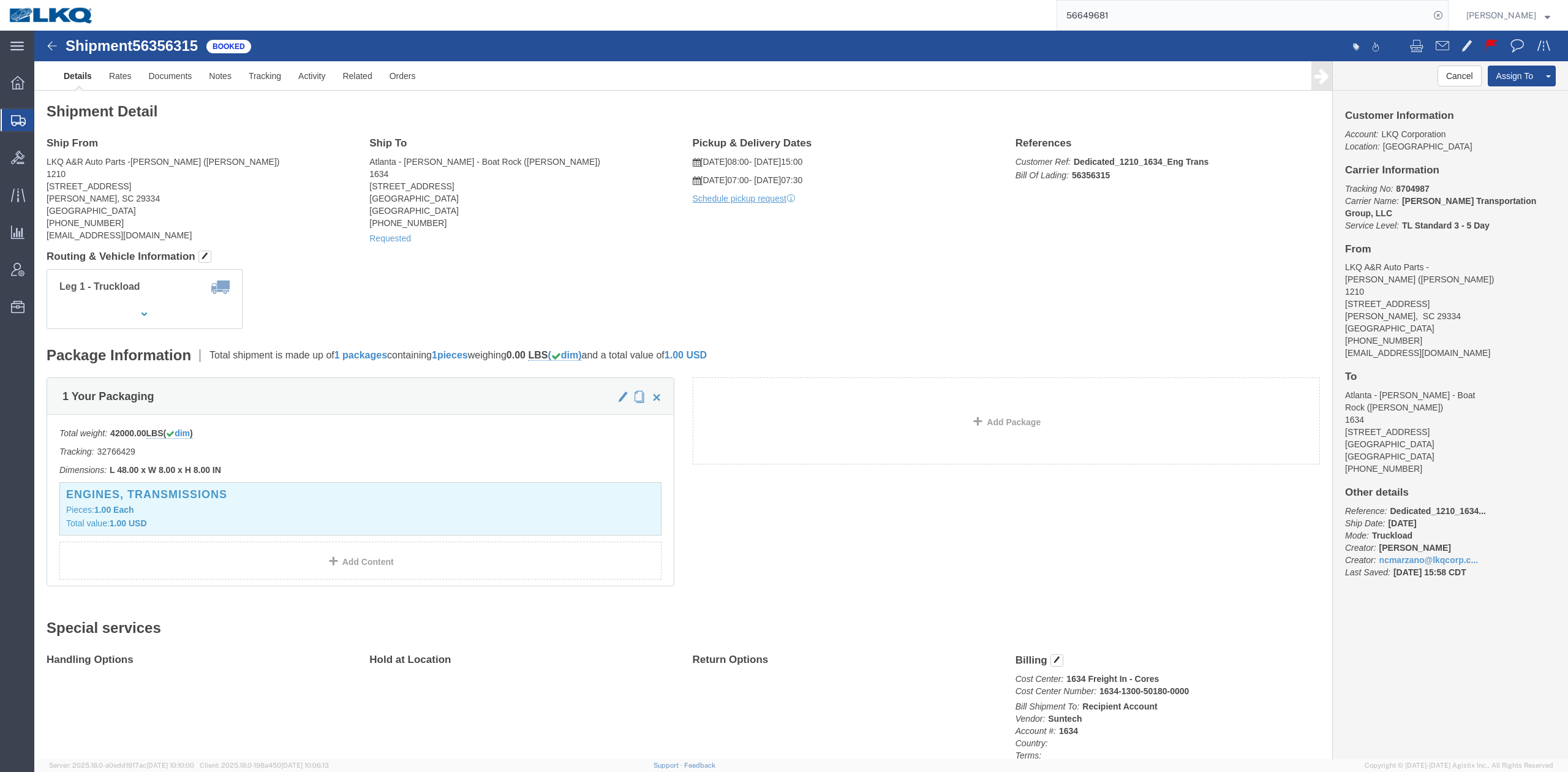
click at [1125, 16] on input "56649681" at bounding box center [1243, 16] width 372 height 30
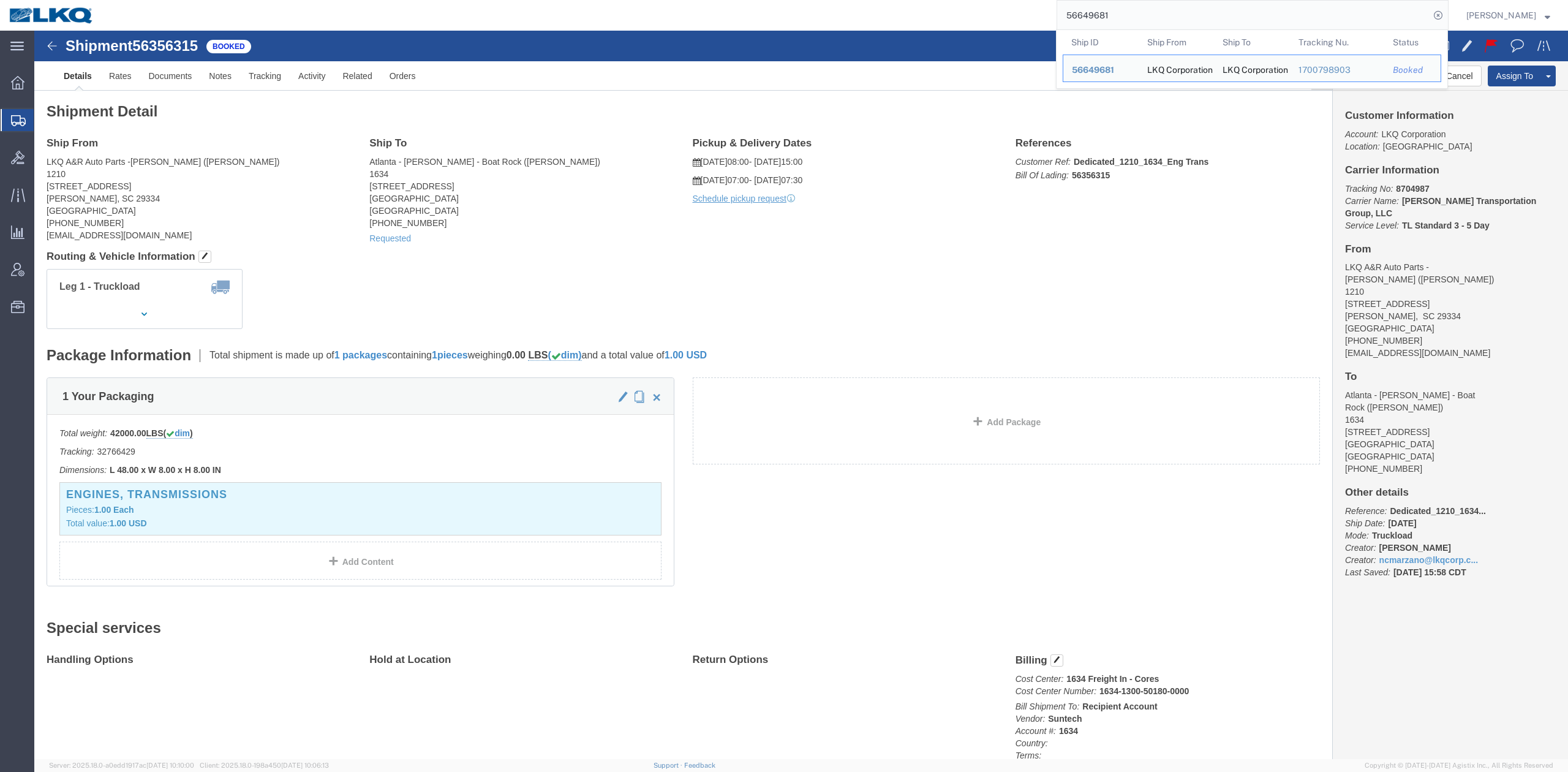
click at [1125, 16] on input "56649681" at bounding box center [1243, 16] width 372 height 30
paste input "713136"
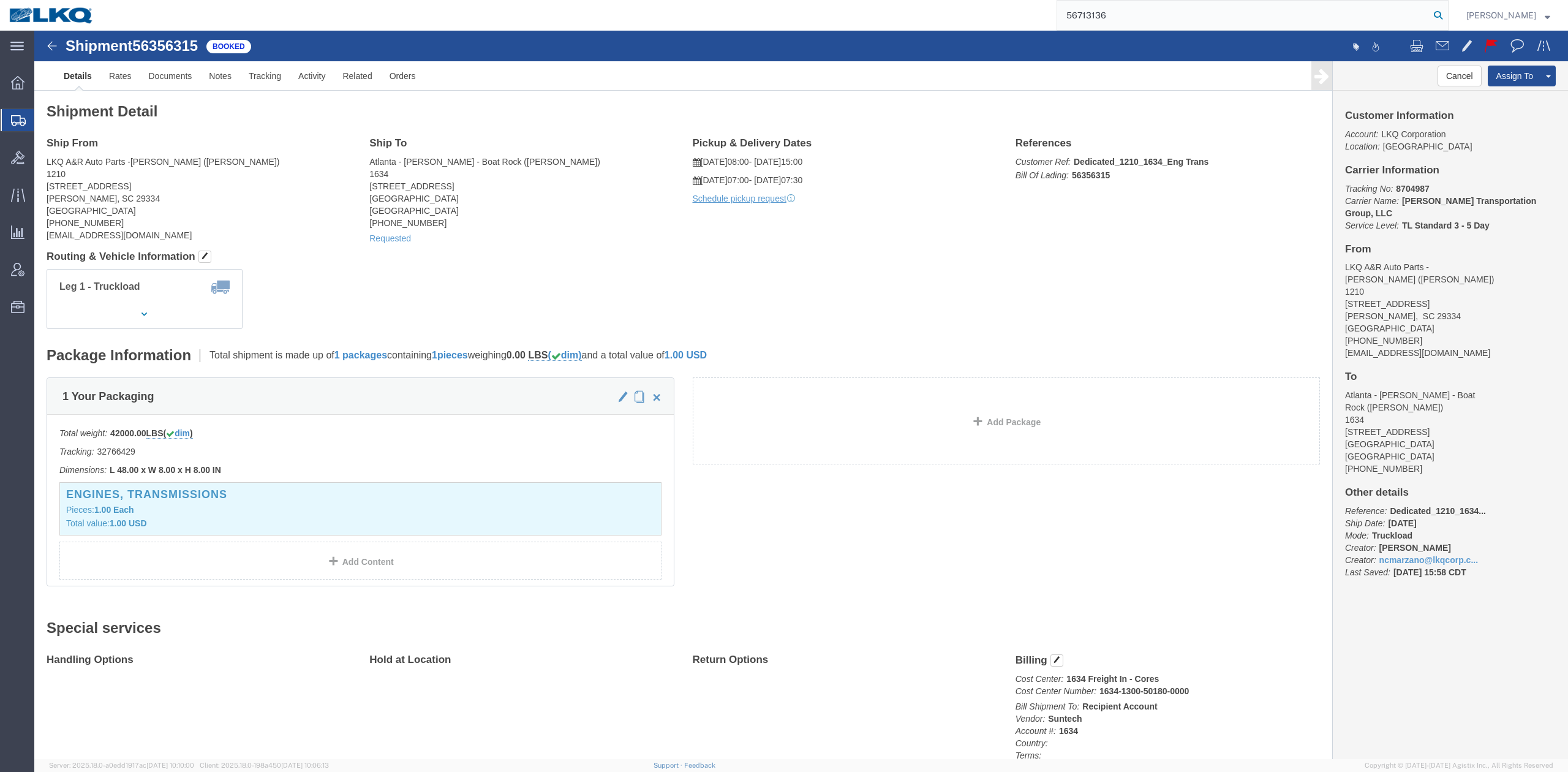
click at [1447, 15] on icon at bounding box center [1438, 15] width 17 height 17
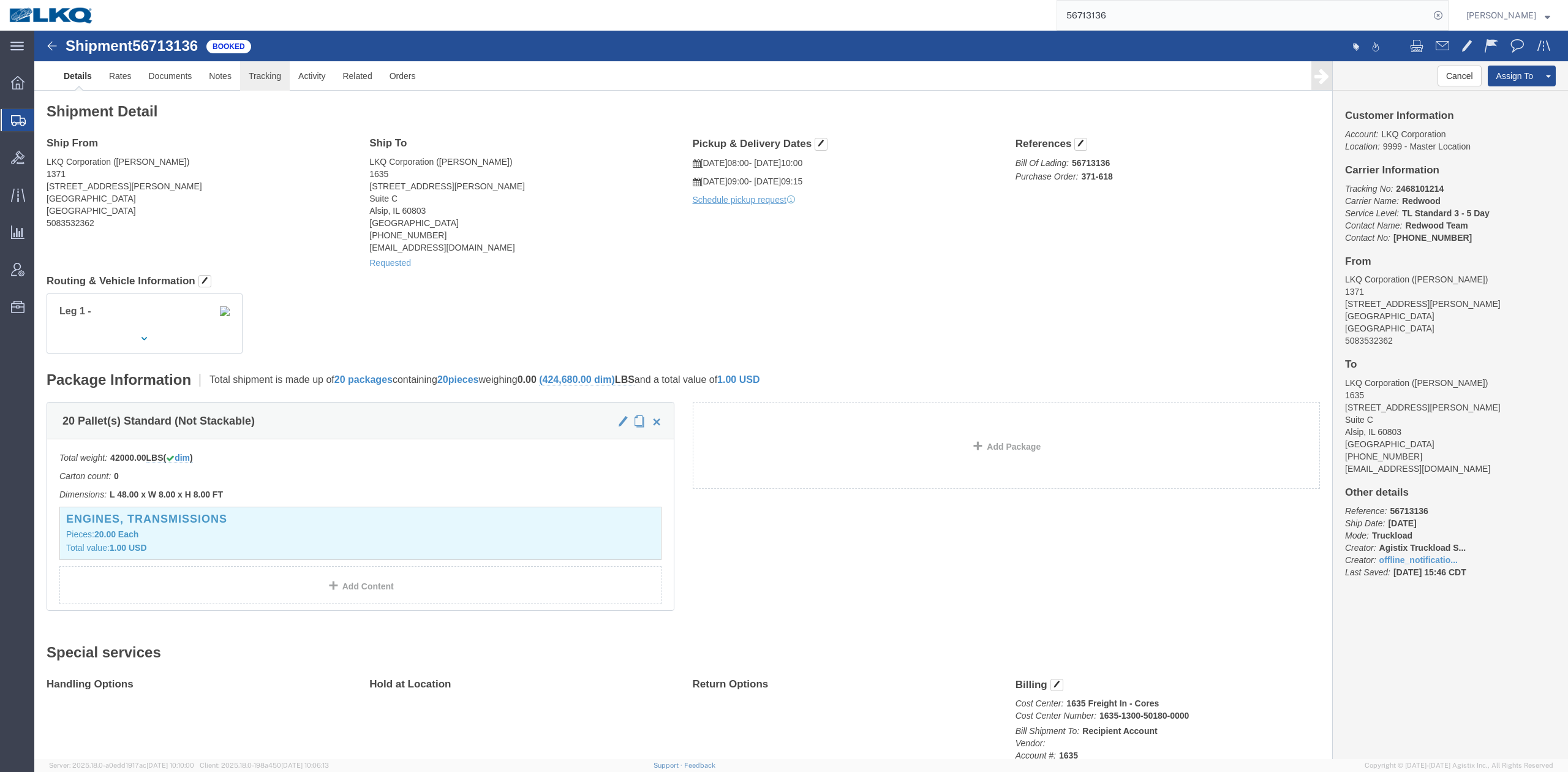
drag, startPoint x: 213, startPoint y: 31, endPoint x: 191, endPoint y: 39, distance: 23.4
click link "Tracking"
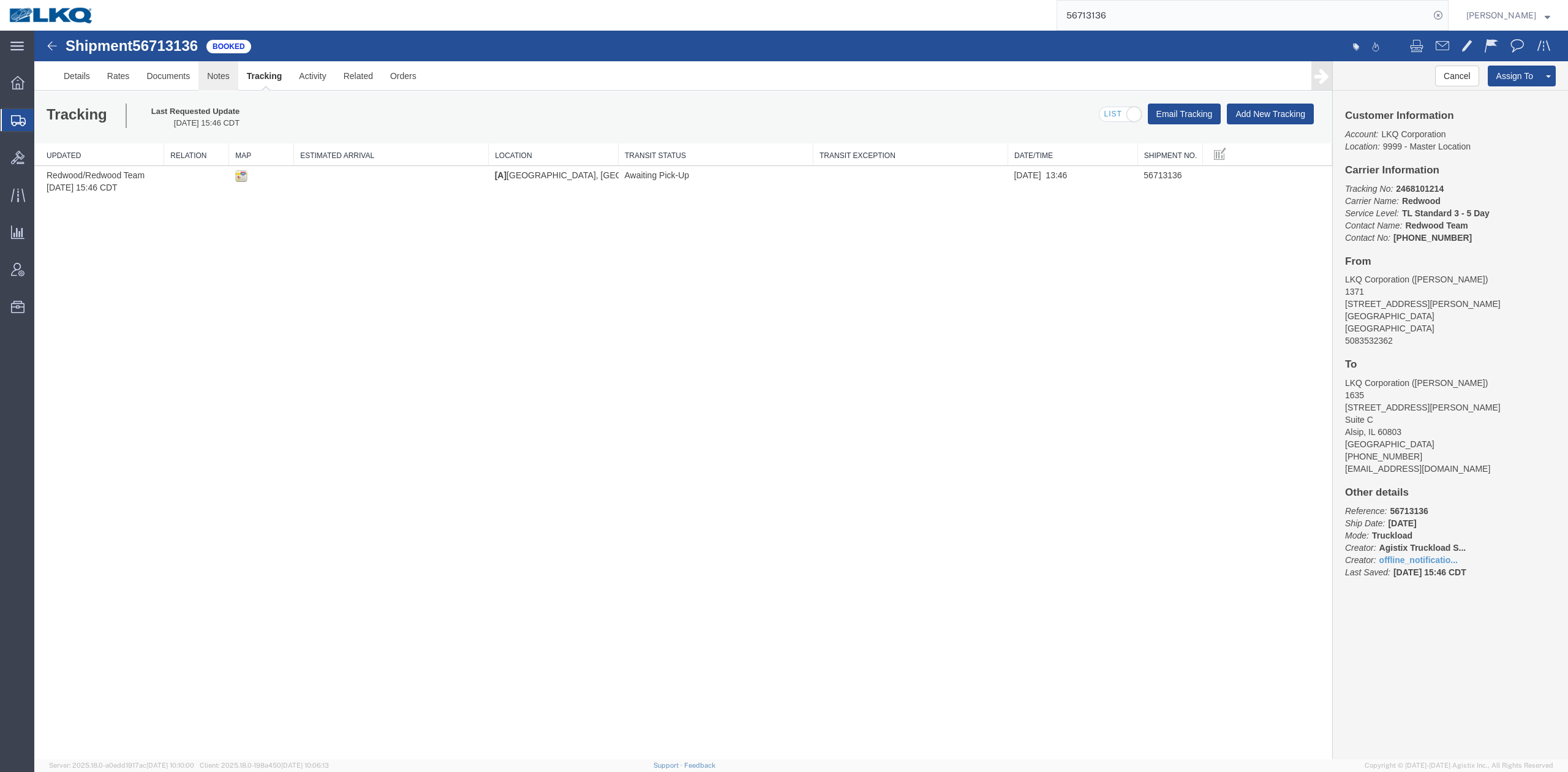
click at [226, 70] on link "Notes" at bounding box center [218, 76] width 40 height 30
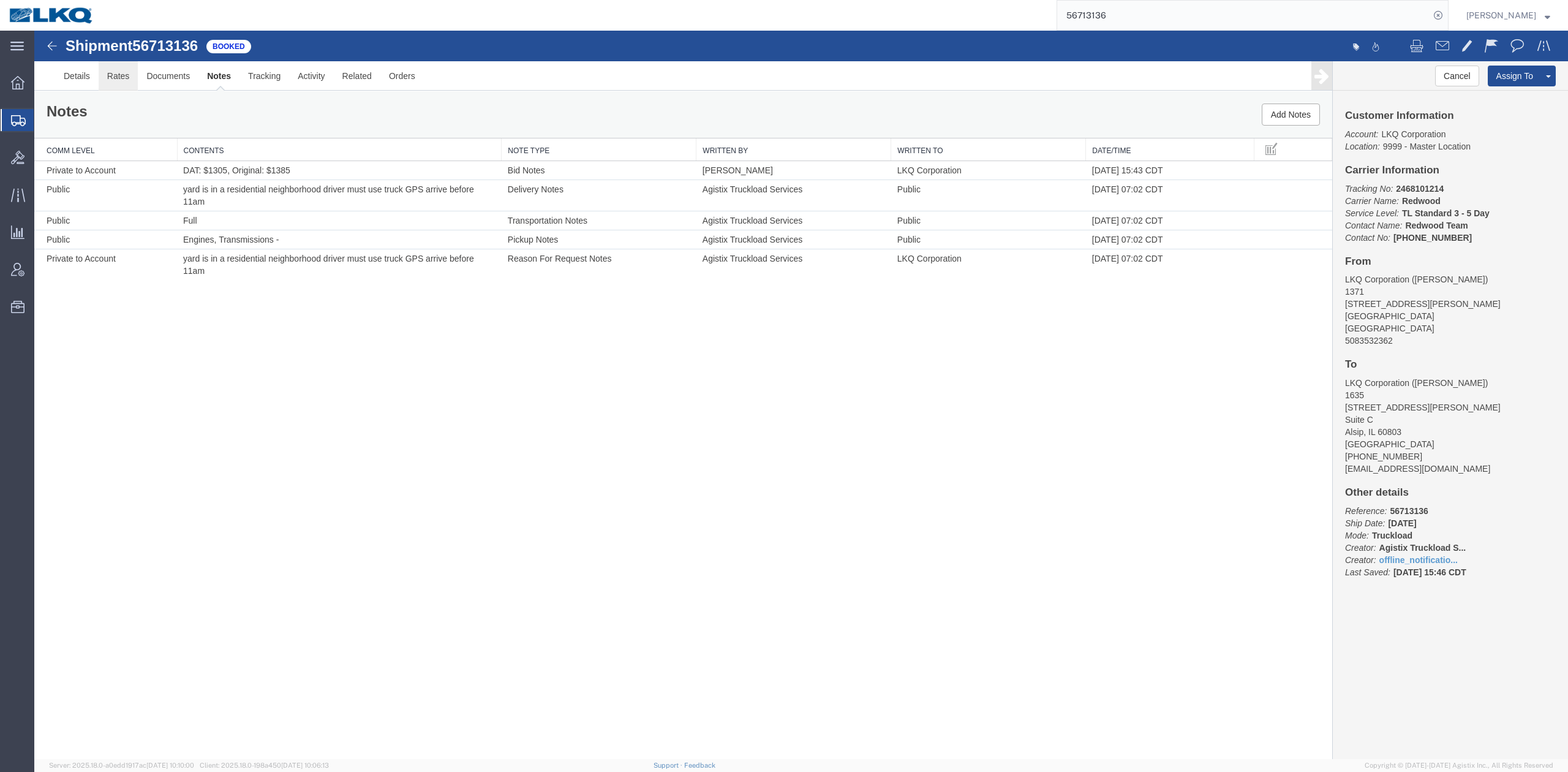
click at [123, 82] on link "Rates" at bounding box center [118, 76] width 40 height 30
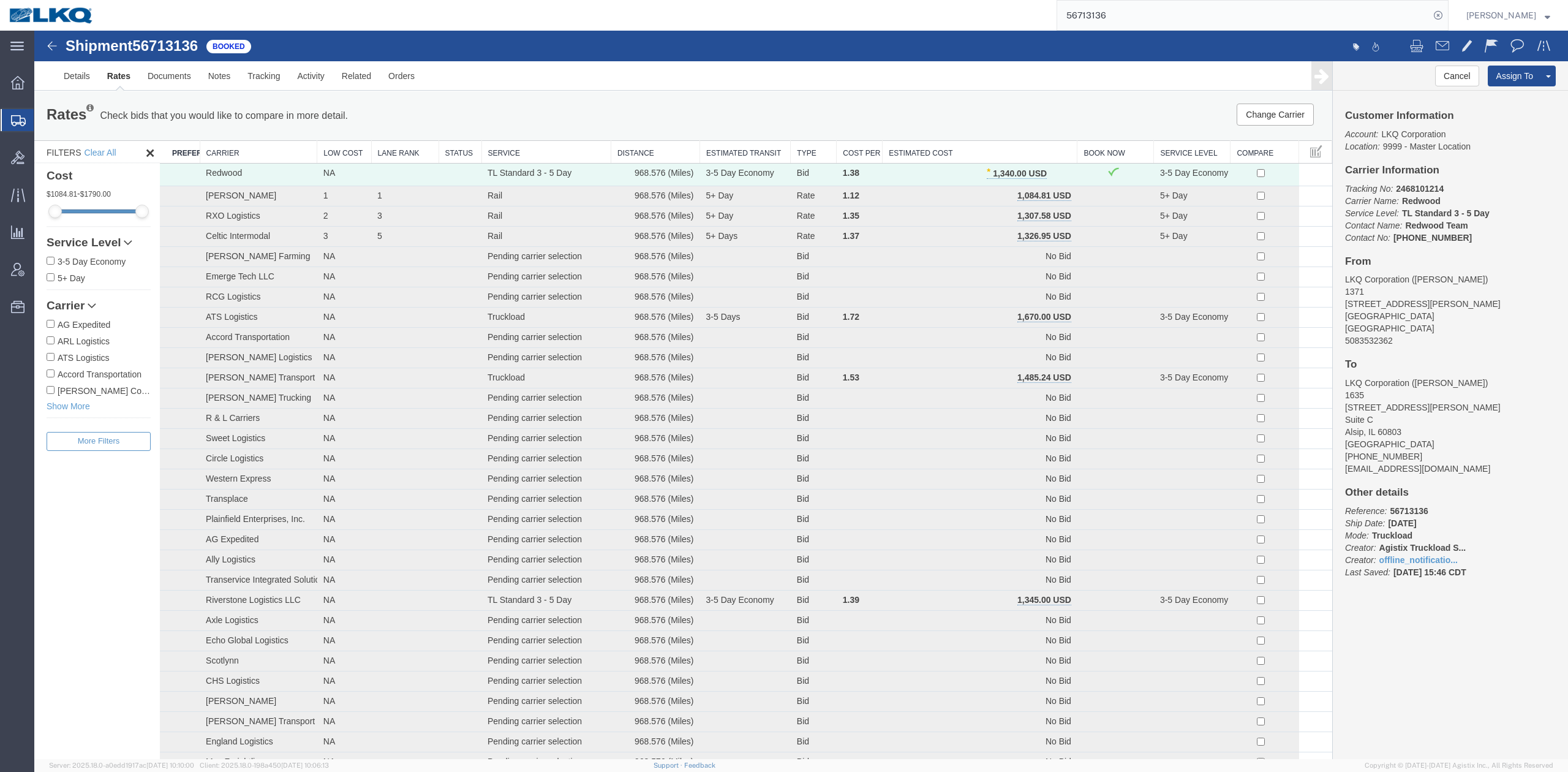
click at [942, 147] on th "Estimated Cost" at bounding box center [979, 152] width 195 height 23
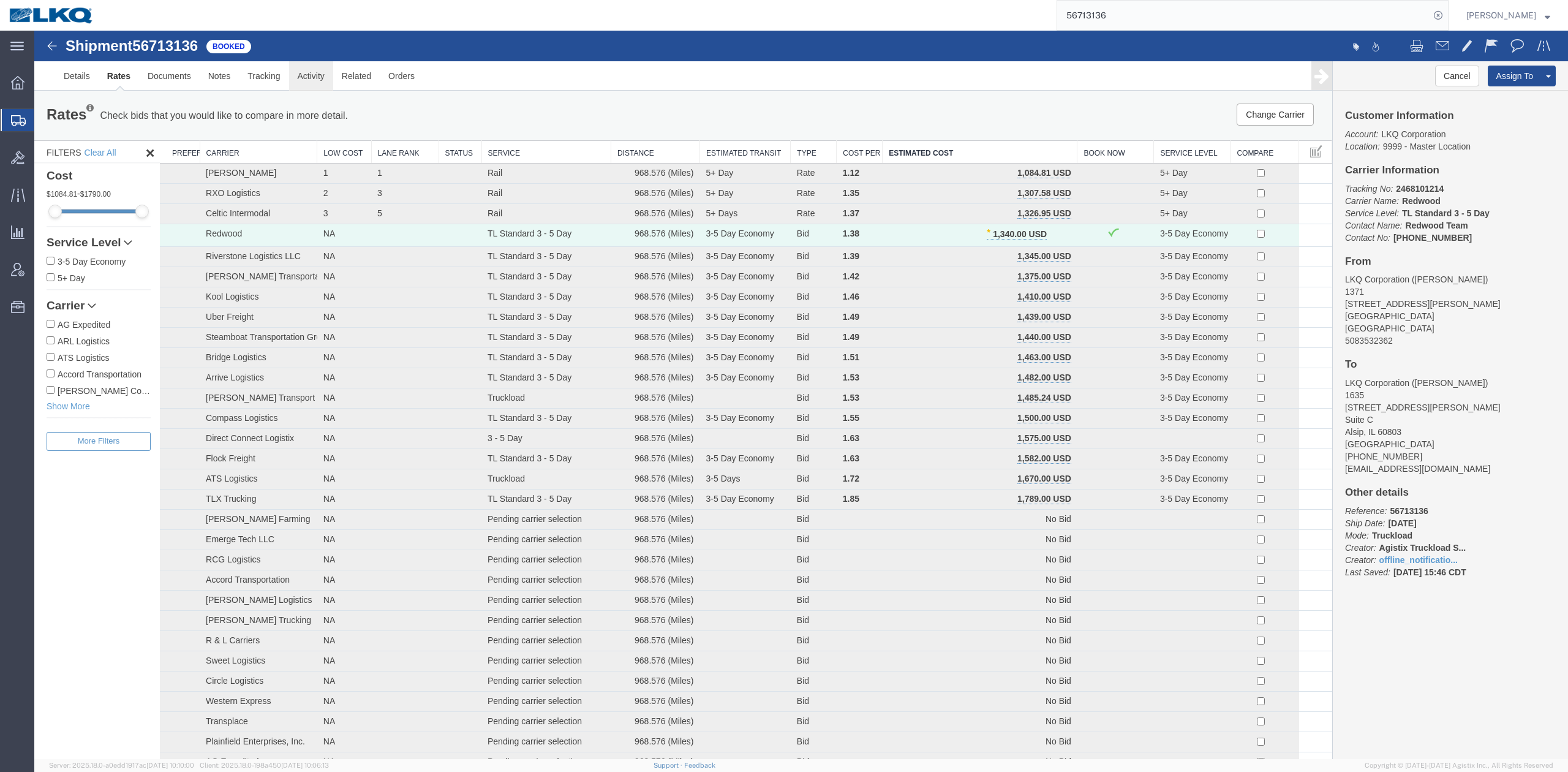
click at [325, 80] on link "Activity" at bounding box center [312, 76] width 44 height 30
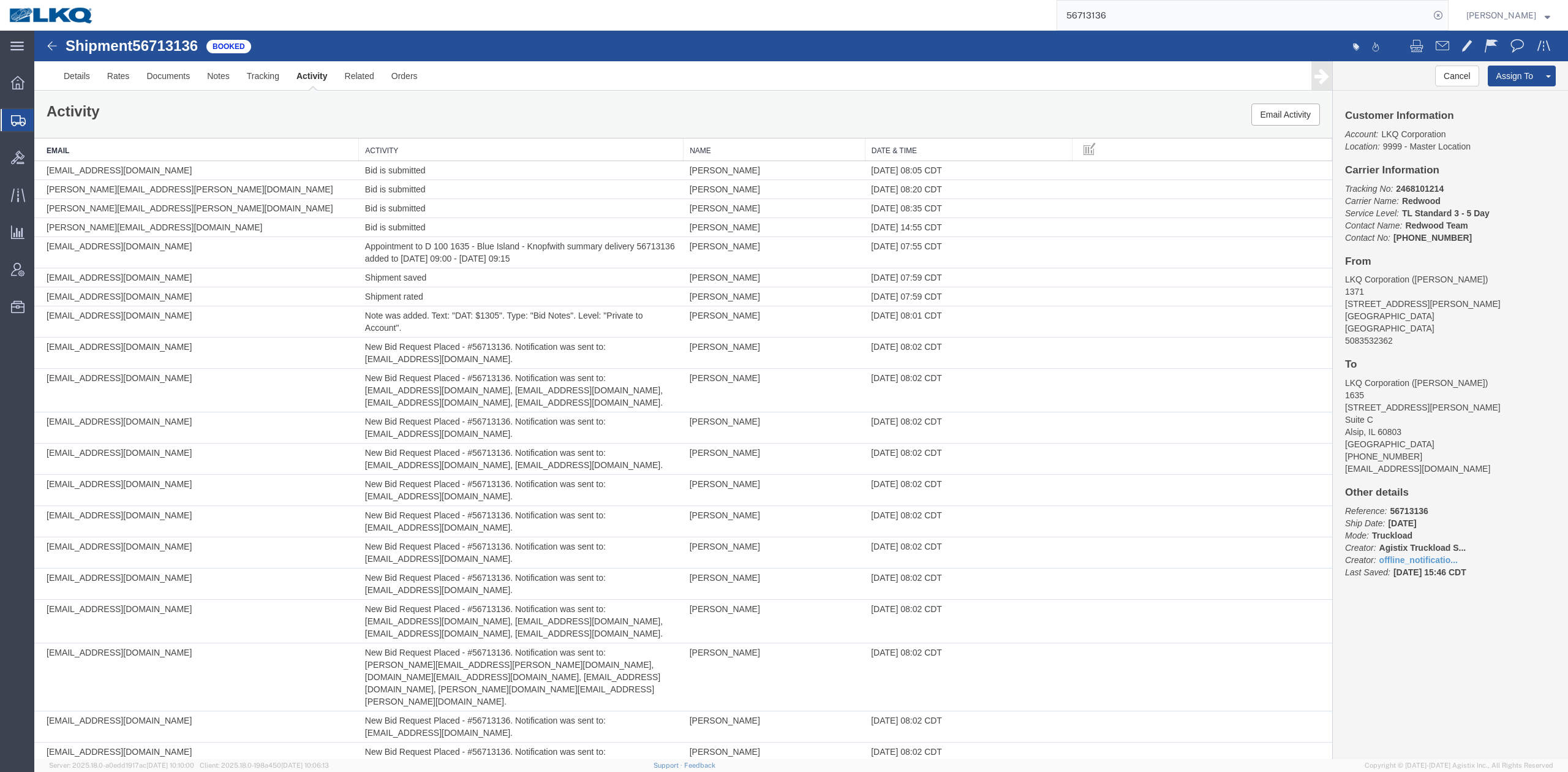
click at [434, 151] on th "Activity" at bounding box center [521, 150] width 325 height 23
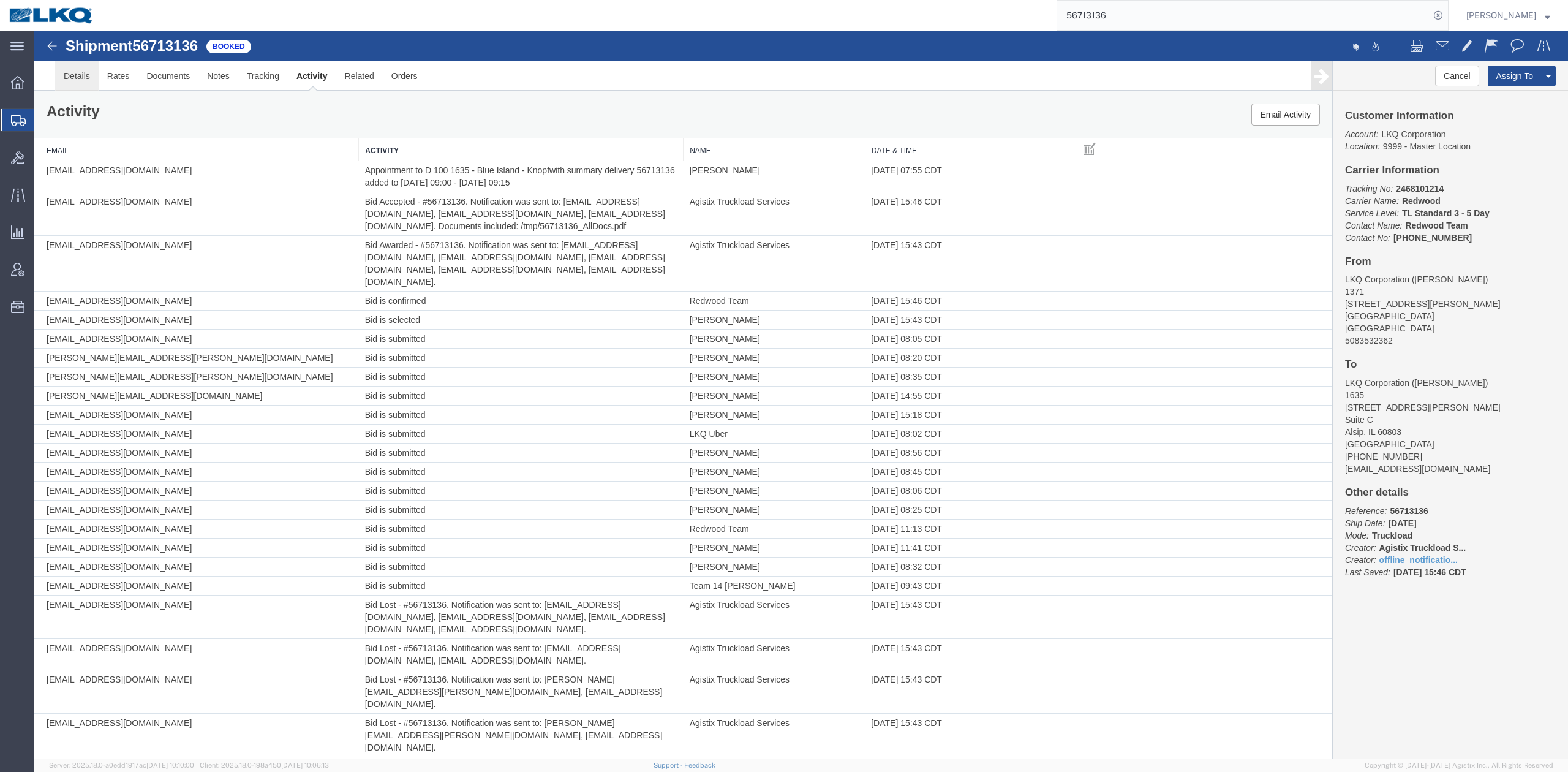
click at [78, 86] on link "Details" at bounding box center [76, 76] width 44 height 30
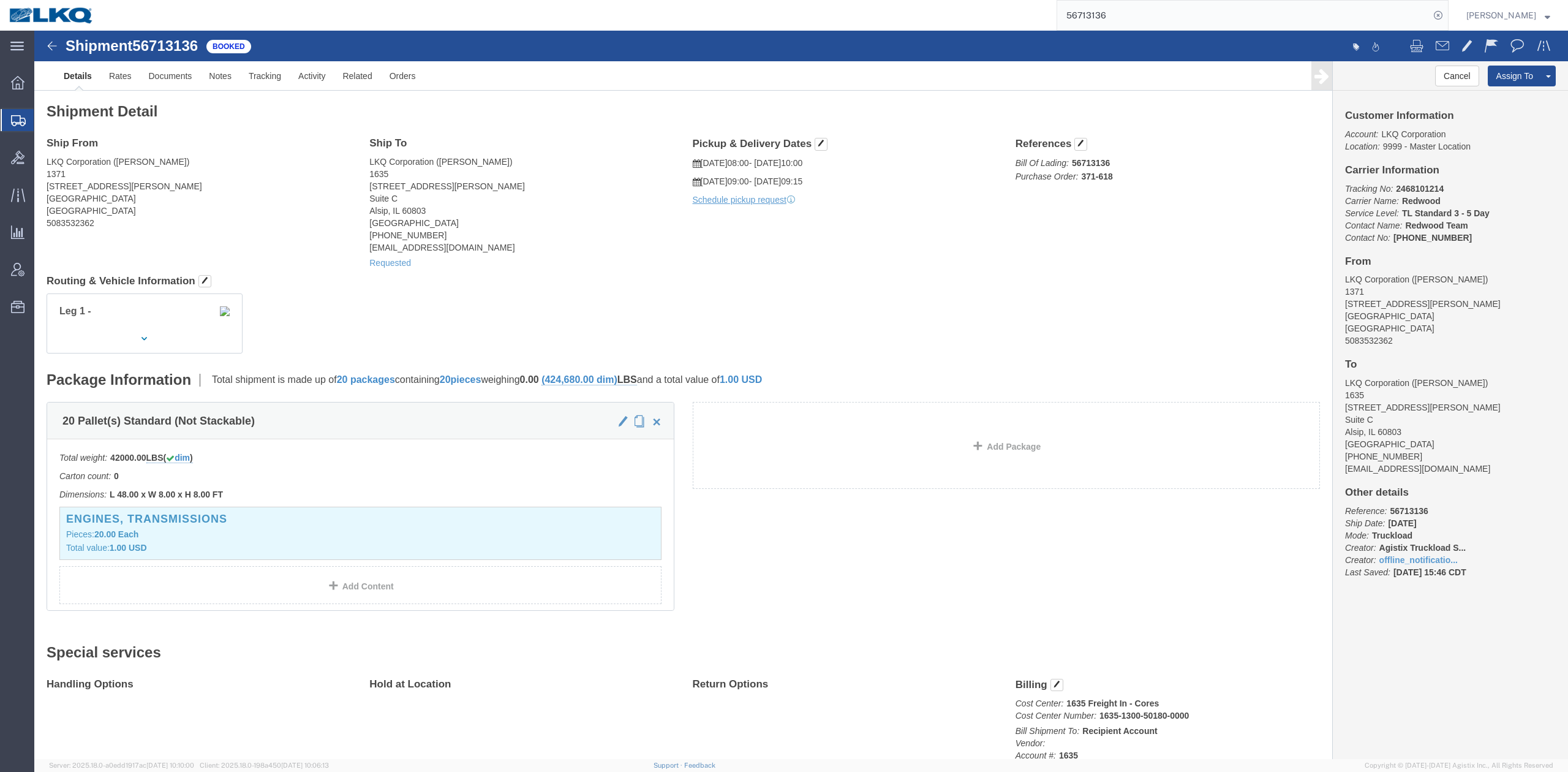
click address "LKQ Corporation ([PERSON_NAME]) [STREET_ADDRESS][PERSON_NAME] [GEOGRAPHIC_DATA]…"
click at [1128, 16] on input "56713136" at bounding box center [1243, 16] width 372 height 30
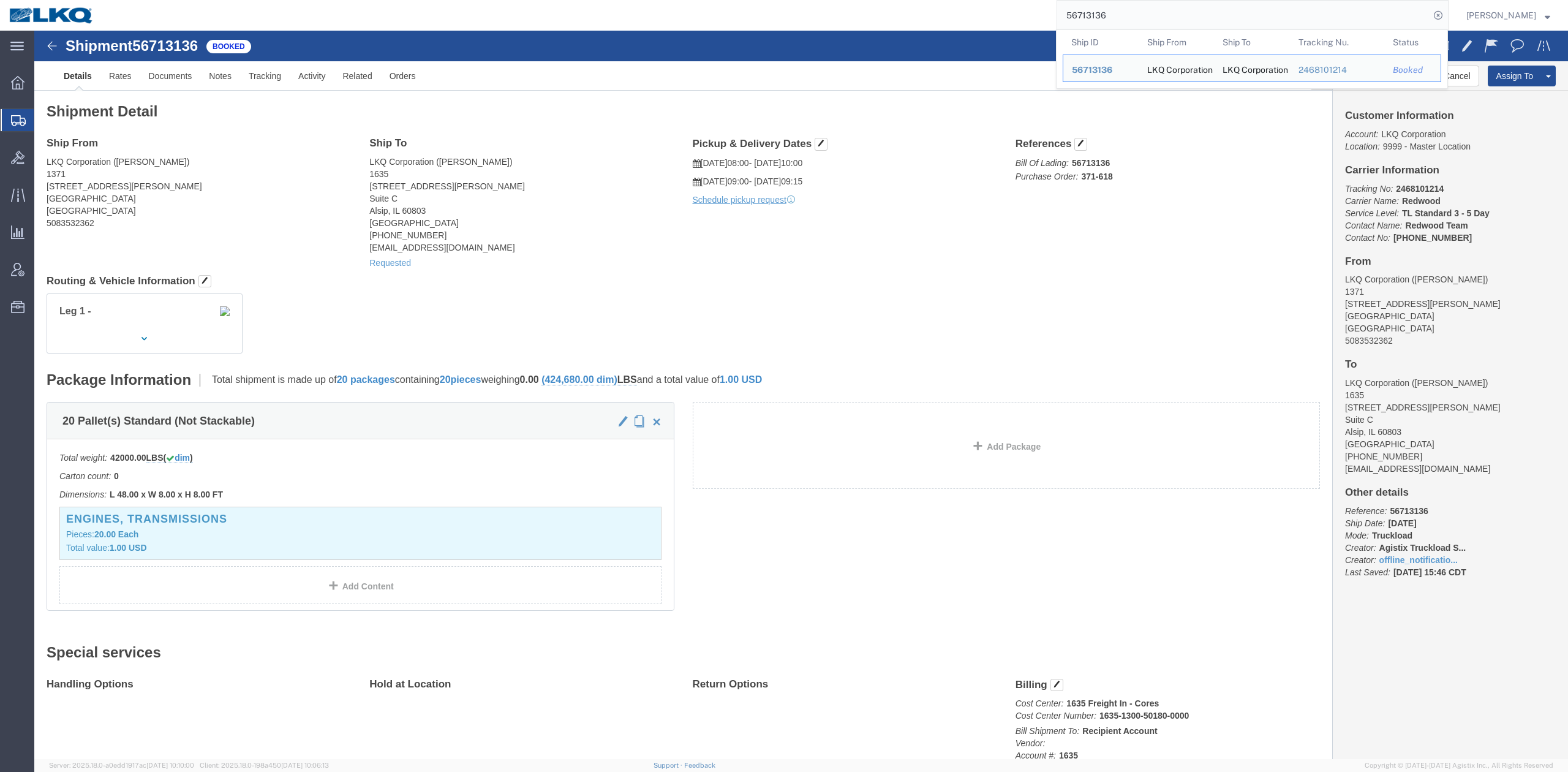
click at [1128, 16] on input "56713136" at bounding box center [1243, 16] width 372 height 30
paste input "580616"
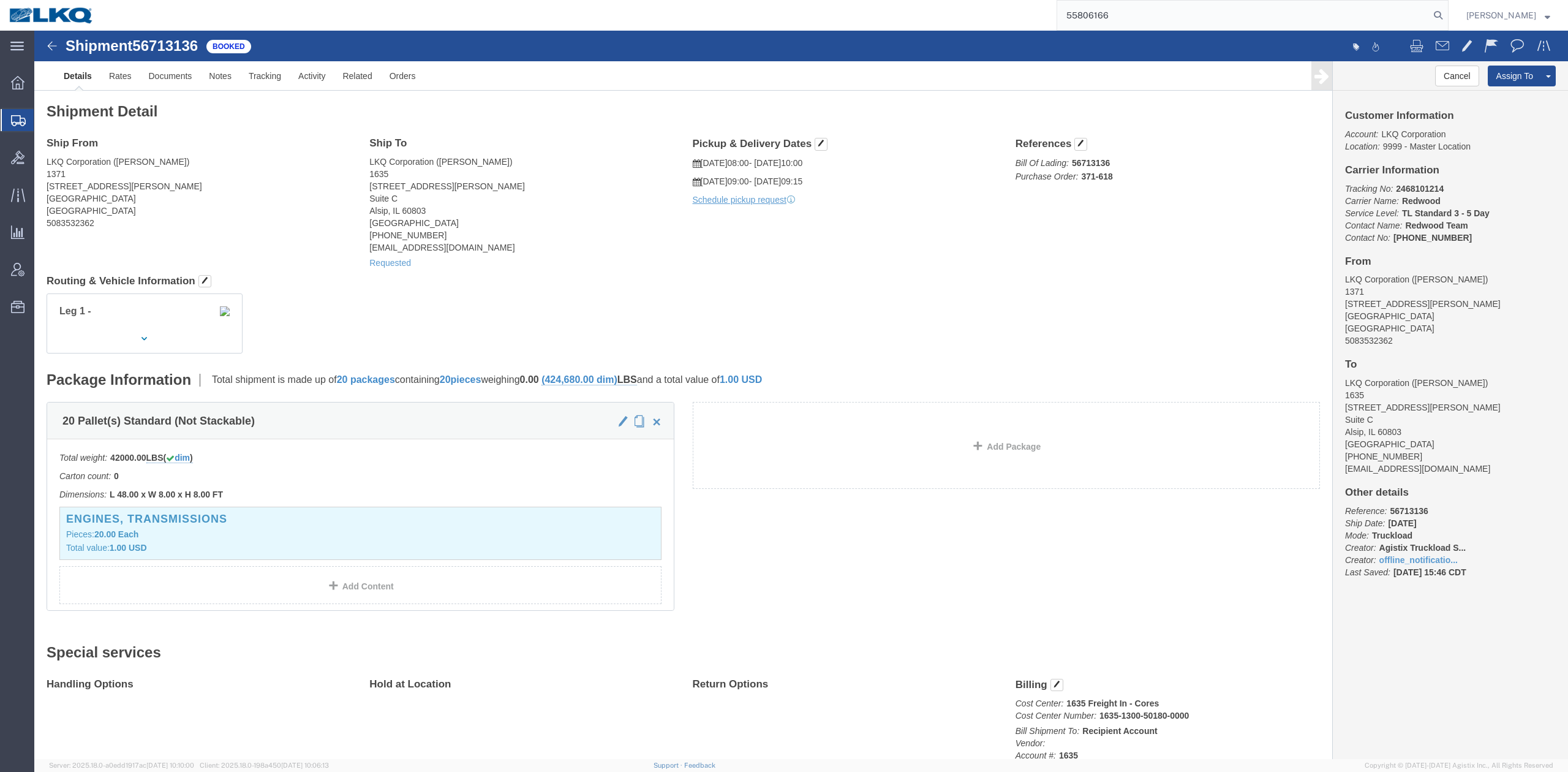
type input "55806166"
click at [1449, 21] on form "55806166" at bounding box center [1253, 15] width 392 height 30
click at [1449, 13] on form "55806166" at bounding box center [1253, 15] width 392 height 30
drag, startPoint x: 1453, startPoint y: 13, endPoint x: 1444, endPoint y: 25, distance: 15.0
click at [1449, 18] on form "55806166" at bounding box center [1253, 15] width 392 height 30
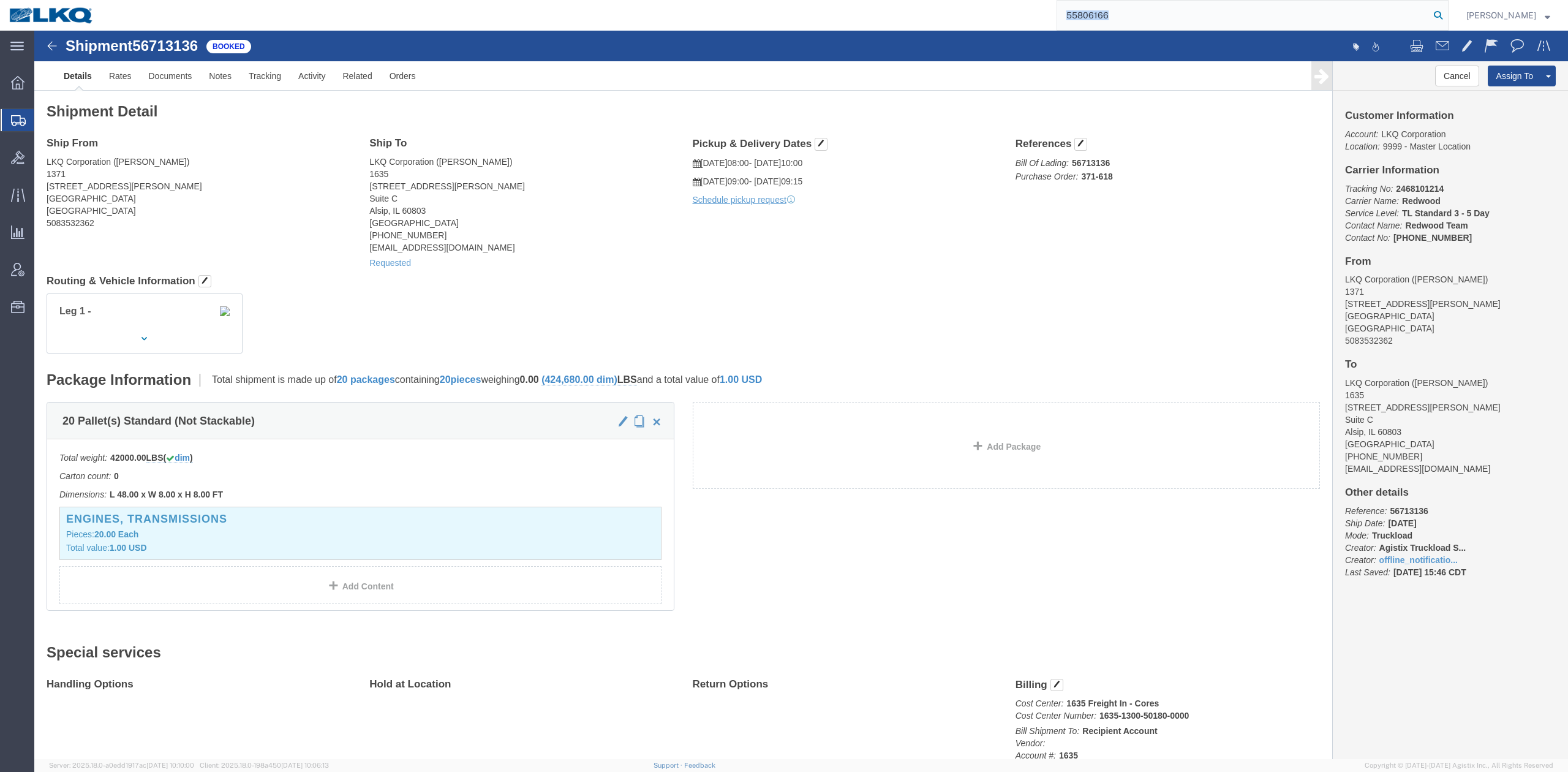
click at [1447, 15] on icon at bounding box center [1438, 15] width 17 height 17
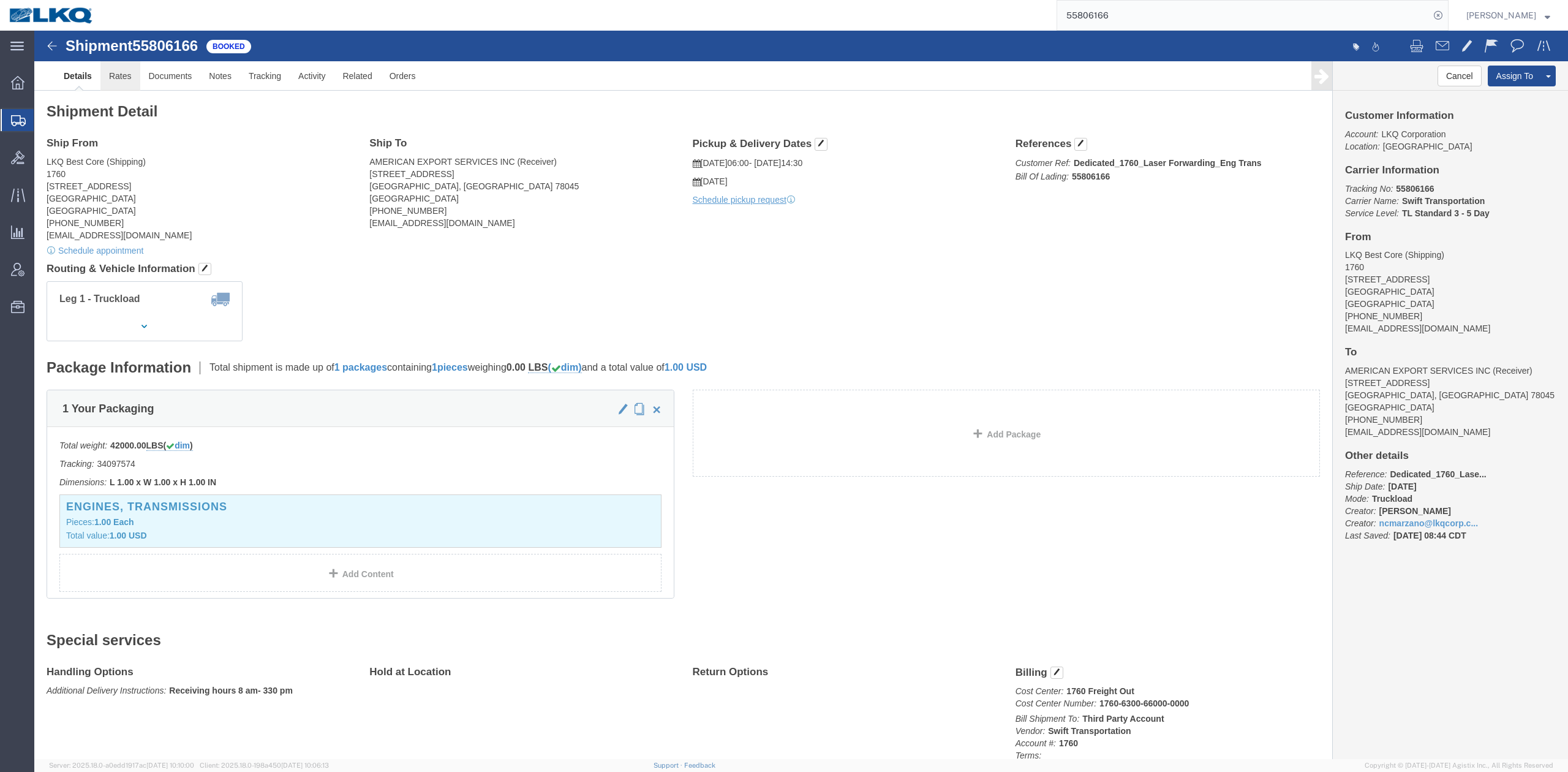
click link "Rates"
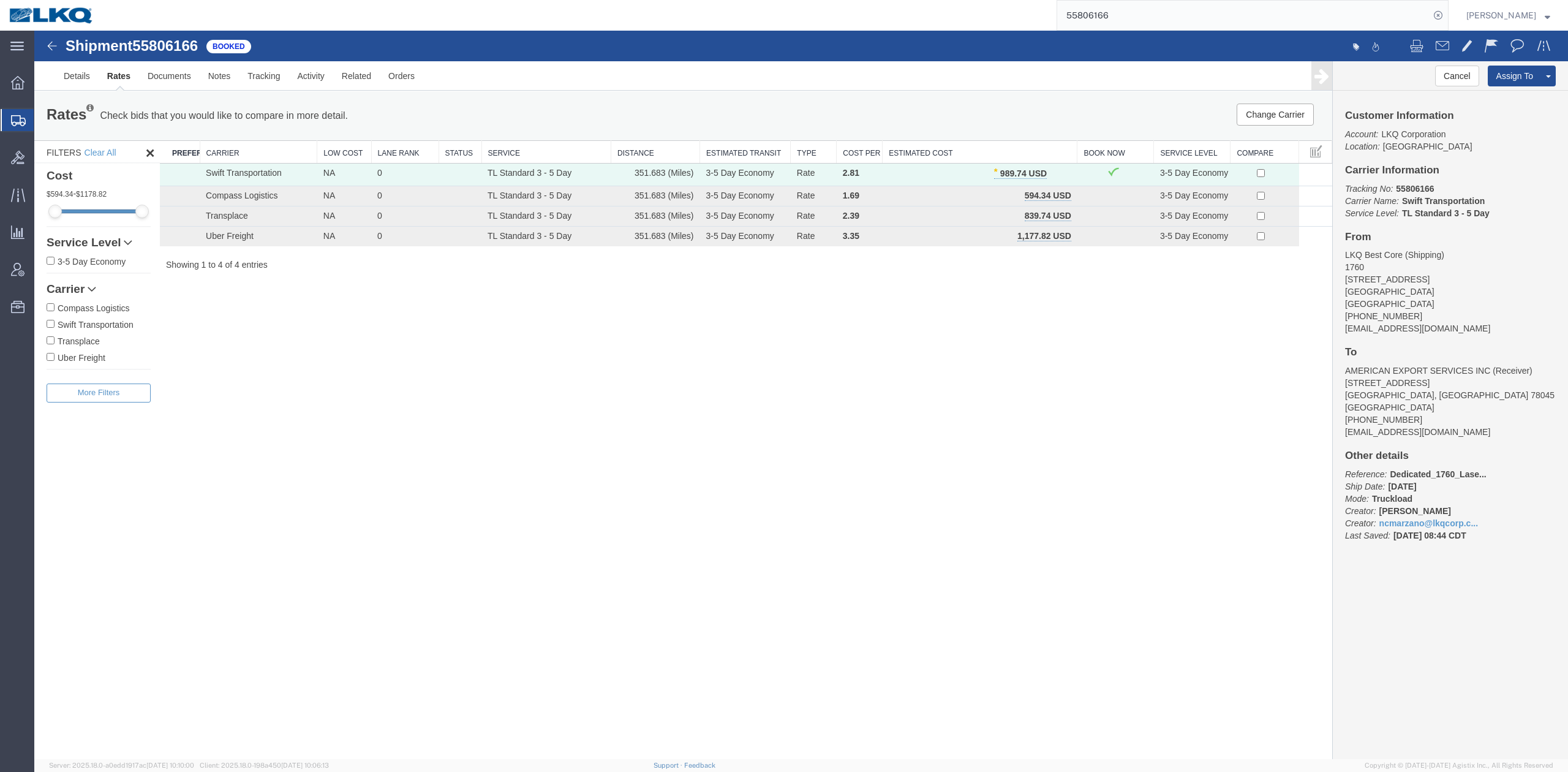
click at [1111, 7] on input "55806166" at bounding box center [1243, 16] width 372 height 30
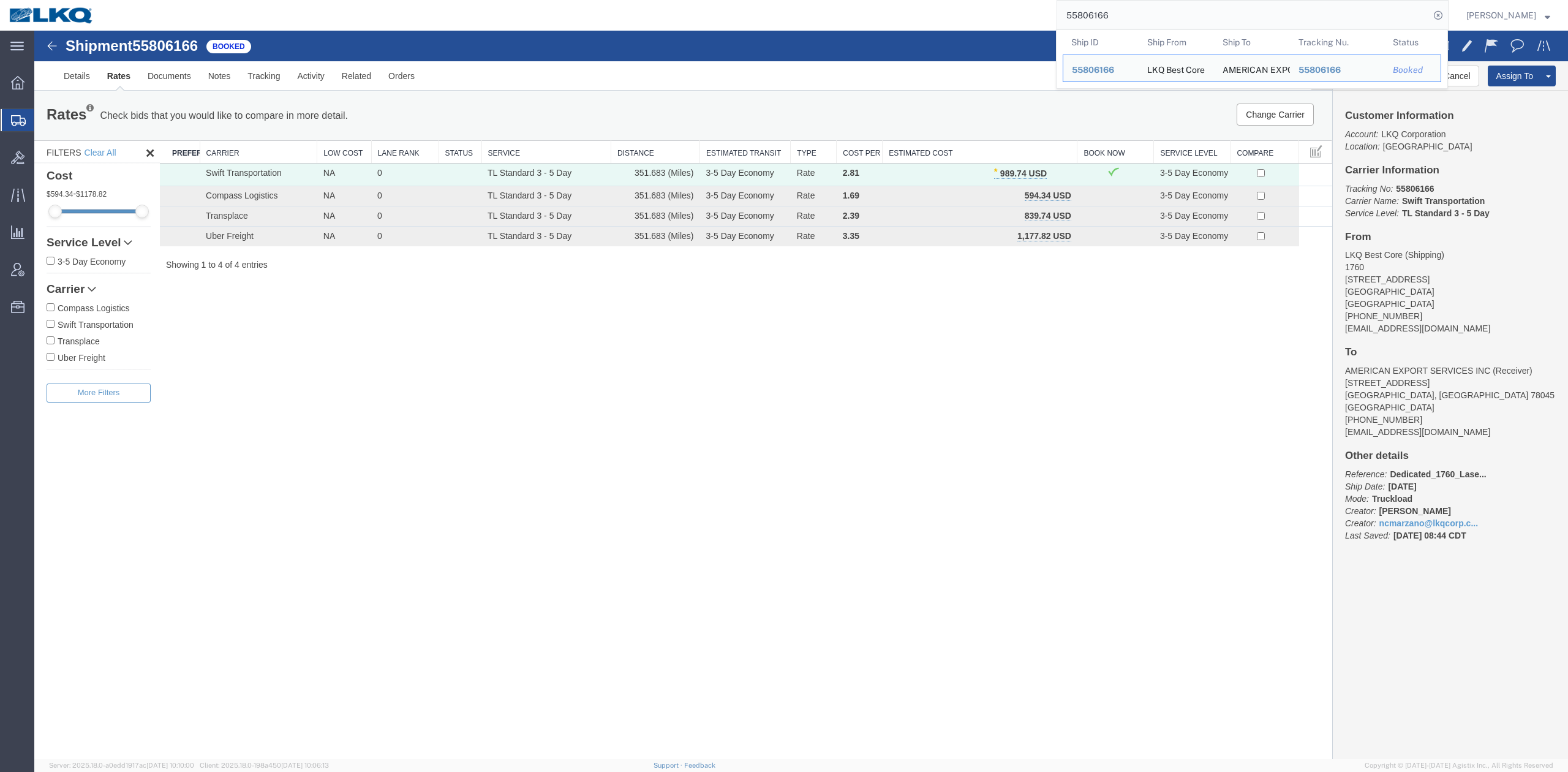
drag, startPoint x: 1145, startPoint y: 38, endPoint x: 1056, endPoint y: 174, distance: 162.5
click at [1056, 174] on span "button" at bounding box center [1059, 173] width 7 height 9
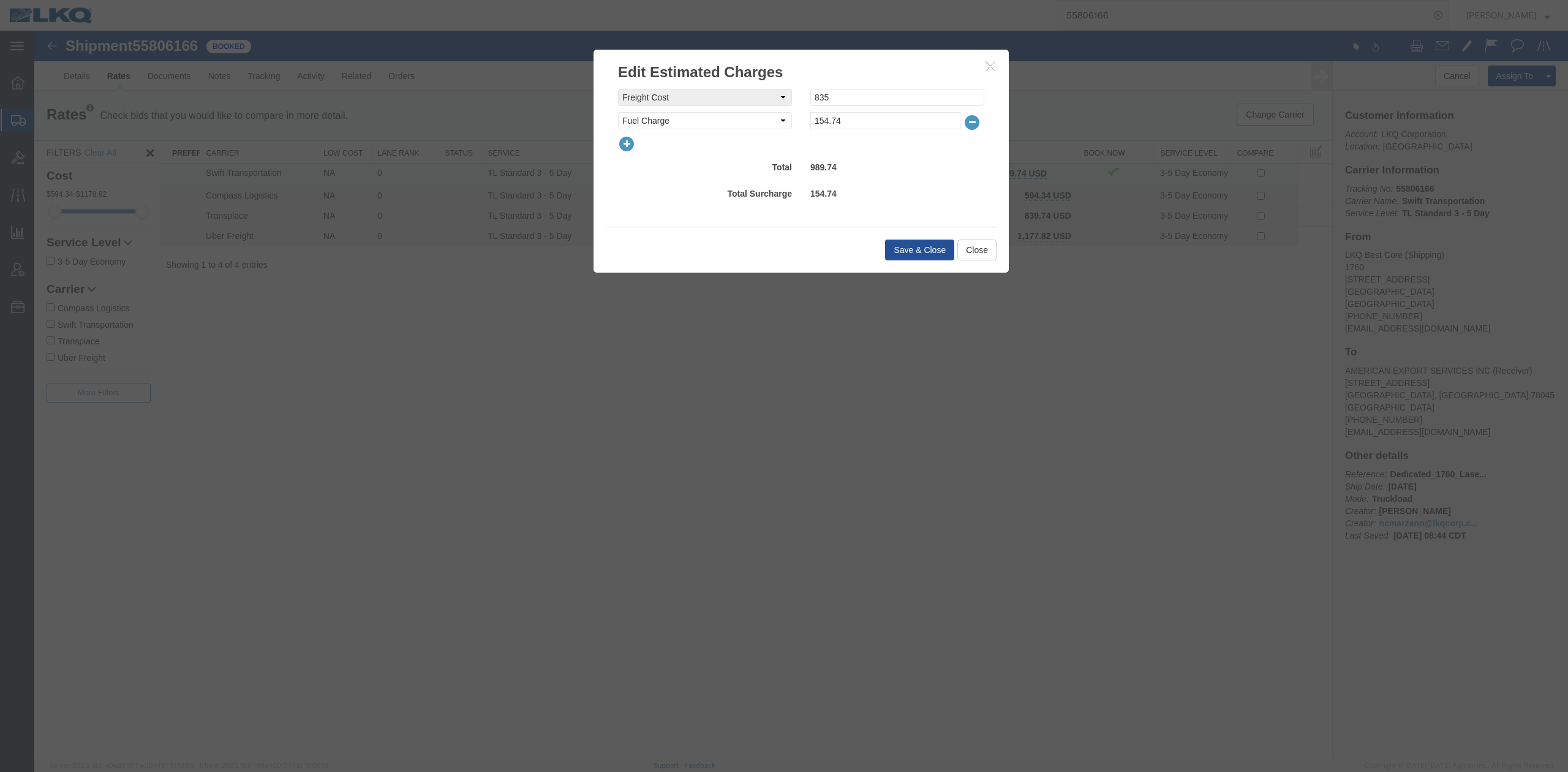
click at [623, 147] on icon "button" at bounding box center [626, 144] width 17 height 17
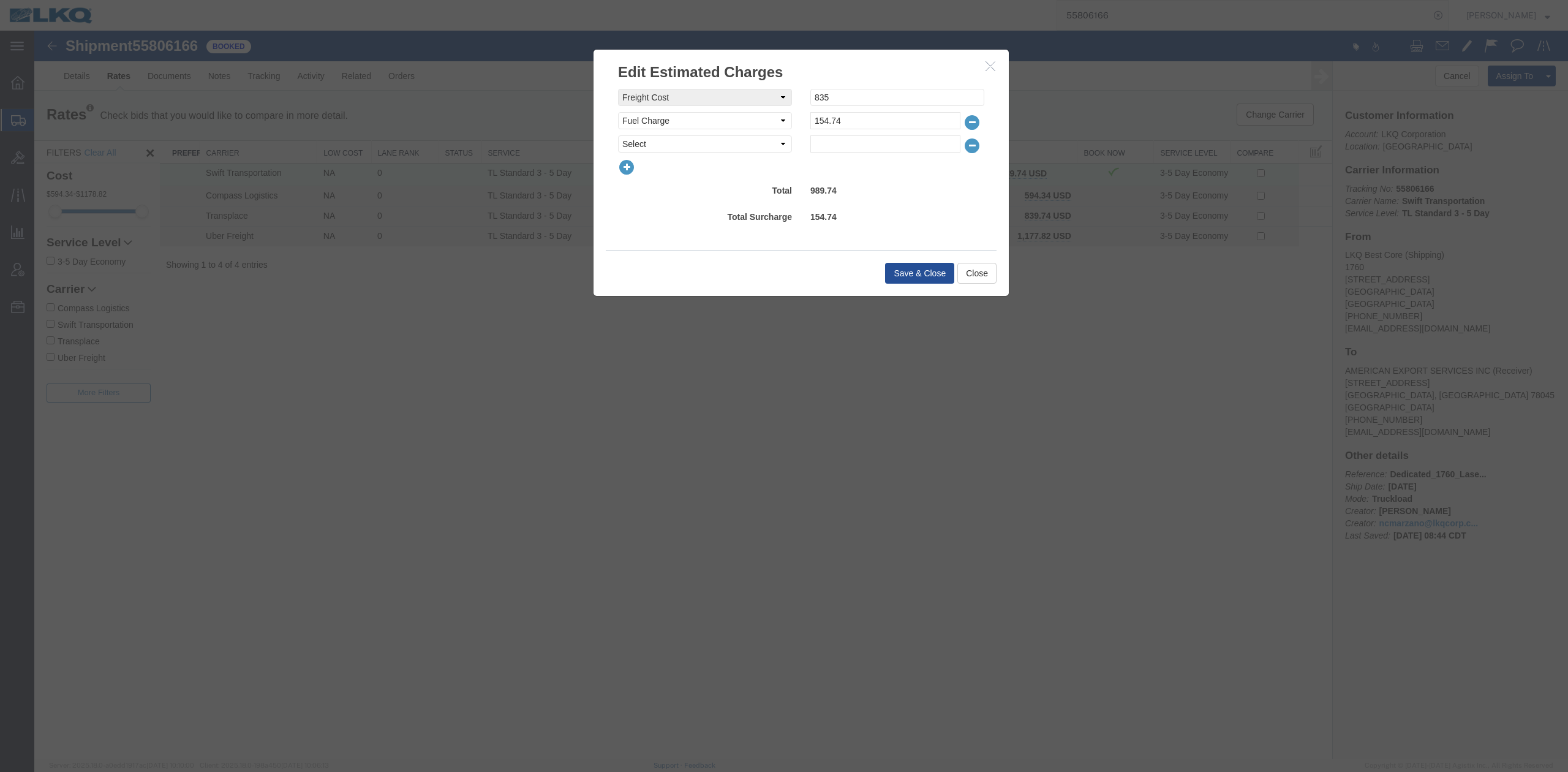
select select "DETENTION"
click at [618, 135] on select "Select AES Filing Accessorial Delivery Charge Additional Invoice Details Addres…" at bounding box center [705, 144] width 174 height 17
type input "25"
click at [934, 275] on button "Save & Close" at bounding box center [920, 273] width 70 height 21
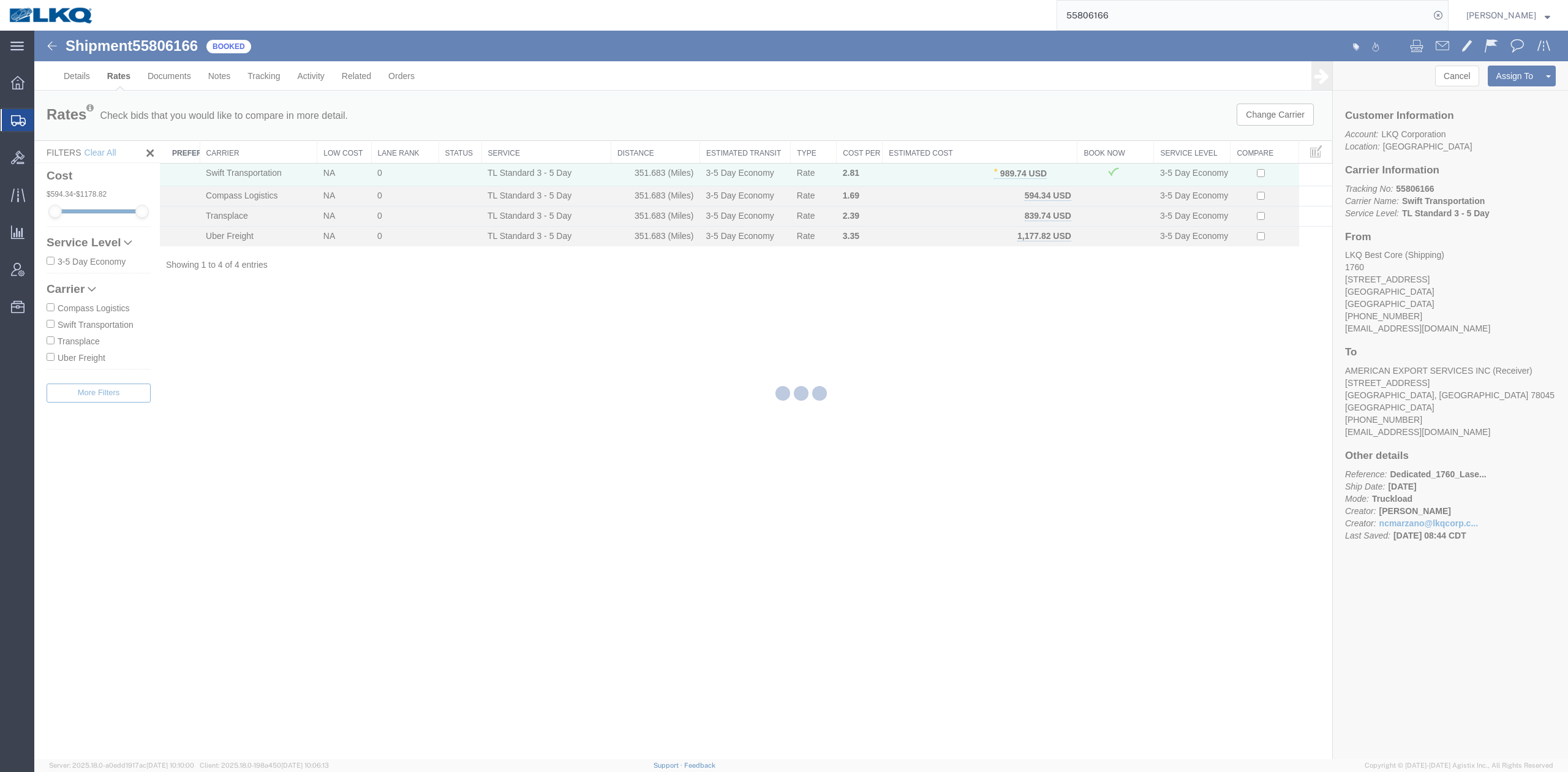
click at [1102, 9] on input "55806166" at bounding box center [1243, 16] width 372 height 30
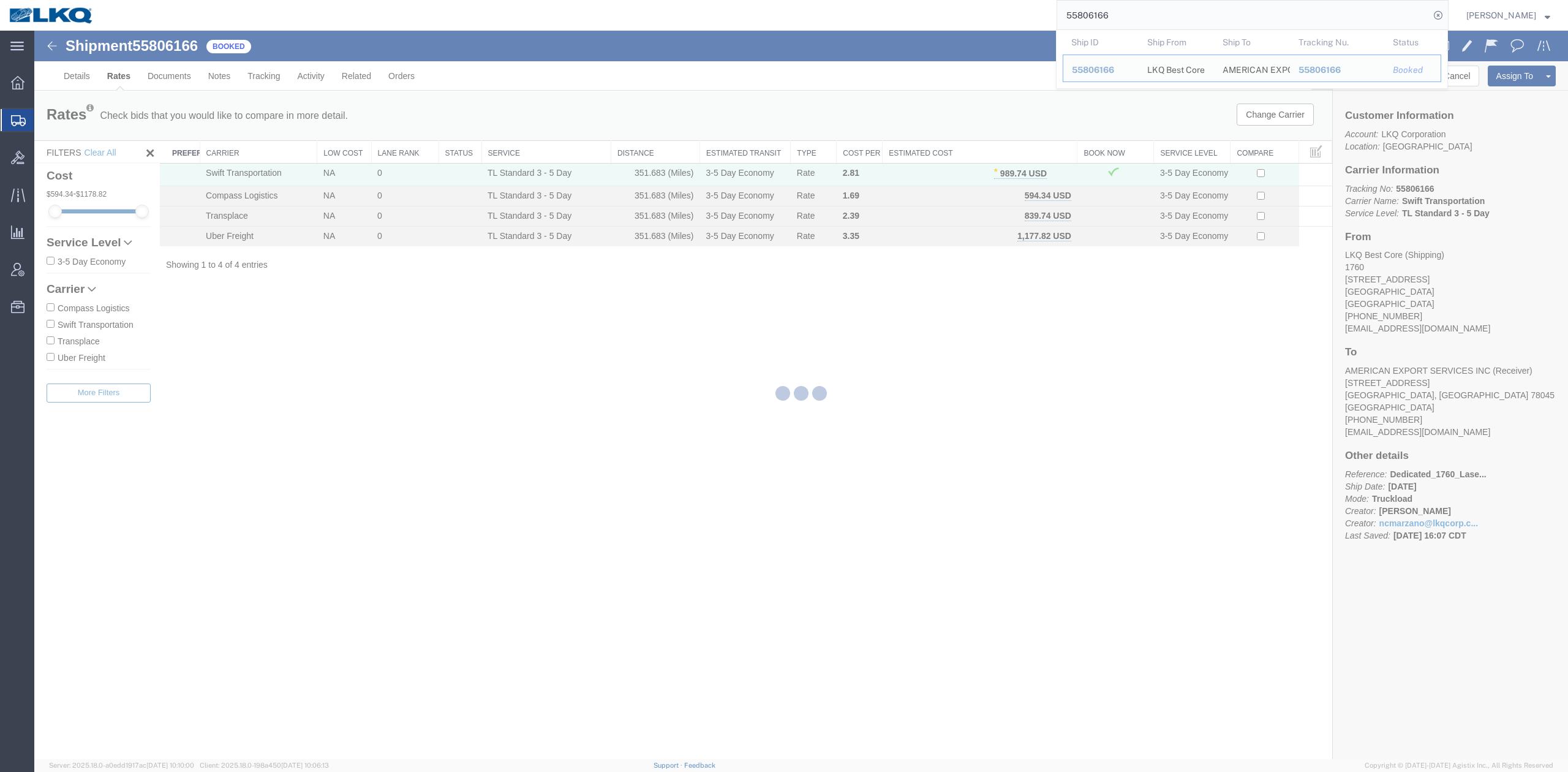
click at [1102, 9] on input "55806166" at bounding box center [1243, 16] width 372 height 30
paste input "6701304"
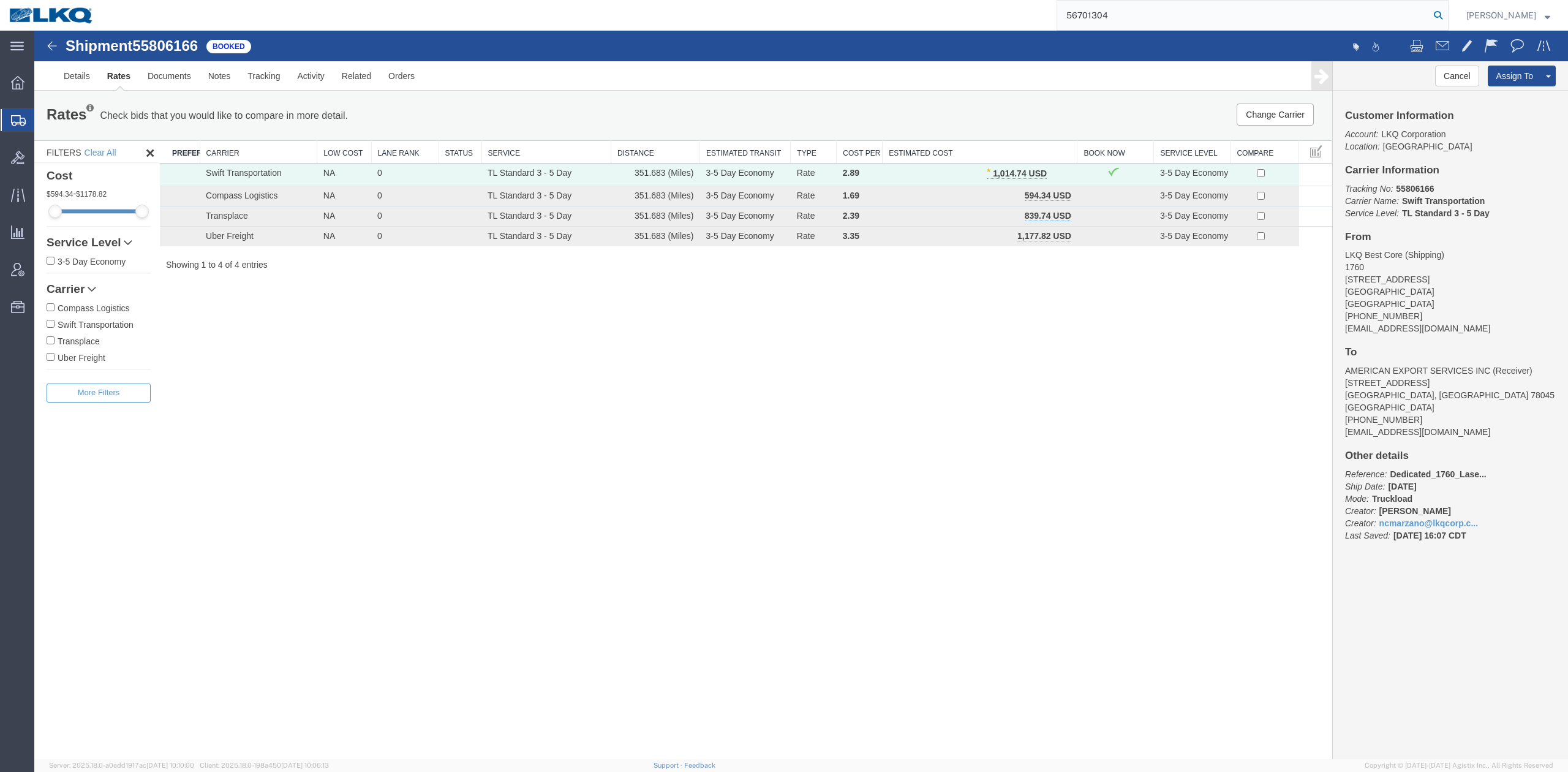
type input "56701304"
click at [1447, 16] on icon at bounding box center [1438, 15] width 17 height 17
